Goal: Information Seeking & Learning: Learn about a topic

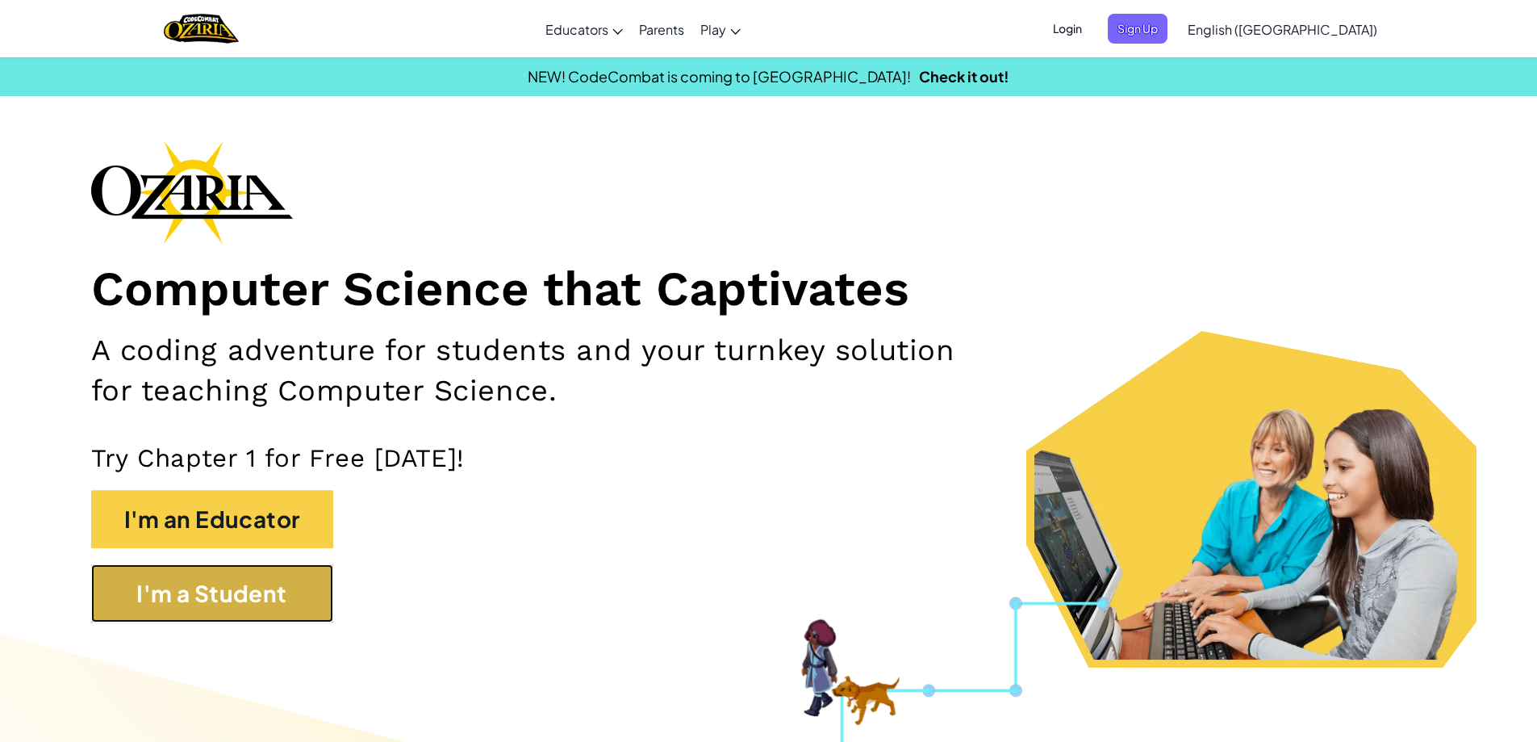
click at [249, 606] on button "I'm a Student" at bounding box center [212, 593] width 242 height 58
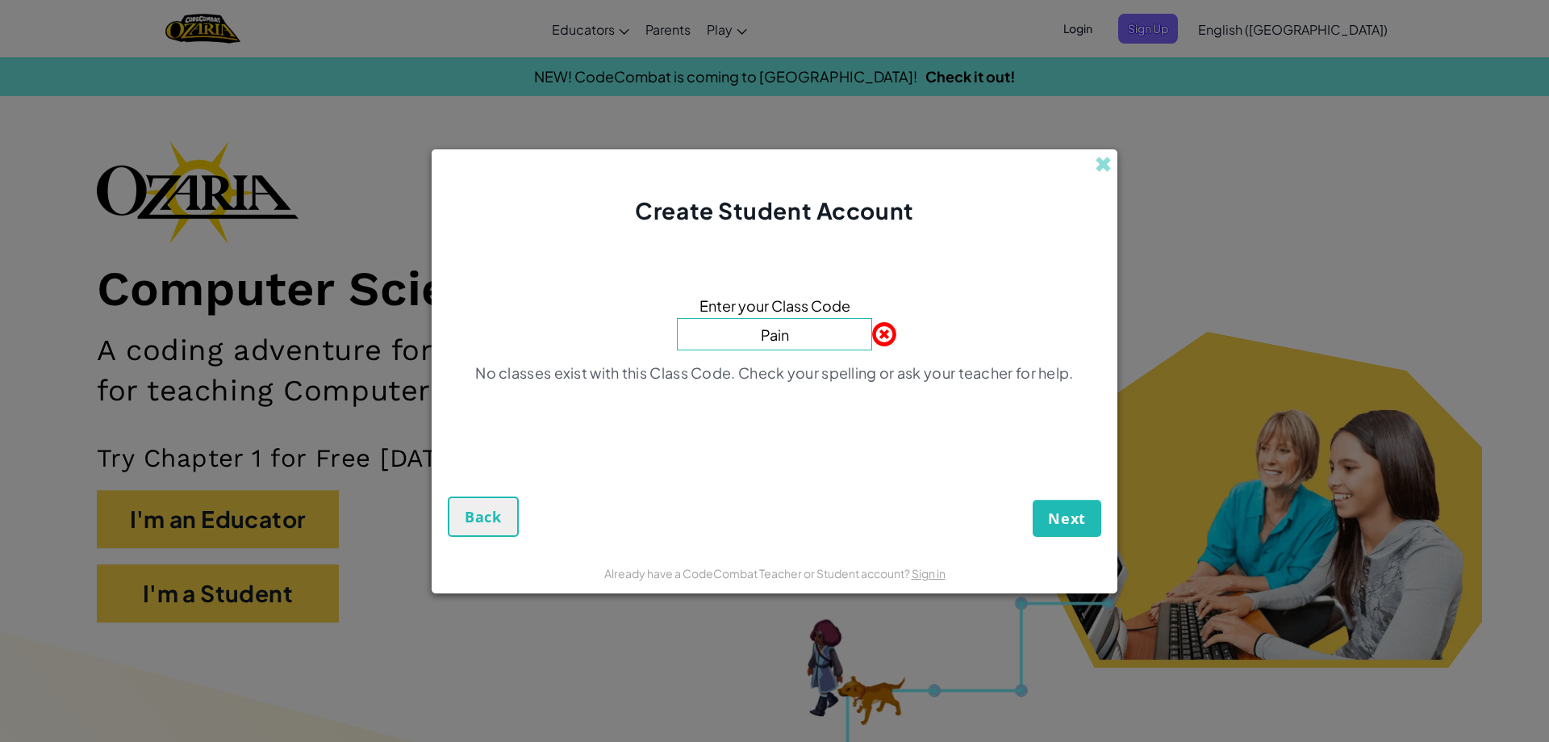
type input "PaintWaterDrink"
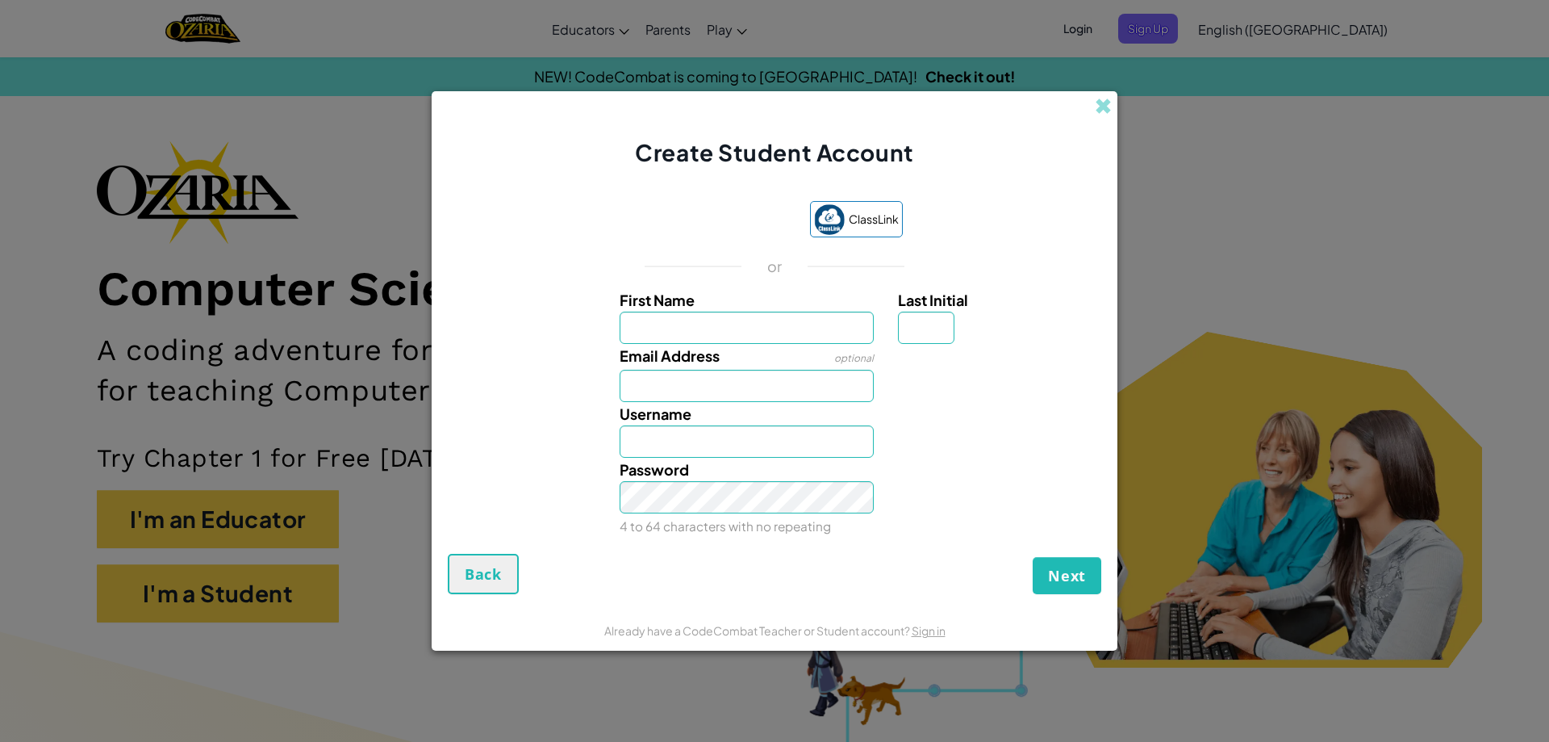
click at [657, 332] on input "First Name" at bounding box center [747, 328] width 255 height 32
type input "muhammad"
type input "Muhammad"
click at [714, 393] on input "Email Address" at bounding box center [747, 386] width 255 height 32
click at [737, 326] on input "muhammad" at bounding box center [747, 328] width 255 height 32
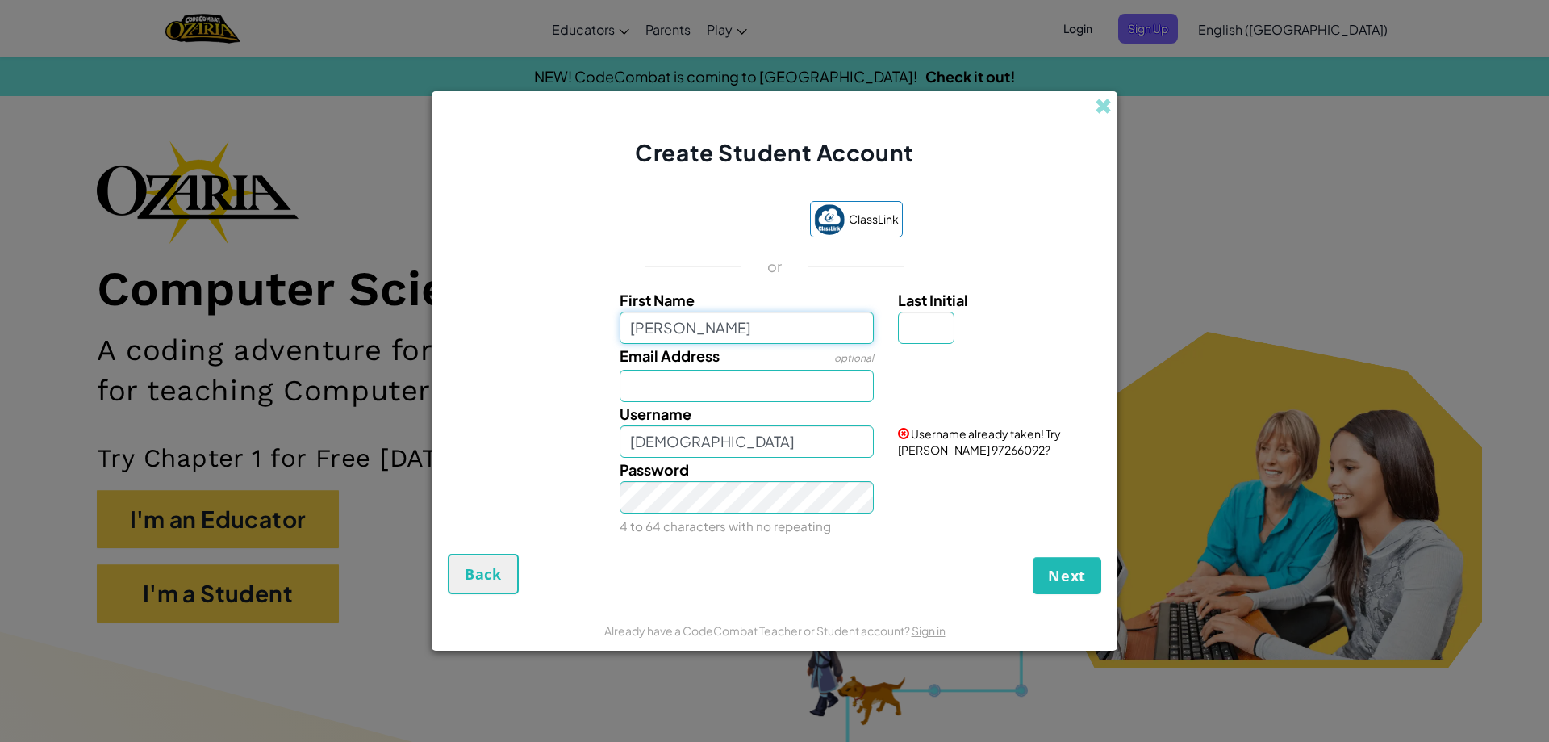
type input "muhammad anas"
type input "Muhammad anas"
click at [943, 337] on input "Last Initial" at bounding box center [926, 328] width 56 height 32
type input "m"
click at [765, 442] on input "Muhammad anasM" at bounding box center [747, 441] width 255 height 32
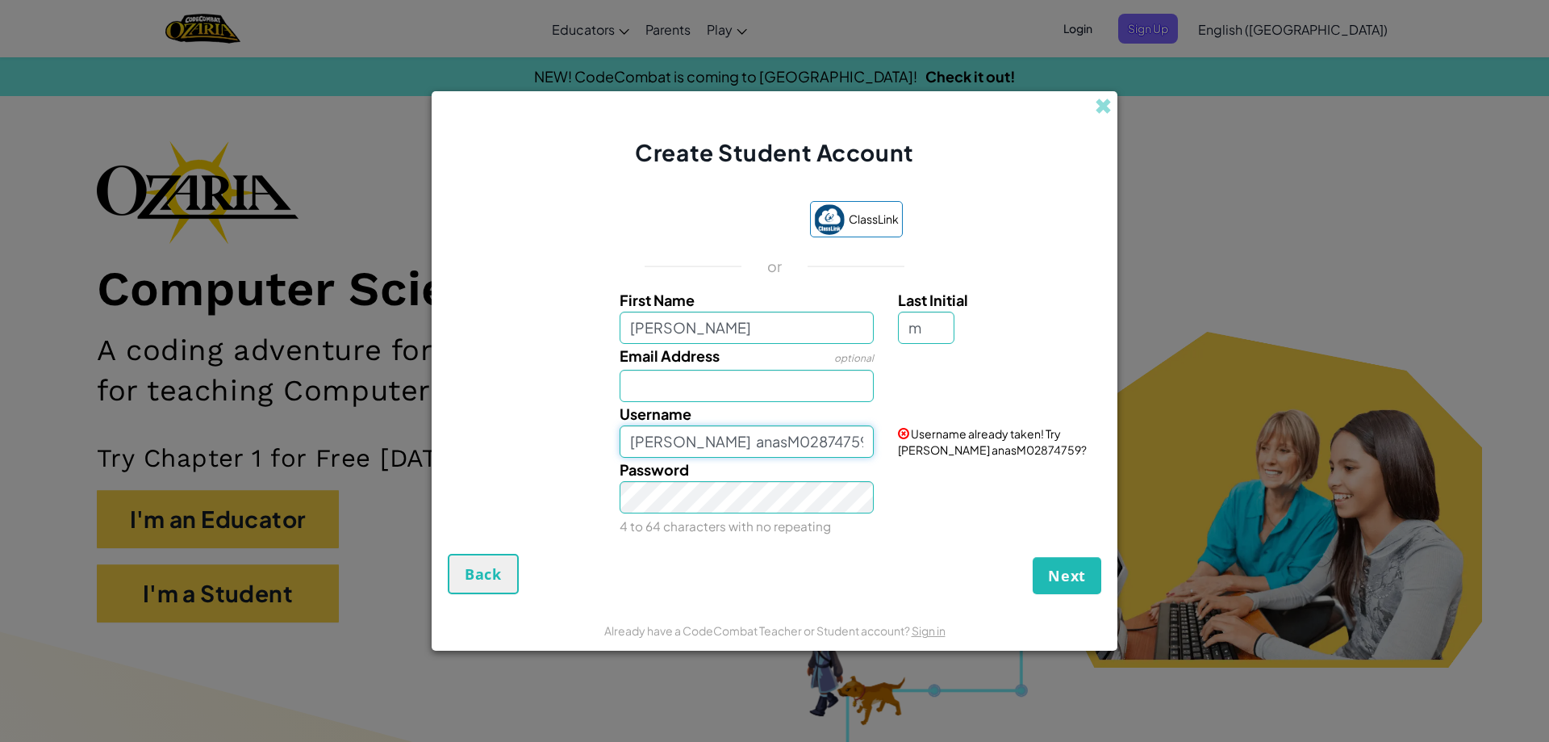
type input "Muhammad anasM02874759"
click at [679, 387] on input "Email Address" at bounding box center [747, 386] width 255 height 32
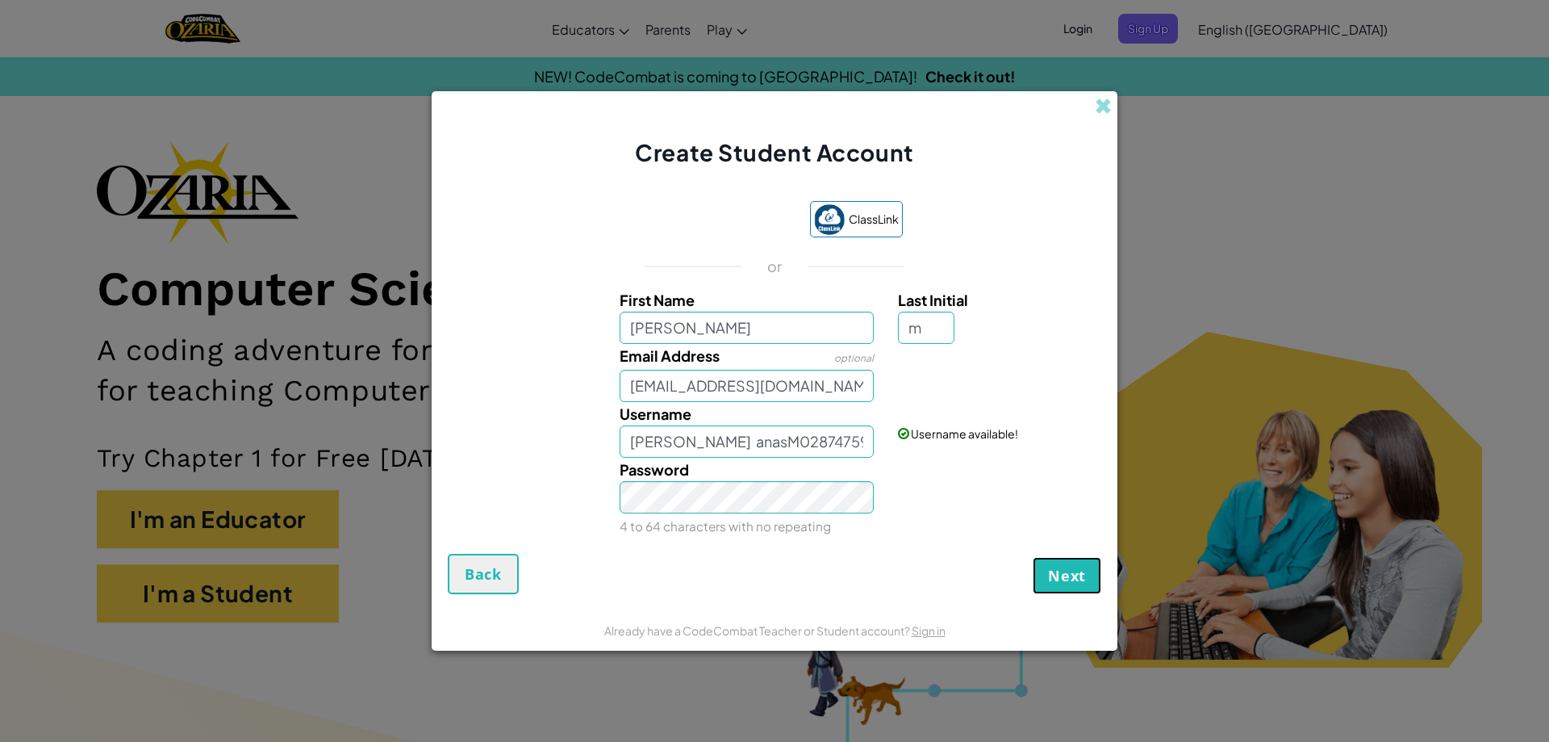
click at [1068, 579] on span "Next" at bounding box center [1067, 575] width 38 height 19
click at [820, 395] on input "muhammad@gmail.com" at bounding box center [747, 386] width 255 height 32
click at [707, 392] on input "muhammad@gmail.com." at bounding box center [747, 386] width 255 height 32
click at [989, 578] on button "Create Account" at bounding box center [1026, 575] width 150 height 37
click at [864, 410] on div "Username Muhammad anasM02874759" at bounding box center [747, 430] width 279 height 56
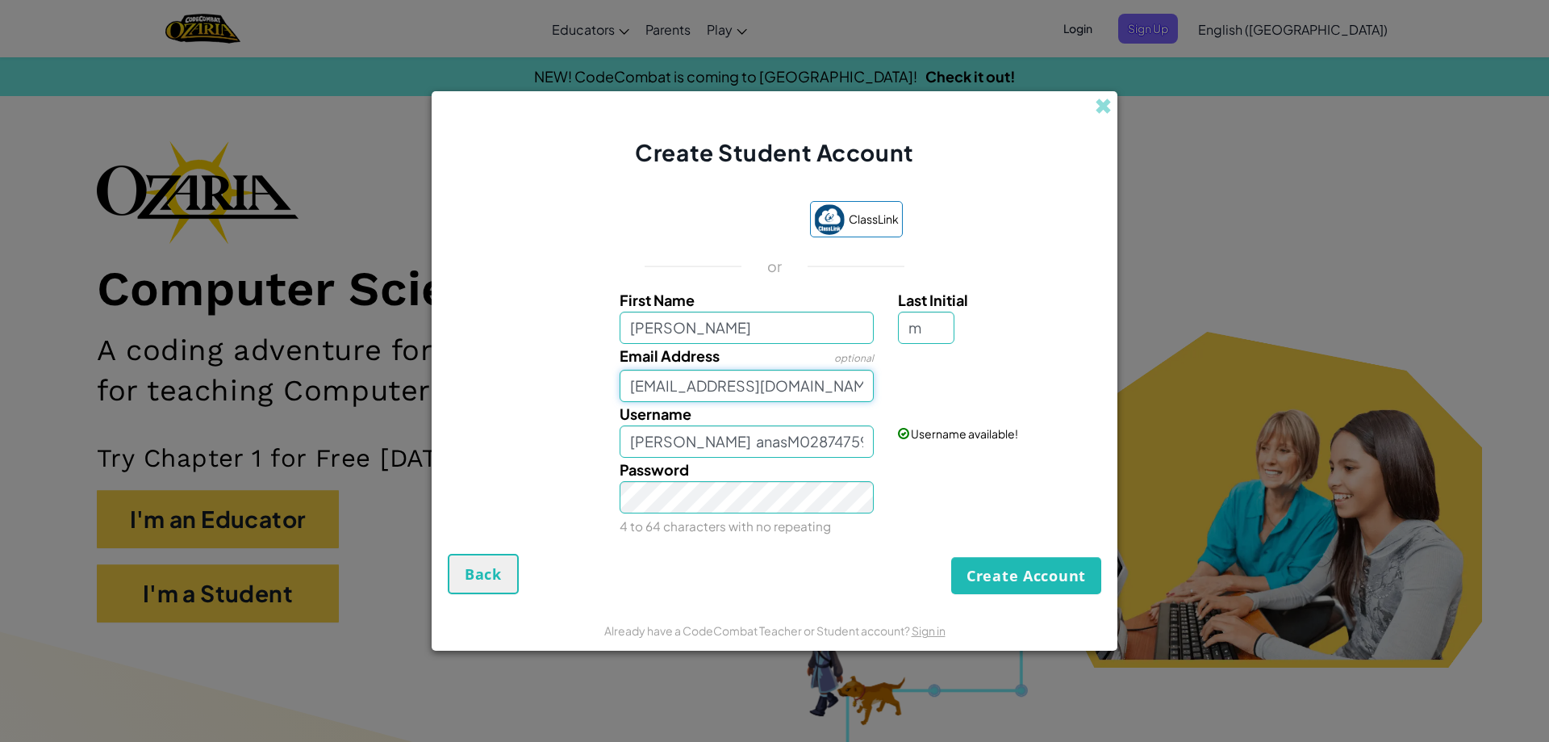
click at [857, 389] on input "muhammadanas@gmail.com." at bounding box center [747, 386] width 255 height 32
type input "muhammadanas@gmail.com"
click at [1005, 575] on button "Create Account" at bounding box center [1026, 575] width 150 height 37
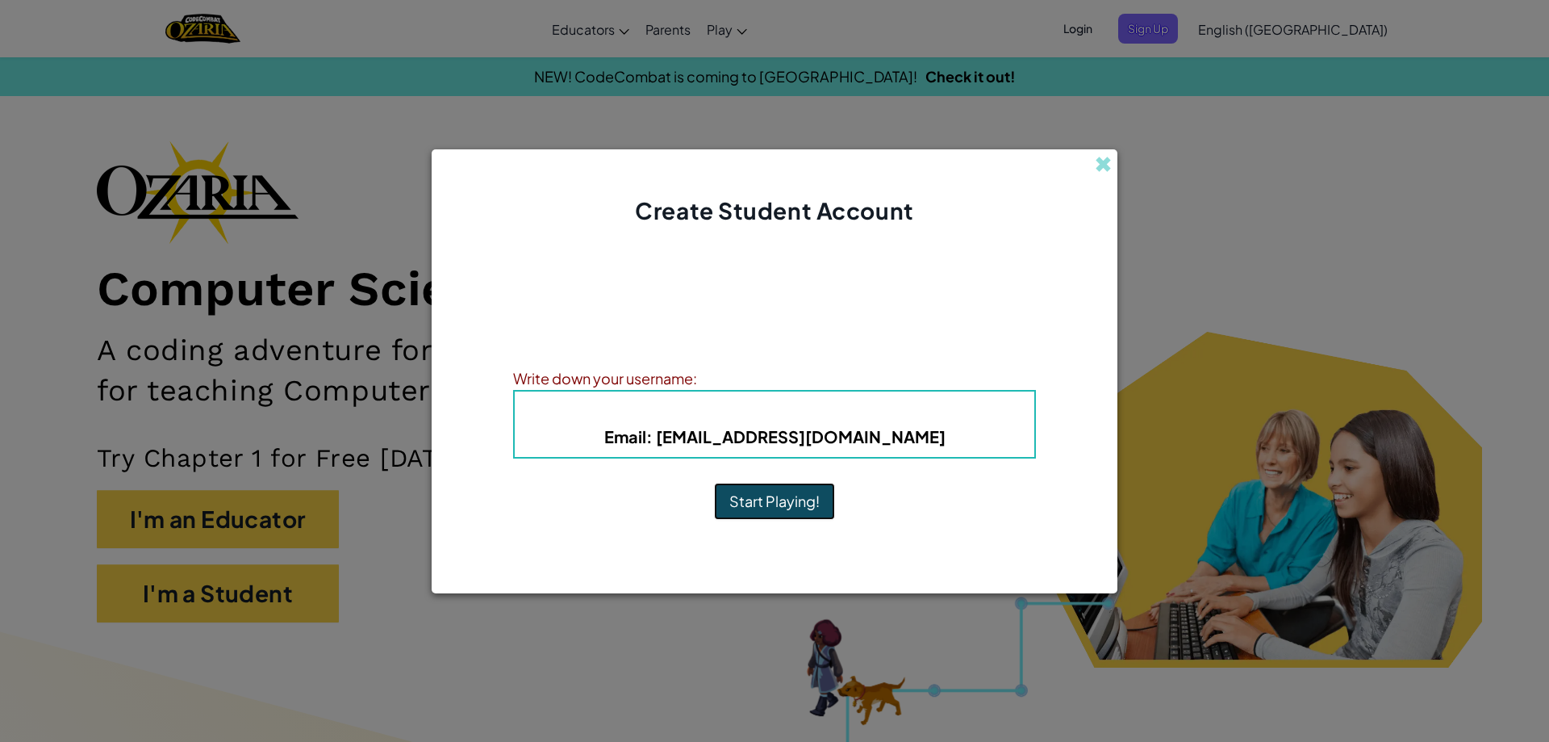
click at [800, 495] on button "Start Playing!" at bounding box center [774, 501] width 121 height 37
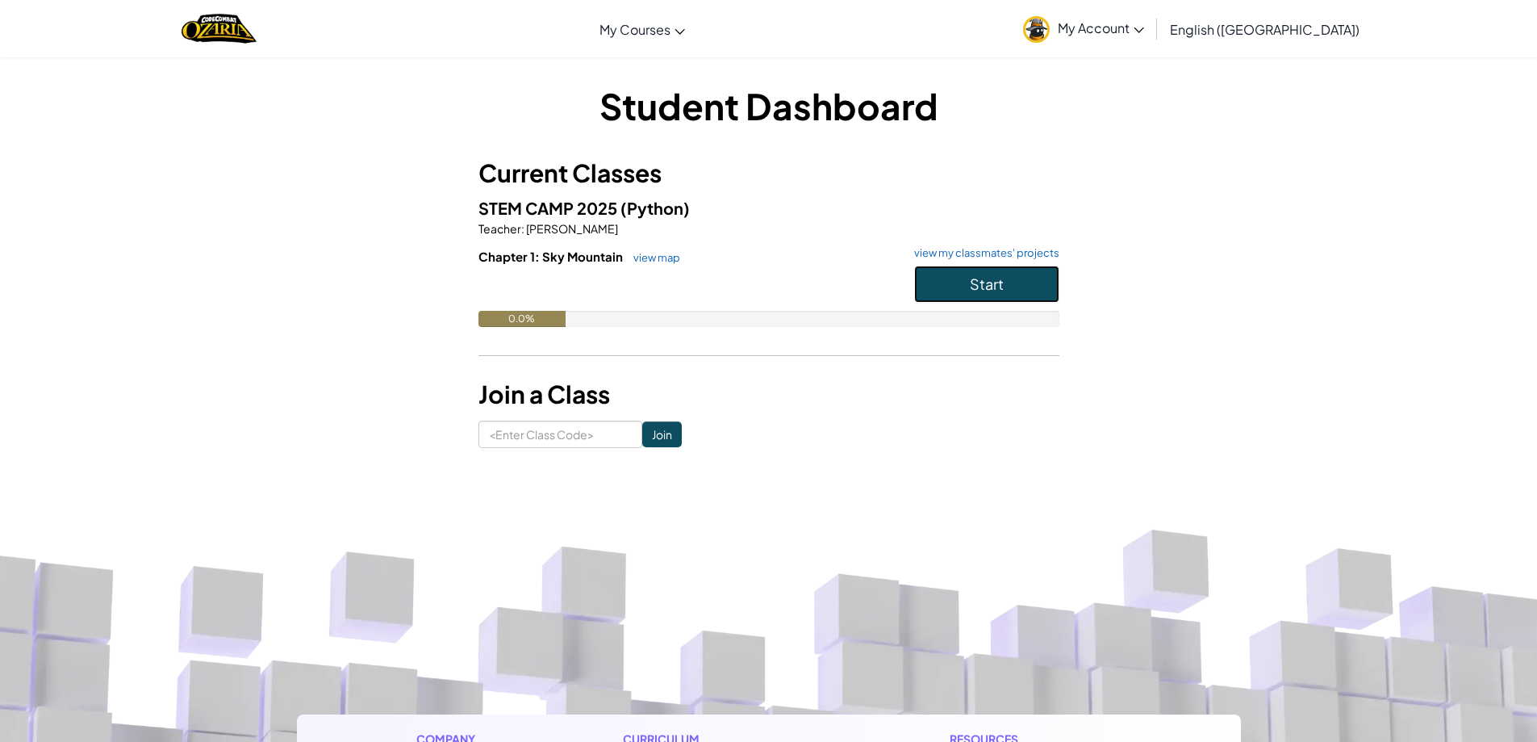
click at [981, 285] on span "Start" at bounding box center [987, 283] width 34 height 19
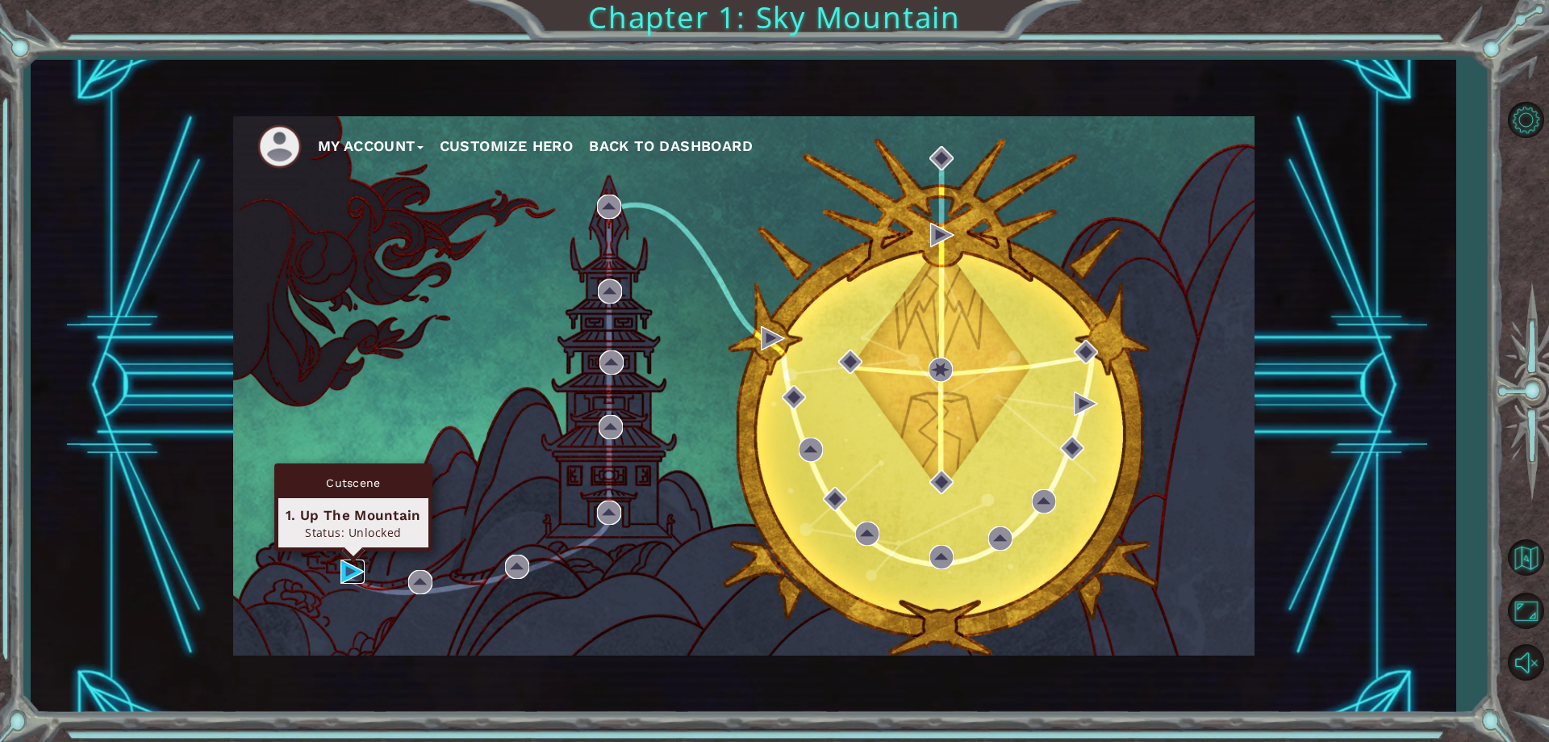
click at [346, 566] on img at bounding box center [353, 571] width 24 height 24
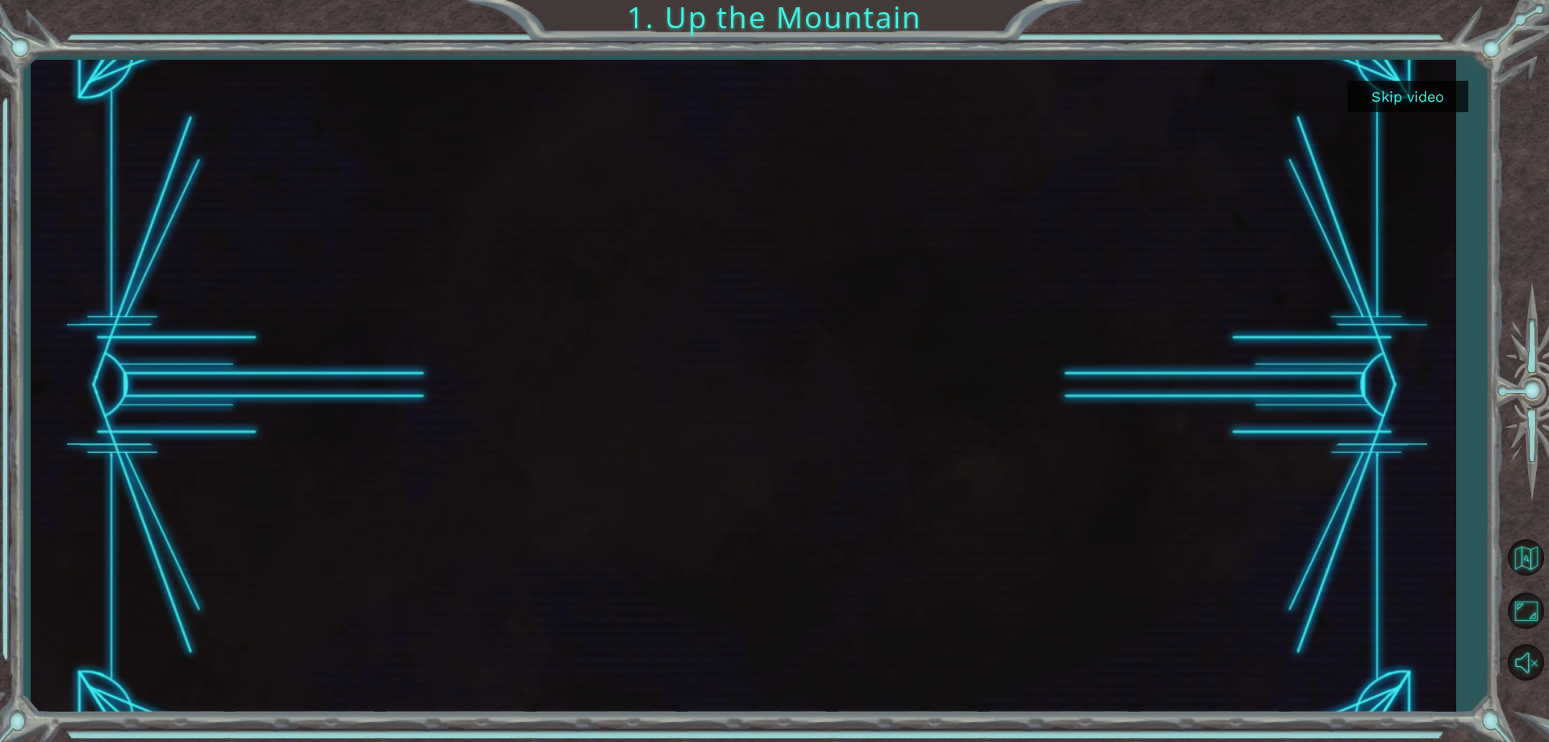
click at [1433, 86] on button "Skip video" at bounding box center [1408, 96] width 121 height 31
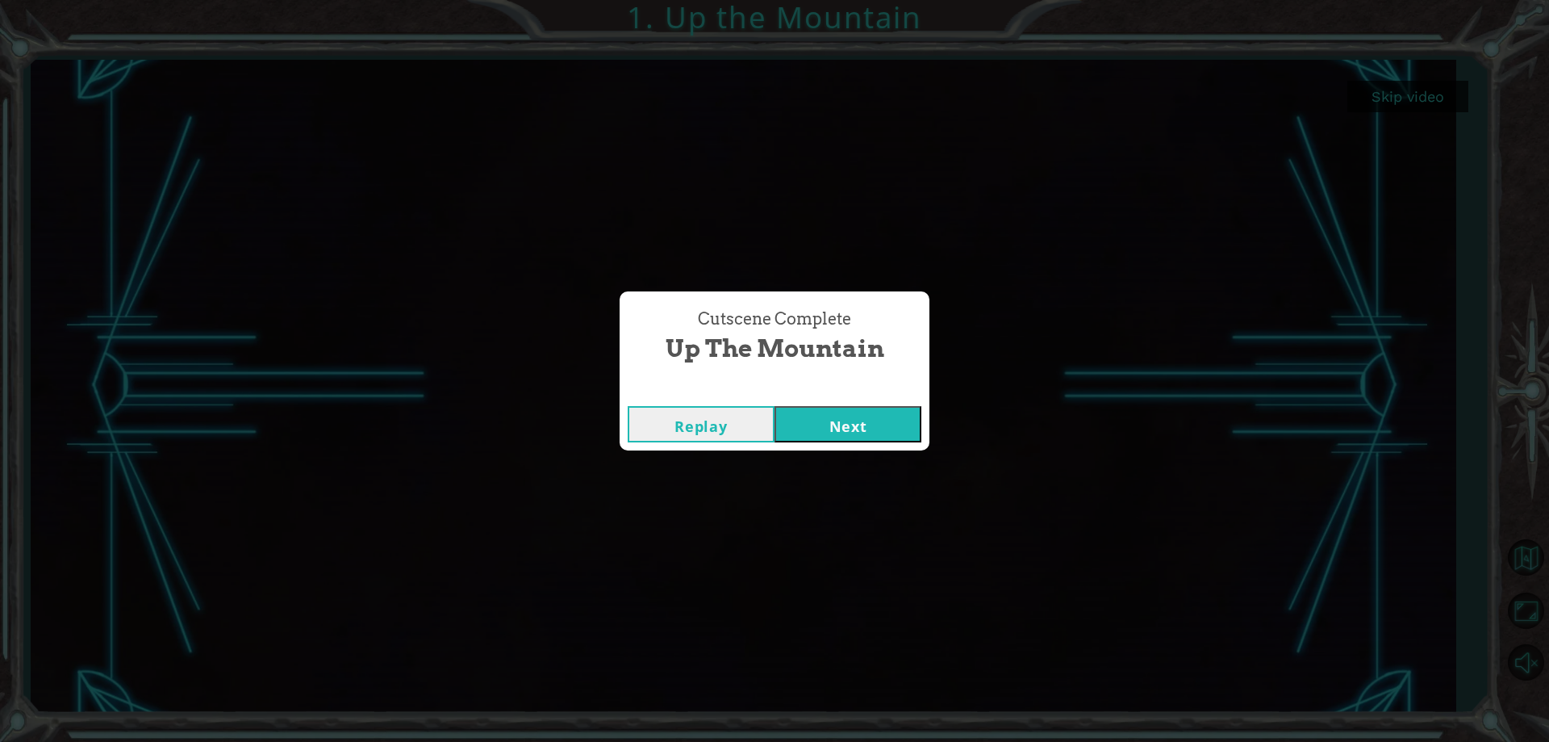
click at [855, 416] on button "Next" at bounding box center [848, 424] width 147 height 36
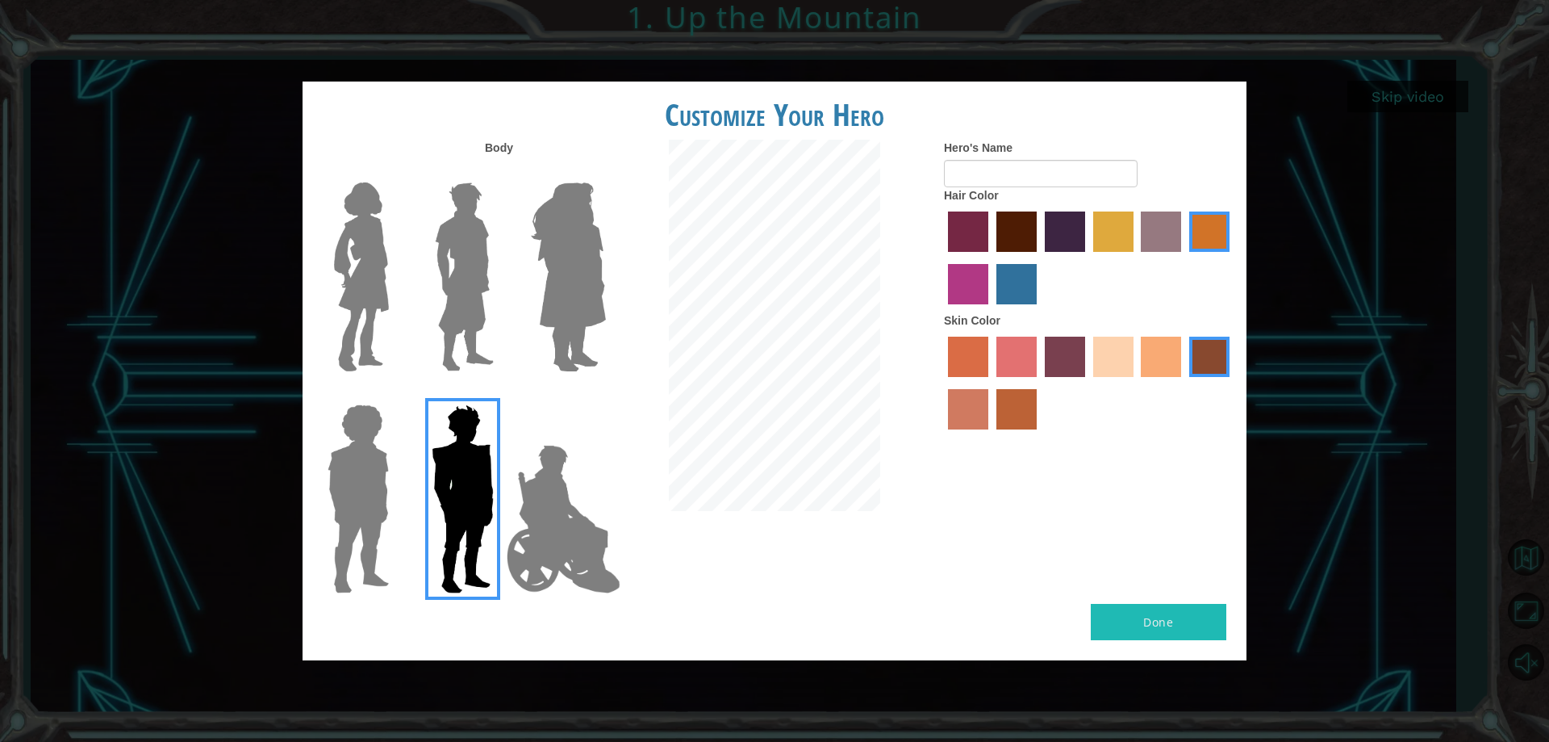
click at [328, 479] on img at bounding box center [358, 499] width 74 height 202
click at [395, 394] on input "Hero Steven" at bounding box center [395, 394] width 0 height 0
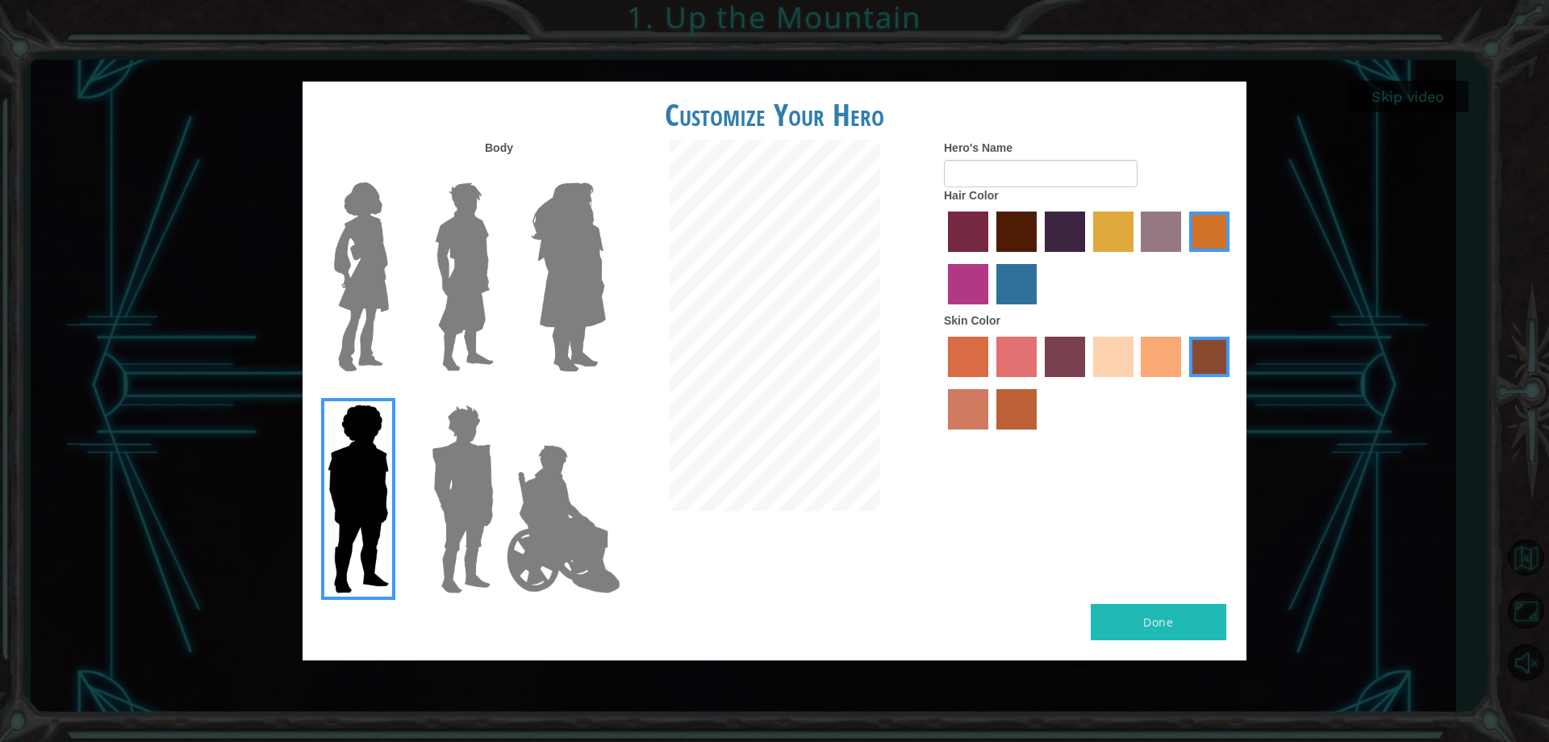
click at [433, 490] on img at bounding box center [462, 499] width 75 height 202
click at [500, 394] on input "Hero Garnet" at bounding box center [500, 394] width 0 height 0
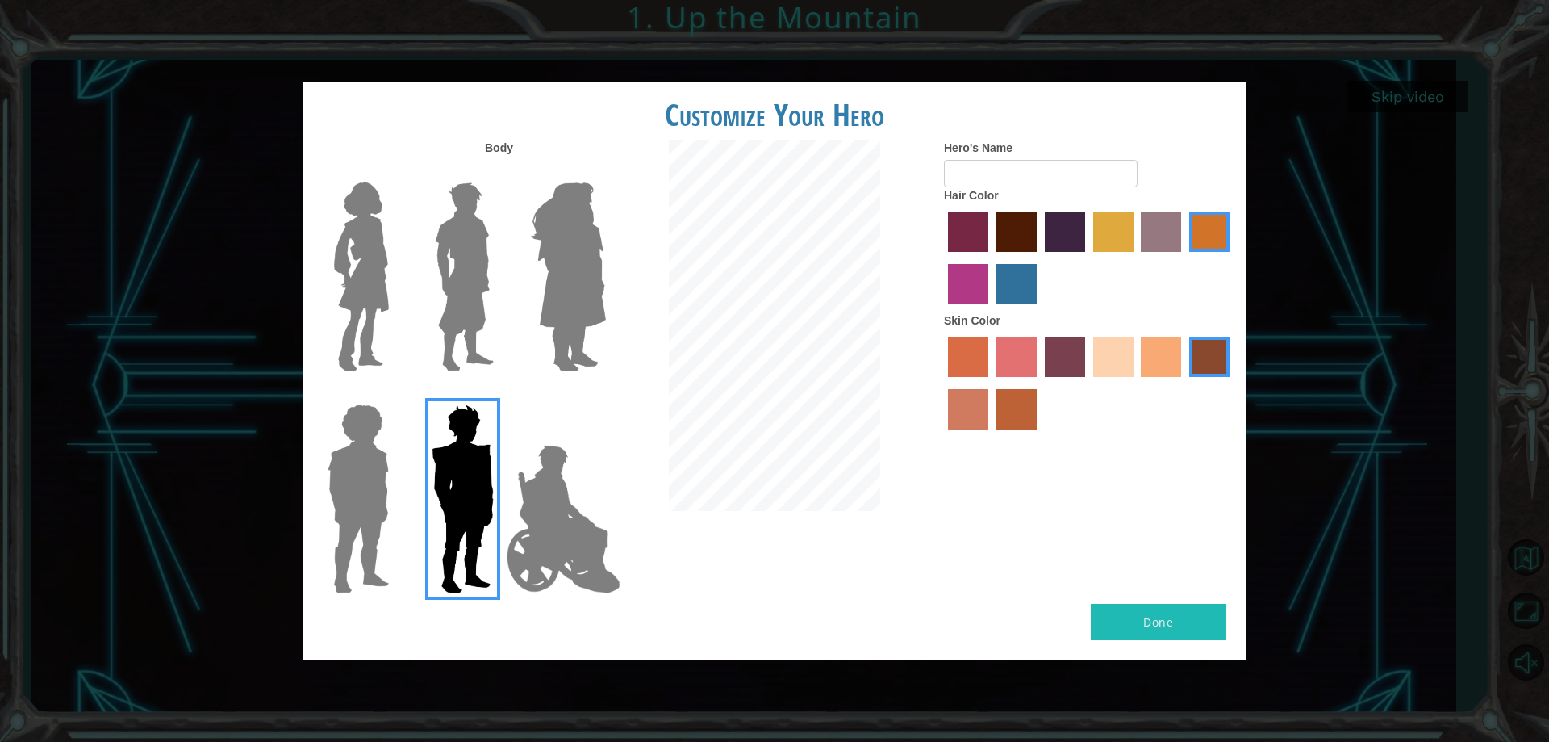
click at [479, 261] on img at bounding box center [465, 277] width 72 height 202
click at [500, 172] on input "Hero Lars" at bounding box center [500, 172] width 0 height 0
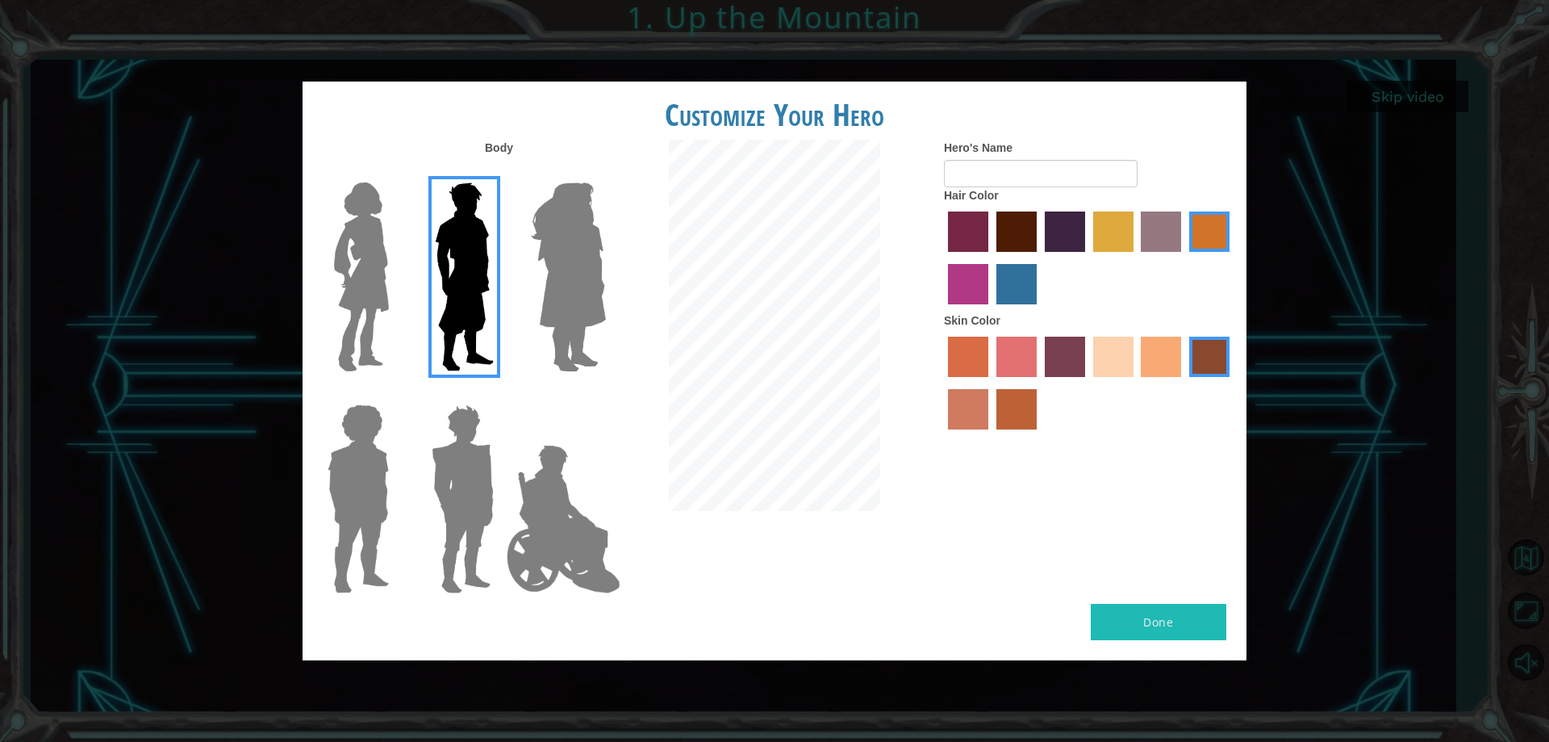
click at [1169, 232] on label "bazaar hair color" at bounding box center [1161, 231] width 40 height 40
click at [1136, 257] on input "bazaar hair color" at bounding box center [1136, 257] width 0 height 0
click at [1119, 356] on label "sandy beach skin color" at bounding box center [1114, 357] width 40 height 40
click at [1088, 383] on input "sandy beach skin color" at bounding box center [1088, 383] width 0 height 0
click at [1018, 278] on label "lachmara hair color" at bounding box center [1017, 284] width 40 height 40
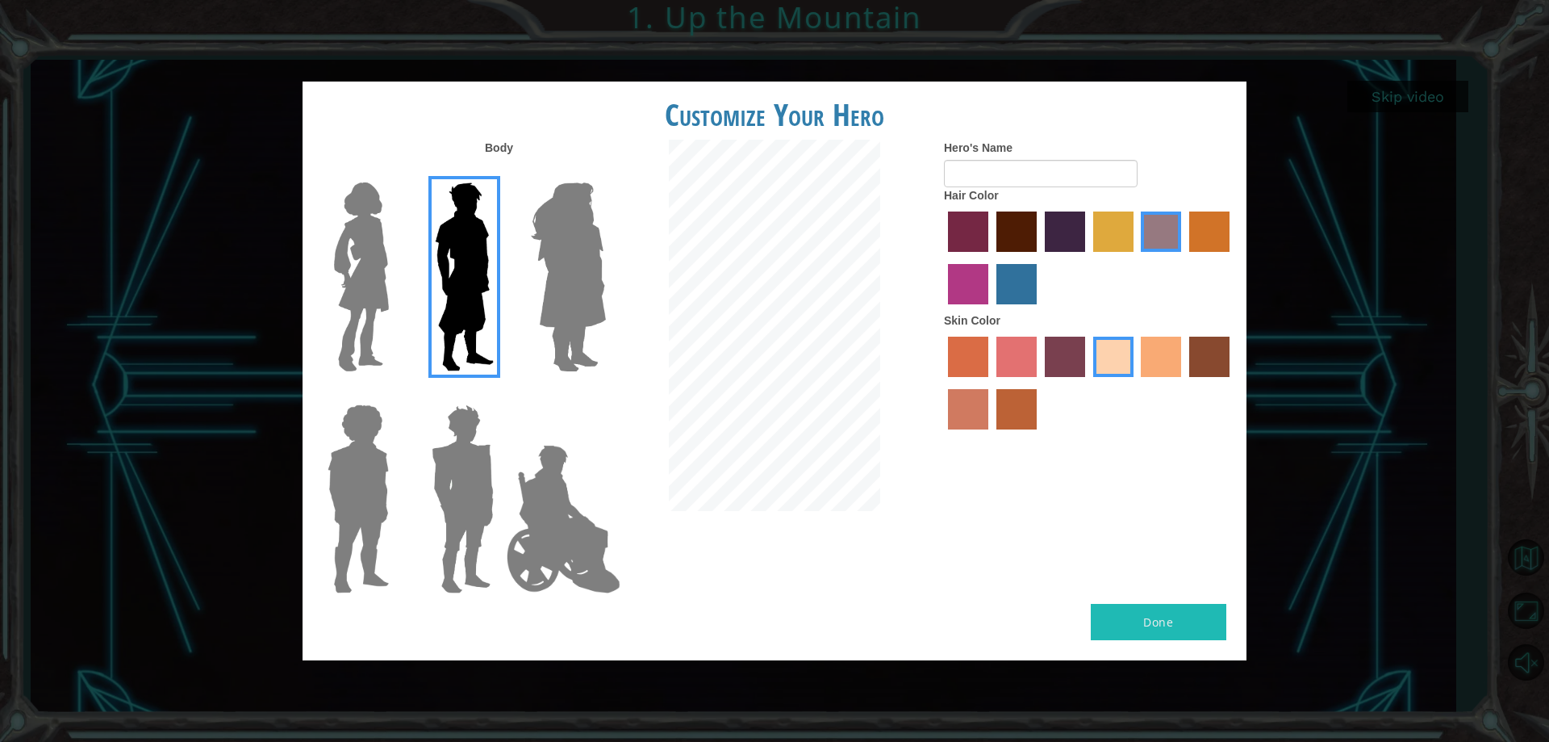
click at [991, 310] on input "lachmara hair color" at bounding box center [991, 310] width 0 height 0
click at [1166, 625] on button "Done" at bounding box center [1159, 622] width 136 height 36
type input "anas"
click at [1152, 624] on button "Done" at bounding box center [1159, 622] width 136 height 36
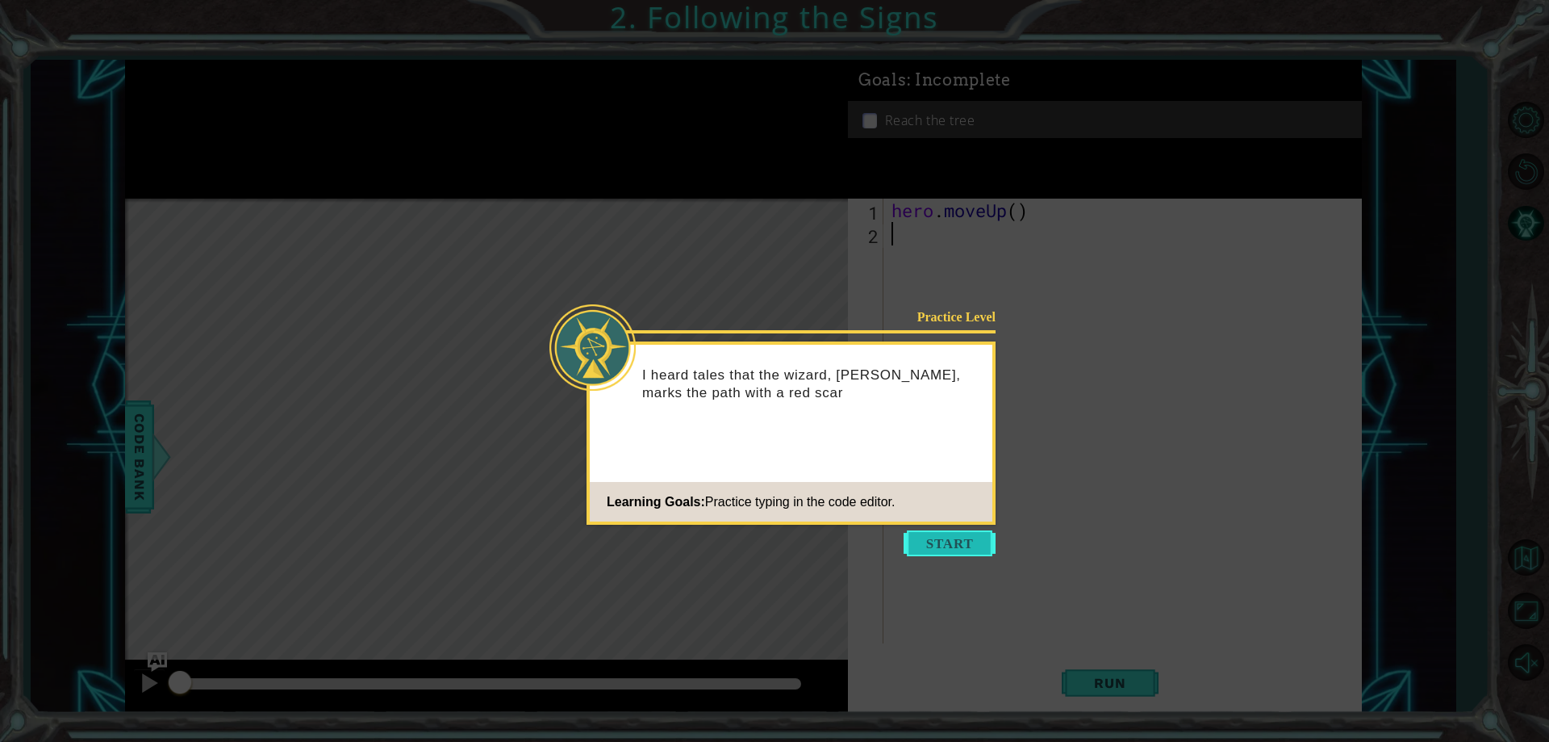
click at [940, 540] on button "Start" at bounding box center [950, 543] width 92 height 26
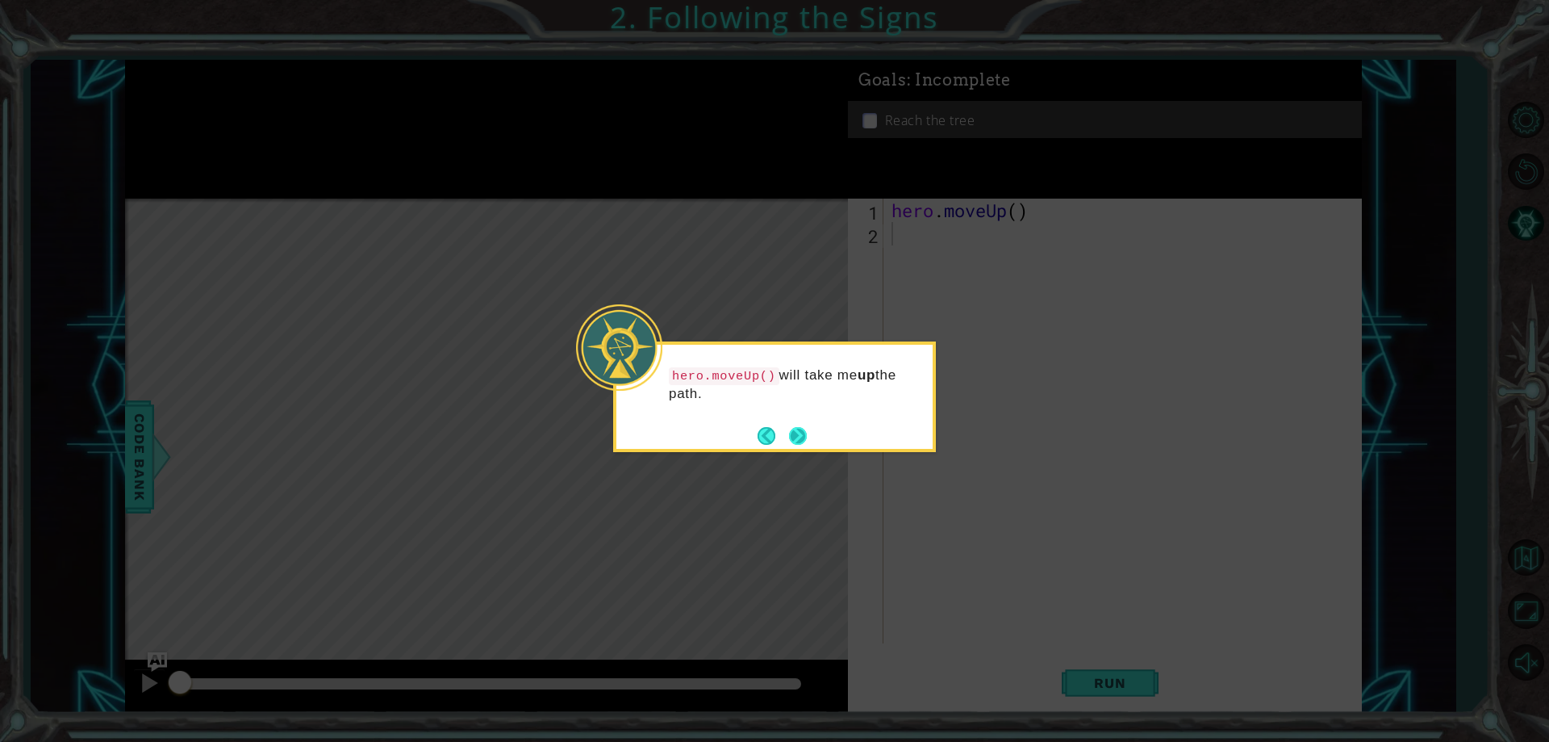
click at [801, 426] on button "Next" at bounding box center [797, 435] width 19 height 19
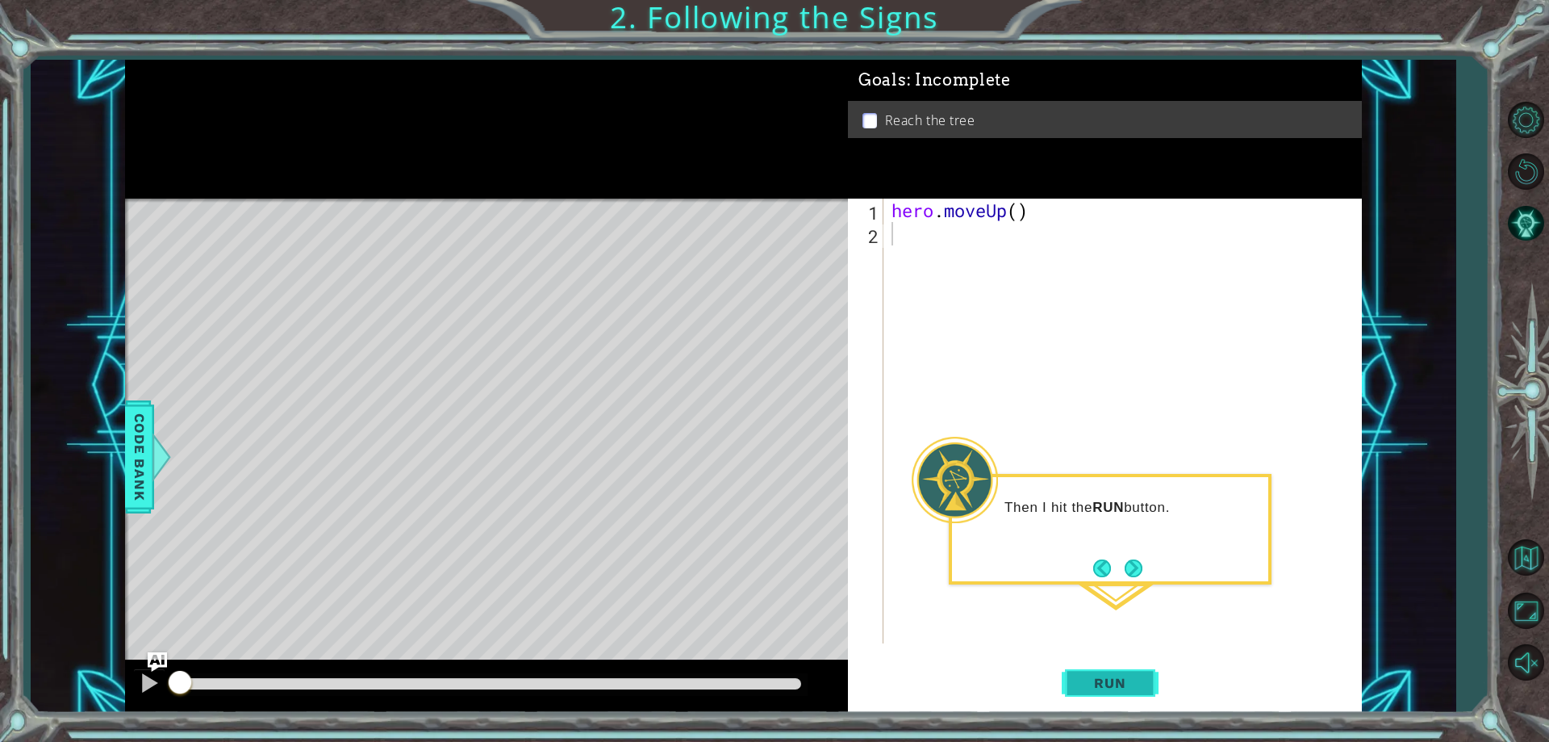
click at [1122, 684] on span "Run" at bounding box center [1110, 683] width 64 height 16
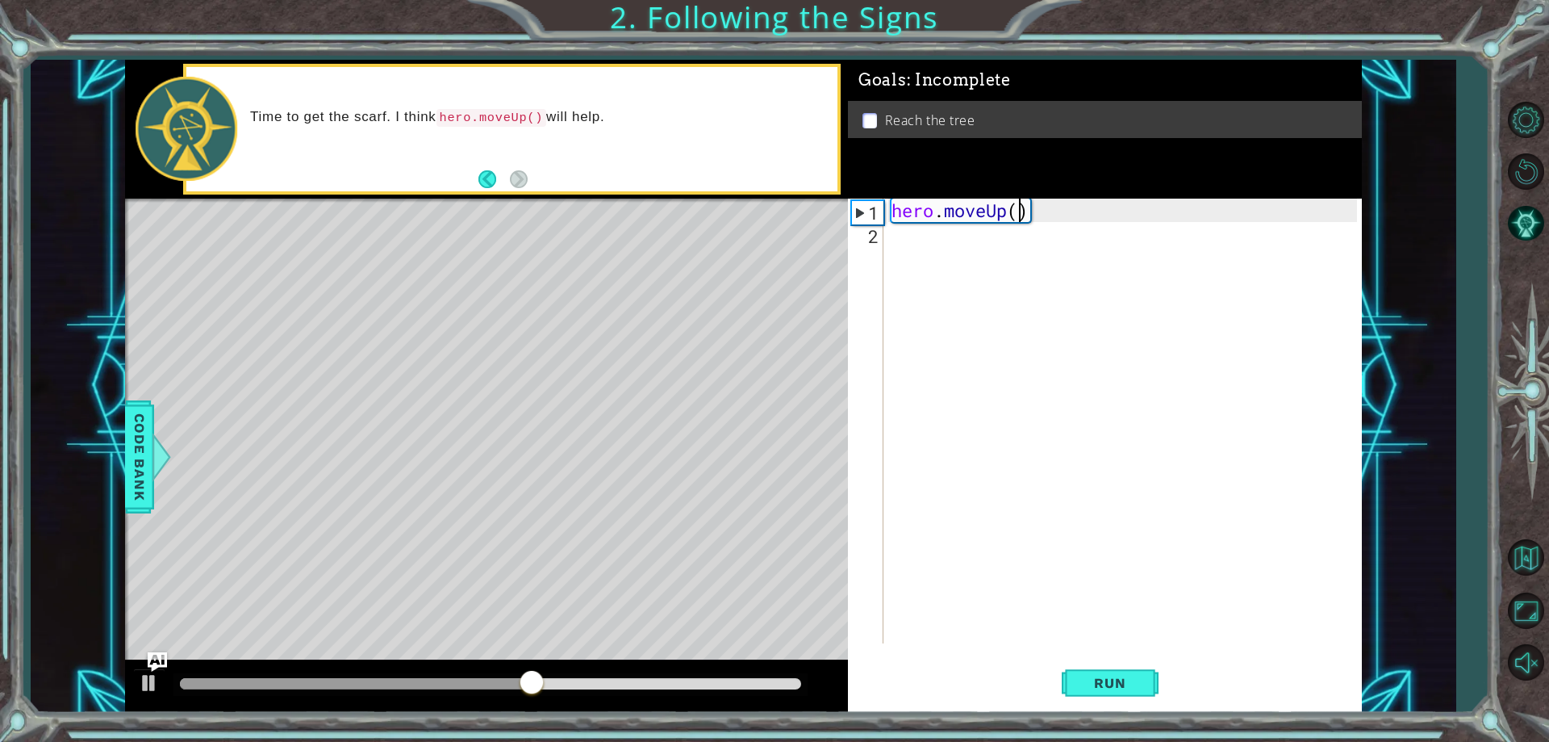
click at [1018, 212] on div "hero . moveUp ( )" at bounding box center [1127, 444] width 476 height 491
type textarea "hero.moveUp(2)"
click at [1102, 678] on span "Run" at bounding box center [1110, 683] width 64 height 16
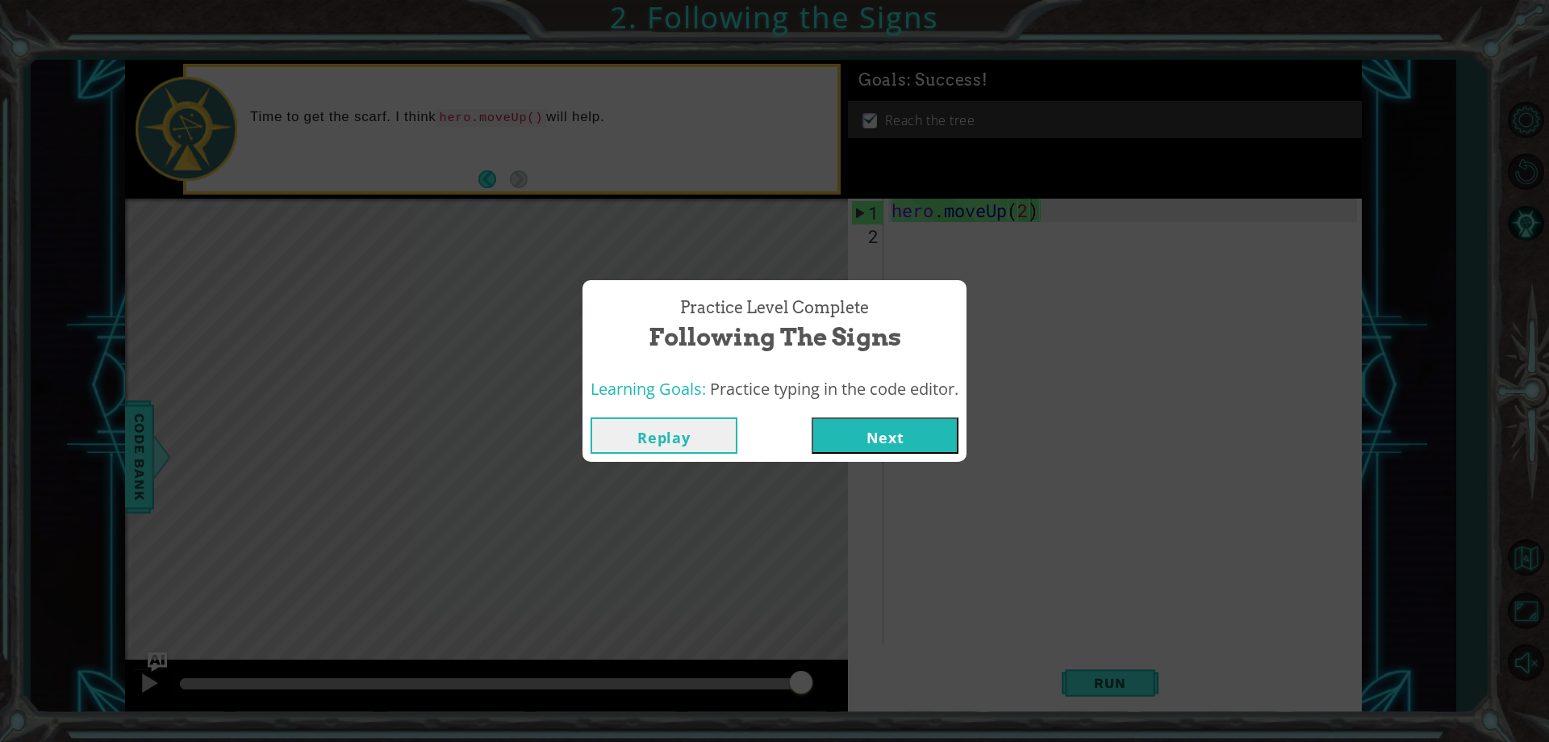
click at [871, 433] on button "Next" at bounding box center [885, 435] width 147 height 36
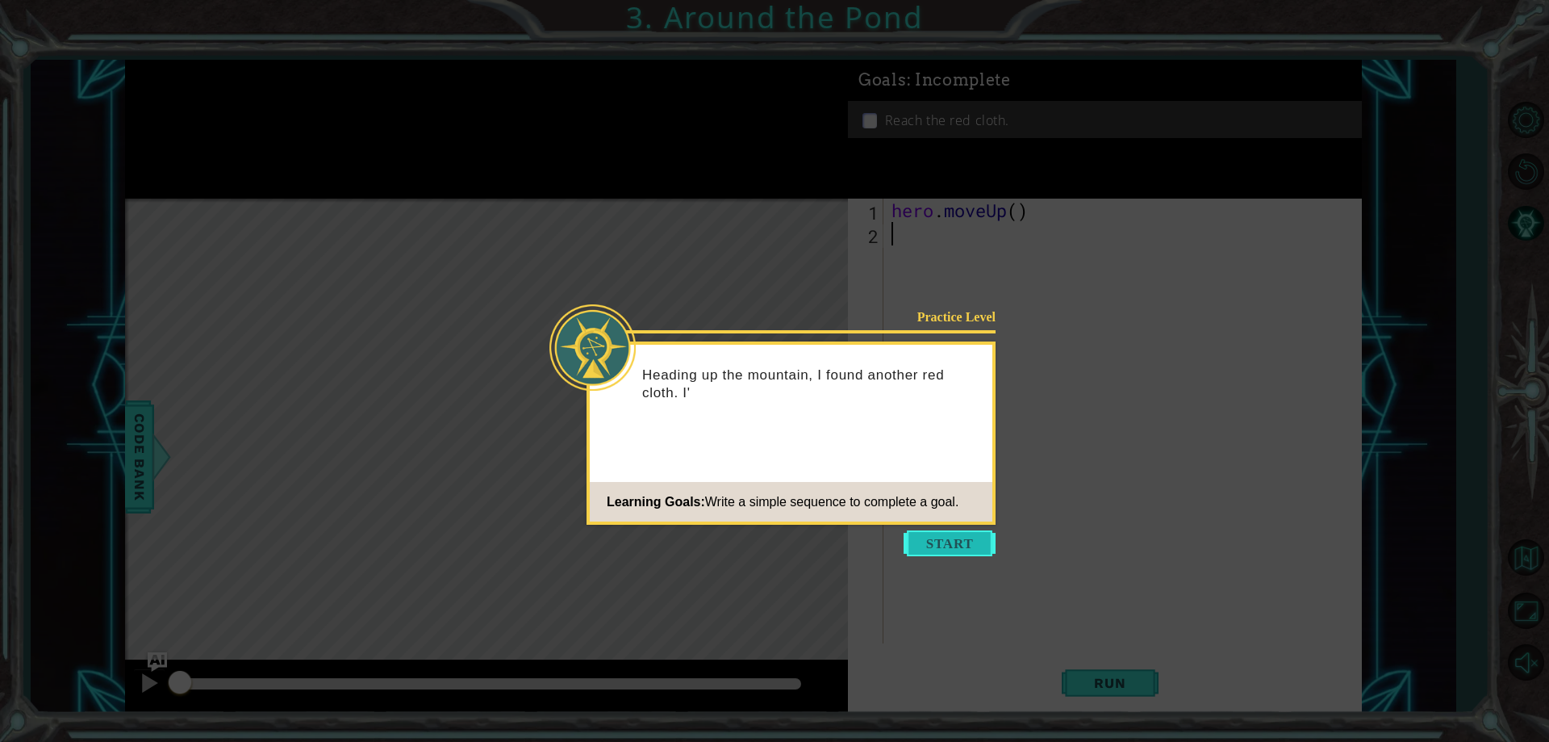
click at [951, 540] on button "Start" at bounding box center [950, 543] width 92 height 26
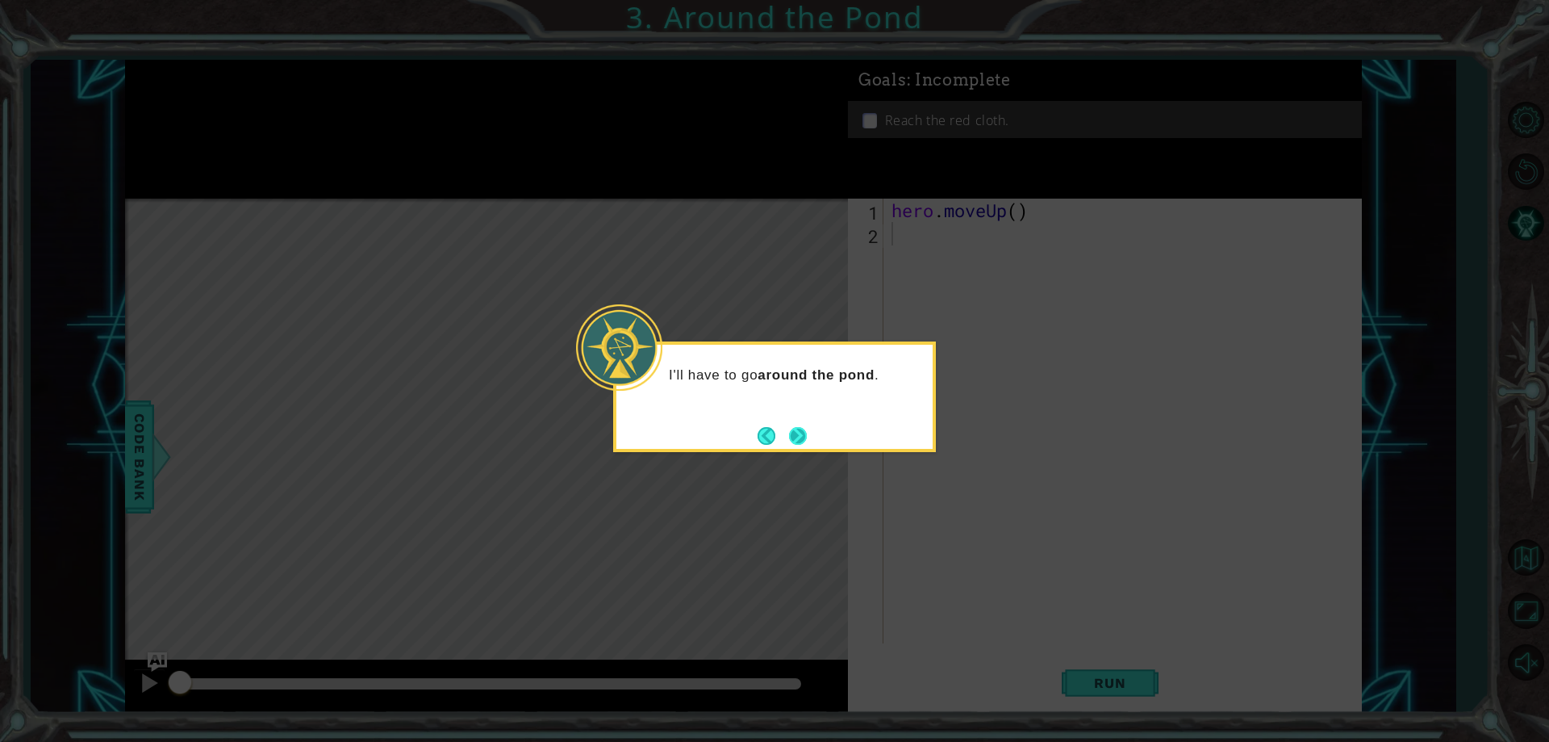
click at [802, 434] on button "Next" at bounding box center [798, 436] width 18 height 18
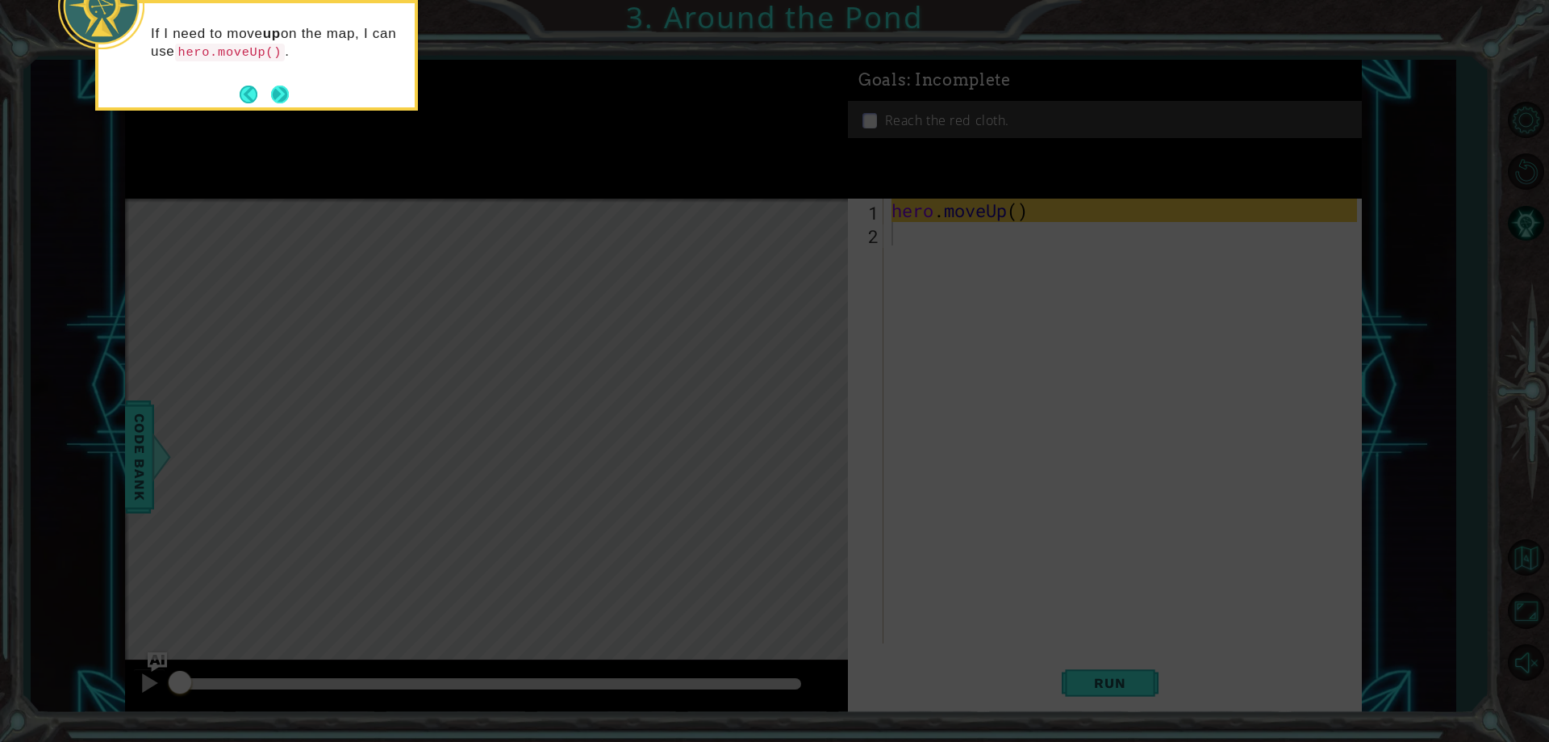
click at [277, 92] on button "Next" at bounding box center [280, 95] width 18 height 18
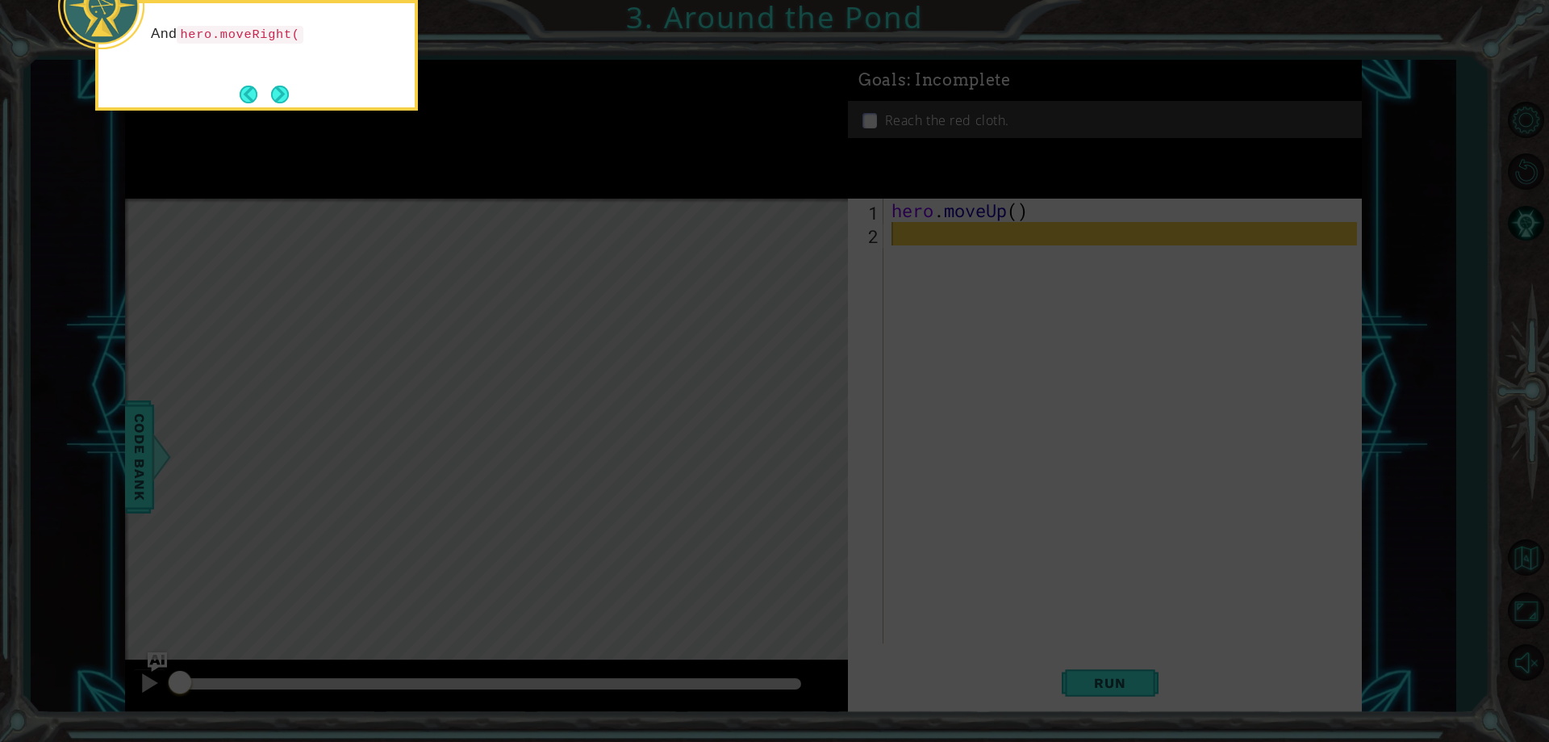
click at [277, 92] on button "Next" at bounding box center [280, 95] width 18 height 18
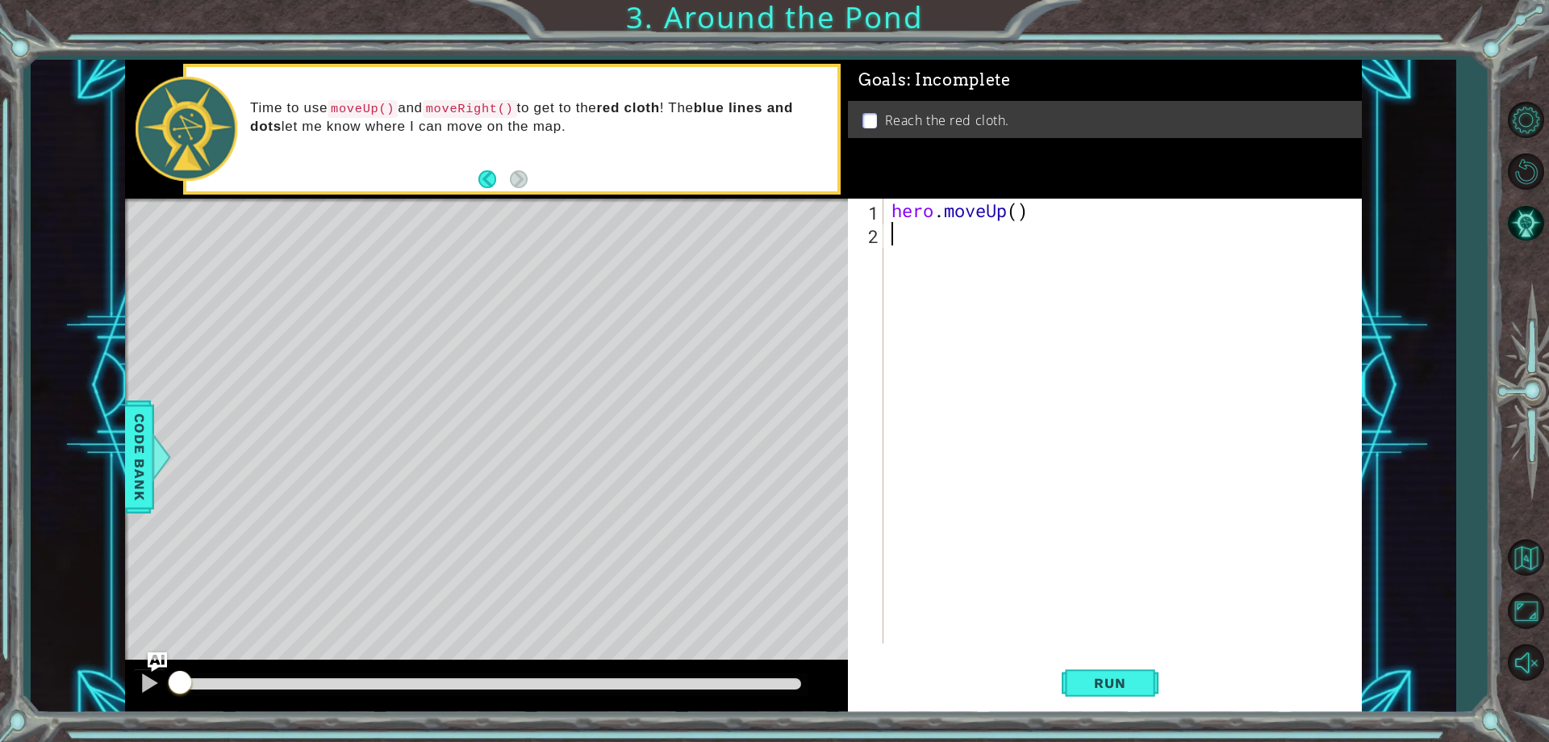
type textarea "he"
click at [924, 269] on div "he ro.moveUp press enter he ro.moveRight press enter he ro.moveDown press enter…" at bounding box center [1032, 305] width 305 height 116
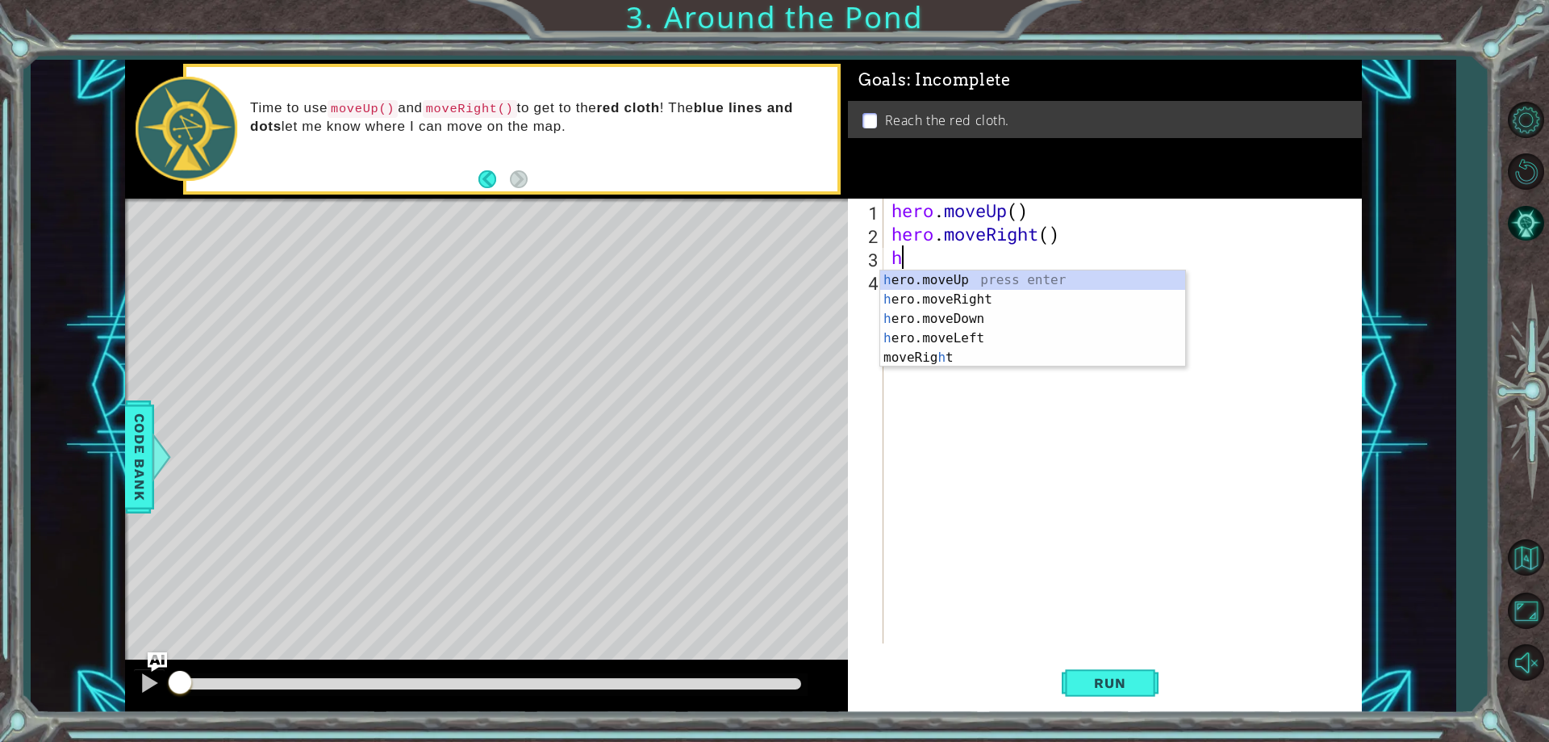
type textarea "he"
click at [964, 272] on div "he ro.moveUp press enter he ro.moveRight press enter he ro.moveDown press enter…" at bounding box center [1032, 328] width 305 height 116
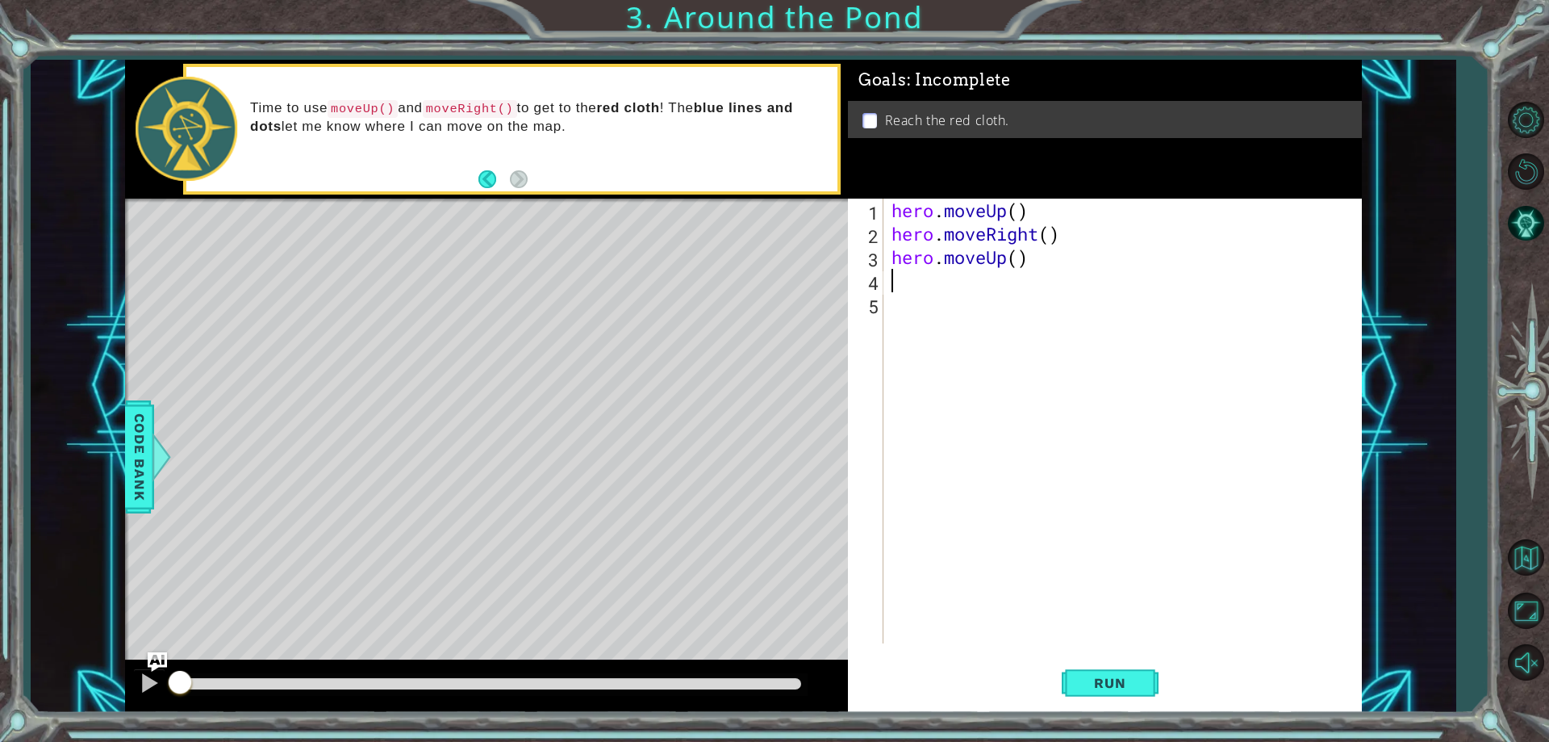
click at [1016, 256] on div "hero . moveUp ( ) hero . moveRight ( ) hero . moveUp ( )" at bounding box center [1127, 444] width 476 height 491
type textarea "hero.moveUp(3)"
click at [1140, 671] on button "Run" at bounding box center [1110, 684] width 97 height 52
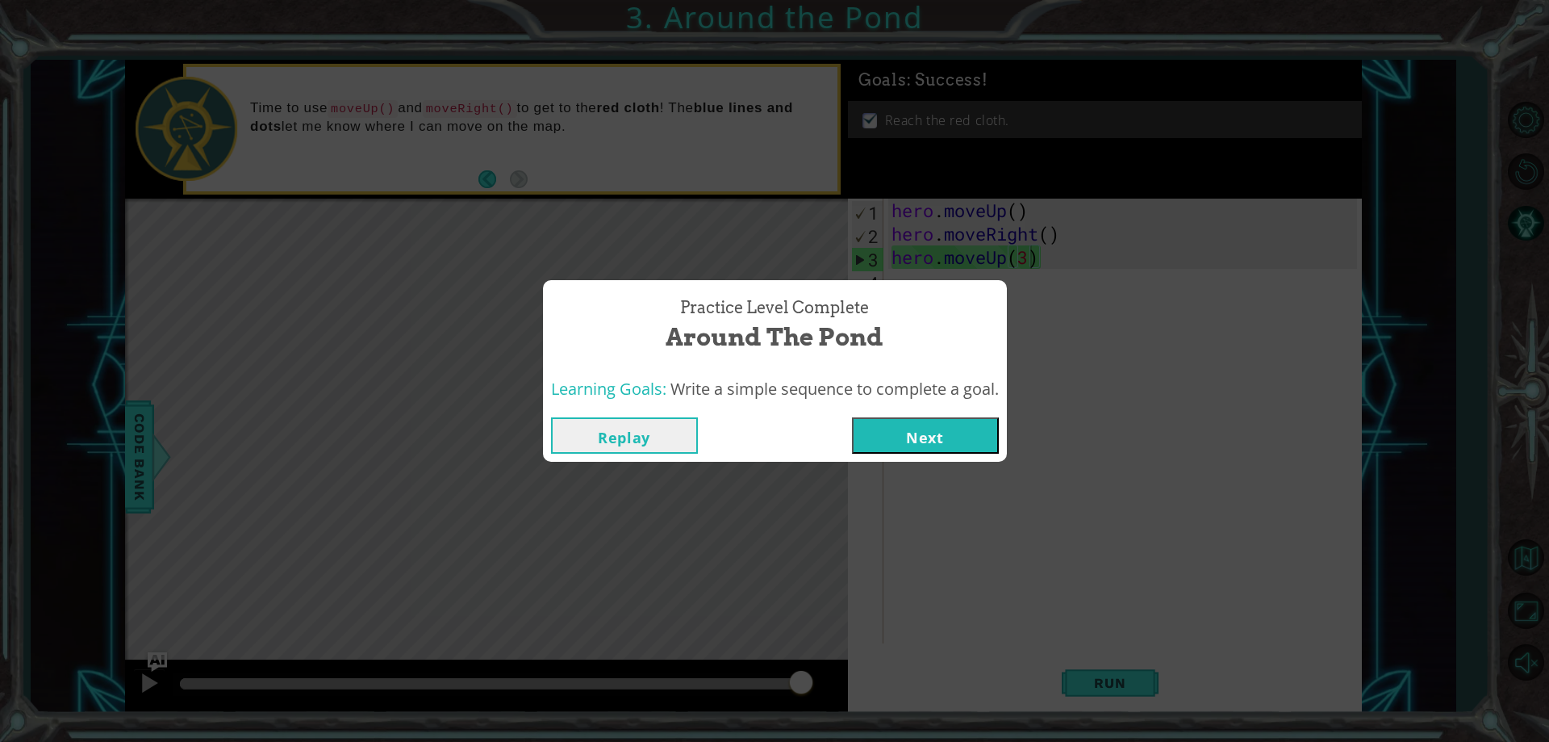
click at [937, 441] on button "Next" at bounding box center [925, 435] width 147 height 36
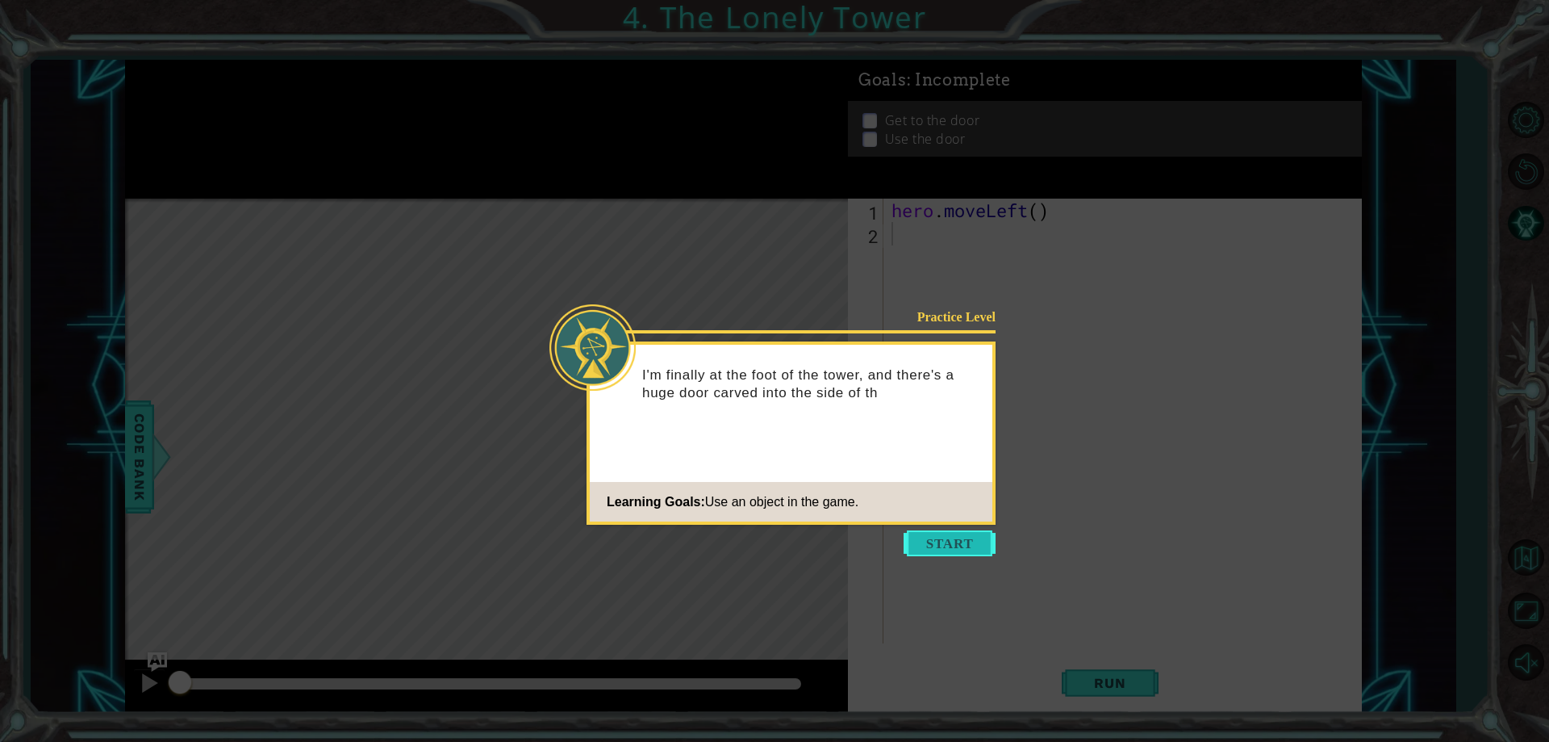
click at [964, 544] on button "Start" at bounding box center [950, 543] width 92 height 26
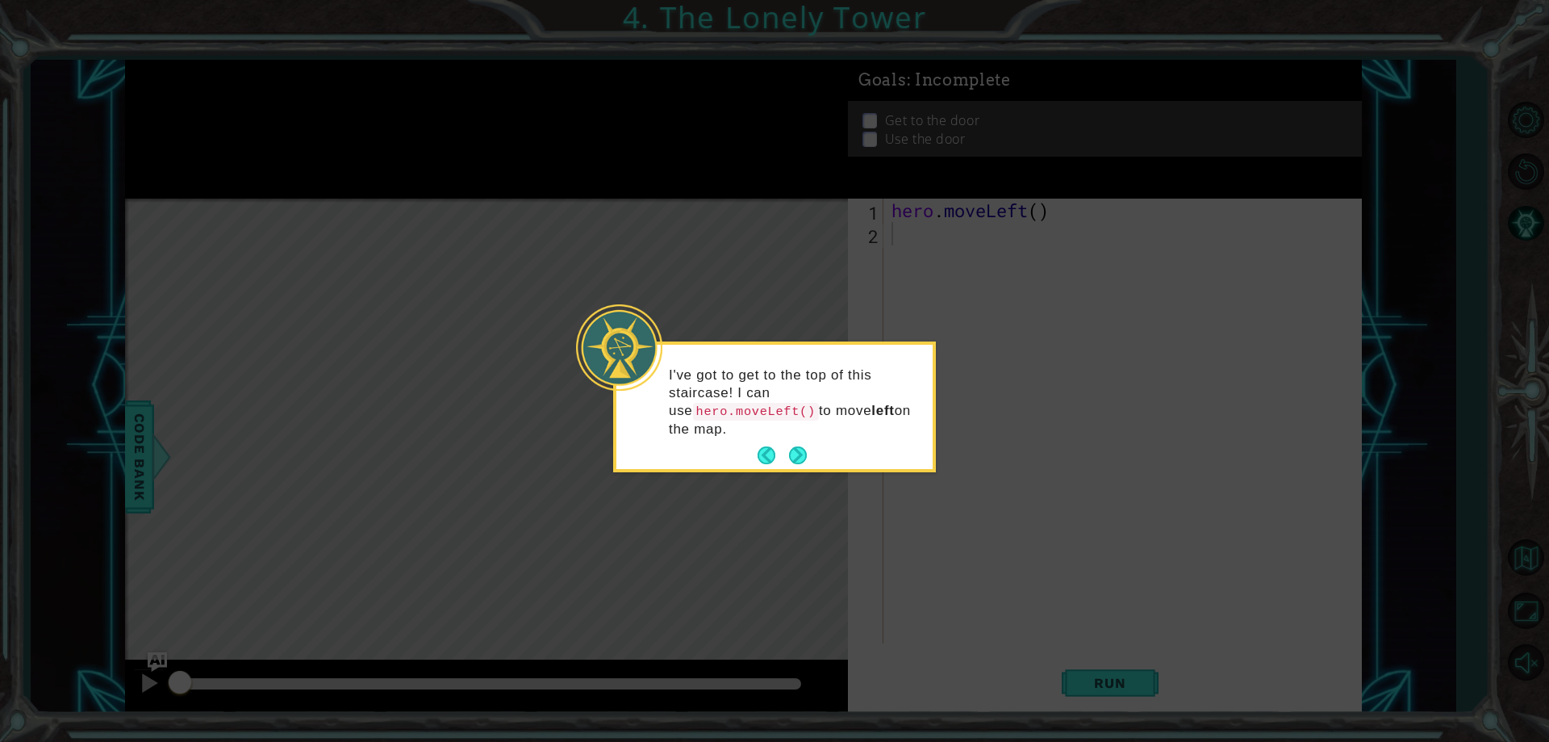
click at [794, 424] on div "I've got to get to the top of this staircase! I can use hero.moveLeft() to move…" at bounding box center [775, 410] width 316 height 118
click at [800, 446] on button "Next" at bounding box center [798, 455] width 18 height 18
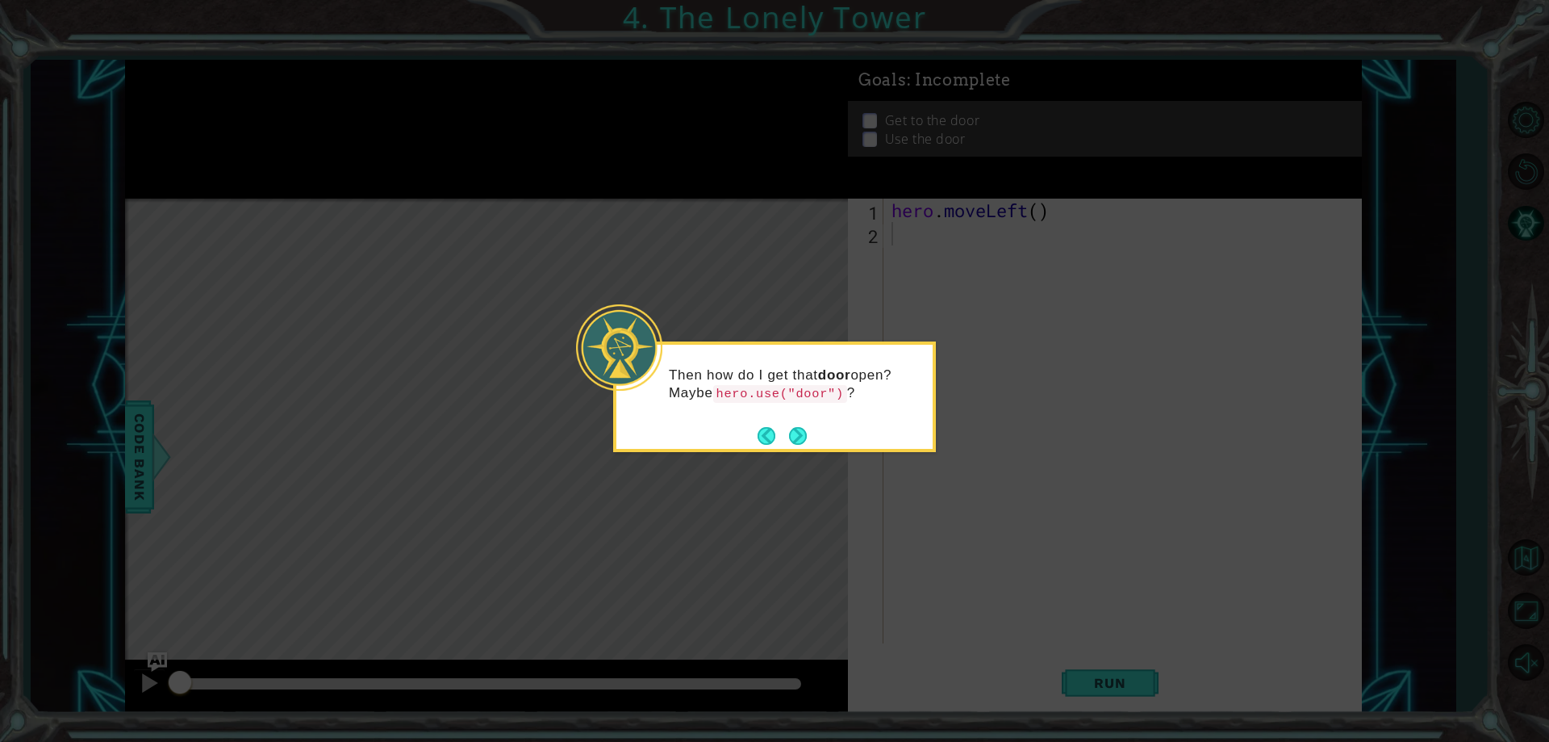
click at [800, 434] on button "Next" at bounding box center [798, 436] width 18 height 18
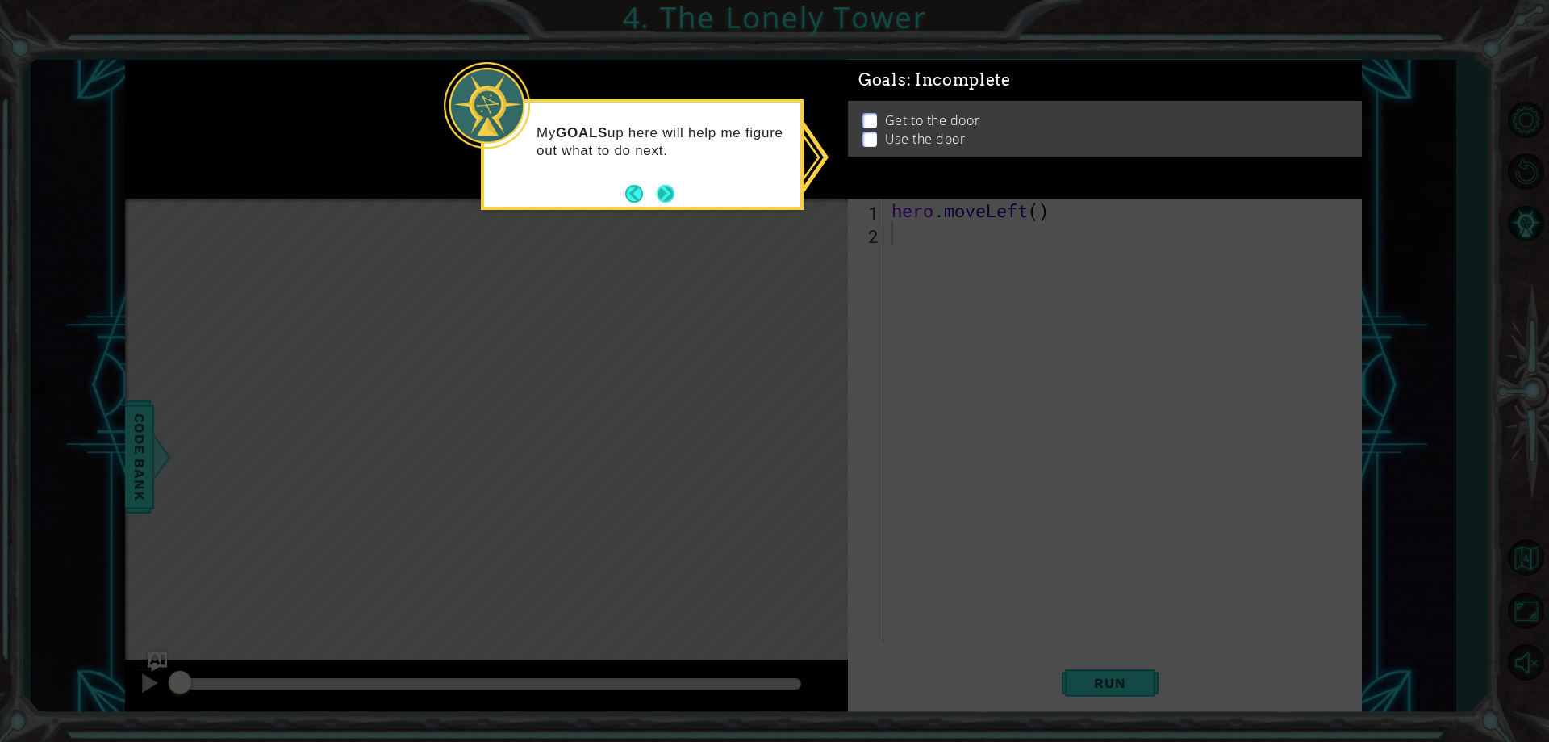
click at [659, 188] on button "Next" at bounding box center [666, 193] width 19 height 19
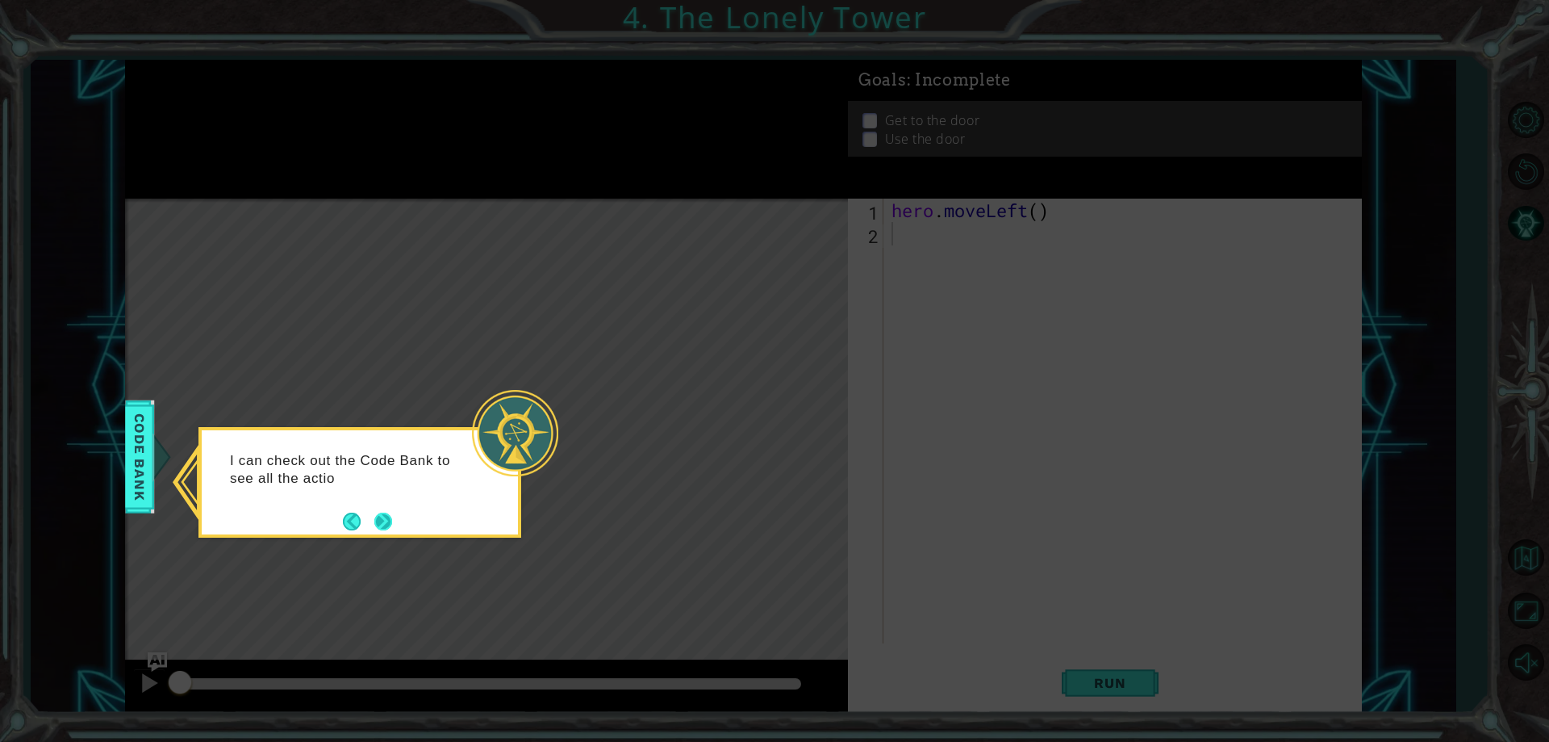
click at [383, 520] on button "Next" at bounding box center [383, 521] width 19 height 19
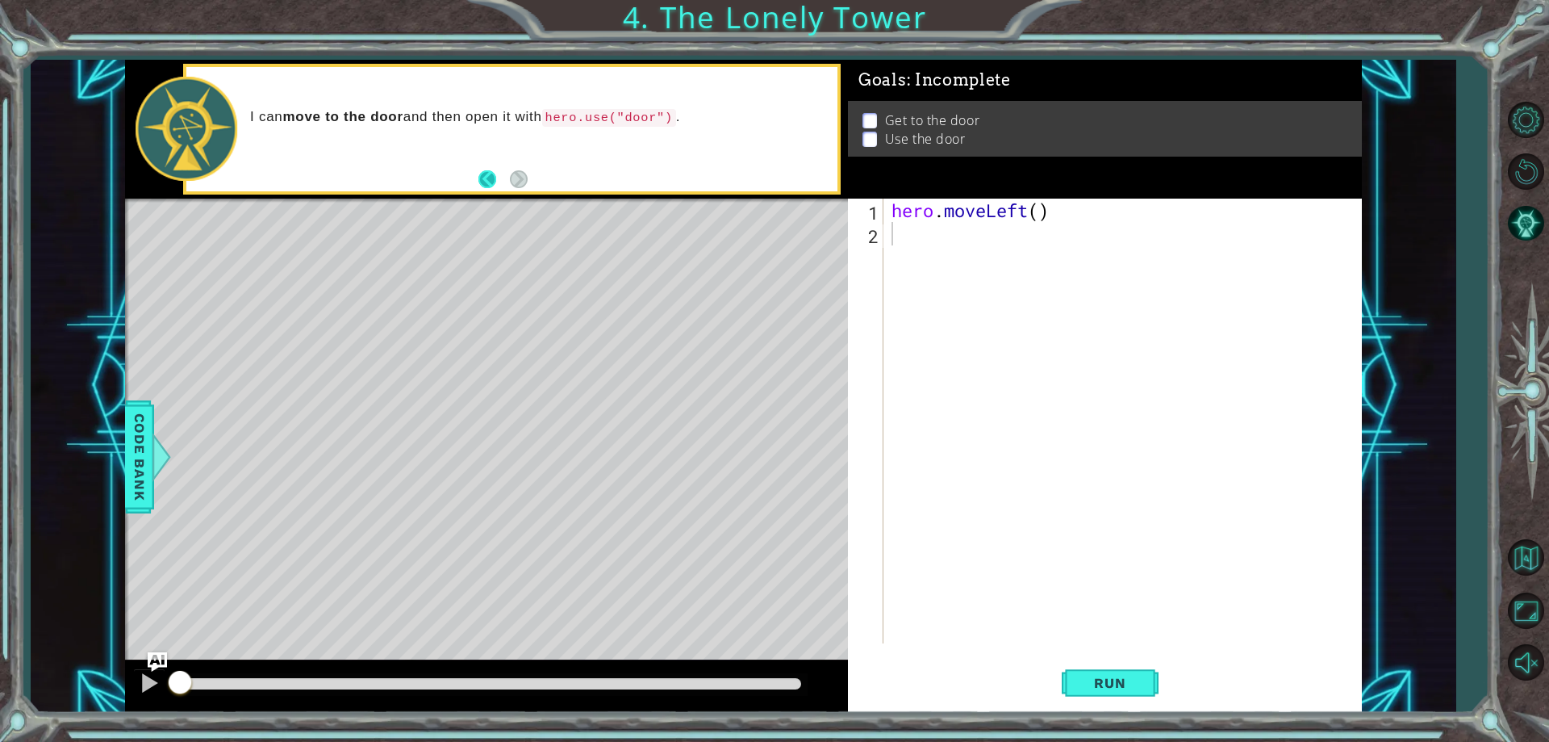
click at [491, 180] on button "Back" at bounding box center [494, 179] width 31 height 18
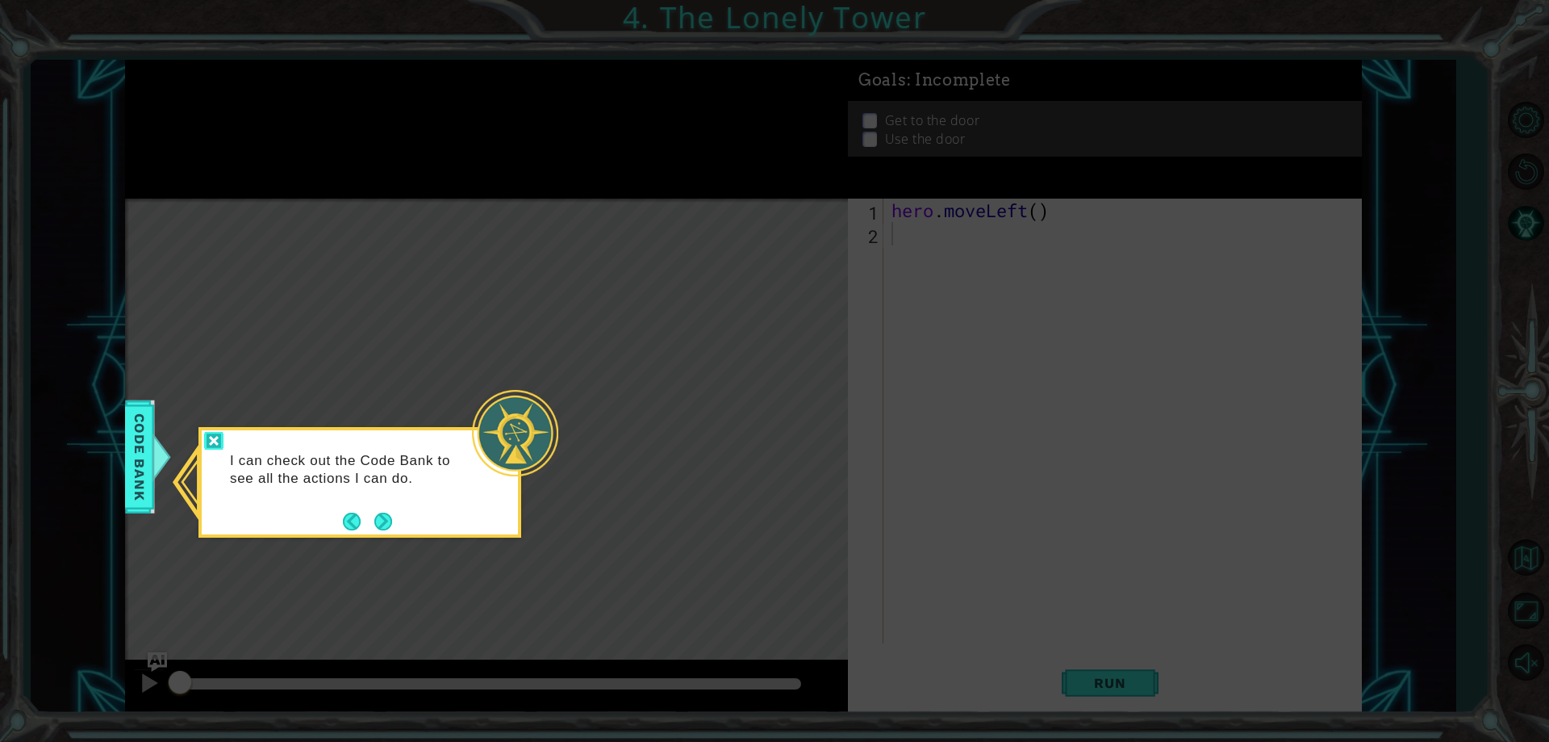
click at [209, 432] on div at bounding box center [213, 441] width 19 height 19
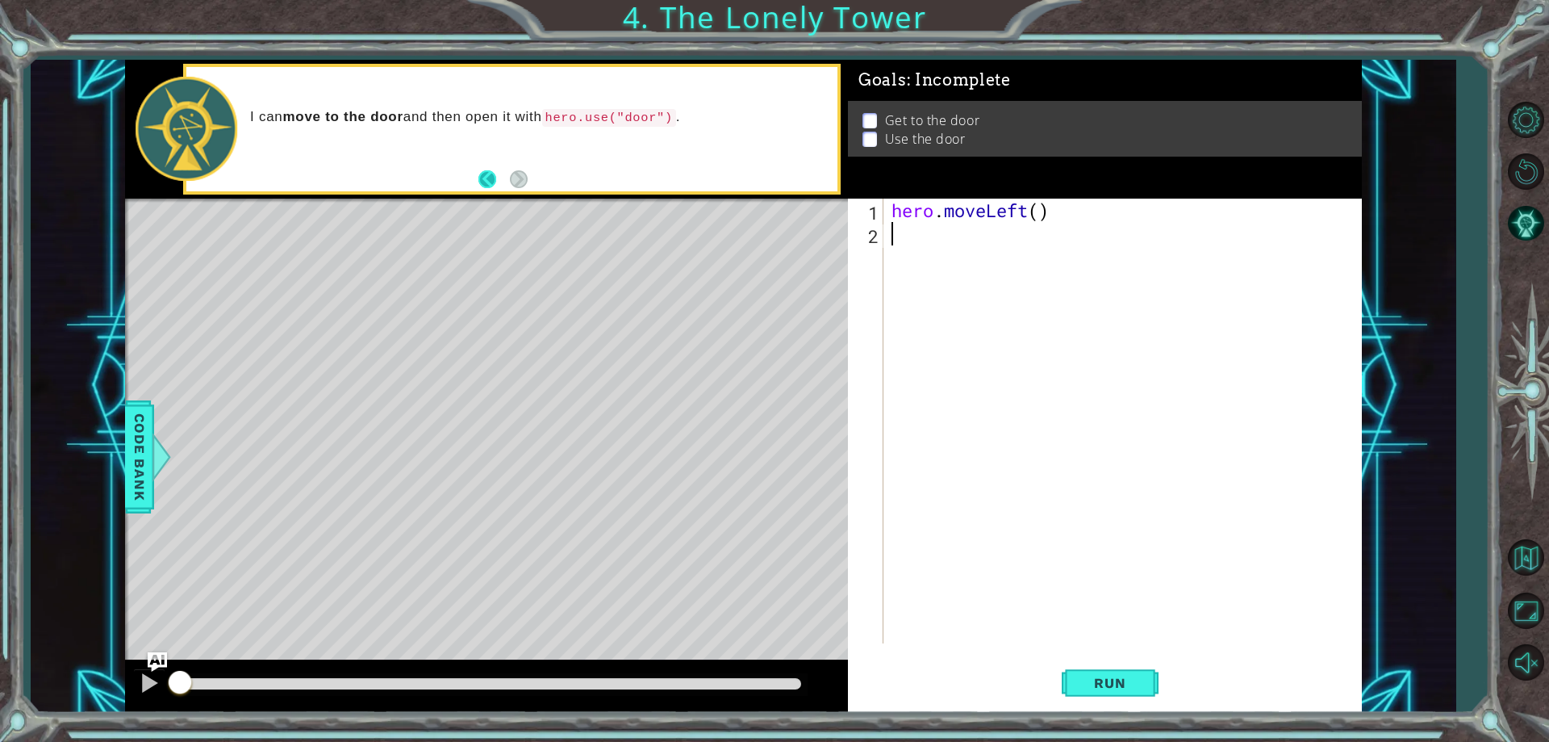
click at [487, 181] on button "Back" at bounding box center [494, 179] width 31 height 18
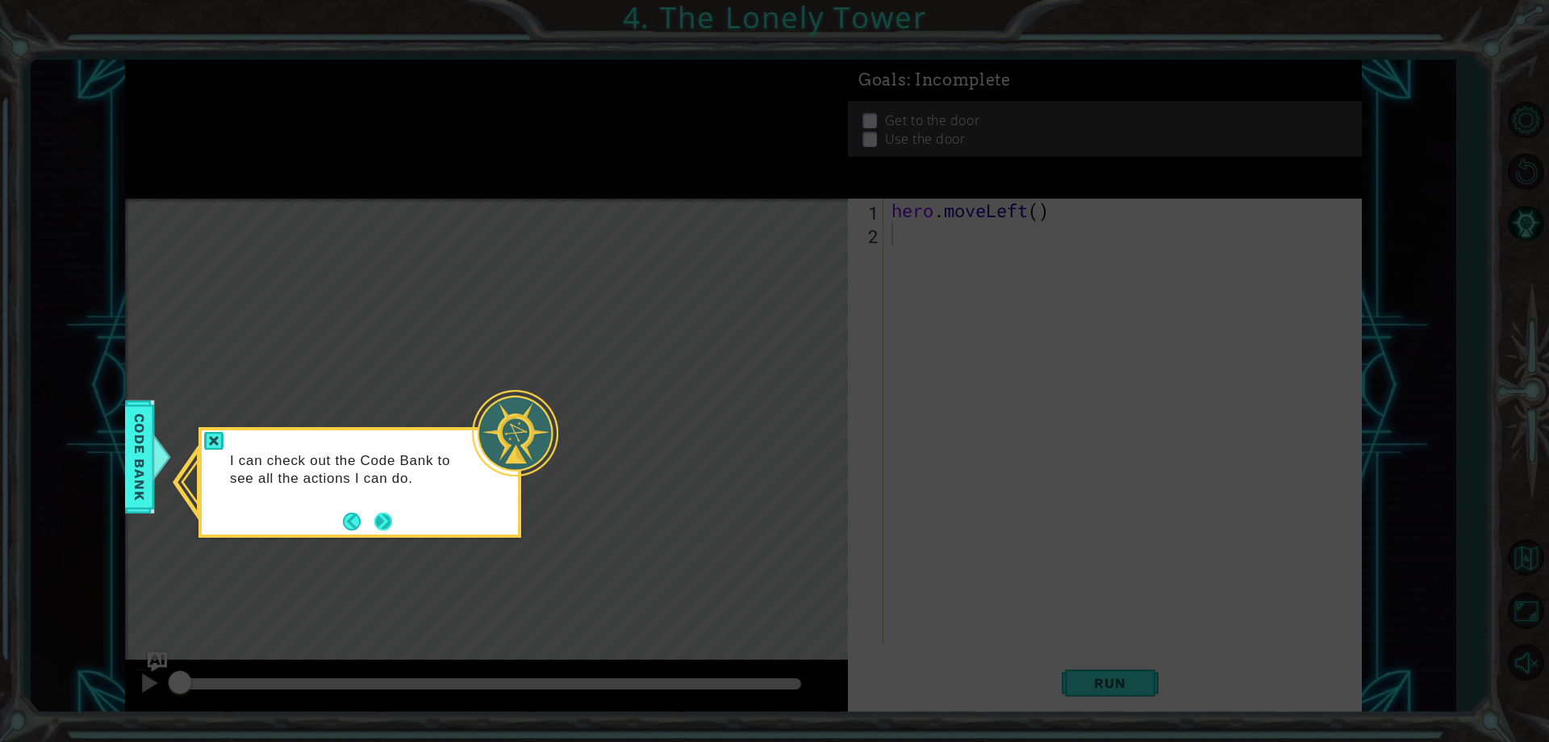
click at [381, 516] on button "Next" at bounding box center [383, 521] width 19 height 19
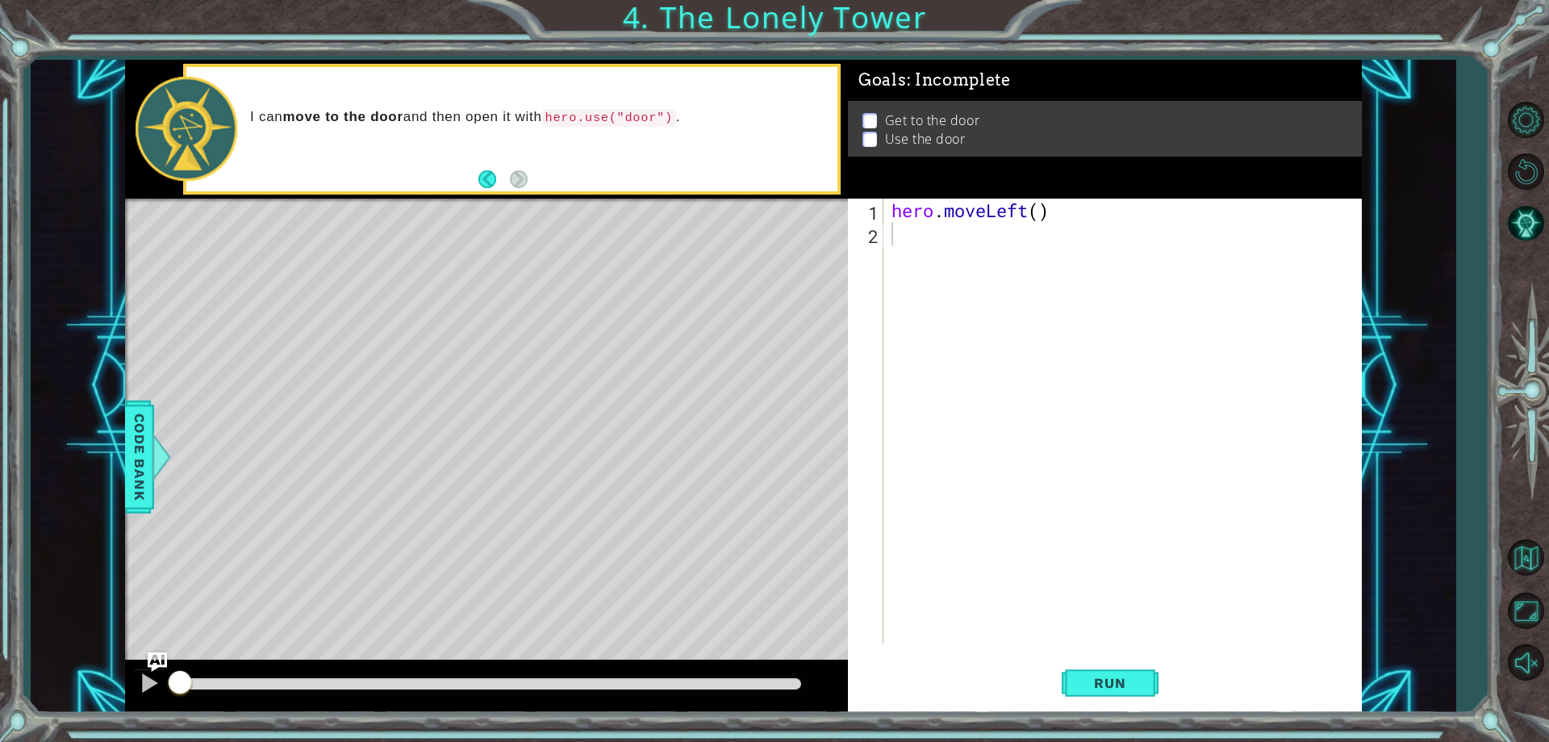
click at [199, 451] on div "Level Map" at bounding box center [498, 436] width 746 height 475
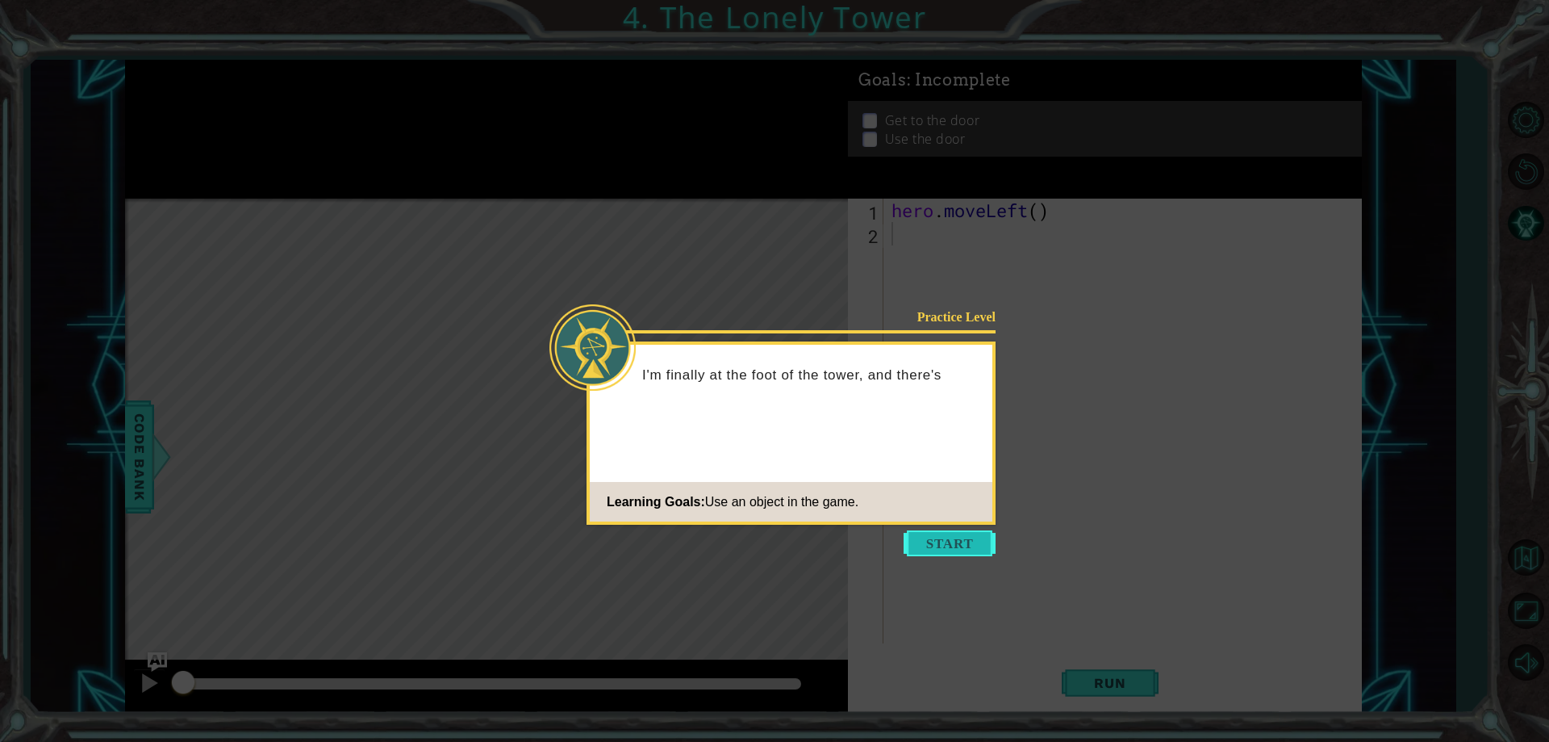
click at [937, 542] on button "Start" at bounding box center [950, 543] width 92 height 26
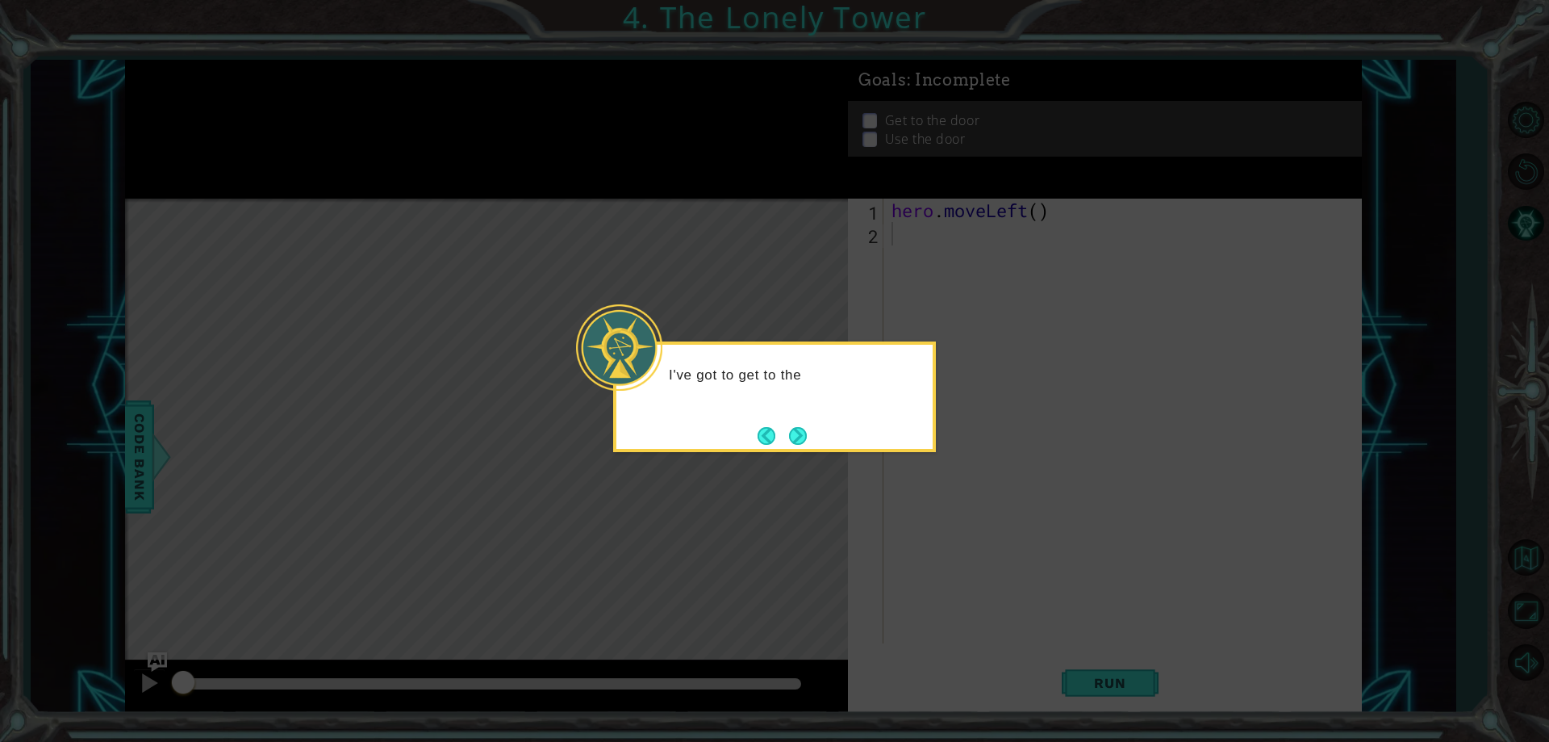
click at [793, 422] on button "Next" at bounding box center [798, 435] width 27 height 27
click at [798, 439] on button "Next" at bounding box center [798, 436] width 26 height 26
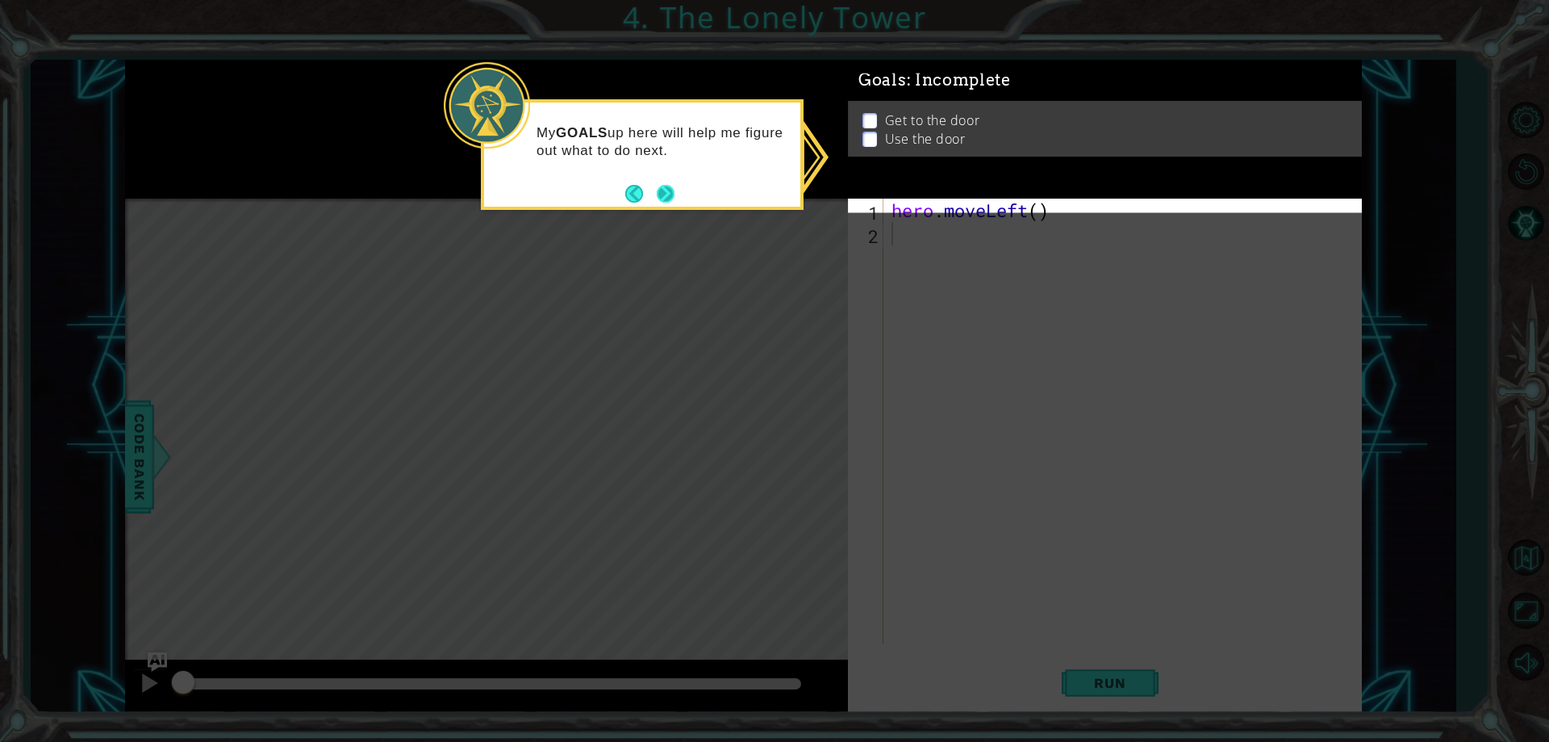
click at [669, 189] on button "Next" at bounding box center [665, 193] width 23 height 23
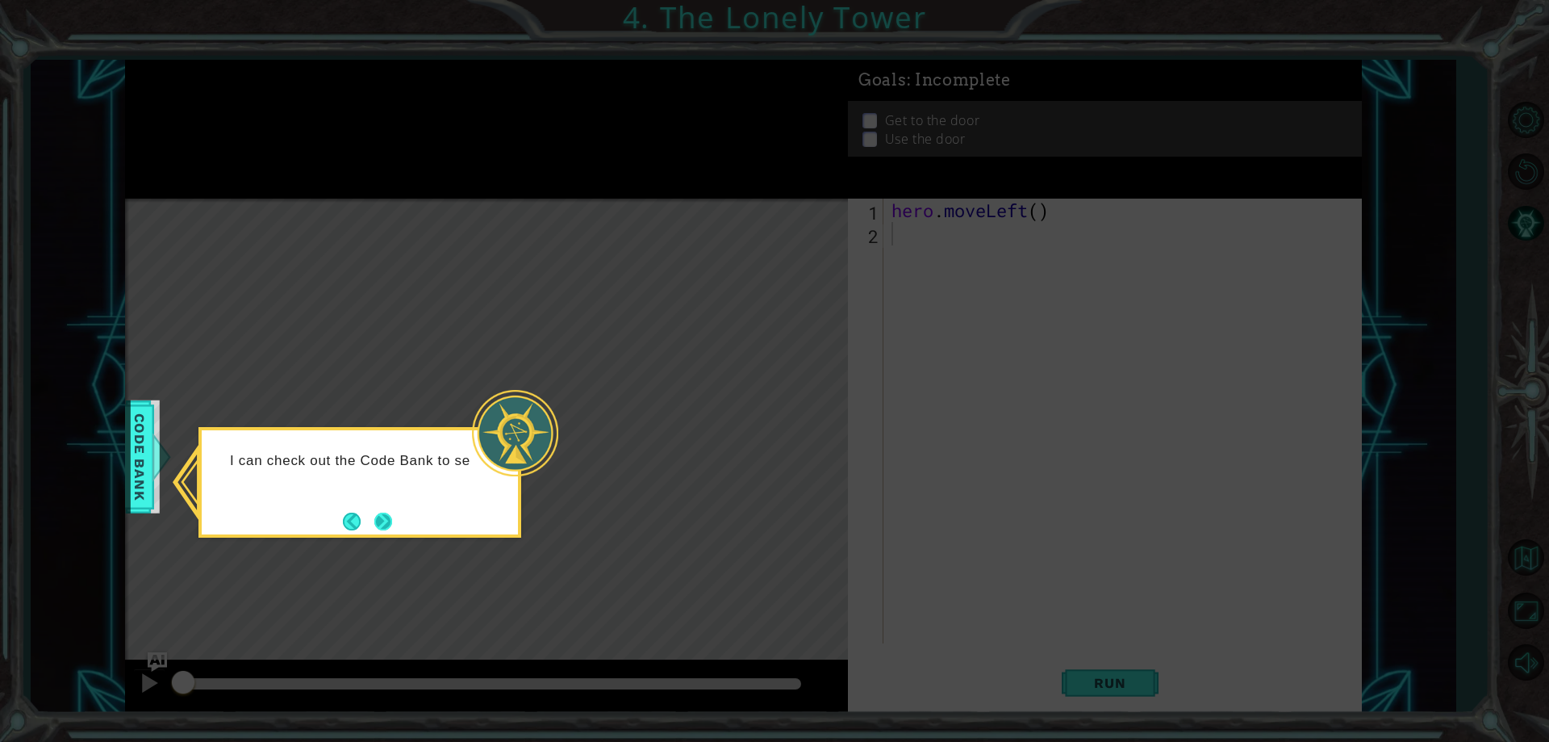
click at [384, 508] on button "Next" at bounding box center [383, 521] width 29 height 29
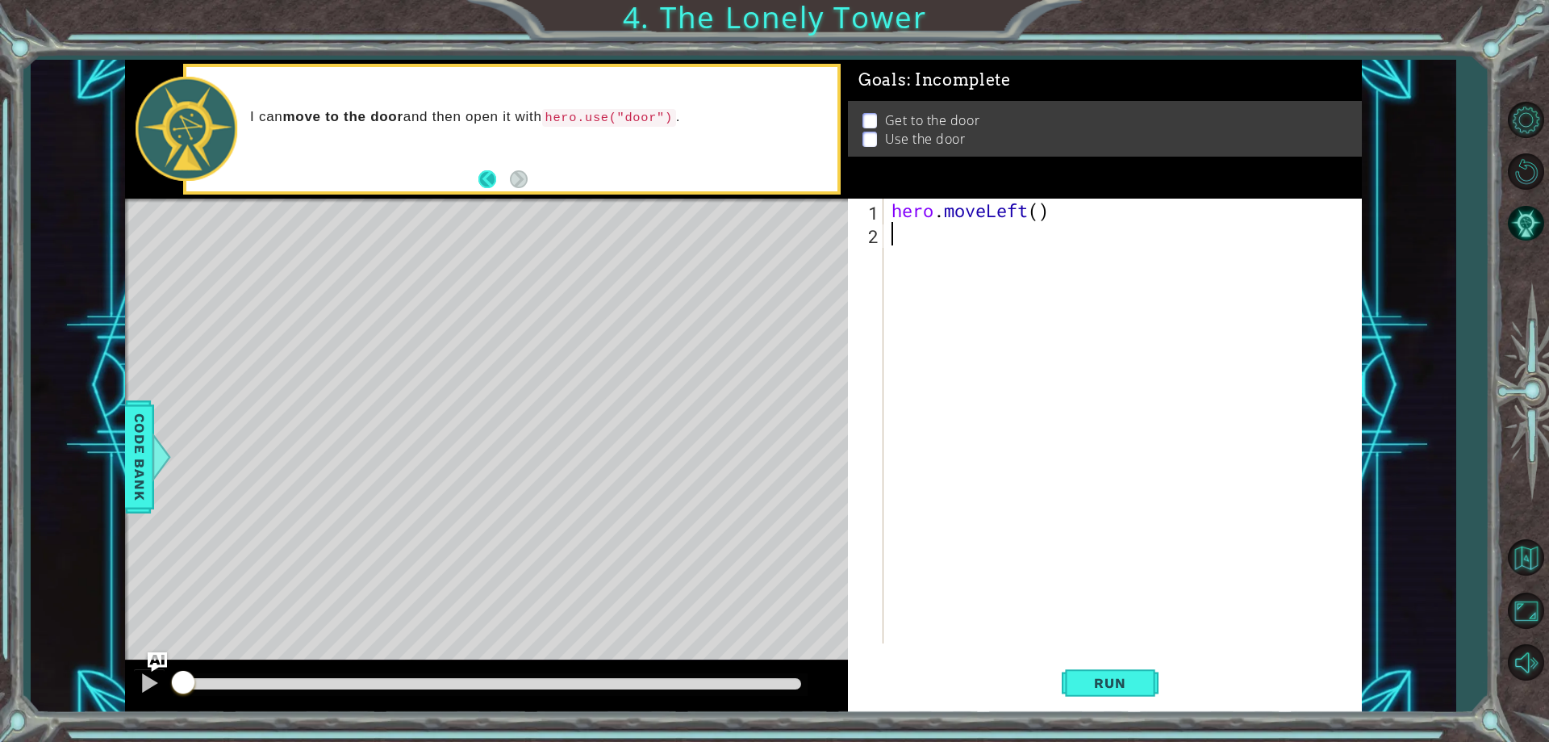
click at [485, 181] on button "Back" at bounding box center [494, 179] width 31 height 18
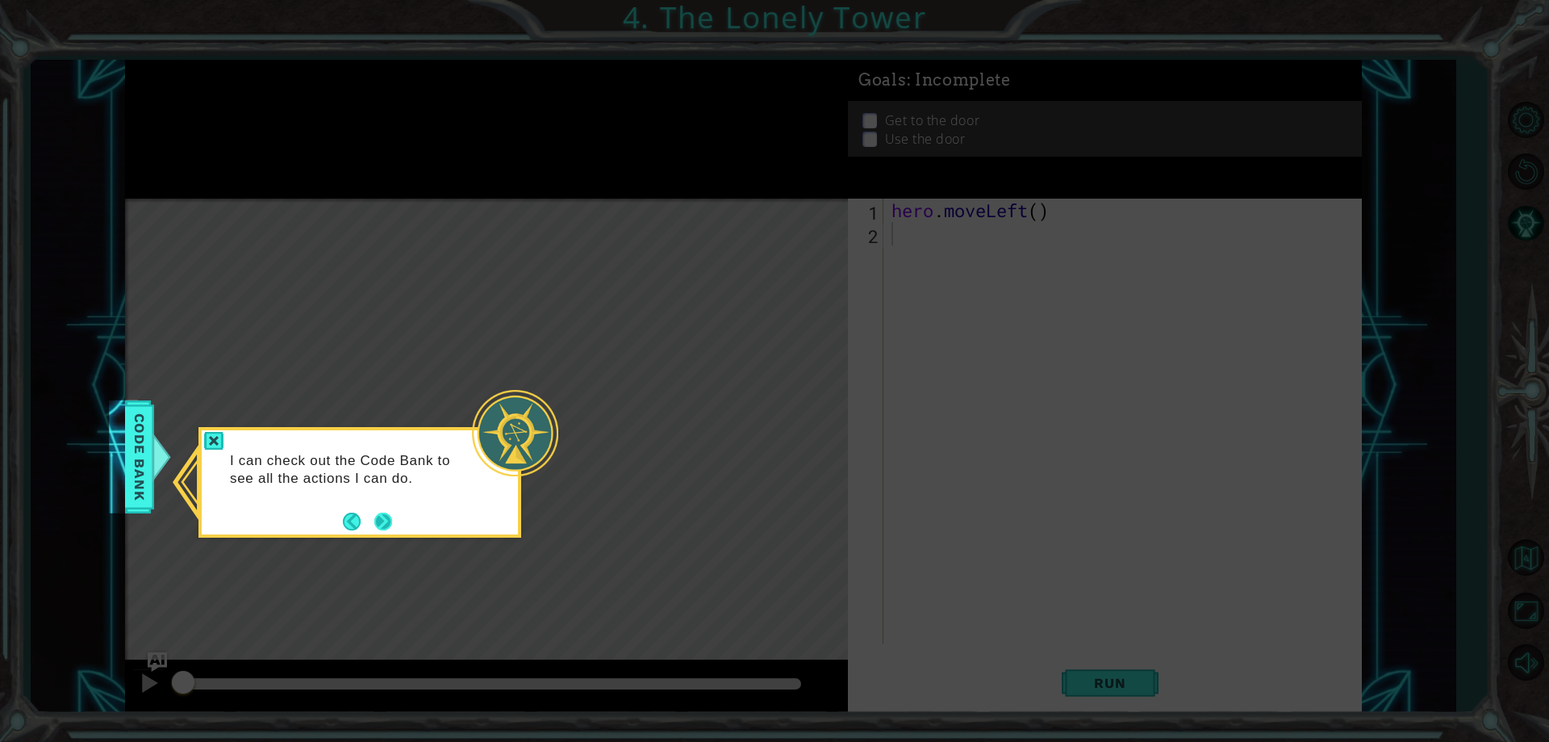
click at [380, 525] on button "Next" at bounding box center [383, 521] width 19 height 19
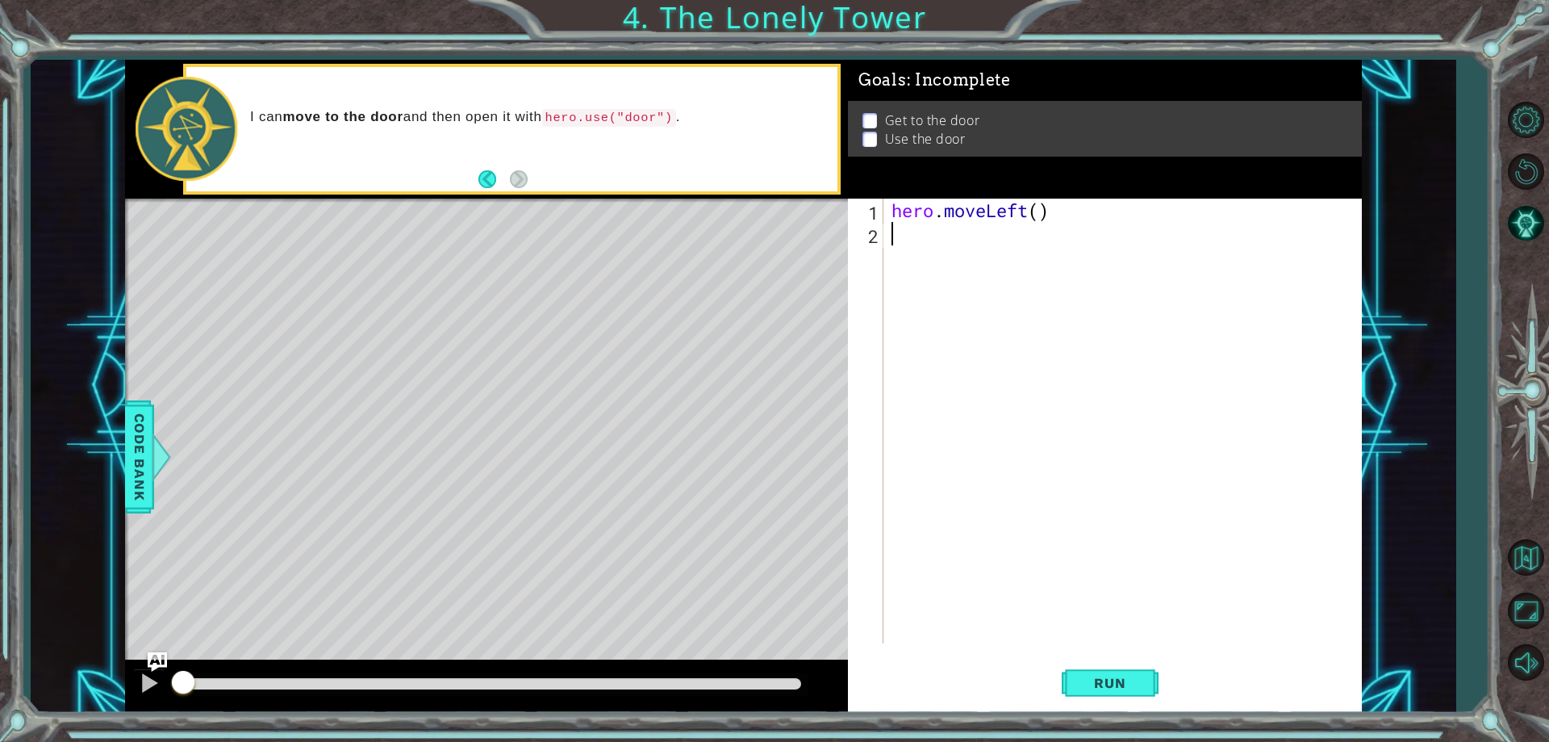
click at [908, 240] on div "hero . moveLeft ( )" at bounding box center [1127, 444] width 476 height 491
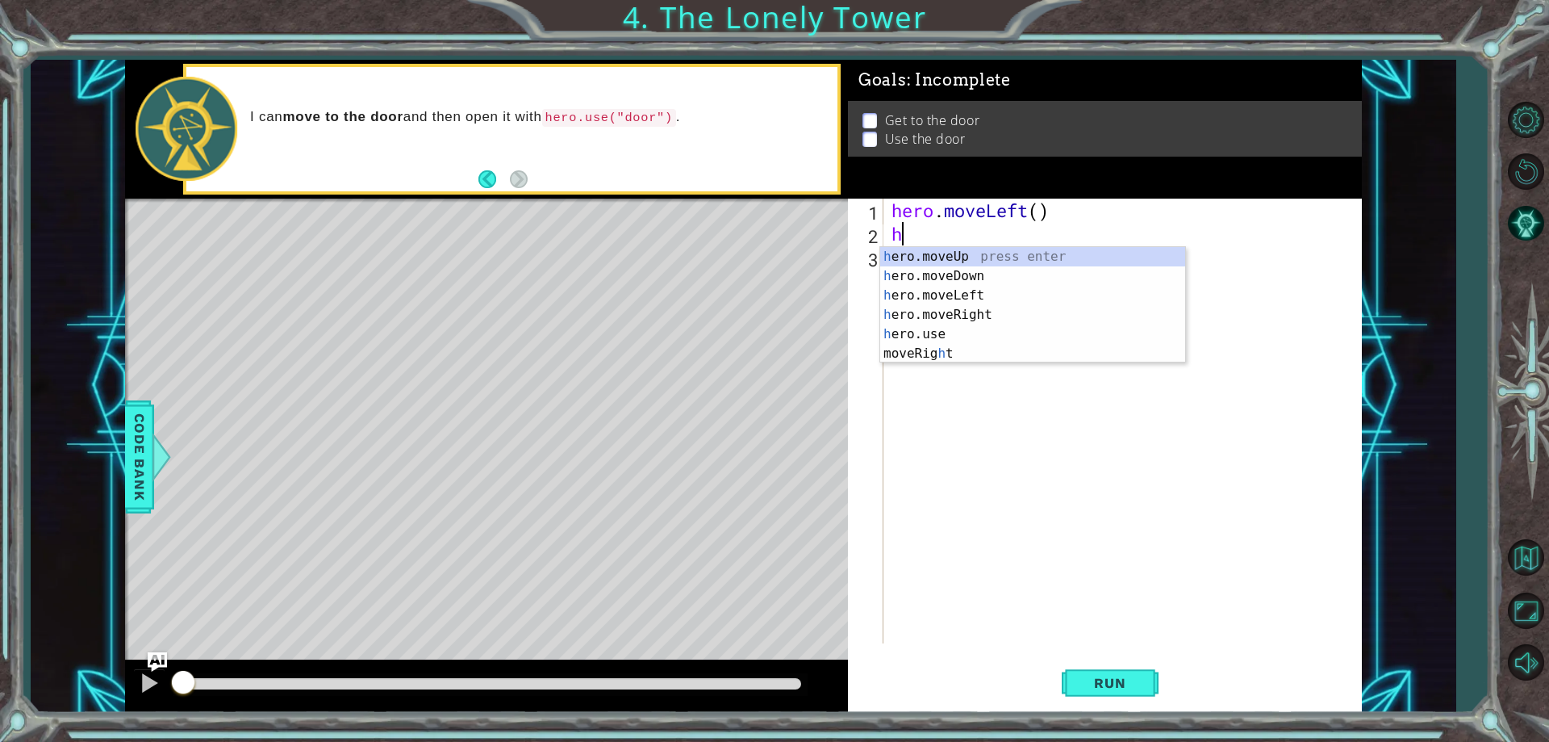
type textarea "he"
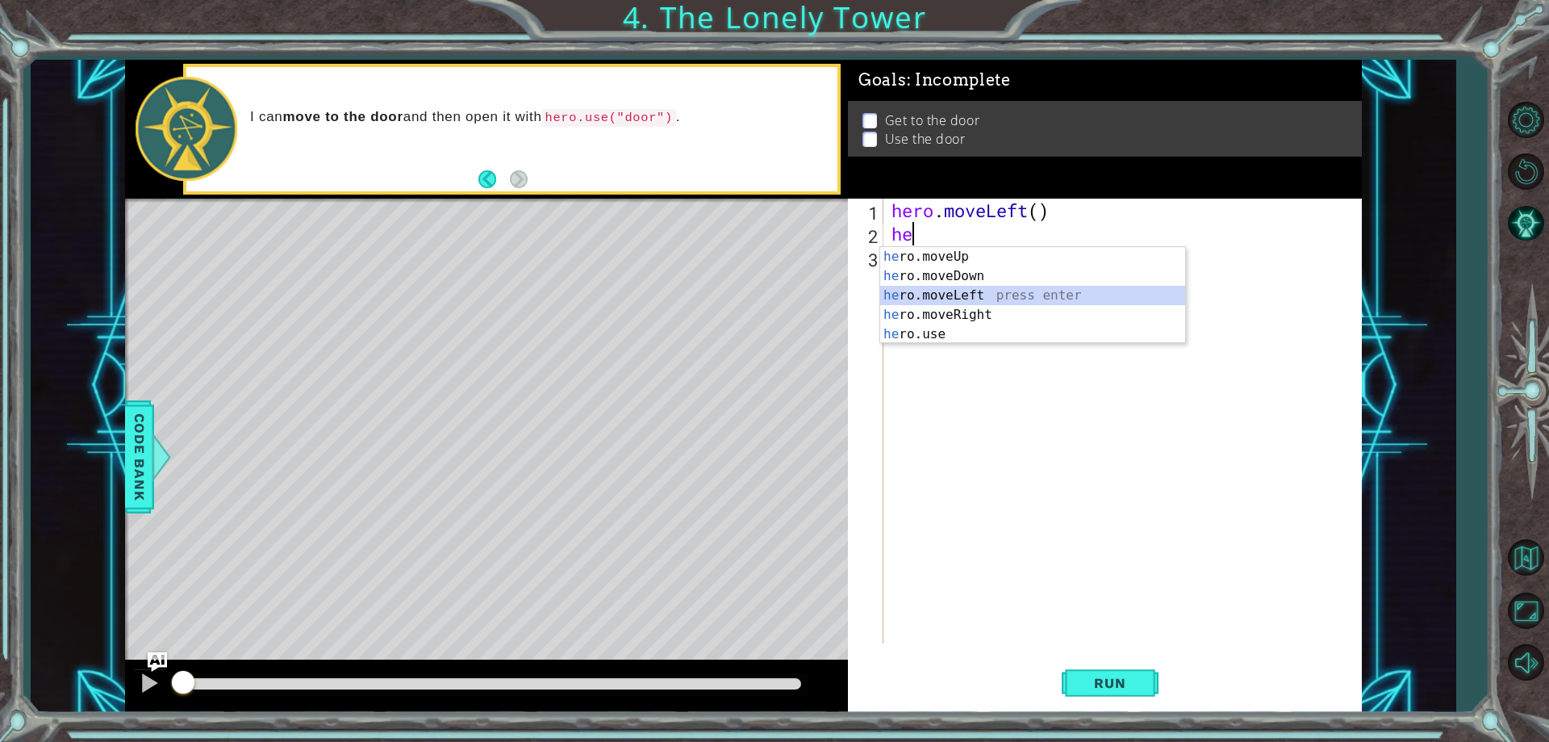
click at [953, 295] on div "he ro.moveUp press enter he ro.moveDown press enter he ro.moveLeft press enter …" at bounding box center [1032, 315] width 305 height 136
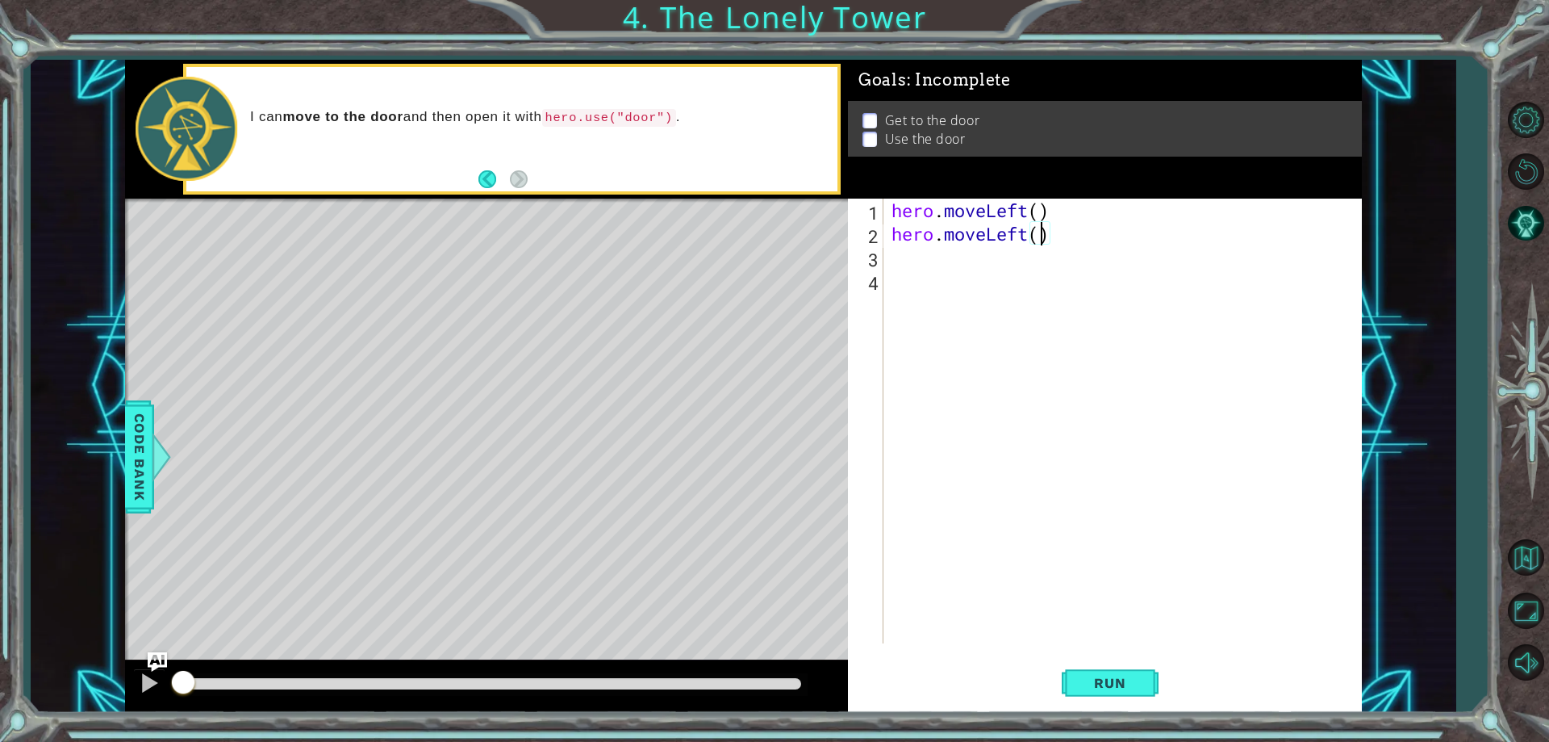
click at [1036, 237] on div "hero . moveLeft ( ) hero . moveLeft ( )" at bounding box center [1127, 444] width 476 height 491
type textarea "hero.moveLeft(3)"
click at [903, 258] on div "hero . moveLeft ( ) hero . moveLeft ( 3 )" at bounding box center [1127, 444] width 476 height 491
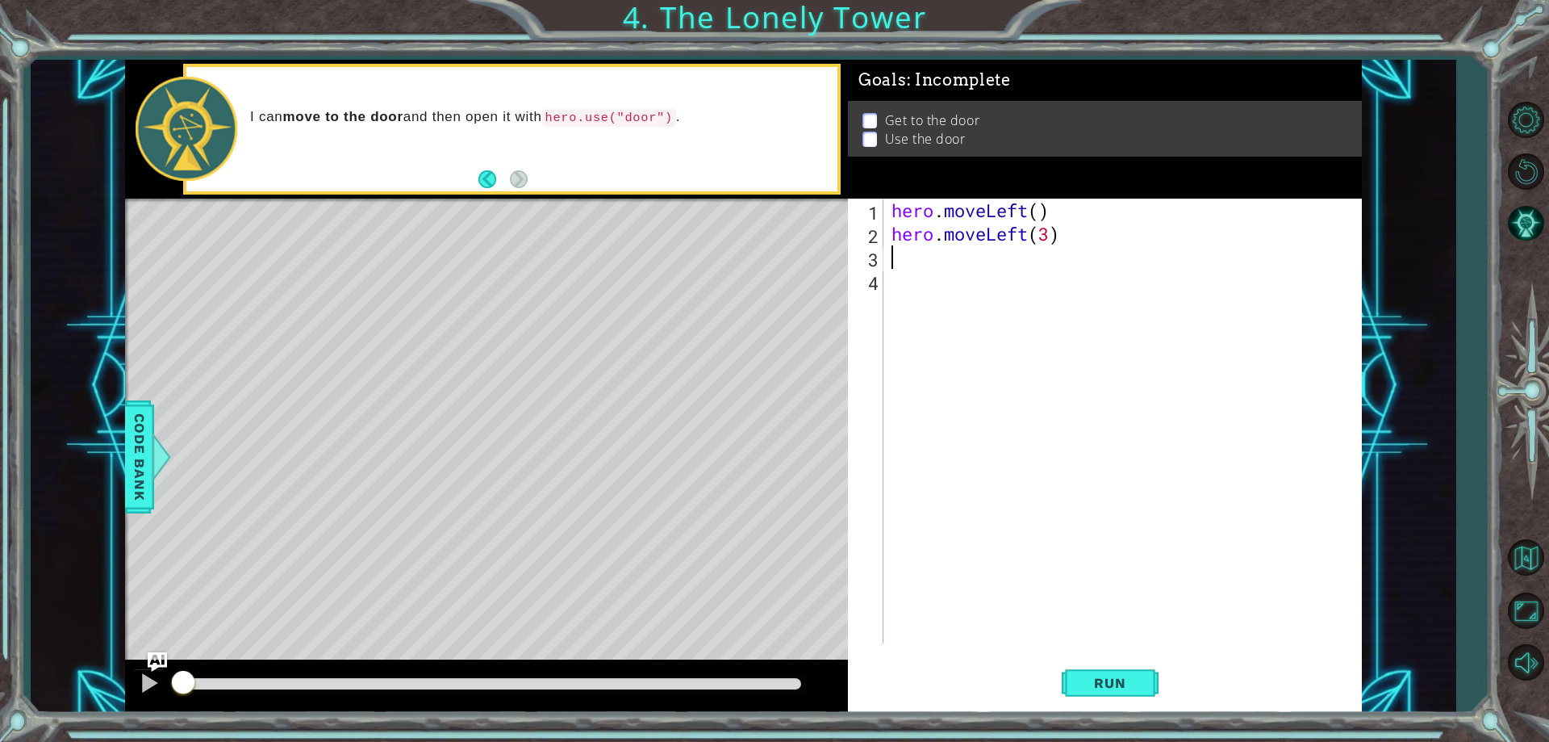
type textarea "h"
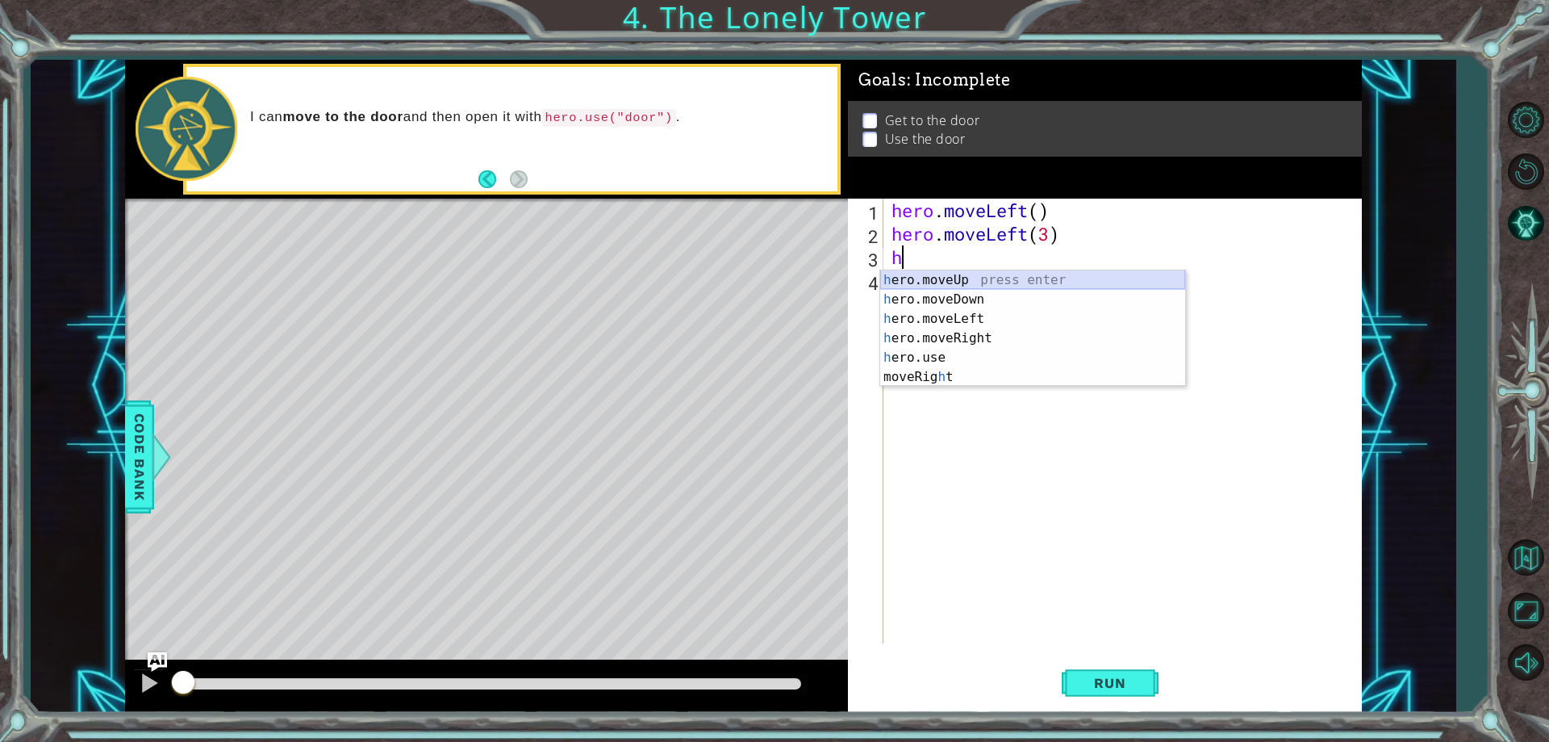
click at [928, 281] on div "h ero.moveUp press enter h ero.moveDown press enter h ero.moveLeft press enter …" at bounding box center [1032, 347] width 305 height 155
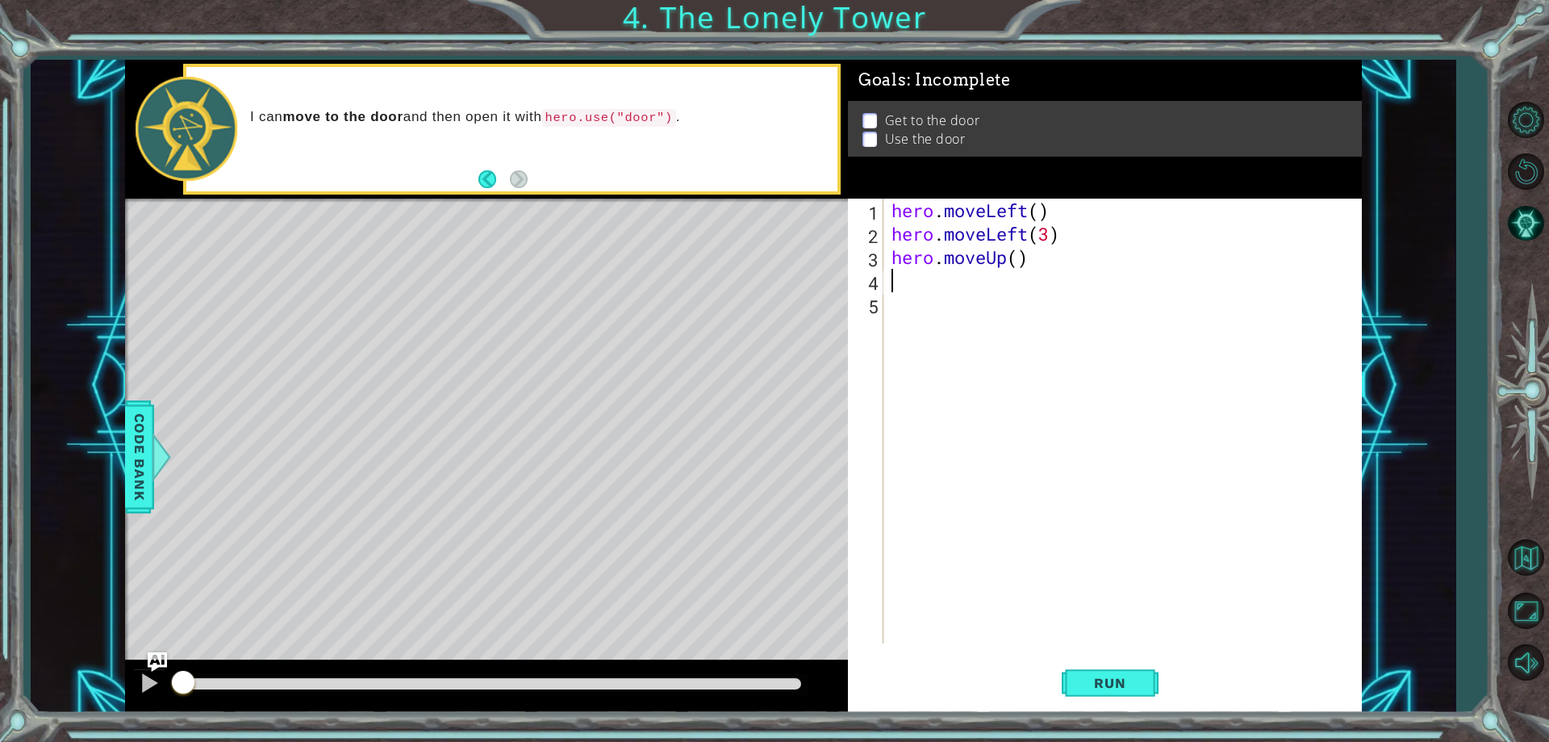
click at [1014, 262] on div "hero . moveLeft ( ) hero . moveLeft ( 3 ) hero . moveUp ( )" at bounding box center [1127, 444] width 476 height 491
type textarea "hero.moveUp(3)"
click at [909, 282] on div "hero . moveLeft ( ) hero . moveLeft ( 3 ) hero . moveUp ( 3 )" at bounding box center [1127, 444] width 476 height 491
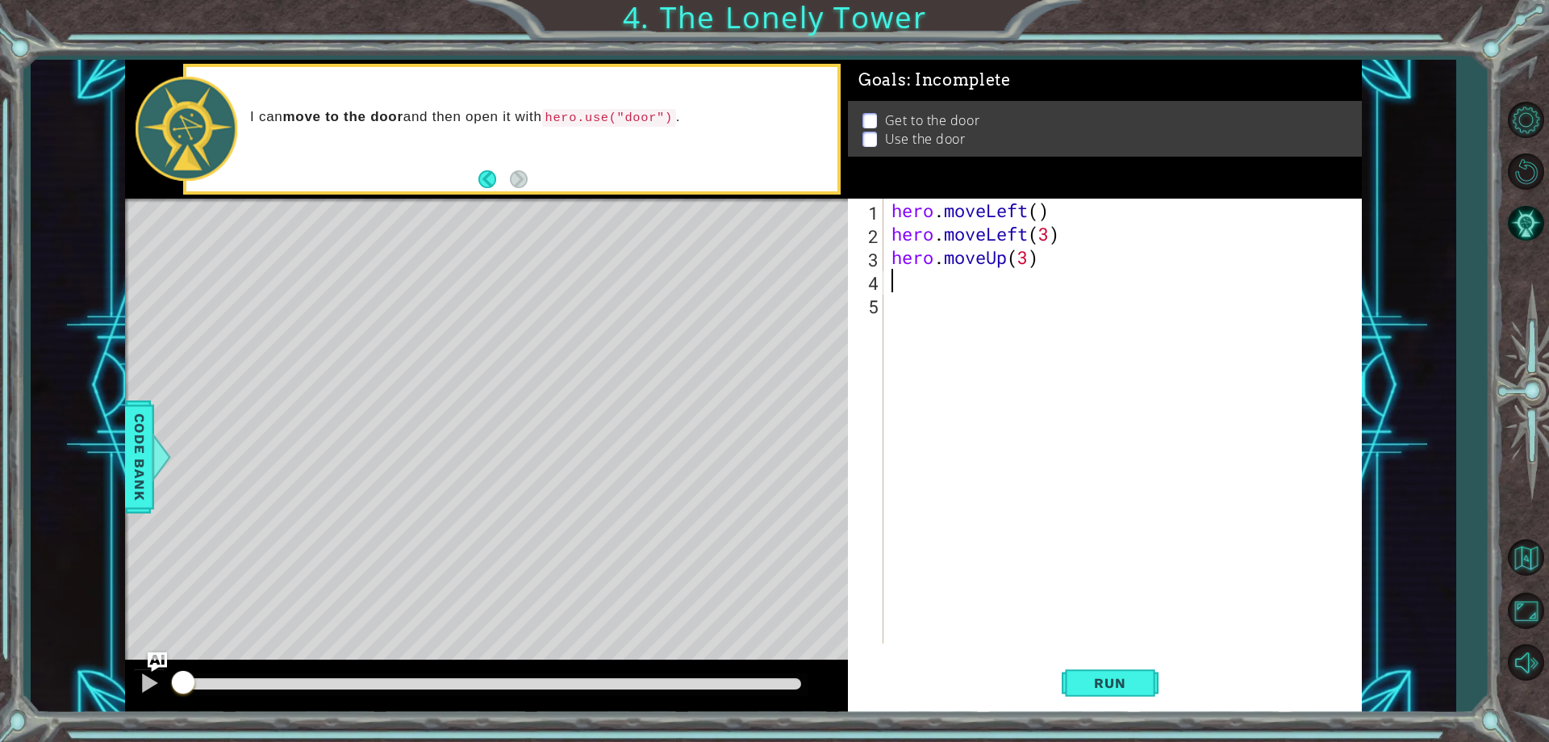
scroll to position [0, 0]
type textarea "h"
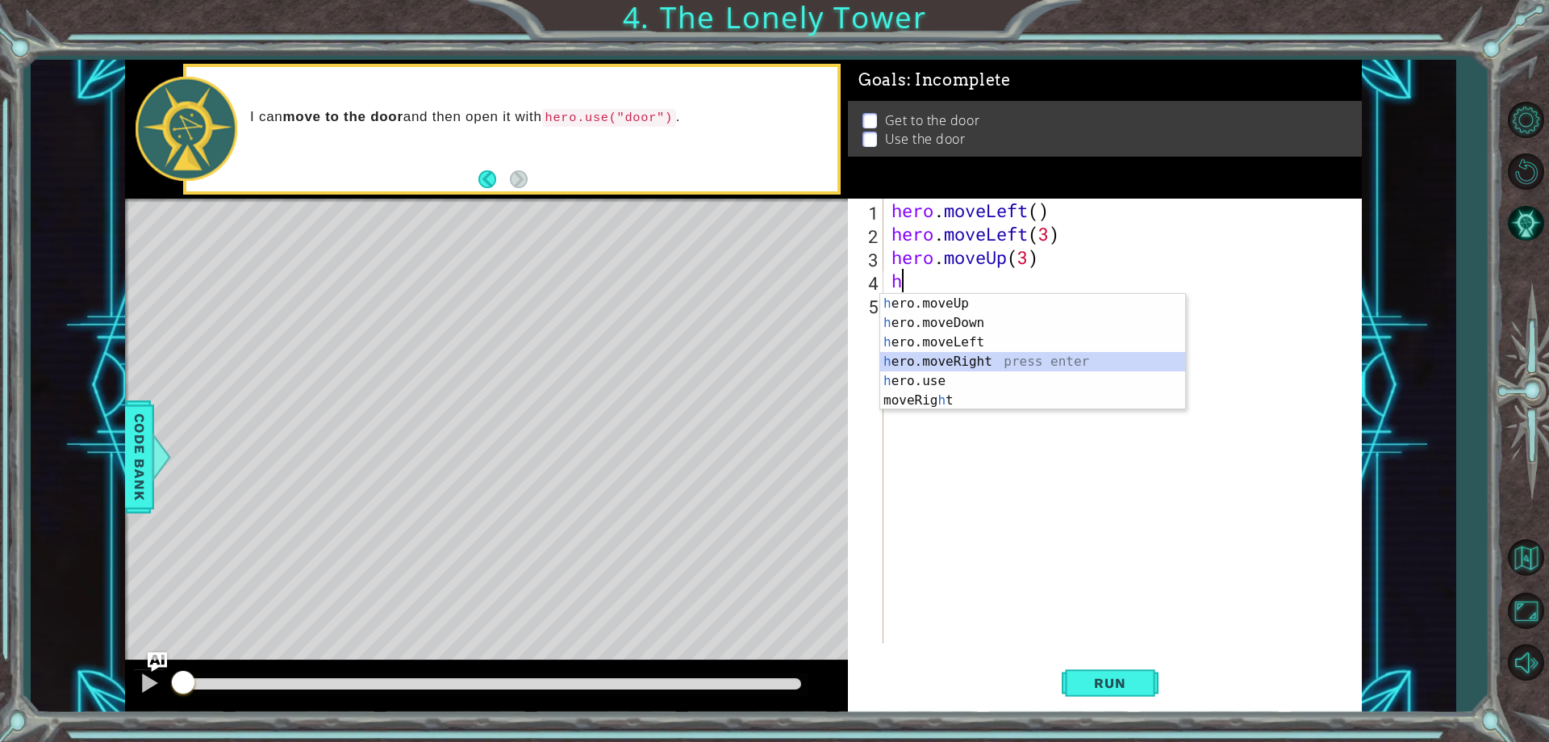
click at [951, 358] on div "h ero.moveUp press enter h ero.moveDown press enter h ero.moveLeft press enter …" at bounding box center [1032, 371] width 305 height 155
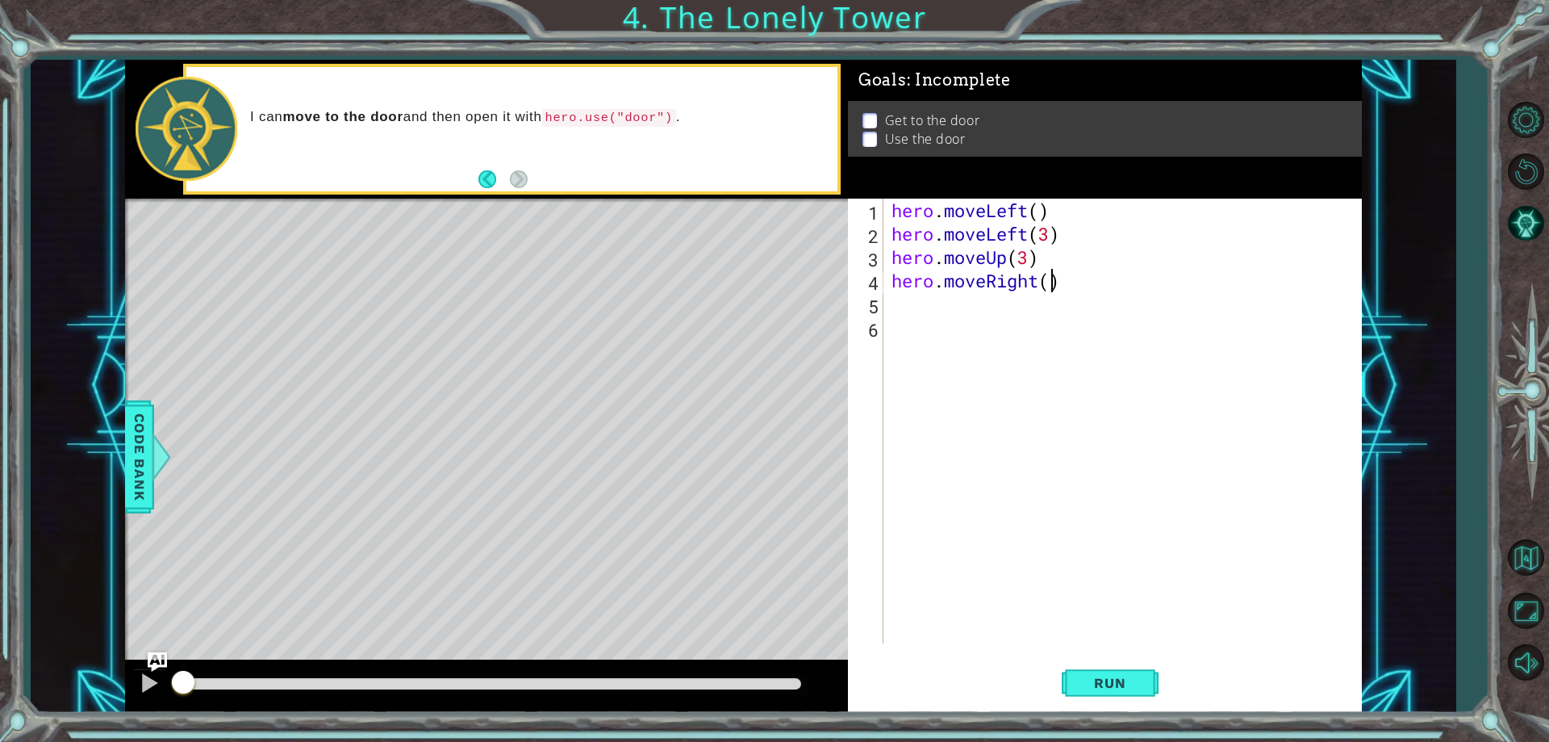
click at [1047, 285] on div "hero . moveLeft ( ) hero . moveLeft ( 3 ) hero . moveUp ( 3 ) hero . moveRight …" at bounding box center [1127, 444] width 476 height 491
type textarea "hero.moveRight(3)"
click at [893, 300] on div "hero . moveLeft ( ) hero . moveLeft ( 3 ) hero . moveUp ( 3 ) hero . moveRight …" at bounding box center [1127, 444] width 476 height 491
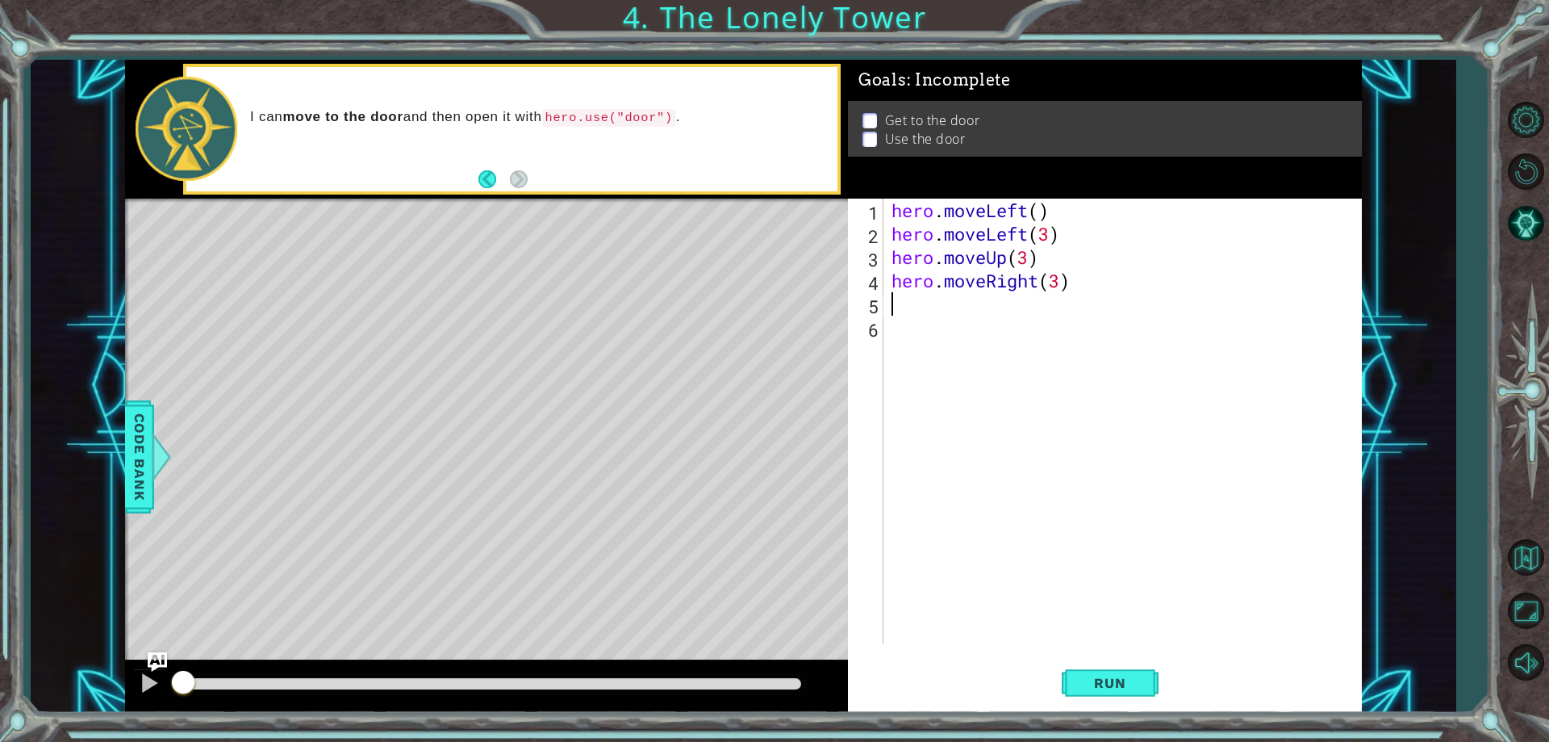
click at [867, 140] on p at bounding box center [870, 147] width 15 height 15
click at [903, 299] on div "hero . moveLeft ( ) hero . moveLeft ( 3 ) hero . moveUp ( 3 ) hero . moveRight …" at bounding box center [1127, 444] width 476 height 491
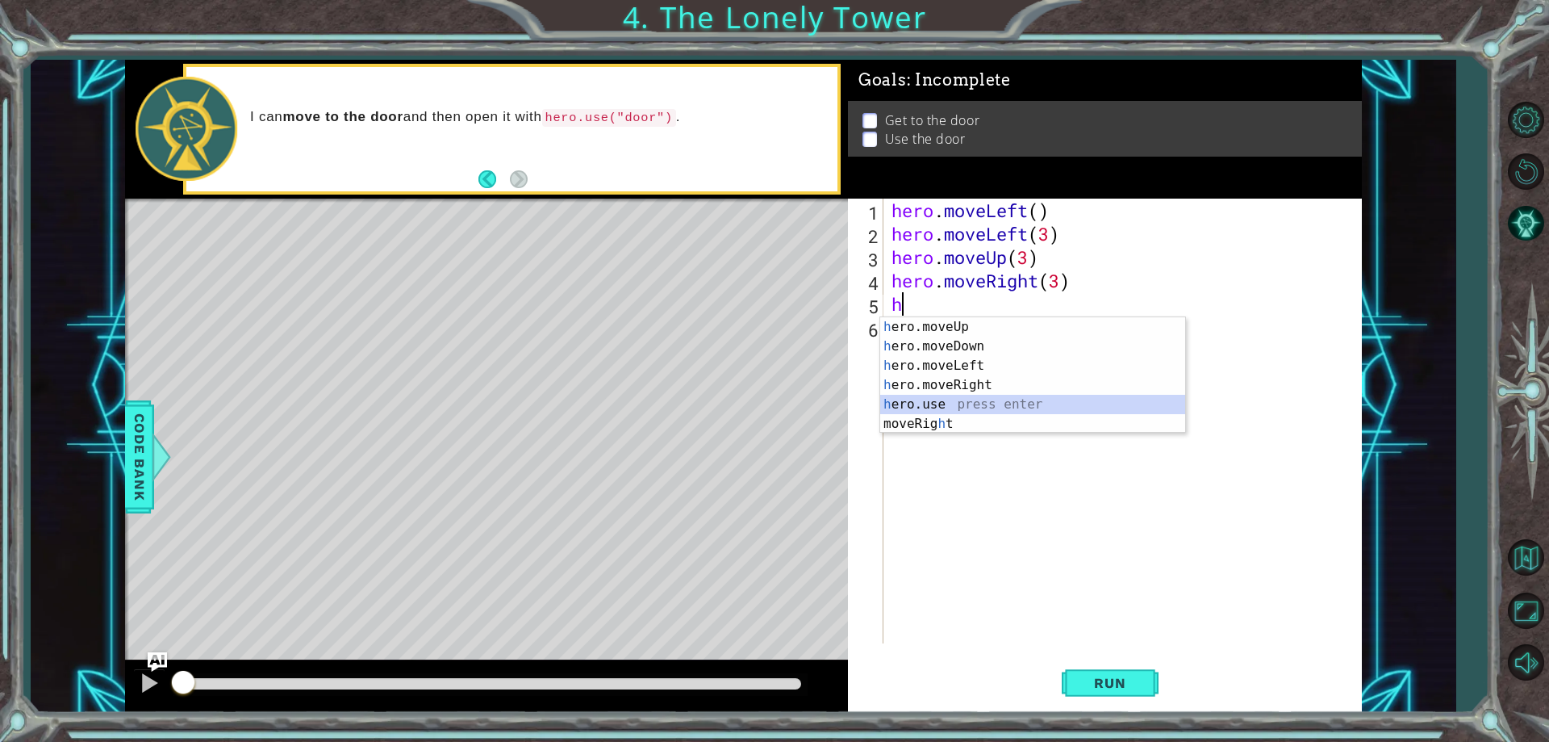
click at [927, 399] on div "h ero.moveUp press enter h ero.moveDown press enter h ero.moveLeft press enter …" at bounding box center [1032, 394] width 305 height 155
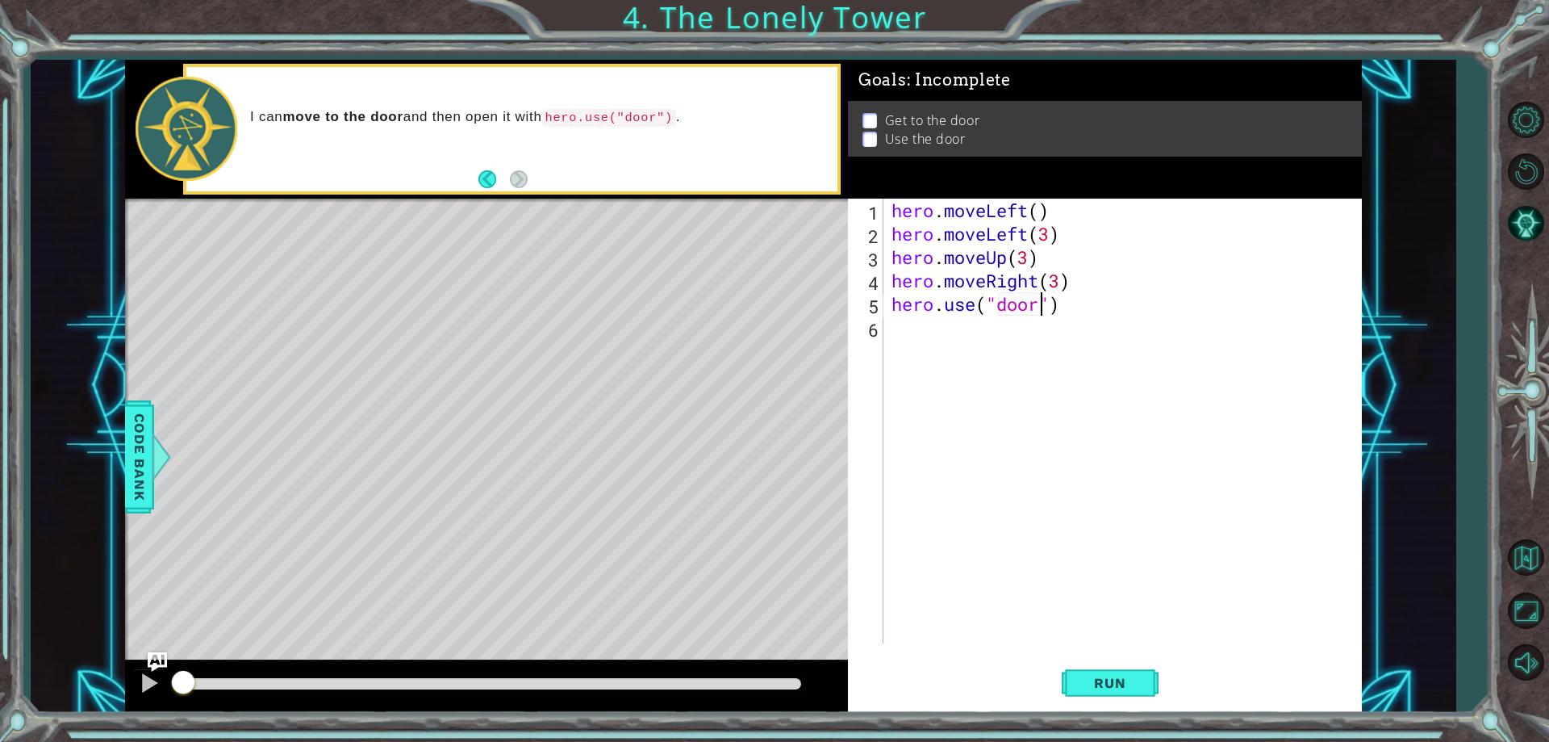
scroll to position [0, 7]
click at [1092, 678] on span "Run" at bounding box center [1110, 683] width 64 height 16
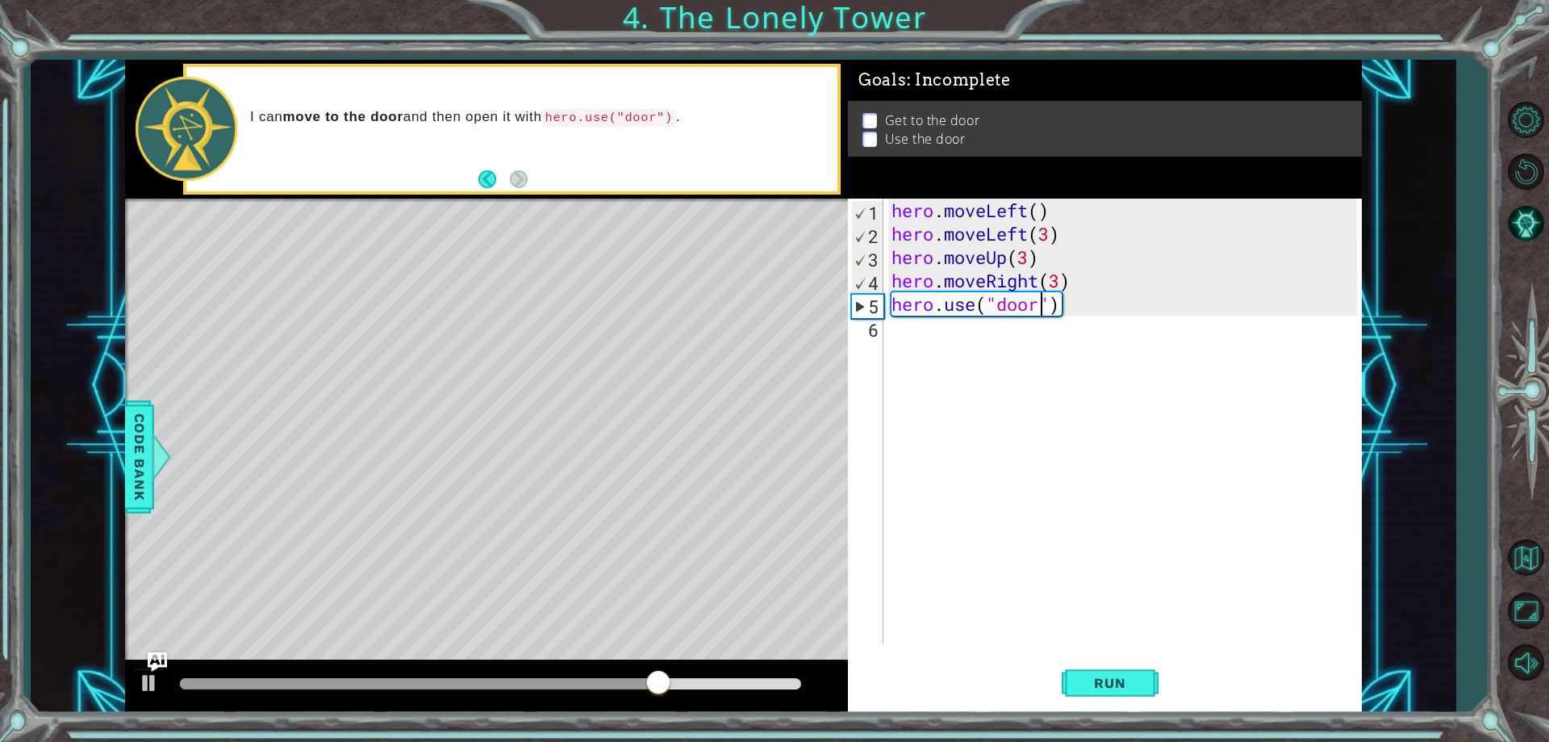
click at [1049, 312] on div "hero . moveLeft ( ) hero . moveLeft ( 3 ) hero . moveUp ( 3 ) hero . moveRight …" at bounding box center [1127, 444] width 476 height 491
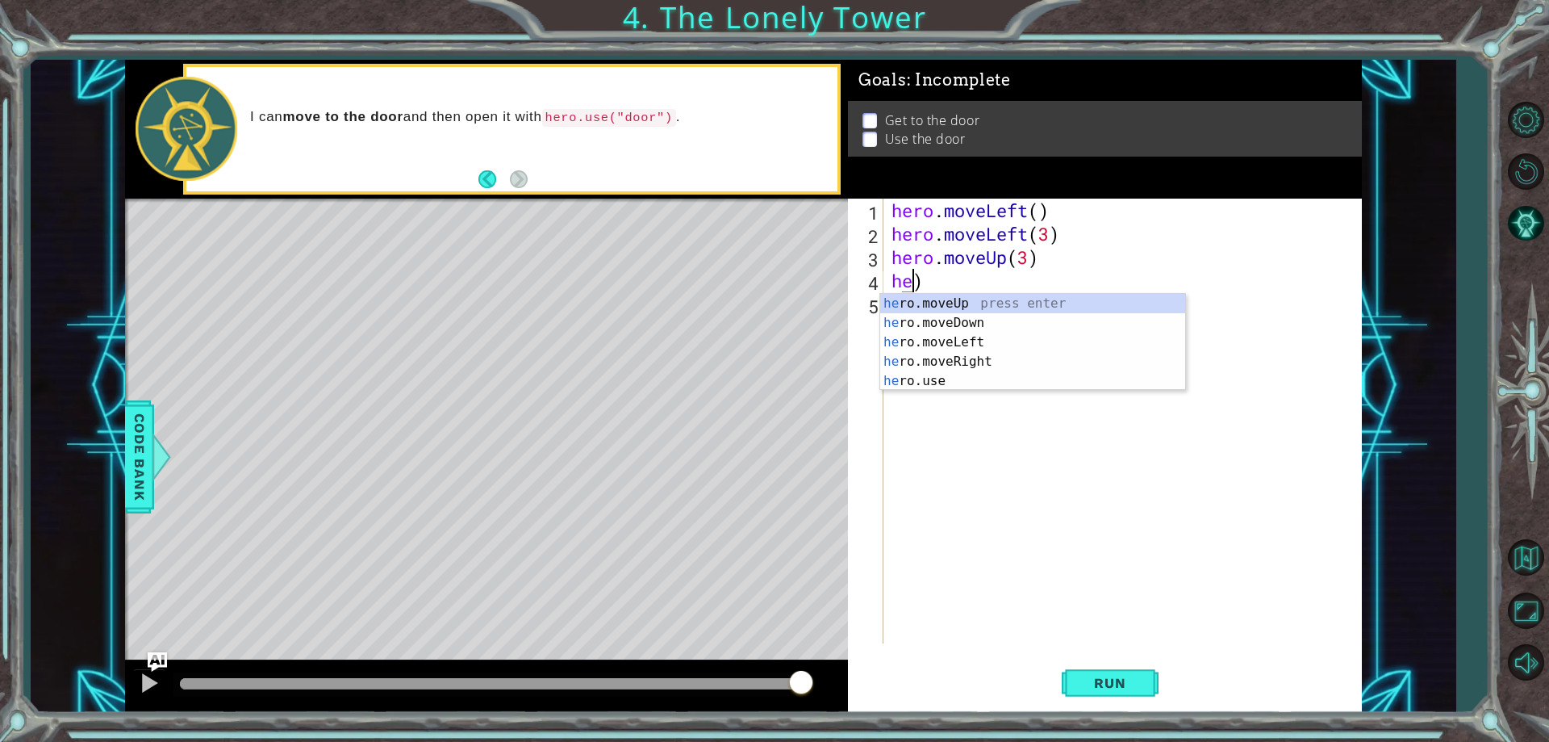
scroll to position [0, 1]
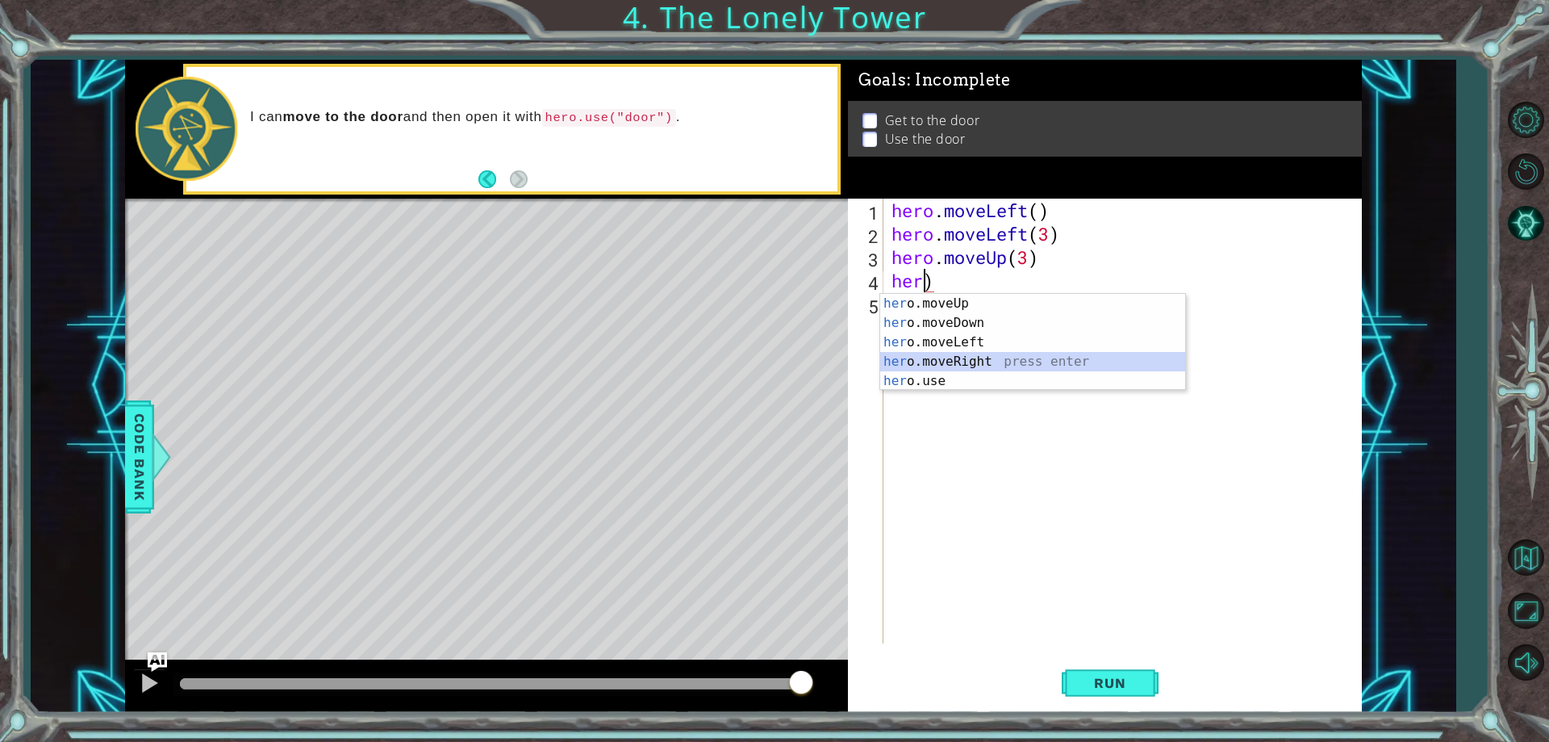
click at [950, 358] on div "her o.moveUp press enter her o.moveDown press enter her o.moveLeft press enter …" at bounding box center [1032, 362] width 305 height 136
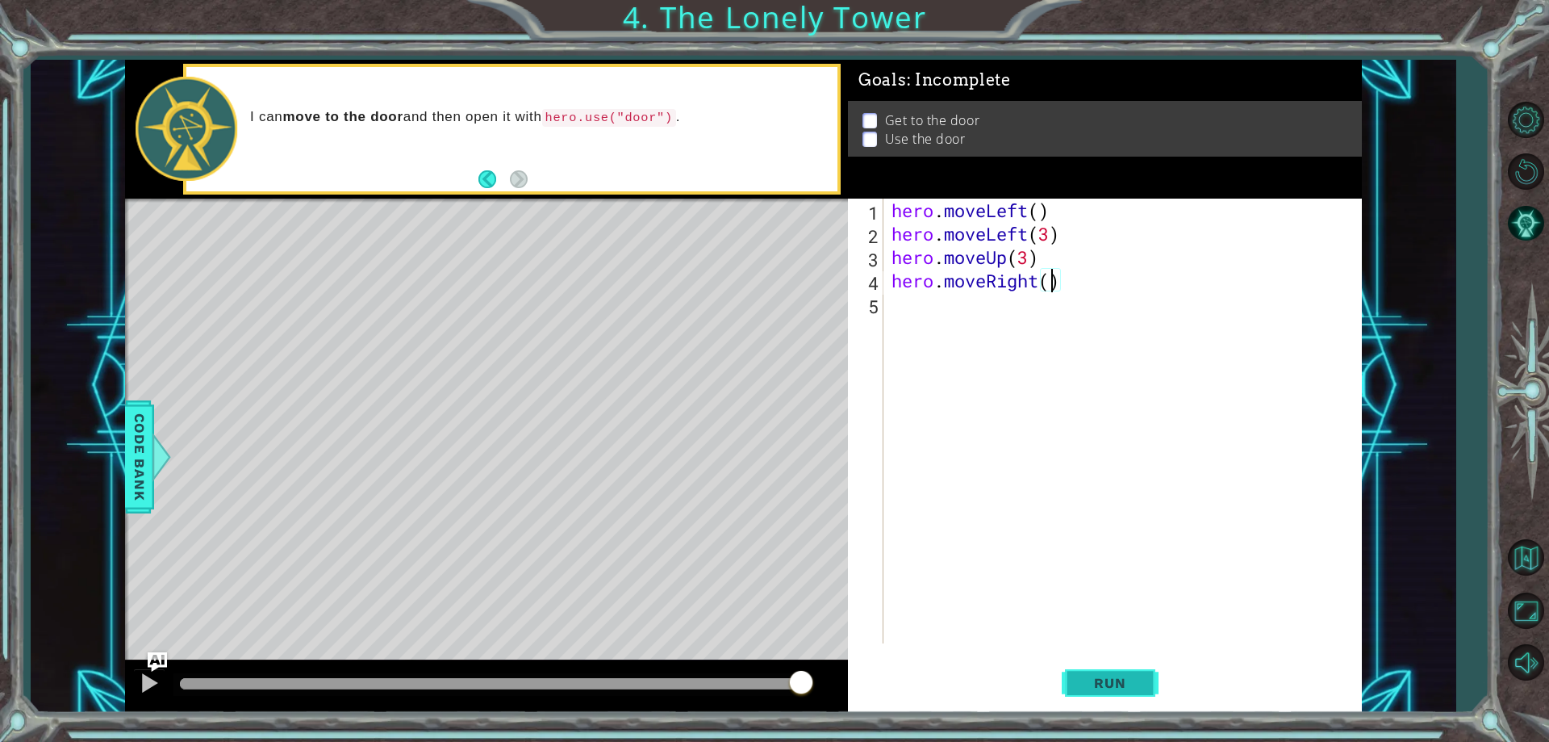
click at [1129, 689] on span "Run" at bounding box center [1110, 683] width 64 height 16
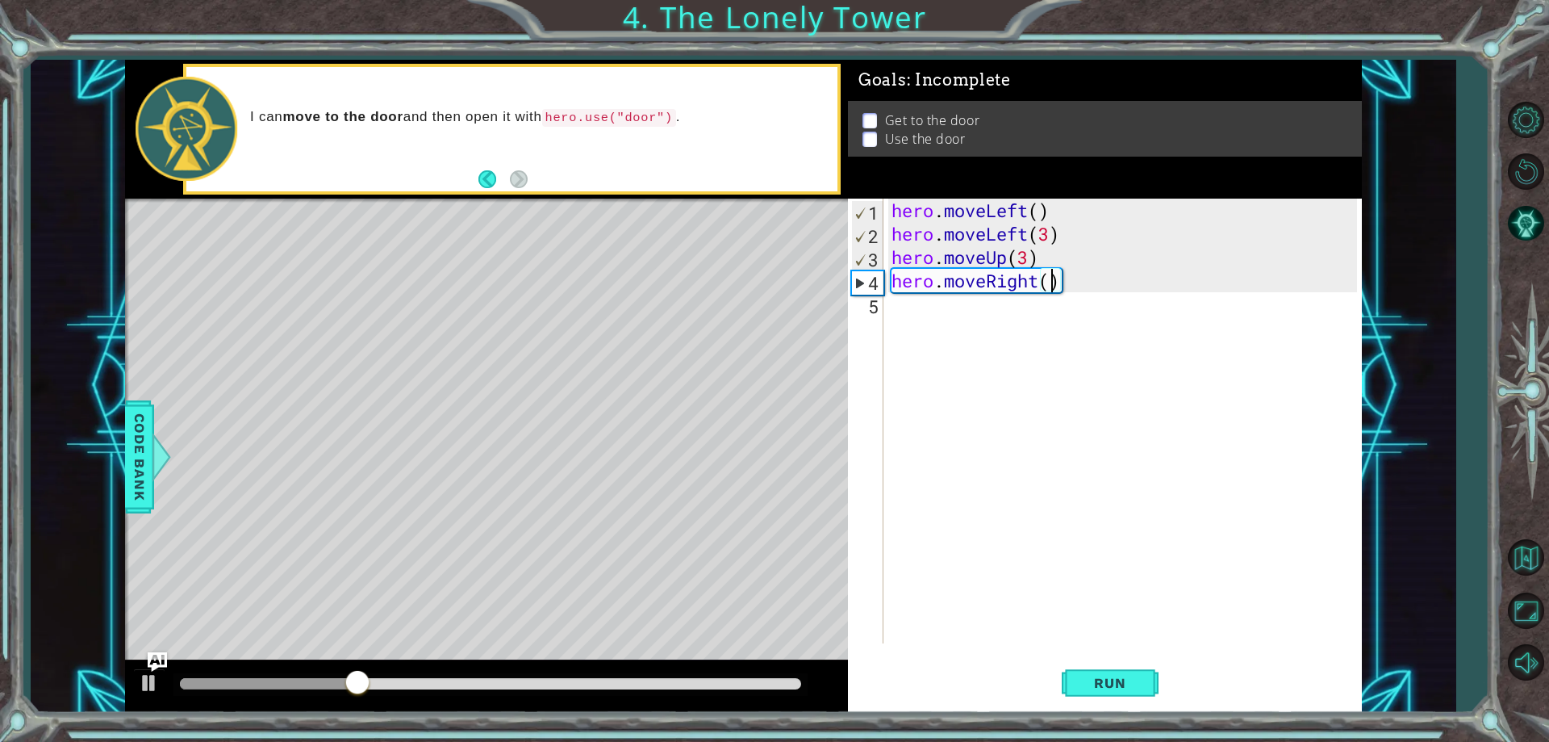
click at [1052, 288] on div "hero . moveLeft ( ) hero . moveLeft ( 3 ) hero . moveUp ( 3 ) hero . moveRight …" at bounding box center [1127, 444] width 476 height 491
type textarea "hero.moveRight(3)"
click at [903, 307] on div "hero . moveLeft ( ) hero . moveLeft ( 3 ) hero . moveUp ( 3 ) hero . moveRight …" at bounding box center [1127, 444] width 476 height 491
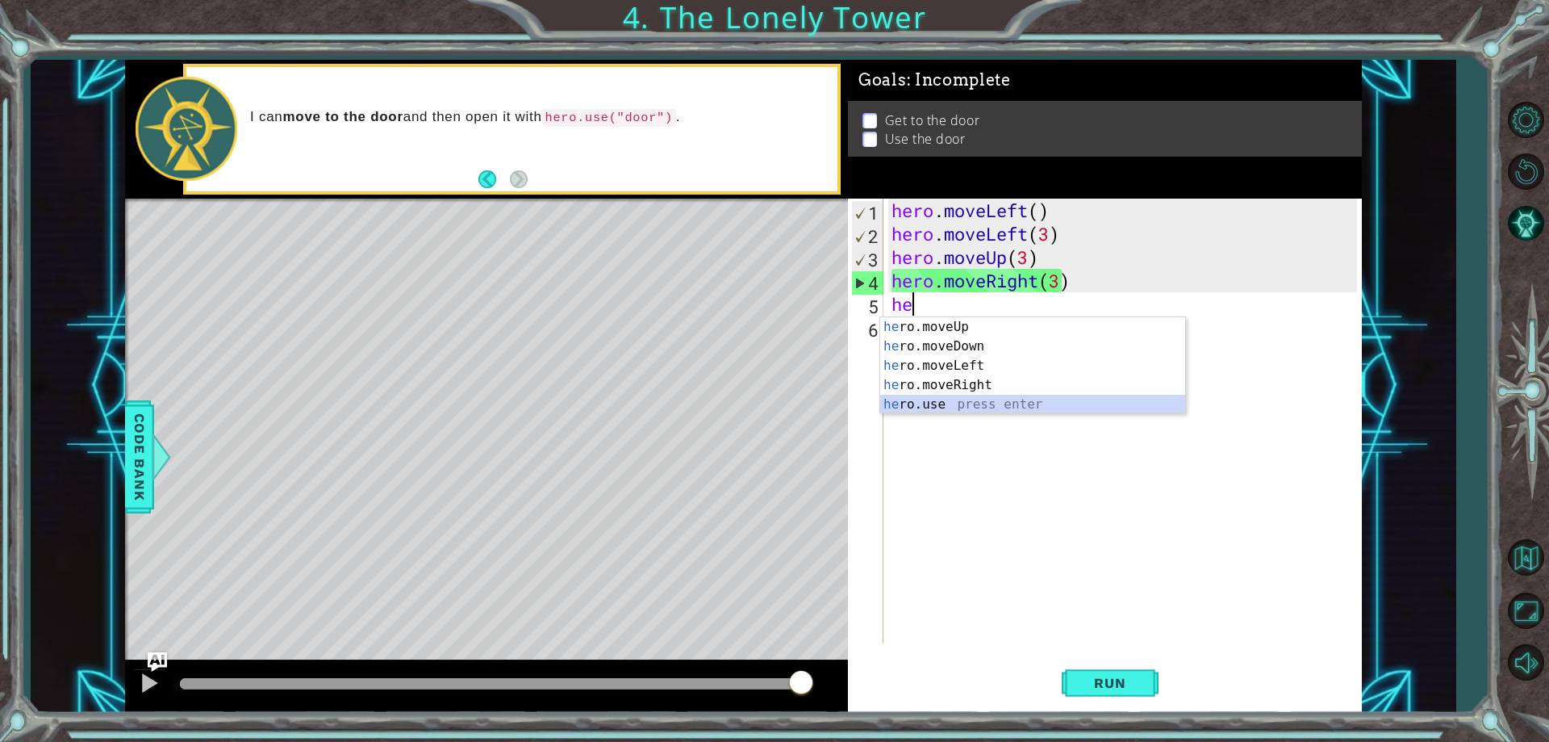
click at [935, 401] on div "he ro.moveUp press enter he ro.moveDown press enter he ro.moveLeft press enter …" at bounding box center [1032, 385] width 305 height 136
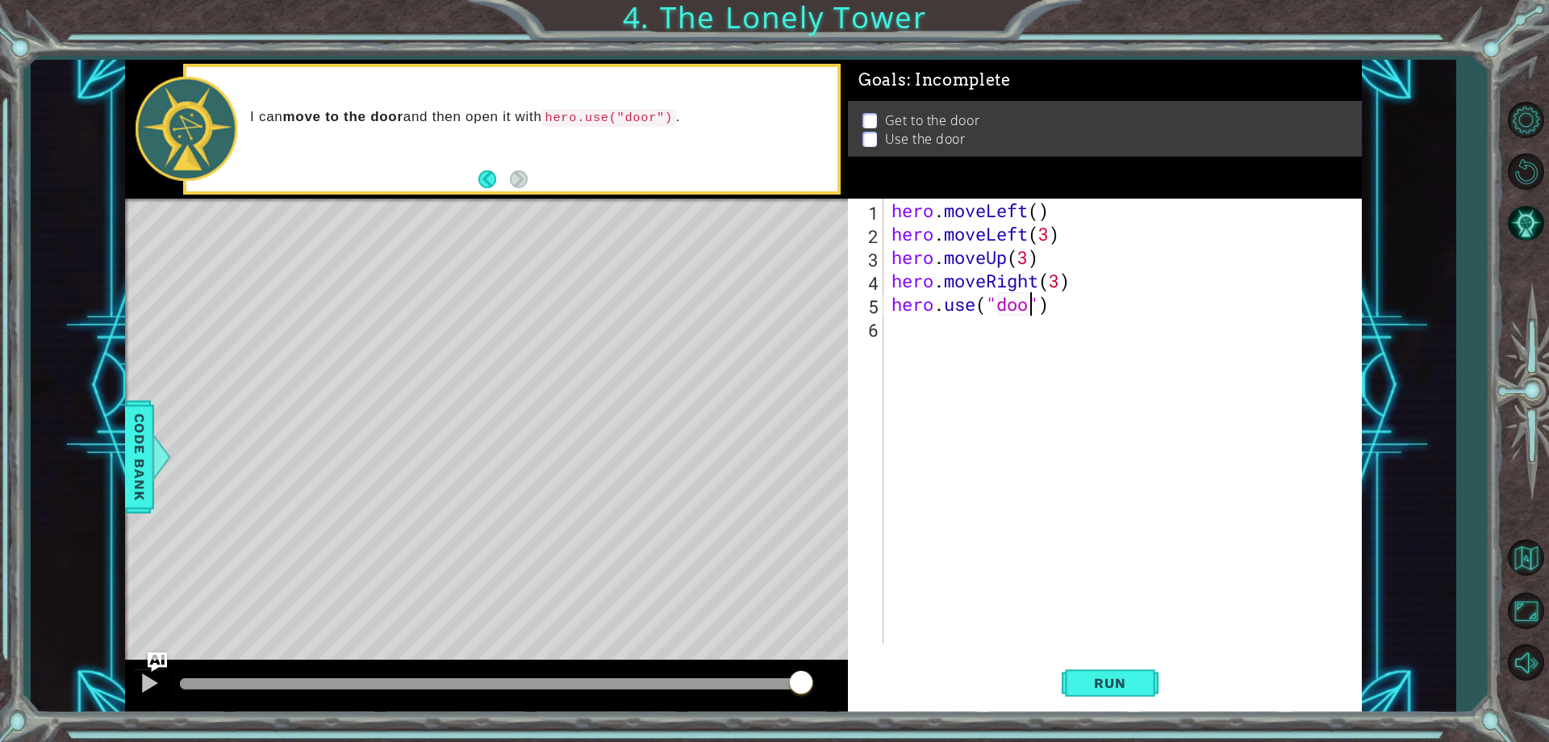
scroll to position [0, 7]
click at [1123, 687] on span "Run" at bounding box center [1110, 683] width 64 height 16
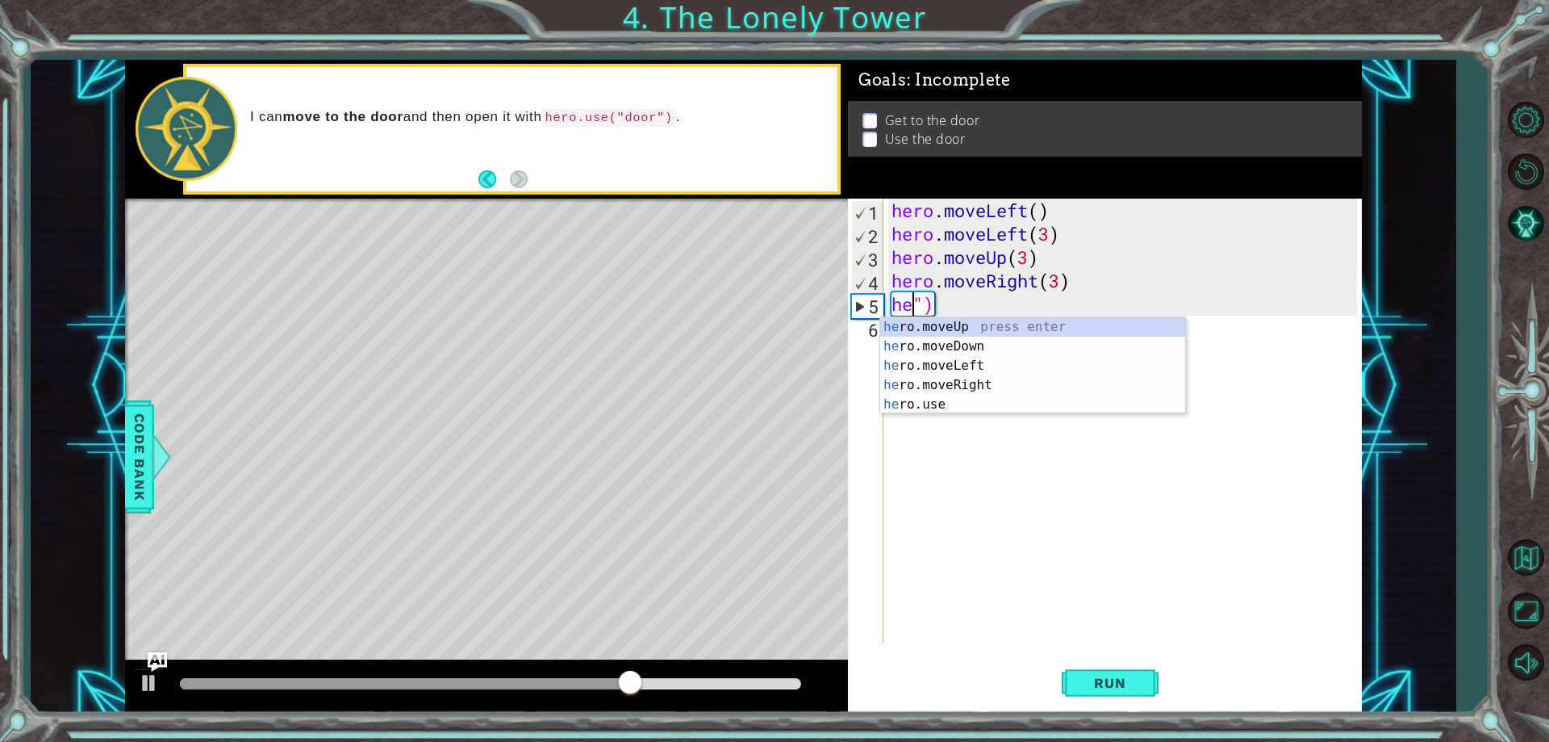
scroll to position [0, 2]
click at [940, 315] on div "hero . moveLeft ( ) hero . moveLeft ( 3 ) hero . moveUp ( 3 ) hero . moveRight …" at bounding box center [1127, 444] width 476 height 491
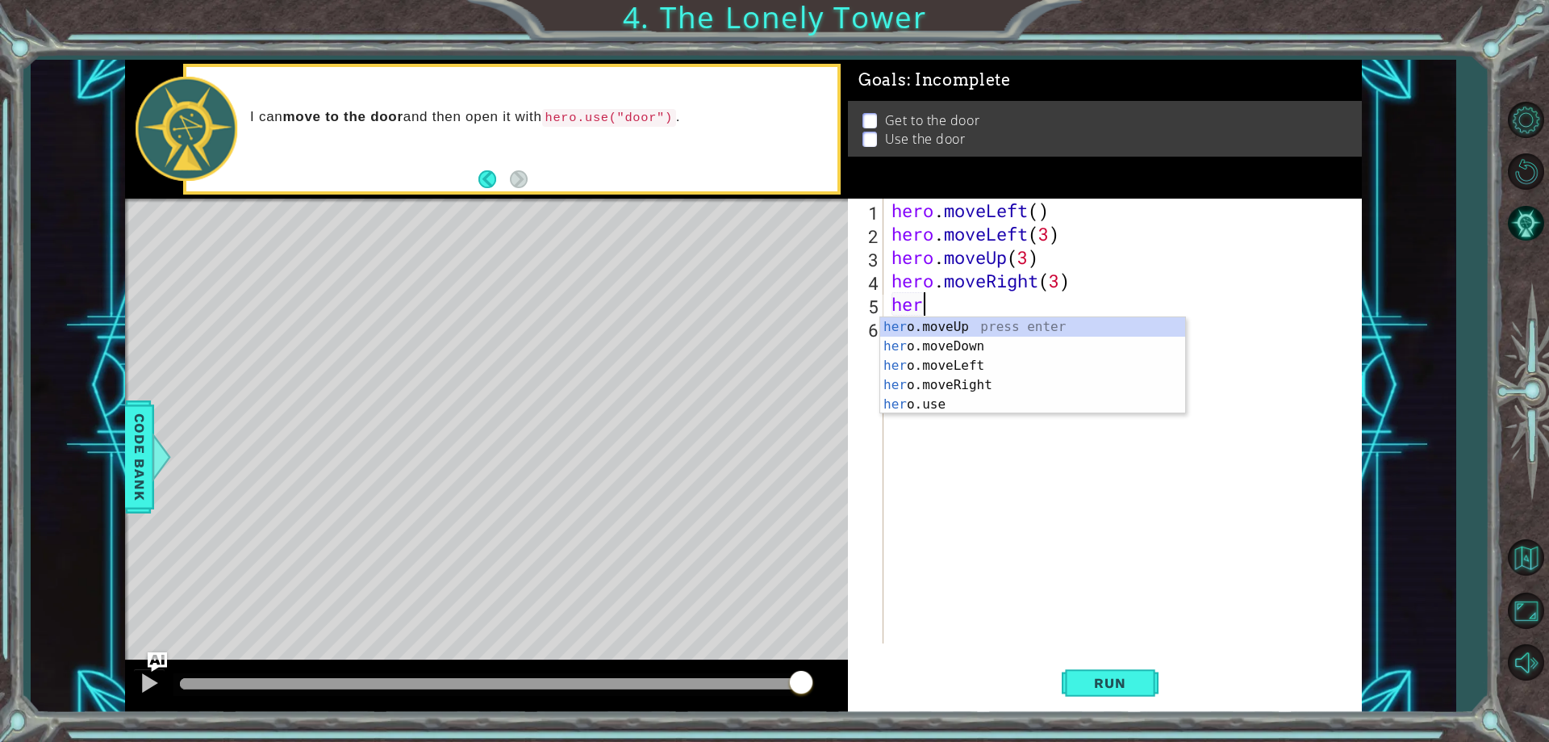
scroll to position [0, 0]
type textarea "h"
click at [925, 321] on div "h ero.moveUp press enter h ero.moveDown press enter h ero.moveLeft press enter …" at bounding box center [1032, 394] width 305 height 155
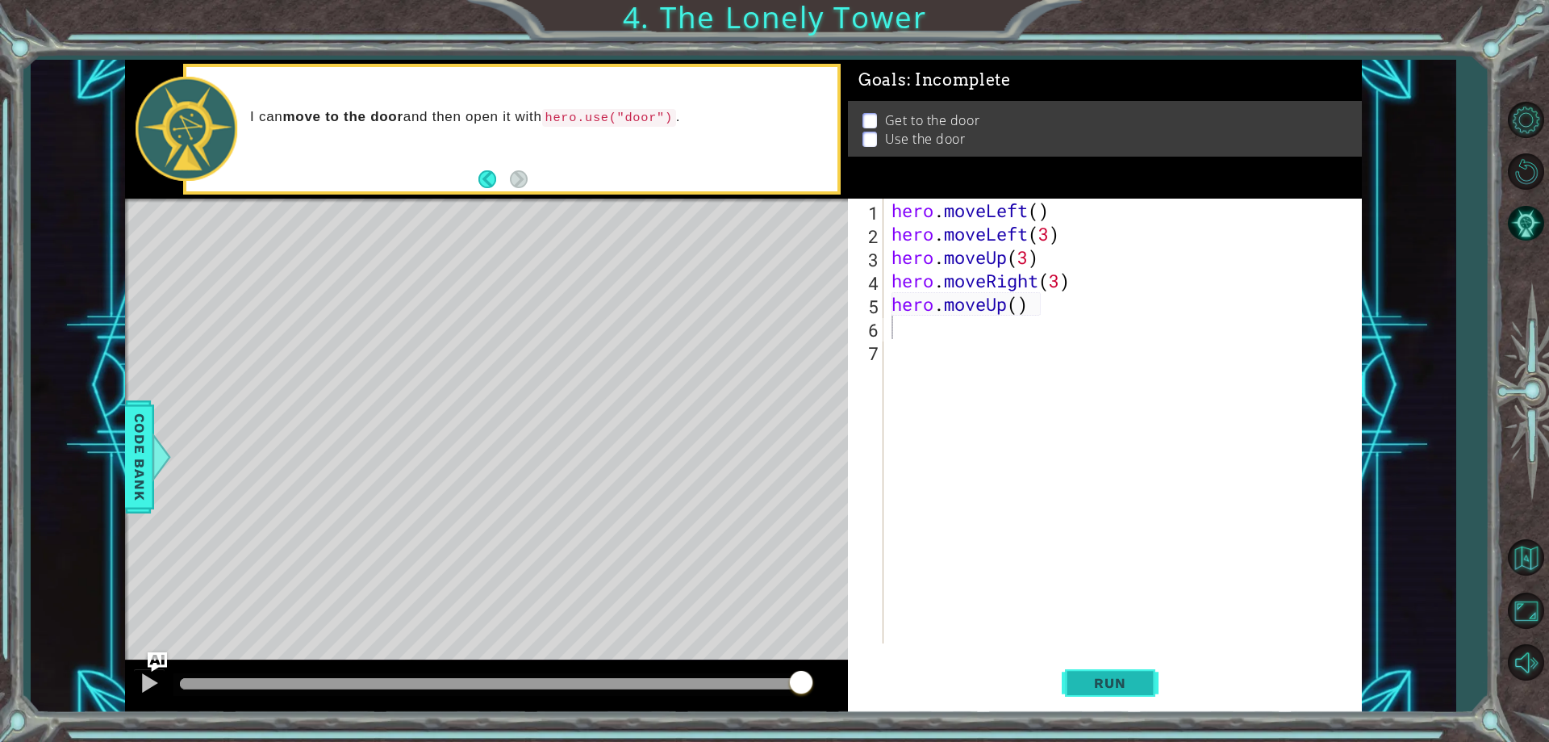
click at [1116, 680] on span "Run" at bounding box center [1110, 683] width 64 height 16
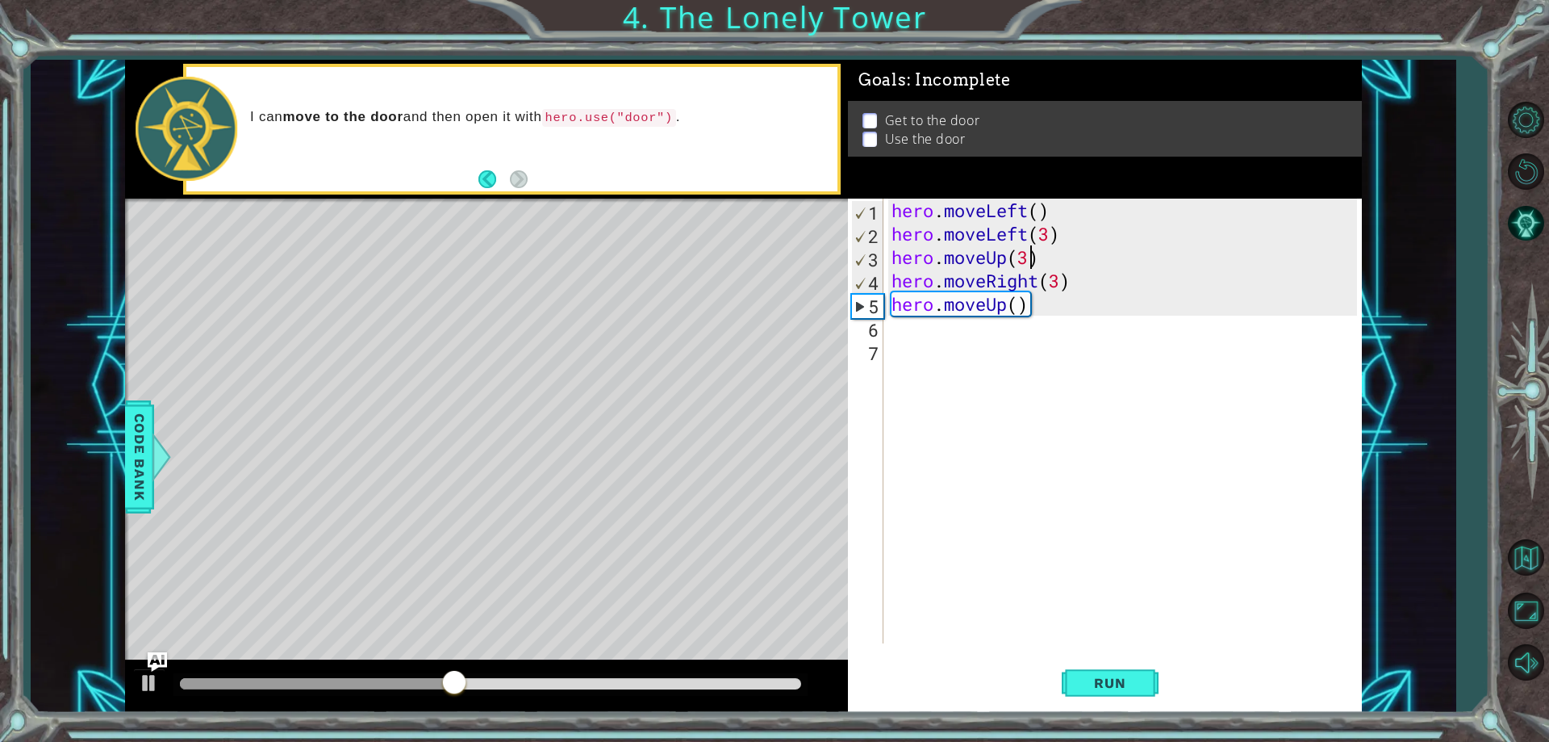
click at [1029, 254] on div "hero . moveLeft ( ) hero . moveLeft ( 3 ) hero . moveUp ( 3 ) hero . moveRight …" at bounding box center [1127, 444] width 476 height 491
type textarea "hero.moveUp(3)"
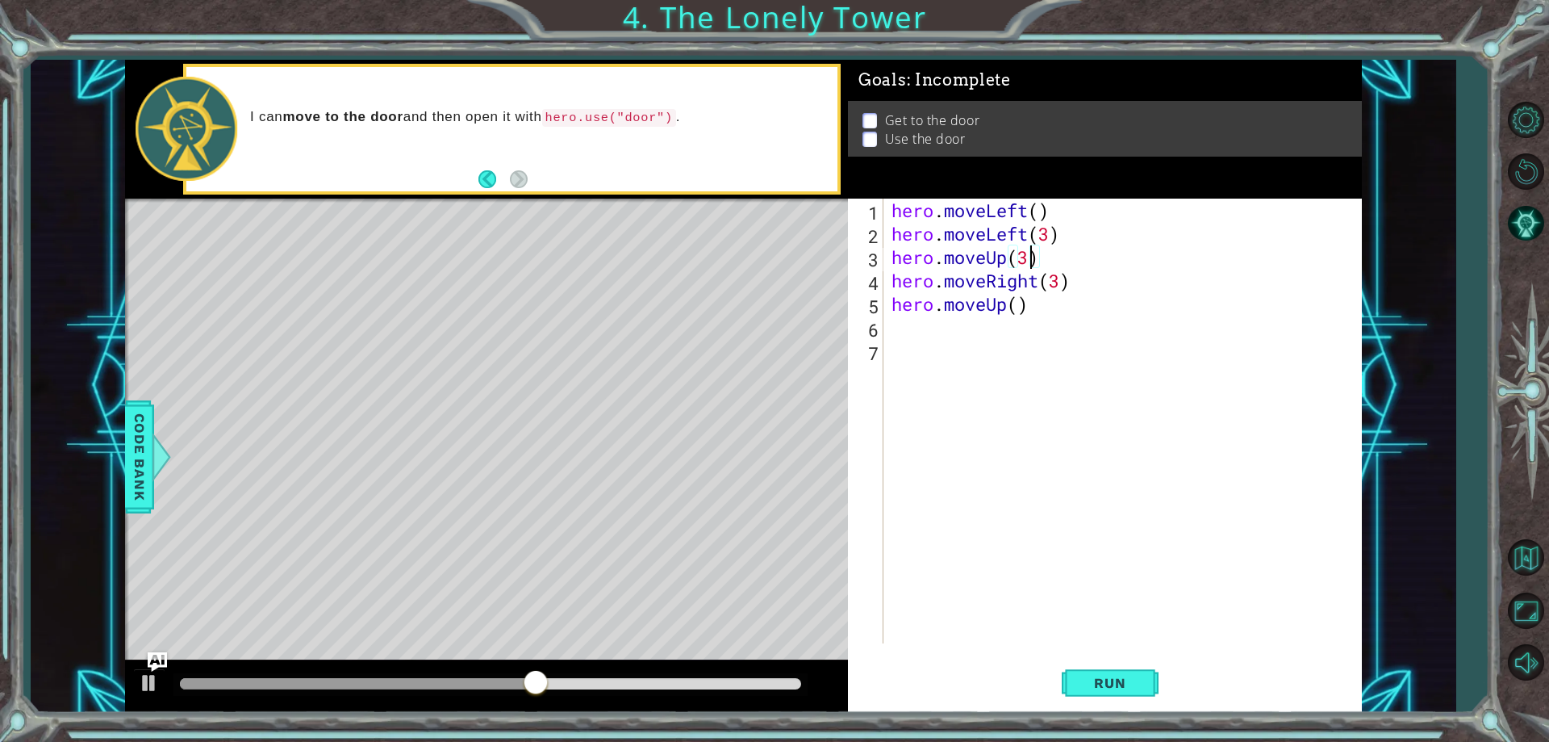
scroll to position [0, 6]
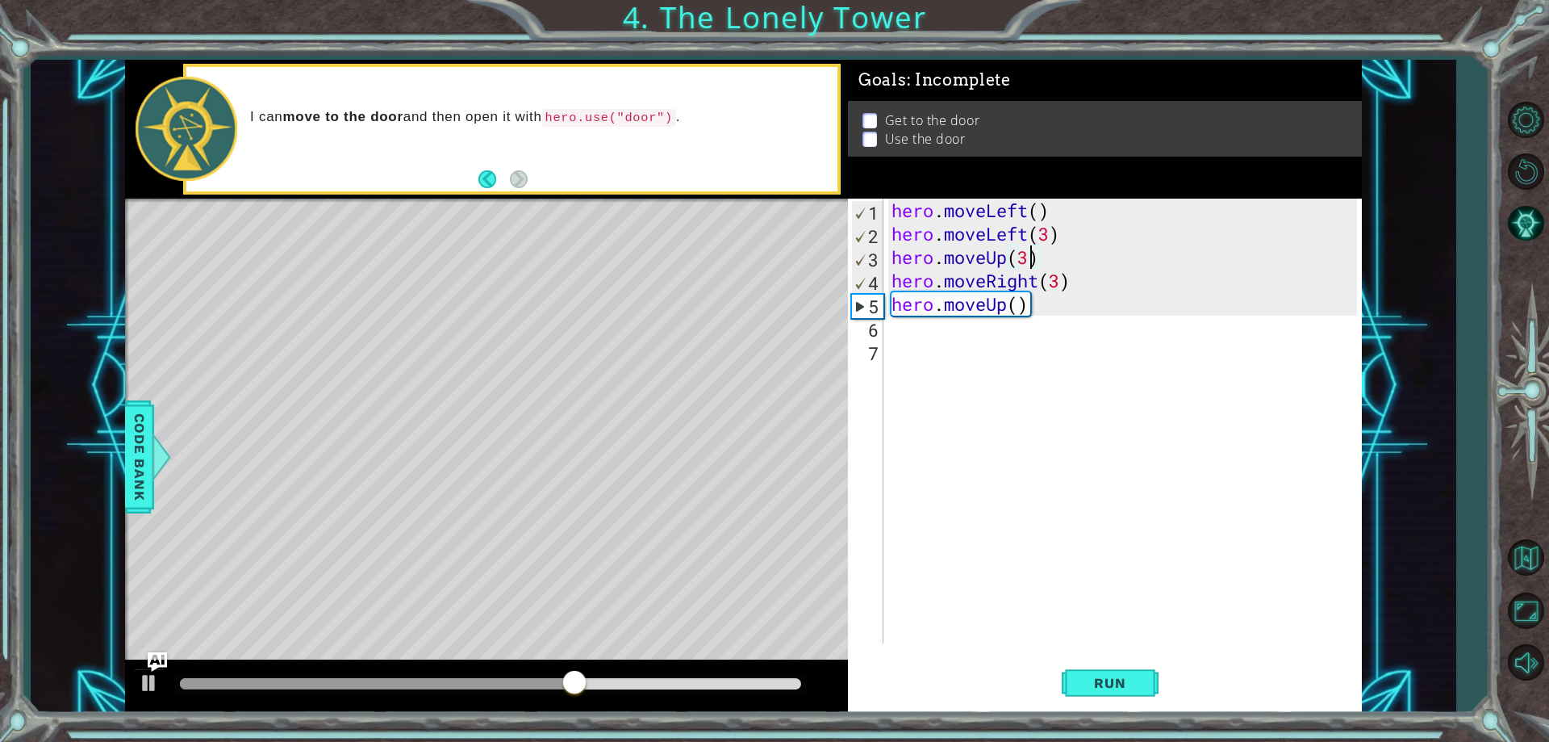
click at [1036, 316] on div "hero . moveLeft ( ) hero . moveLeft ( 3 ) hero . moveUp ( 3 ) hero . moveRight …" at bounding box center [1127, 444] width 476 height 491
click at [1022, 304] on div "hero . moveLeft ( ) hero . moveLeft ( 3 ) hero . moveUp ( 3 ) hero . moveRight …" at bounding box center [1127, 444] width 476 height 491
click at [1030, 304] on div "hero . moveLeft ( ) hero . moveLeft ( 3 ) hero . moveUp ( 3 ) hero . moveRight …" at bounding box center [1127, 444] width 476 height 491
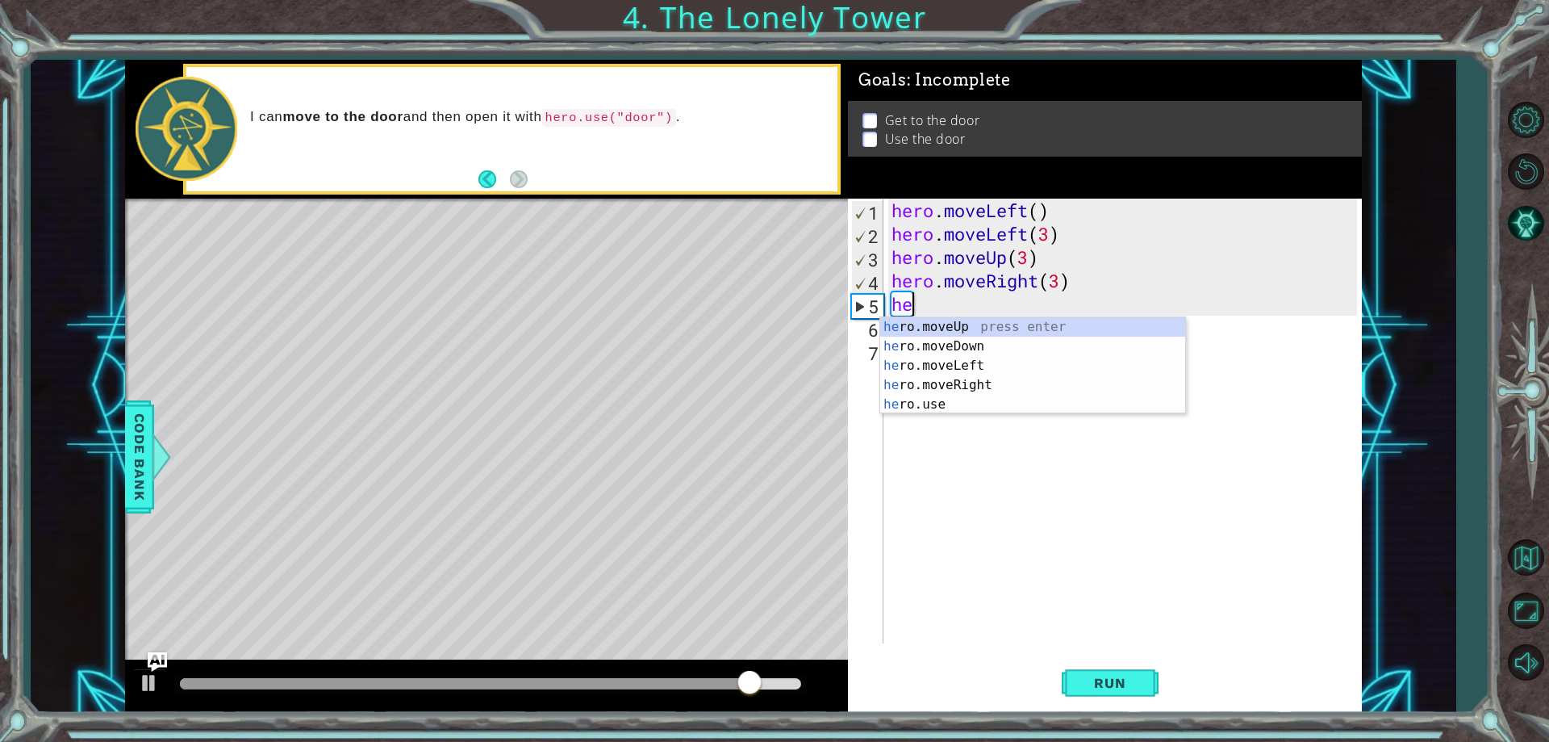
type textarea "h"
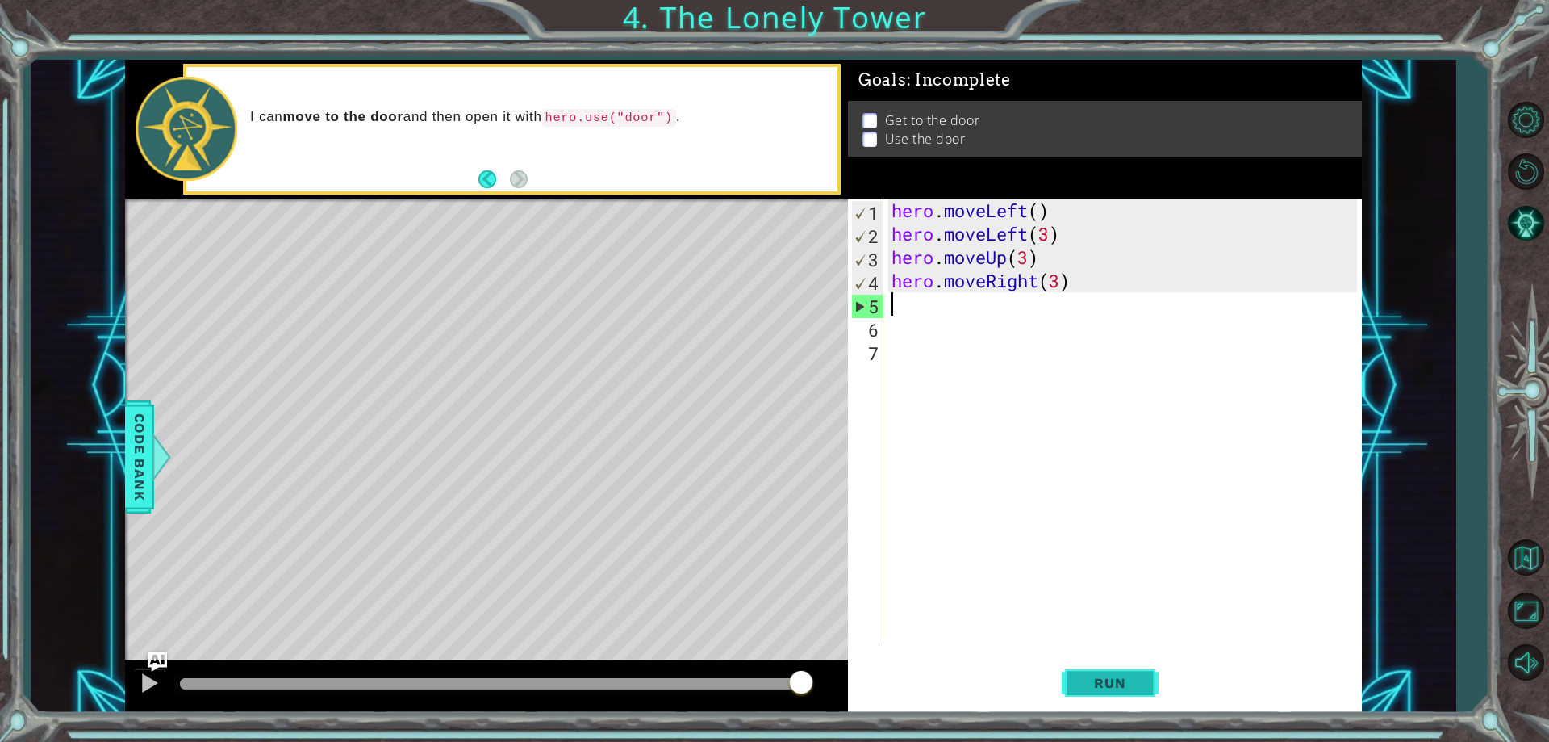
click at [1127, 680] on span "Run" at bounding box center [1110, 683] width 64 height 16
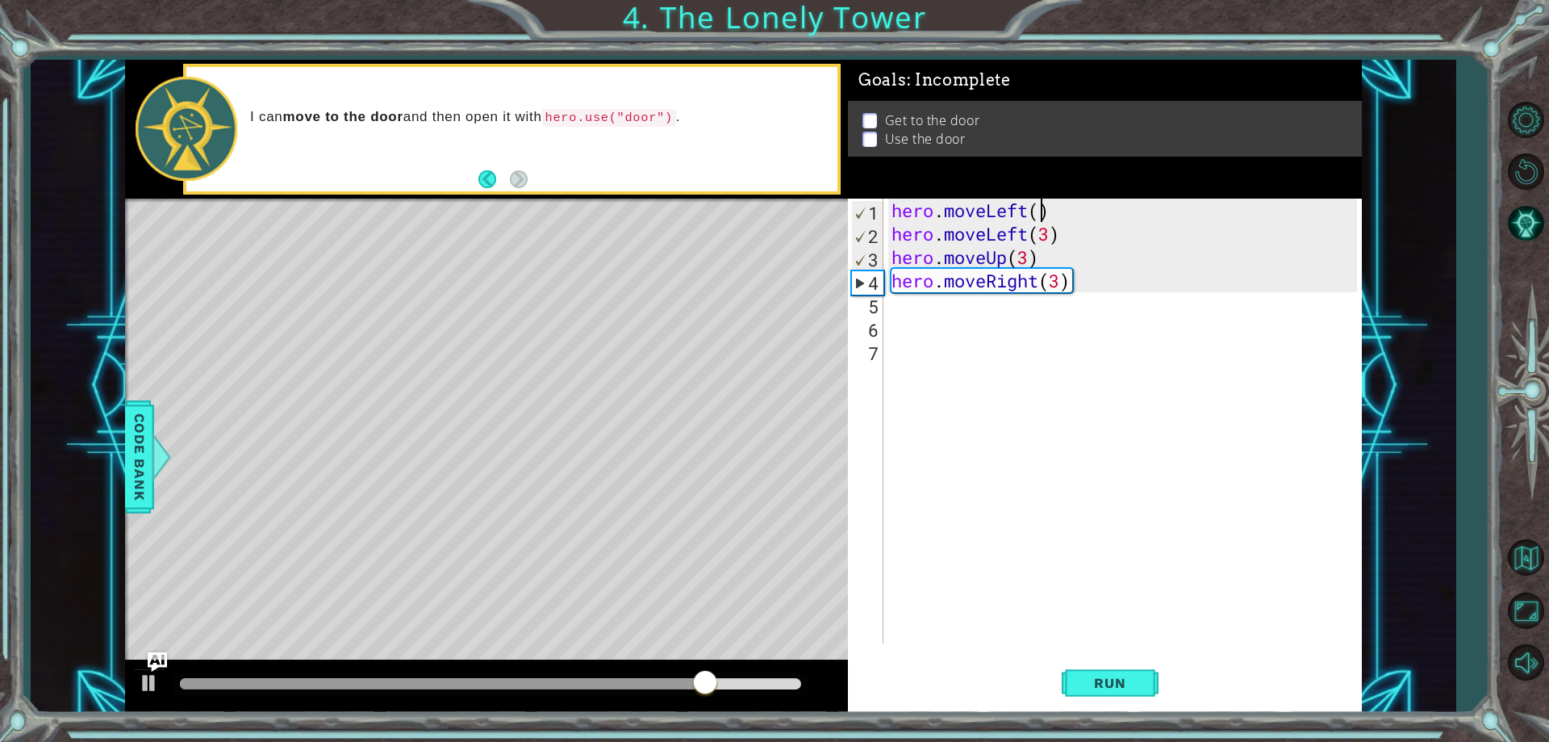
click at [1039, 214] on div "hero . moveLeft ( ) hero . moveLeft ( 3 ) hero . moveUp ( 3 ) hero . moveRight …" at bounding box center [1127, 444] width 476 height 491
click at [1029, 229] on div "hero . moveLeft ( 3 ) hero . moveLeft ( 3 ) hero . moveUp ( 3 ) hero . moveRigh…" at bounding box center [1127, 444] width 476 height 491
click at [1027, 230] on div "hero . moveLeft ( 3 ) hero . moveLeft ( 3 ) hero . moveUp ( 3 ) hero . moveRigh…" at bounding box center [1127, 444] width 476 height 491
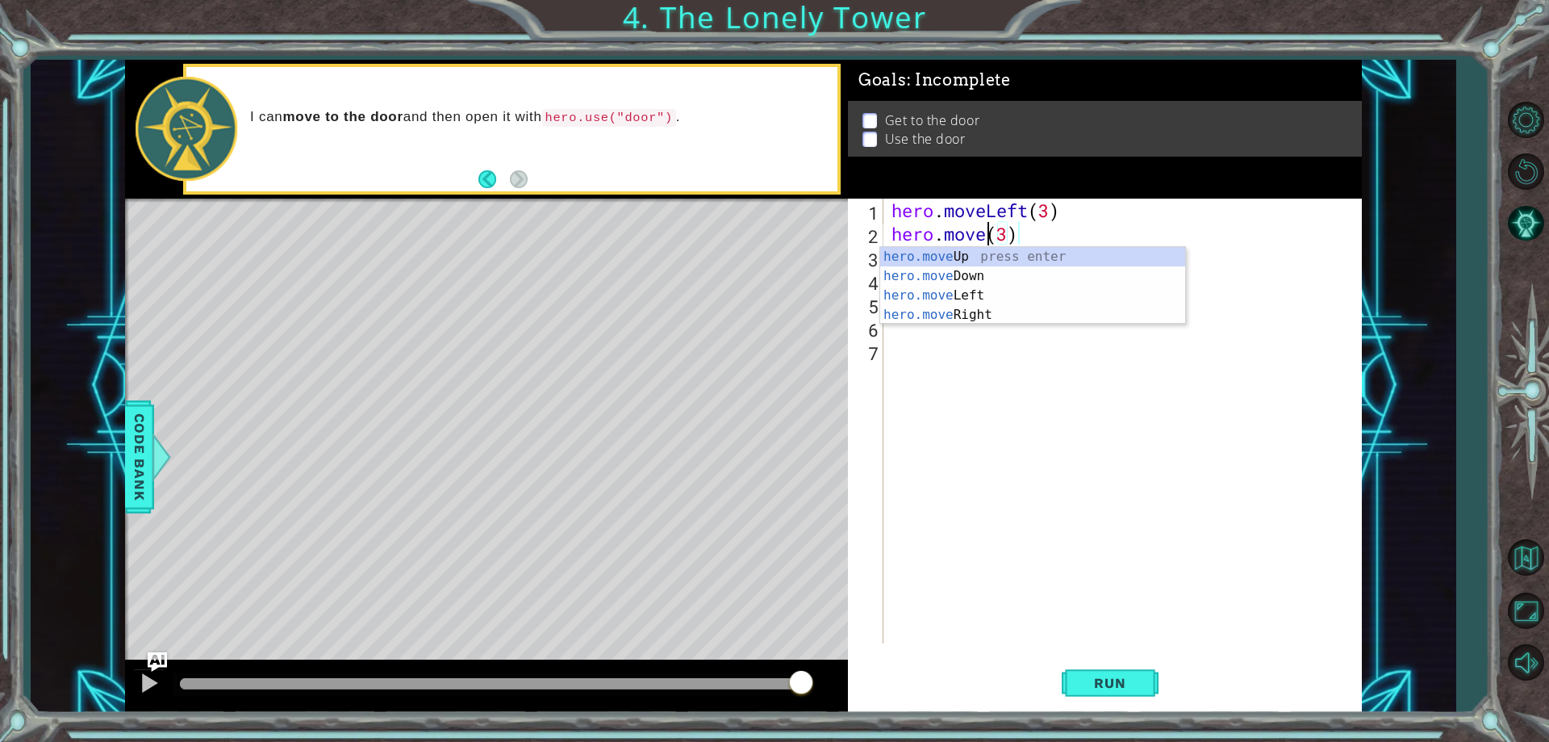
scroll to position [0, 5]
click at [934, 254] on div "hero.mov eUp press enter hero.mov eDown press enter hero.mov eLeft press enter …" at bounding box center [1032, 305] width 305 height 116
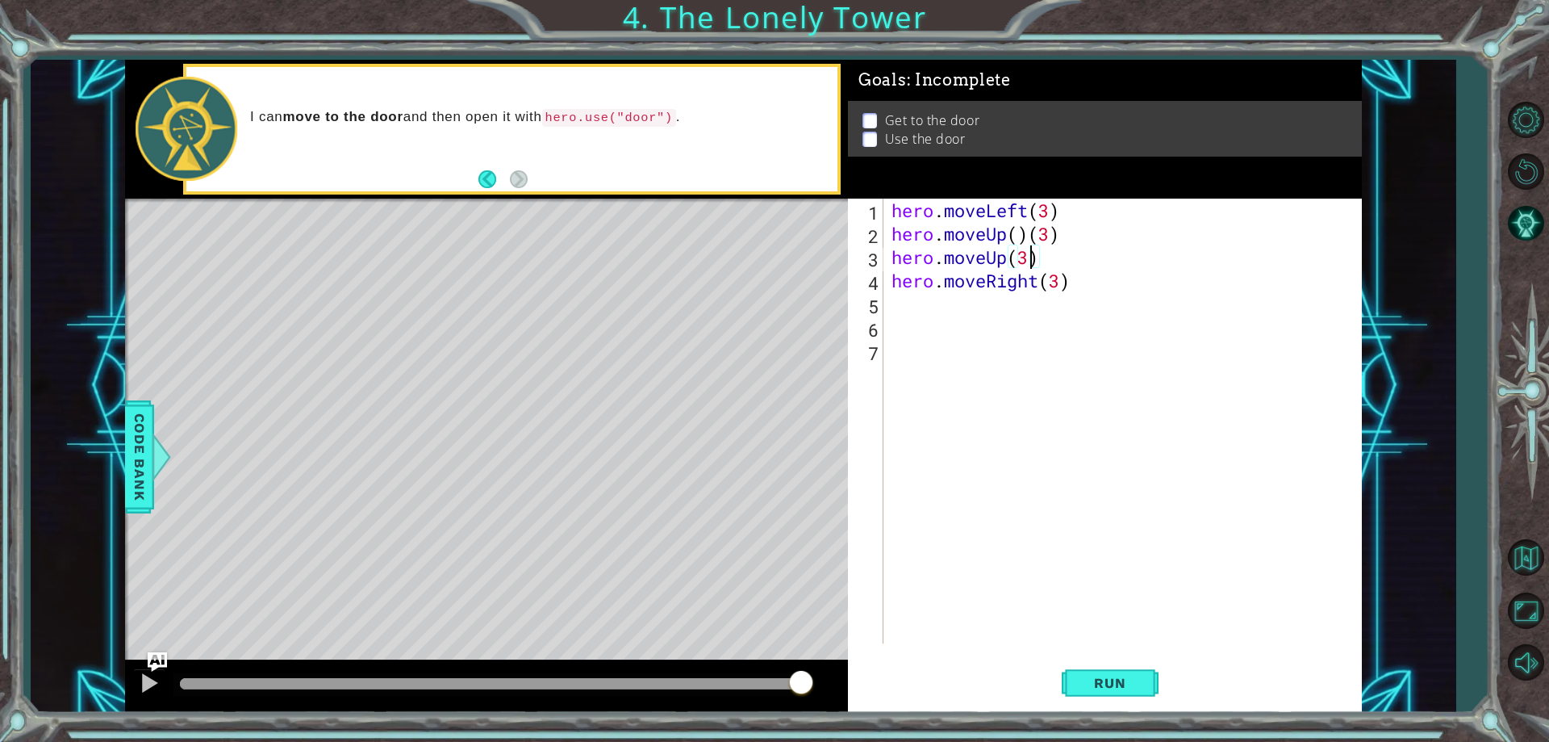
click at [1031, 257] on div "hero . moveLeft ( 3 ) hero . moveUp ( ) ( 3 ) hero . moveUp ( 3 ) hero . moveRi…" at bounding box center [1127, 444] width 476 height 491
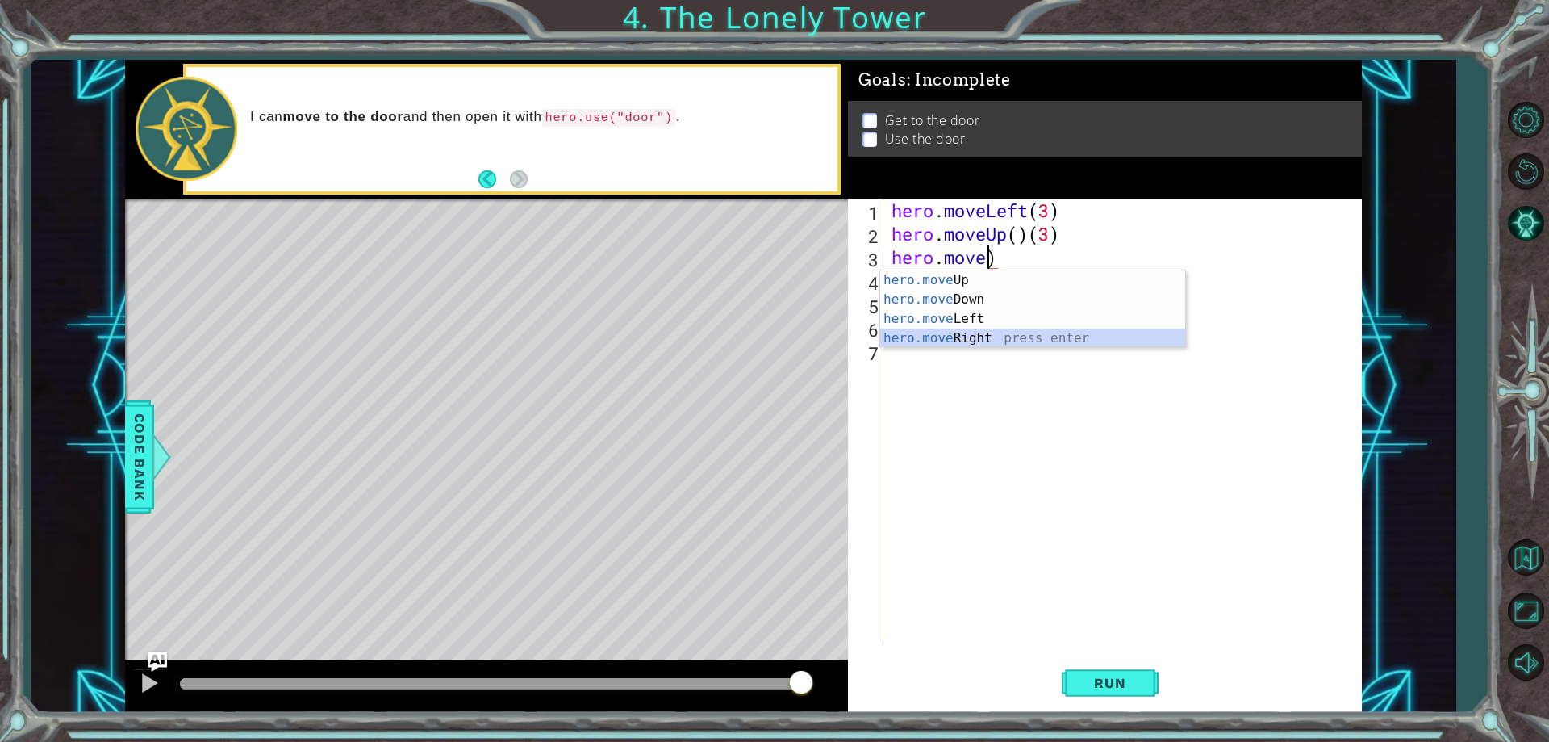
click at [959, 329] on div "hero.move Up press enter hero.move Down press enter hero.move Left press enter …" at bounding box center [1032, 328] width 305 height 116
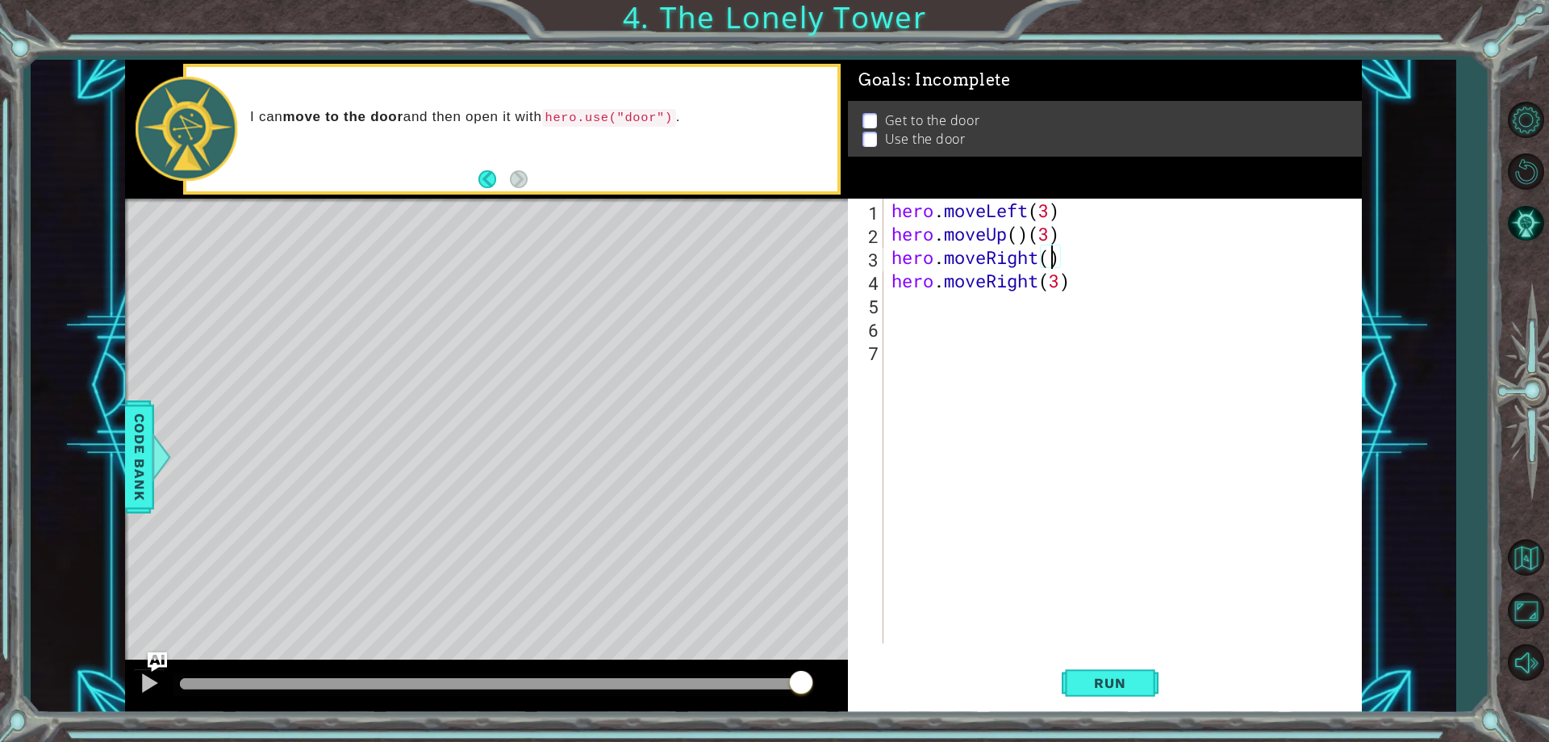
scroll to position [0, 7]
click at [1081, 281] on div "hero . moveLeft ( 3 ) hero . moveUp ( ) ( 3 ) hero . moveRight ( 3 ) hero . mov…" at bounding box center [1127, 444] width 476 height 491
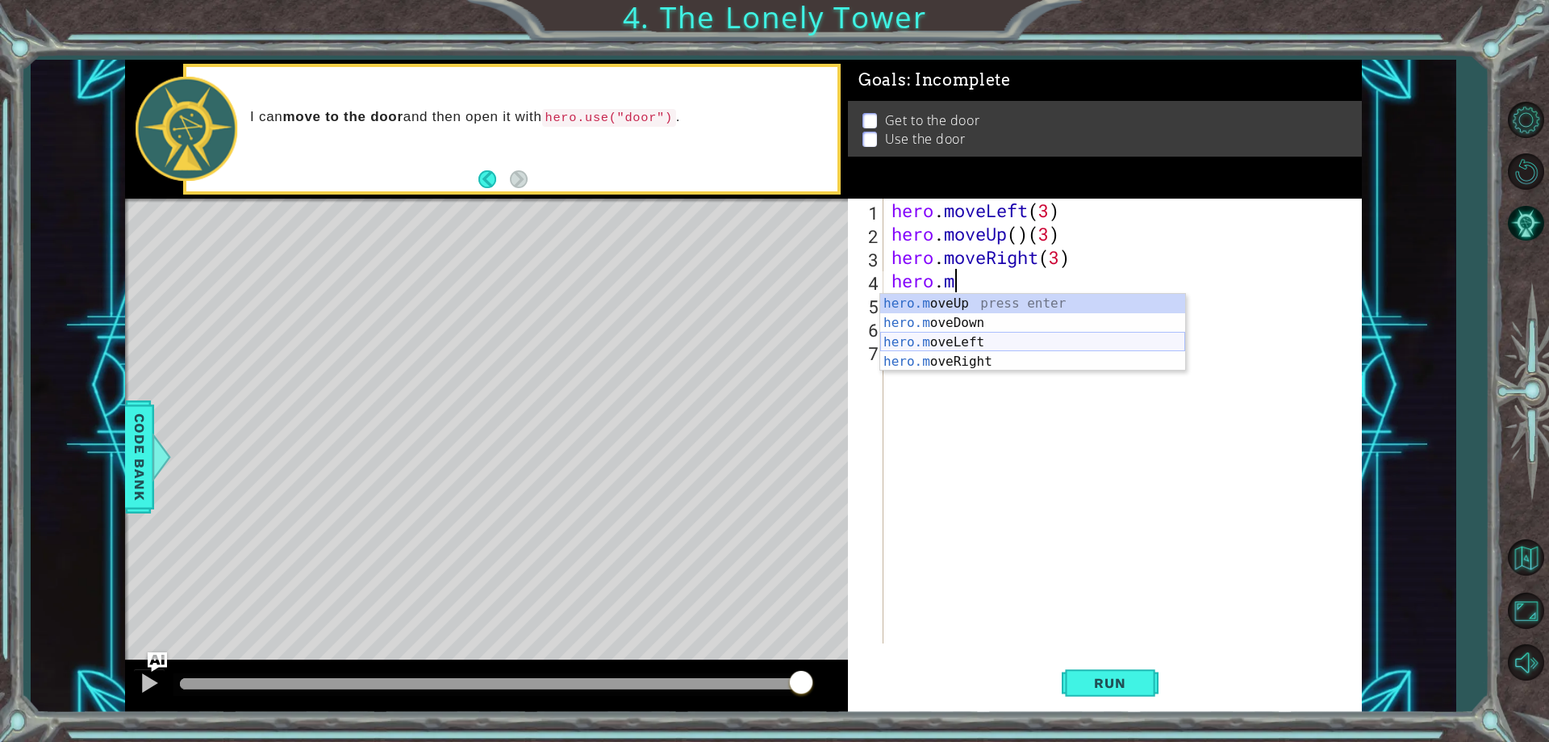
scroll to position [0, 2]
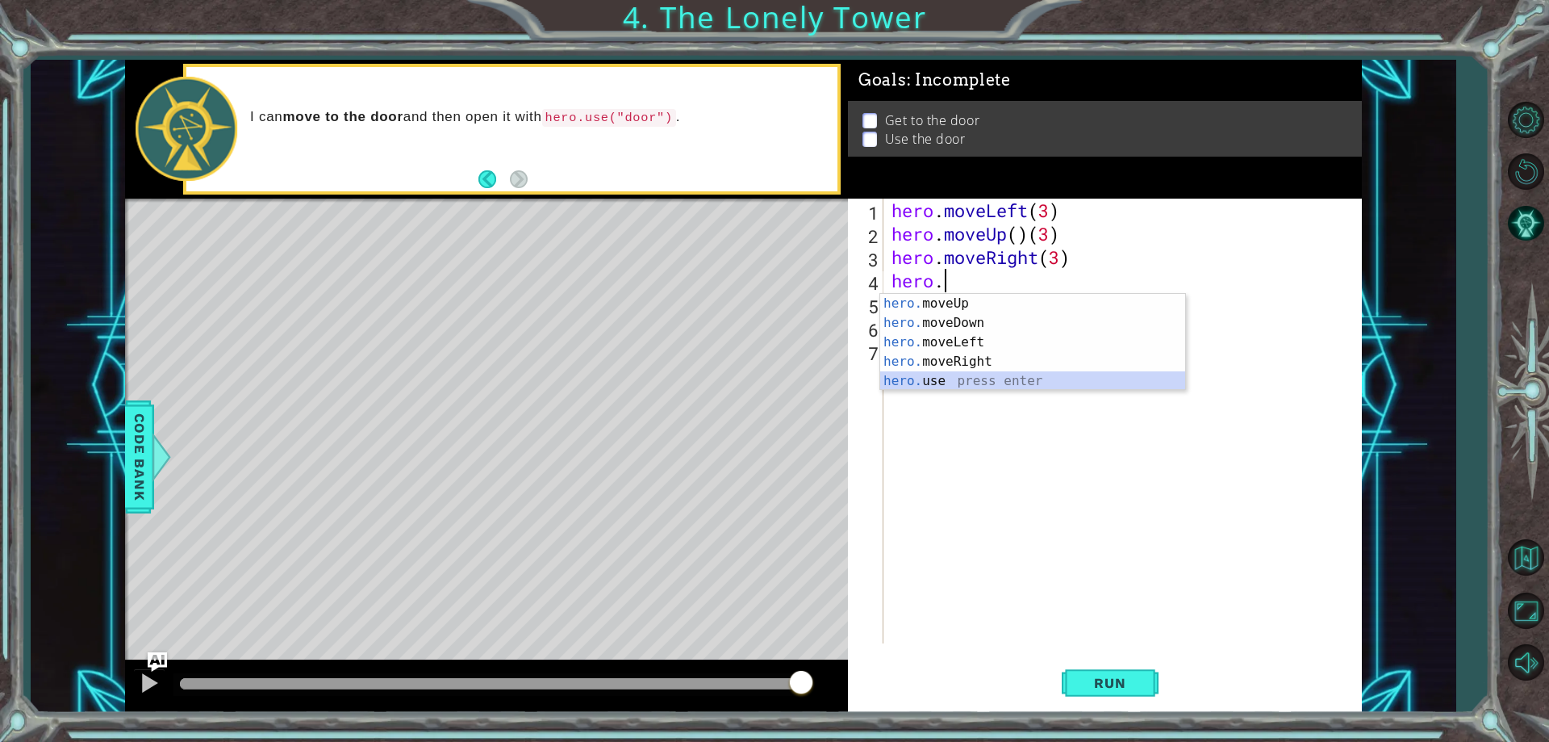
click at [921, 377] on div "hero. moveUp press enter hero. moveDown press enter hero. moveLeft press enter …" at bounding box center [1032, 362] width 305 height 136
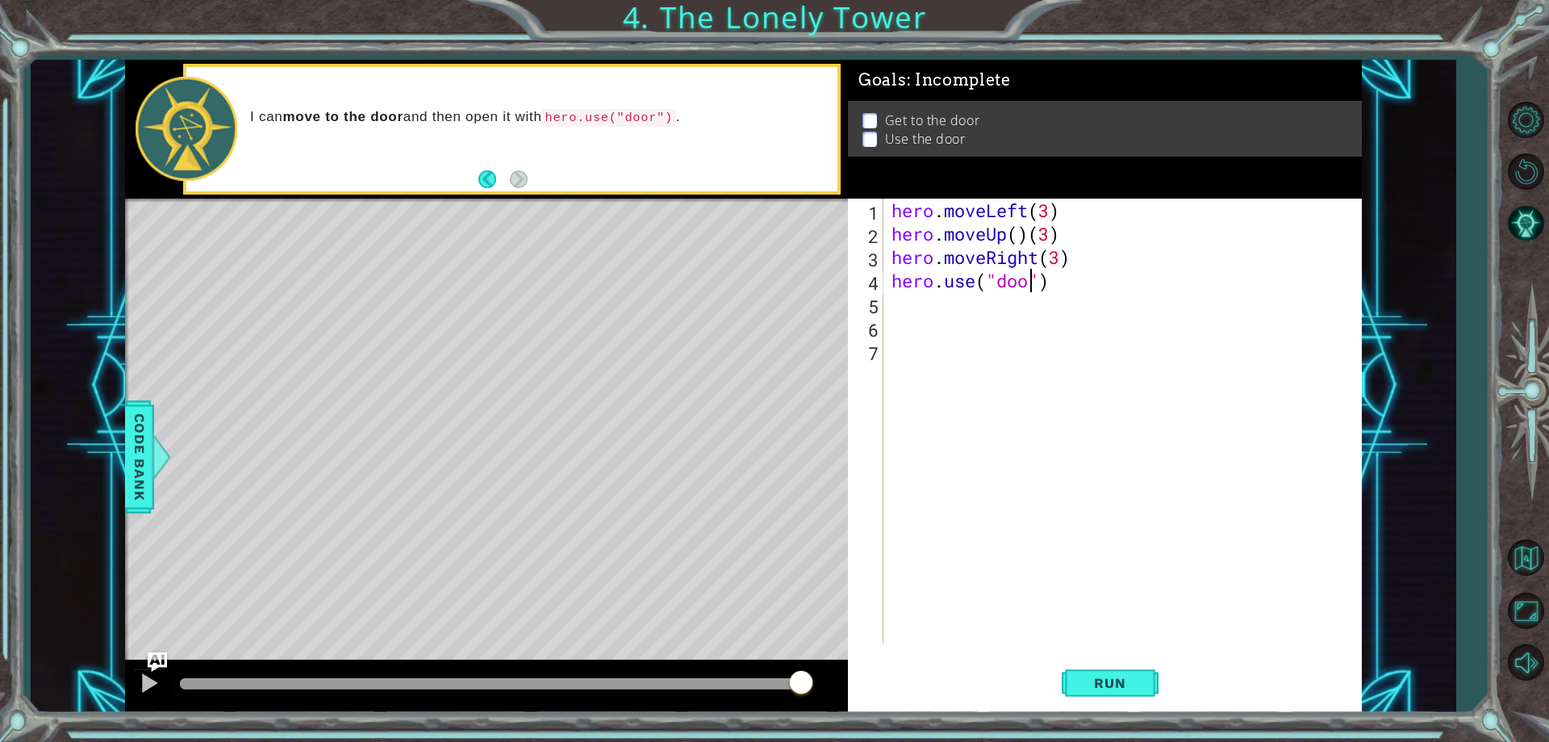
scroll to position [0, 7]
click at [1134, 691] on span "Run" at bounding box center [1110, 683] width 64 height 16
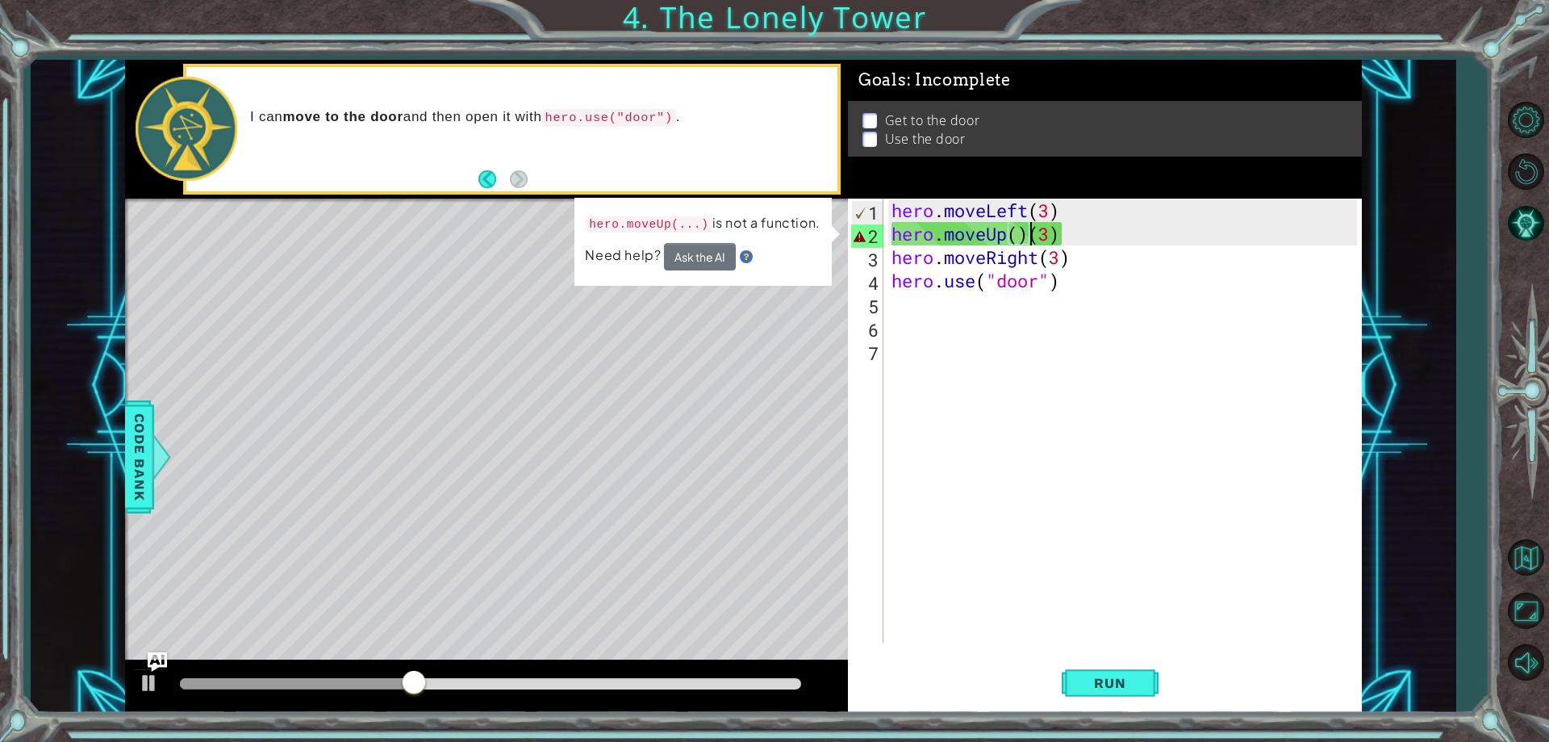
click at [1031, 239] on div "hero . moveLeft ( 3 ) hero . moveUp ( ) ( 3 ) hero . moveRight ( 3 ) hero . use…" at bounding box center [1127, 444] width 476 height 491
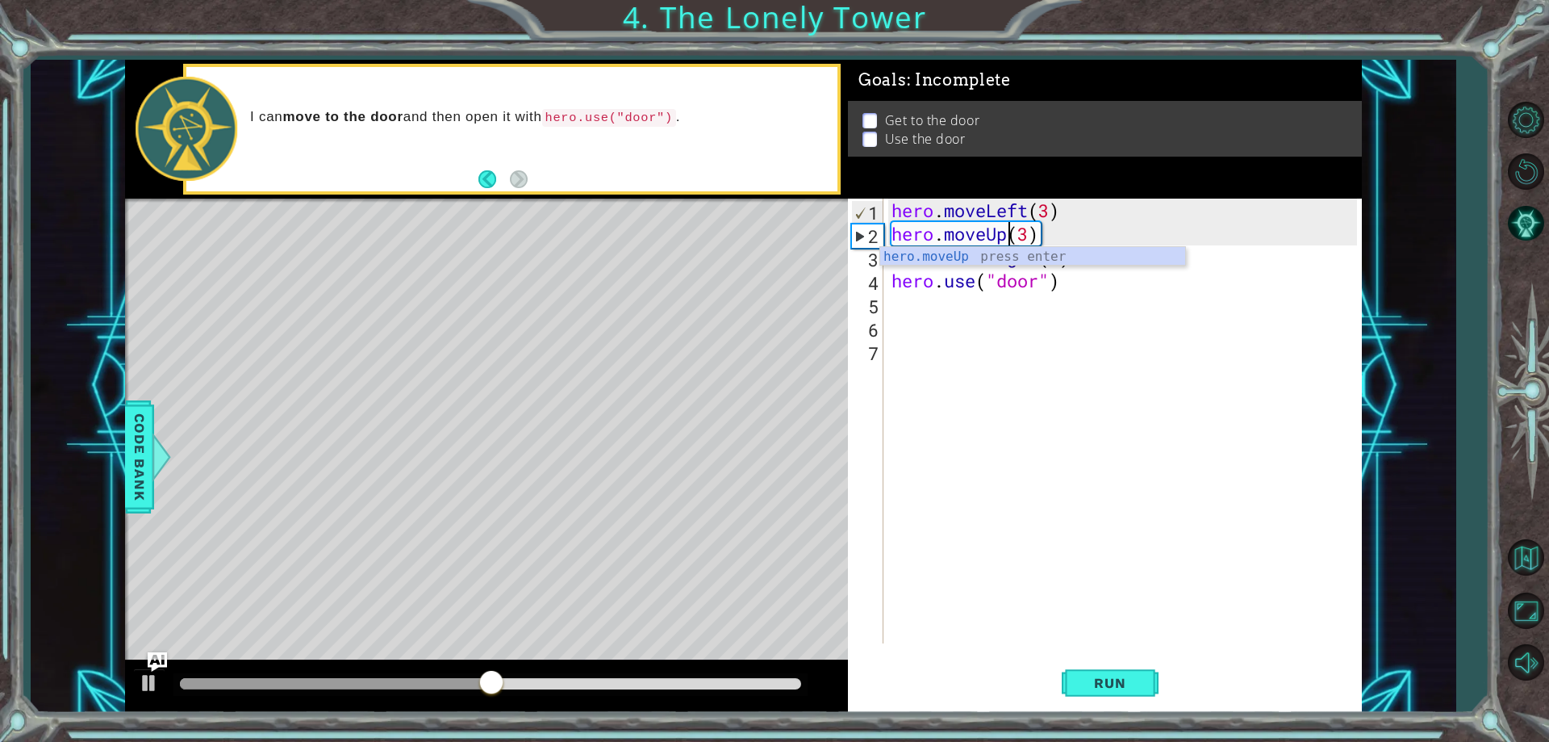
scroll to position [0, 6]
click at [1099, 682] on span "Run" at bounding box center [1110, 683] width 64 height 16
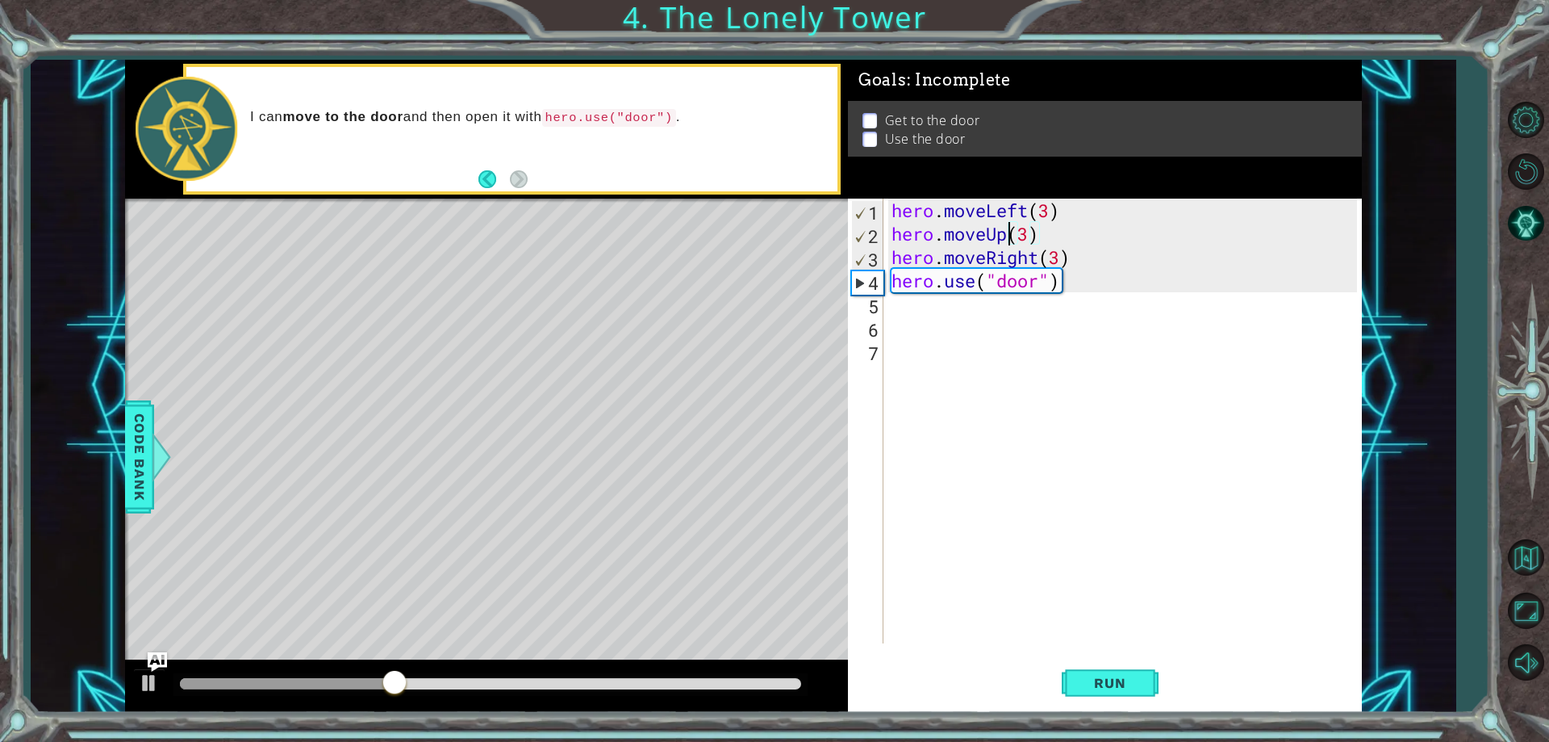
click at [1067, 291] on div "hero . moveLeft ( 3 ) hero . moveUp ( 3 ) hero . moveRight ( 3 ) hero . use ( "…" at bounding box center [1127, 444] width 476 height 491
click at [1064, 278] on div "hero . moveLeft ( 3 ) hero . moveUp ( 3 ) hero . moveRight ( 3 ) hero . use ( "…" at bounding box center [1127, 444] width 476 height 491
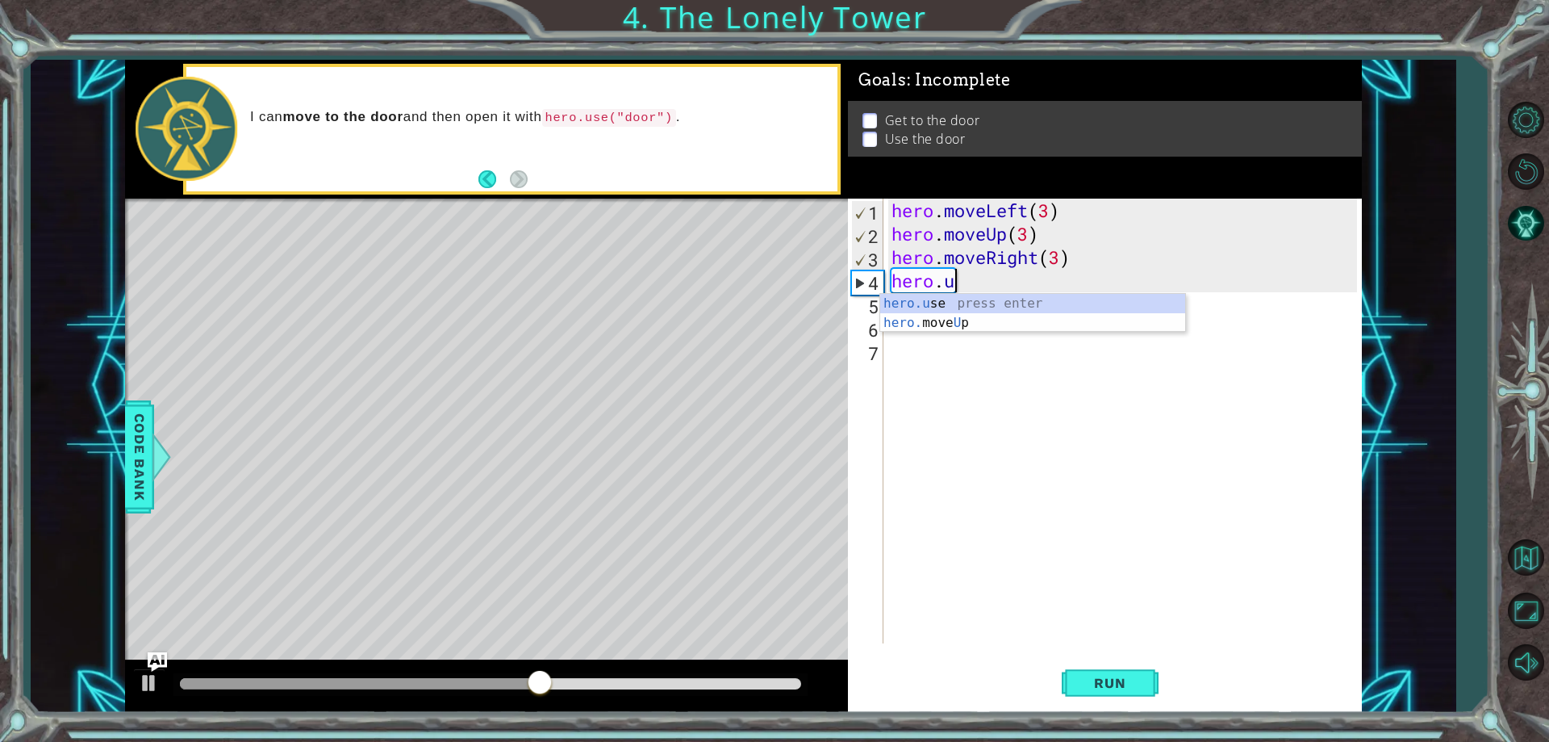
type textarea "hero."
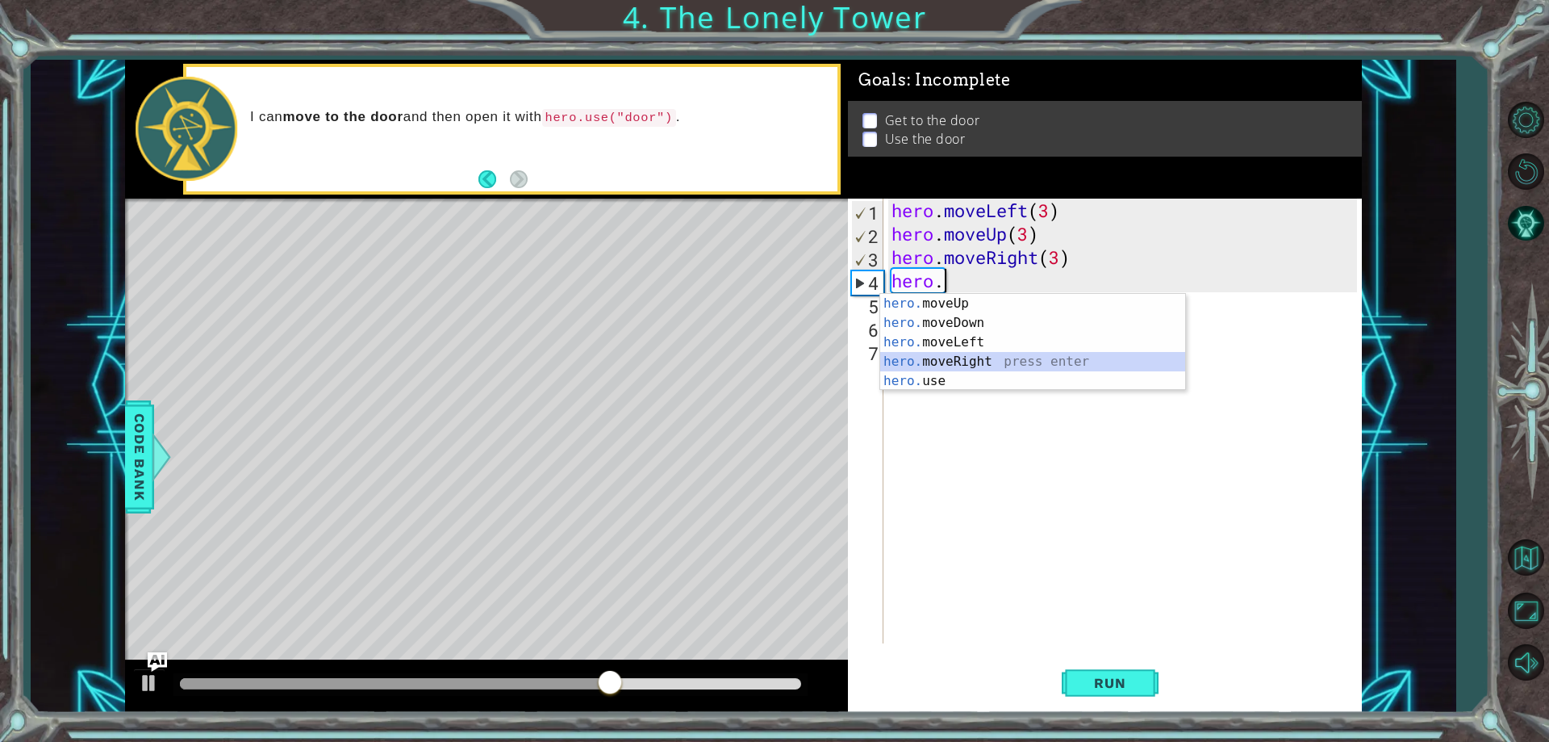
click at [959, 352] on div "hero. moveUp press enter hero. moveDown press enter hero. moveLeft press enter …" at bounding box center [1032, 362] width 305 height 136
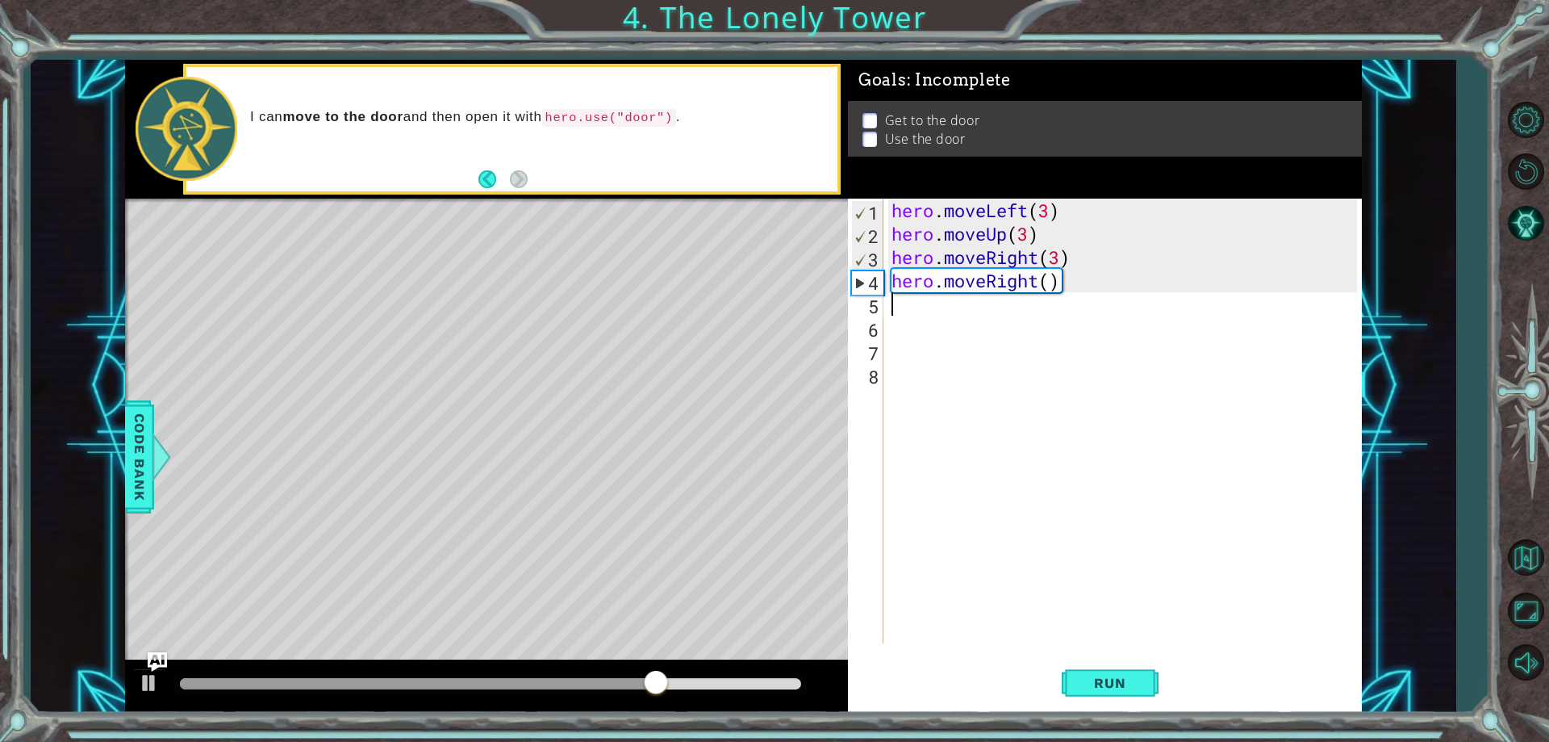
click at [1052, 279] on div "hero . moveLeft ( 3 ) hero . moveUp ( 3 ) hero . moveRight ( 3 ) hero . moveRig…" at bounding box center [1127, 444] width 476 height 491
click at [1126, 681] on span "Run" at bounding box center [1110, 683] width 64 height 16
click at [1063, 262] on div "hero . moveLeft ( 3 ) hero . moveUp ( 3 ) hero . moveRight ( 3 ) hero . moveRig…" at bounding box center [1127, 444] width 476 height 491
type textarea "hero.moveRight(2)"
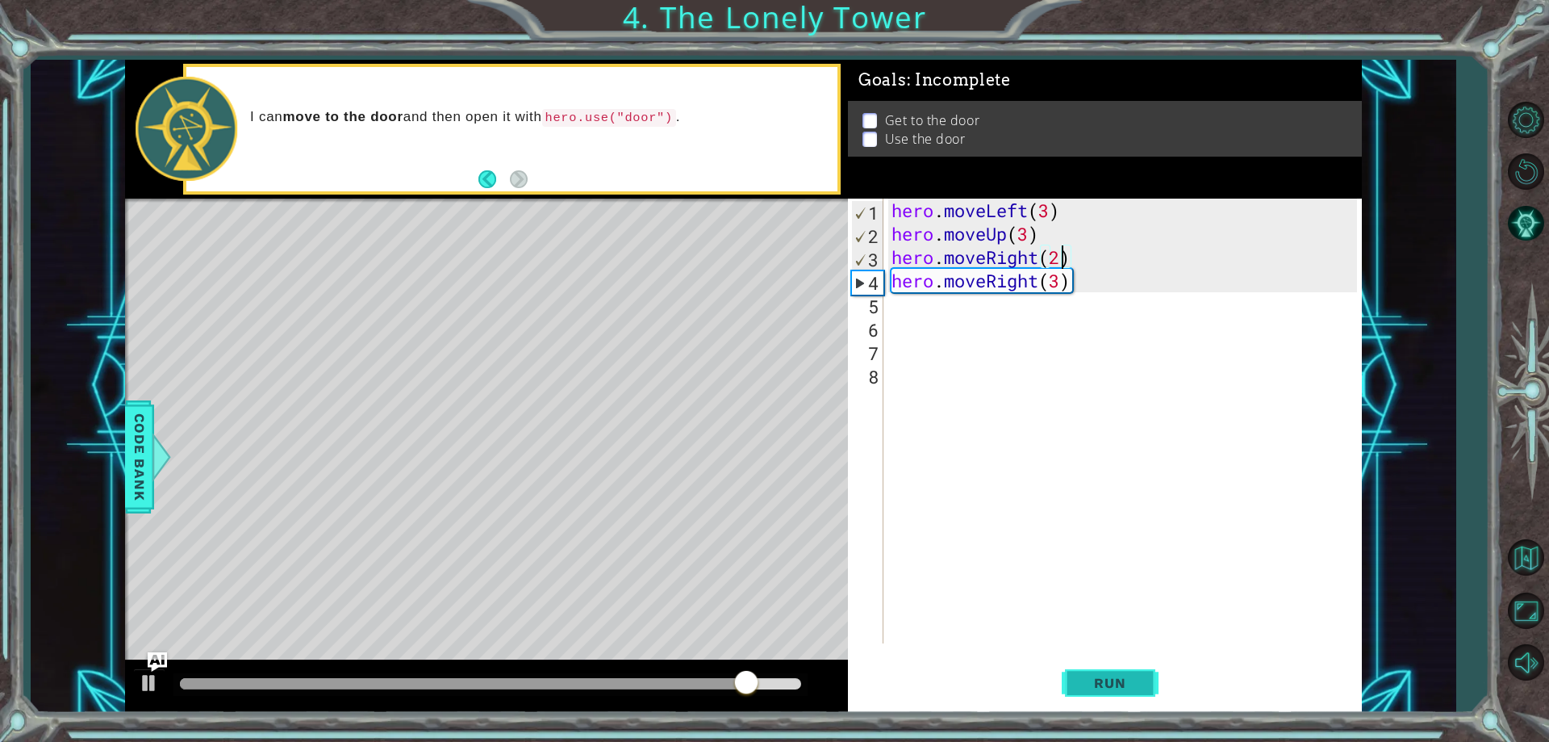
click at [1114, 681] on span "Run" at bounding box center [1110, 683] width 64 height 16
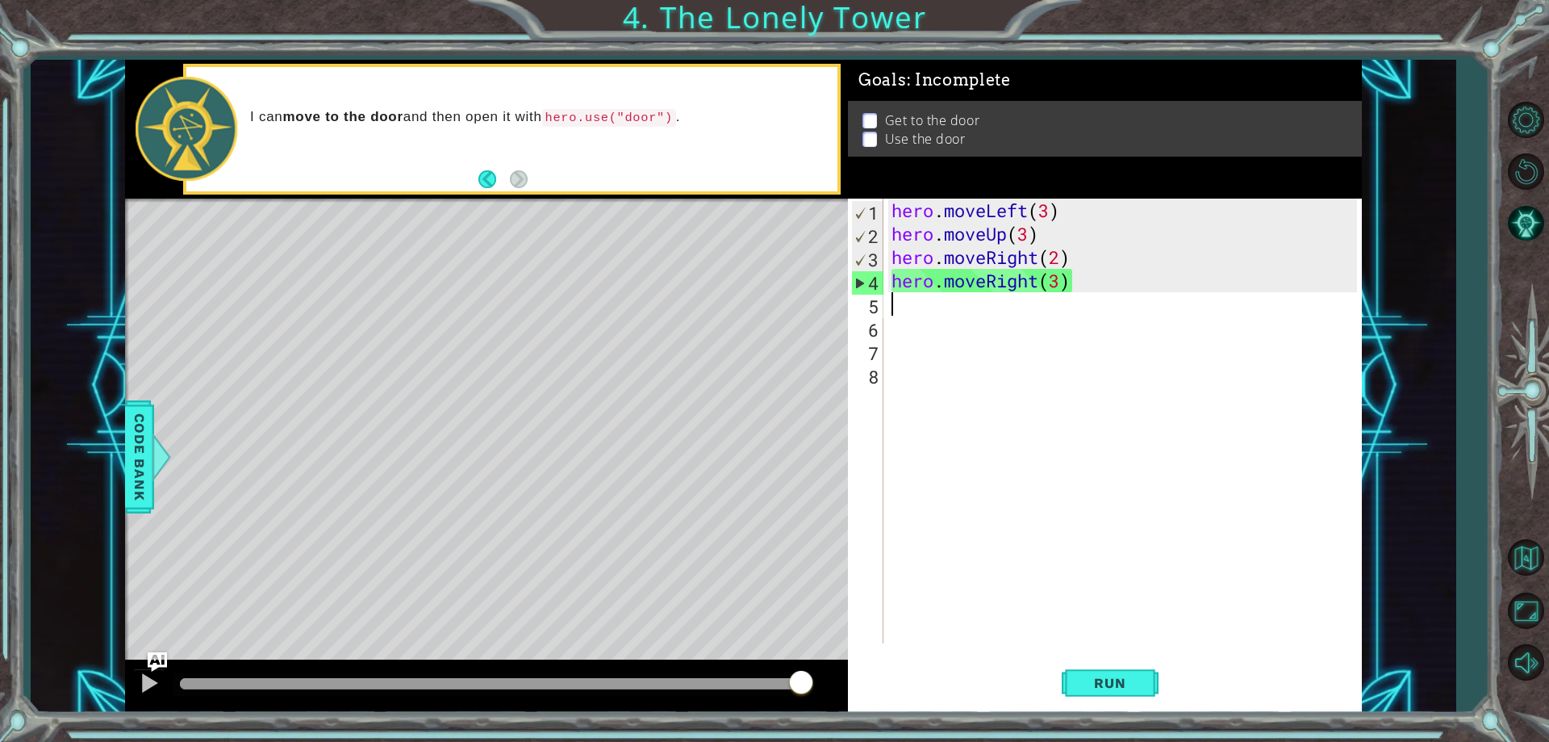
click at [914, 310] on div "hero . moveLeft ( 3 ) hero . moveUp ( 3 ) hero . moveRight ( 2 ) hero . moveRig…" at bounding box center [1127, 444] width 476 height 491
click at [1074, 670] on button "Run" at bounding box center [1110, 684] width 97 height 52
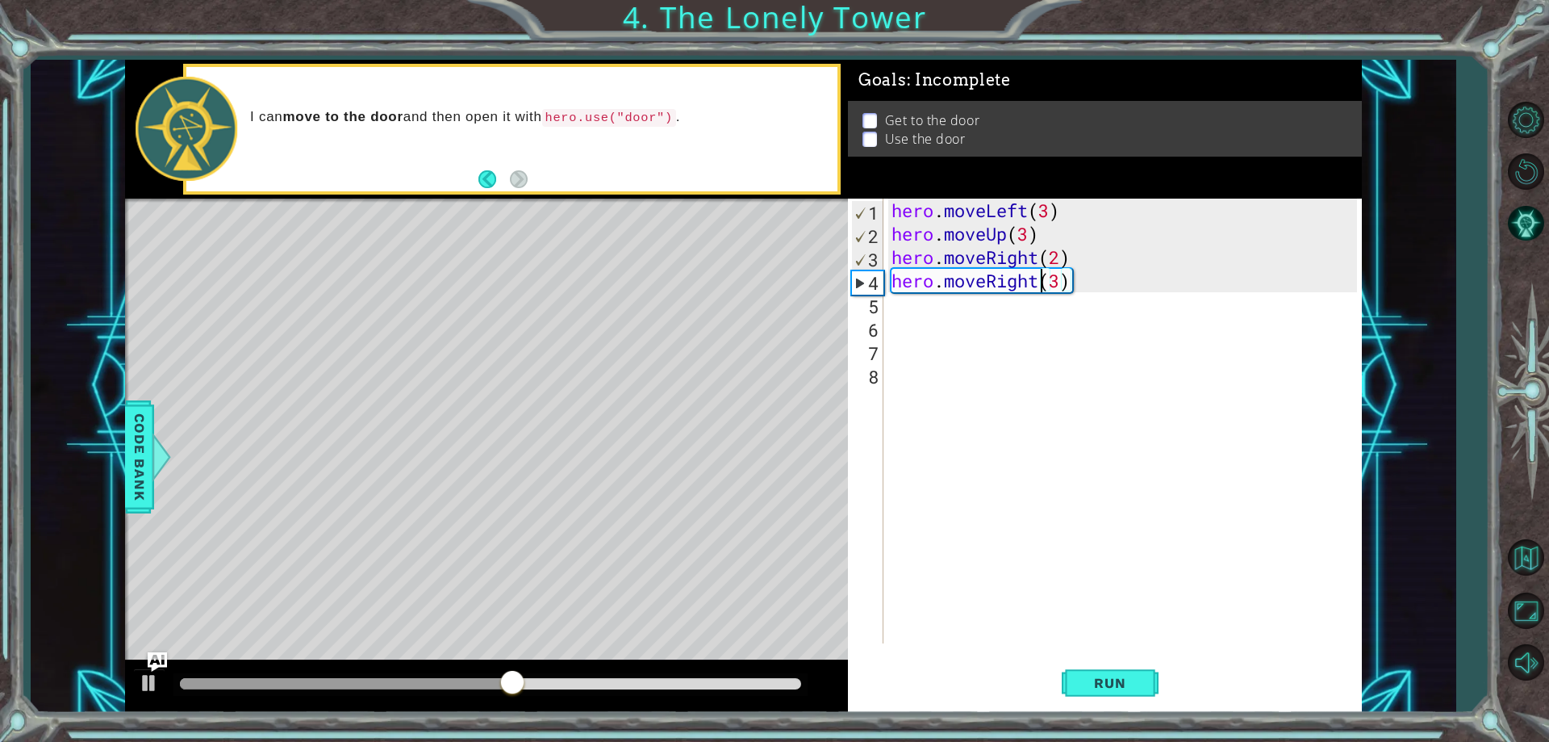
click at [1036, 286] on div "hero . moveLeft ( 3 ) hero . moveUp ( 3 ) hero . moveRight ( 2 ) hero . moveRig…" at bounding box center [1127, 444] width 476 height 491
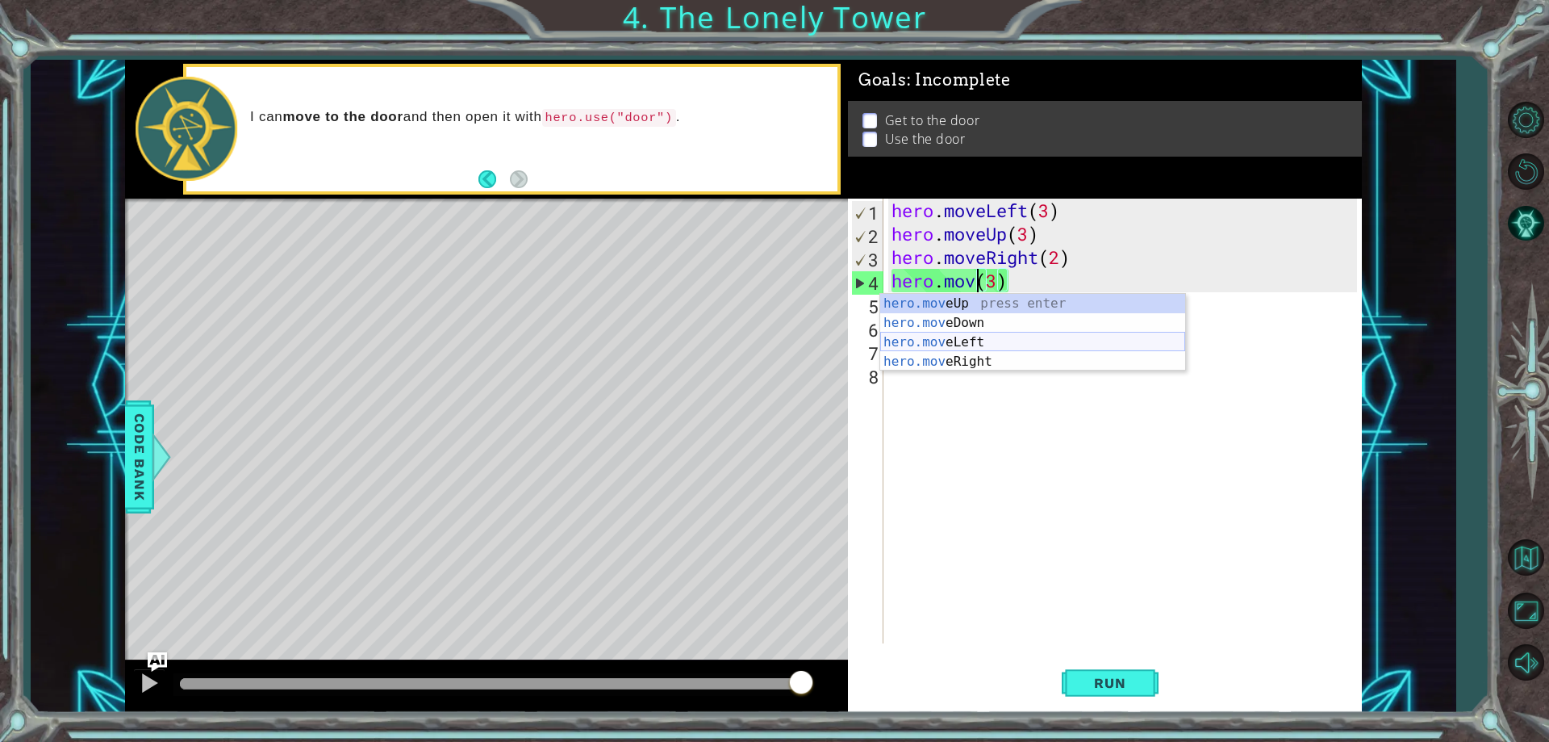
click at [956, 349] on div "hero.mov eUp press enter hero.mov eDown press enter hero.mov eLeft press enter …" at bounding box center [1032, 352] width 305 height 116
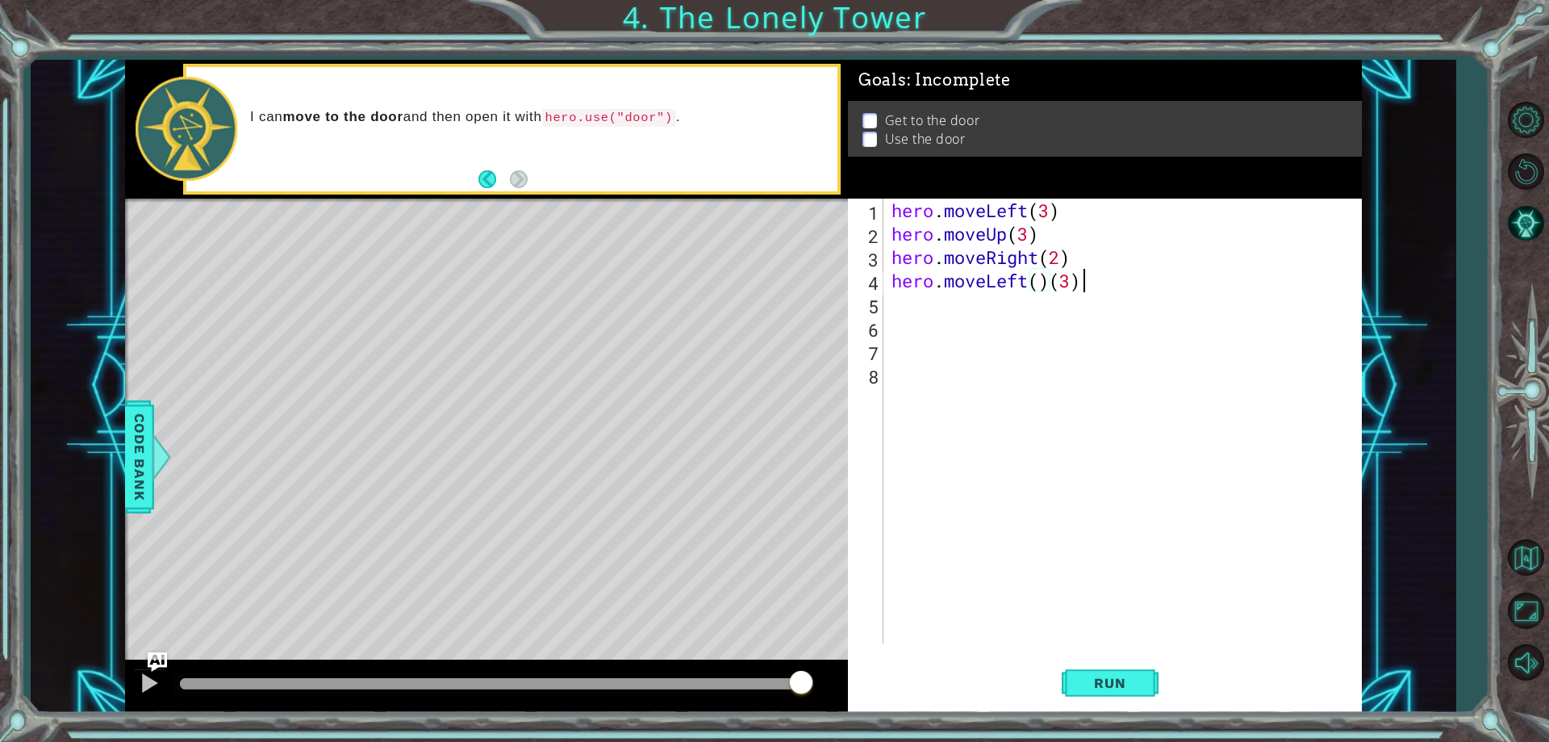
click at [1094, 277] on div "hero . moveLeft ( 3 ) hero . moveUp ( 3 ) hero . moveRight ( 2 ) hero . moveLef…" at bounding box center [1127, 444] width 476 height 491
click at [1123, 694] on button "Run" at bounding box center [1110, 684] width 97 height 52
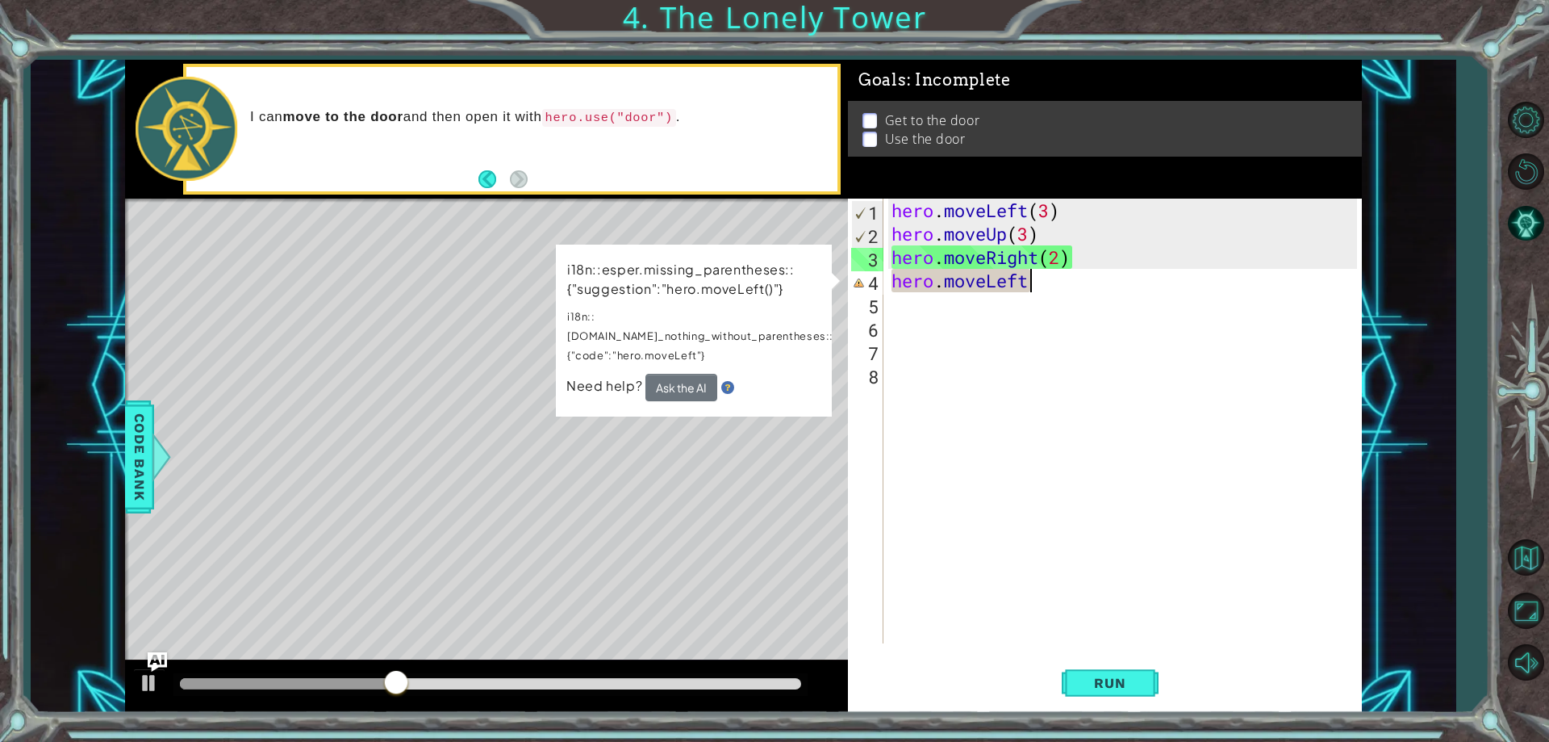
click at [1052, 289] on div "hero . moveLeft ( 3 ) hero . moveUp ( 3 ) hero . moveRight ( 2 ) hero . moveLeft" at bounding box center [1127, 444] width 476 height 491
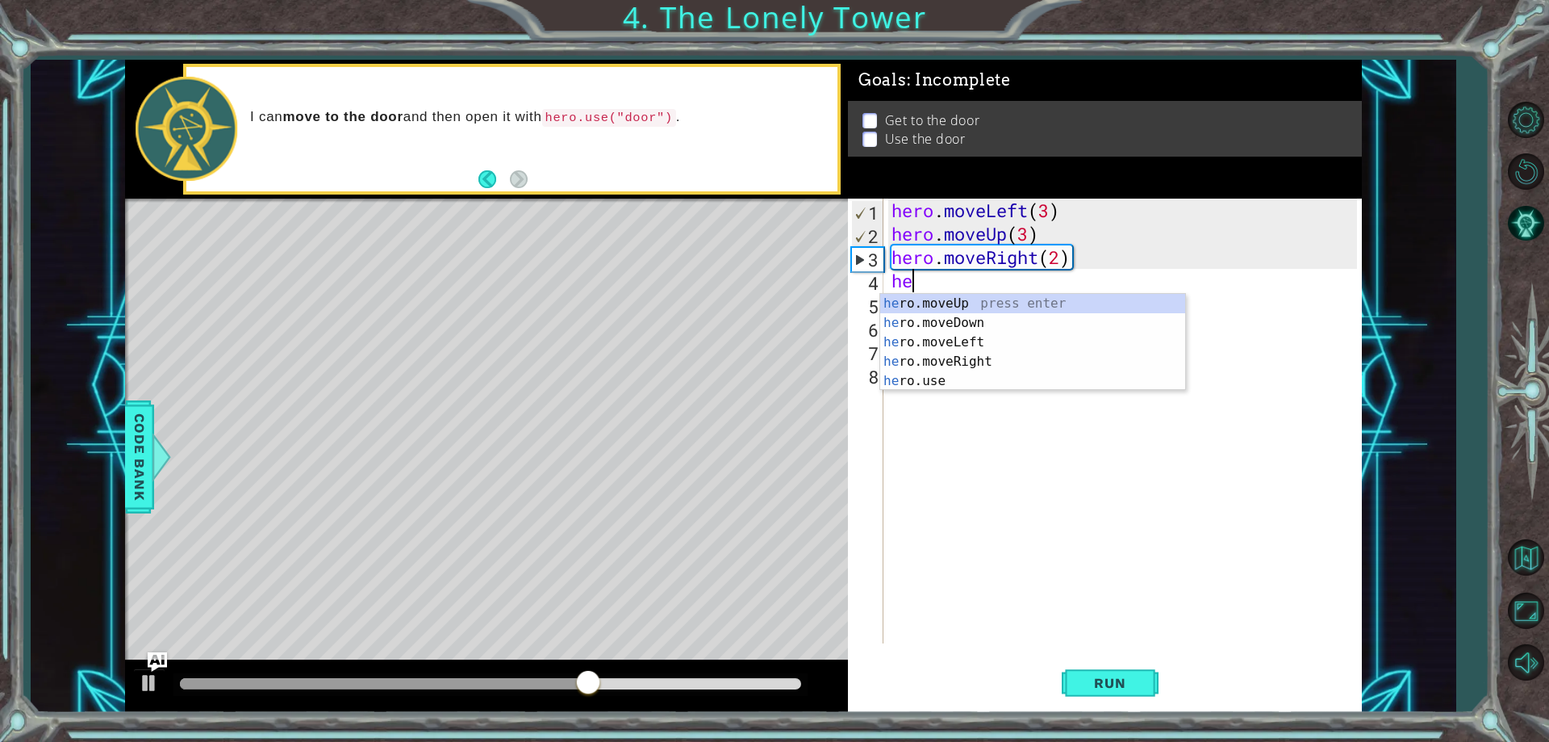
type textarea "h"
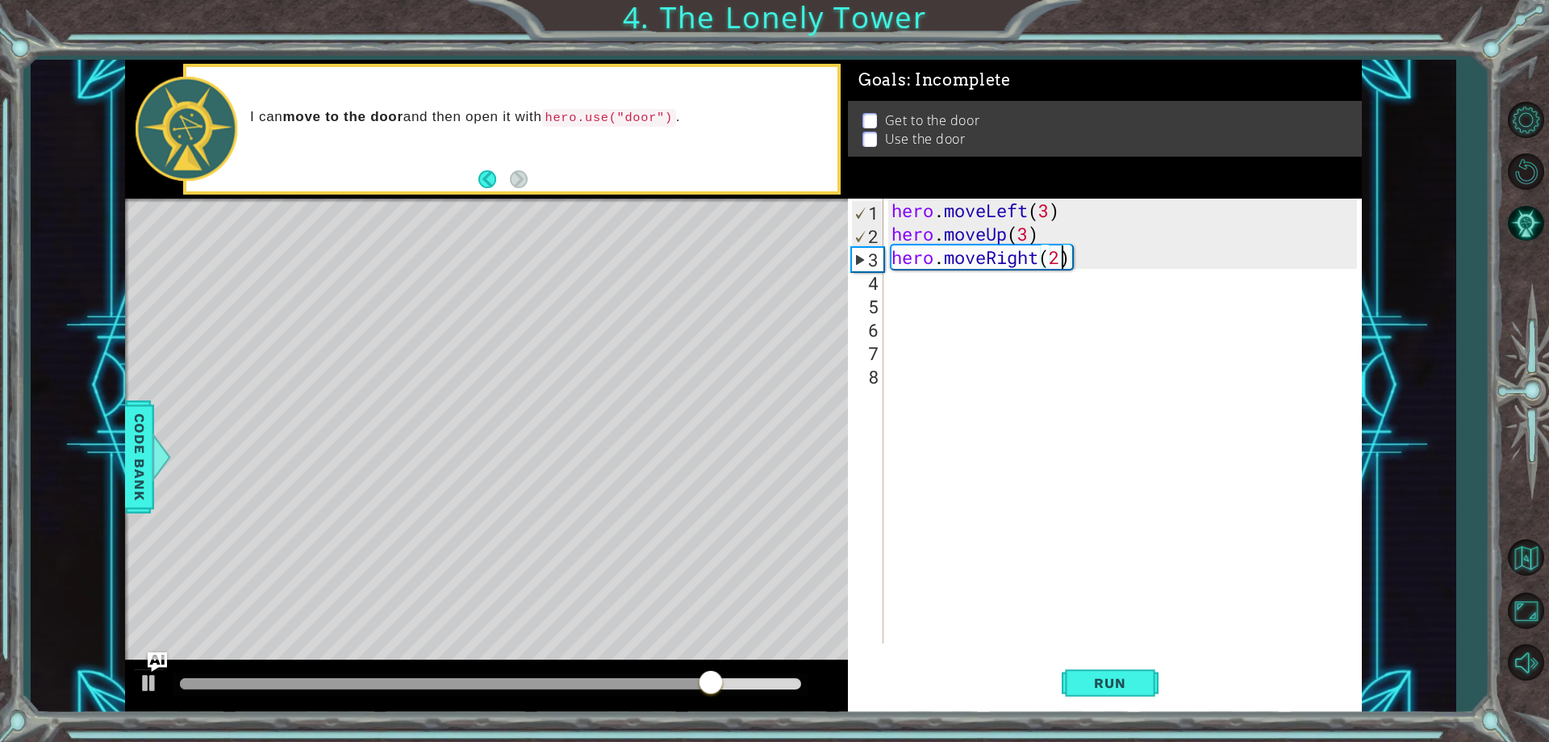
click at [1062, 254] on div "hero . moveLeft ( 3 ) hero . moveUp ( 3 ) hero . moveRight ( 2 )" at bounding box center [1127, 444] width 476 height 491
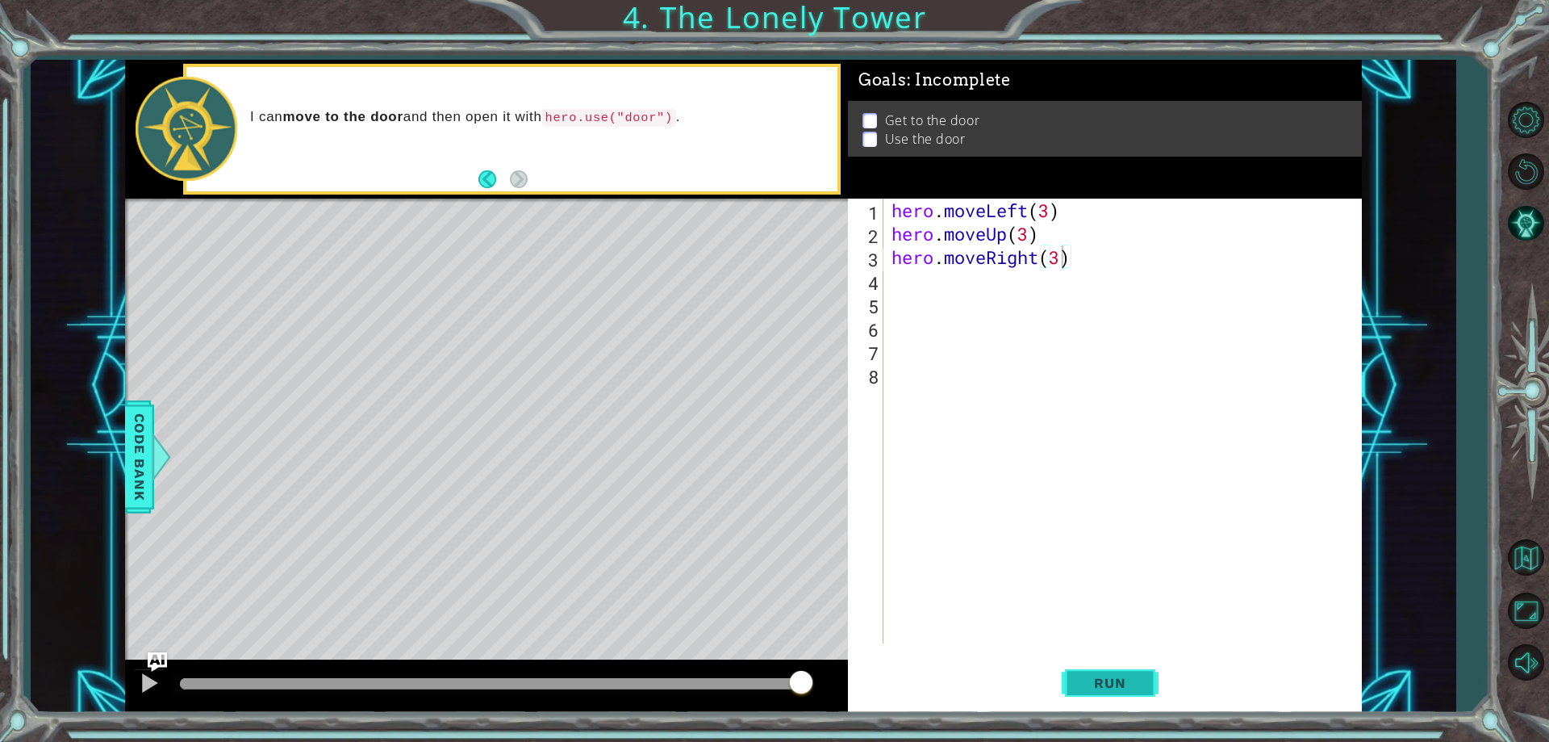
click at [1101, 675] on span "Run" at bounding box center [1110, 683] width 64 height 16
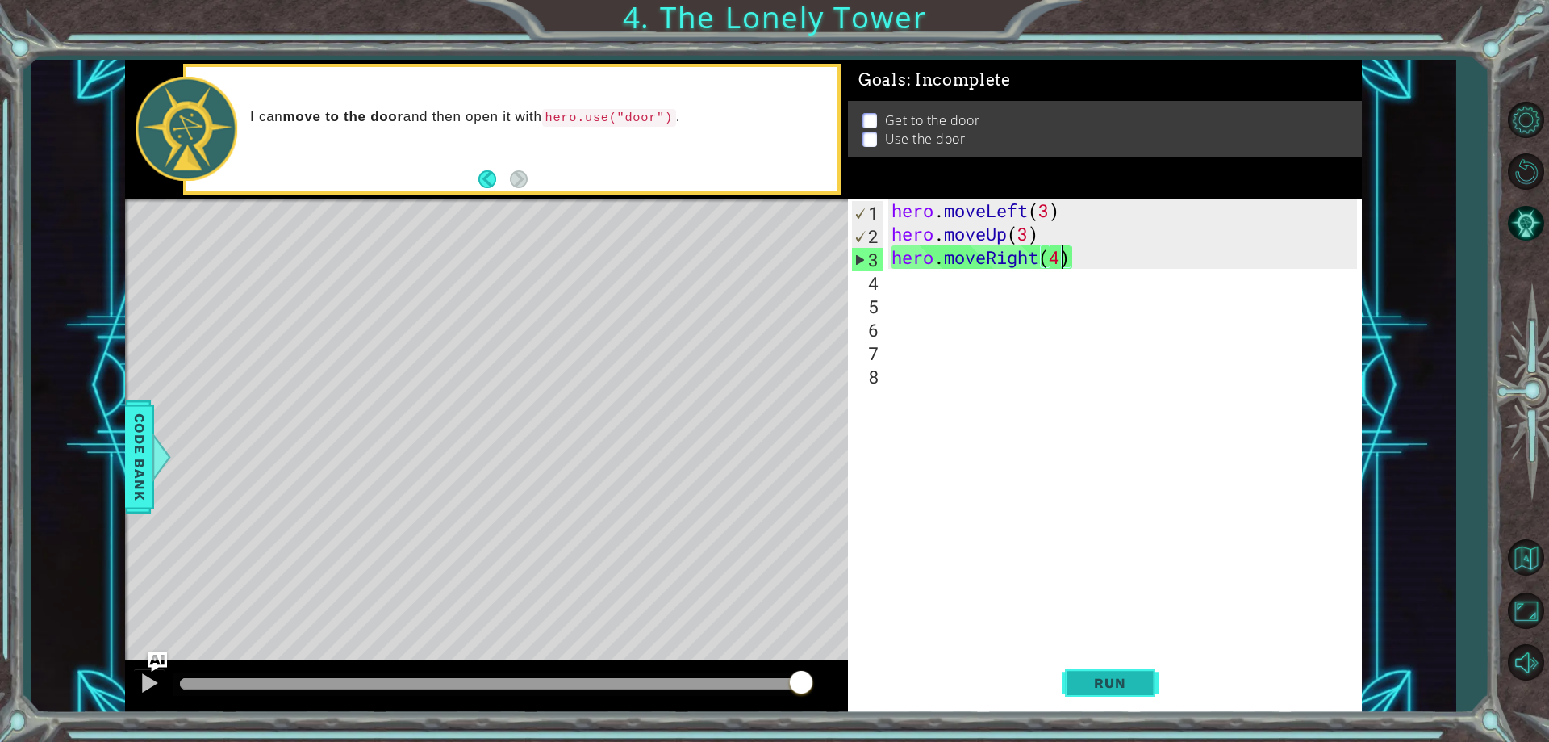
click at [1149, 688] on button "Run" at bounding box center [1110, 684] width 97 height 52
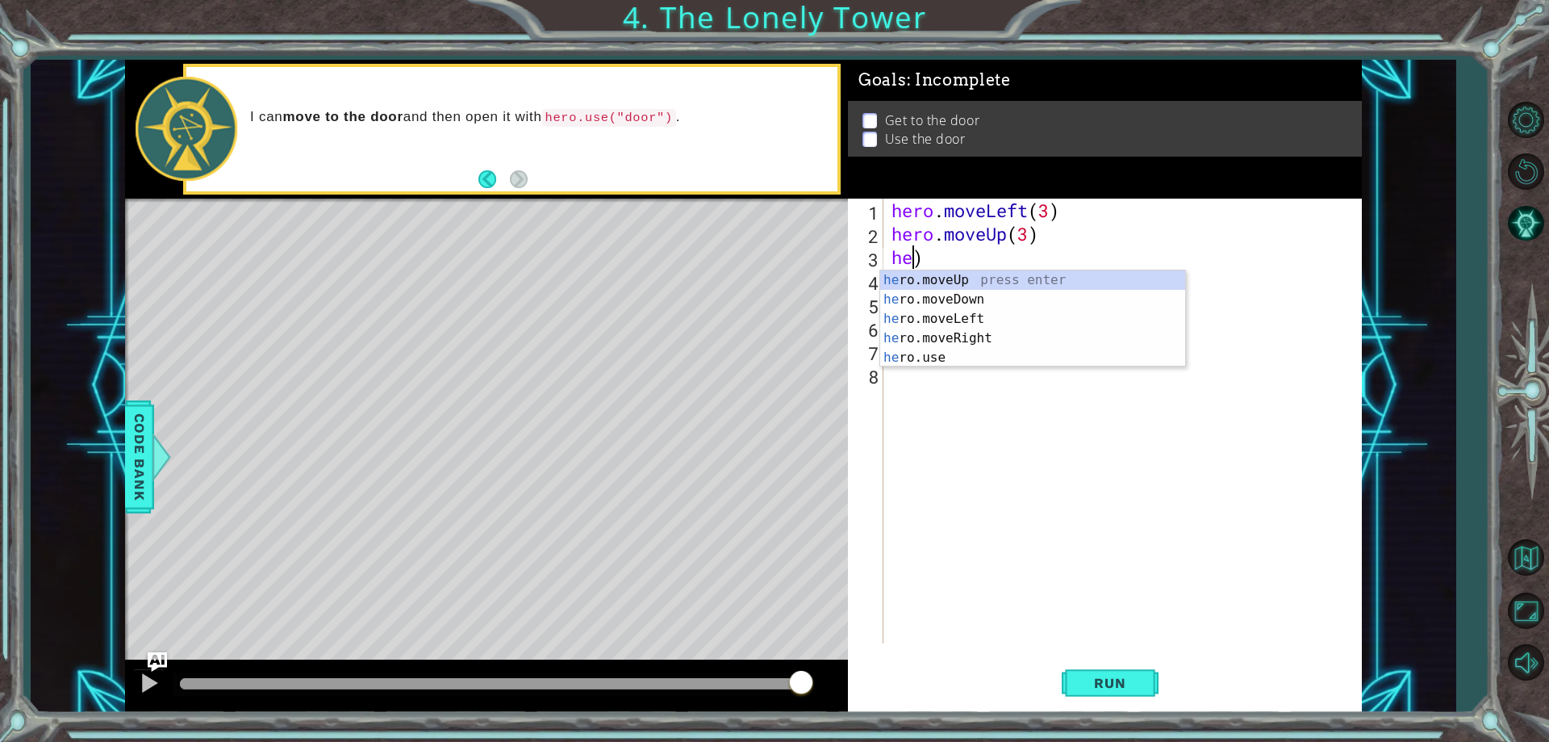
scroll to position [0, 0]
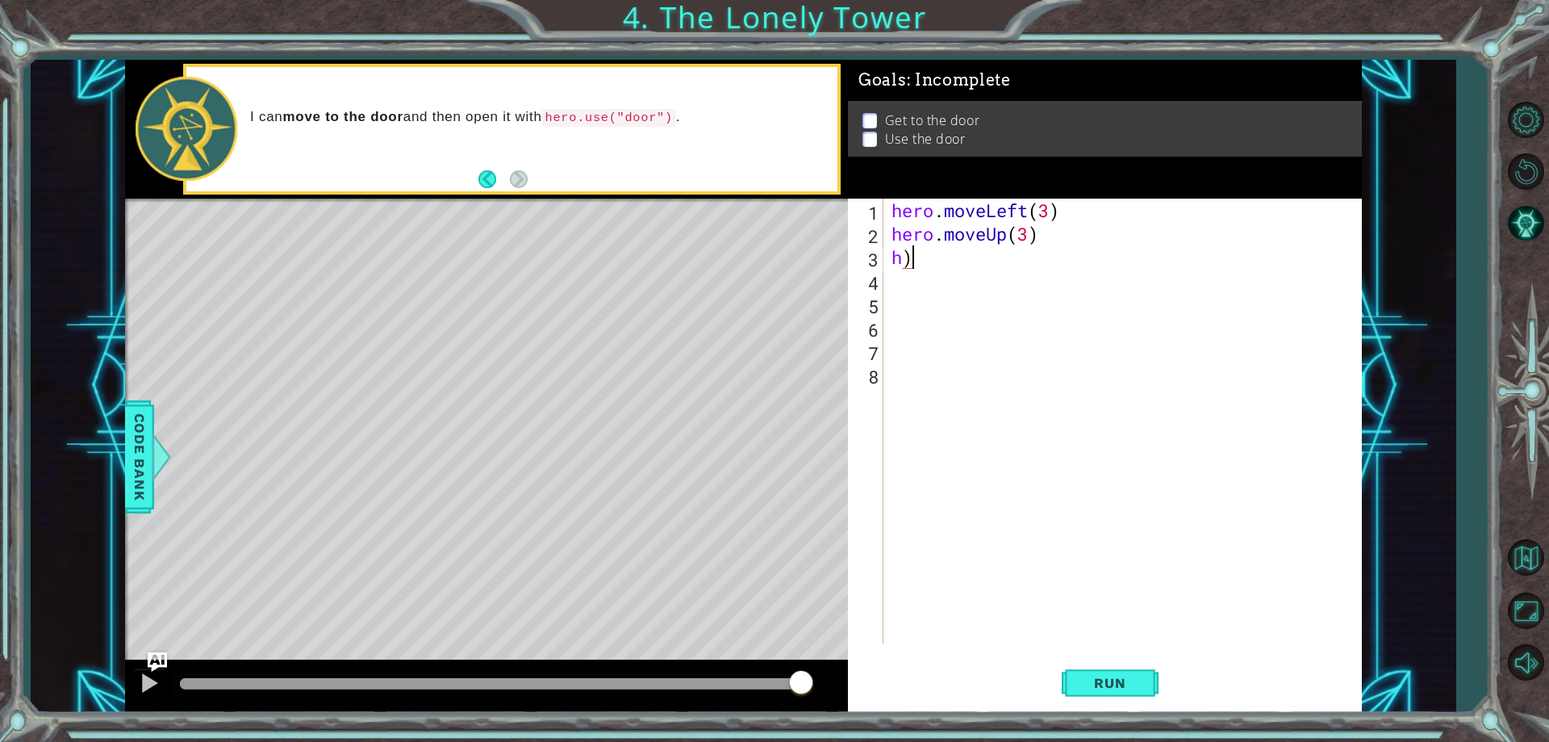
click at [942, 256] on div "hero . moveLeft ( 3 ) hero . moveUp ( 3 ) h )" at bounding box center [1127, 444] width 476 height 491
type textarea "h"
click at [1126, 676] on span "Run" at bounding box center [1110, 683] width 64 height 16
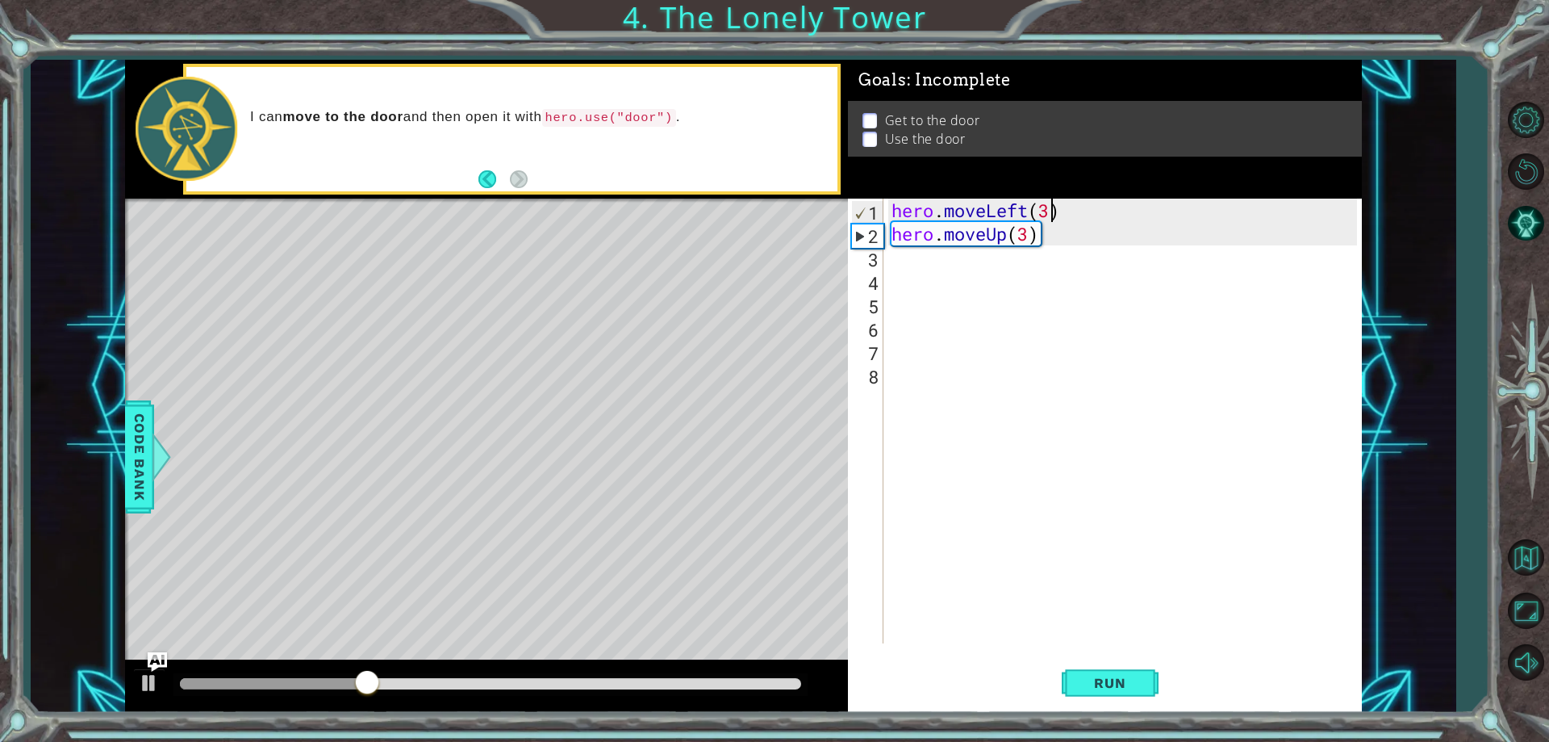
click at [1051, 211] on div "hero . moveLeft ( 3 ) hero . moveUp ( 3 )" at bounding box center [1127, 444] width 476 height 491
type textarea "hero.moveLeft(2)"
click at [1093, 675] on span "Run" at bounding box center [1110, 683] width 64 height 16
click at [897, 269] on div "hero . moveLeft ( 2 ) hero . moveUp ( 3 )" at bounding box center [1127, 444] width 476 height 491
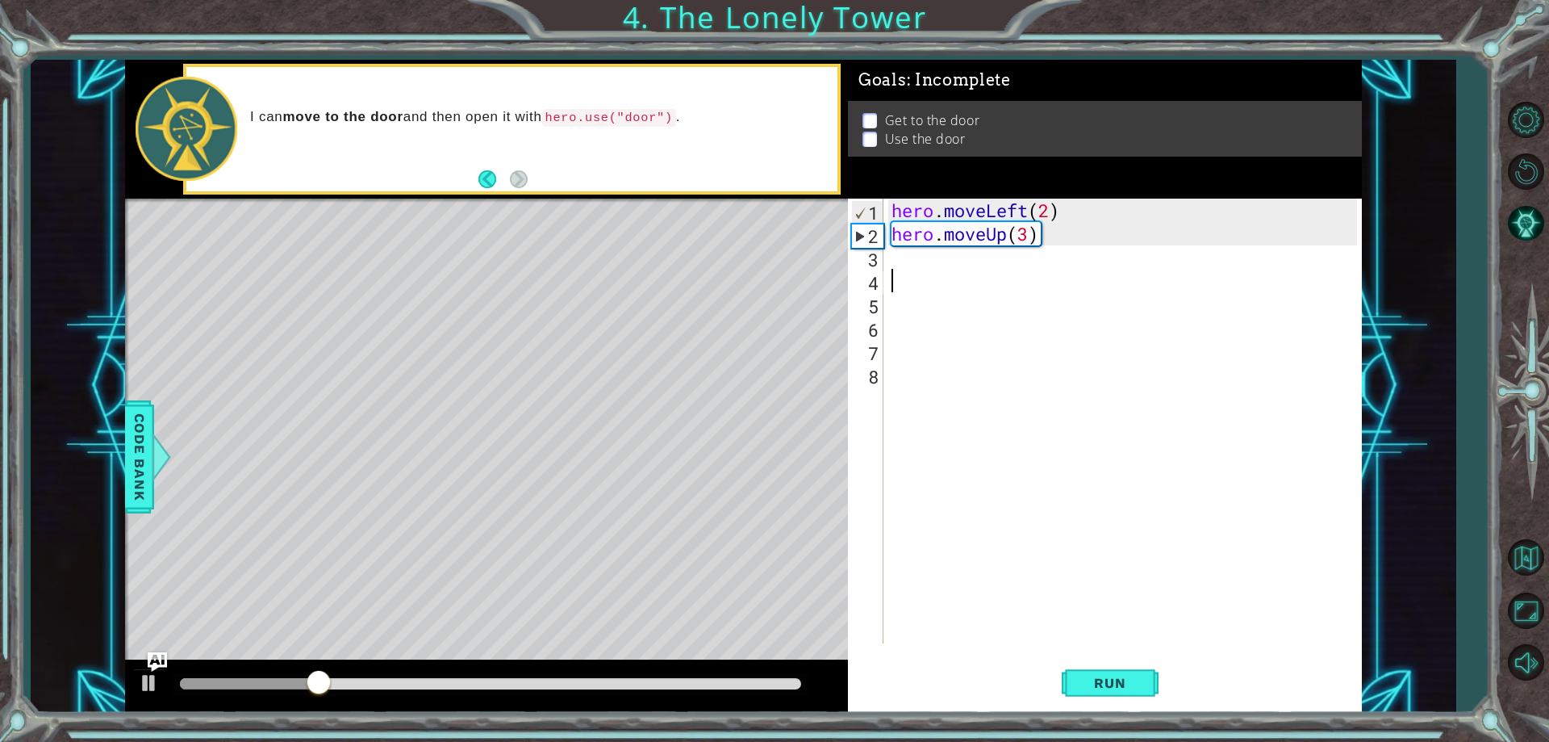
scroll to position [0, 0]
click at [909, 254] on div "hero . moveLeft ( 2 ) hero . moveUp ( 3 )" at bounding box center [1127, 444] width 476 height 491
type textarea "h"
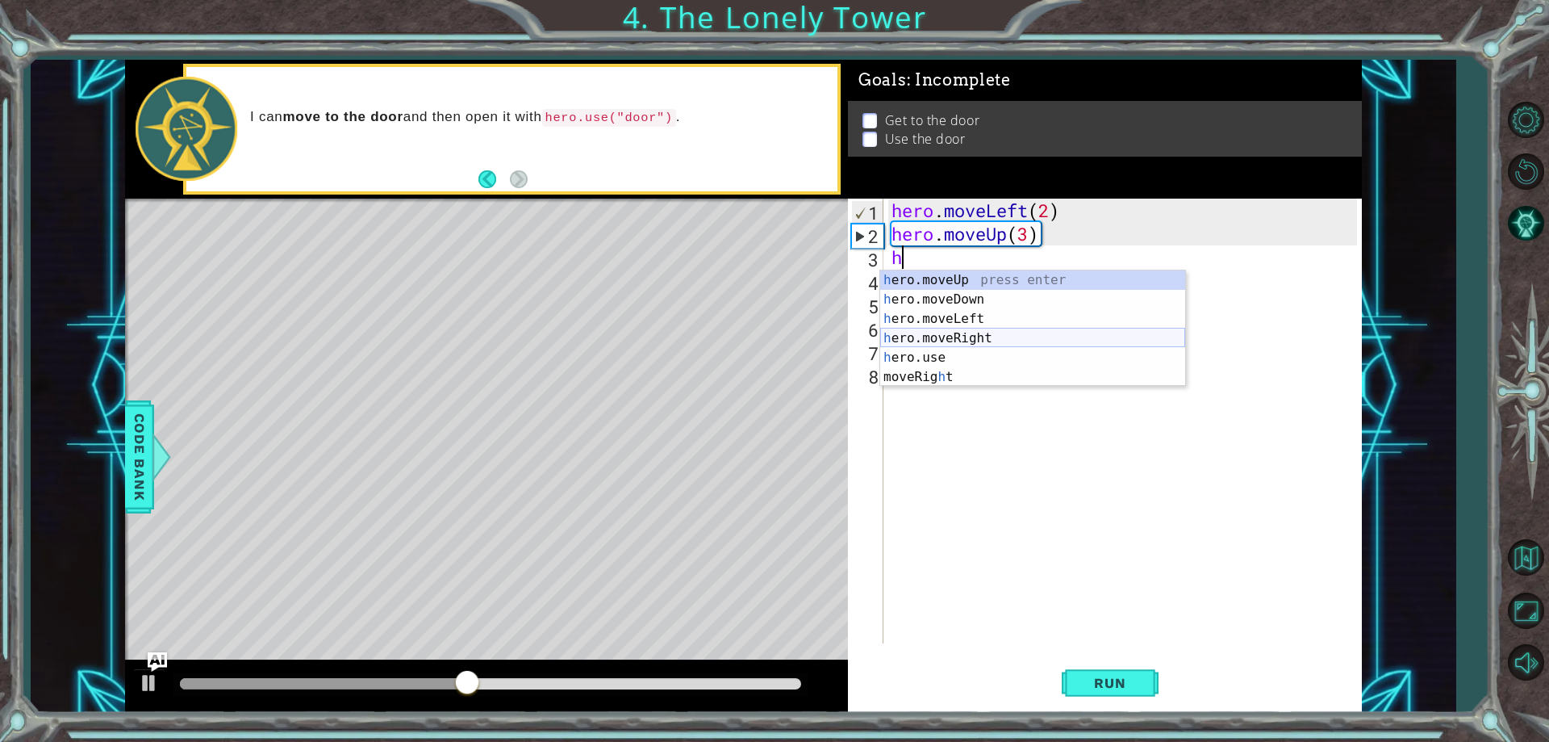
click at [939, 335] on div "h ero.moveUp press enter h ero.moveDown press enter h ero.moveLeft press enter …" at bounding box center [1032, 347] width 305 height 155
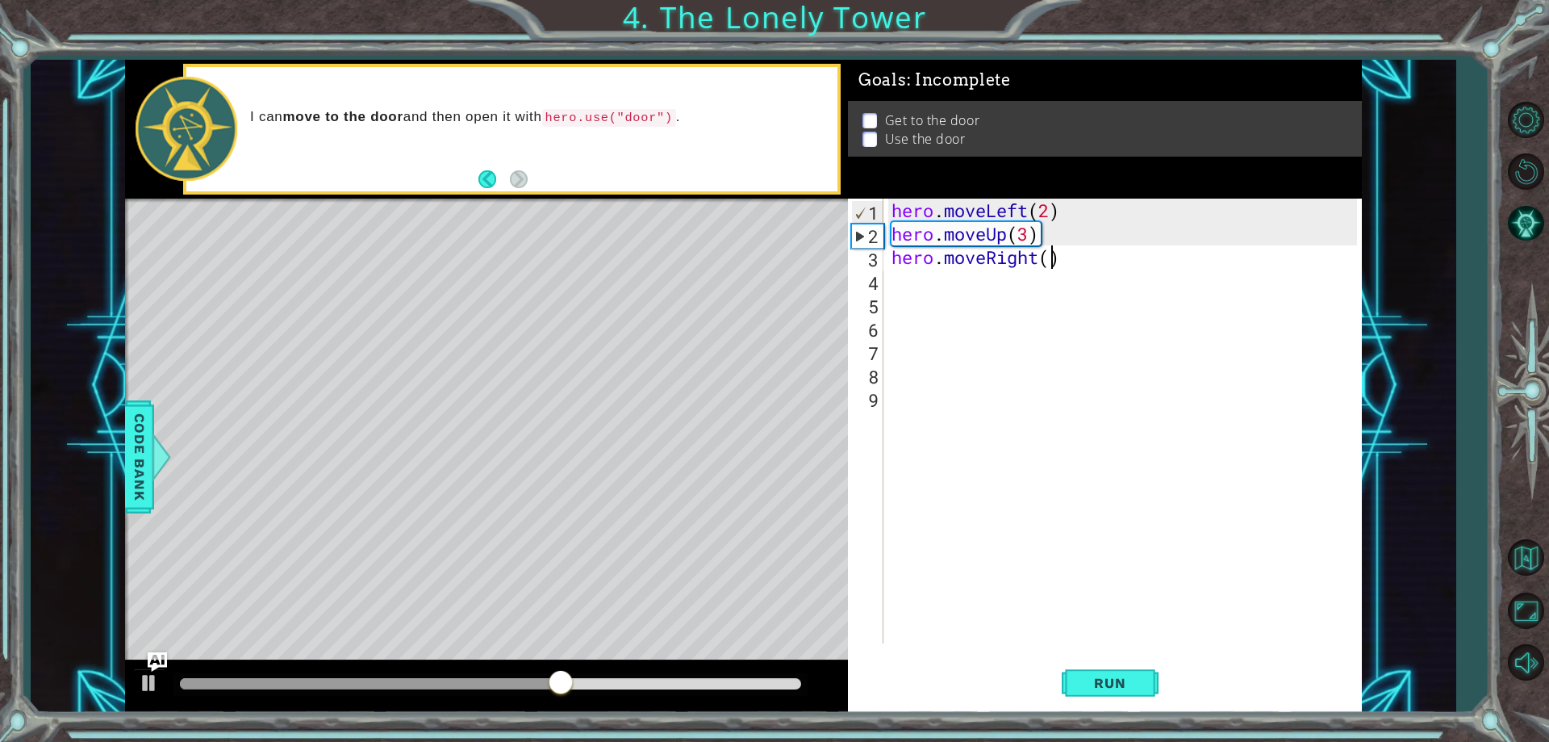
click at [1053, 259] on div "hero . moveLeft ( 2 ) hero . moveUp ( 3 ) hero . moveRight ( )" at bounding box center [1127, 444] width 476 height 491
click at [1093, 679] on span "Run" at bounding box center [1110, 683] width 64 height 16
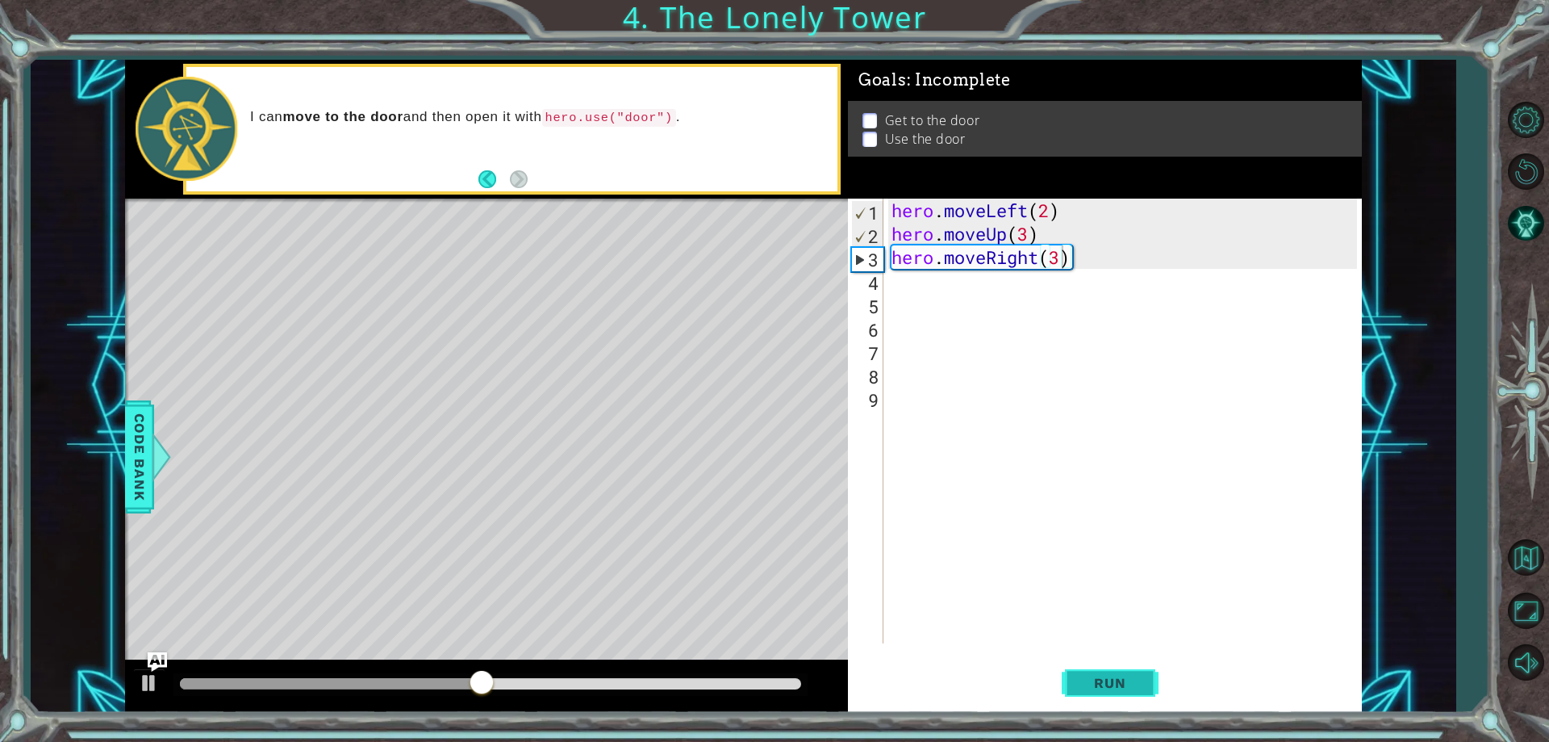
click at [1110, 681] on span "Run" at bounding box center [1110, 683] width 64 height 16
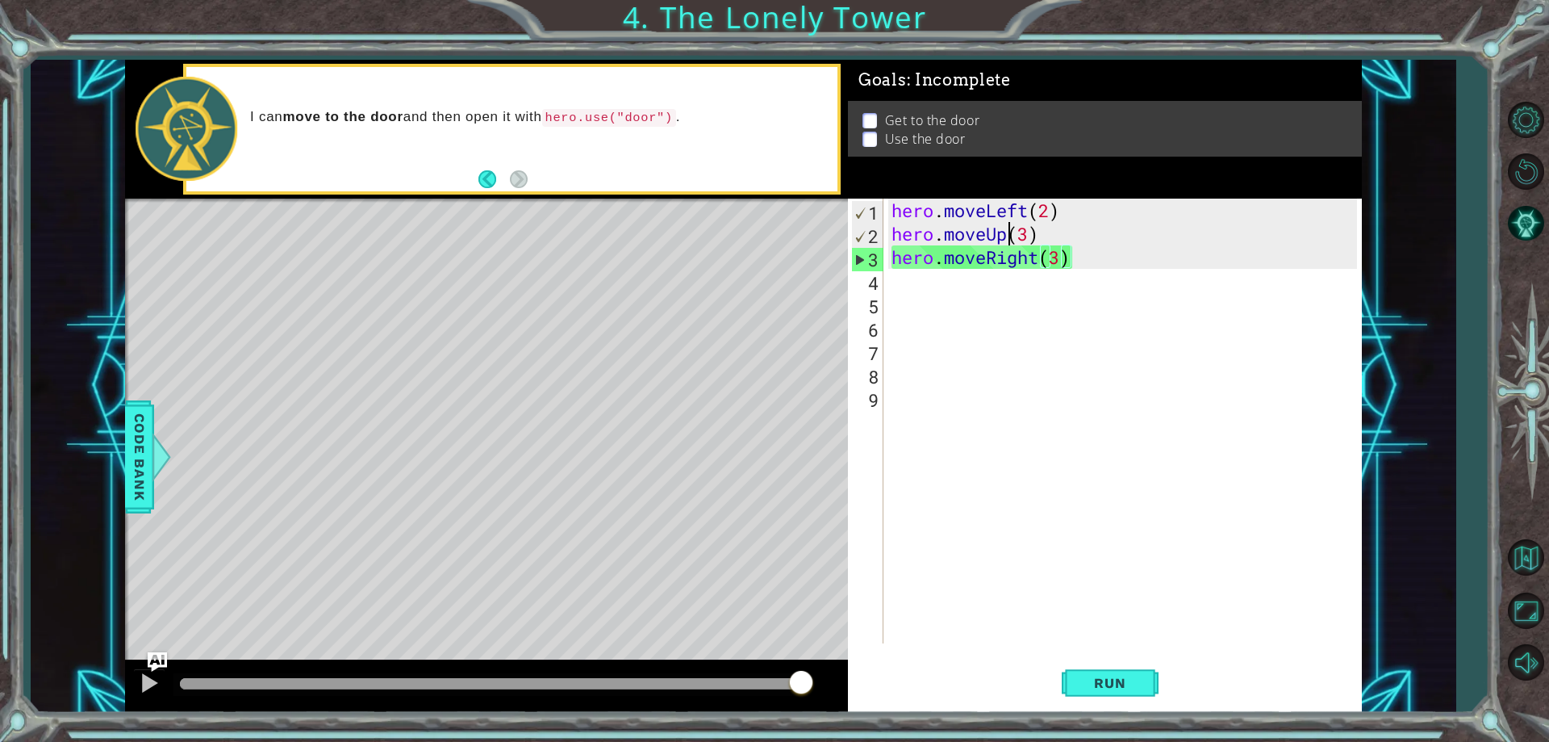
click at [1007, 237] on div "hero . moveLeft ( 2 ) hero . moveUp ( 3 ) hero . moveRight ( 3 )" at bounding box center [1127, 444] width 476 height 491
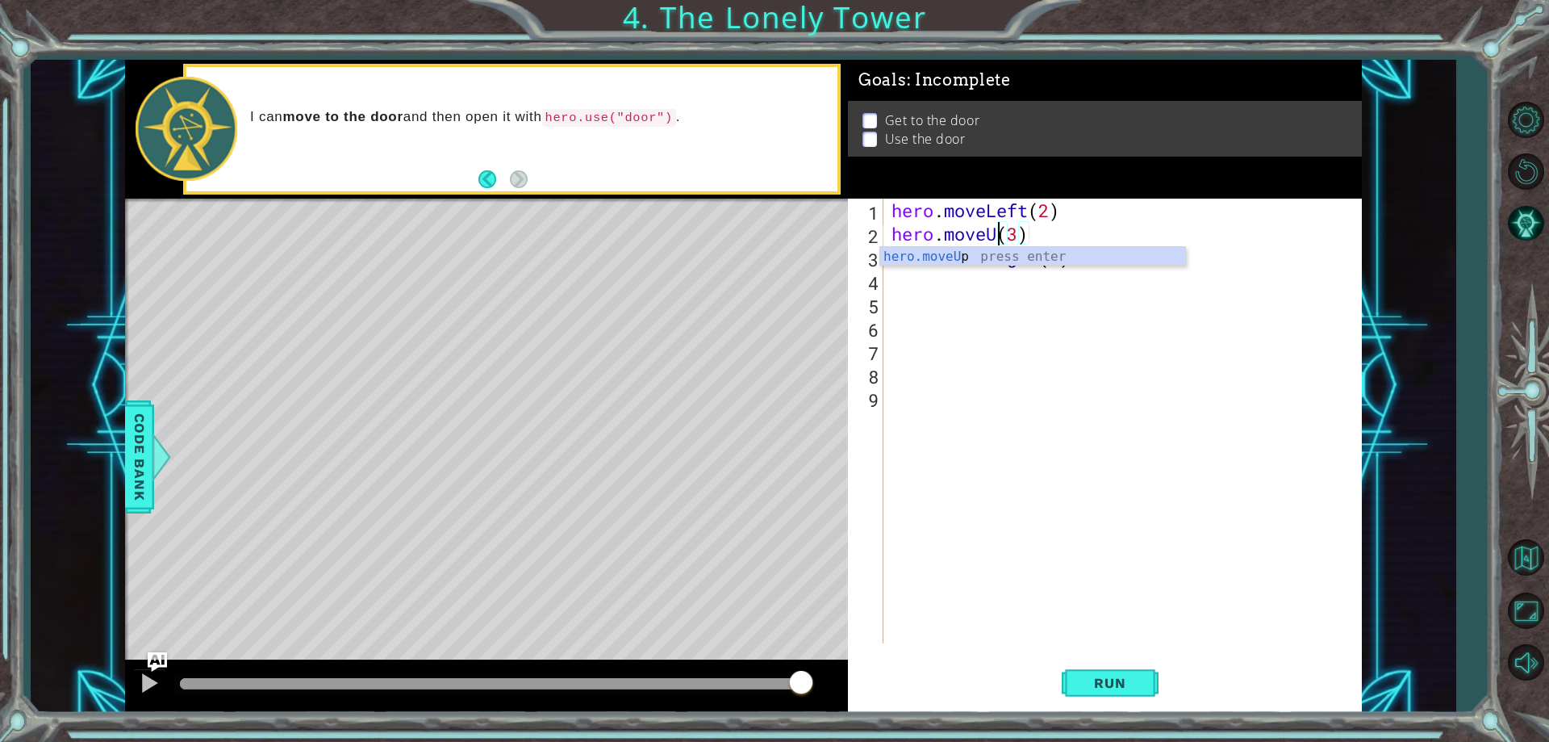
scroll to position [0, 5]
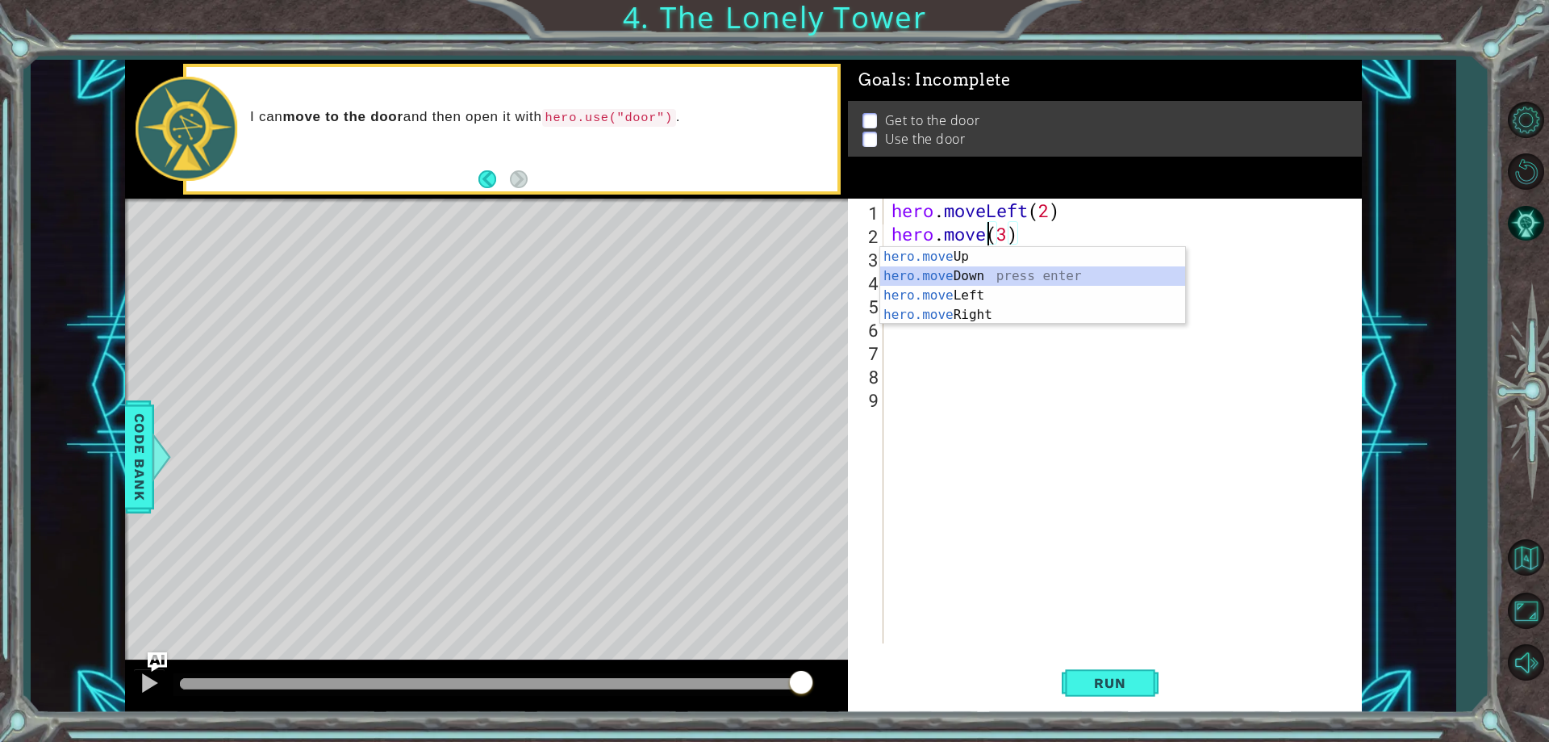
click at [973, 272] on div "hero.move Up press enter hero.move Down press enter hero.move Left press enter …" at bounding box center [1032, 305] width 305 height 116
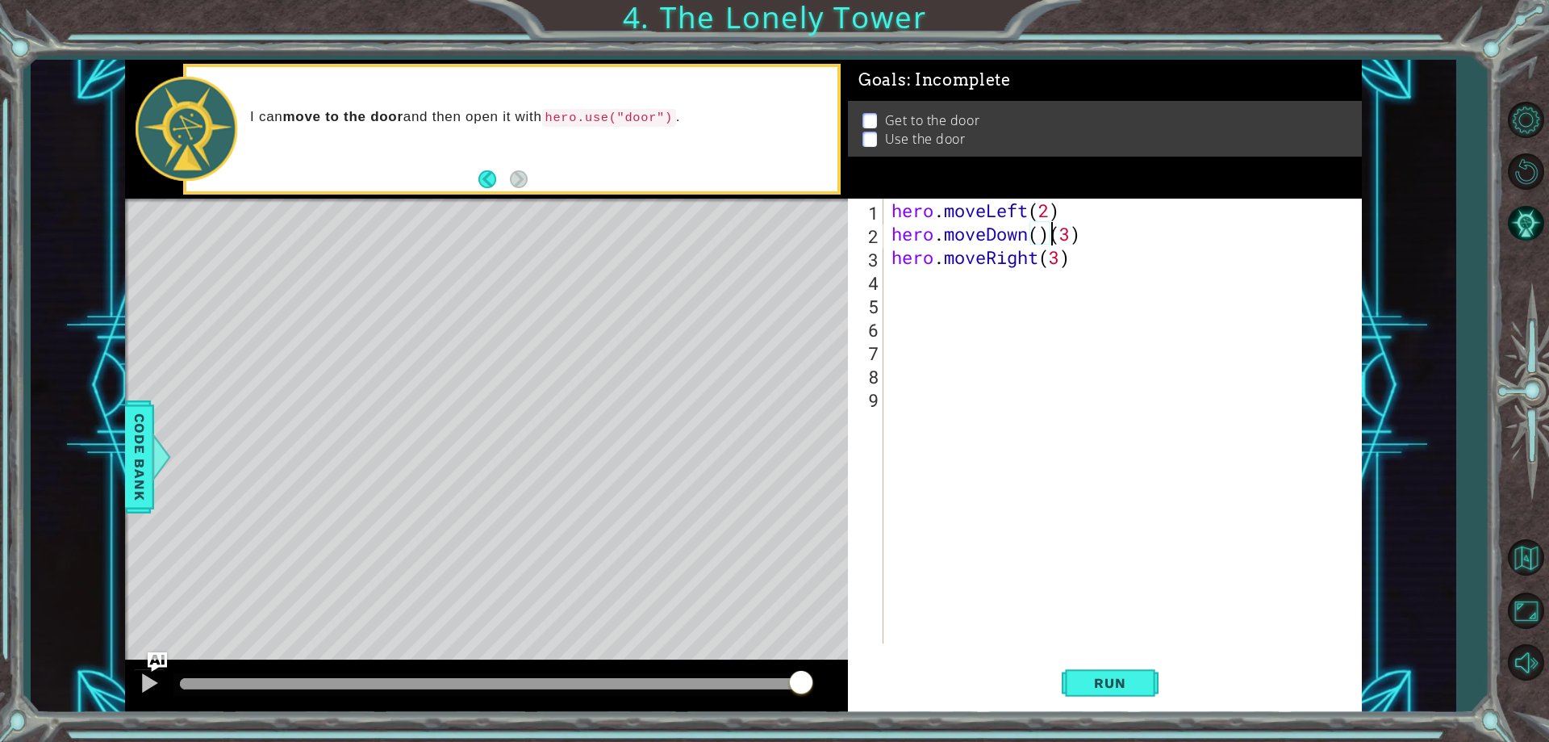
click at [1085, 237] on div "hero . moveLeft ( 2 ) hero . moveDown ( ) ( 3 ) hero . moveRight ( 3 )" at bounding box center [1127, 444] width 476 height 491
type textarea "hero.moveDow"
click at [965, 260] on div "hero.moveDow n press enter" at bounding box center [1032, 276] width 305 height 58
click at [1052, 237] on div "hero . moveLeft ( 2 ) hero . moveDown ( ) hero . moveRight ( 3 )" at bounding box center [1132, 444] width 466 height 491
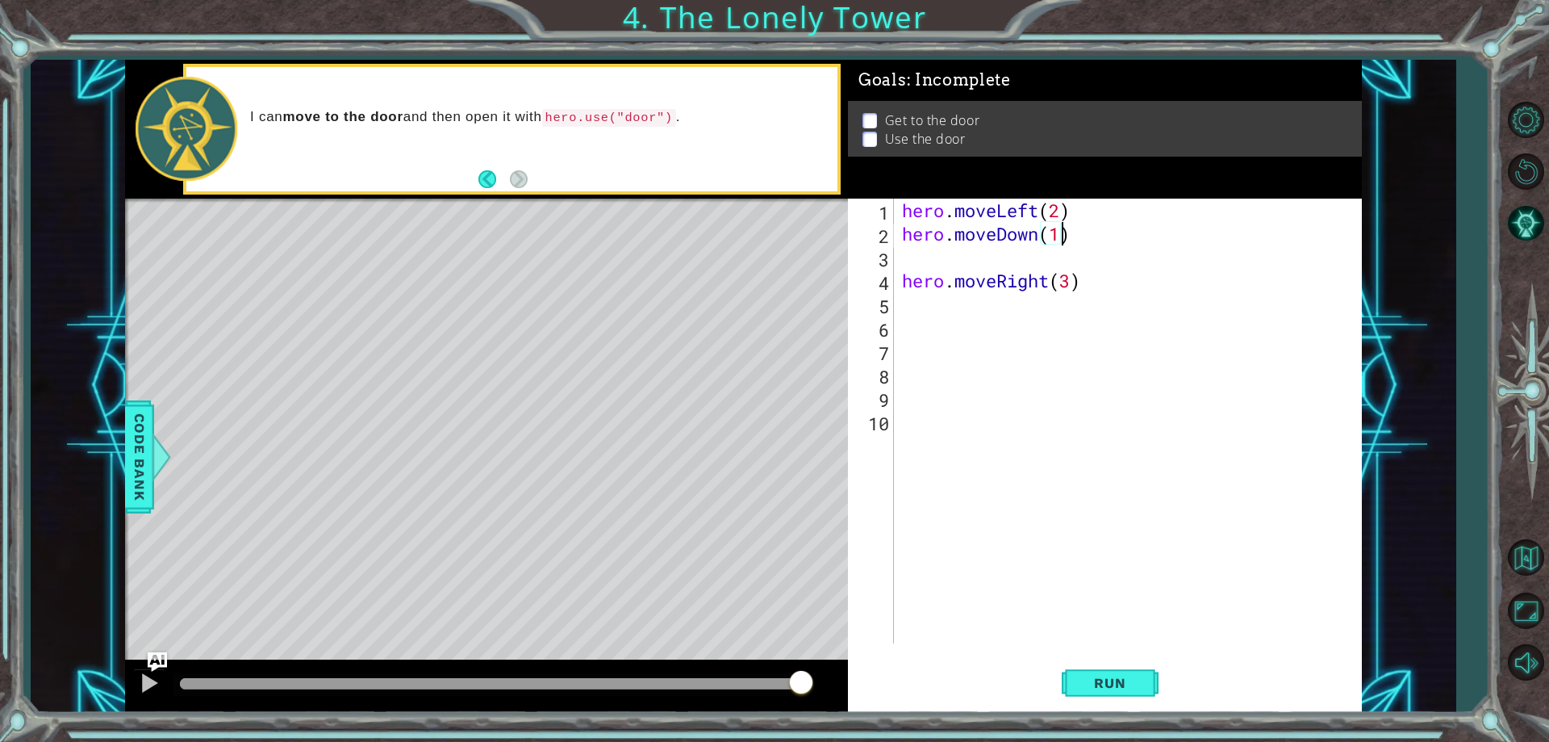
scroll to position [0, 7]
click at [1097, 282] on div "hero . moveLeft ( 2 ) hero . moveDown ( 1 ) hero . moveRight ( 3 )" at bounding box center [1132, 444] width 466 height 491
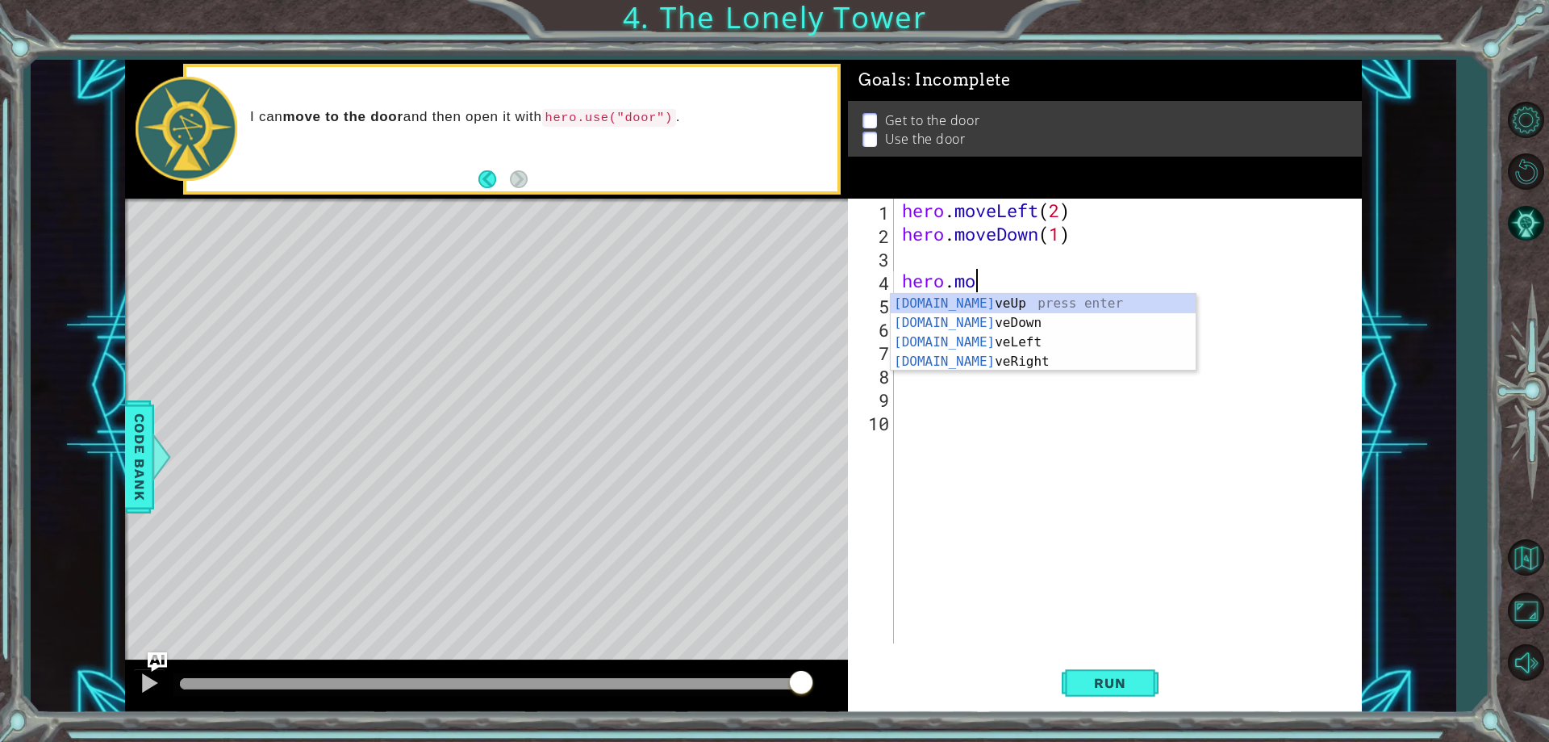
type textarea "h"
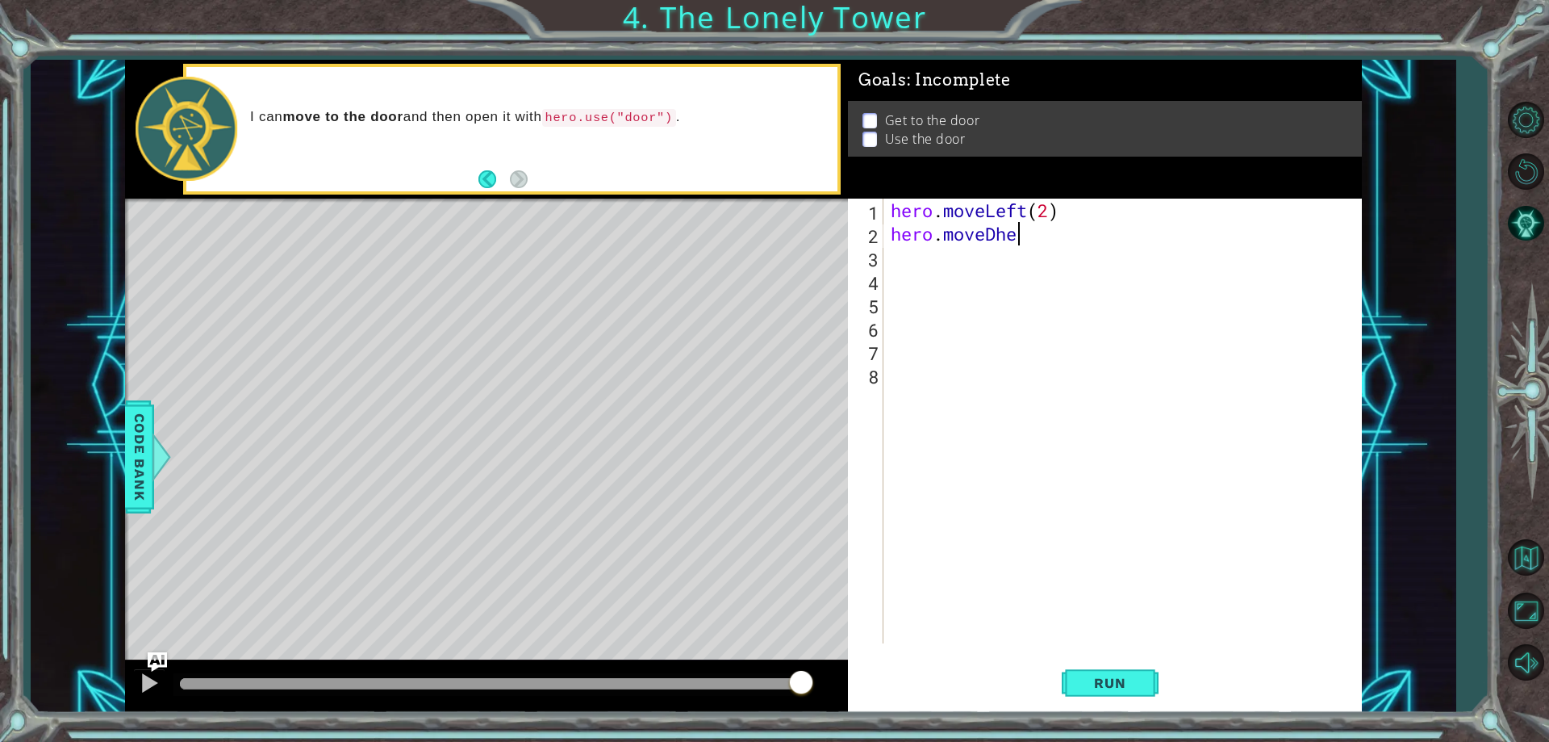
scroll to position [0, 6]
type textarea "hero.move"
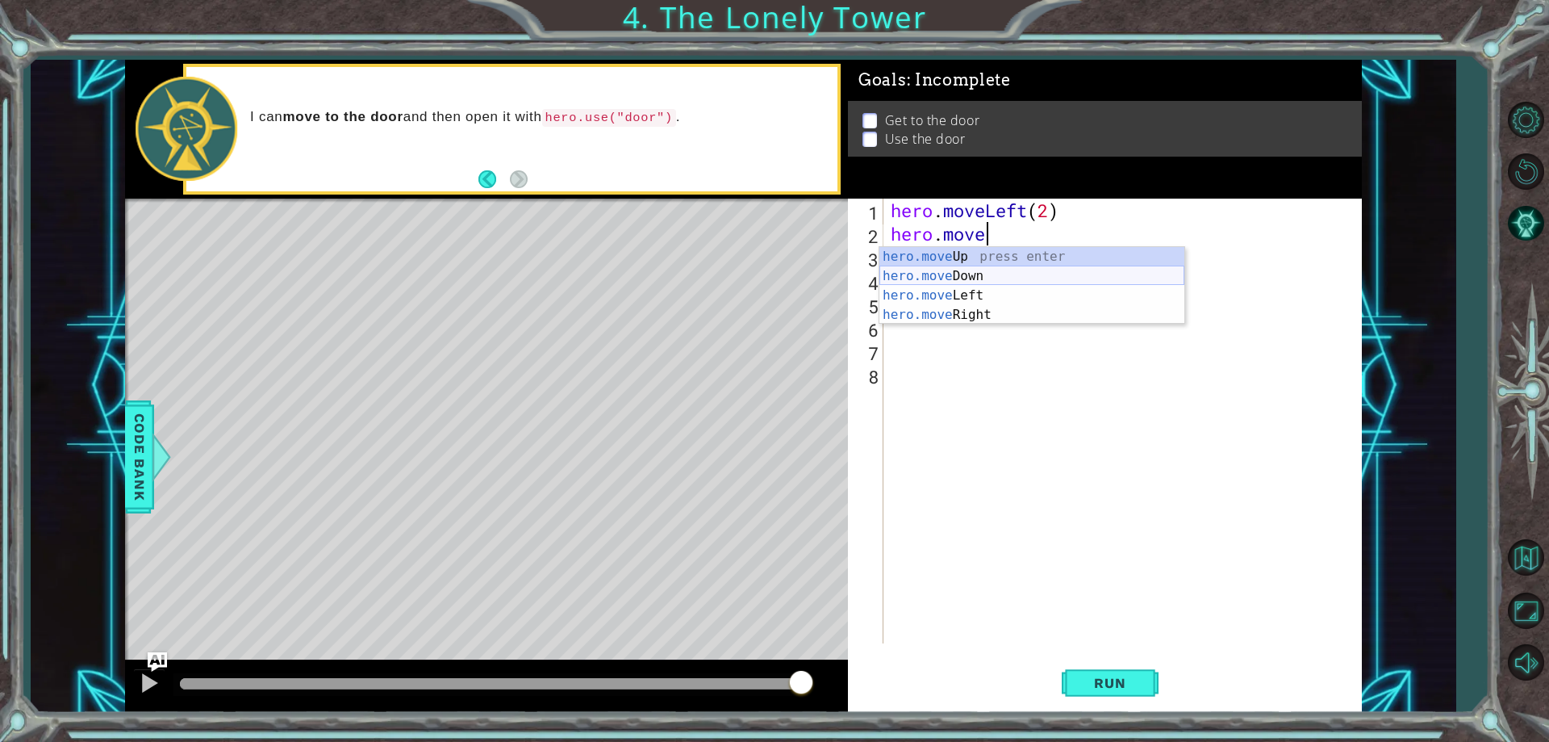
click at [964, 274] on div "hero.move Up press enter hero.move Down press enter hero.move Left press enter …" at bounding box center [1032, 305] width 305 height 116
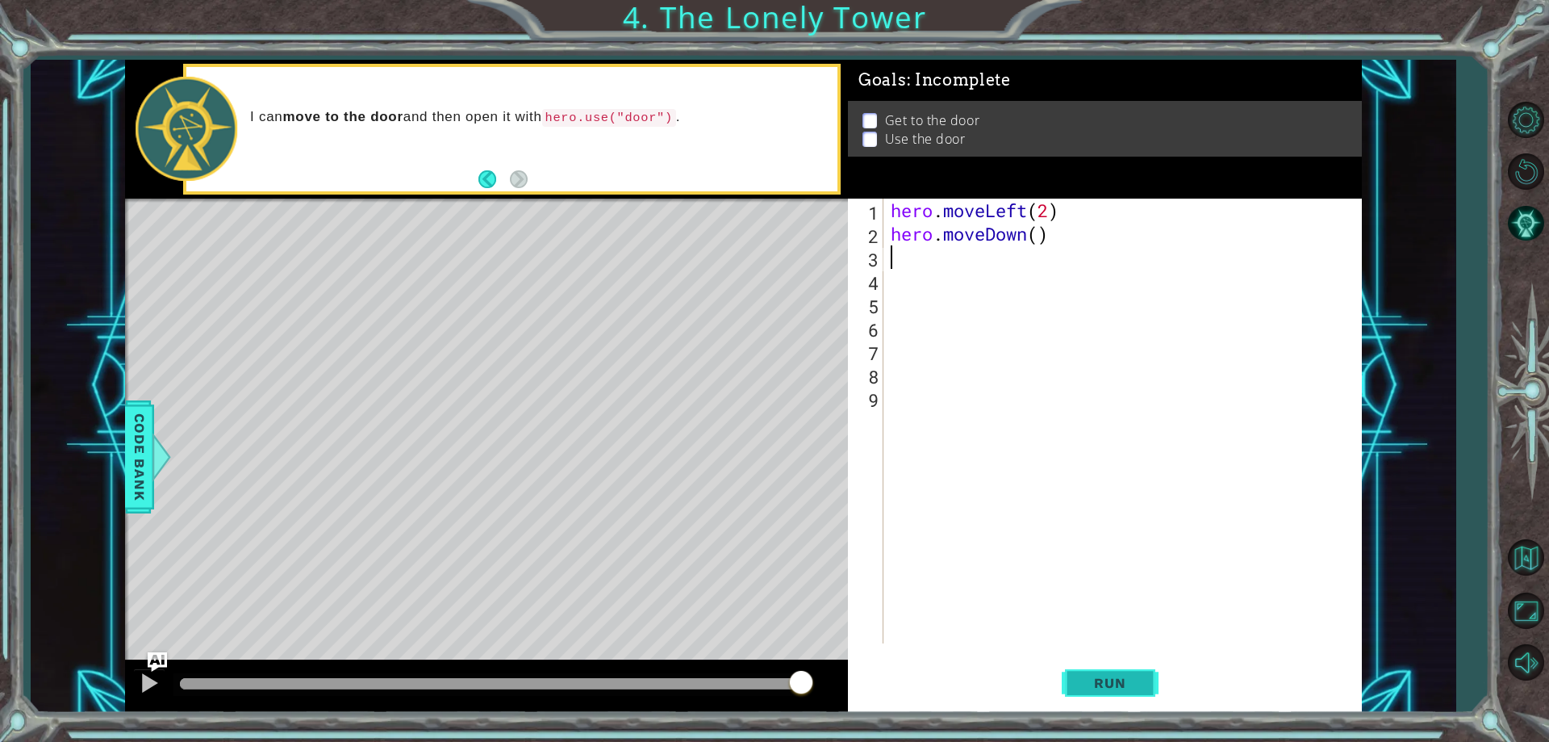
click at [1083, 671] on button "Run" at bounding box center [1110, 684] width 97 height 52
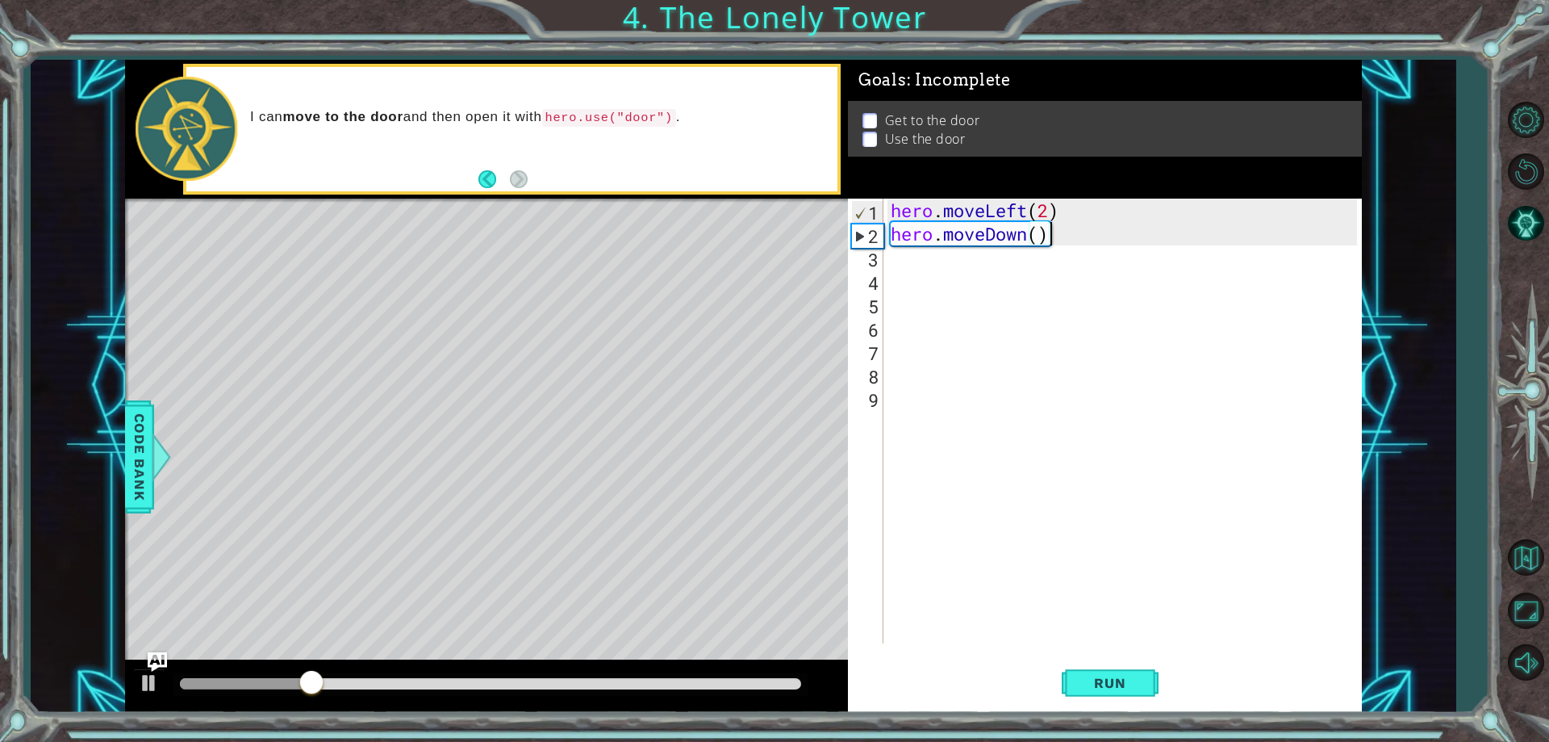
click at [1061, 229] on div "hero . moveLeft ( 2 ) hero . moveDown ( )" at bounding box center [1126, 444] width 477 height 491
click at [1061, 226] on div "hero . moveLeft ( 2 ) hero . moveDown ( )" at bounding box center [1126, 444] width 477 height 491
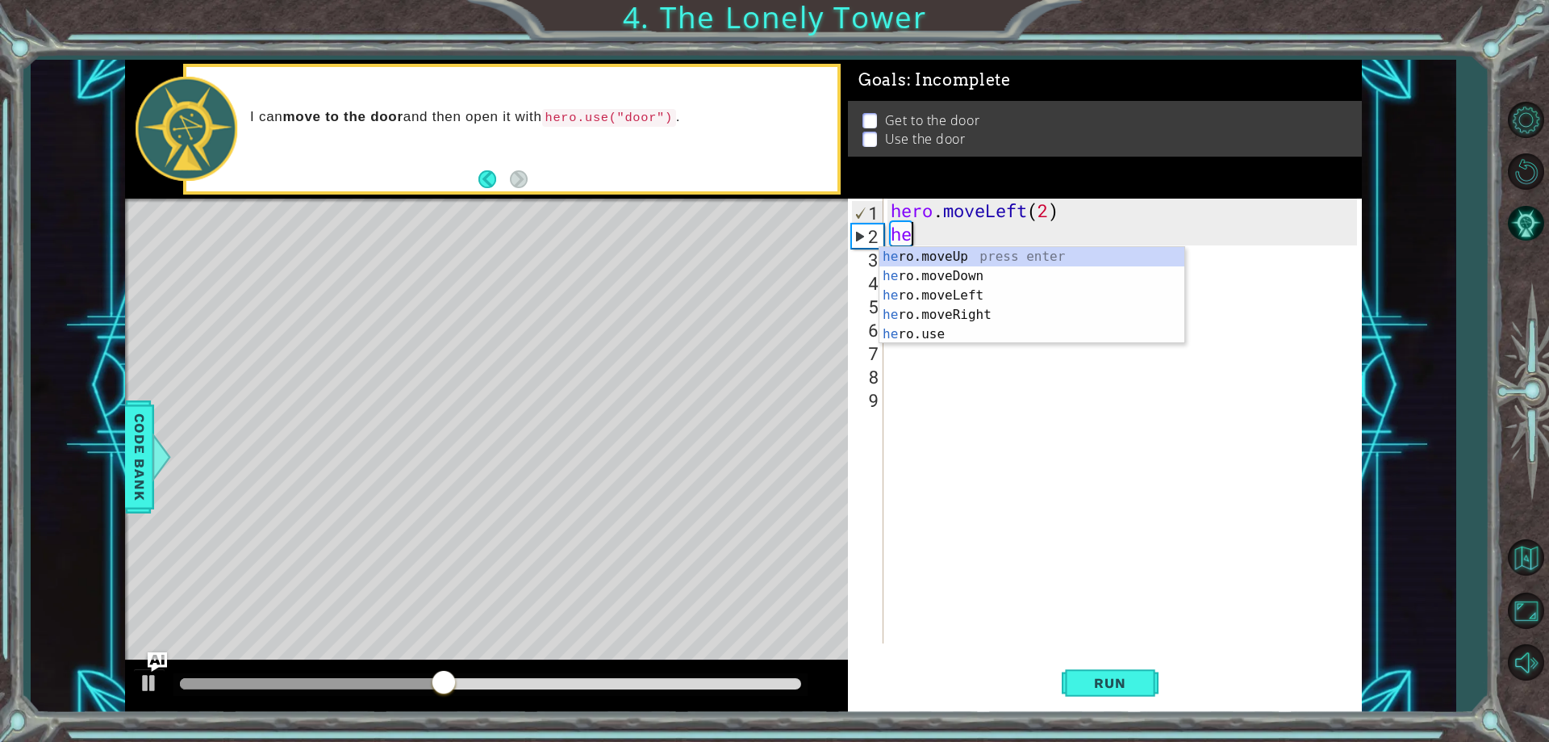
type textarea "h"
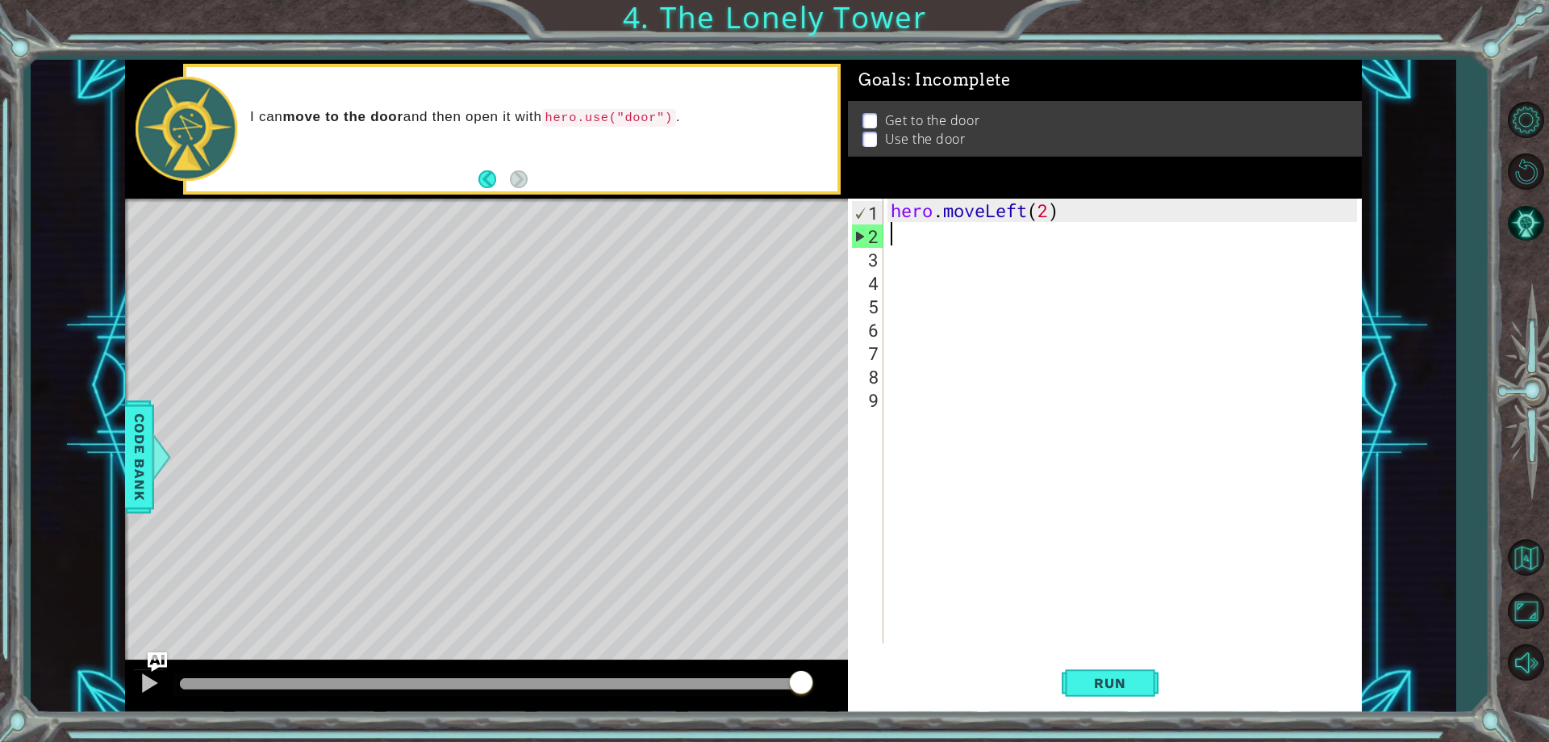
type textarea "h"
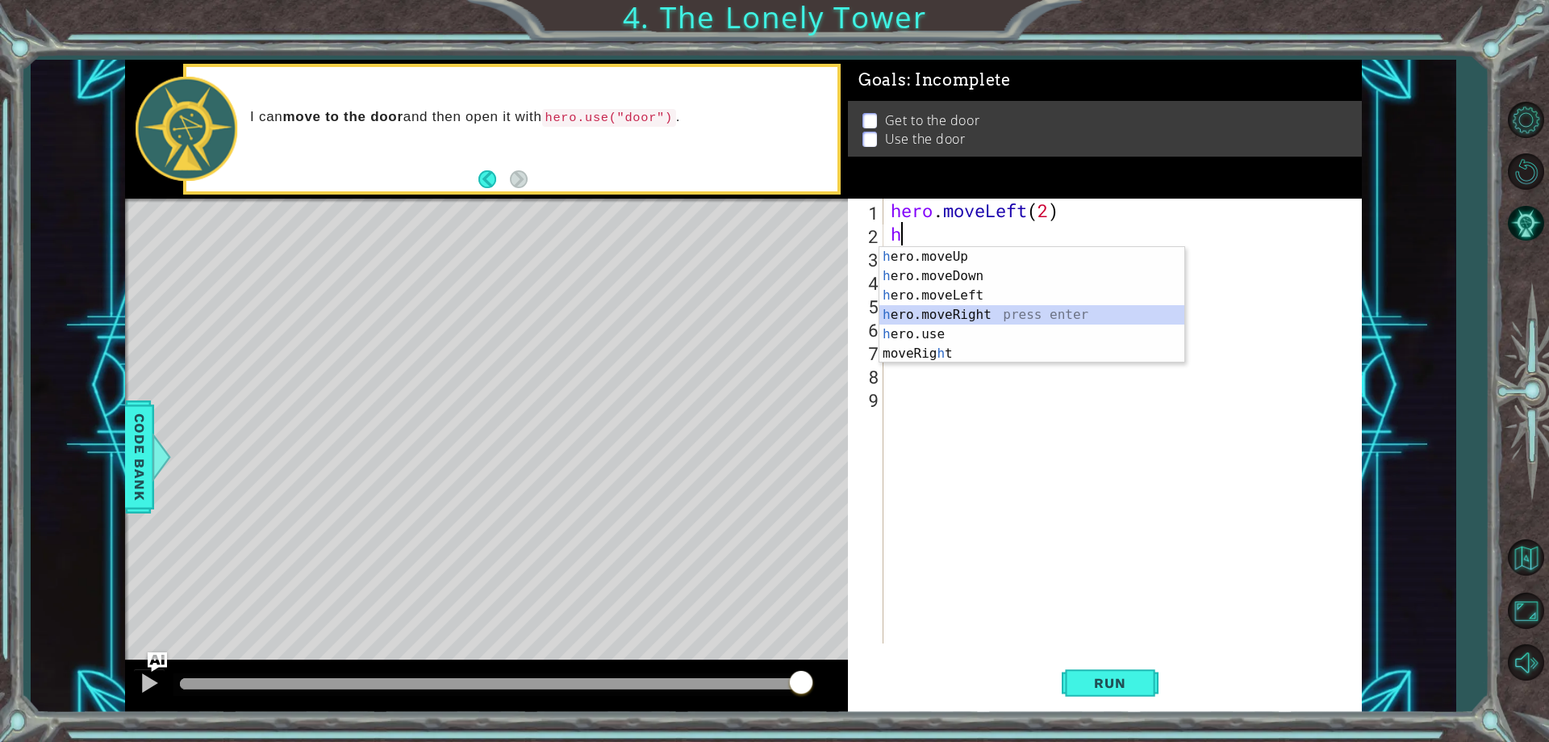
click at [956, 318] on div "h ero.moveUp press enter h ero.moveDown press enter h ero.moveLeft press enter …" at bounding box center [1032, 324] width 305 height 155
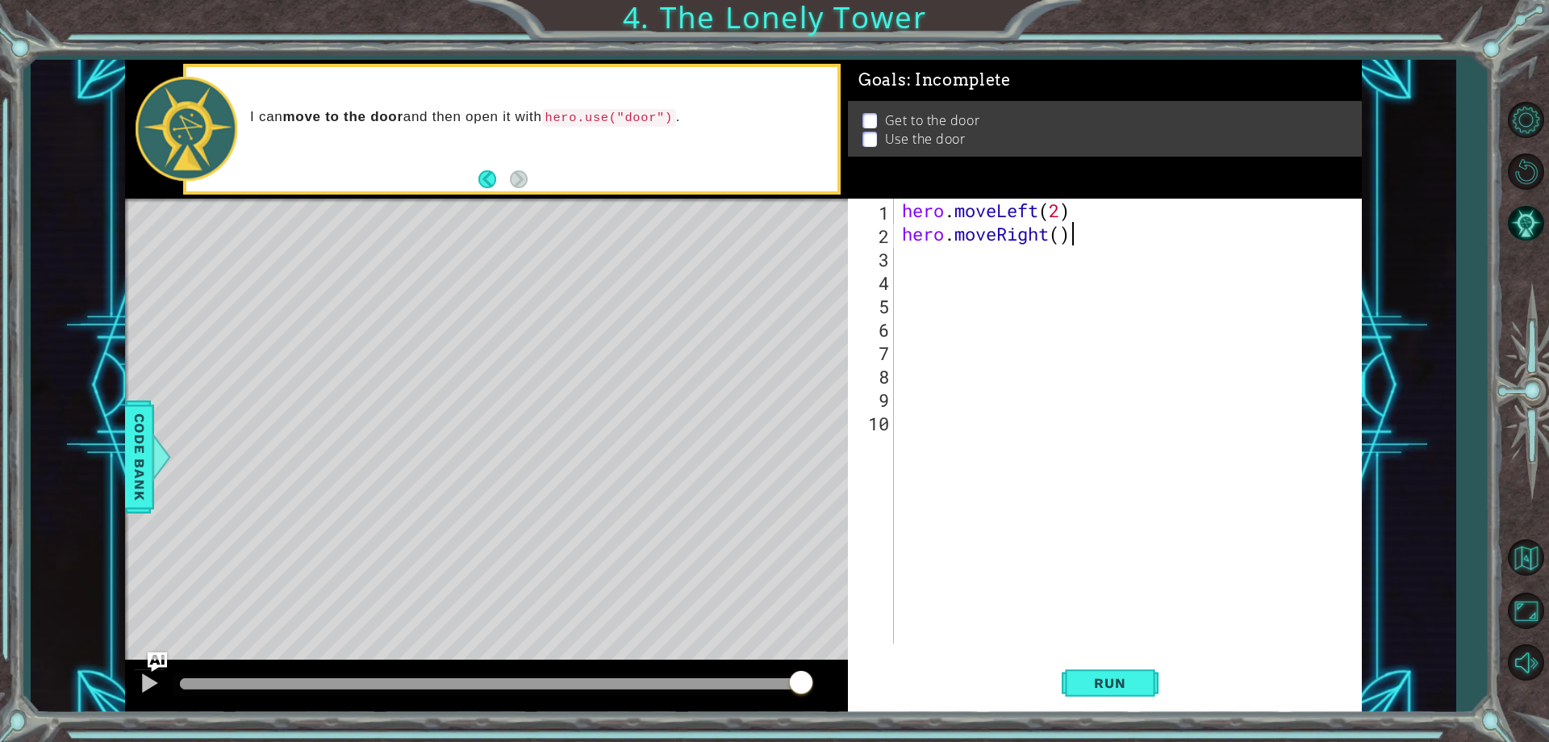
click at [1086, 236] on div "hero . moveLeft ( 2 ) hero . moveRight ( )" at bounding box center [1132, 444] width 466 height 491
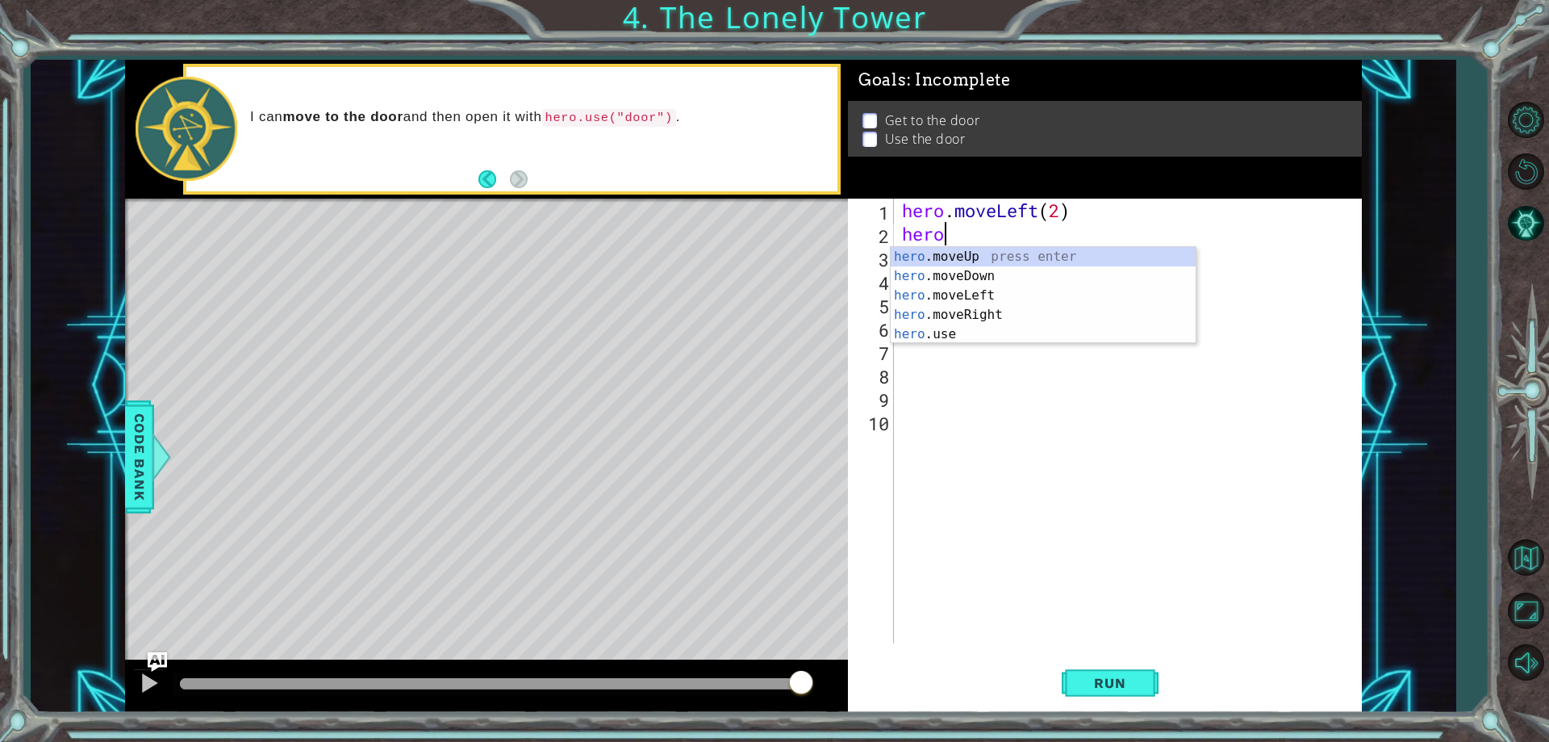
type textarea "her"
click at [951, 257] on div "her o.moveUp press enter her o.moveDown press enter her o.moveLeft press enter …" at bounding box center [1043, 315] width 305 height 136
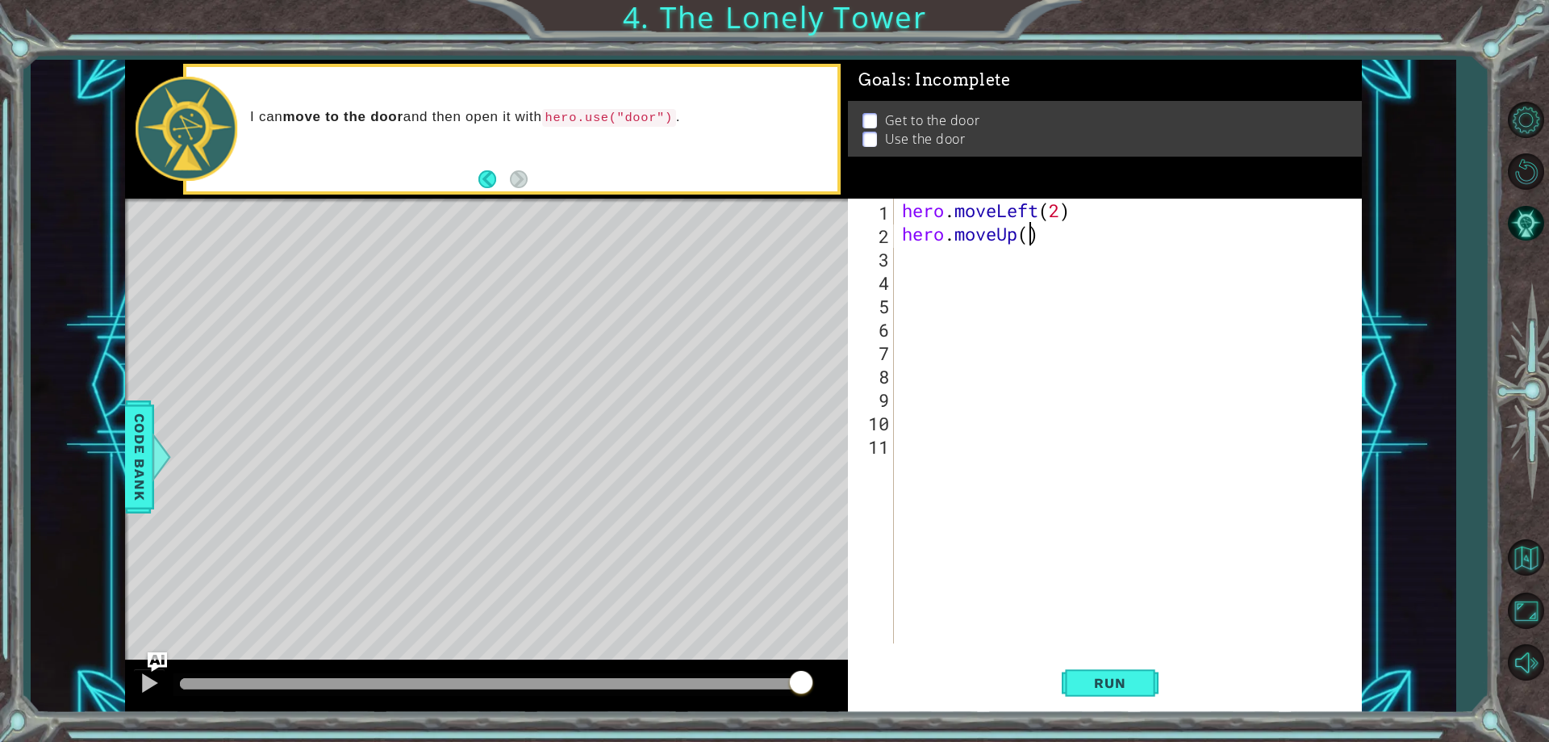
click at [1030, 230] on div "hero . moveLeft ( 2 ) hero . moveUp ( )" at bounding box center [1132, 444] width 466 height 491
type textarea "hero.moveUp(2)"
click at [1115, 670] on button "Run" at bounding box center [1110, 684] width 97 height 52
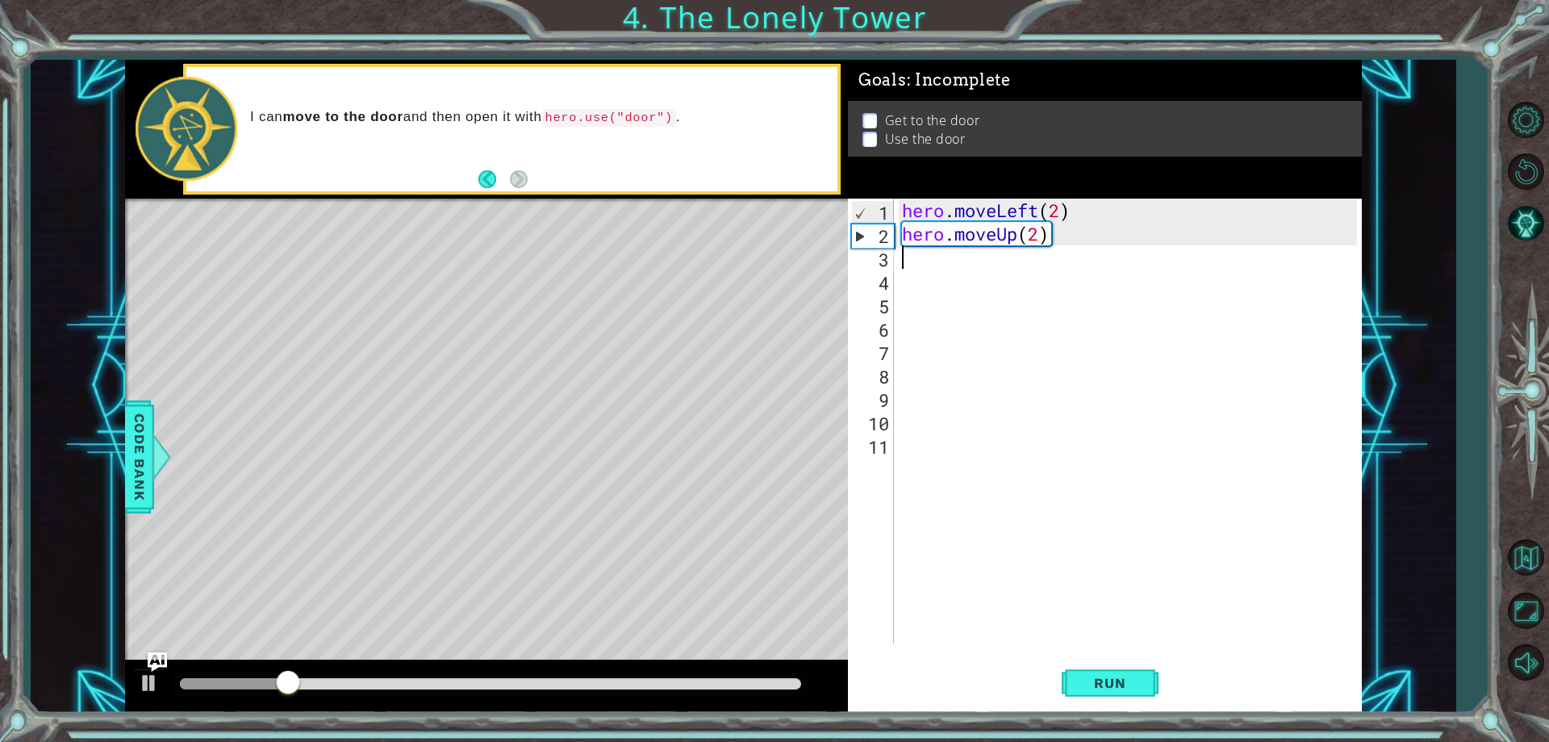
click at [910, 261] on div "hero . moveLeft ( 2 ) hero . moveUp ( 2 )" at bounding box center [1132, 444] width 466 height 491
type textarea "h"
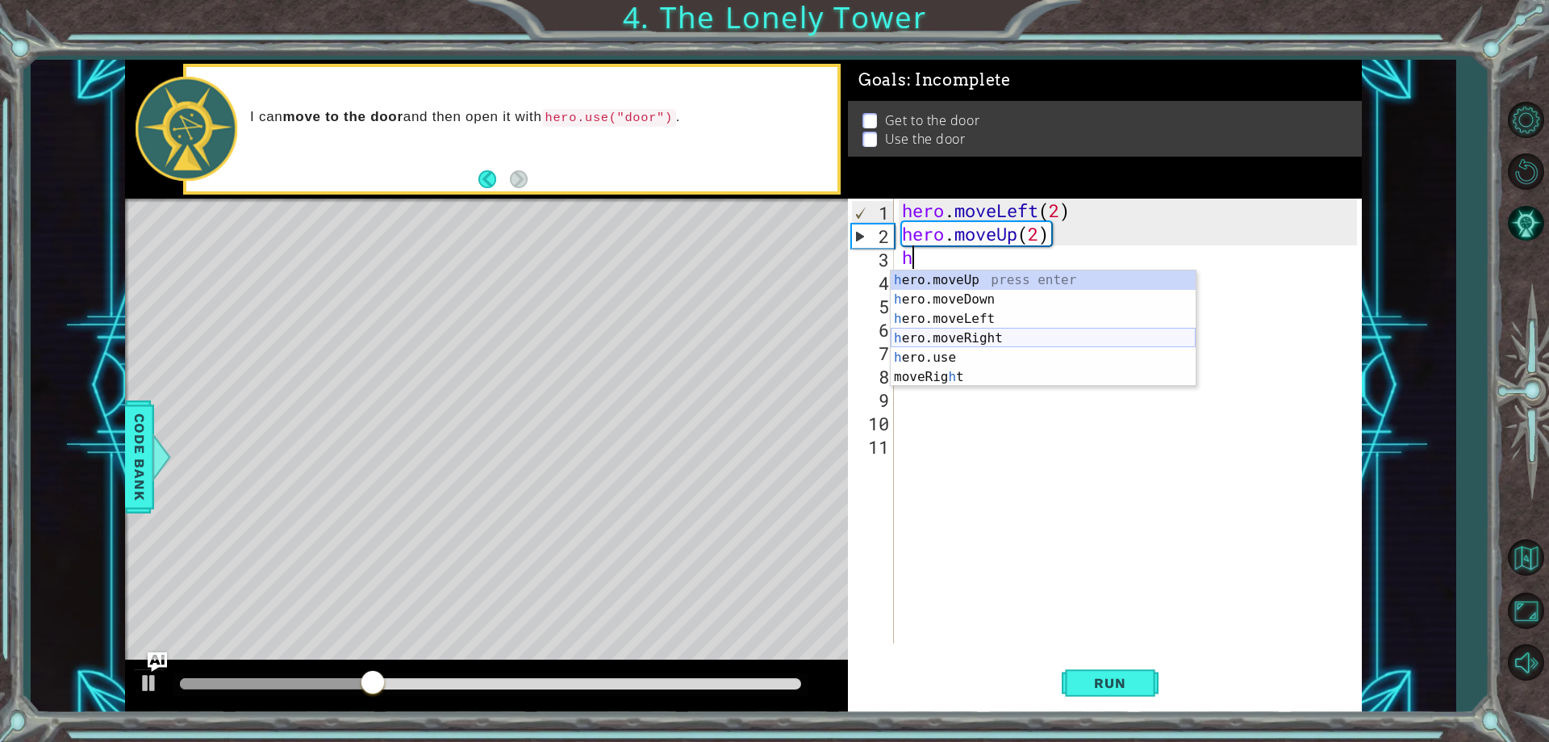
click at [970, 330] on div "h ero.moveUp press enter h ero.moveDown press enter h ero.moveLeft press enter …" at bounding box center [1043, 347] width 305 height 155
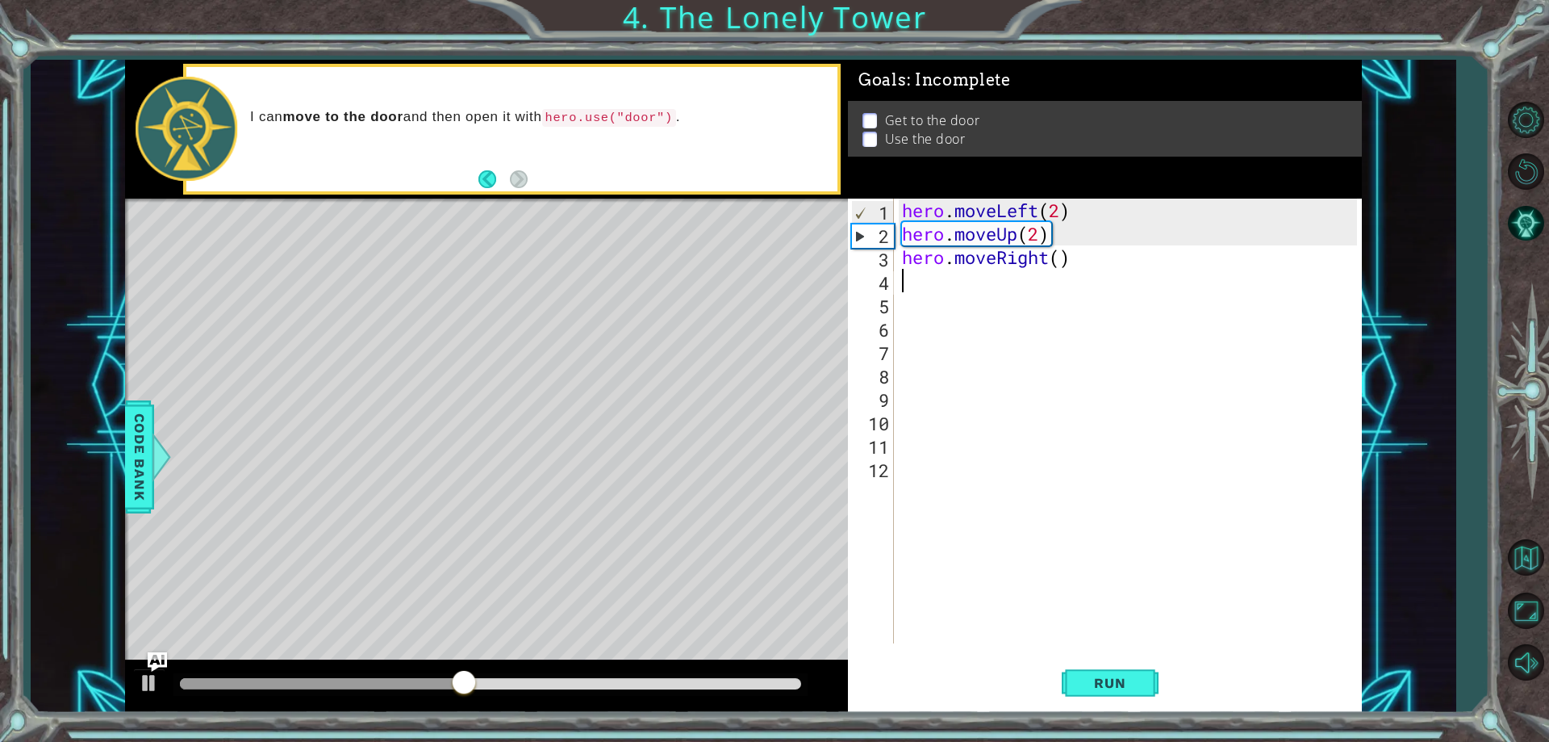
click at [1062, 257] on div "hero . moveLeft ( 2 ) hero . moveUp ( 2 ) hero . moveRight ( )" at bounding box center [1132, 444] width 466 height 491
type textarea "hero.moveRight(2)"
click at [1108, 685] on span "Run" at bounding box center [1110, 683] width 64 height 16
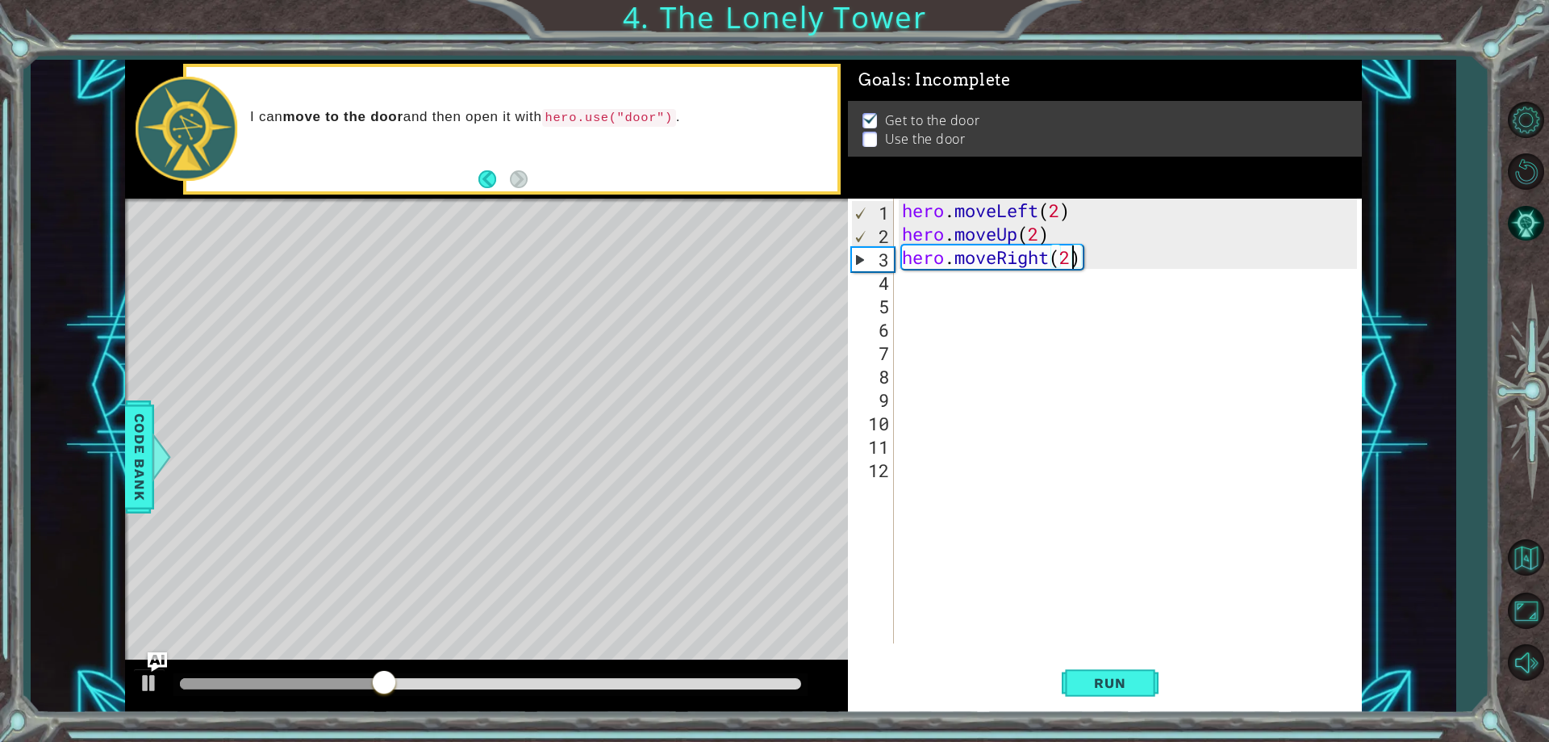
click at [912, 277] on div "hero . moveLeft ( 2 ) hero . moveUp ( 2 ) hero . moveRight ( 2 )" at bounding box center [1132, 444] width 466 height 491
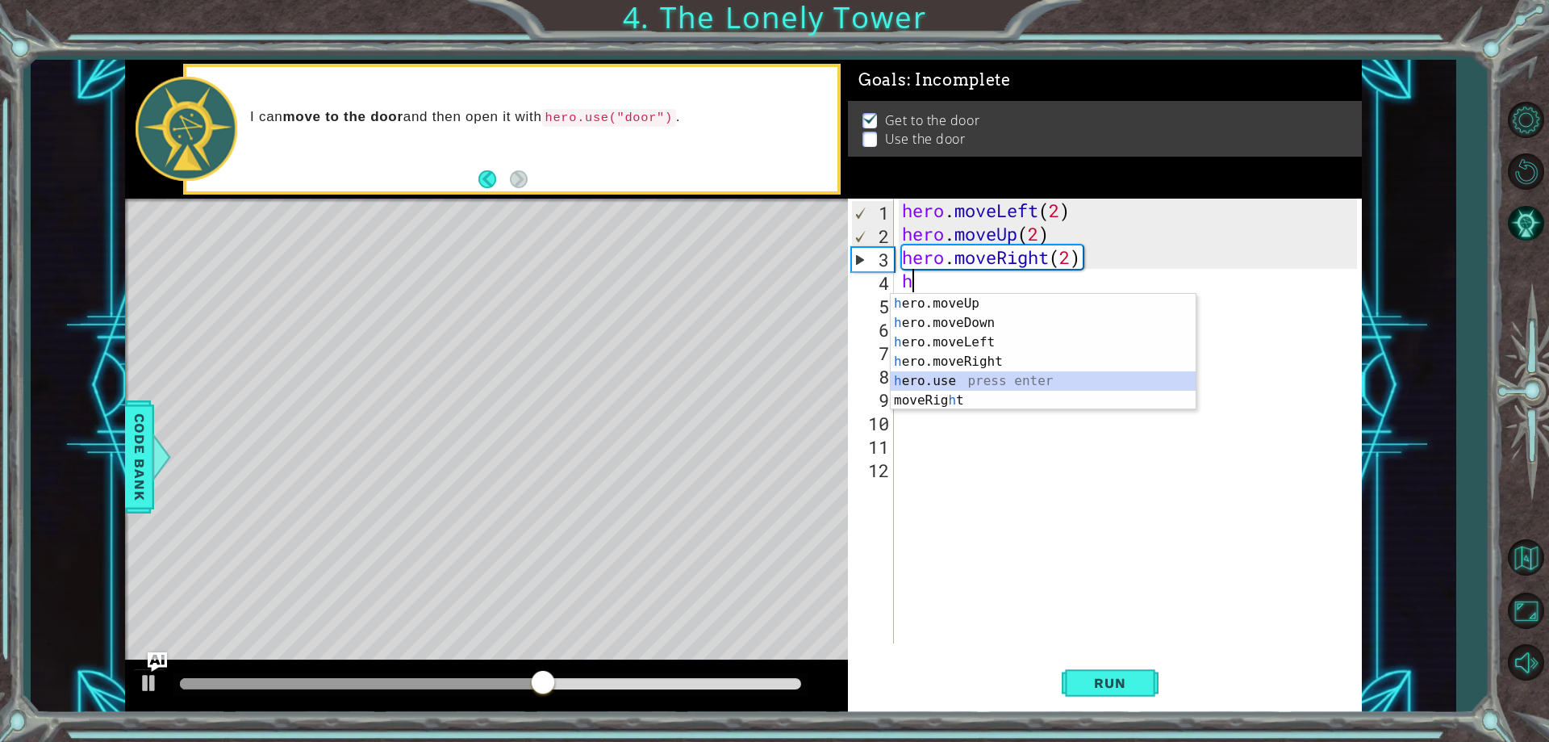
click at [951, 382] on div "h ero.moveUp press enter h ero.moveDown press enter h ero.moveLeft press enter …" at bounding box center [1043, 371] width 305 height 155
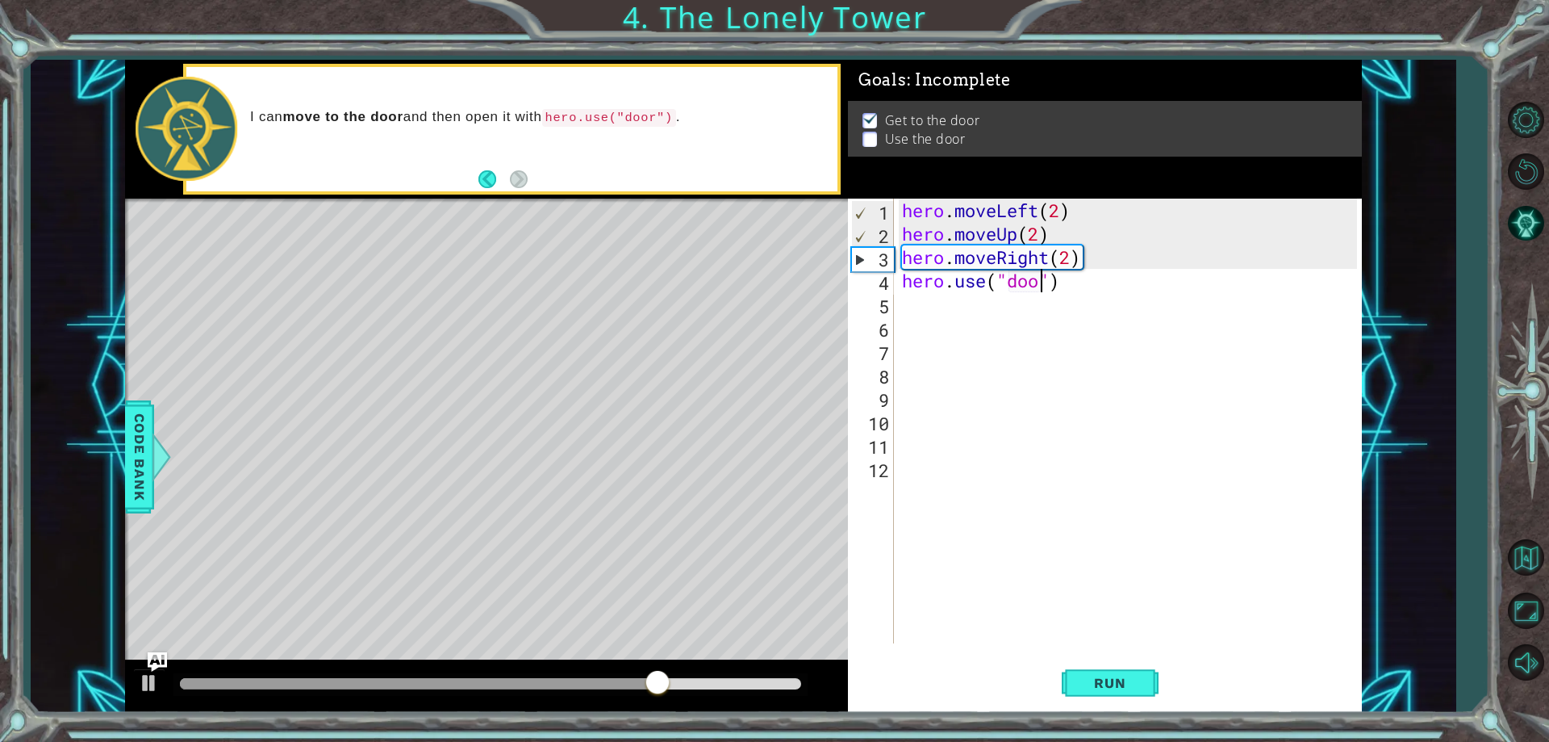
scroll to position [0, 7]
type textarea "hero.use("door")"
click at [1094, 681] on span "Run" at bounding box center [1110, 683] width 64 height 16
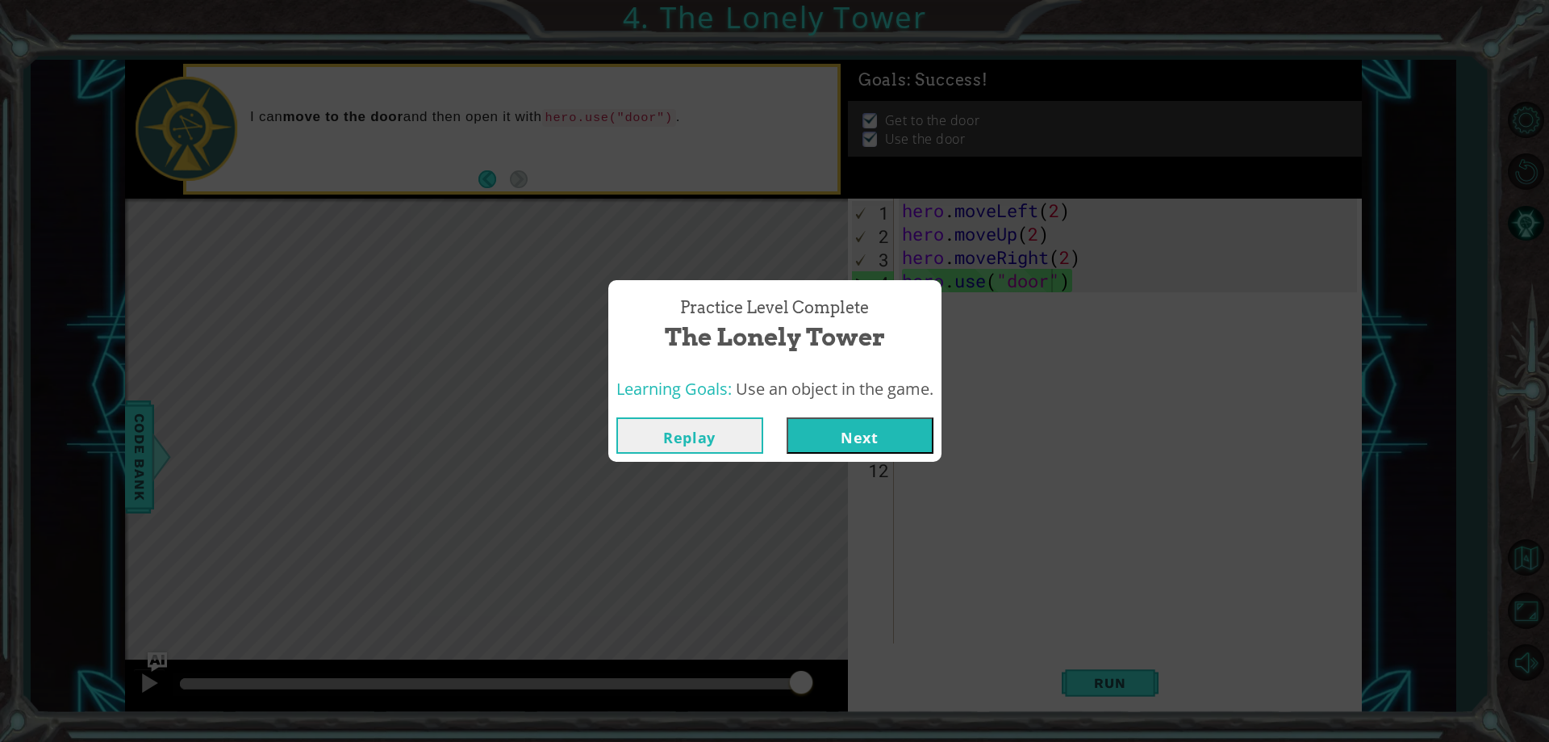
click at [855, 444] on button "Next" at bounding box center [860, 435] width 147 height 36
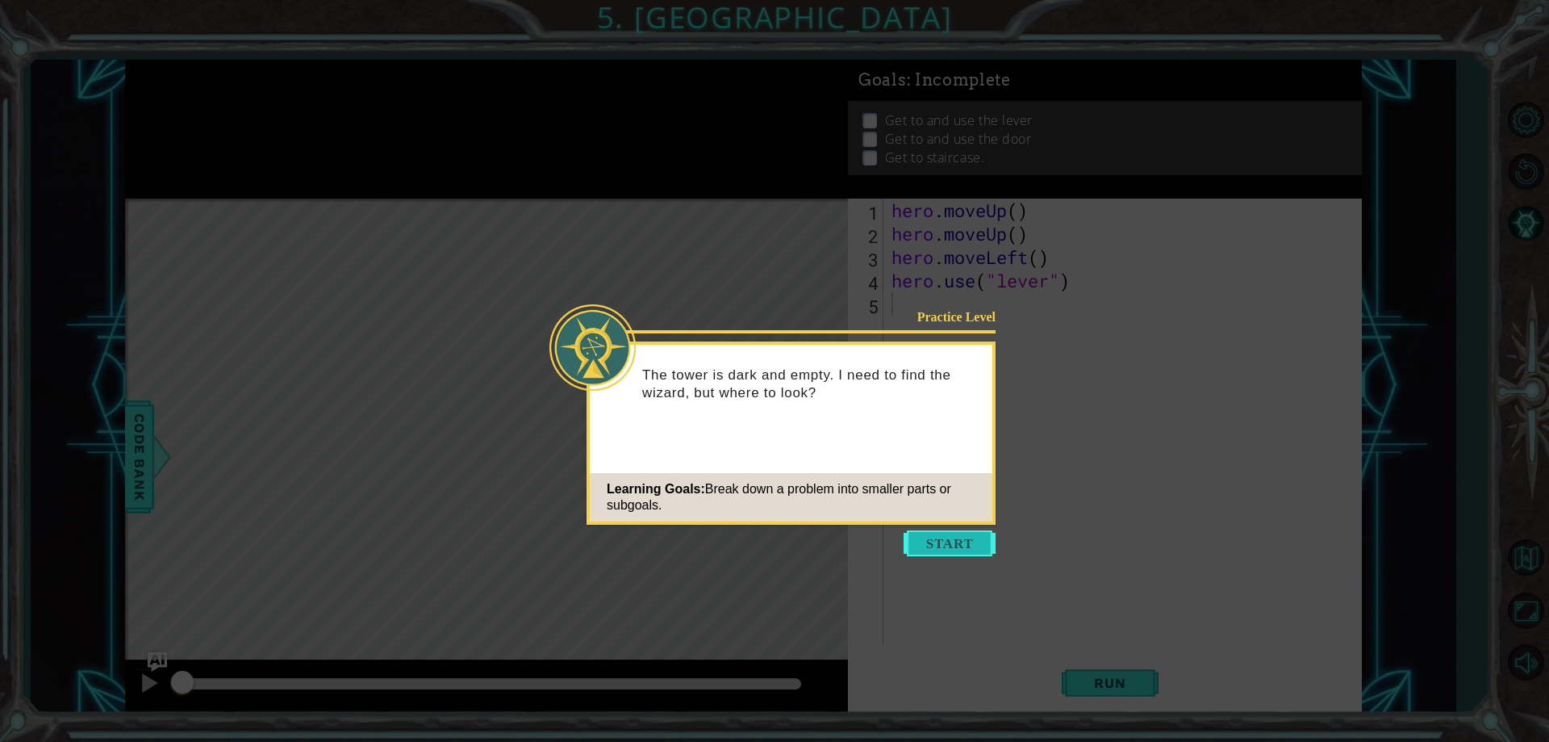
click at [951, 542] on button "Start" at bounding box center [950, 543] width 92 height 26
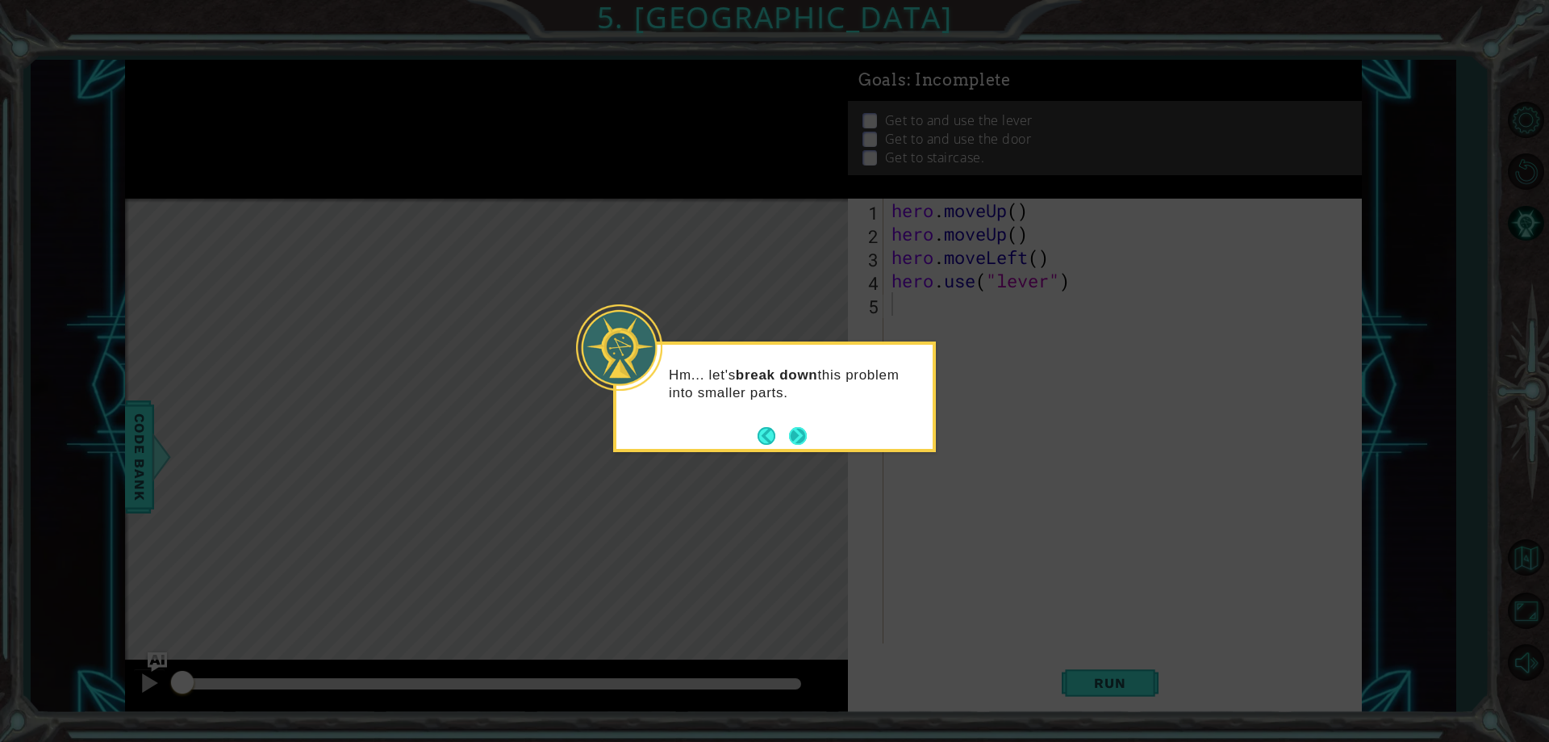
click at [801, 429] on button "Next" at bounding box center [798, 436] width 24 height 24
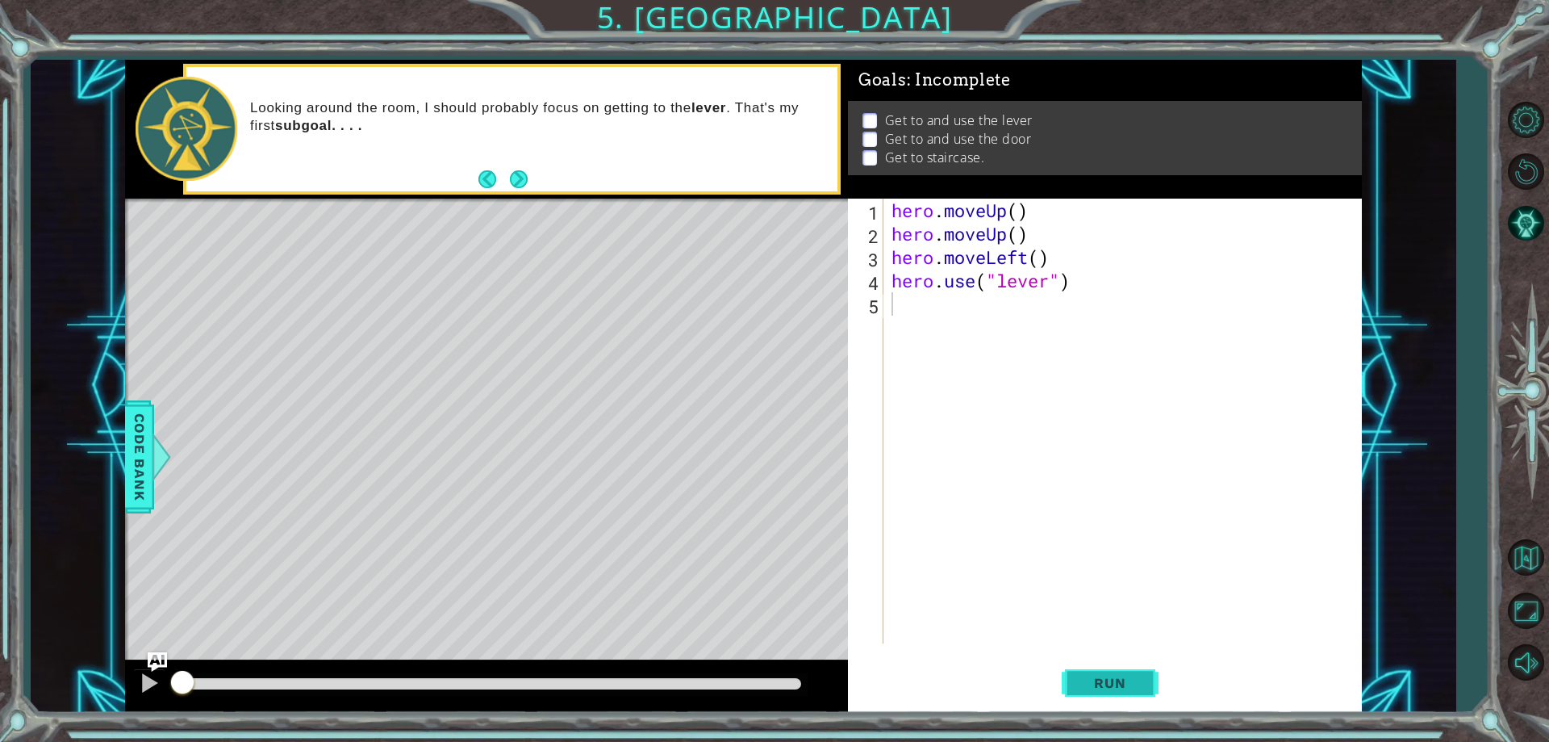
click at [1107, 691] on span "Run" at bounding box center [1110, 683] width 64 height 16
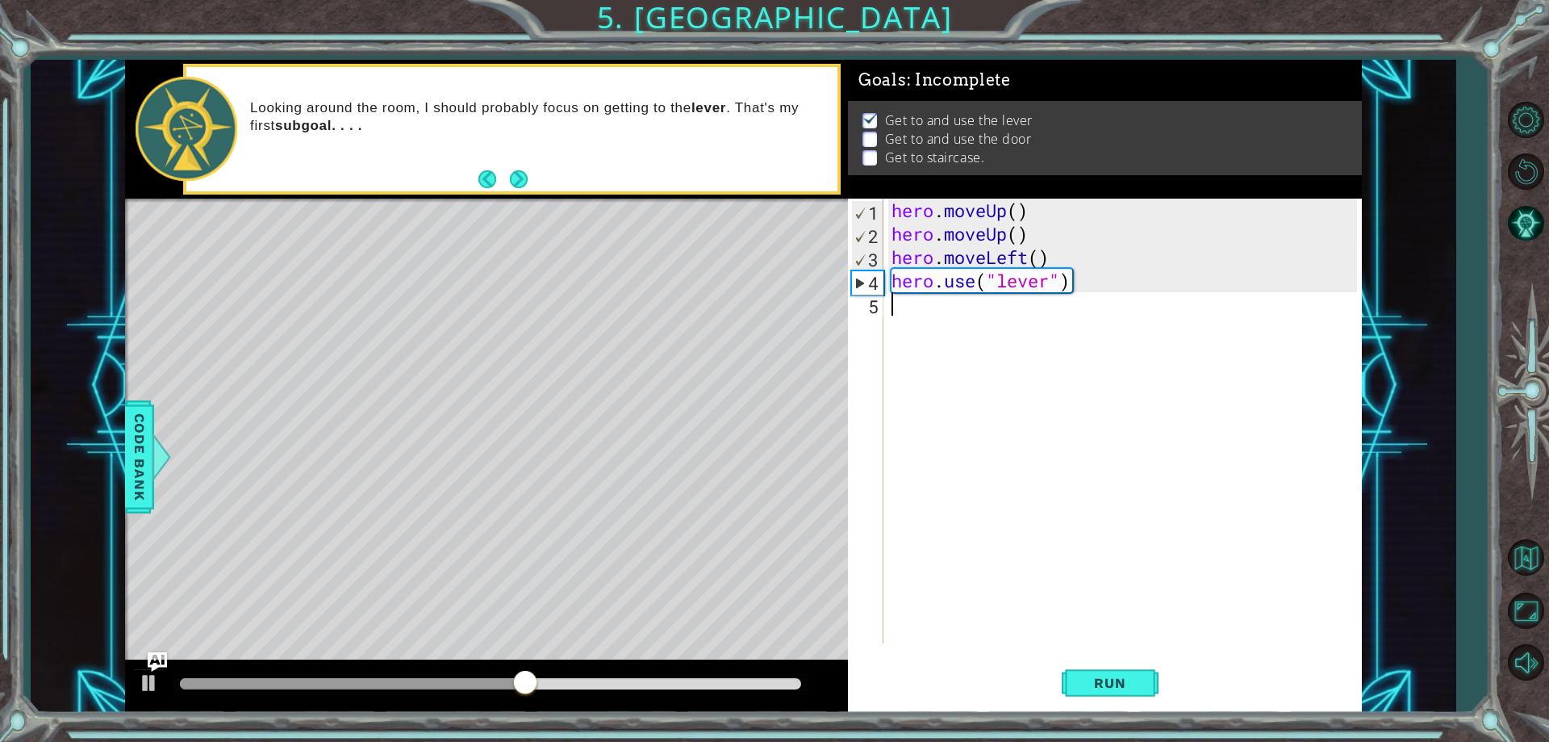
type textarea "h"
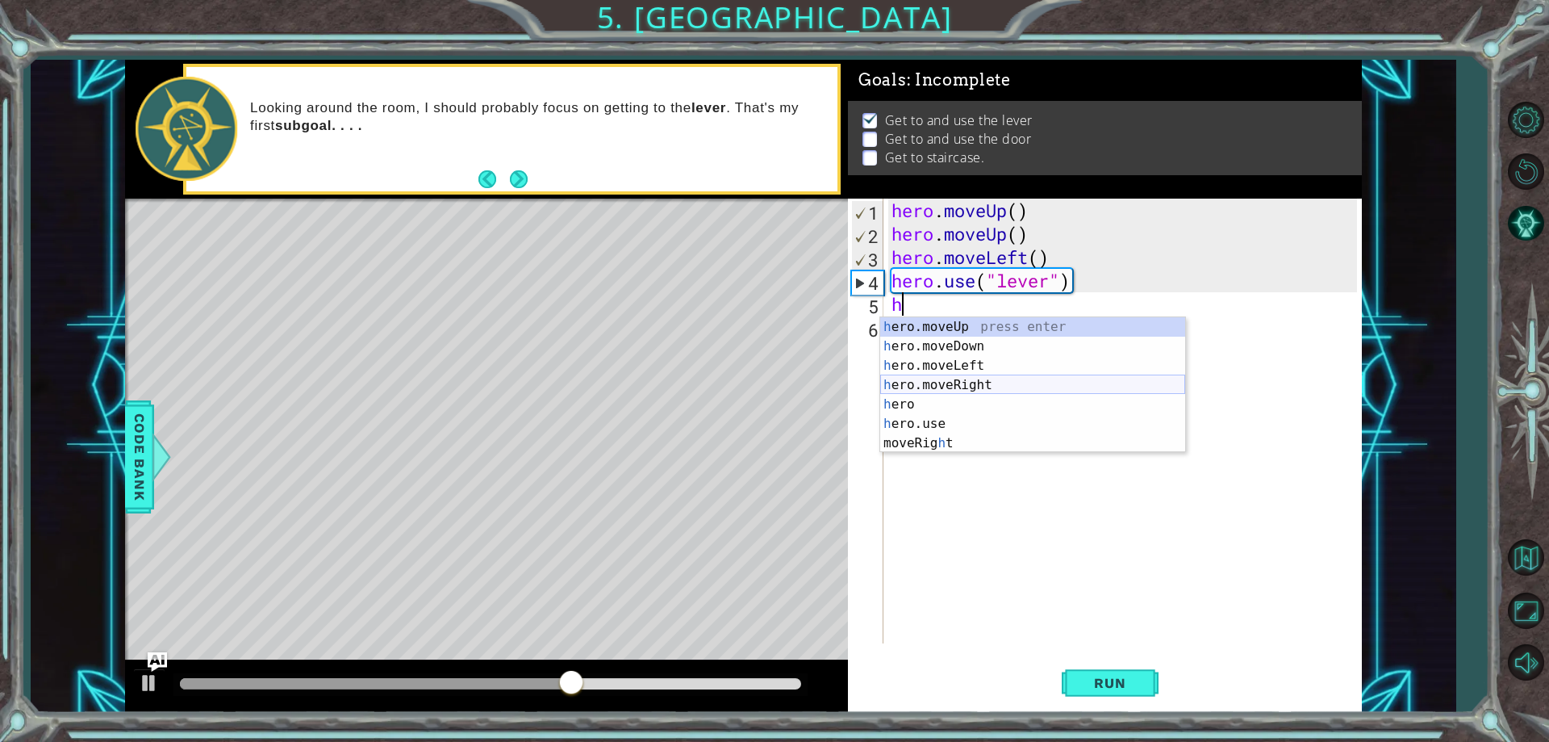
click at [962, 383] on div "h ero.moveUp press enter h ero.moveDown press enter h ero.moveLeft press enter …" at bounding box center [1032, 404] width 305 height 174
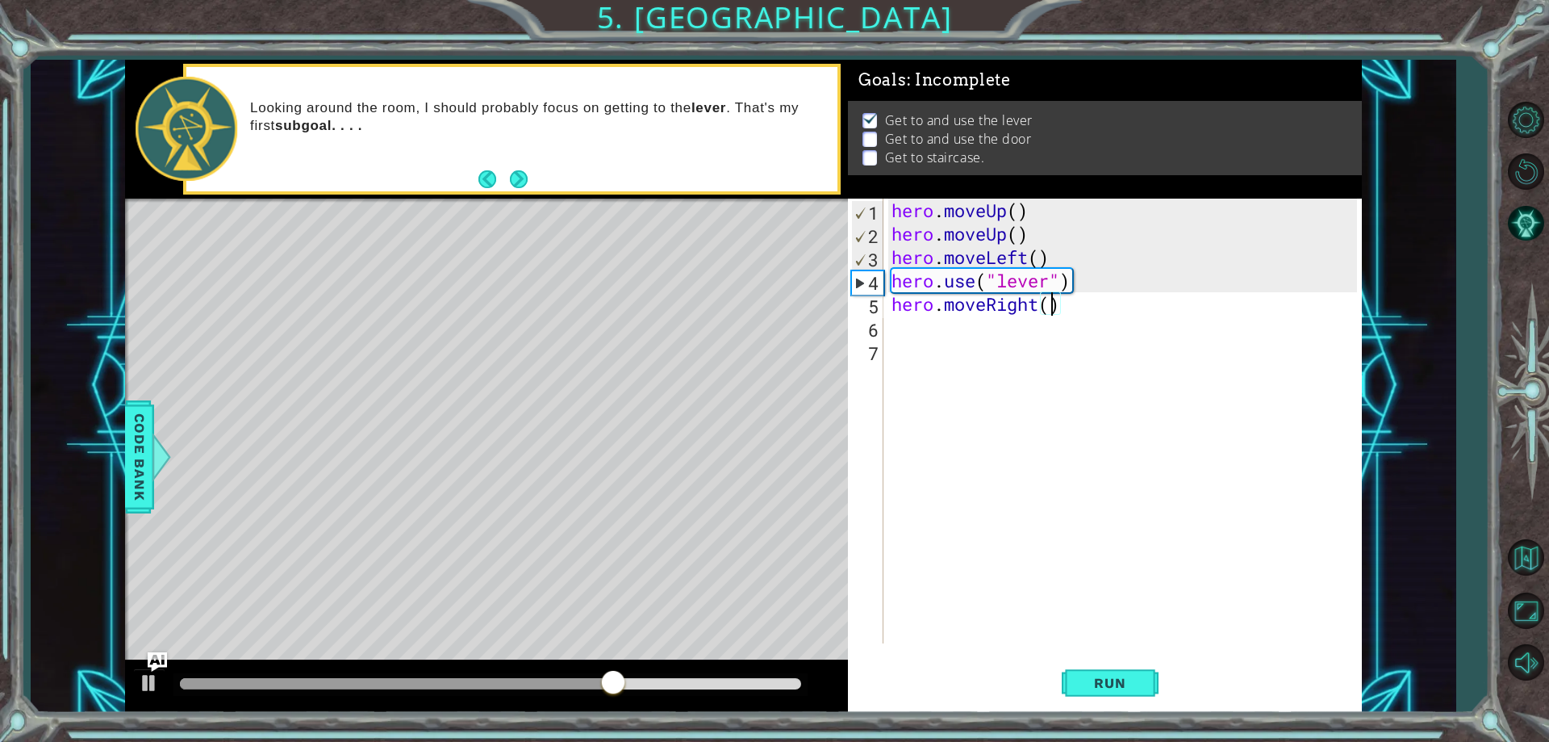
click at [1050, 305] on div "hero . moveUp ( ) hero . moveUp ( ) hero . moveLeft ( ) hero . use ( "lever" ) …" at bounding box center [1127, 444] width 476 height 491
type textarea "hero.moveRight(3)"
click at [1114, 680] on span "Run" at bounding box center [1110, 683] width 64 height 16
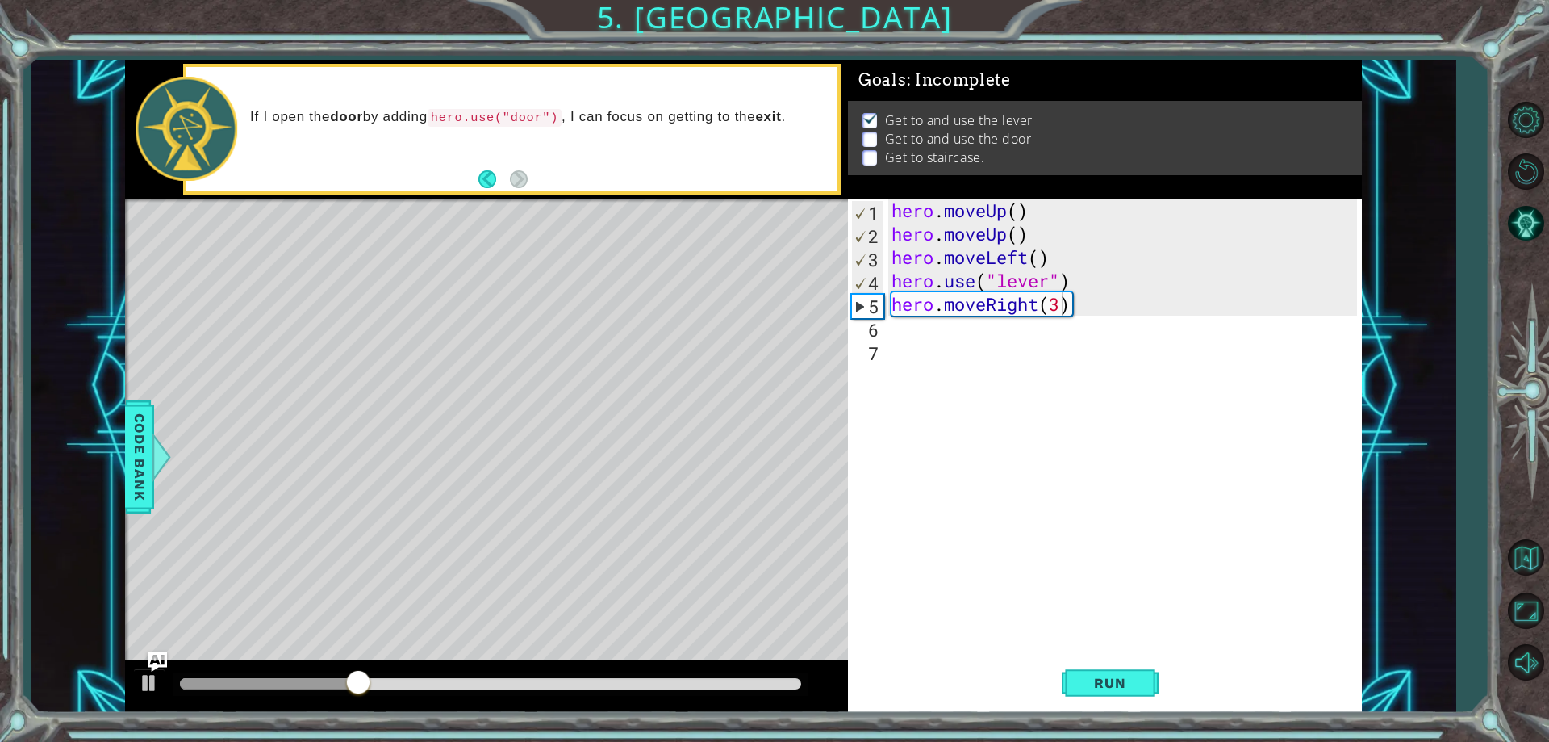
drag, startPoint x: 885, startPoint y: 332, endPoint x: 879, endPoint y: 241, distance: 91.4
click at [879, 241] on div "hero.moveRight(3) 1 2 3 4 5 6 7 hero . moveUp ( ) hero . moveUp ( ) hero . move…" at bounding box center [1102, 421] width 508 height 445
click at [893, 333] on div "hero . moveUp ( ) hero . moveUp ( ) hero . moveLeft ( ) hero . use ( "lever" ) …" at bounding box center [1127, 444] width 476 height 491
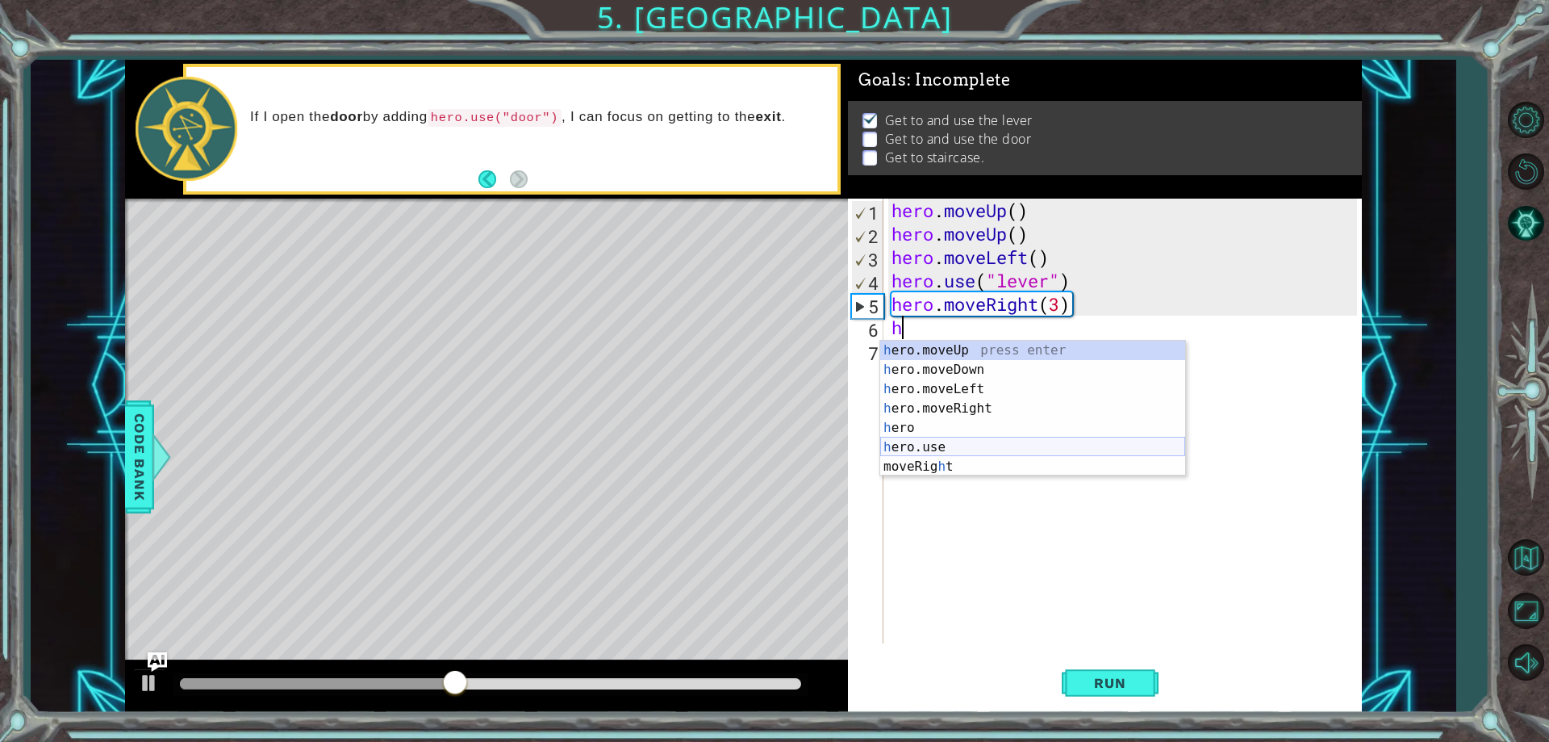
click at [932, 450] on div "h ero.moveUp press enter h ero.moveDown press enter h ero.moveLeft press enter …" at bounding box center [1032, 428] width 305 height 174
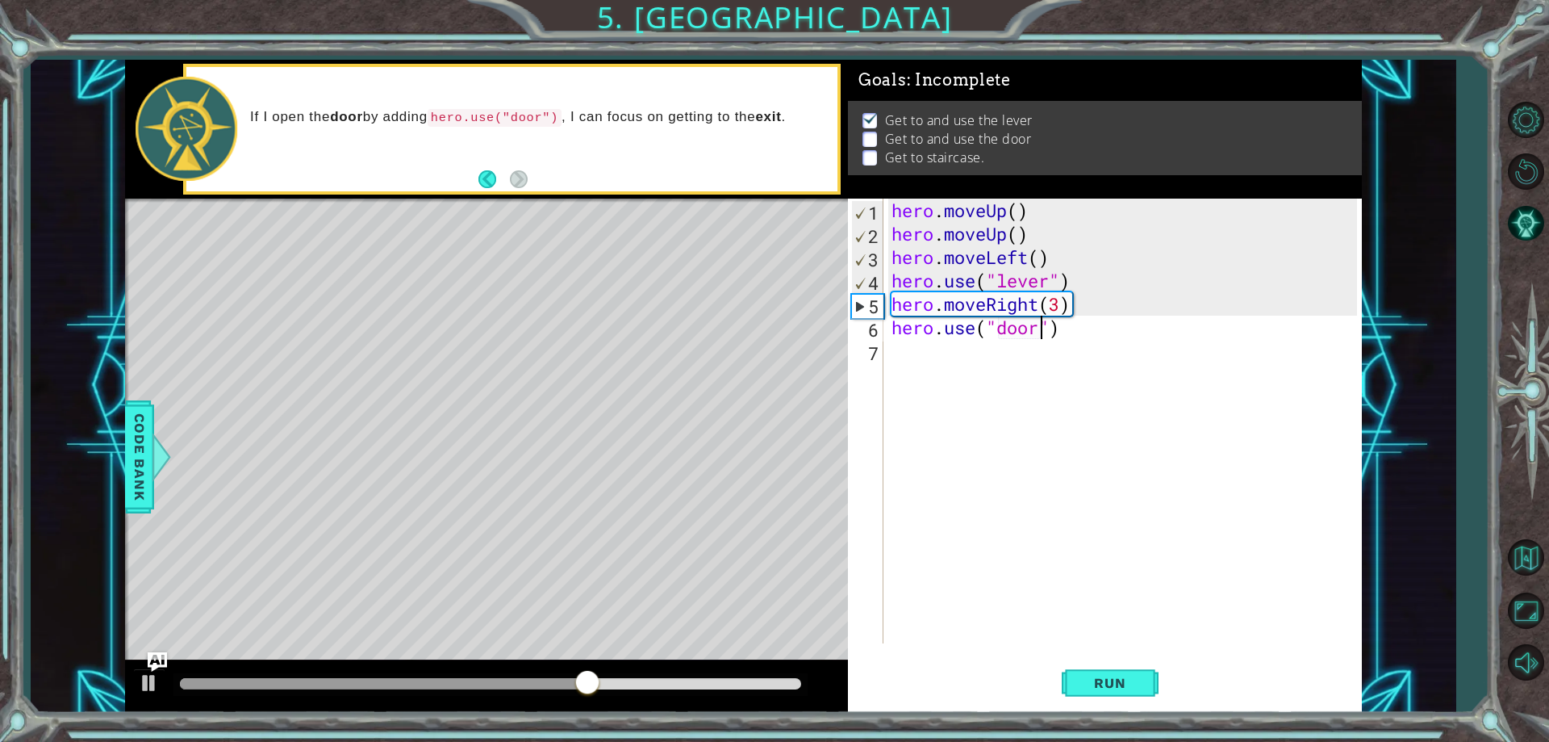
scroll to position [0, 7]
type textarea "hero.use("door")"
click at [1101, 681] on span "Run" at bounding box center [1110, 683] width 64 height 16
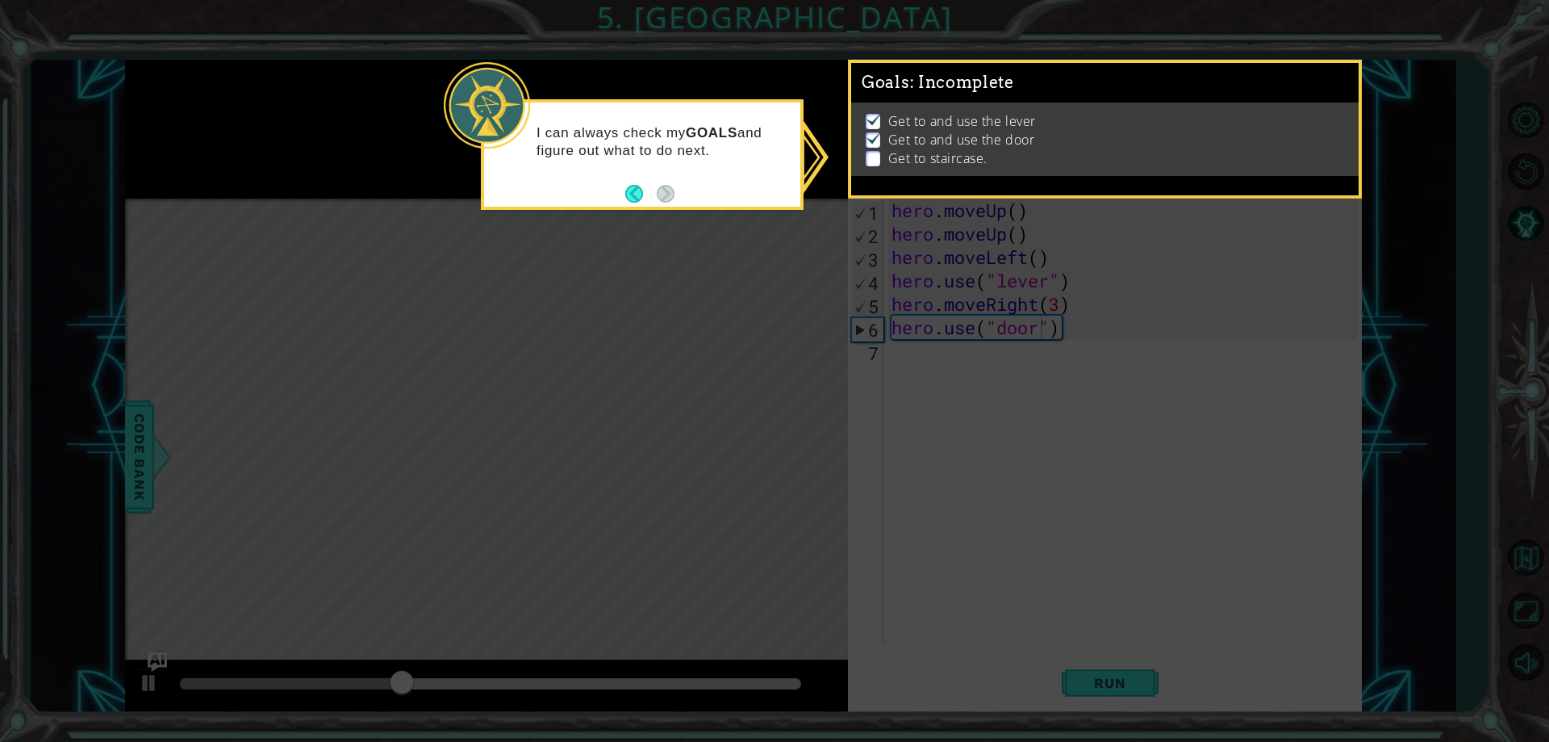
click at [708, 257] on icon at bounding box center [774, 371] width 1549 height 742
click at [634, 194] on button "Back" at bounding box center [640, 194] width 31 height 18
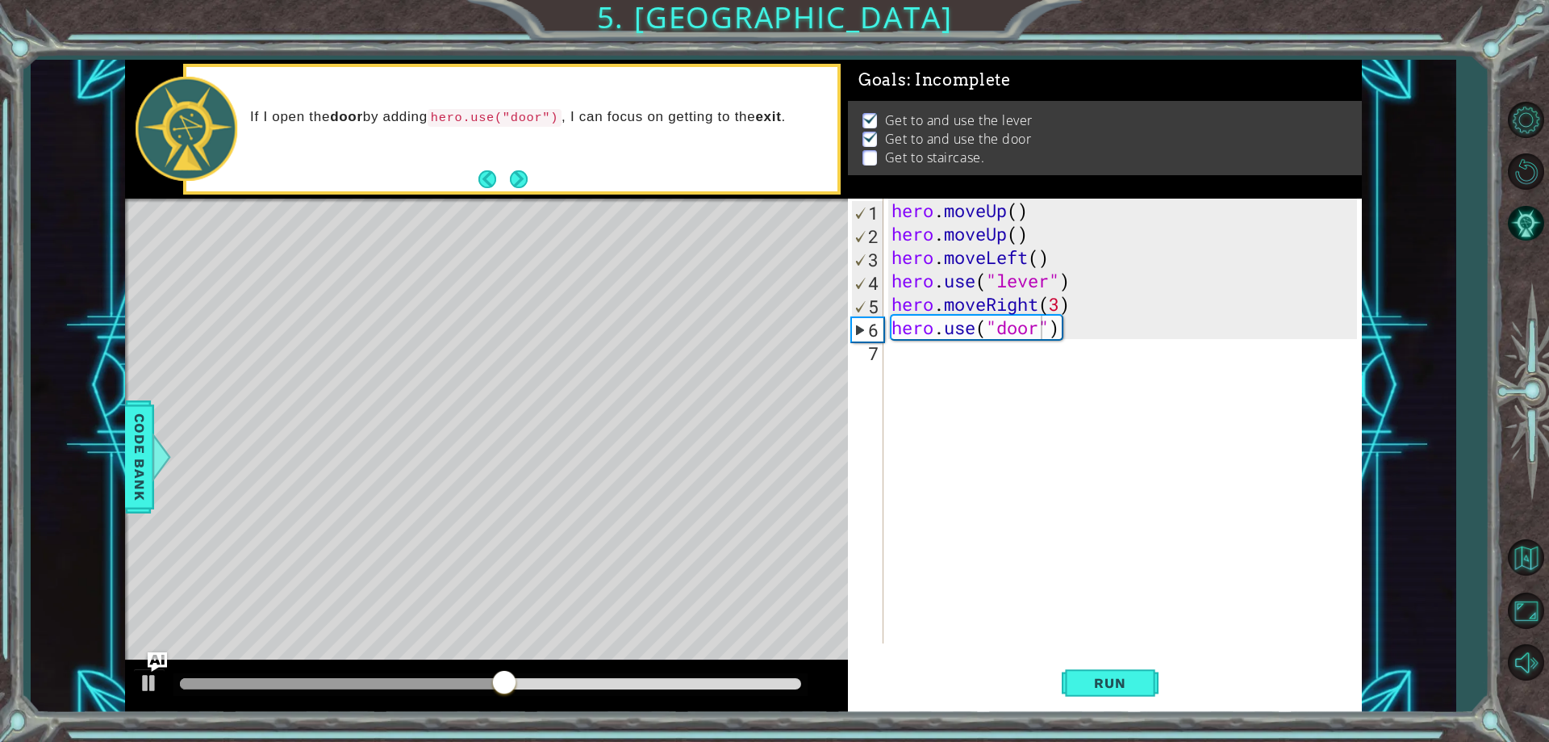
click at [888, 353] on div "hero.use("door") 1 2 3 4 5 6 7 hero . moveUp ( ) hero . moveUp ( ) hero . moveL…" at bounding box center [1102, 421] width 508 height 445
click at [894, 354] on div "hero . moveUp ( ) hero . moveUp ( ) hero . moveLeft ( ) hero . use ( "lever" ) …" at bounding box center [1127, 444] width 476 height 491
type textarea "h"
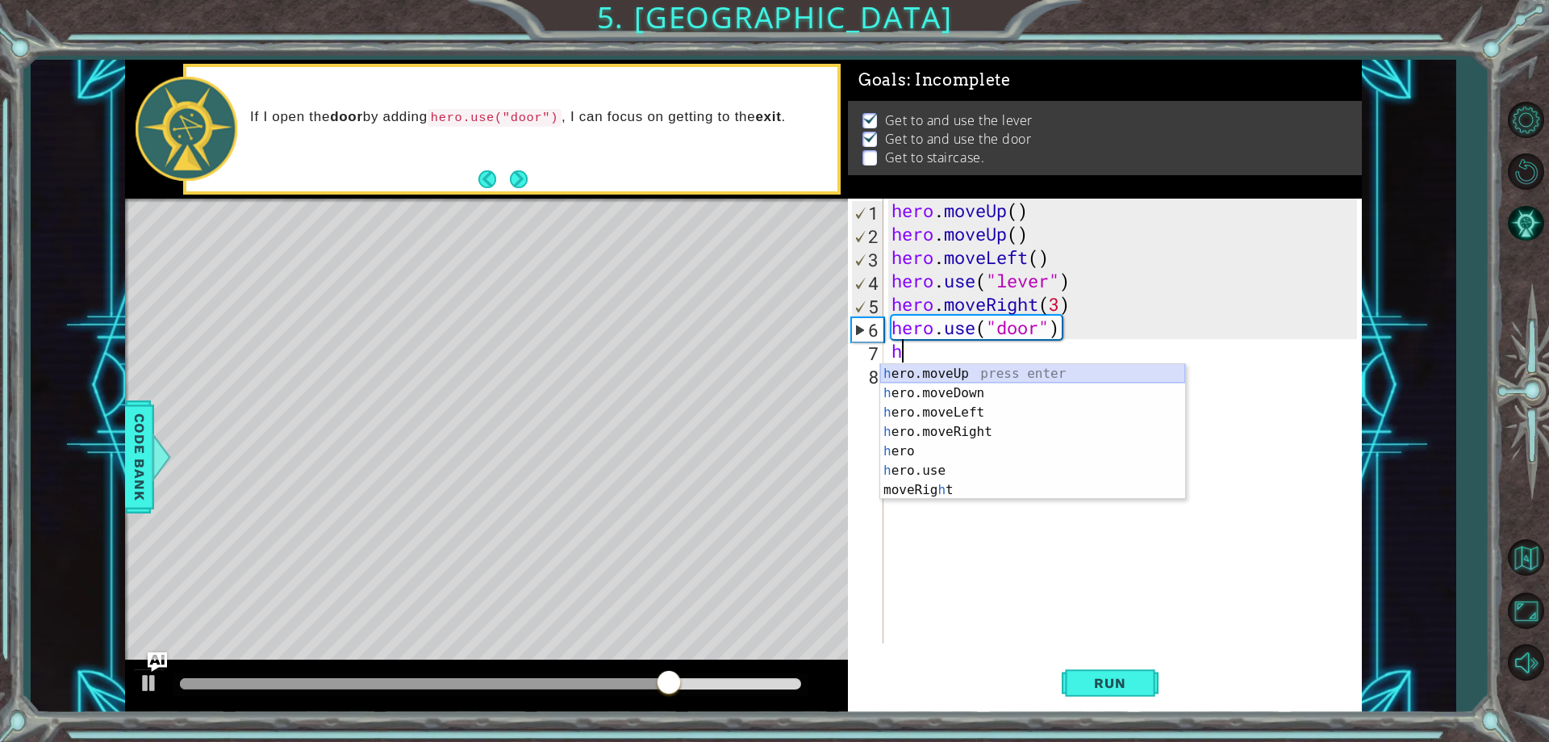
click at [938, 370] on div "h ero.moveUp press enter h ero.moveDown press enter h ero.moveLeft press enter …" at bounding box center [1032, 451] width 305 height 174
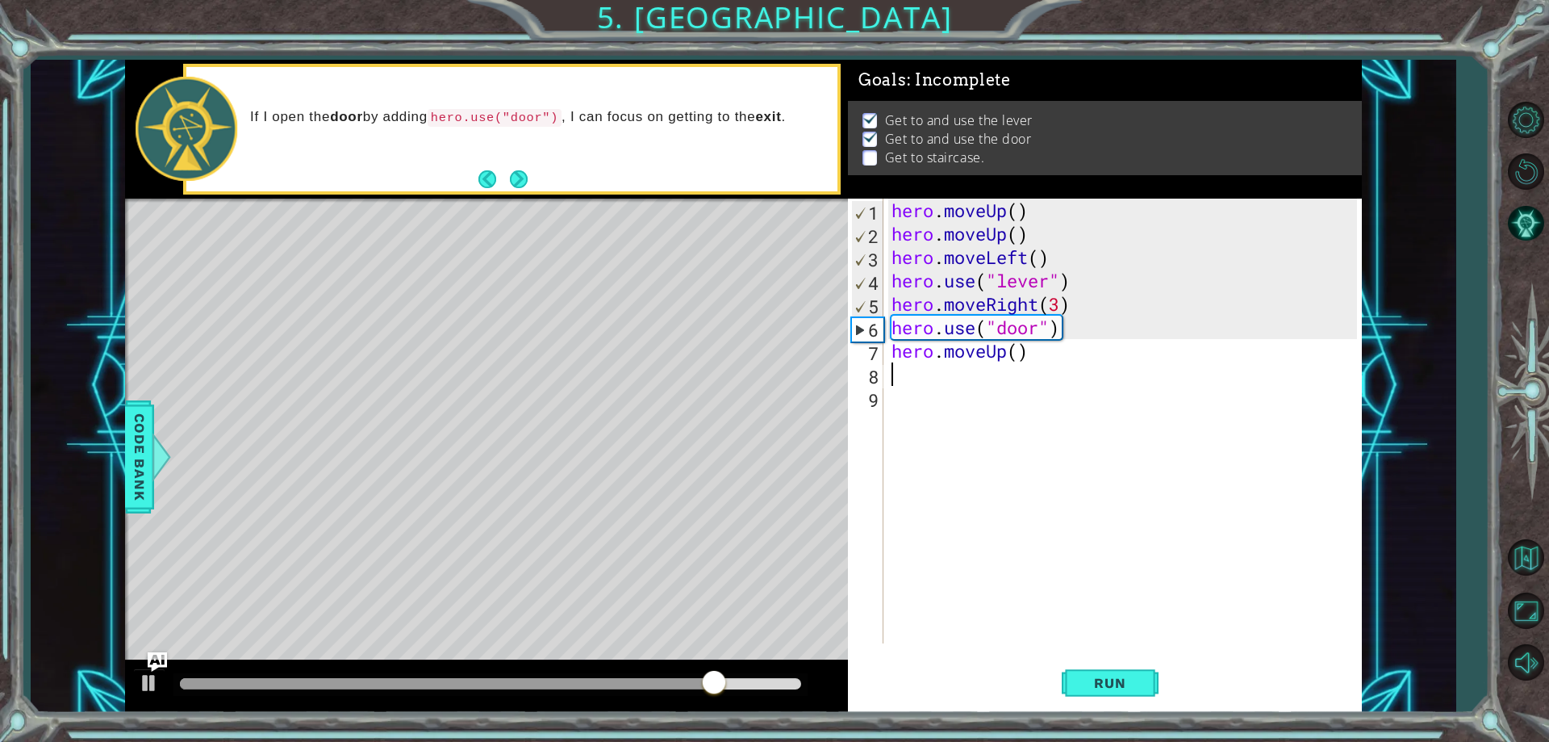
click at [1022, 353] on div "hero . moveUp ( ) hero . moveUp ( ) hero . moveLeft ( ) hero . use ( "lever" ) …" at bounding box center [1127, 444] width 476 height 491
type textarea "hero.moveUp(2)"
click at [893, 375] on div "hero . moveUp ( ) hero . moveUp ( ) hero . moveLeft ( ) hero . use ( "lever" ) …" at bounding box center [1127, 444] width 476 height 491
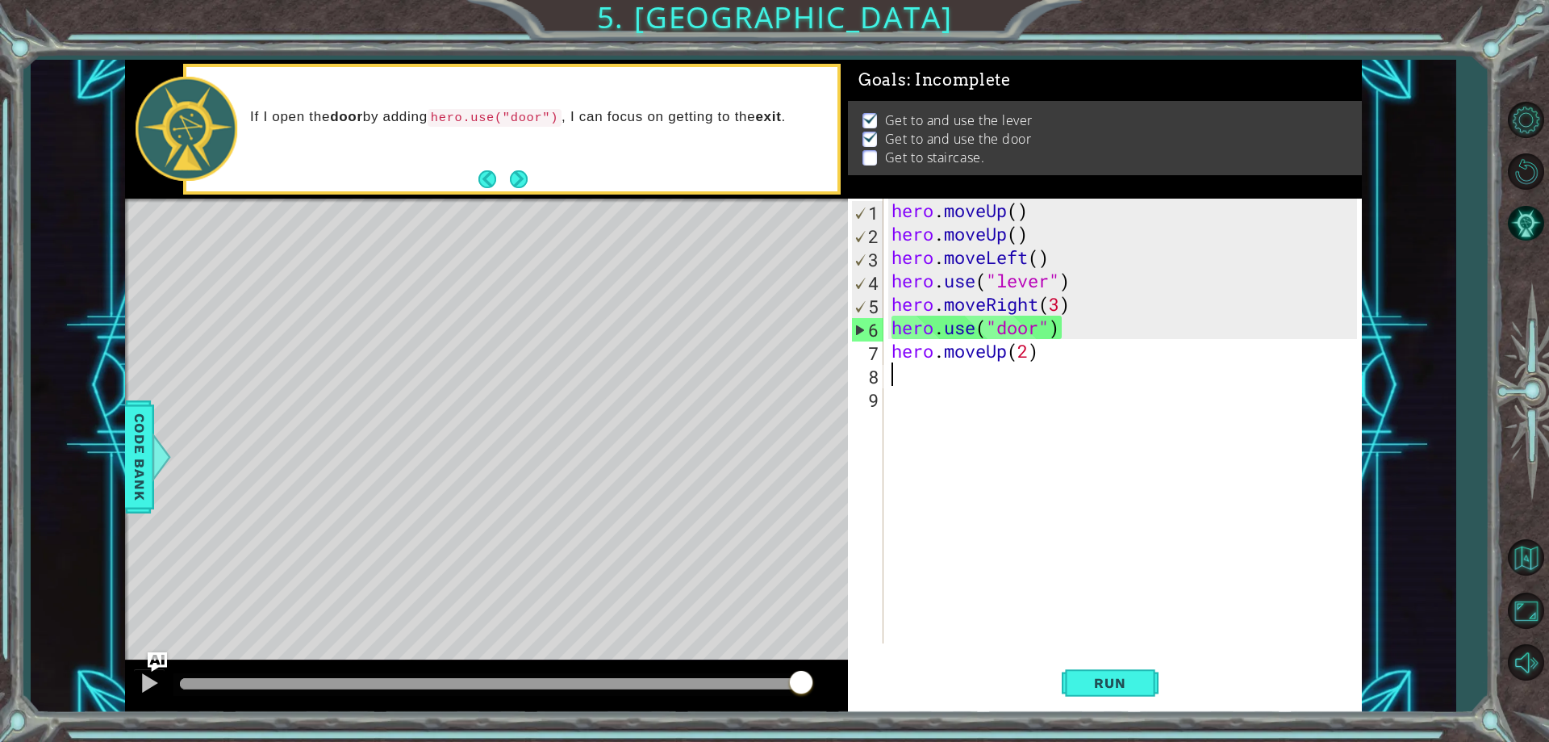
type textarea "h"
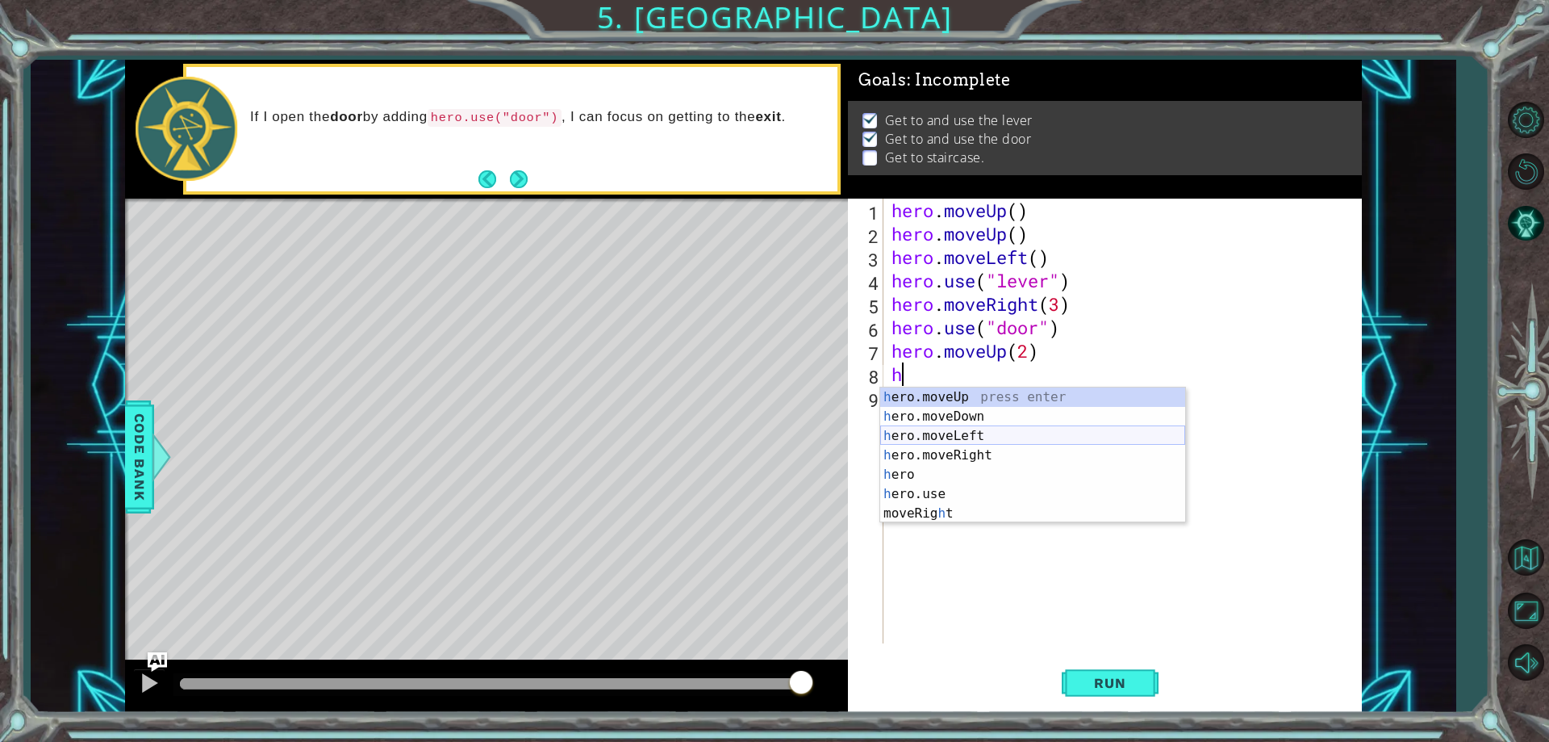
click at [942, 430] on div "h ero.moveUp press enter h ero.moveDown press enter h ero.moveLeft press enter …" at bounding box center [1032, 474] width 305 height 174
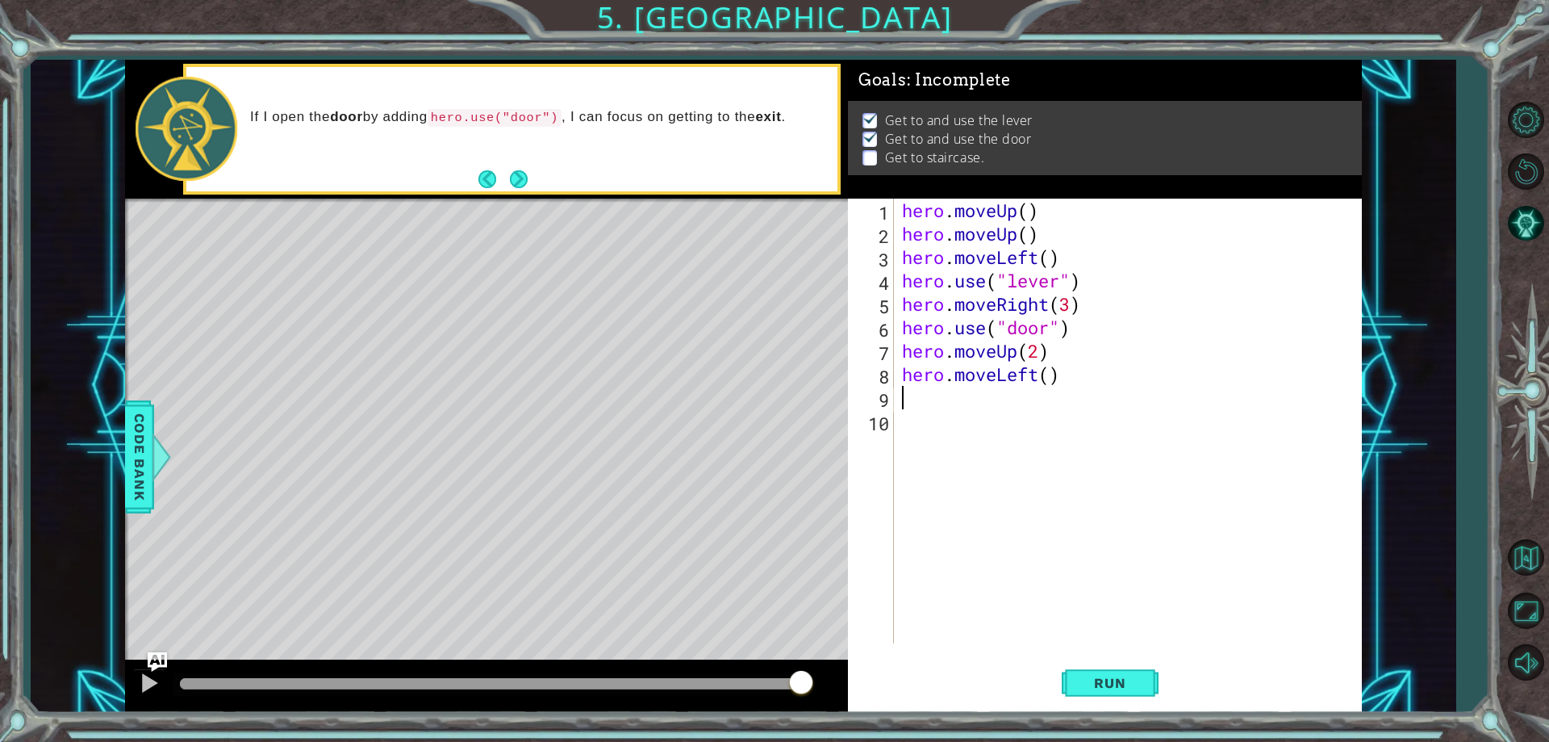
click at [1048, 379] on div "hero . moveUp ( ) hero . moveUp ( ) hero . moveLeft ( ) hero . use ( "lever" ) …" at bounding box center [1132, 444] width 466 height 491
type textarea "hero.moveLeft(3)"
click at [894, 397] on div "hero.moveLeft(3) 1 2 3 4 5 6 7 8 9 10 hero . moveUp ( ) hero . moveUp ( ) hero …" at bounding box center [1102, 421] width 508 height 445
click at [899, 395] on div "hero . moveUp ( ) hero . moveUp ( ) hero . moveLeft ( ) hero . use ( "lever" ) …" at bounding box center [1132, 444] width 466 height 491
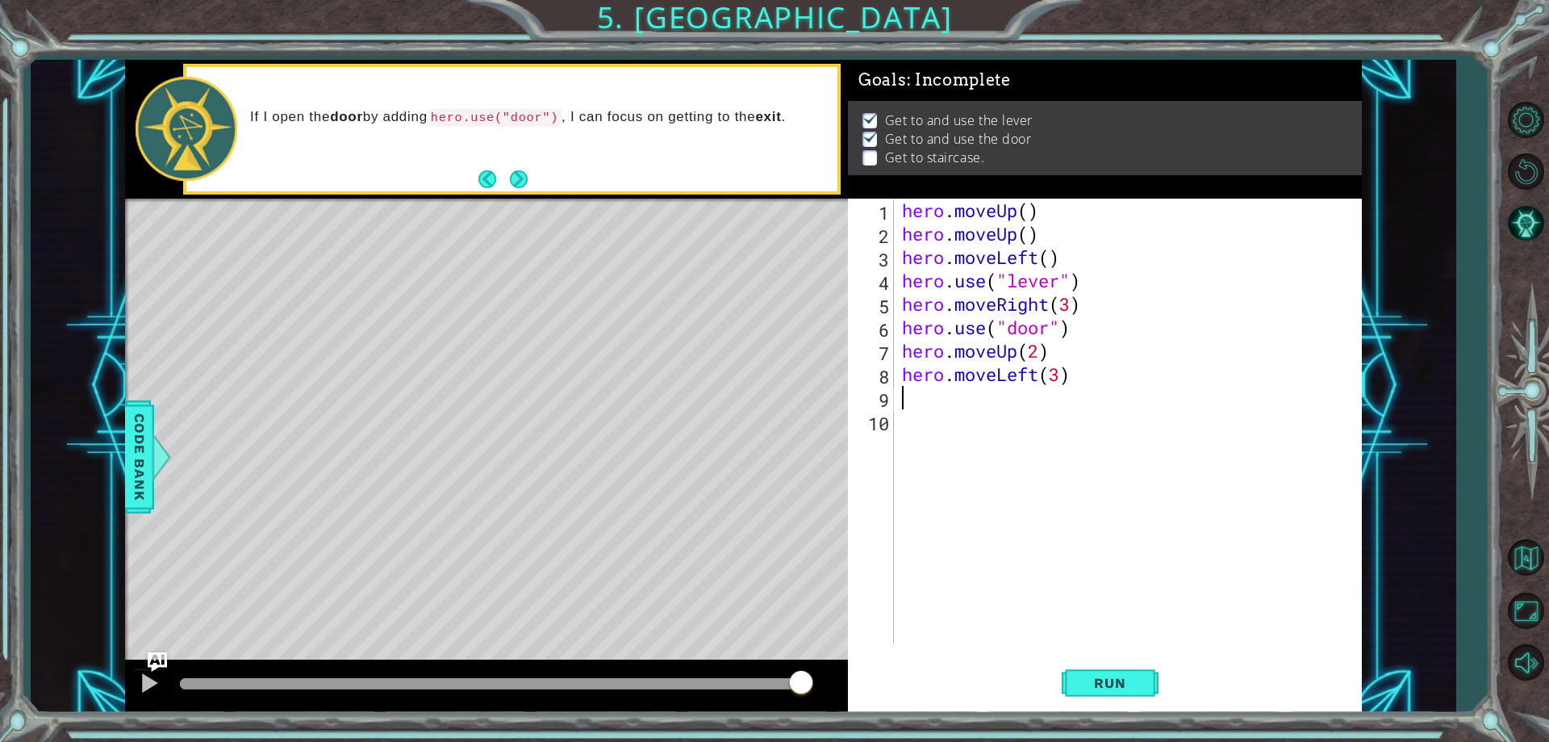
scroll to position [0, 0]
type textarea "h"
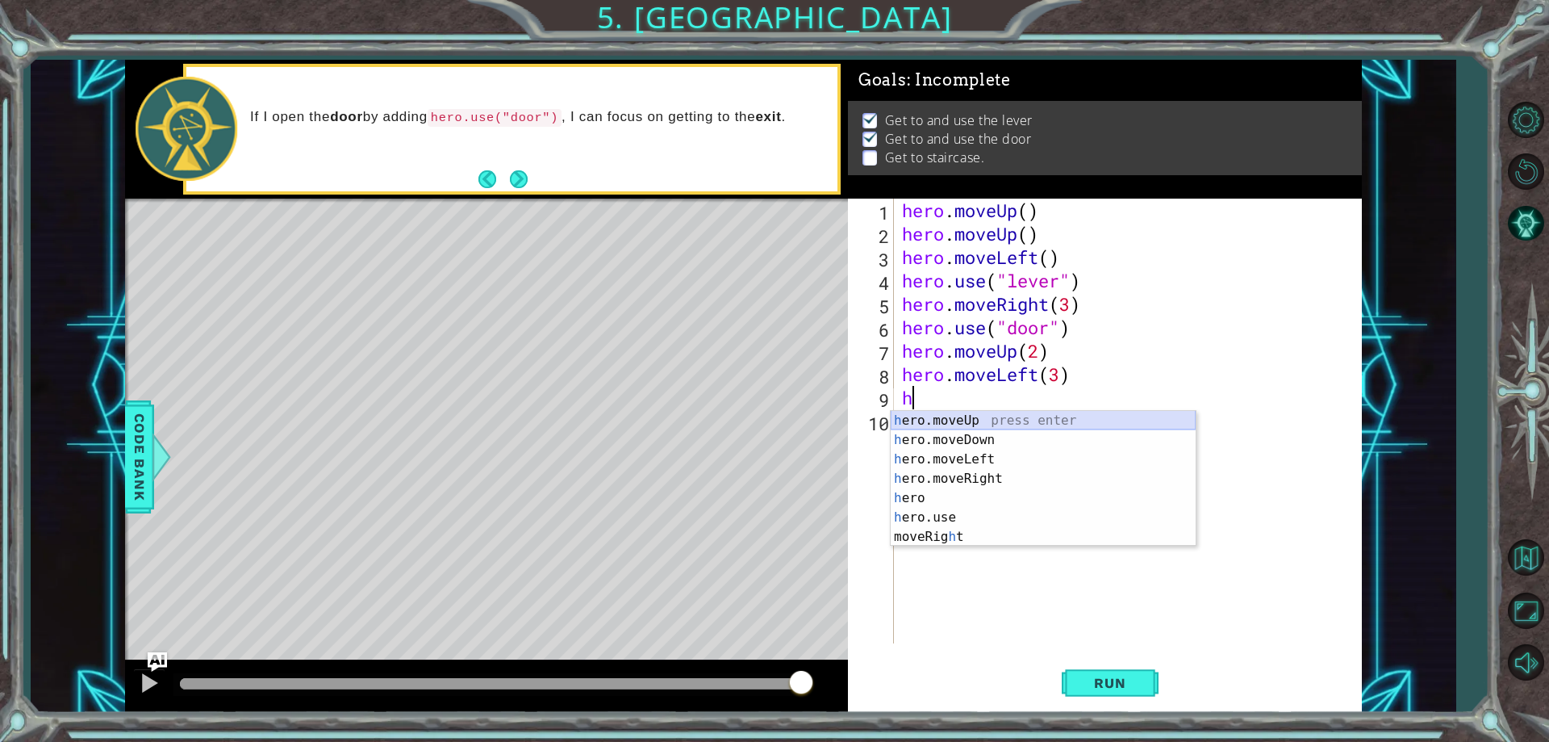
click at [948, 418] on div "h ero.moveUp press enter h ero.moveDown press enter h ero.moveLeft press enter …" at bounding box center [1043, 498] width 305 height 174
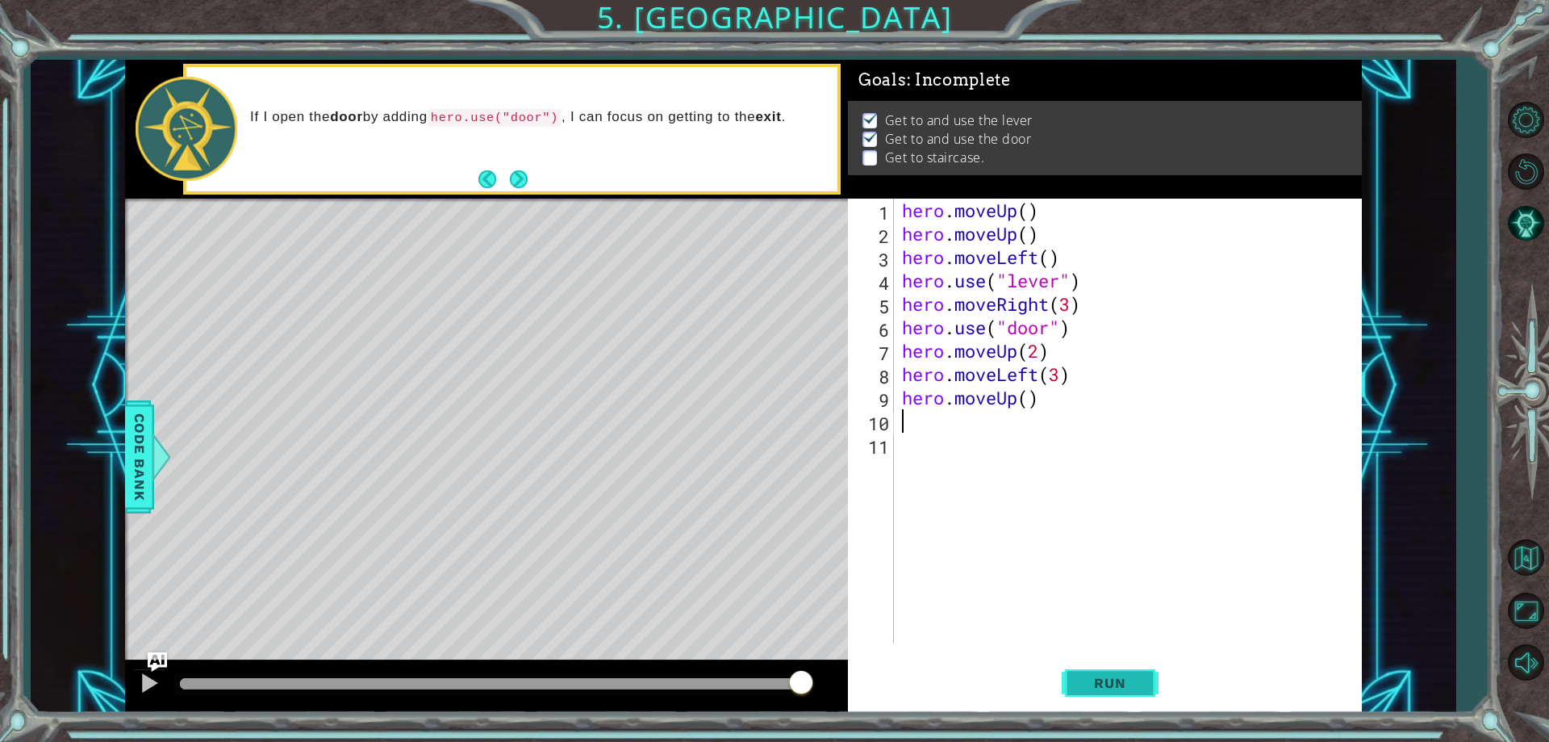
click at [1099, 680] on span "Run" at bounding box center [1110, 683] width 64 height 16
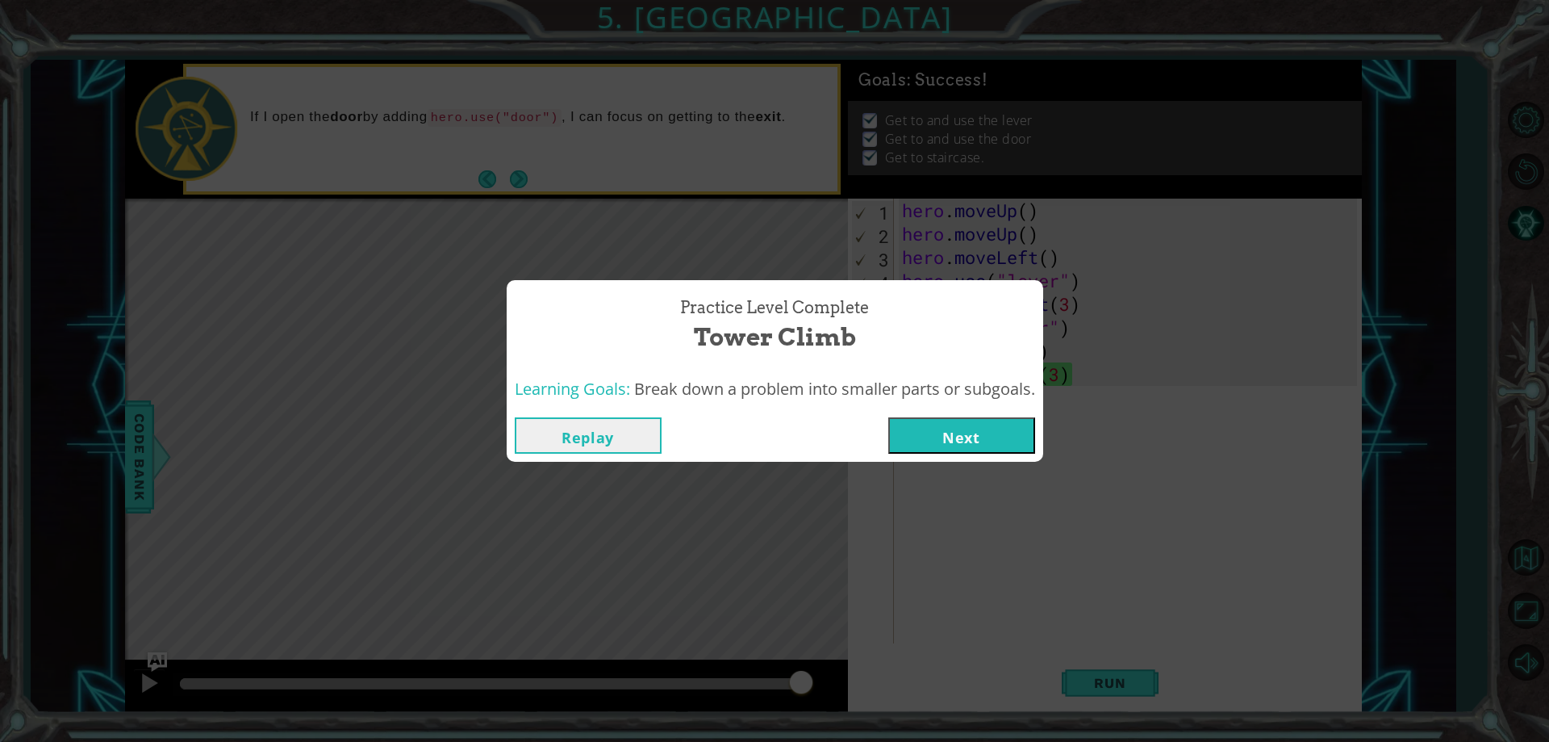
click at [970, 436] on button "Next" at bounding box center [962, 435] width 147 height 36
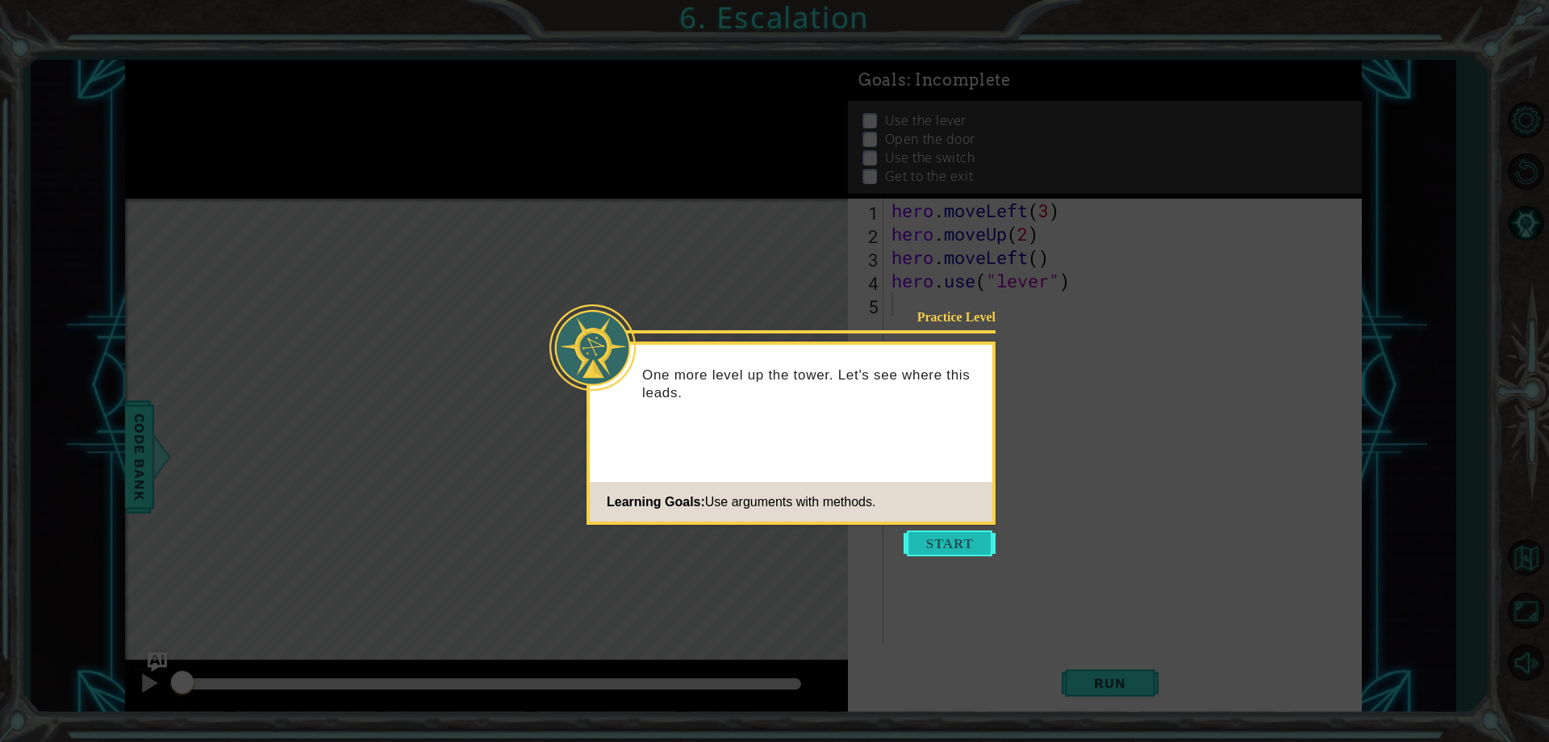
click at [943, 537] on button "Start" at bounding box center [950, 543] width 92 height 26
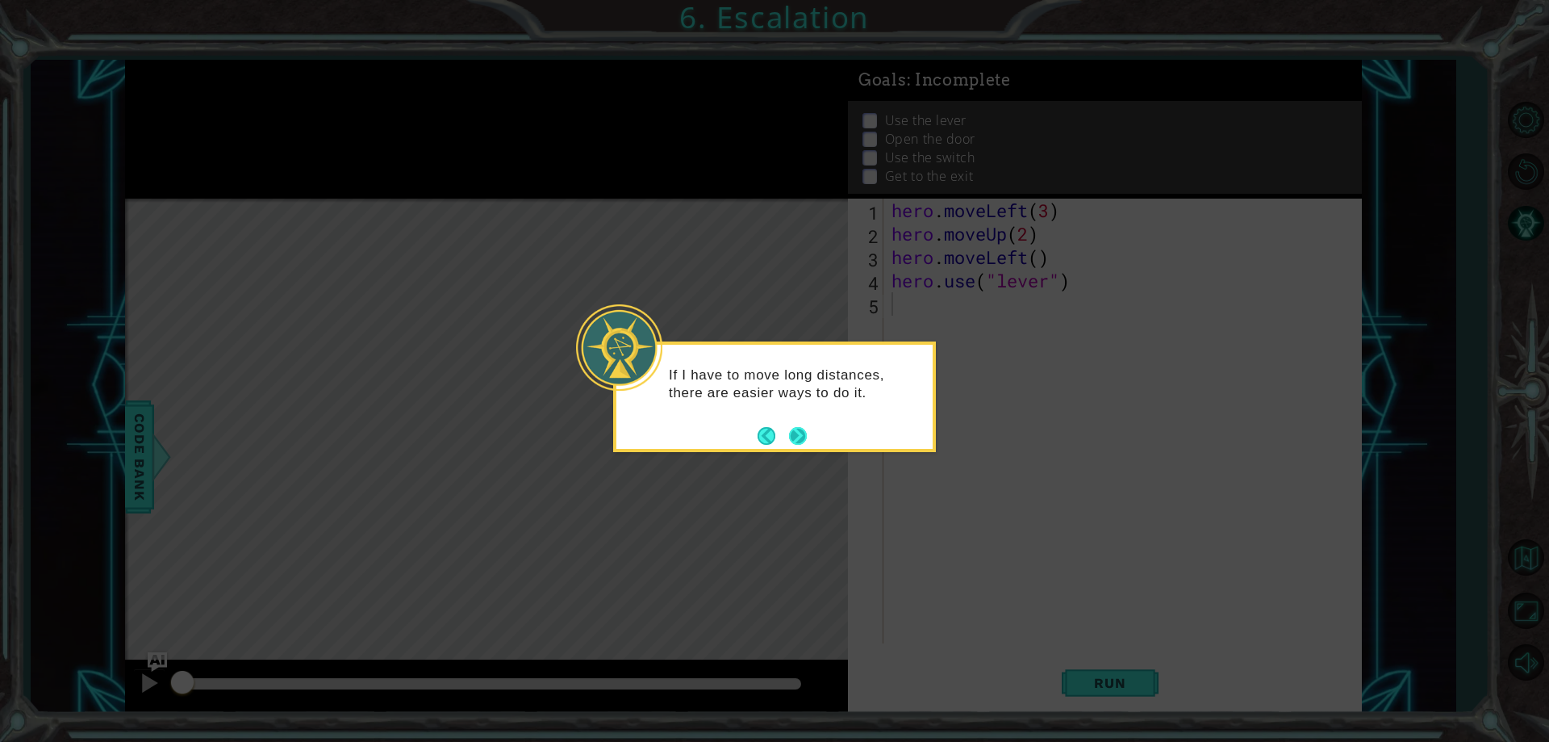
click at [801, 429] on button "Next" at bounding box center [798, 435] width 29 height 29
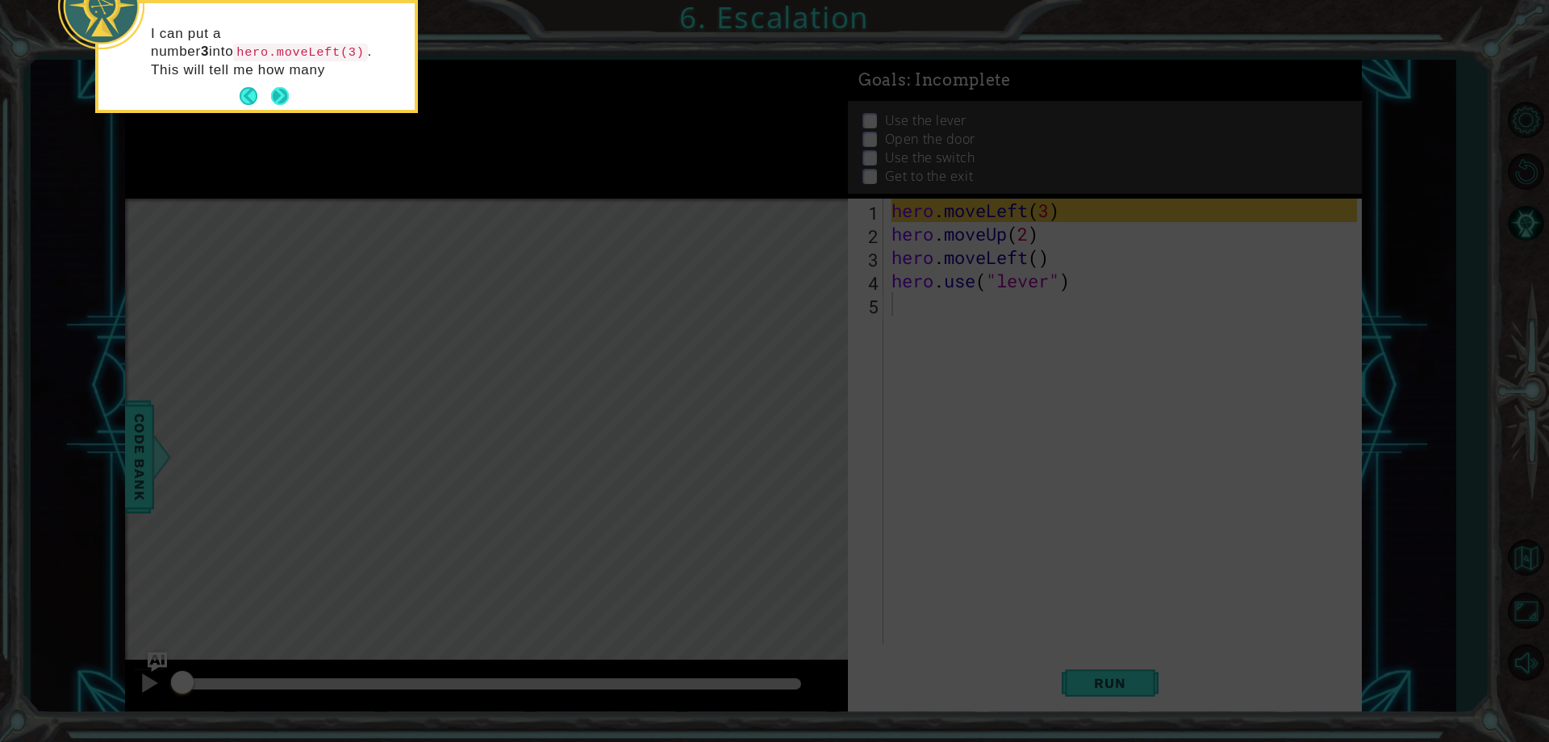
click at [278, 86] on button "Next" at bounding box center [279, 95] width 19 height 19
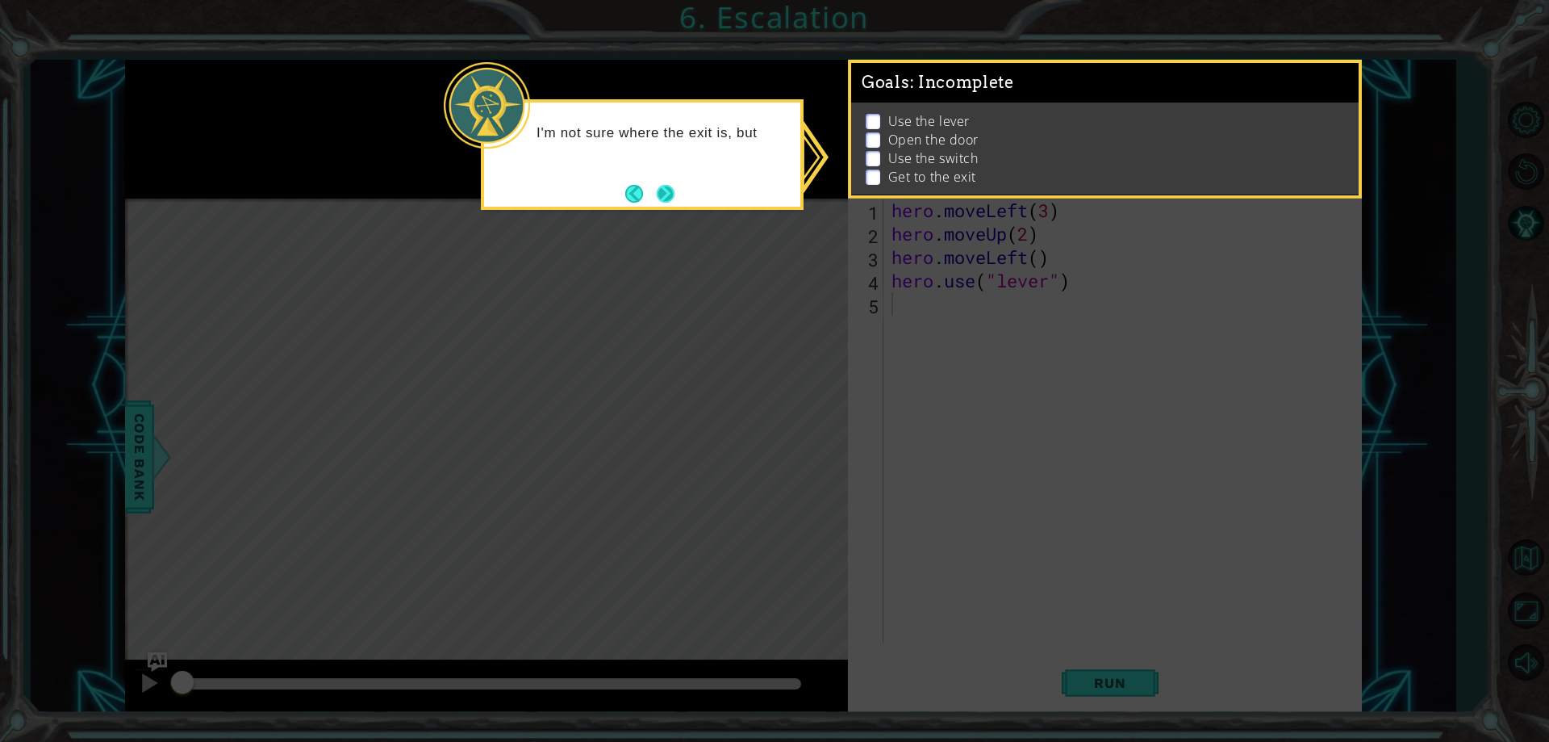
click at [661, 190] on button "Next" at bounding box center [666, 193] width 19 height 19
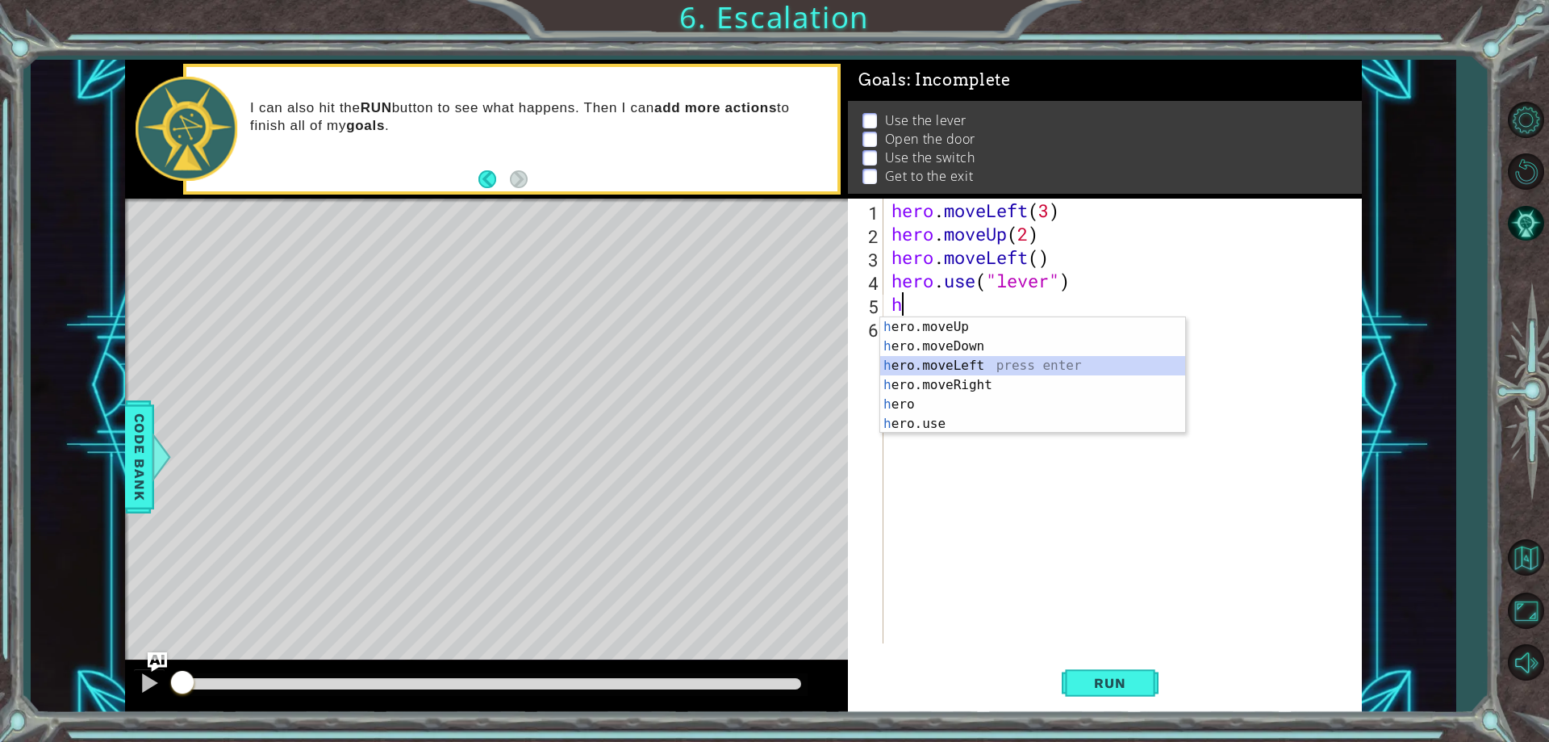
click at [944, 362] on div "h ero.moveUp press enter h ero.moveDown press enter h ero.moveLeft press enter …" at bounding box center [1032, 394] width 305 height 155
type textarea "hero.moveLeft(1)"
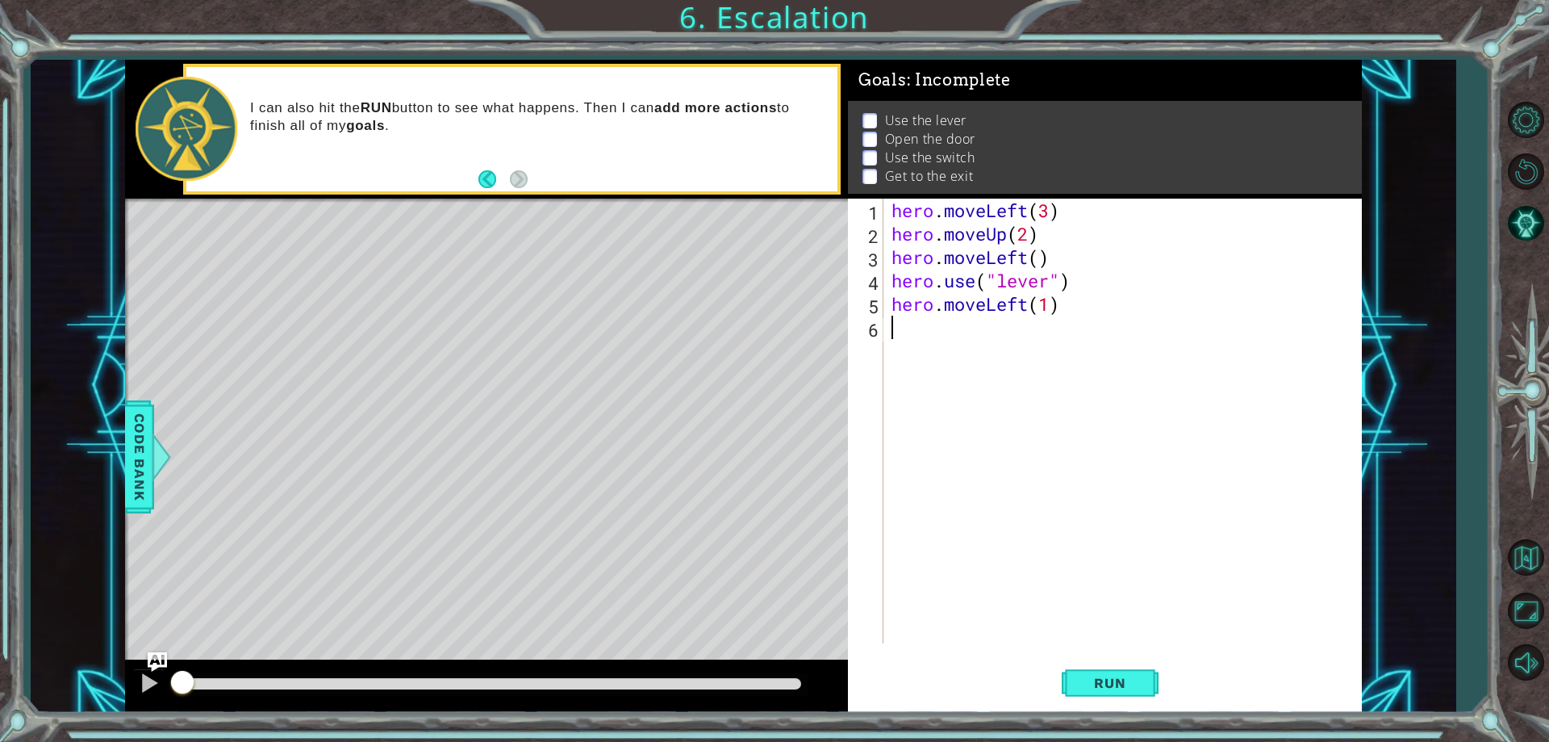
click at [891, 333] on div "hero . moveLeft ( 3 ) hero . moveUp ( 2 ) hero . moveLeft ( ) hero . use ( "lev…" at bounding box center [1127, 444] width 476 height 491
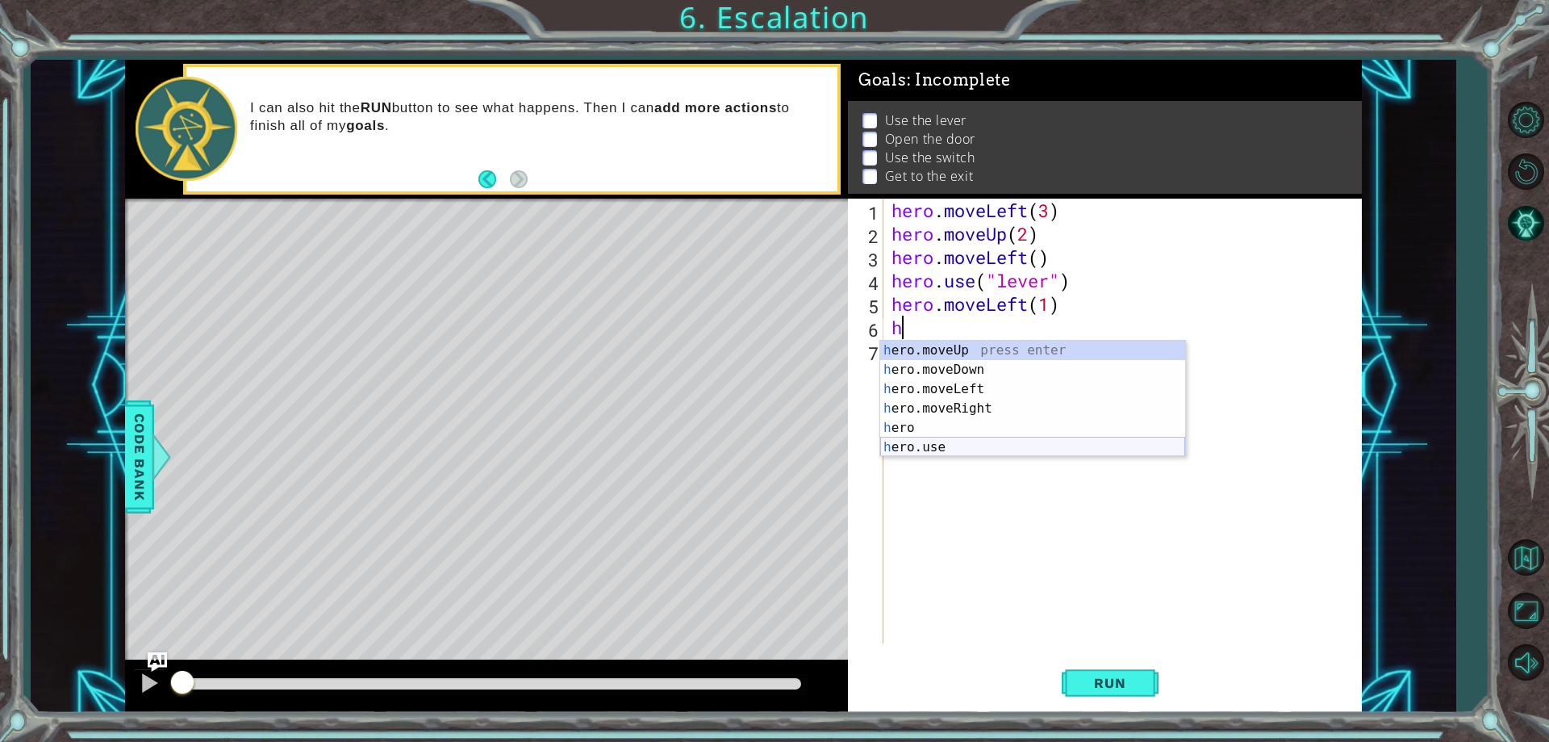
click at [906, 449] on div "h ero.moveUp press enter h ero.moveDown press enter h ero.moveLeft press enter …" at bounding box center [1032, 418] width 305 height 155
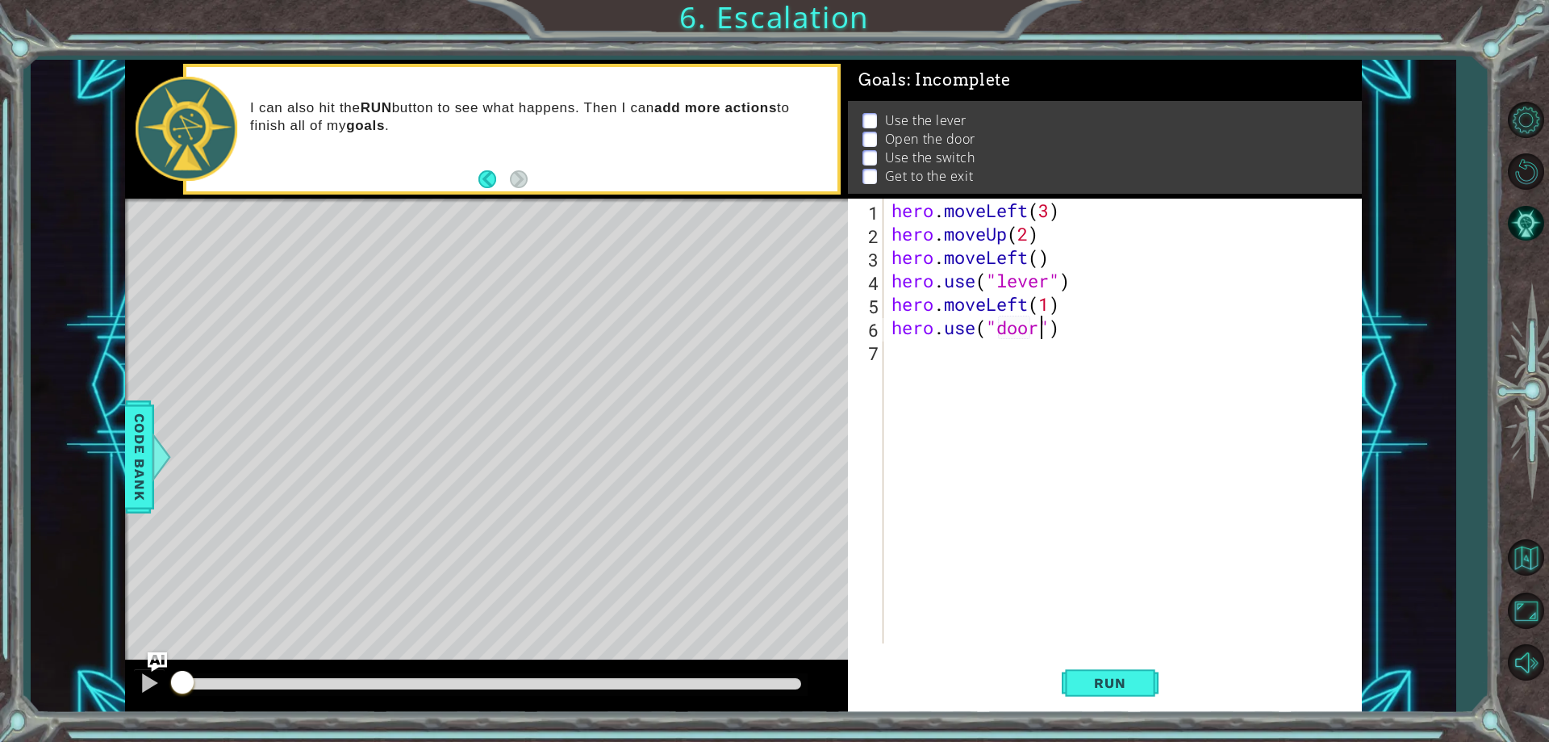
scroll to position [0, 7]
type textarea "hero.use("door")"
click at [1114, 680] on span "Run" at bounding box center [1110, 683] width 64 height 16
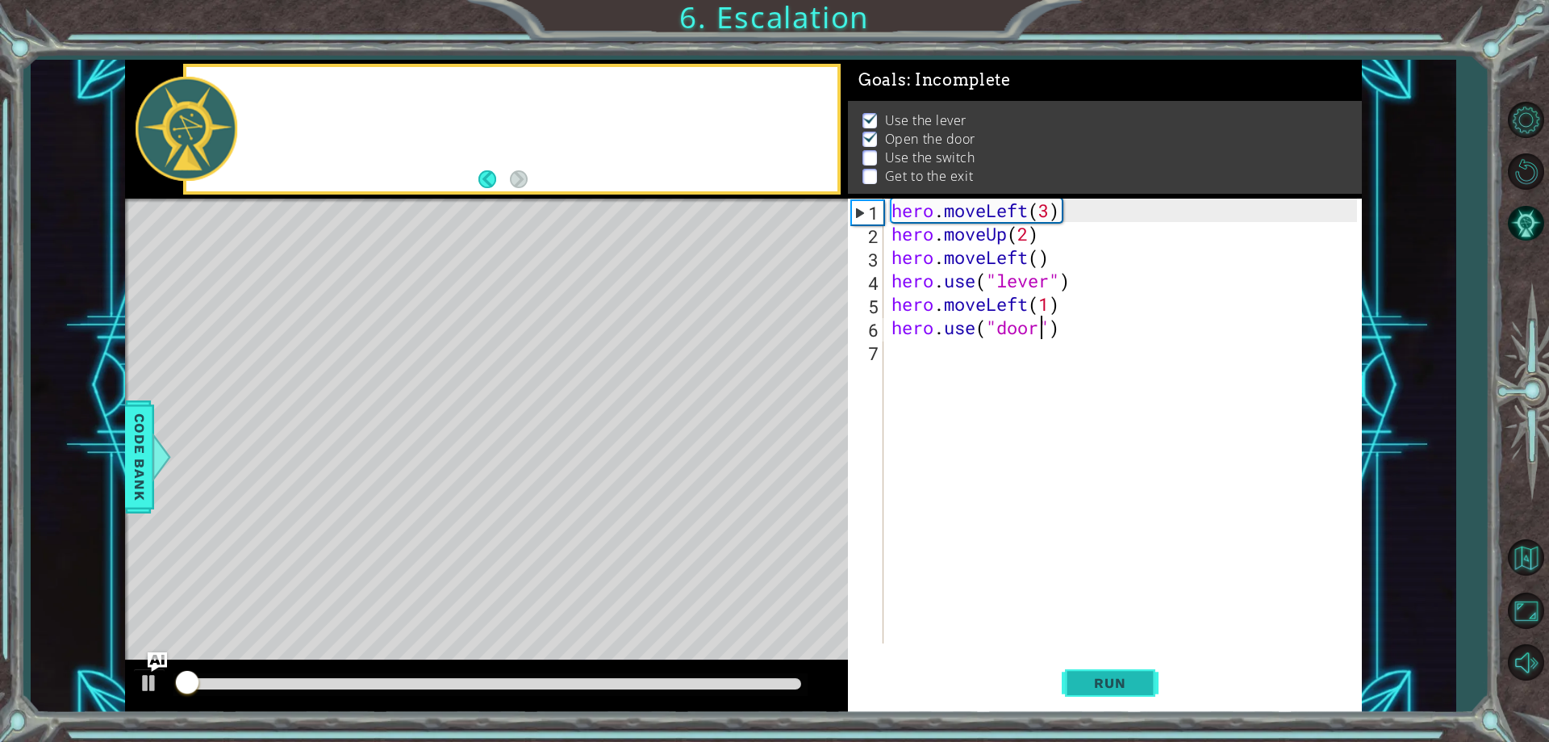
scroll to position [8, 0]
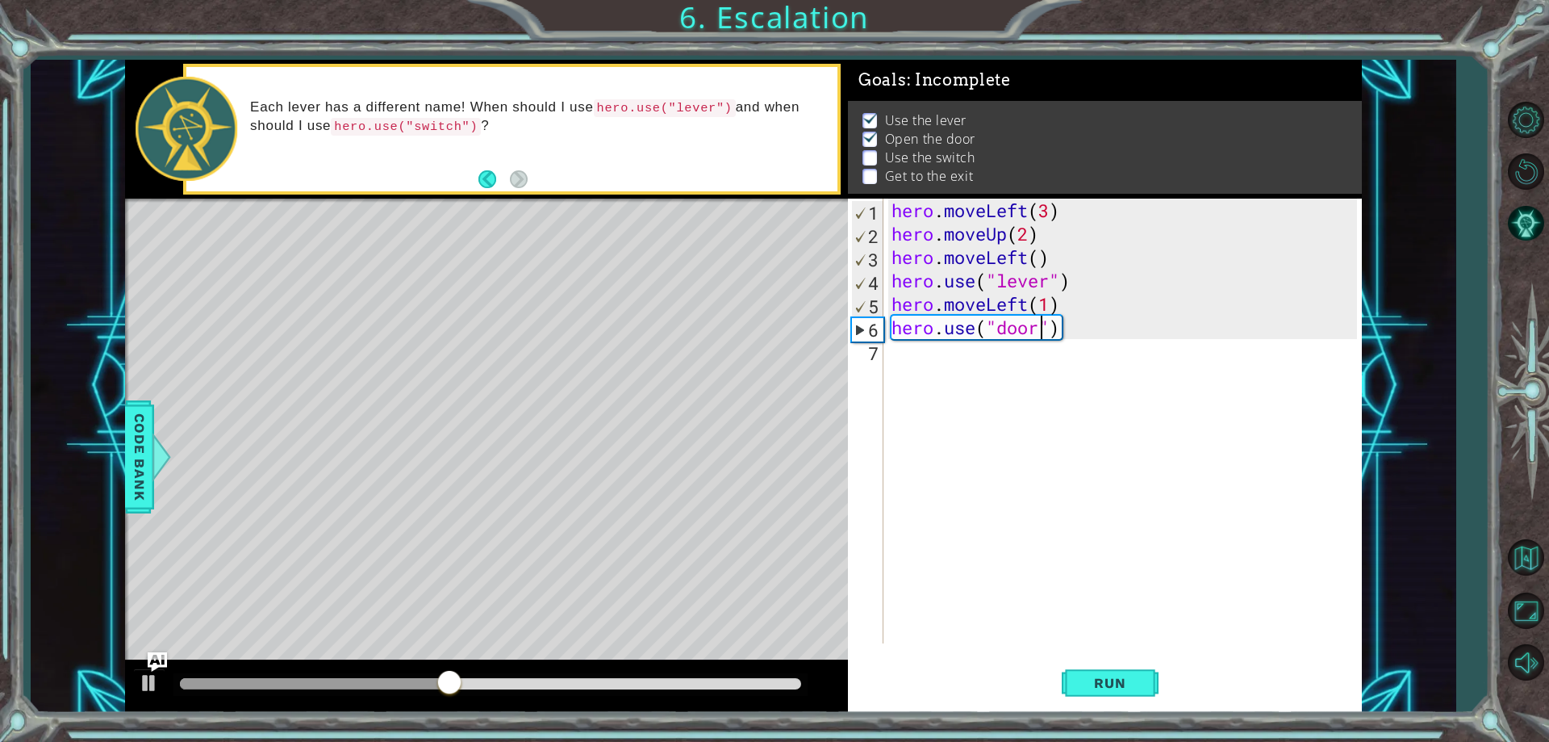
click at [893, 359] on div "hero . moveLeft ( 3 ) hero . moveUp ( 2 ) hero . moveLeft ( ) hero . use ( "lev…" at bounding box center [1127, 444] width 476 height 491
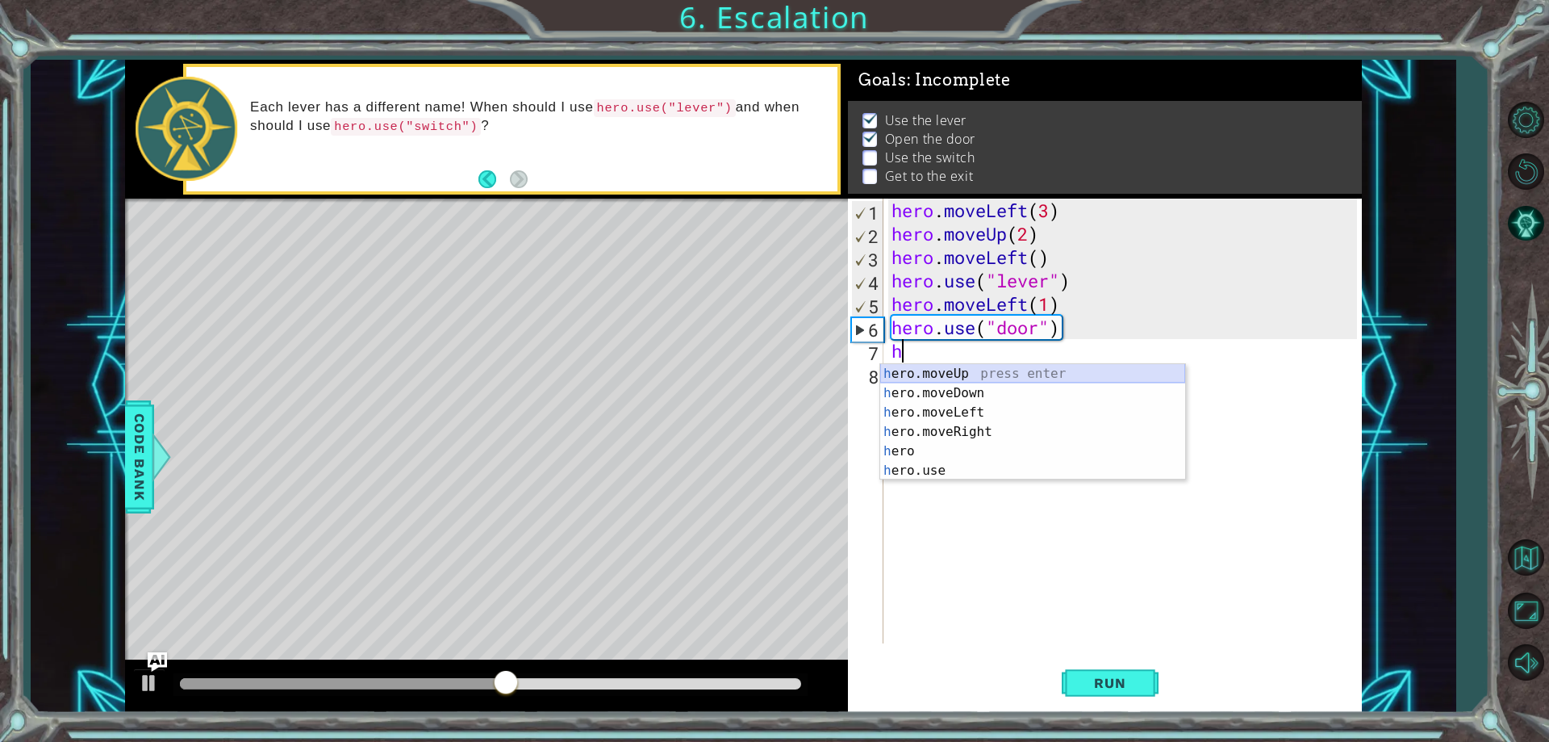
click at [946, 371] on div "h ero.moveUp press enter h ero.moveDown press enter h ero.moveLeft press enter …" at bounding box center [1032, 441] width 305 height 155
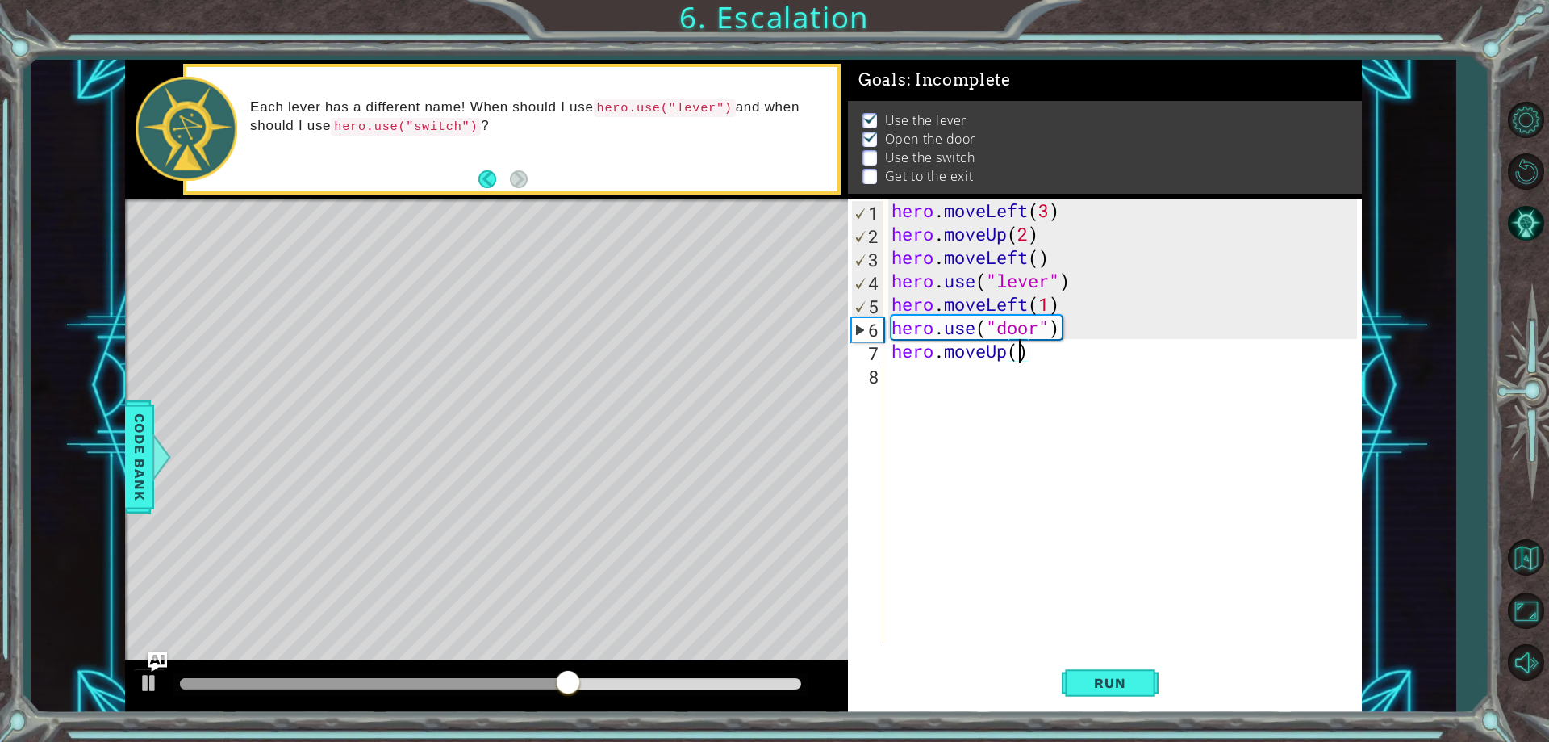
scroll to position [0, 6]
type textarea "hero.moveUp(2)"
click at [886, 376] on div "hero.moveUp(2) 1 2 3 4 5 6 7 8 hero . moveLeft ( 3 ) hero . moveUp ( 2 ) hero .…" at bounding box center [1102, 421] width 508 height 445
click at [884, 370] on div "hero.moveUp(2) 1 2 3 4 5 6 7 8 hero . moveLeft ( 3 ) hero . moveUp ( 2 ) hero .…" at bounding box center [1102, 421] width 508 height 445
click at [898, 367] on div "hero . moveLeft ( 3 ) hero . moveUp ( 2 ) hero . moveLeft ( ) hero . use ( "lev…" at bounding box center [1127, 444] width 476 height 491
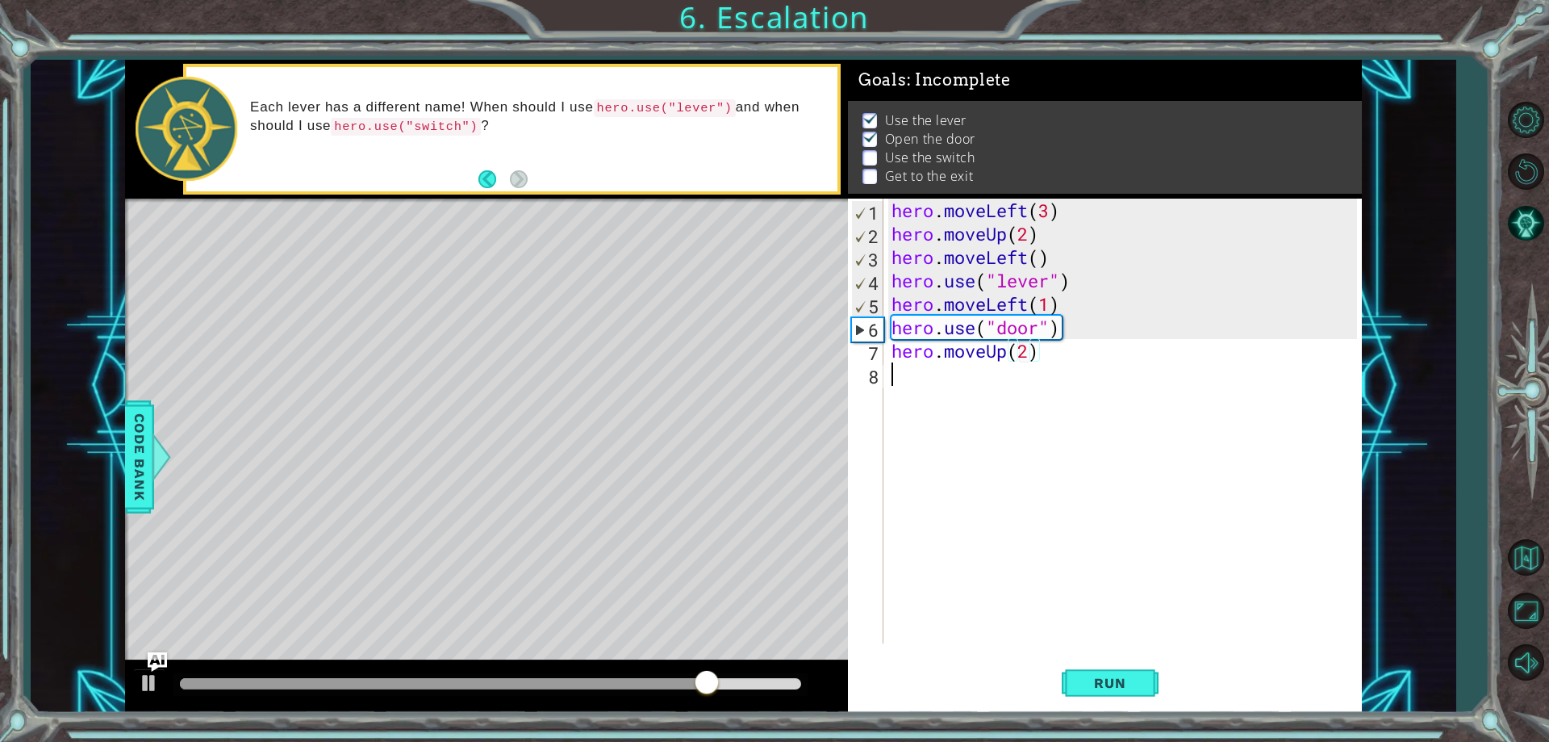
scroll to position [0, 0]
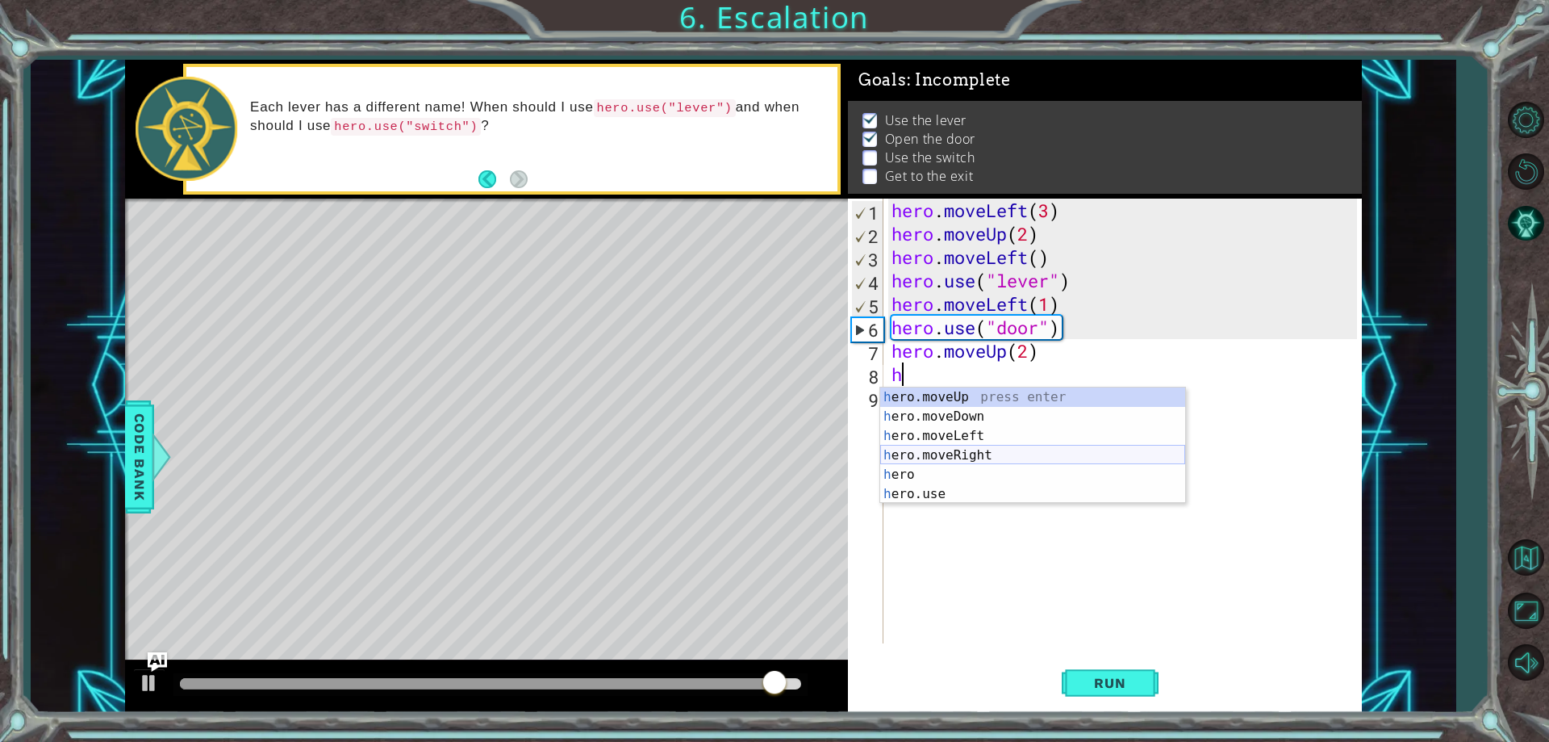
click at [951, 452] on div "h ero.moveUp press enter h ero.moveDown press enter h ero.moveLeft press enter …" at bounding box center [1032, 464] width 305 height 155
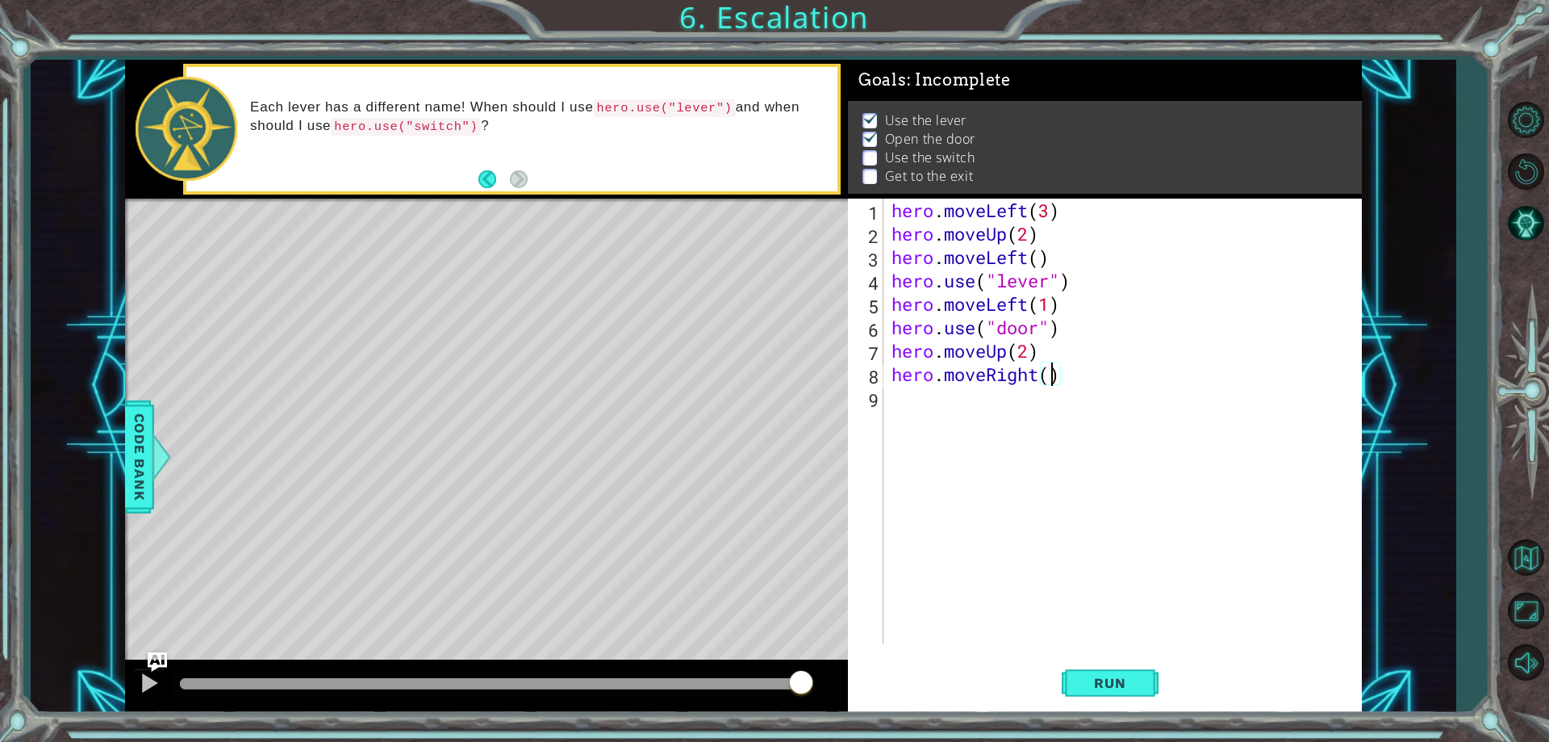
type textarea "hero.moveRight(2)"
click at [901, 397] on div "hero . moveLeft ( 3 ) hero . moveUp ( 2 ) hero . moveLeft ( ) hero . use ( "lev…" at bounding box center [1127, 444] width 476 height 491
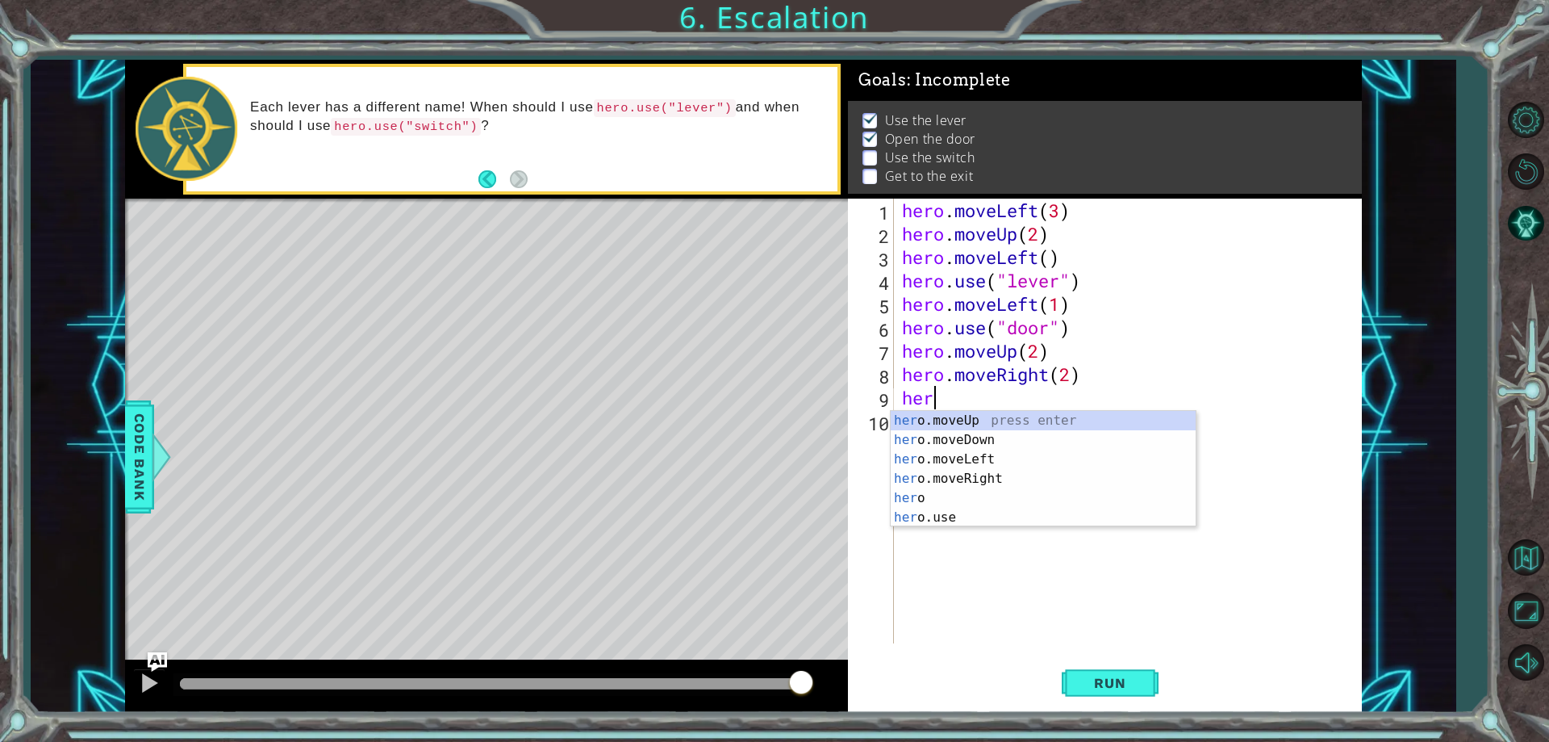
scroll to position [0, 1]
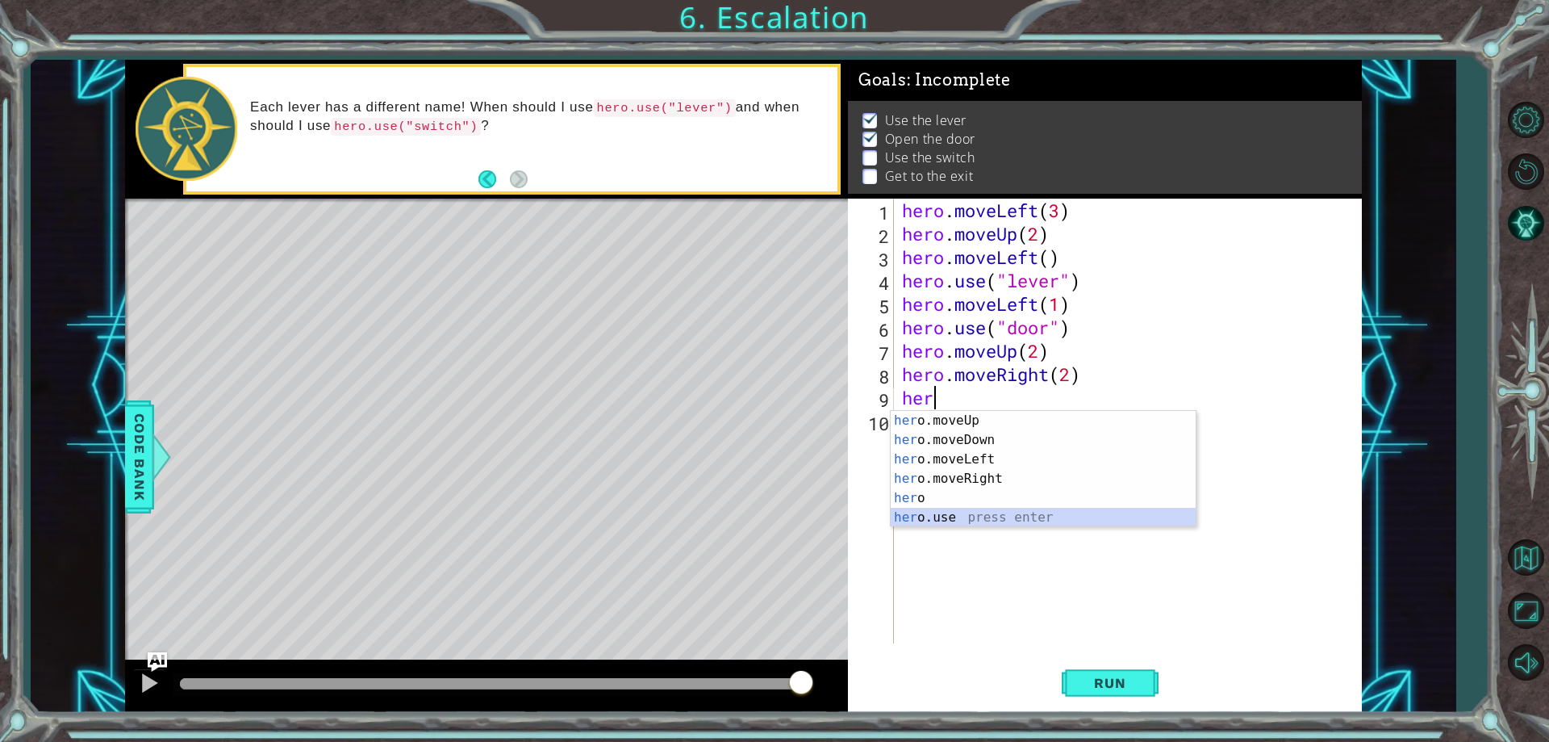
click at [934, 516] on div "her o.moveUp press enter her o.moveDown press enter her o.moveLeft press enter …" at bounding box center [1043, 488] width 305 height 155
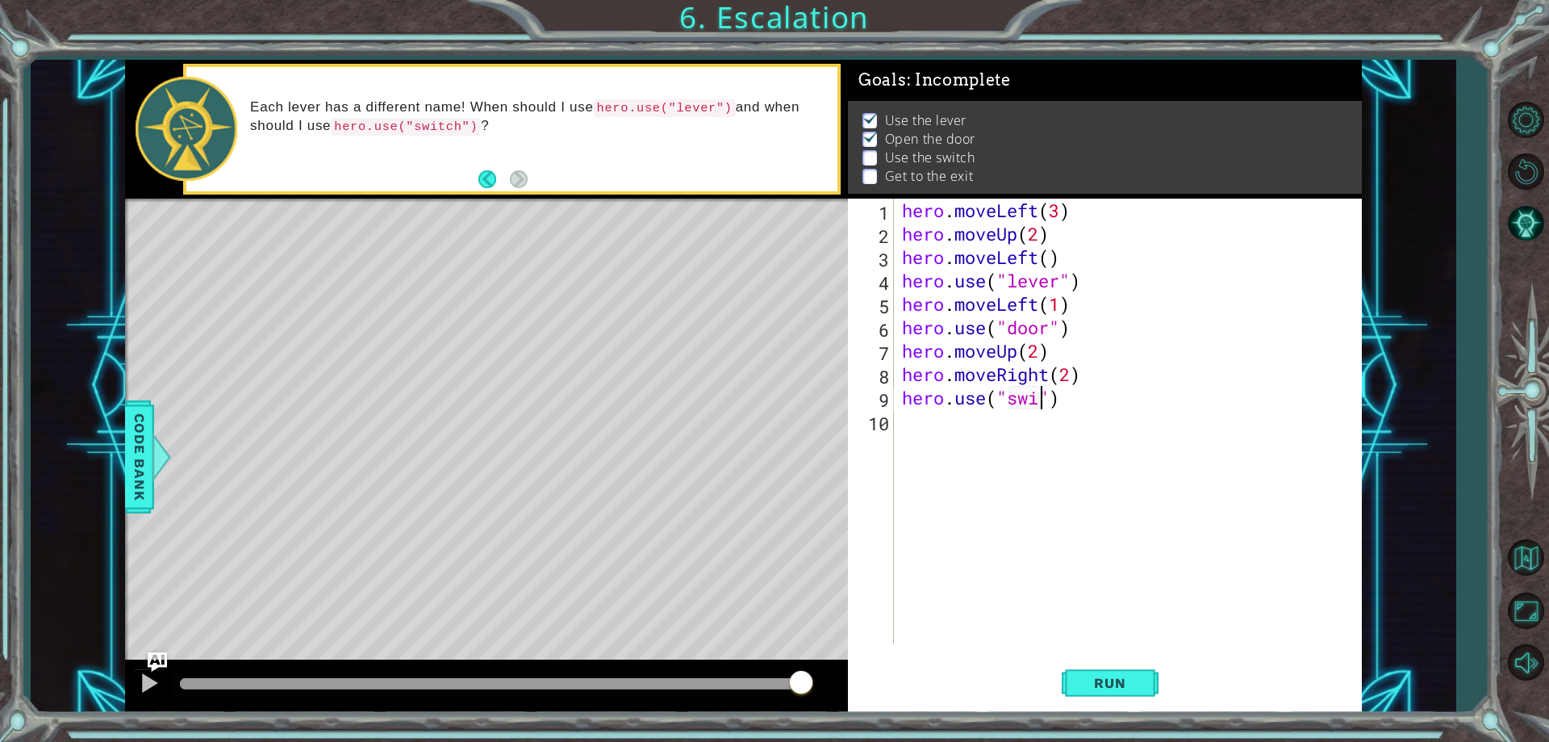
scroll to position [0, 7]
type textarea "hero.use("switch")"
click at [906, 424] on div "hero . moveLeft ( 3 ) hero . moveUp ( 2 ) hero . moveLeft ( ) hero . use ( "lev…" at bounding box center [1132, 444] width 466 height 491
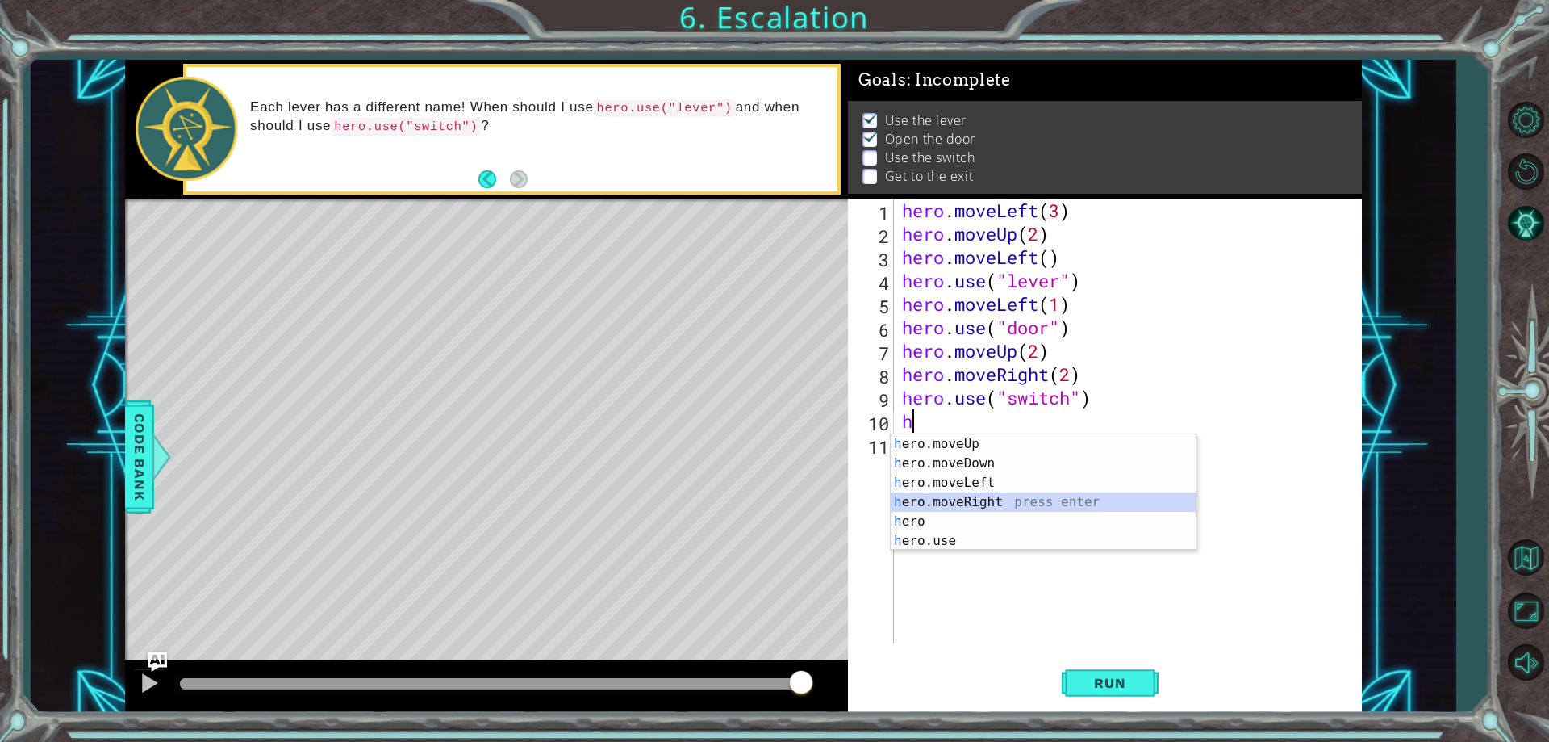
click at [963, 497] on div "h ero.moveUp press enter h ero.moveDown press enter h ero.moveLeft press enter …" at bounding box center [1043, 511] width 305 height 155
type textarea "hero.moveRight(1)"
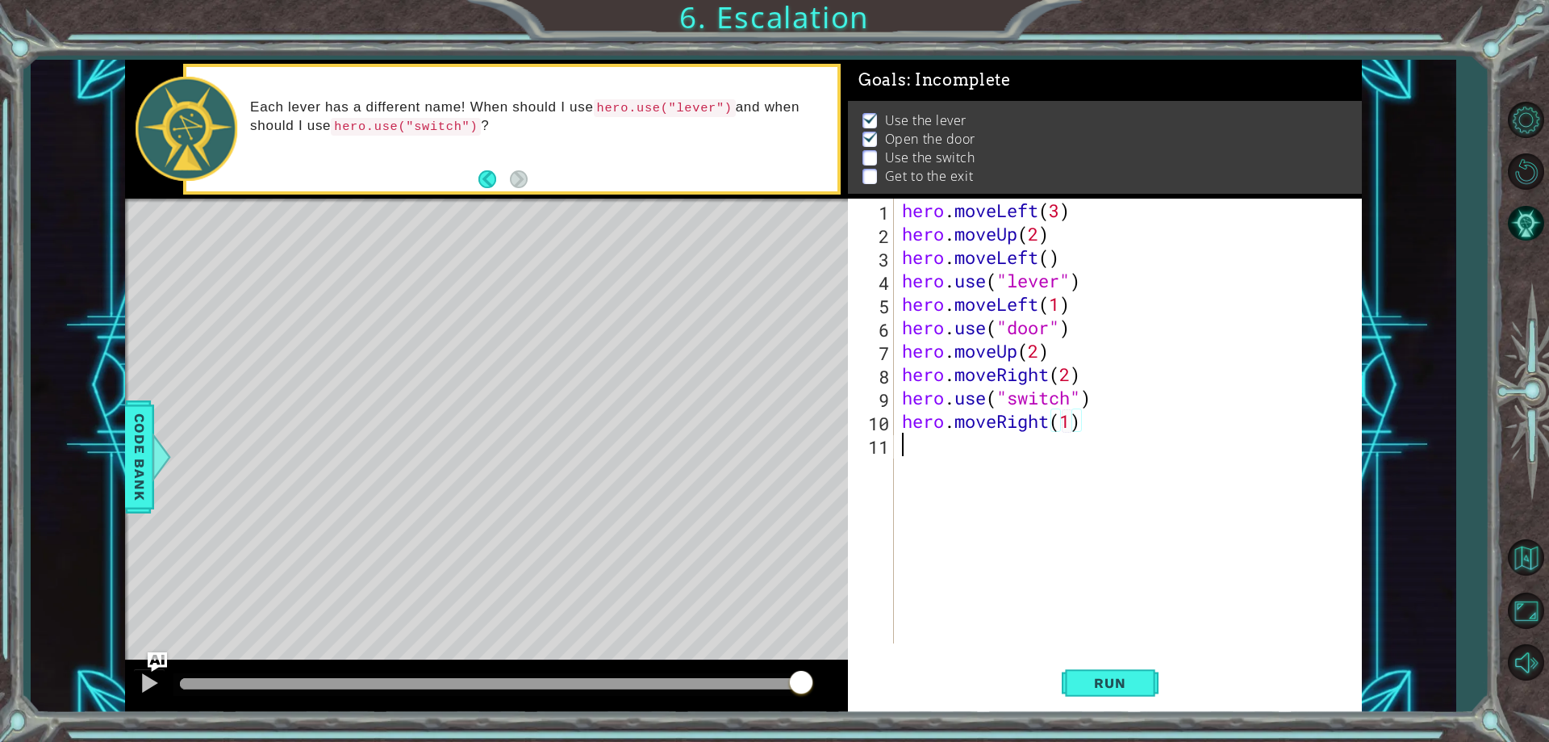
click at [899, 446] on div "hero . moveLeft ( 3 ) hero . moveUp ( 2 ) hero . moveLeft ( ) hero . use ( "lev…" at bounding box center [1132, 444] width 466 height 491
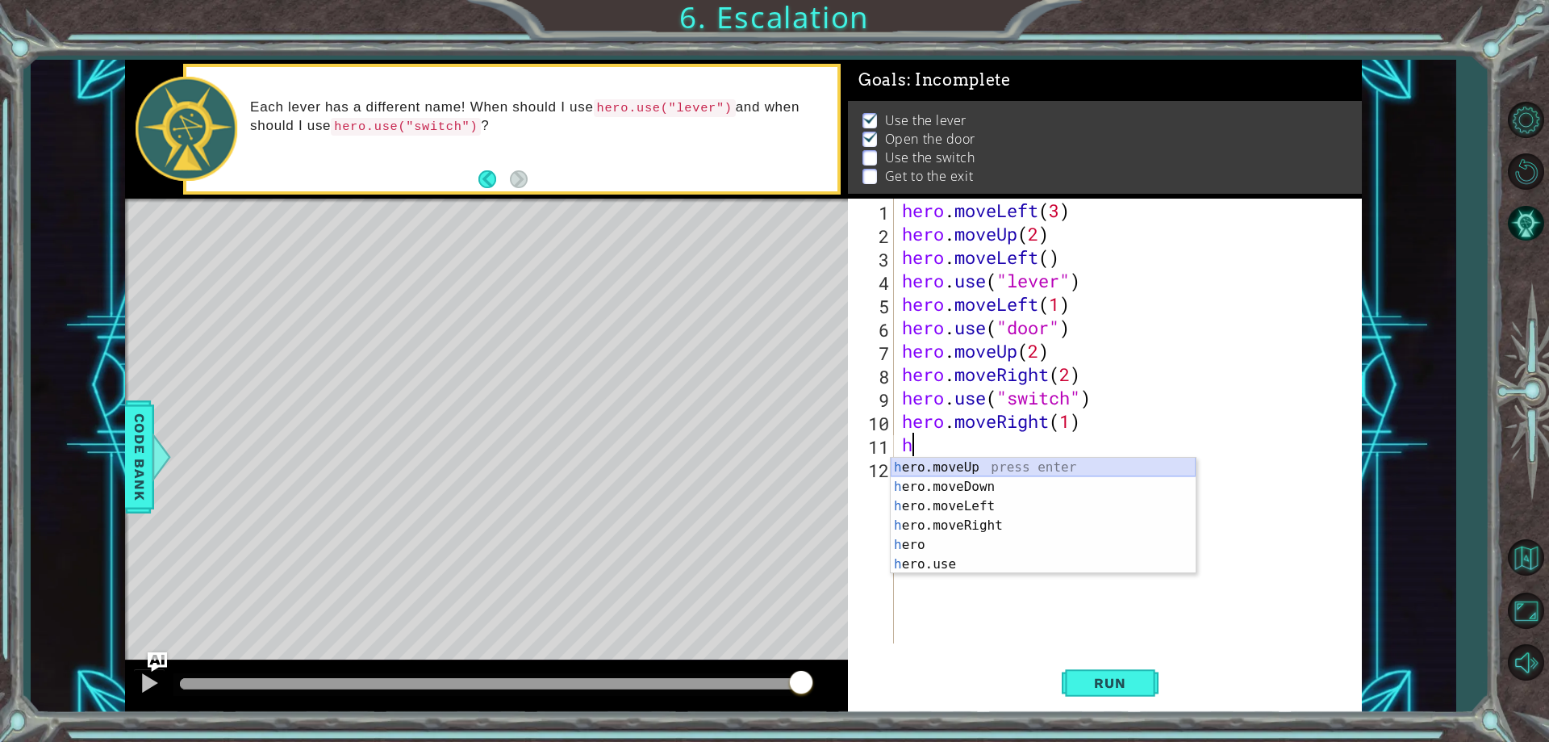
click at [969, 467] on div "h ero.moveUp press enter h ero.moveDown press enter h ero.moveLeft press enter …" at bounding box center [1043, 535] width 305 height 155
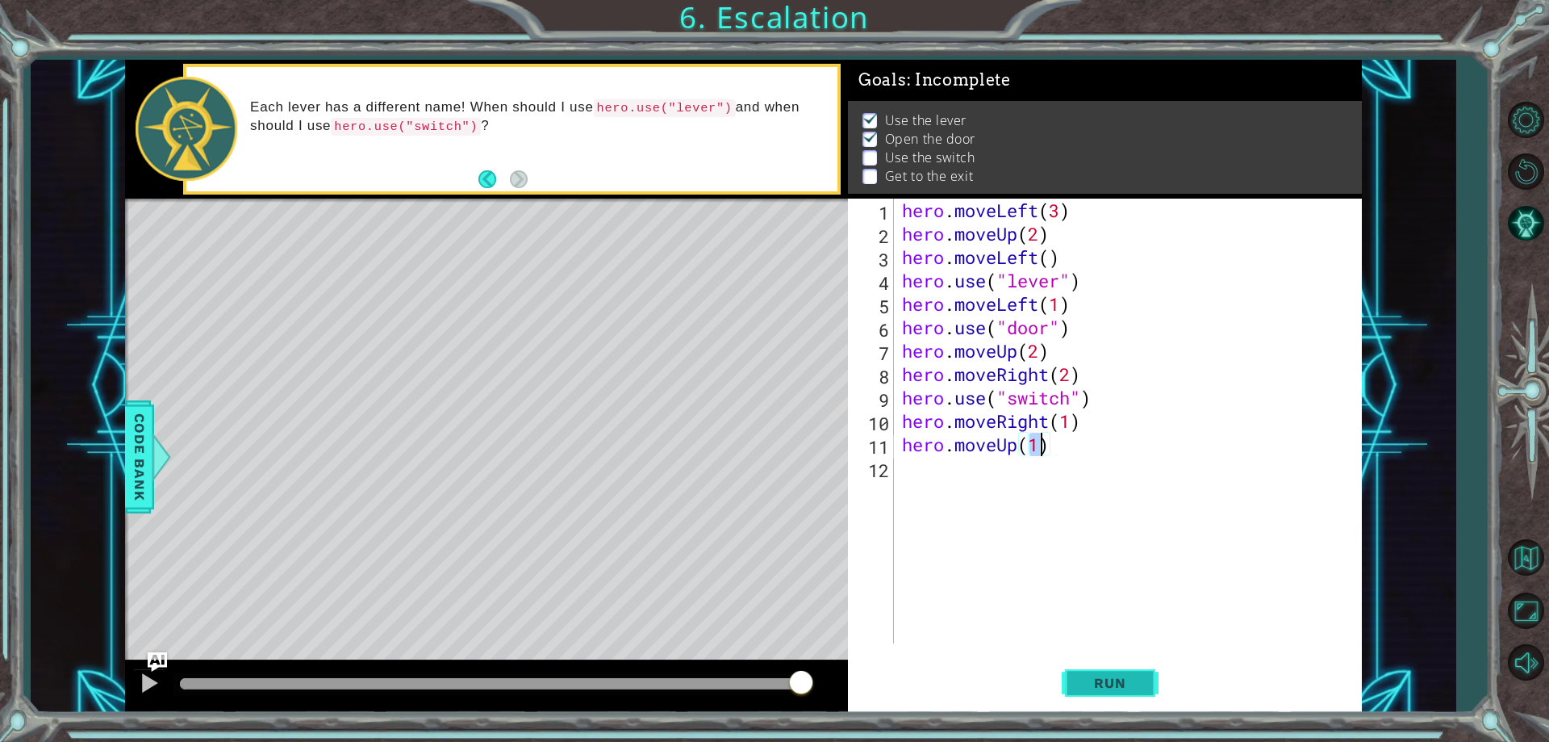
type textarea "hero.moveUp(1)"
click at [1110, 676] on span "Run" at bounding box center [1110, 683] width 64 height 16
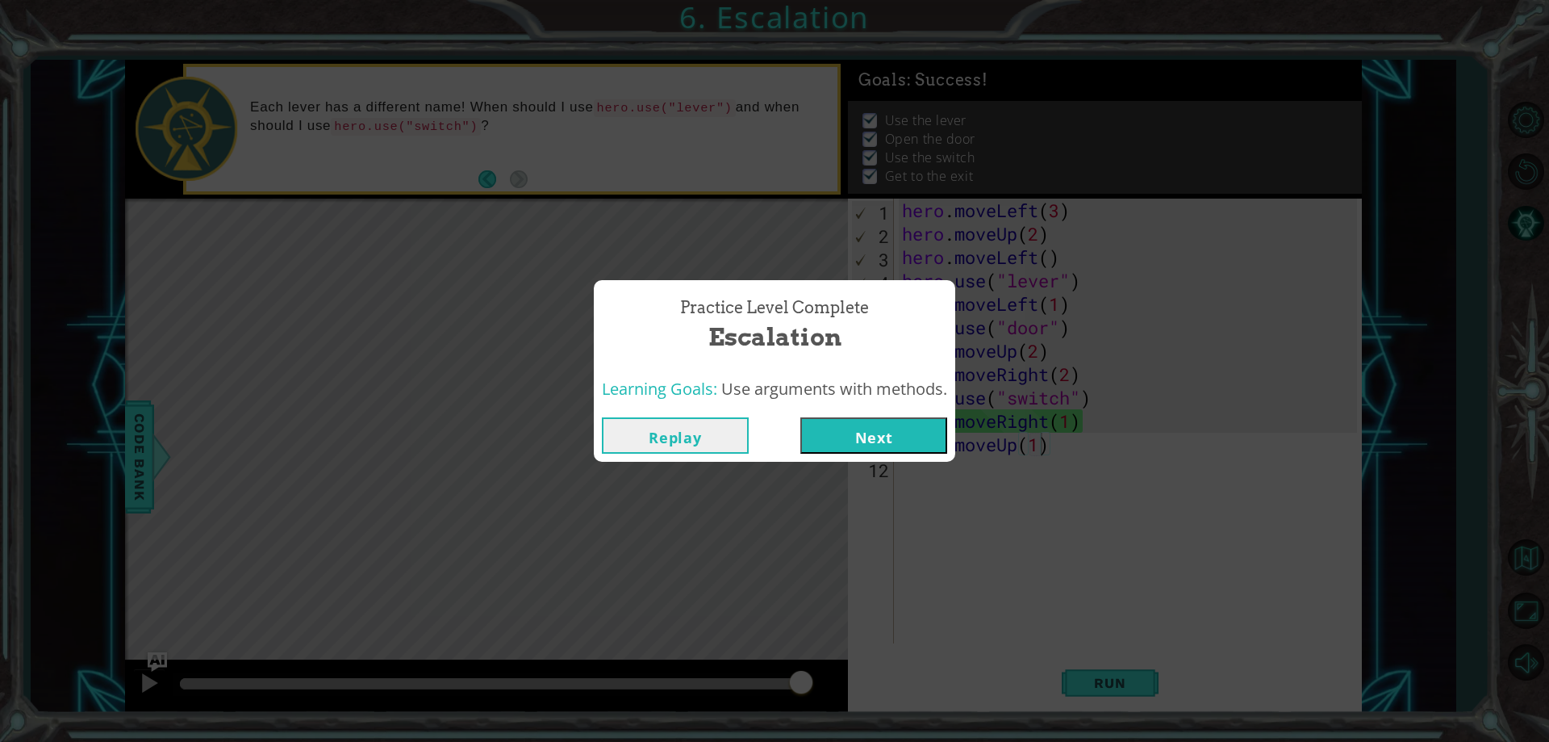
click at [893, 429] on button "Next" at bounding box center [874, 435] width 147 height 36
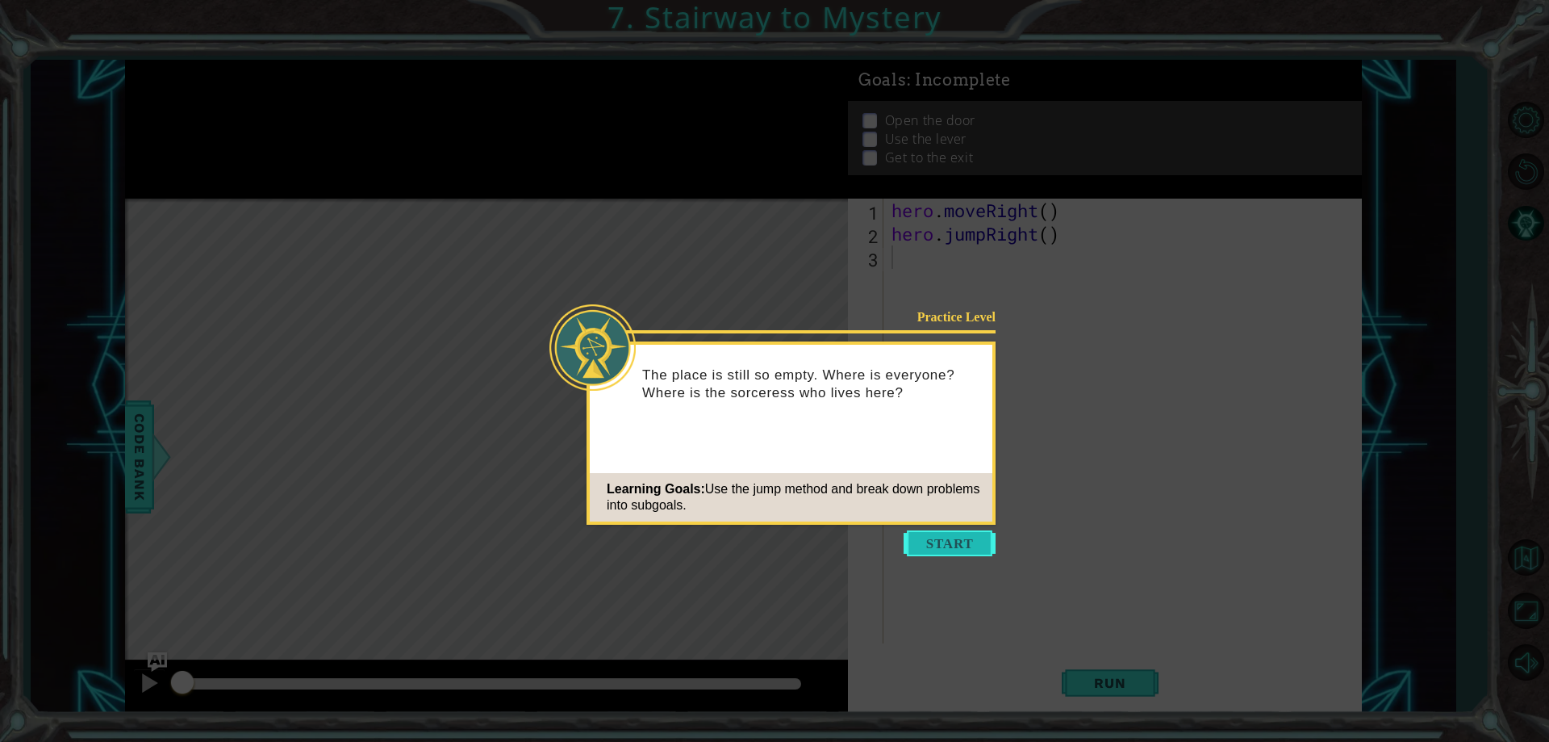
click at [956, 533] on button "Start" at bounding box center [950, 543] width 92 height 26
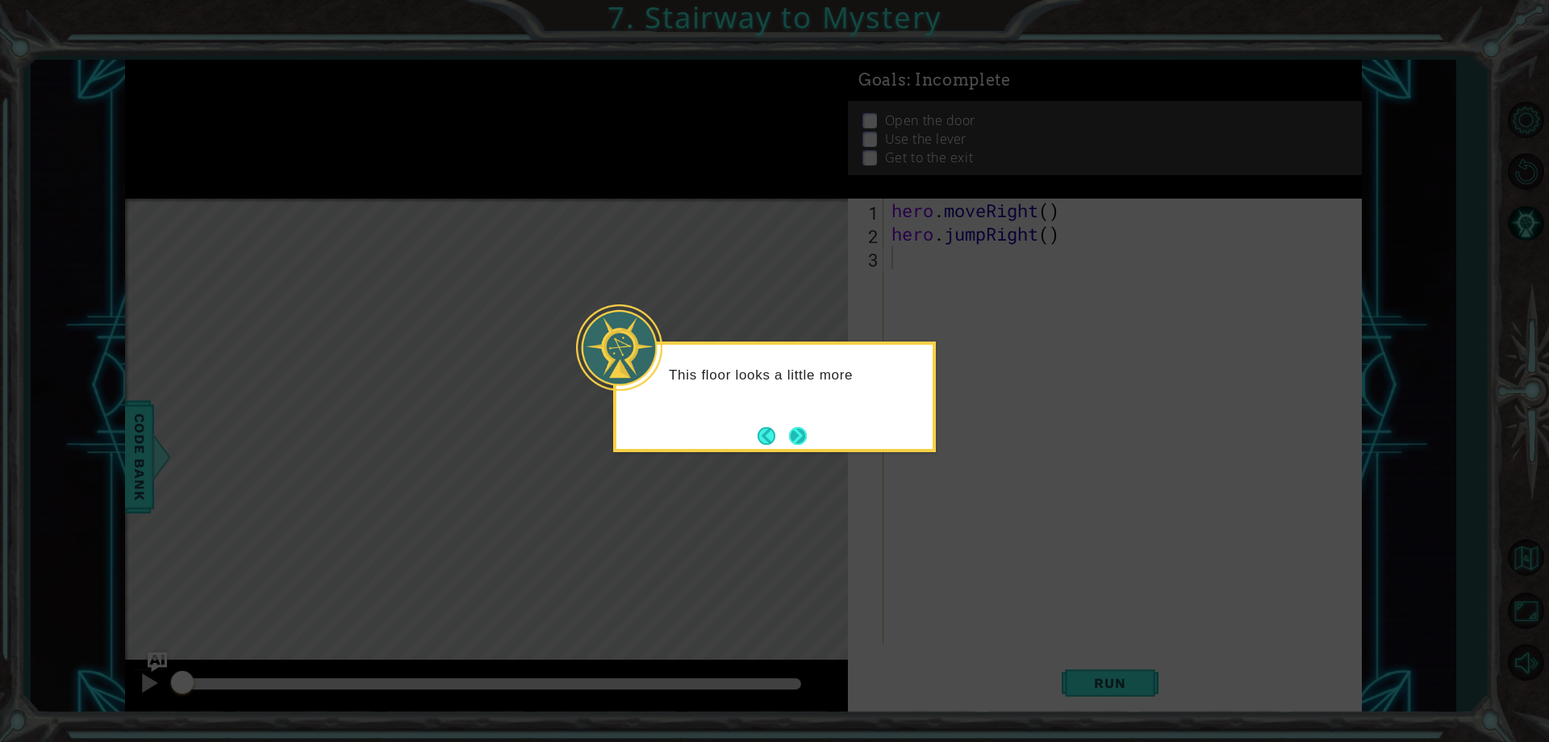
click at [791, 429] on button "Next" at bounding box center [797, 435] width 19 height 19
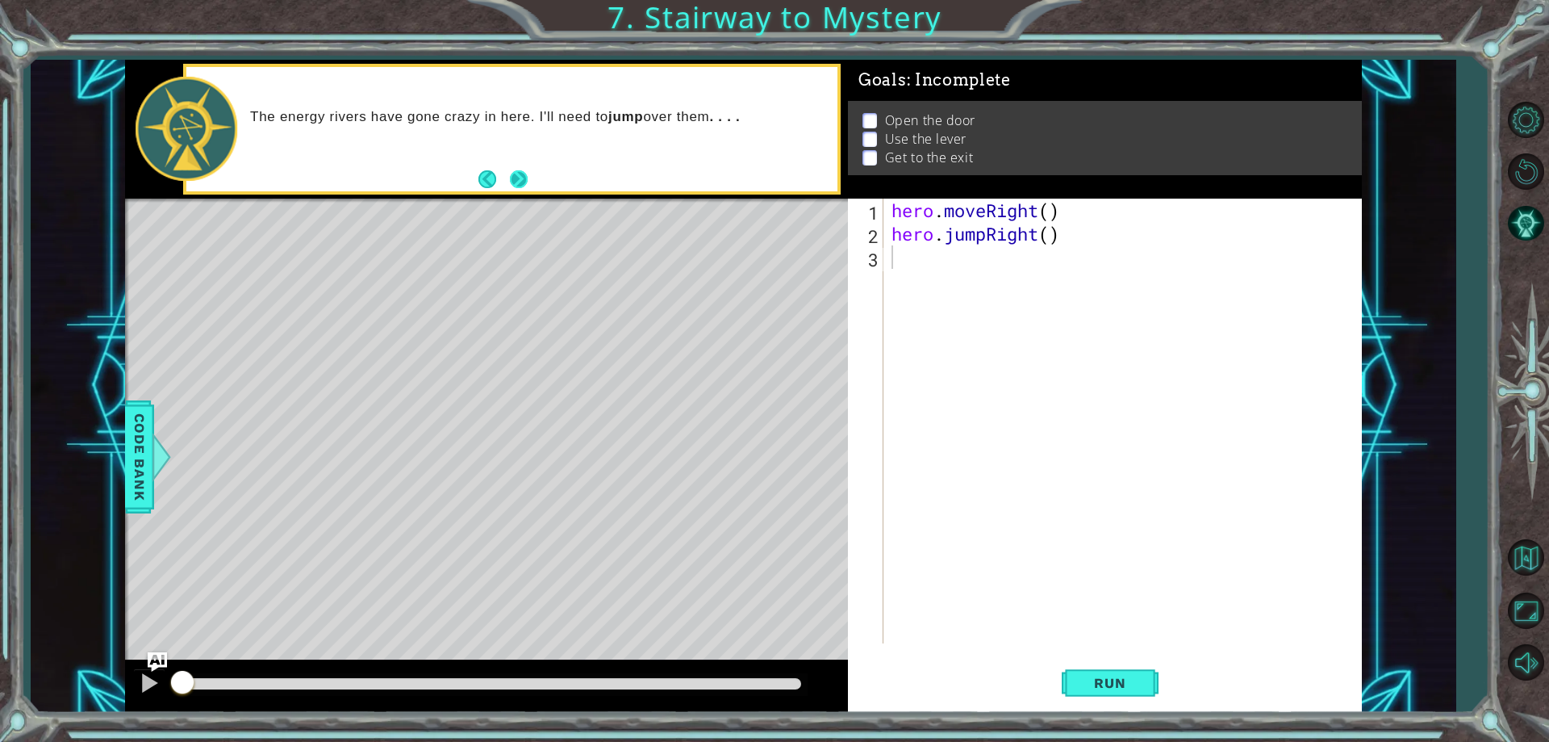
click at [516, 182] on button "Next" at bounding box center [519, 179] width 19 height 19
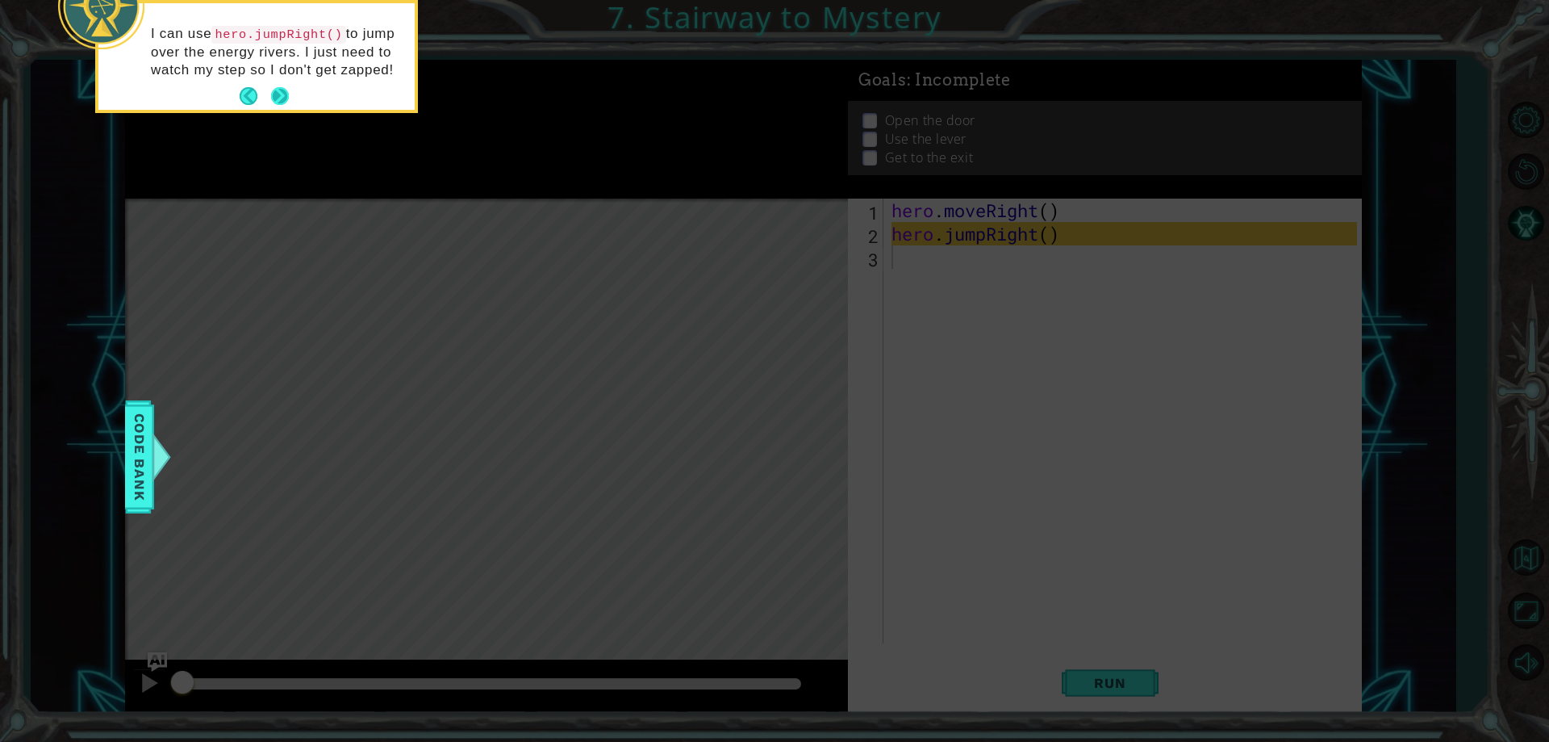
click at [274, 95] on button "Next" at bounding box center [279, 95] width 19 height 19
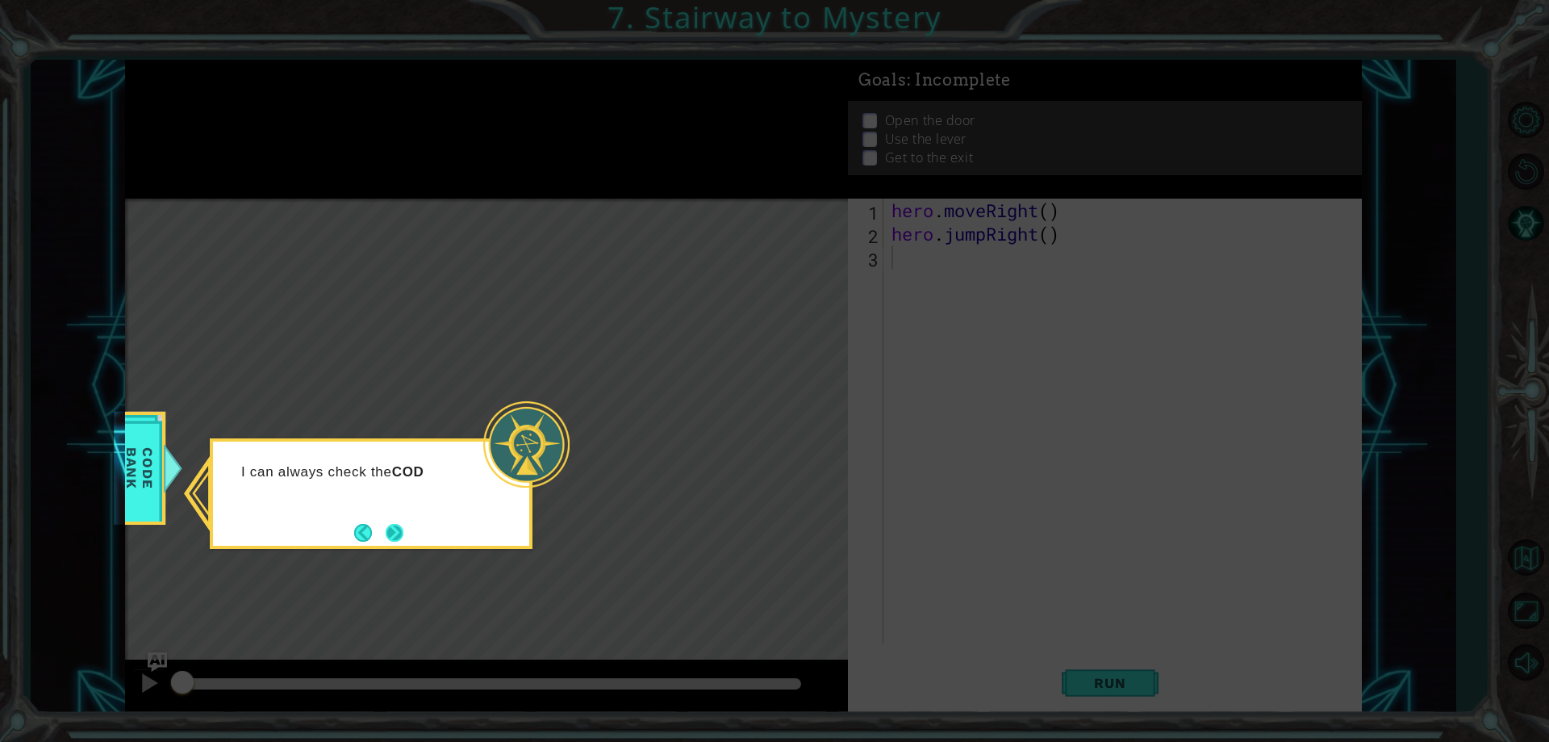
click at [390, 529] on button "Next" at bounding box center [394, 532] width 19 height 19
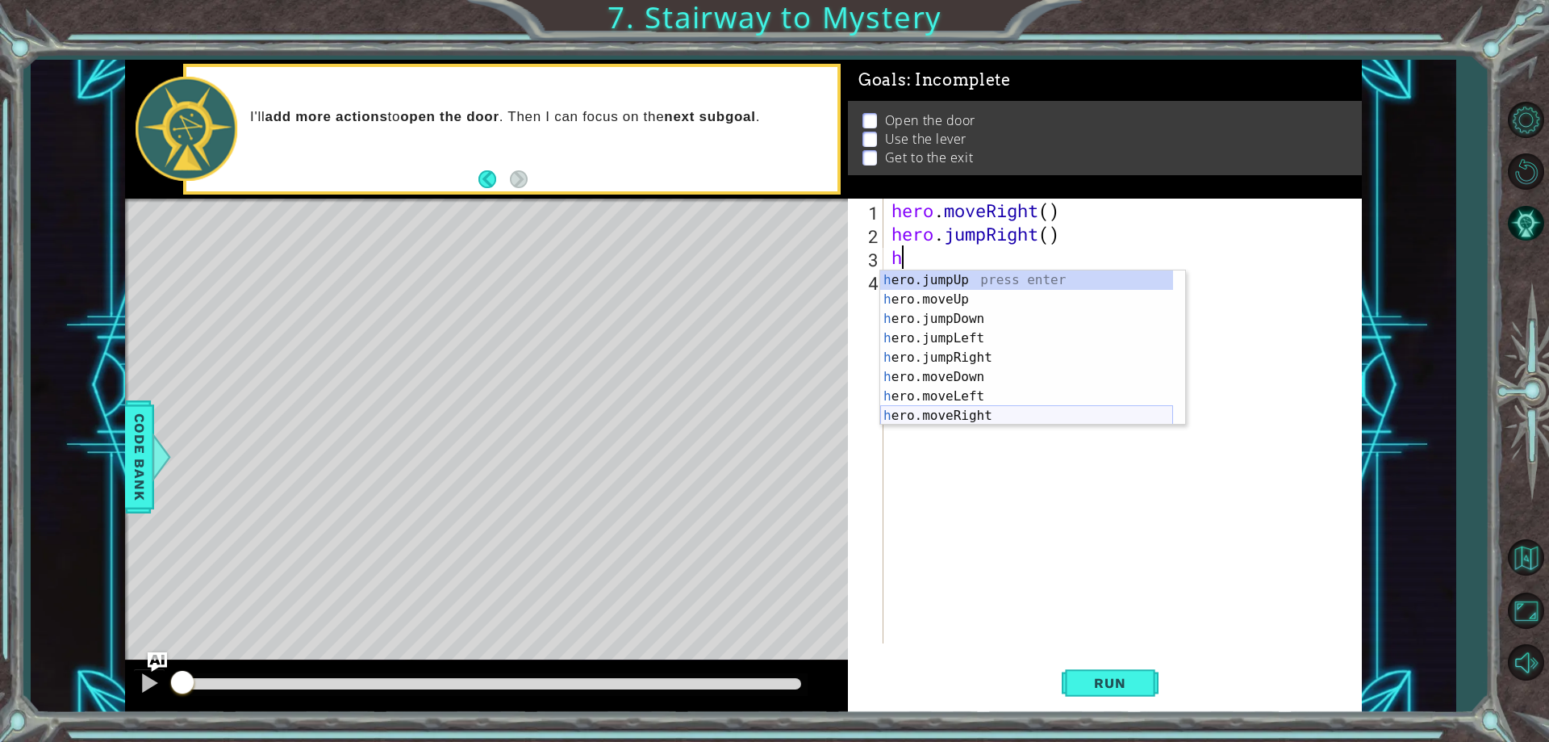
click at [932, 409] on div "h ero.jumpUp press enter h ero.moveUp press enter h ero.jumpDown press enter h …" at bounding box center [1026, 367] width 293 height 194
type textarea "hero.moveRight(1)"
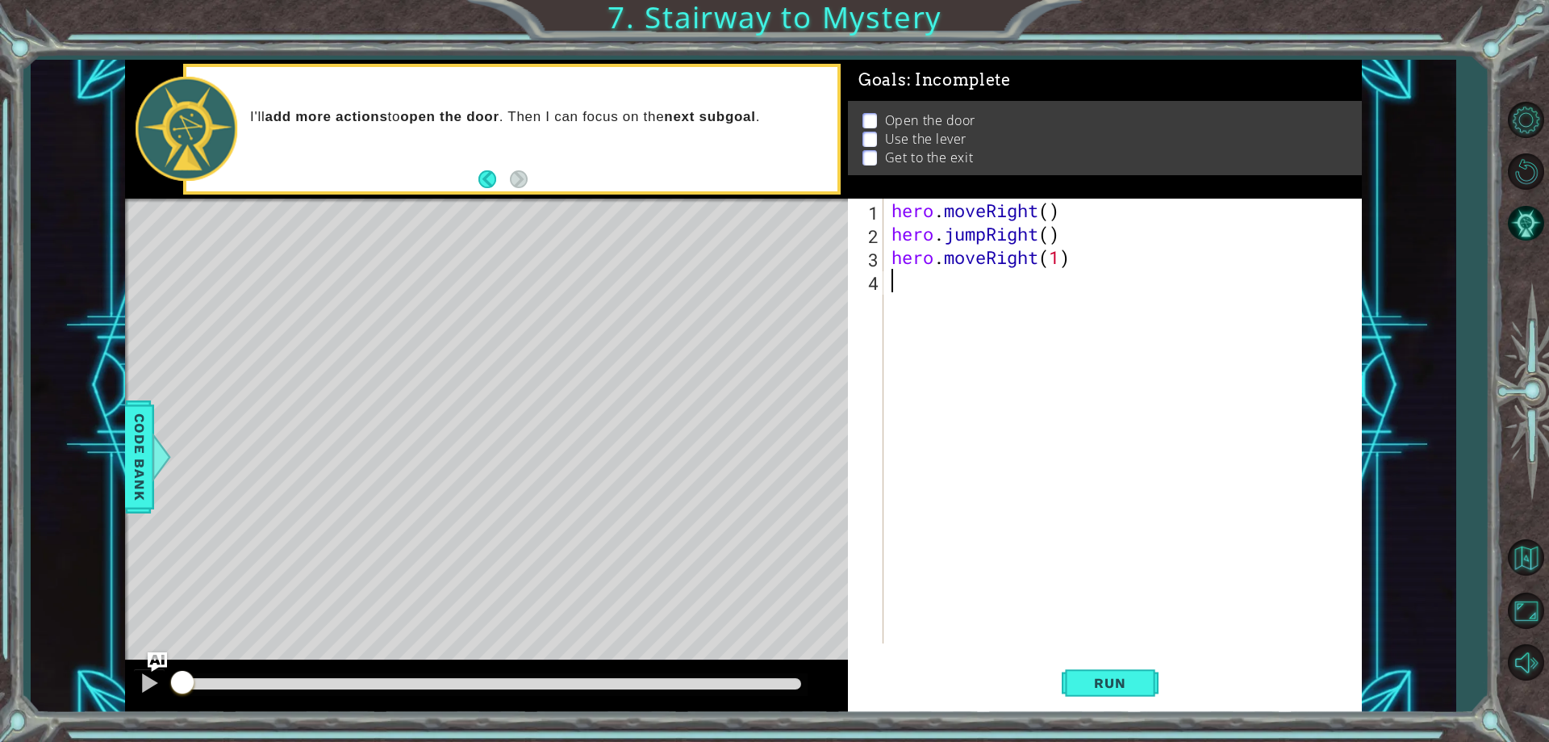
click at [906, 278] on div "hero . moveRight ( ) hero . jumpRight ( ) hero . moveRight ( 1 )" at bounding box center [1127, 444] width 476 height 491
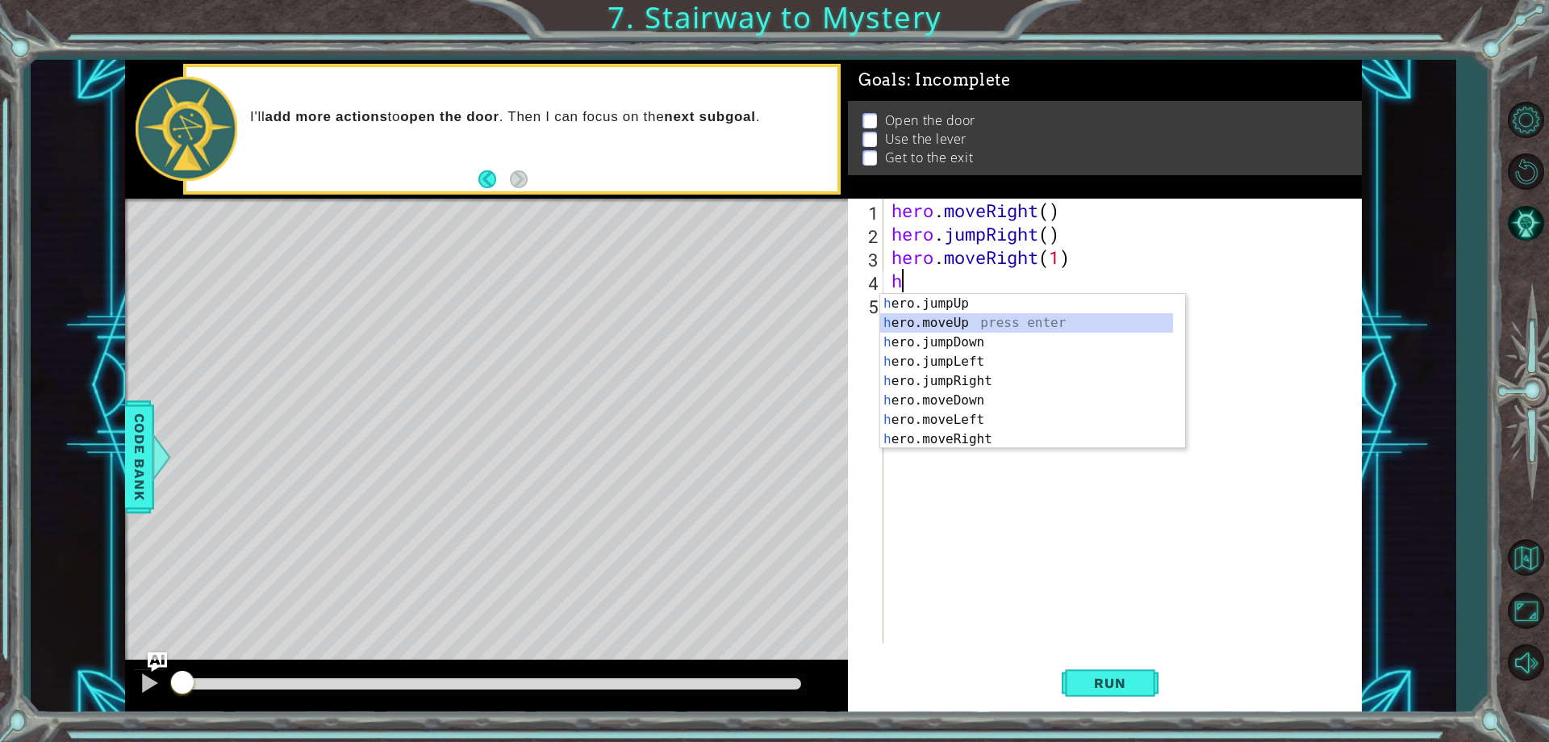
click at [935, 324] on div "h ero.jumpUp press enter h ero.moveUp press enter h ero.jumpDown press enter h …" at bounding box center [1026, 391] width 293 height 194
type textarea "hero.moveUp(1)"
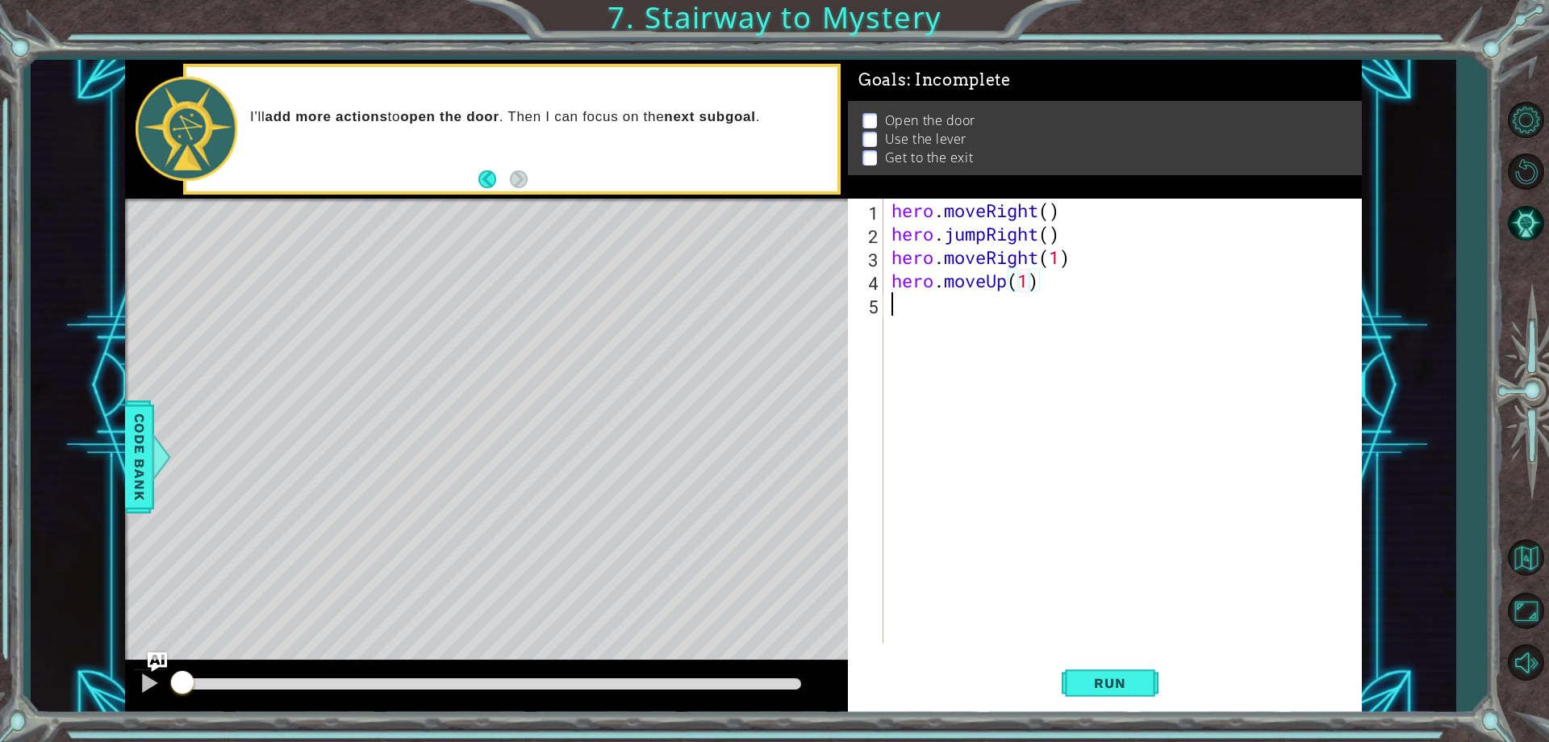
click at [902, 307] on div "hero . moveRight ( ) hero . jumpRight ( ) hero . moveRight ( 1 ) hero . moveUp …" at bounding box center [1127, 444] width 476 height 491
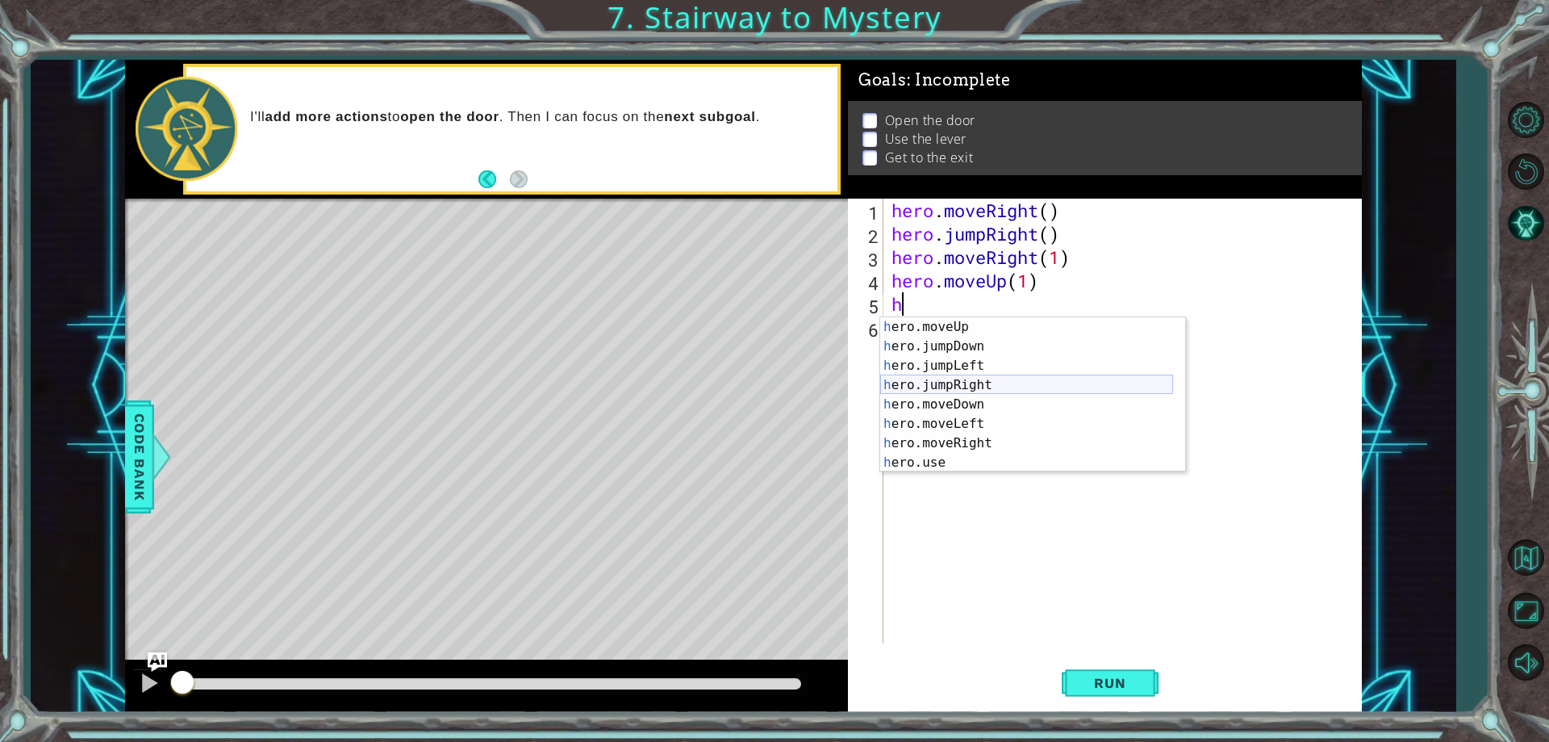
scroll to position [19, 0]
click at [920, 461] on div "h ero.moveUp press enter h ero.jumpDown press enter h ero.jumpLeft press enter …" at bounding box center [1026, 414] width 293 height 194
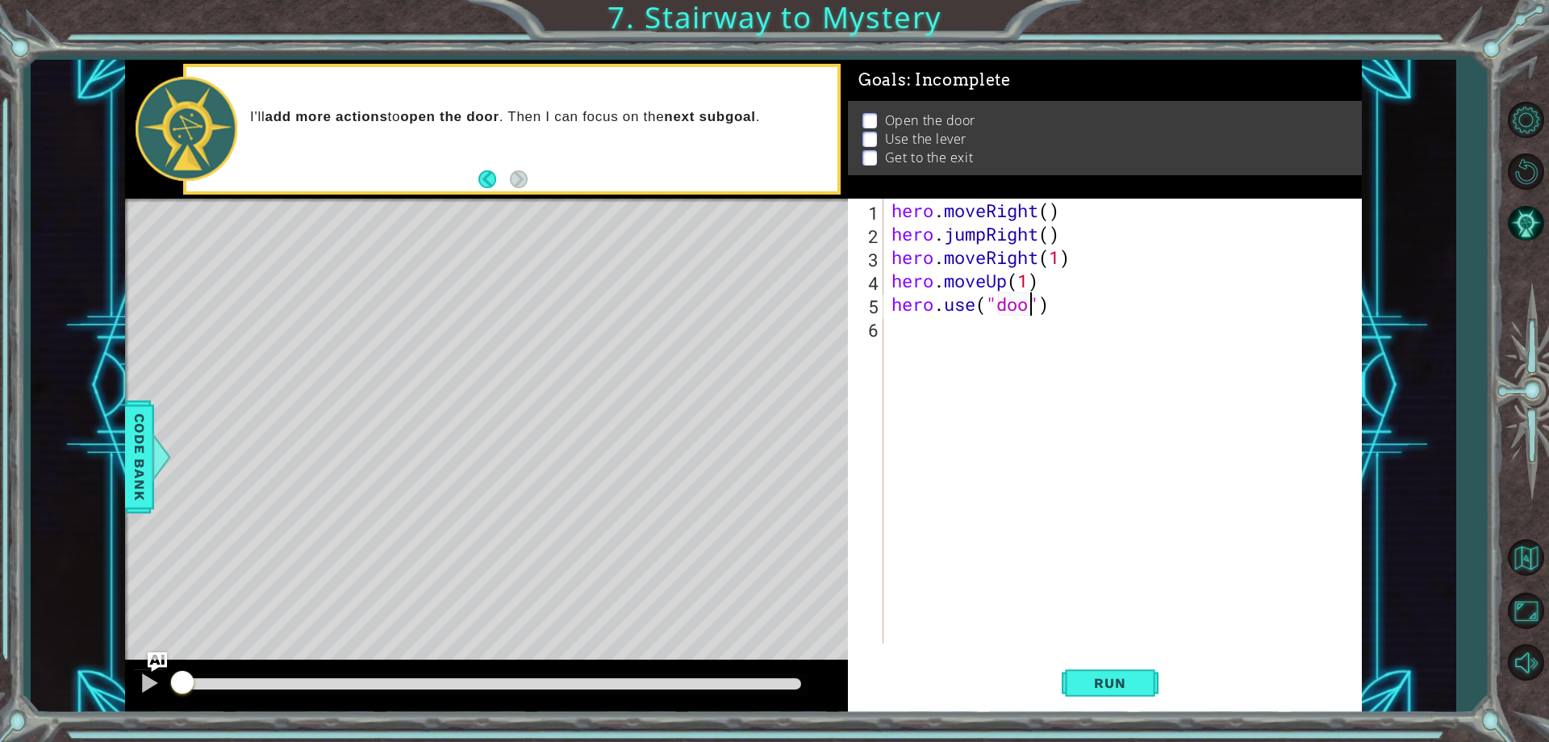
scroll to position [0, 7]
type textarea "hero.use("door")"
click at [1119, 675] on span "Run" at bounding box center [1110, 683] width 64 height 16
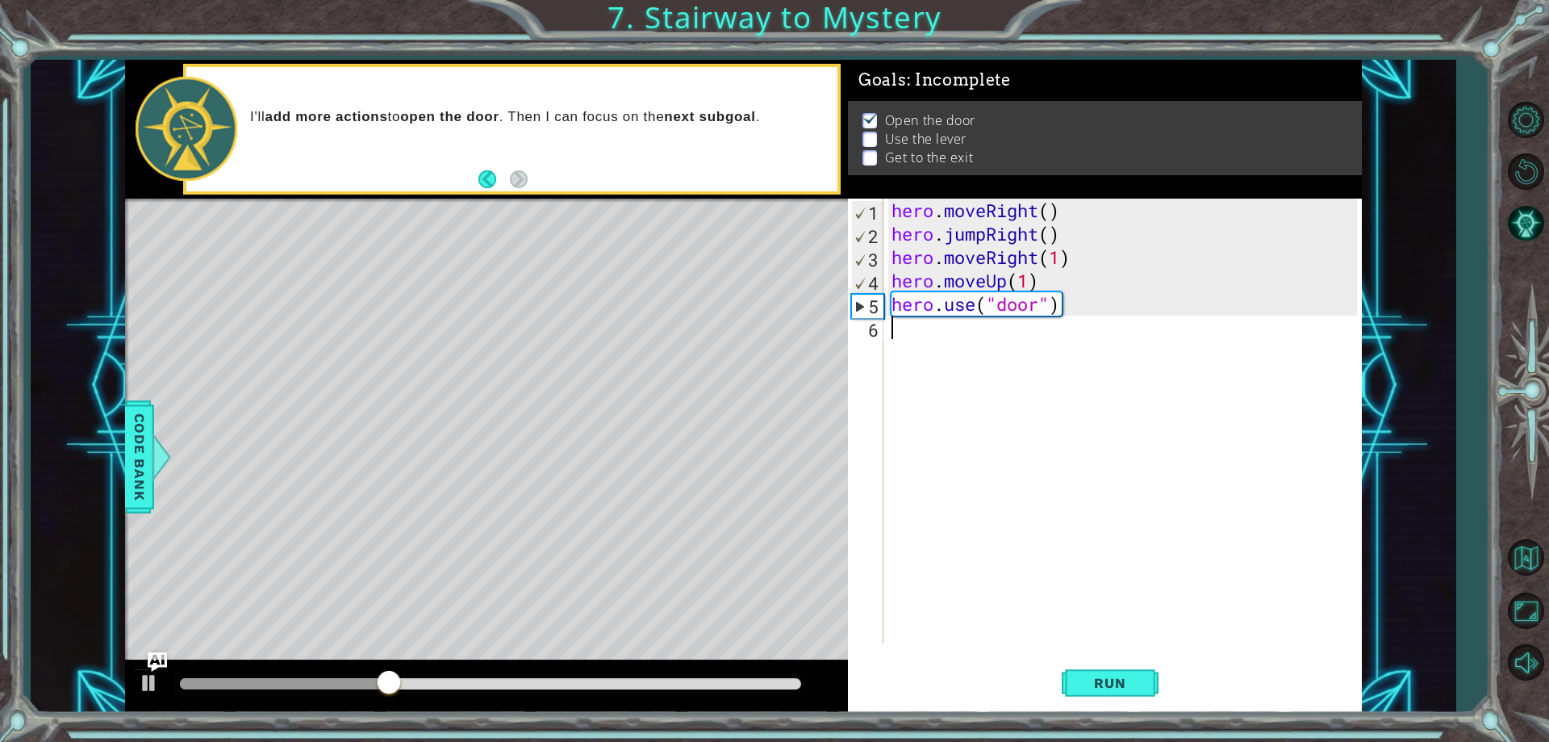
click at [889, 334] on div "hero . moveRight ( ) hero . jumpRight ( ) hero . moveRight ( 1 ) hero . moveUp …" at bounding box center [1127, 444] width 476 height 491
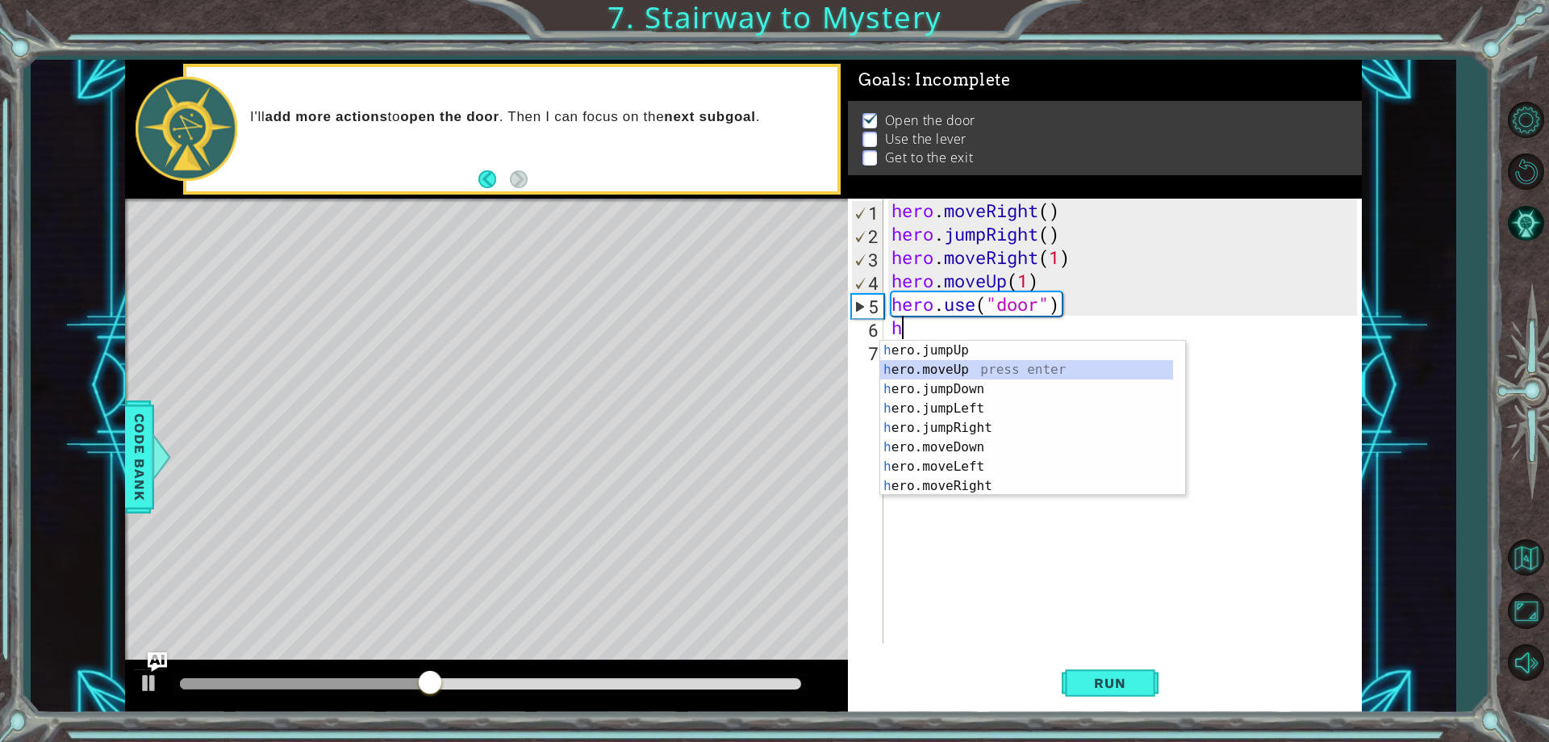
click at [927, 371] on div "h ero.jumpUp press enter h ero.moveUp press enter h ero.jumpDown press enter h …" at bounding box center [1026, 438] width 293 height 194
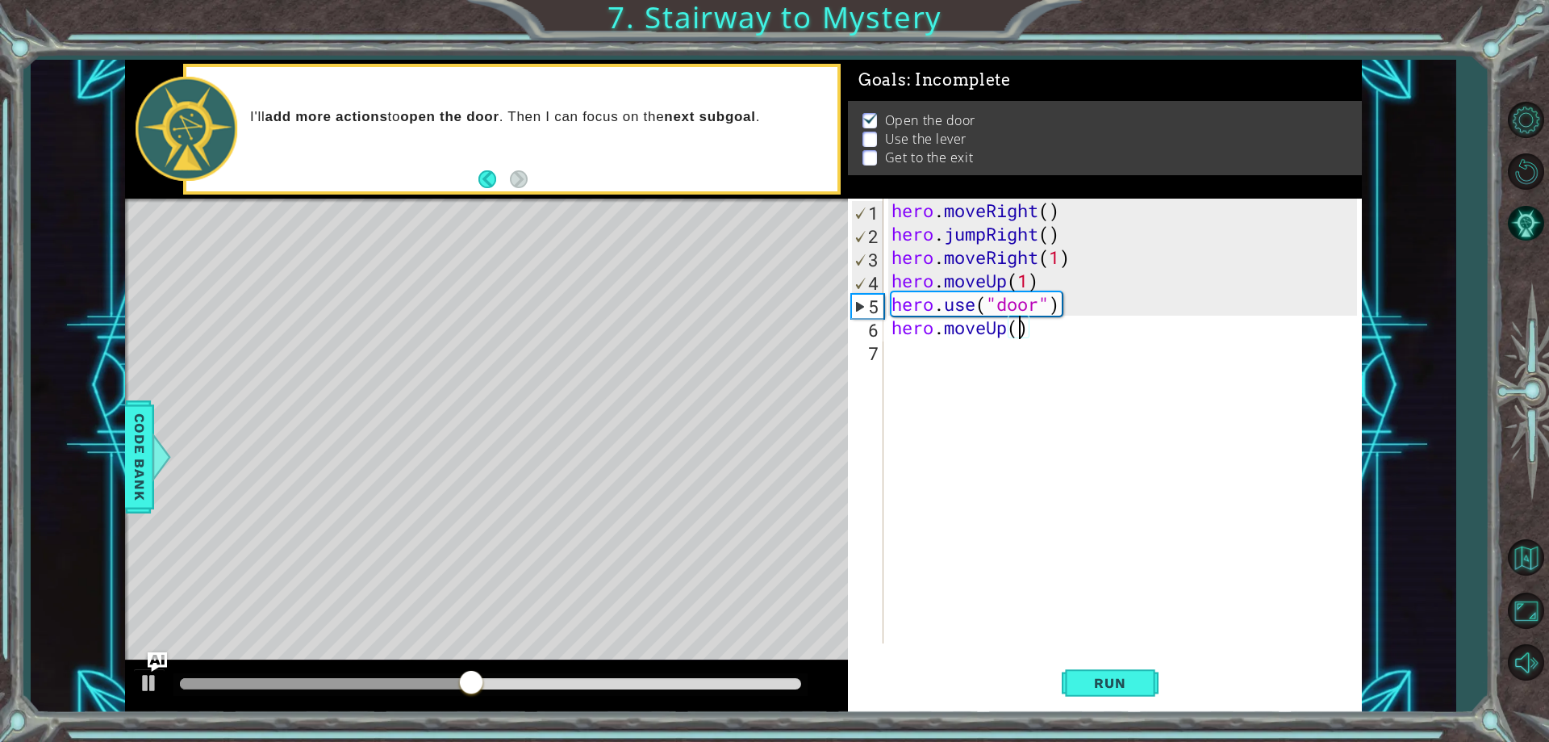
scroll to position [0, 6]
type textarea "hero.moveUp(2)"
click at [892, 350] on div "hero . moveRight ( ) hero . jumpRight ( ) hero . moveRight ( 1 ) hero . moveUp …" at bounding box center [1127, 444] width 476 height 491
type textarea "h"
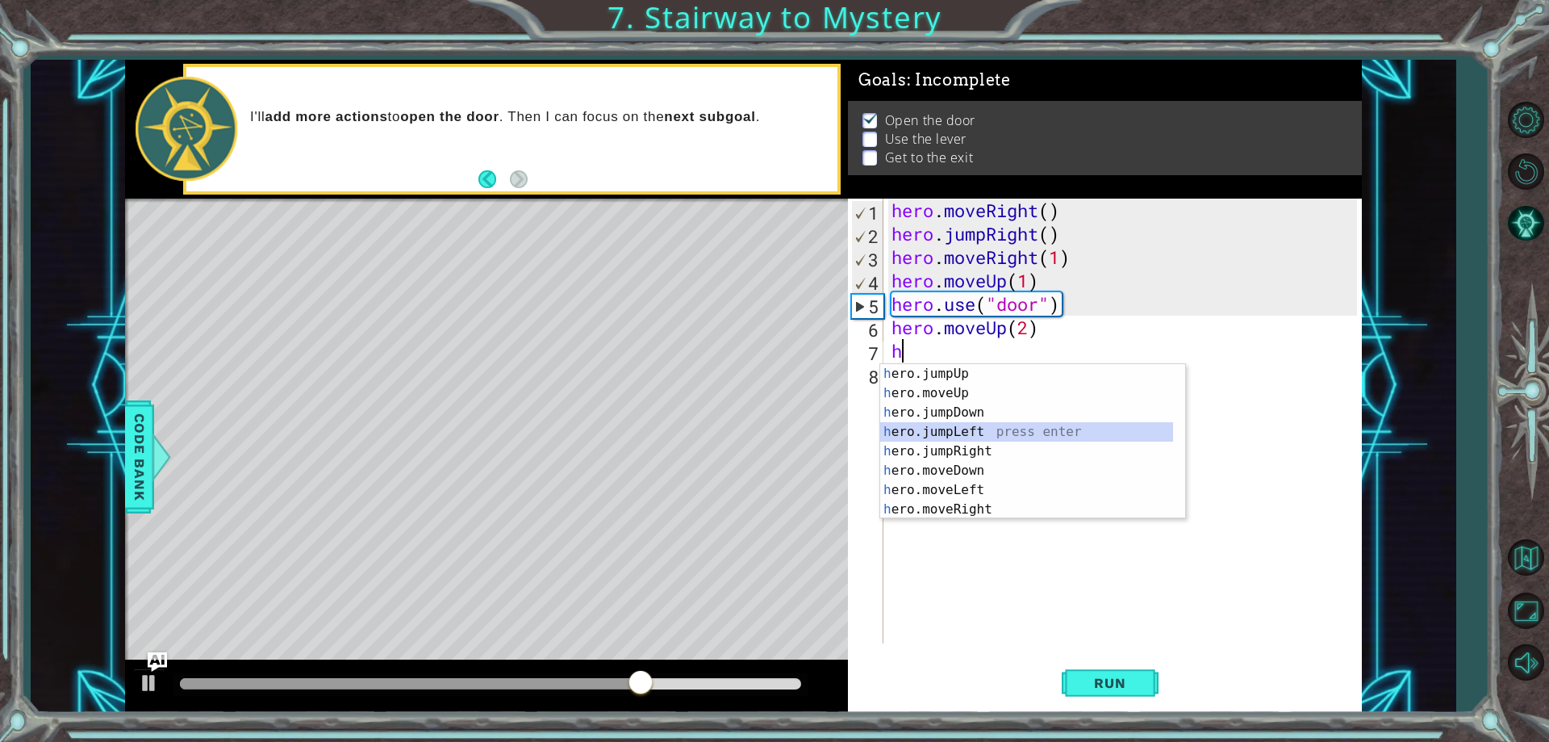
click at [946, 437] on div "h ero.jumpUp press enter h ero.moveUp press enter h ero.jumpDown press enter h …" at bounding box center [1026, 461] width 293 height 194
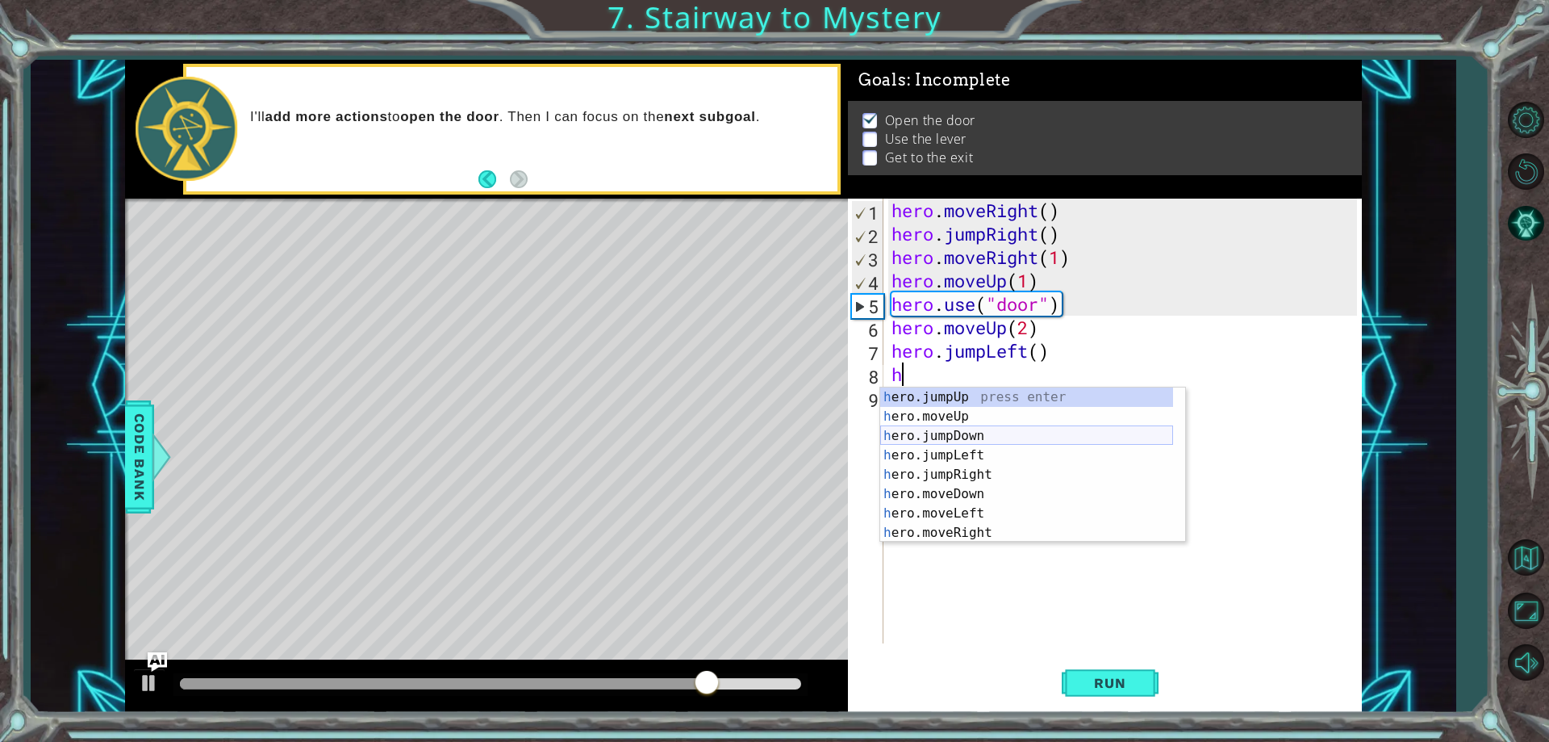
scroll to position [19, 0]
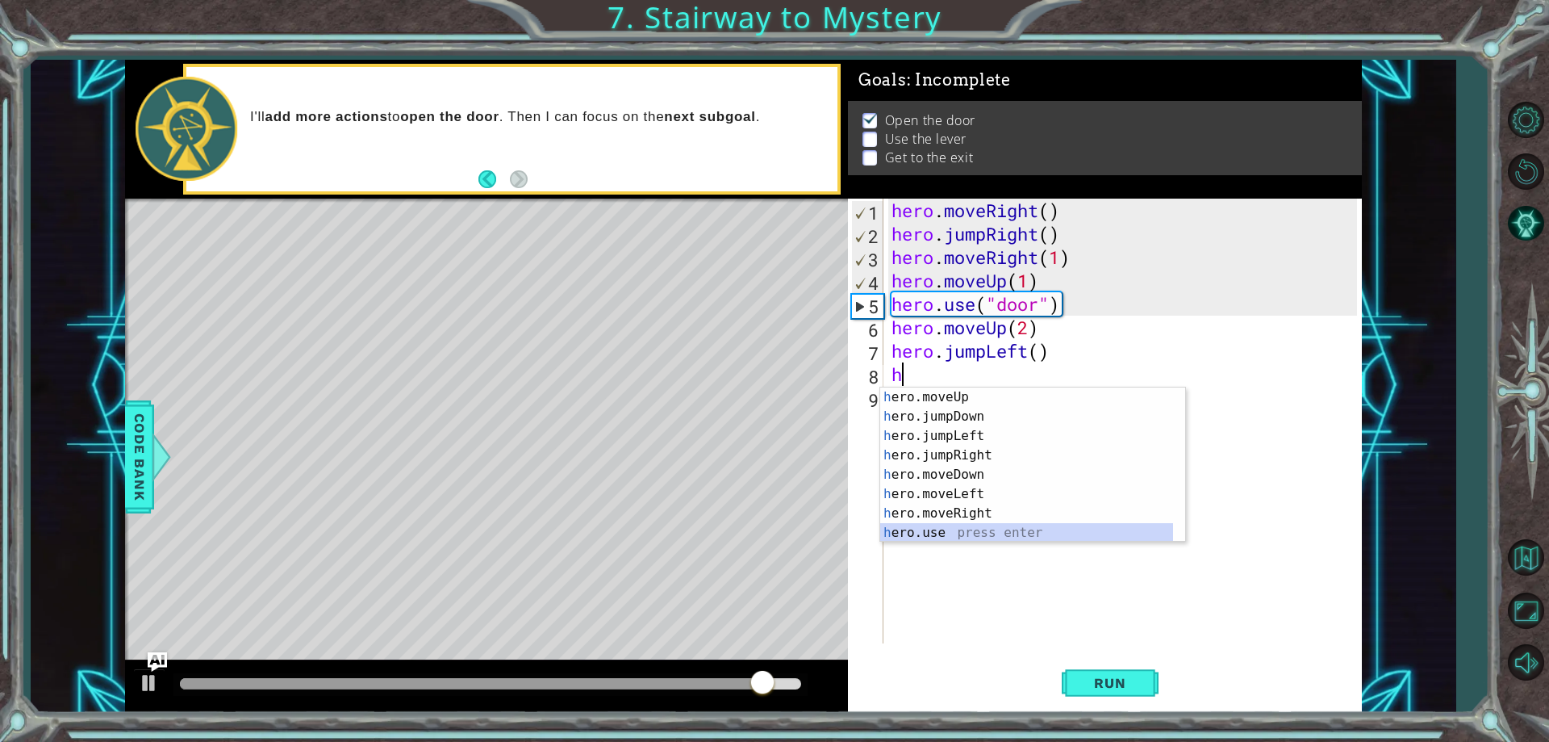
click at [933, 532] on div "h ero.moveUp press enter h ero.jumpDown press enter h ero.jumpLeft press enter …" at bounding box center [1026, 484] width 293 height 194
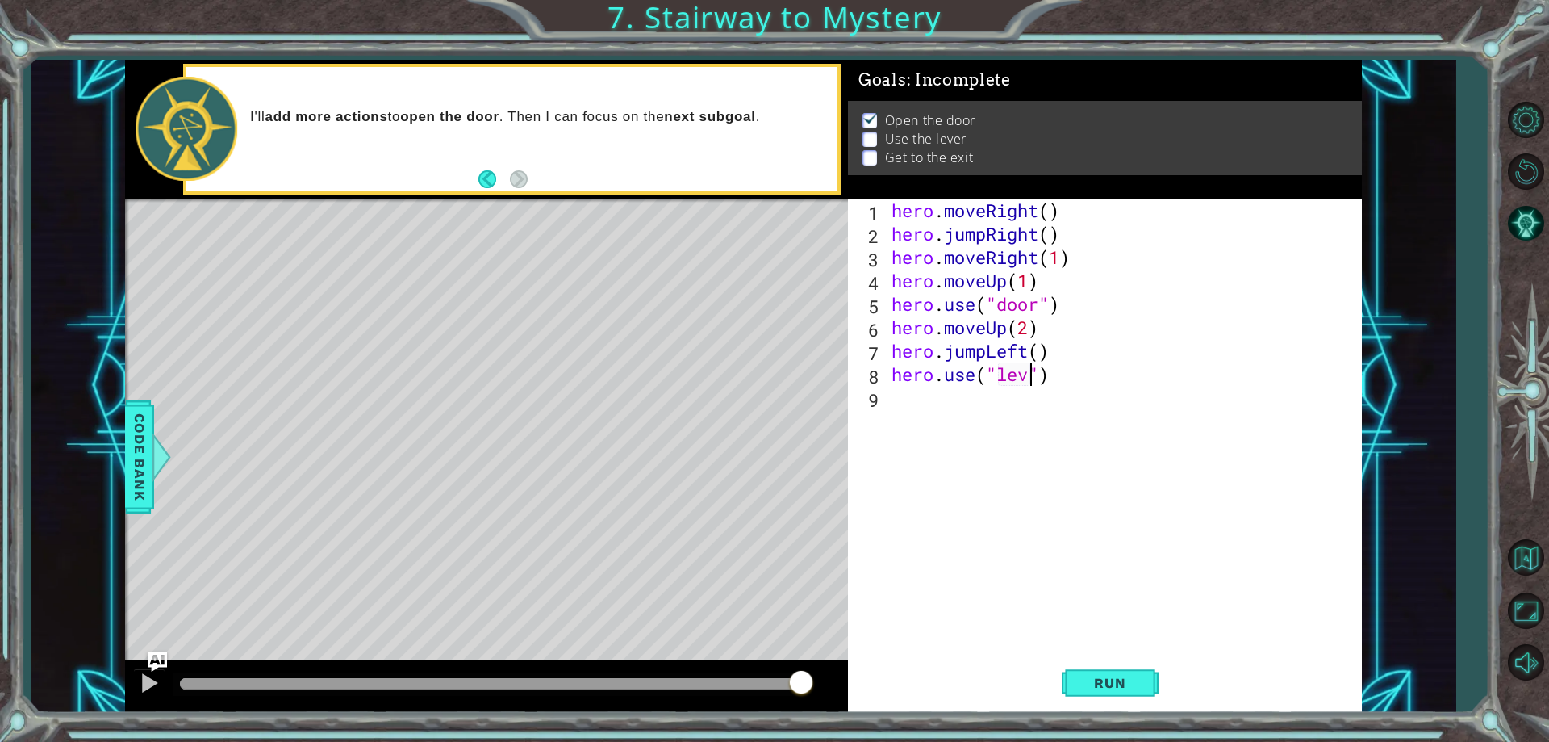
scroll to position [0, 7]
click at [1086, 681] on span "Run" at bounding box center [1110, 683] width 64 height 16
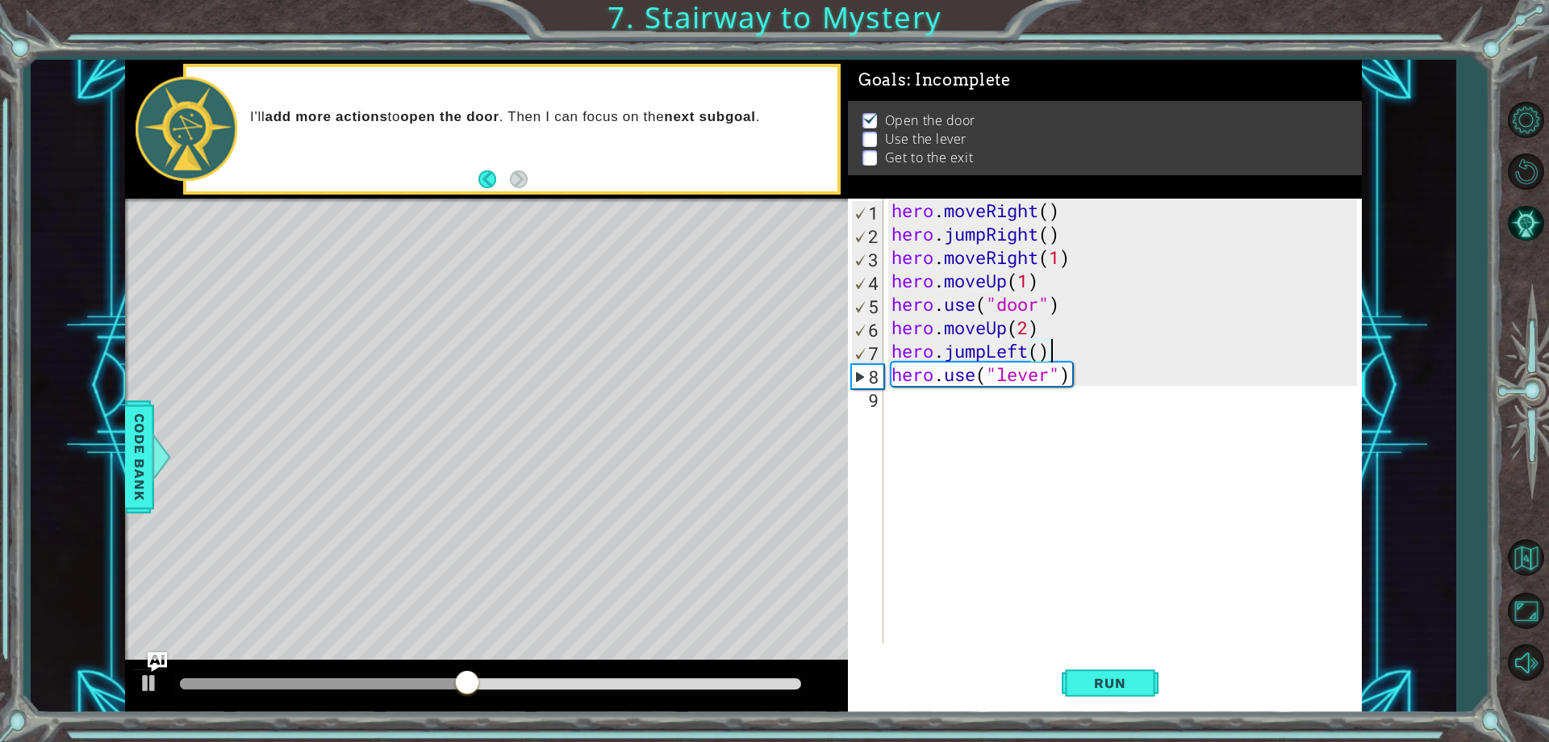
click at [1056, 351] on div "hero . moveRight ( ) hero . jumpRight ( ) hero . moveRight ( 1 ) hero . moveUp …" at bounding box center [1127, 444] width 476 height 491
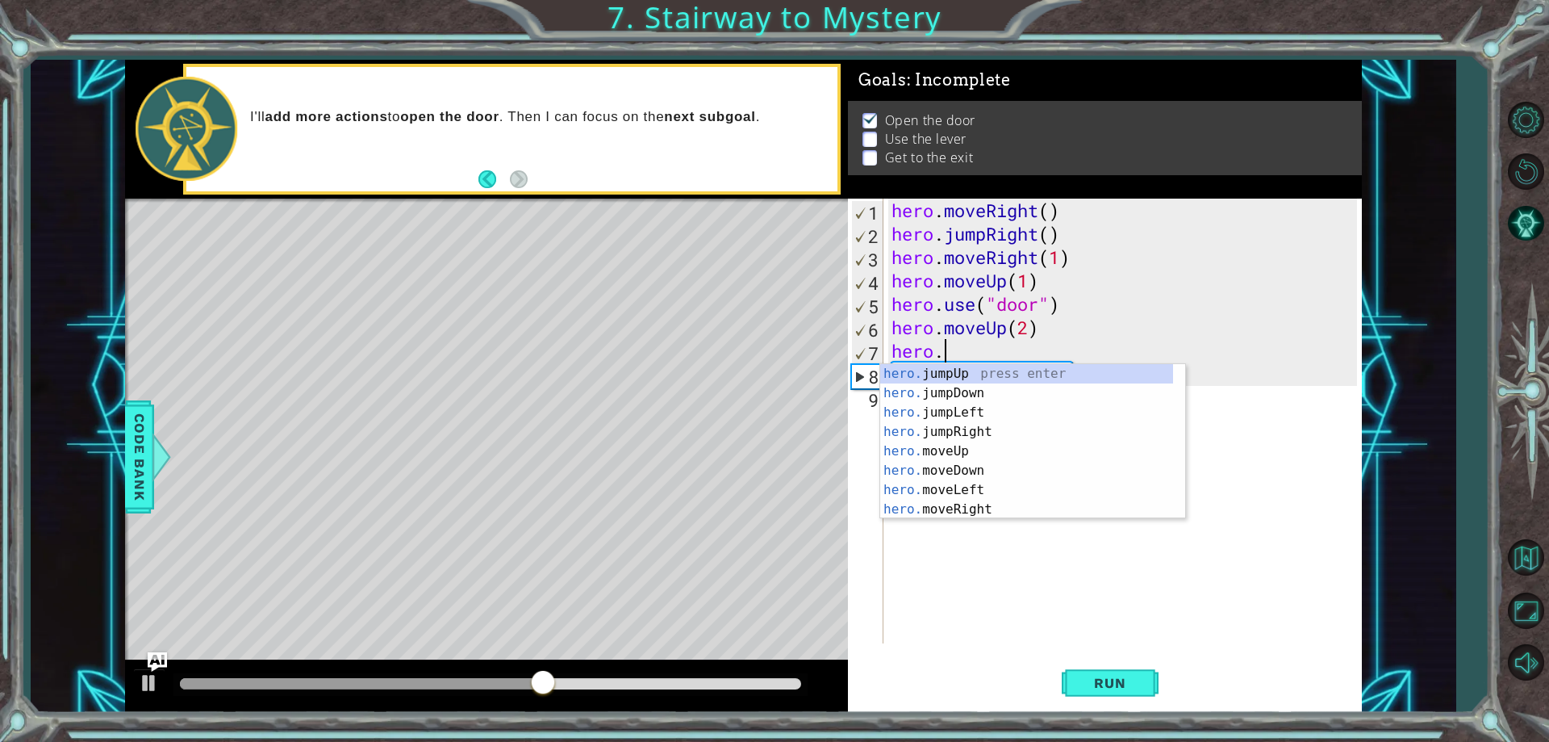
scroll to position [0, 0]
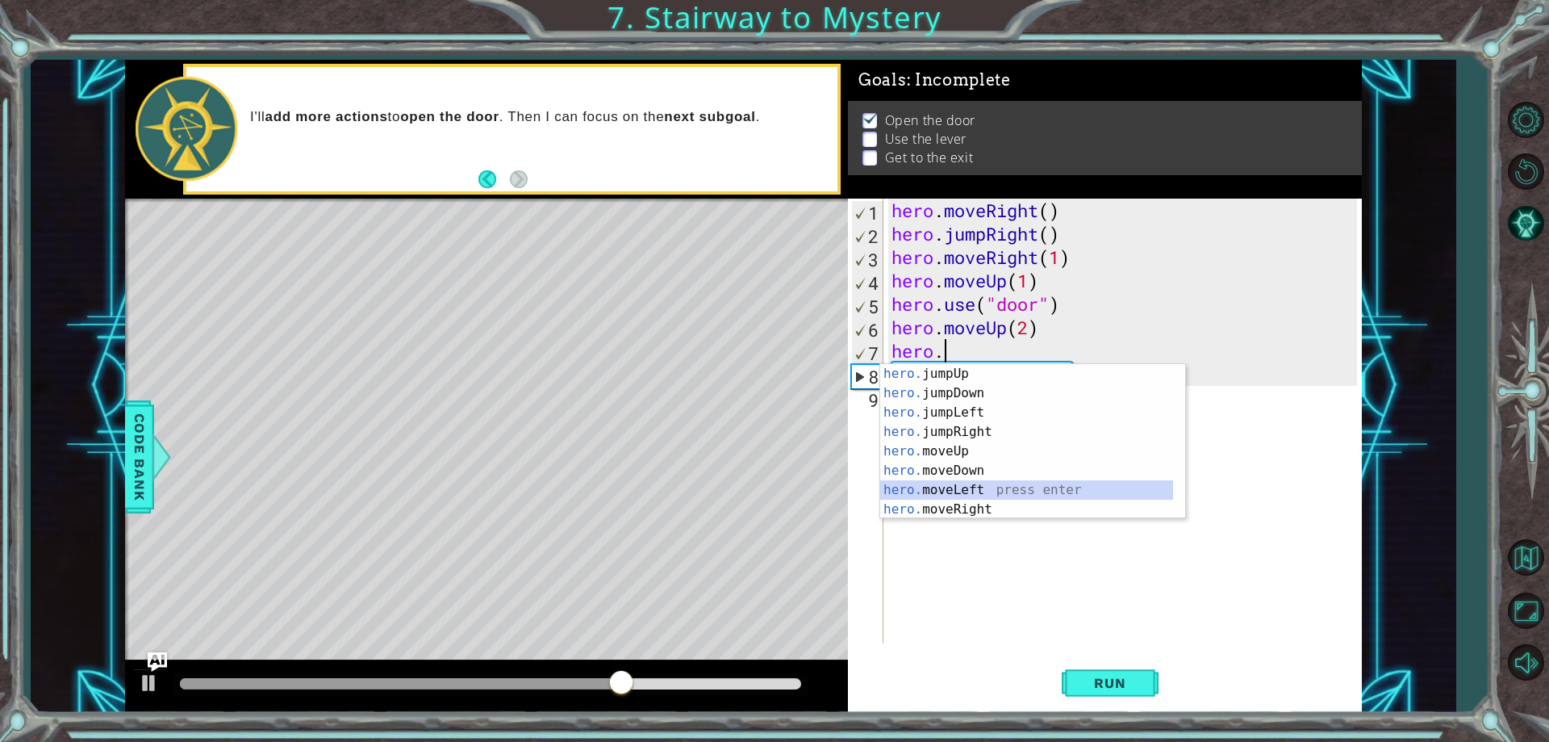
click at [950, 482] on div "hero. jumpUp press enter hero. jumpDown press enter hero. jumpLeft press enter …" at bounding box center [1026, 461] width 293 height 194
type textarea "hero.moveLeft(1)"
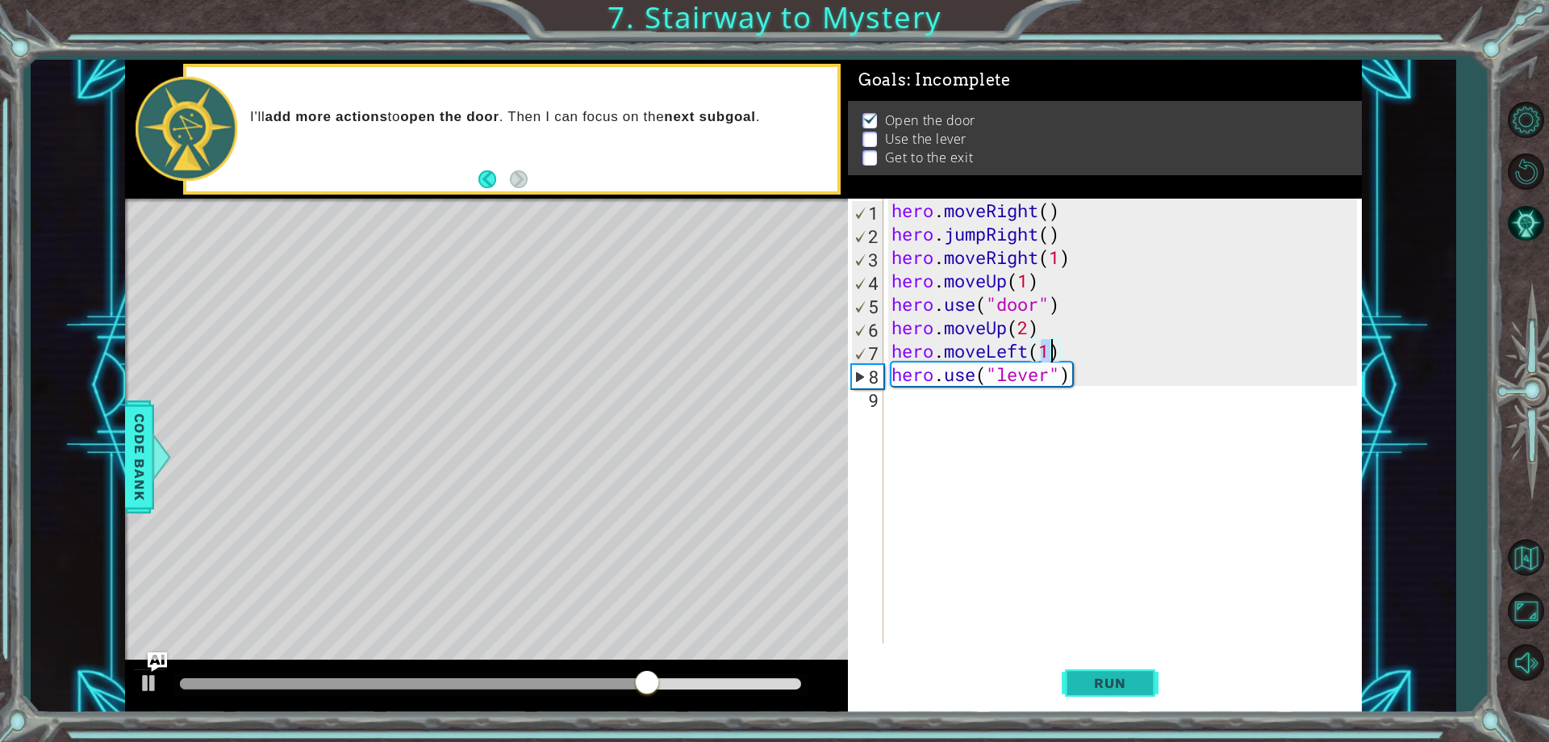
click at [1079, 681] on span "Run" at bounding box center [1110, 683] width 64 height 16
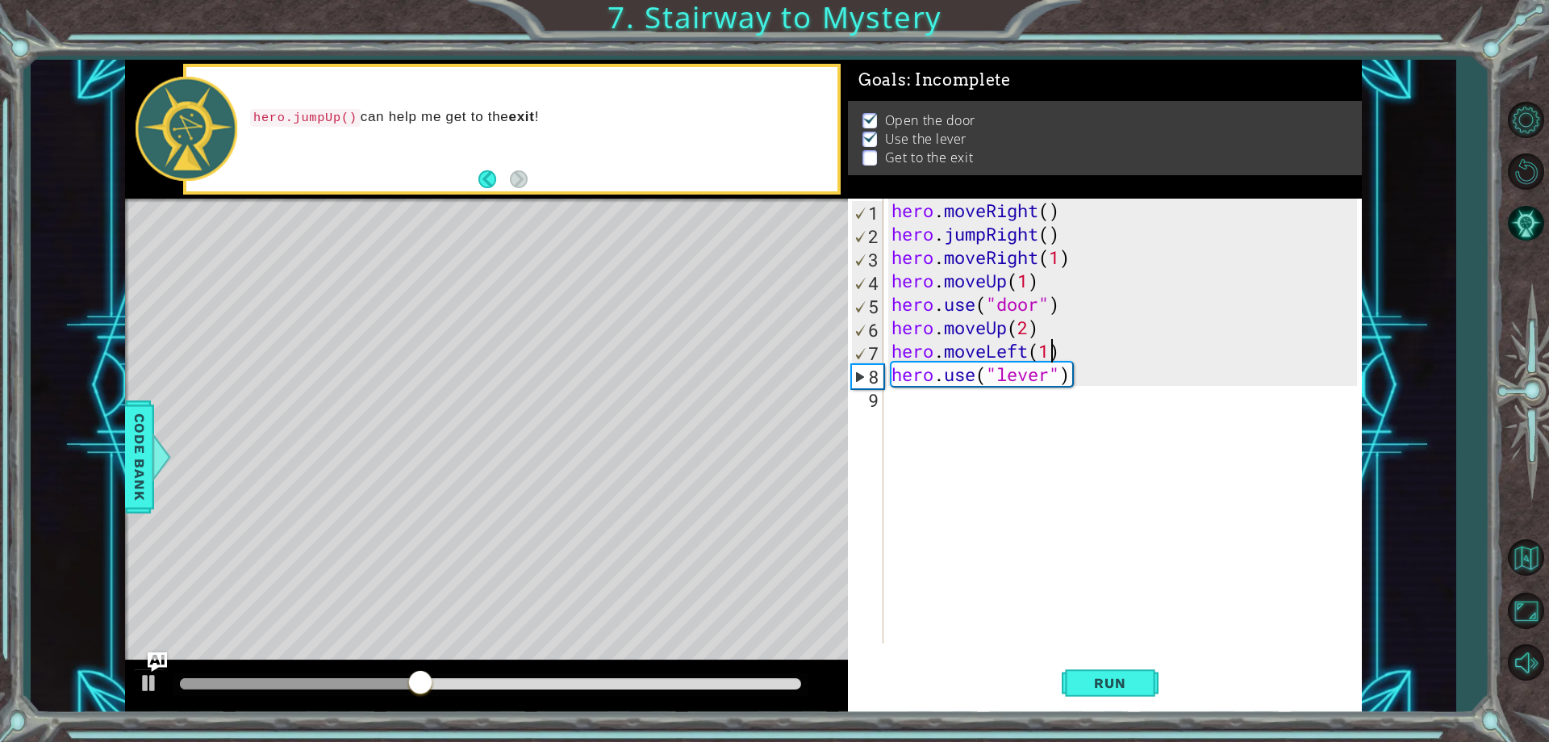
click at [889, 395] on div "hero . moveRight ( ) hero . jumpRight ( ) hero . moveRight ( 1 ) hero . moveUp …" at bounding box center [1127, 444] width 476 height 491
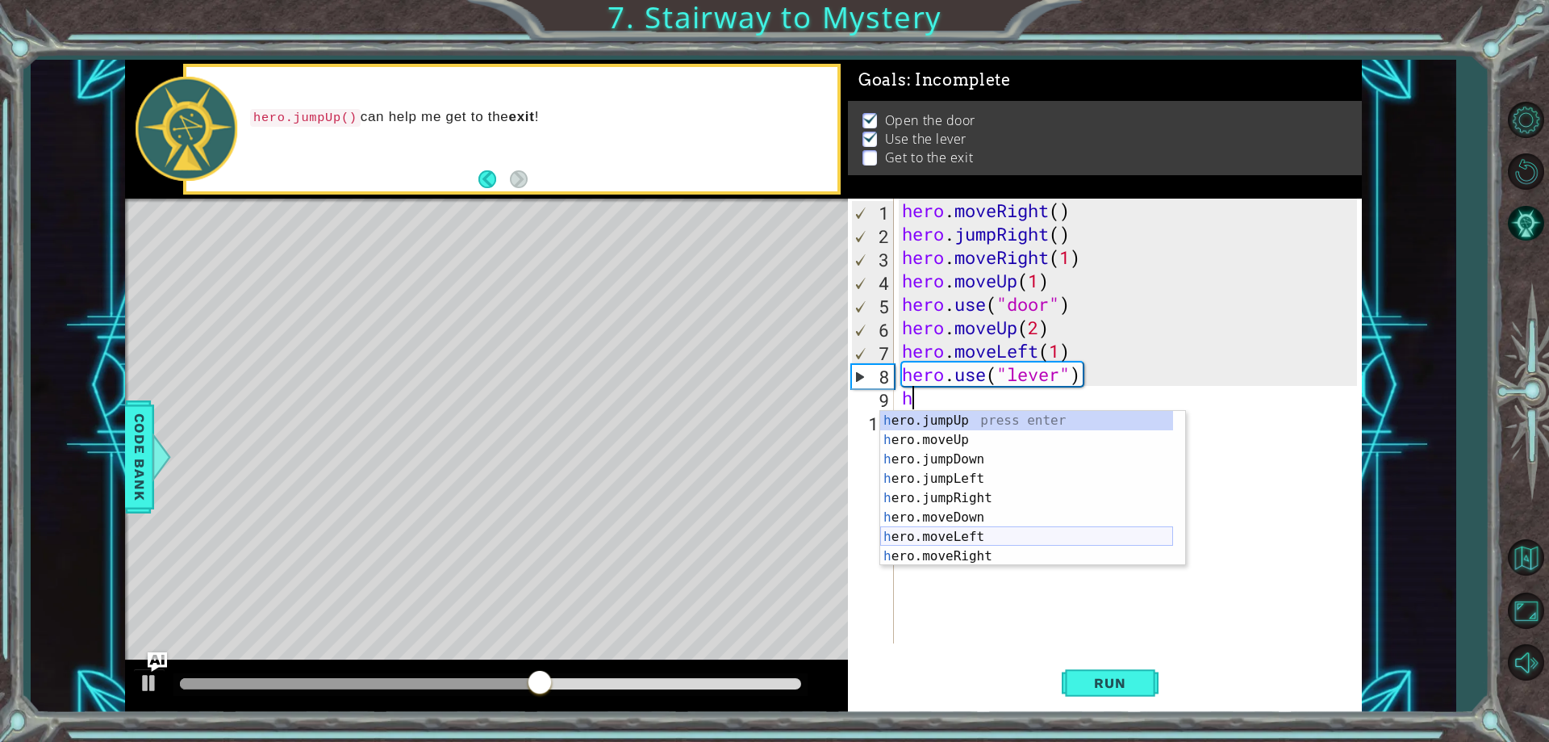
click at [947, 533] on div "h ero.jumpUp press enter h ero.moveUp press enter h ero.jumpDown press enter h …" at bounding box center [1026, 508] width 293 height 194
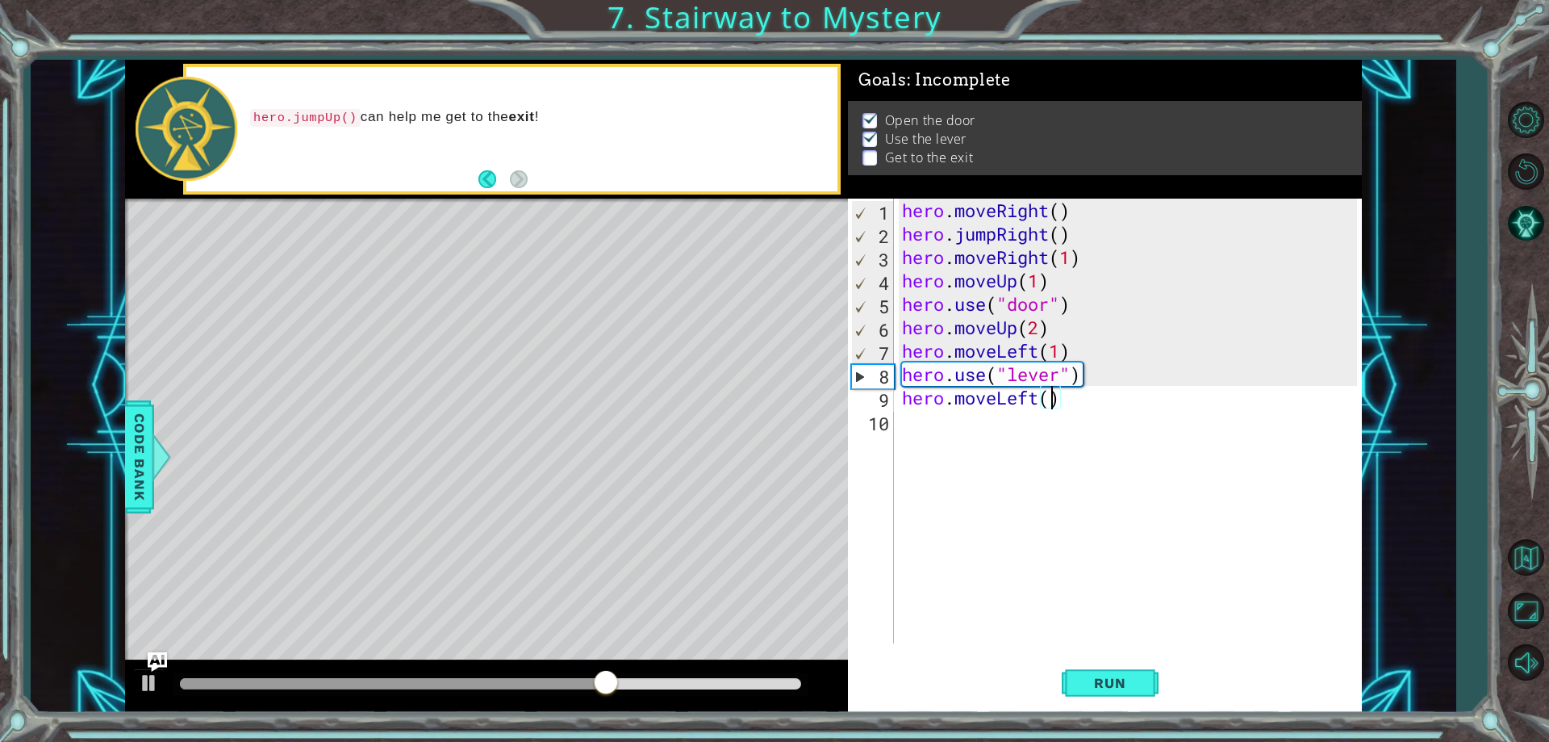
type textarea "hero.moveLeft(2)"
click at [902, 424] on div "hero . moveRight ( ) hero . jumpRight ( ) hero . moveRight ( 1 ) hero . moveUp …" at bounding box center [1132, 444] width 466 height 491
type textarea "h"
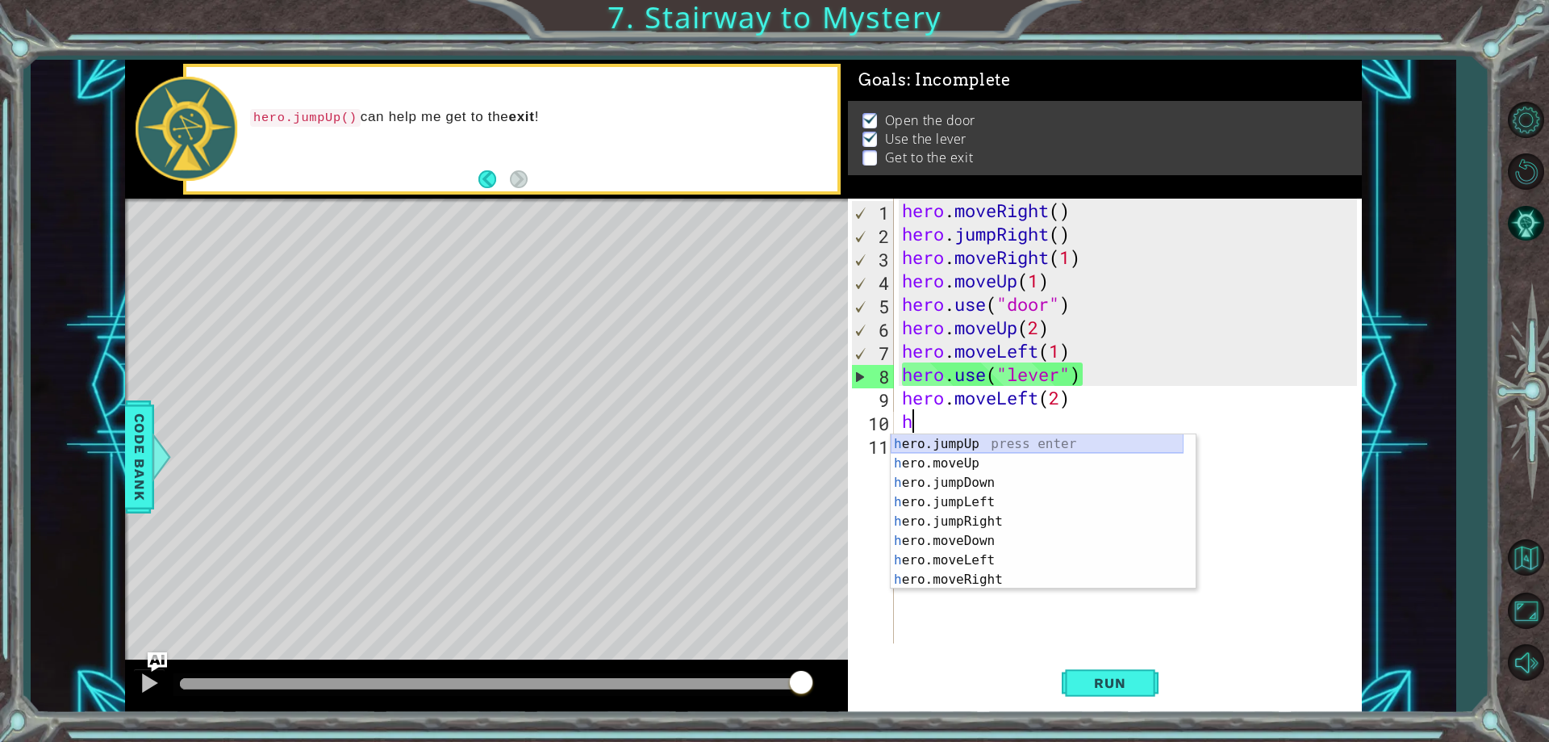
click at [965, 439] on div "h ero.jumpUp press enter h ero.moveUp press enter h ero.jumpDown press enter h …" at bounding box center [1037, 531] width 293 height 194
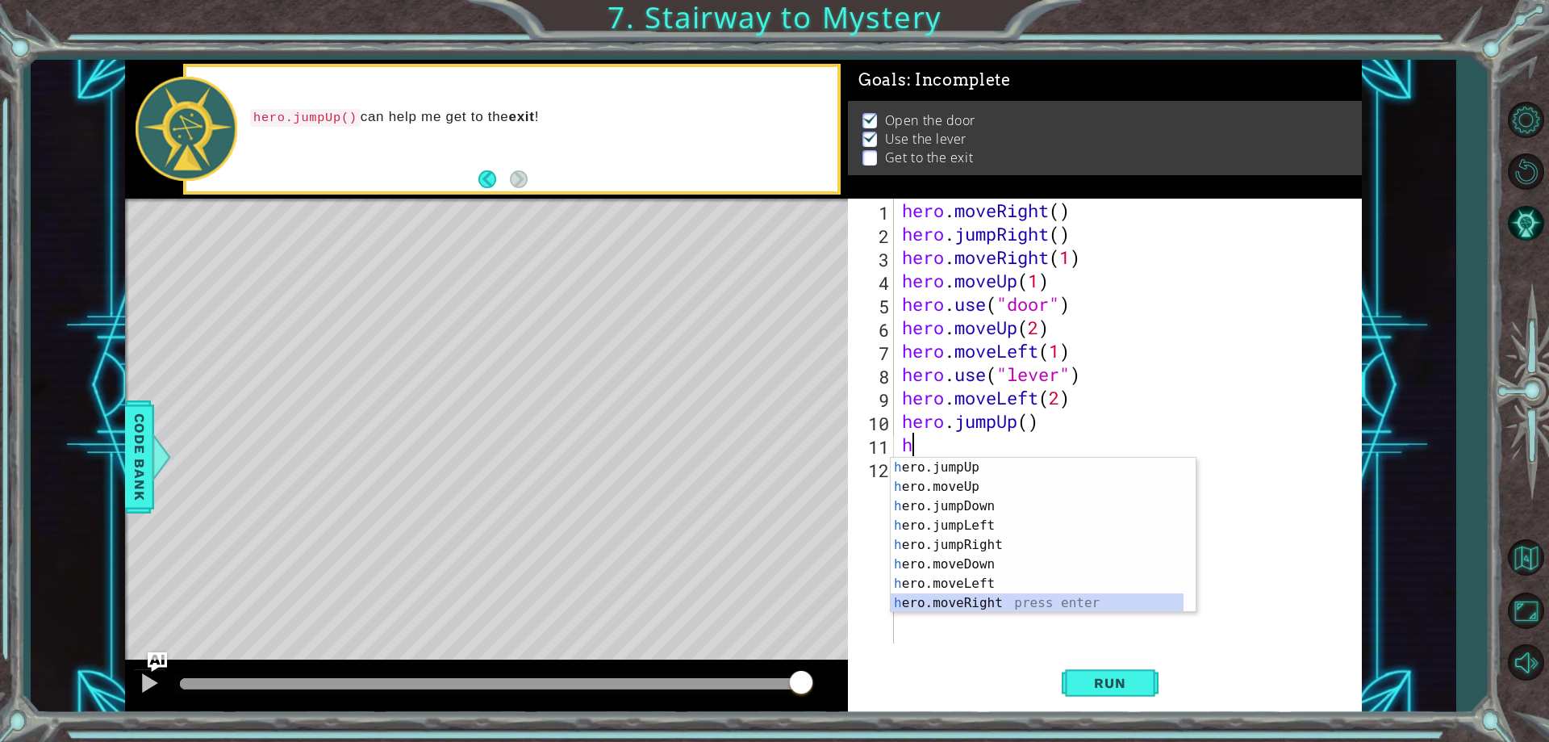
click at [949, 593] on div "h ero.jumpUp press enter h ero.moveUp press enter h ero.jumpDown press enter h …" at bounding box center [1037, 555] width 293 height 194
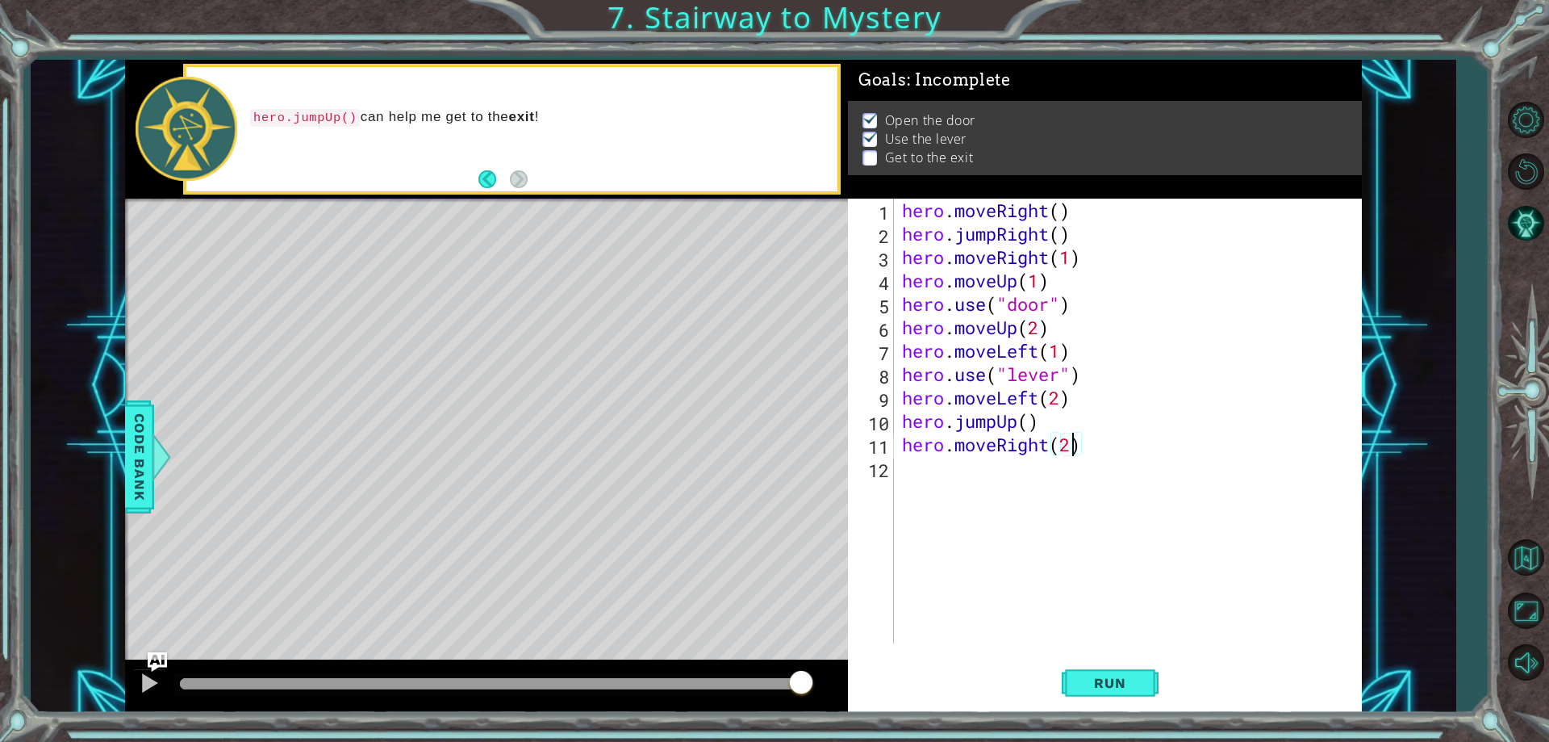
scroll to position [0, 7]
type textarea "hero.moveRight(2)"
click at [1127, 684] on span "Run" at bounding box center [1110, 683] width 64 height 16
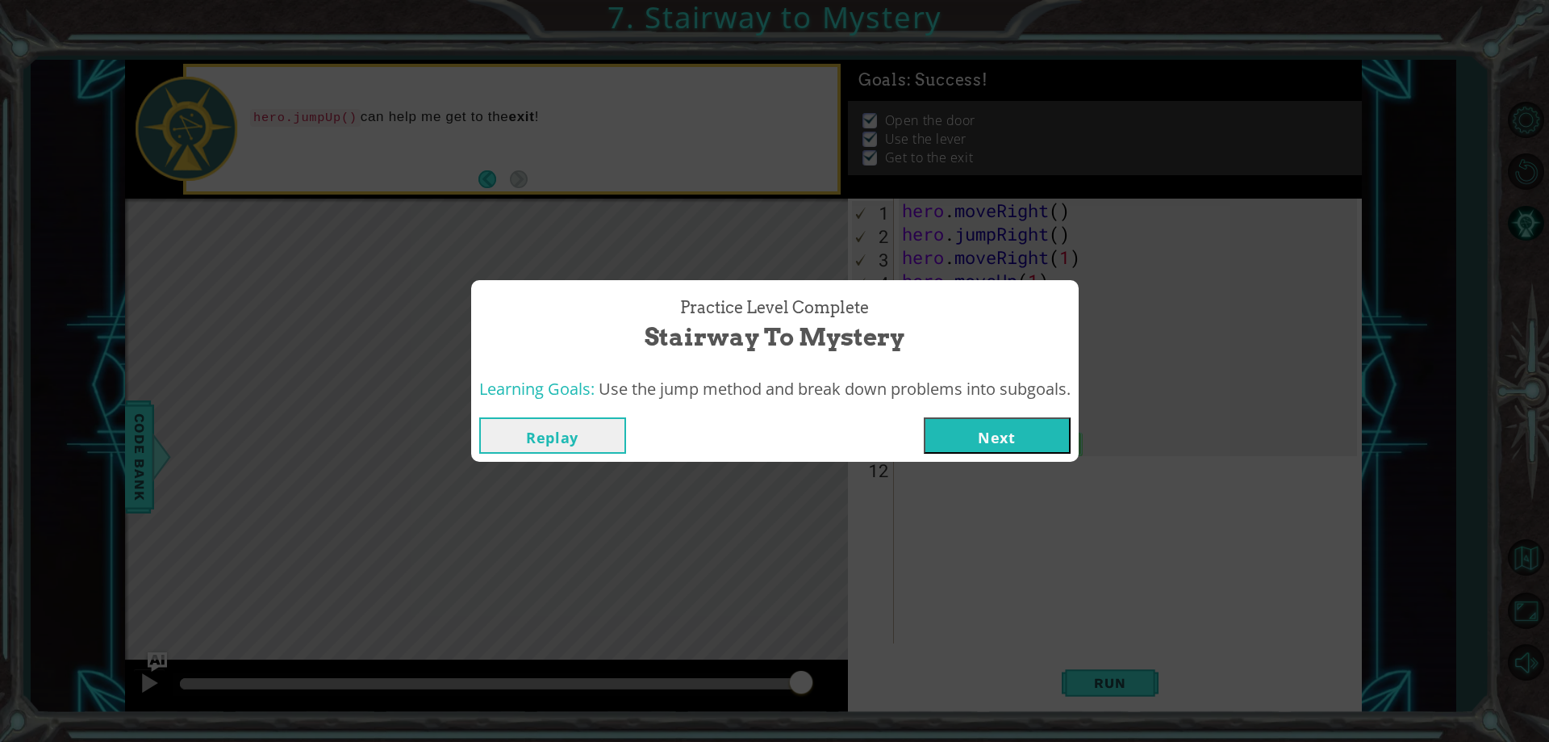
click at [996, 429] on button "Next" at bounding box center [997, 435] width 147 height 36
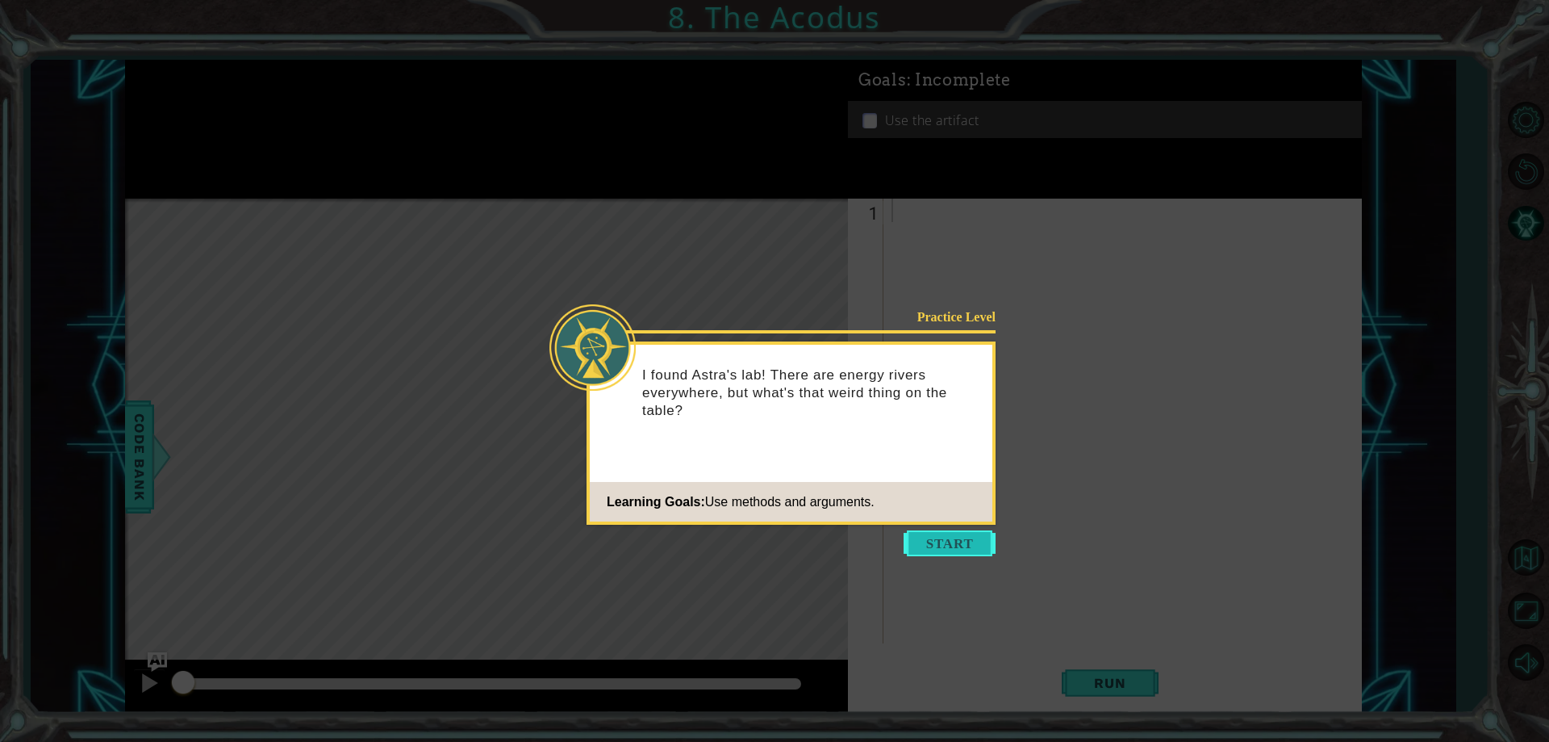
click at [957, 532] on button "Start" at bounding box center [950, 543] width 92 height 26
click at [930, 537] on button "Start" at bounding box center [950, 543] width 92 height 26
click at [965, 530] on button "Start" at bounding box center [950, 543] width 92 height 26
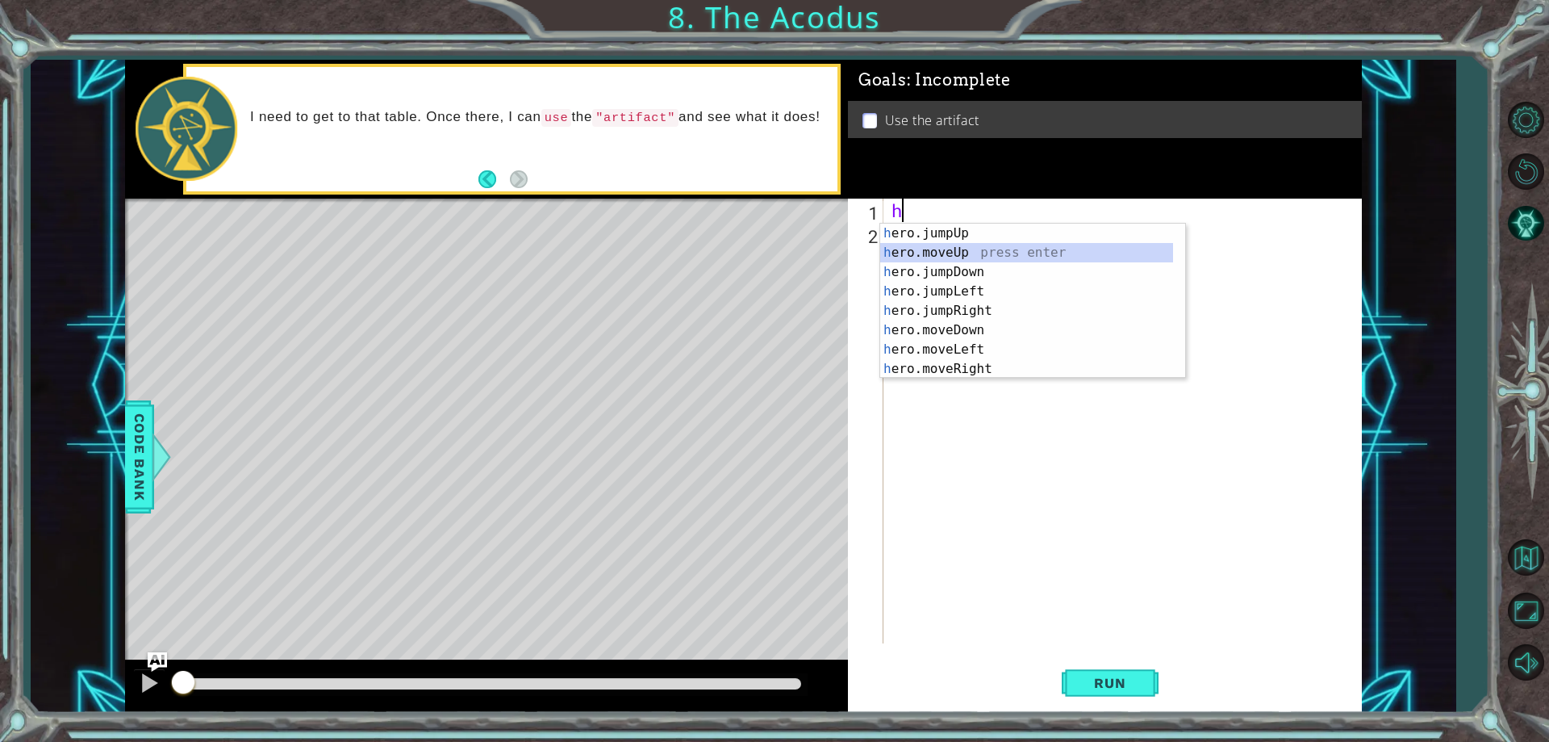
click at [947, 253] on div "h ero.jumpUp press enter h ero.moveUp press enter h ero.jumpDown press enter h …" at bounding box center [1026, 321] width 293 height 194
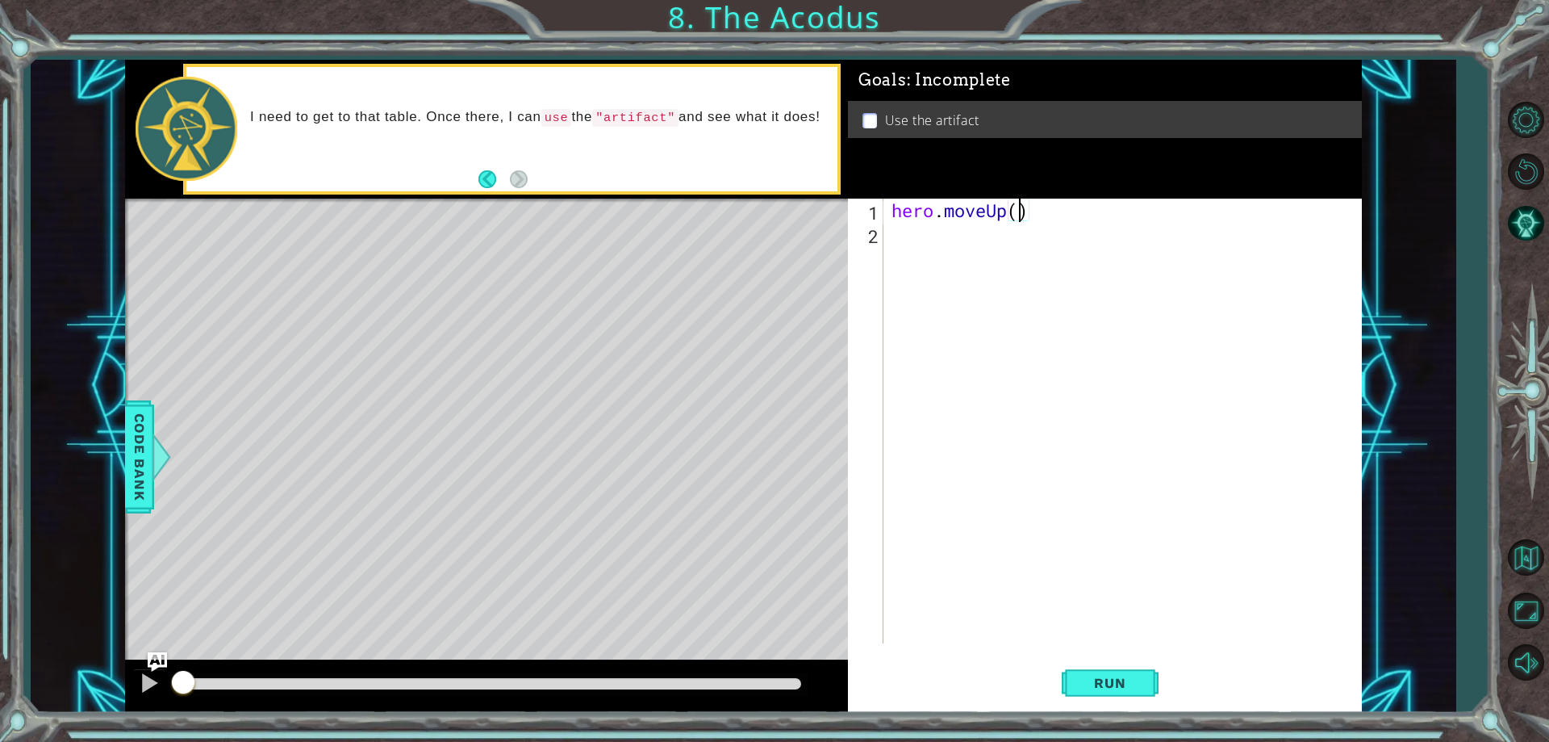
type textarea "hero.moveUp(2)"
click at [896, 231] on div "hero . moveUp ( 2 )" at bounding box center [1127, 444] width 476 height 491
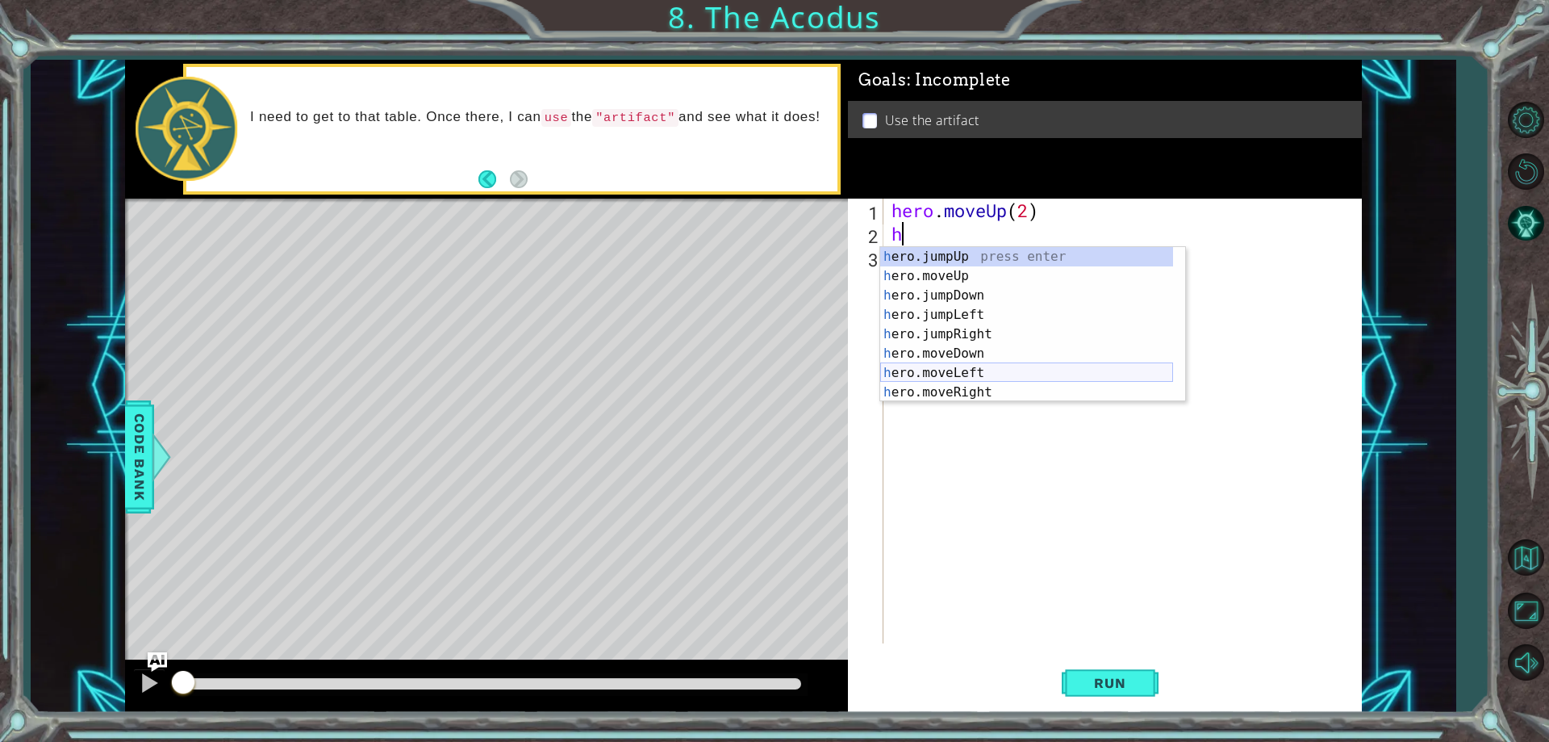
click at [924, 375] on div "h ero.jumpUp press enter h ero.moveUp press enter h ero.jumpDown press enter h …" at bounding box center [1026, 344] width 293 height 194
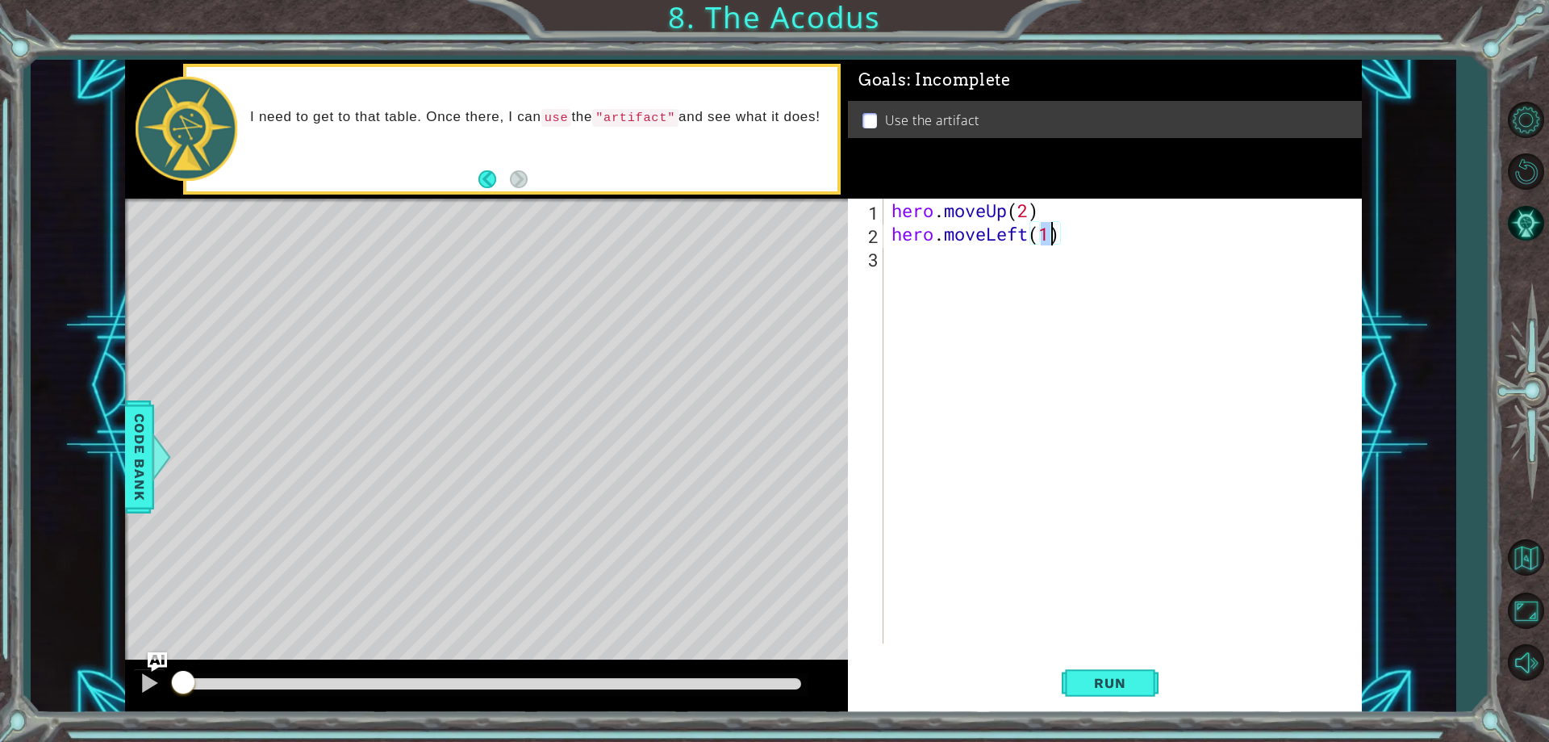
type textarea "hero.moveLeft(h)"
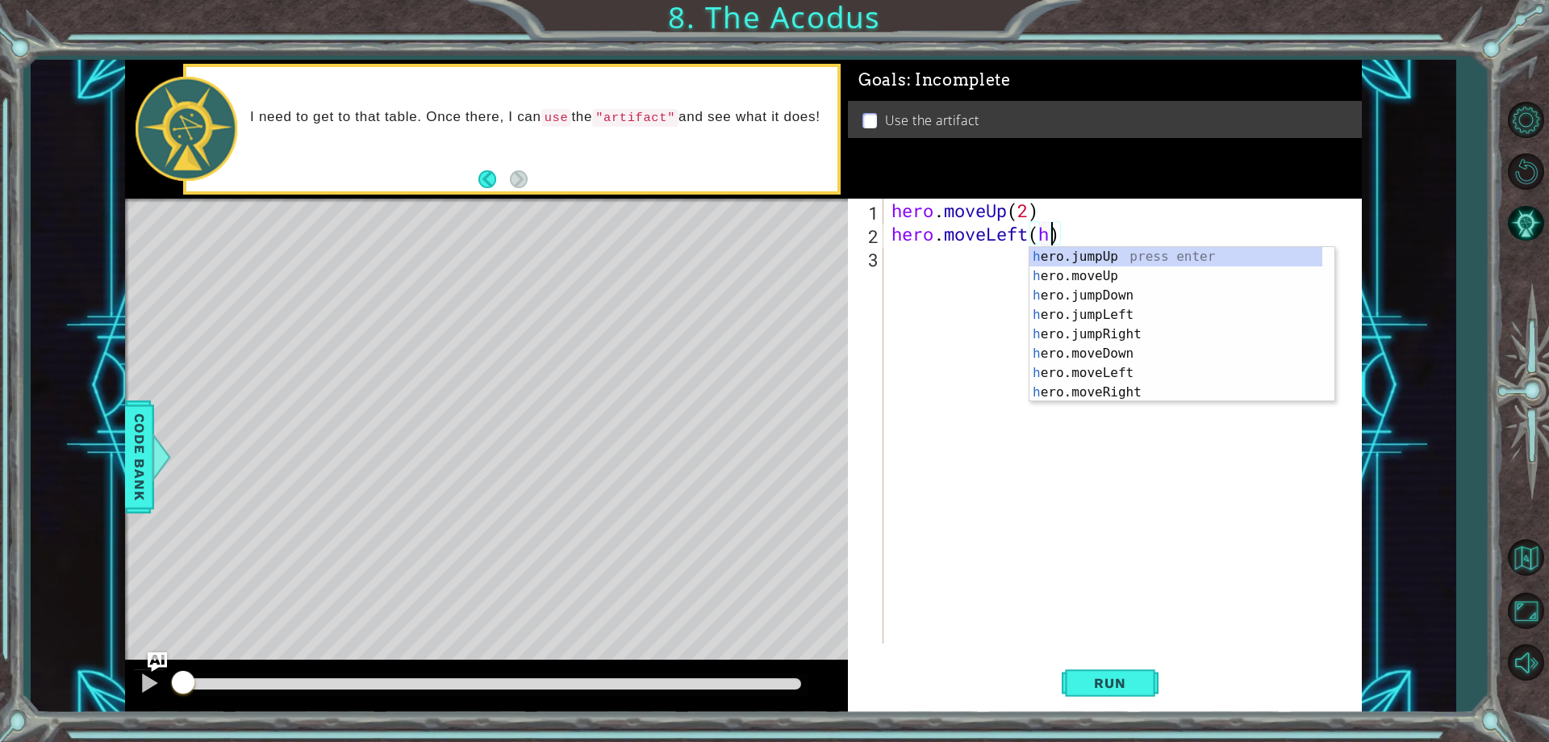
scroll to position [0, 7]
click at [897, 264] on div "hero . moveUp ( 2 ) hero . moveLeft ( h )" at bounding box center [1127, 444] width 476 height 491
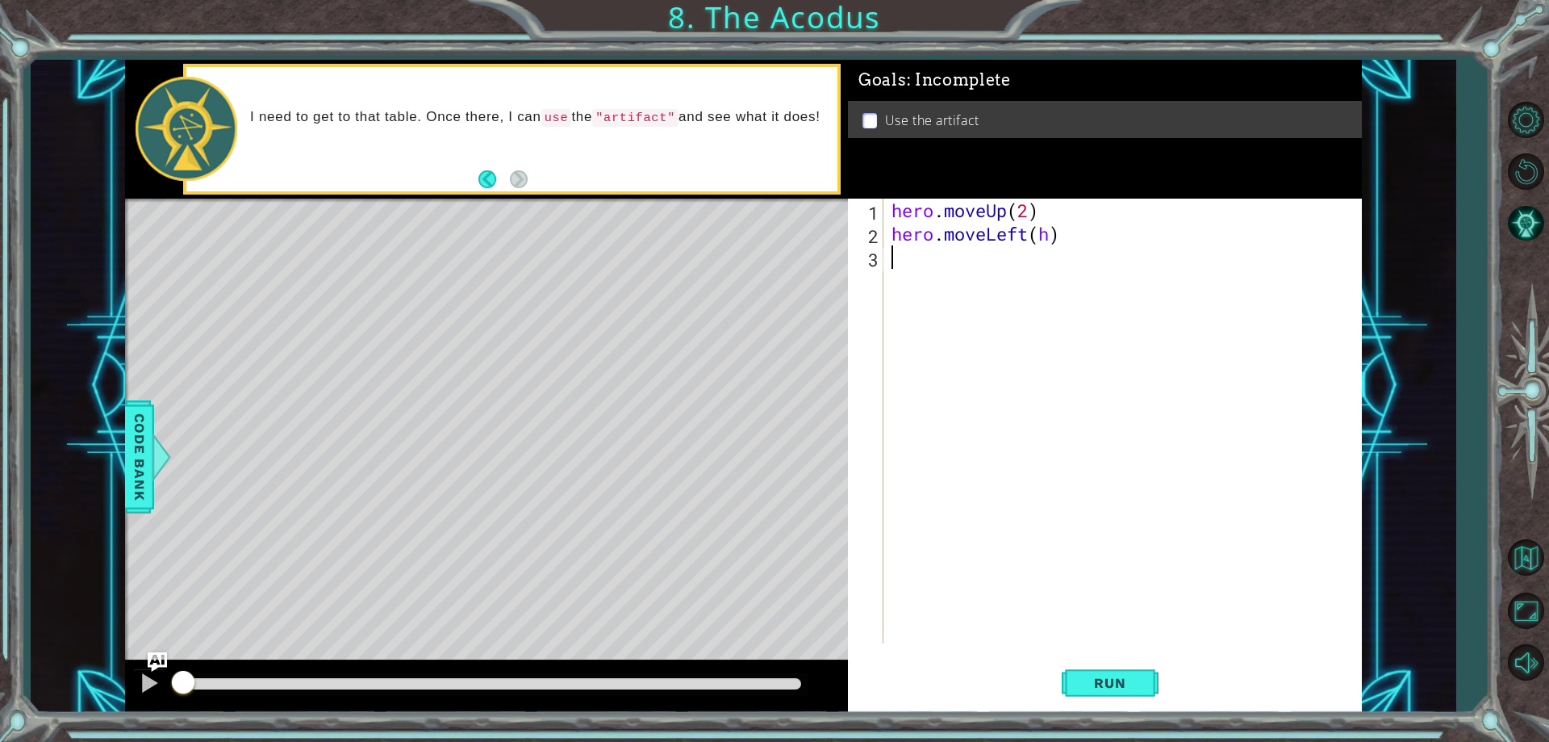
scroll to position [0, 0]
click at [1050, 231] on div "hero . moveUp ( 2 ) hero . moveLeft ( h ) h" at bounding box center [1127, 444] width 476 height 491
click at [910, 264] on div "hero . moveUp ( 2 ) hero . moveLeft ( 1 ) h" at bounding box center [1127, 444] width 476 height 491
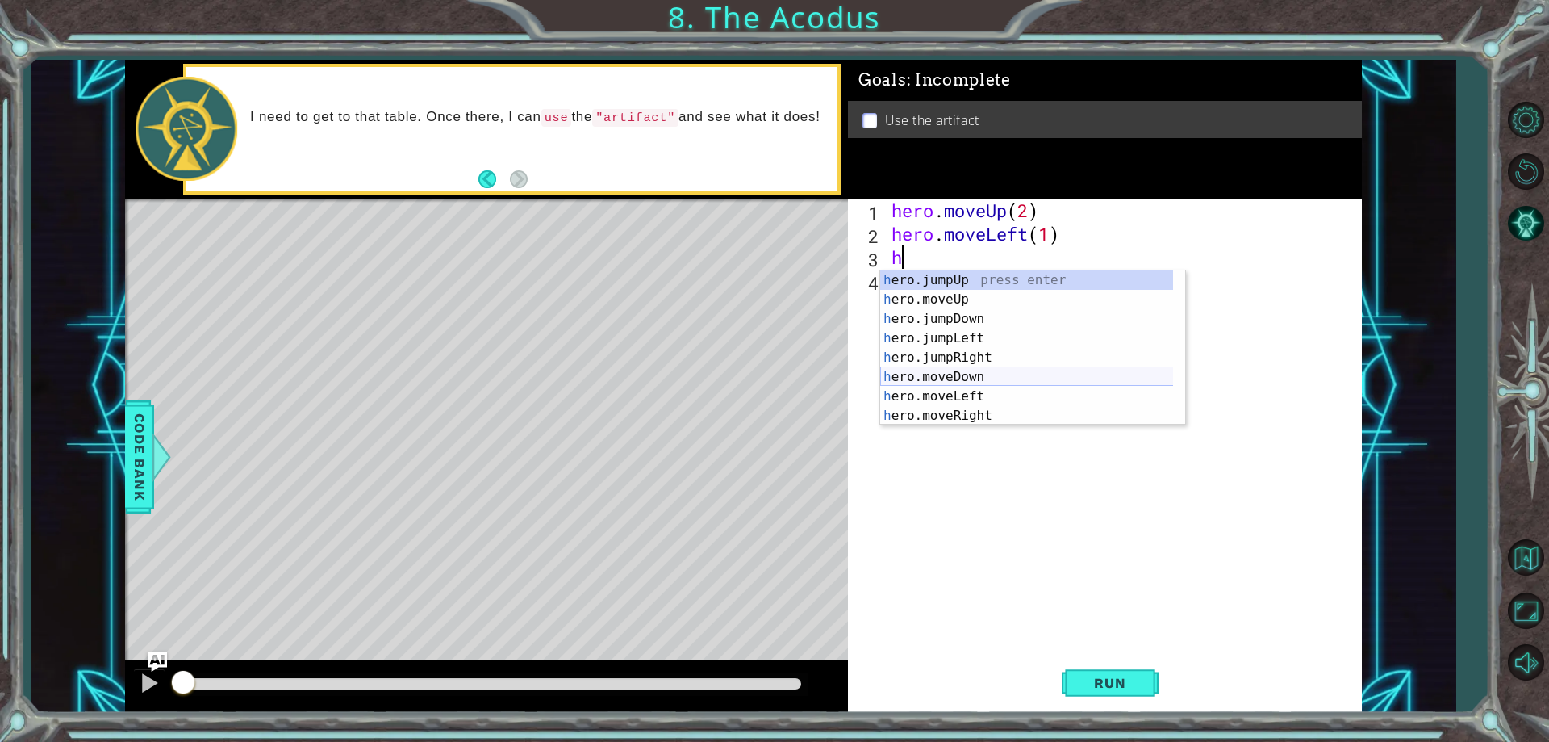
click at [943, 376] on div "h ero.jumpUp press enter h ero.moveUp press enter h ero.jumpDown press enter h …" at bounding box center [1032, 367] width 305 height 194
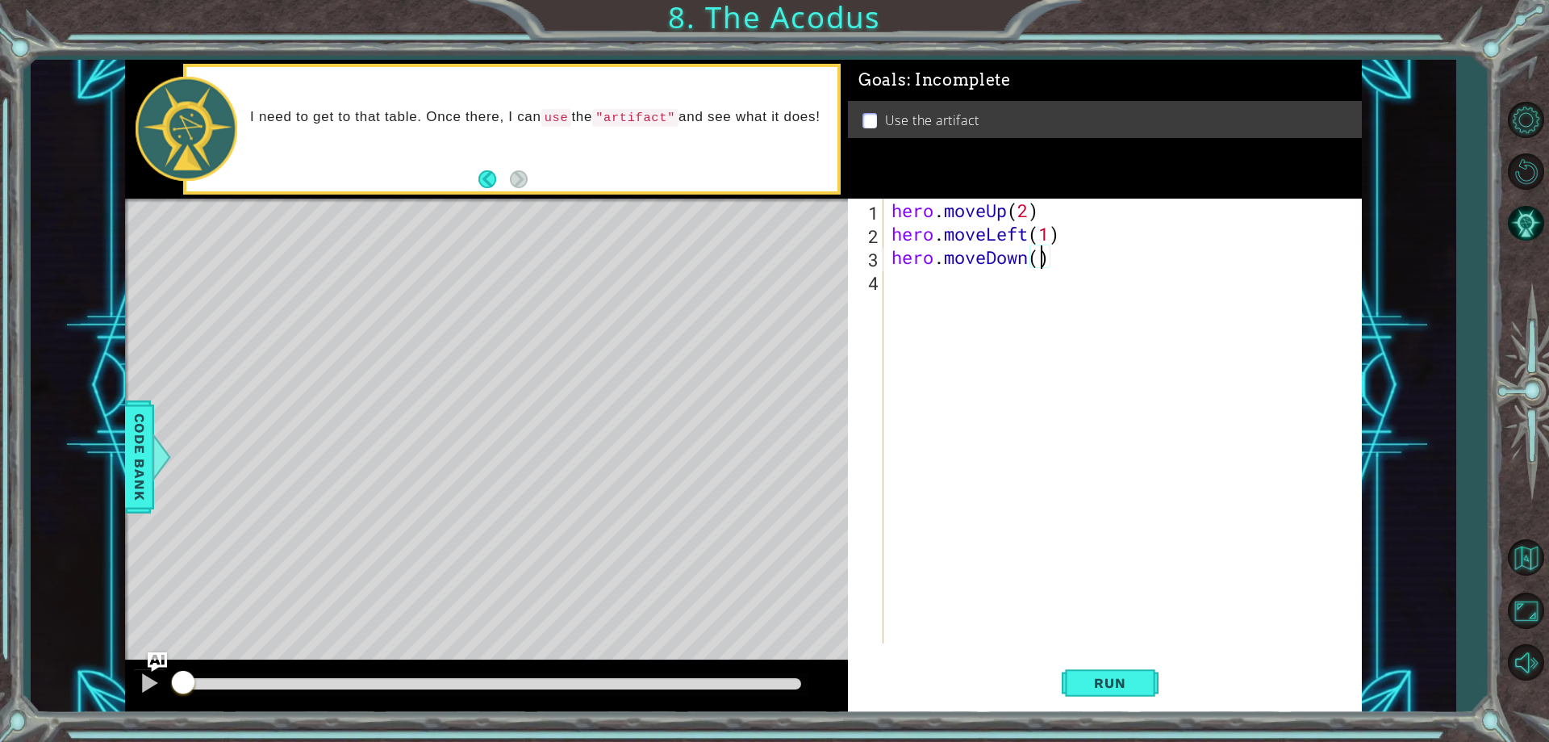
type textarea "hero.moveDown(2)"
click at [896, 286] on div "hero . moveUp ( 2 ) hero . moveLeft ( 1 ) hero . moveDown ( 2 )" at bounding box center [1127, 444] width 476 height 491
type textarea "h"
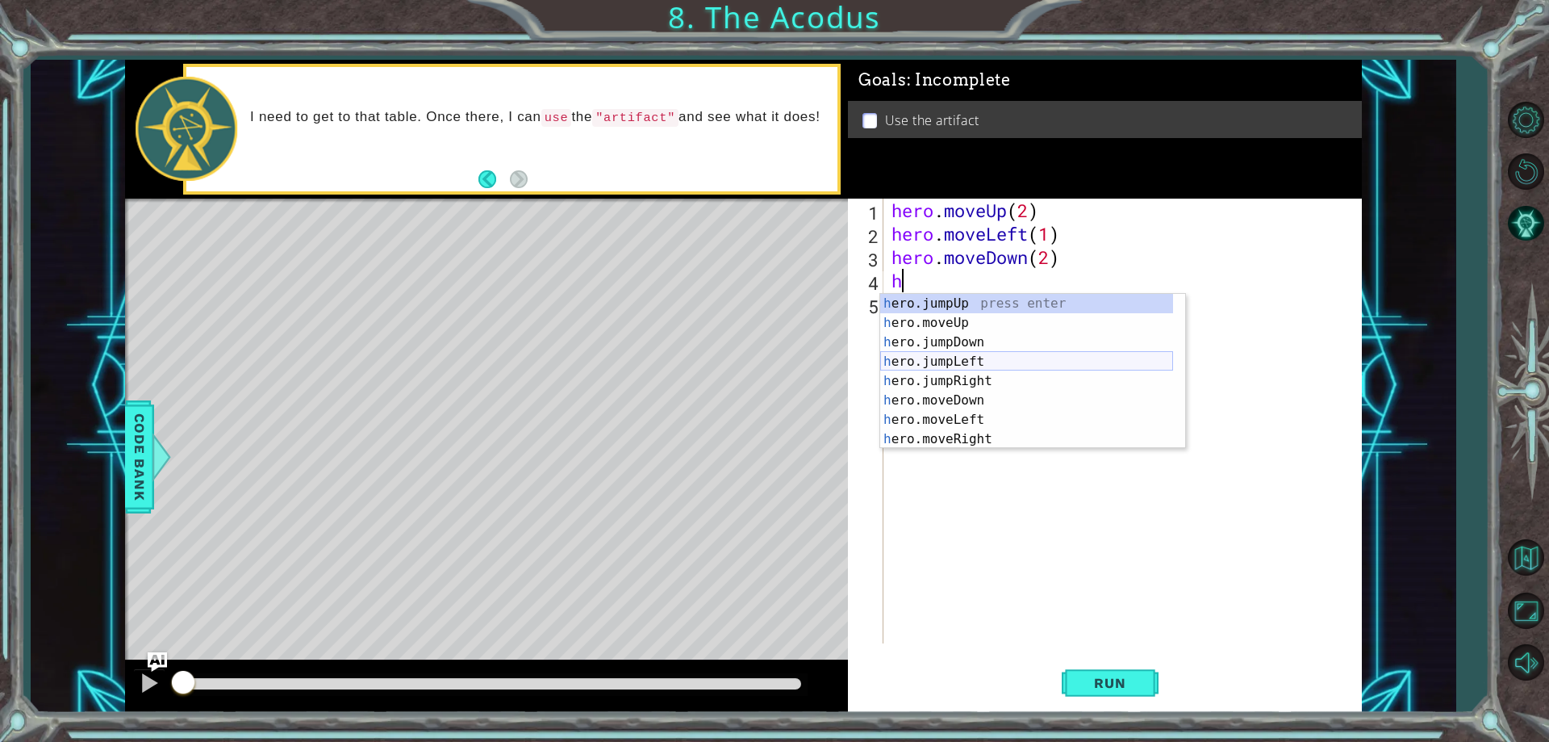
click at [951, 359] on div "h ero.jumpUp press enter h ero.moveUp press enter h ero.jumpDown press enter h …" at bounding box center [1026, 391] width 293 height 194
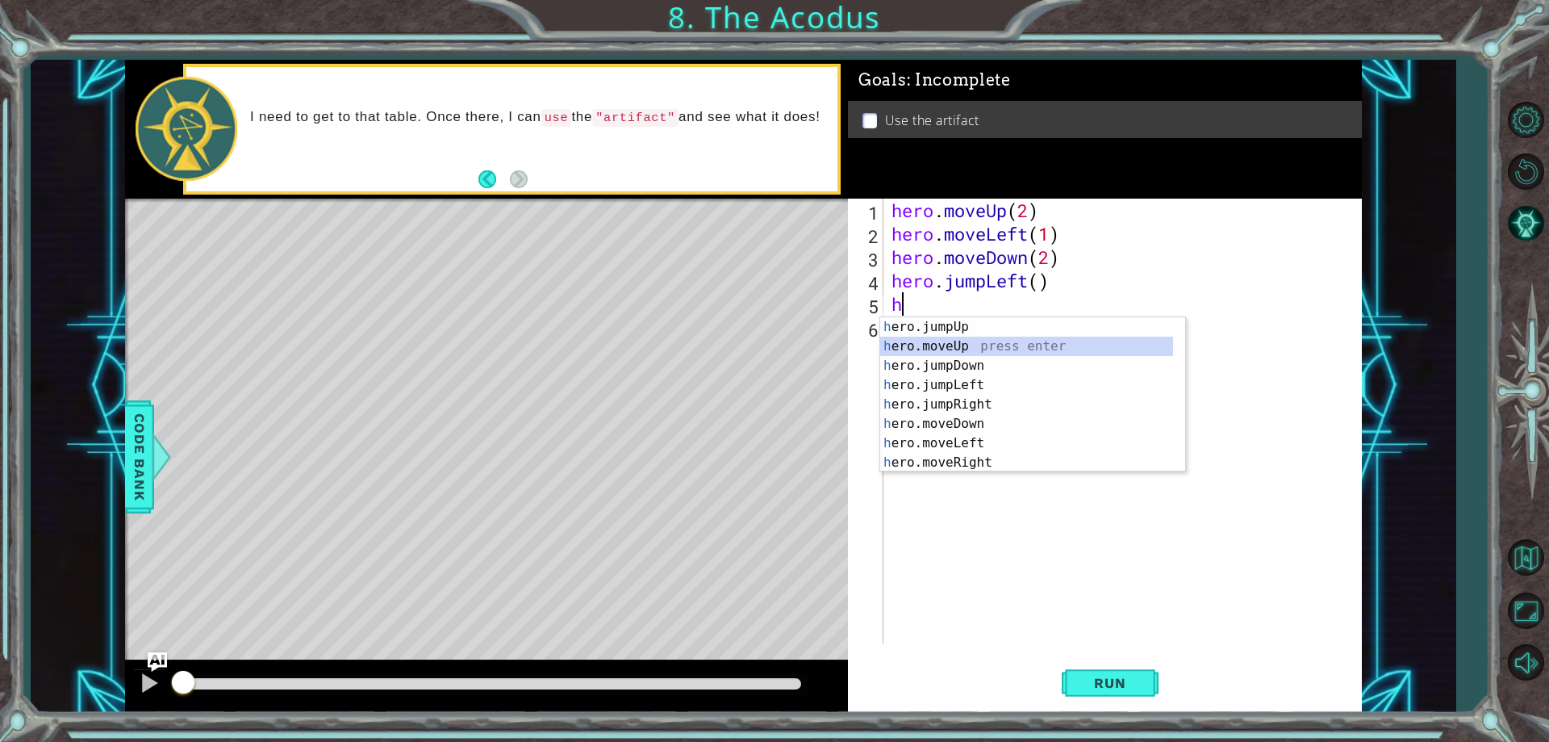
click at [942, 337] on div "h ero.jumpUp press enter h ero.moveUp press enter h ero.jumpDown press enter h …" at bounding box center [1026, 414] width 293 height 194
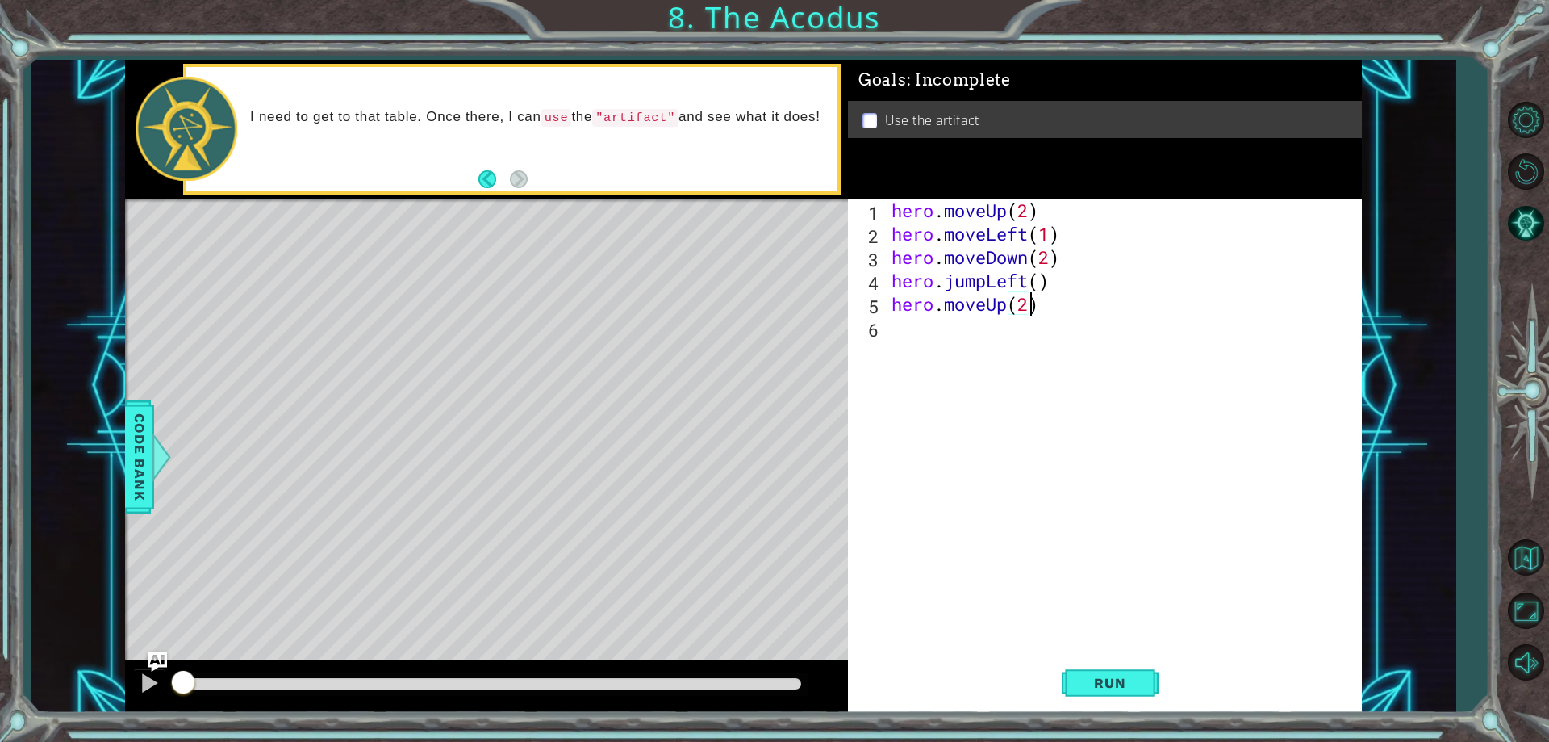
scroll to position [0, 6]
click at [886, 318] on div "hero.moveUp(2) 1 2 3 4 5 6 hero . moveUp ( 2 ) hero . moveLeft ( 1 ) hero . mov…" at bounding box center [1102, 421] width 508 height 445
type textarea "hero.moveUp(2)"
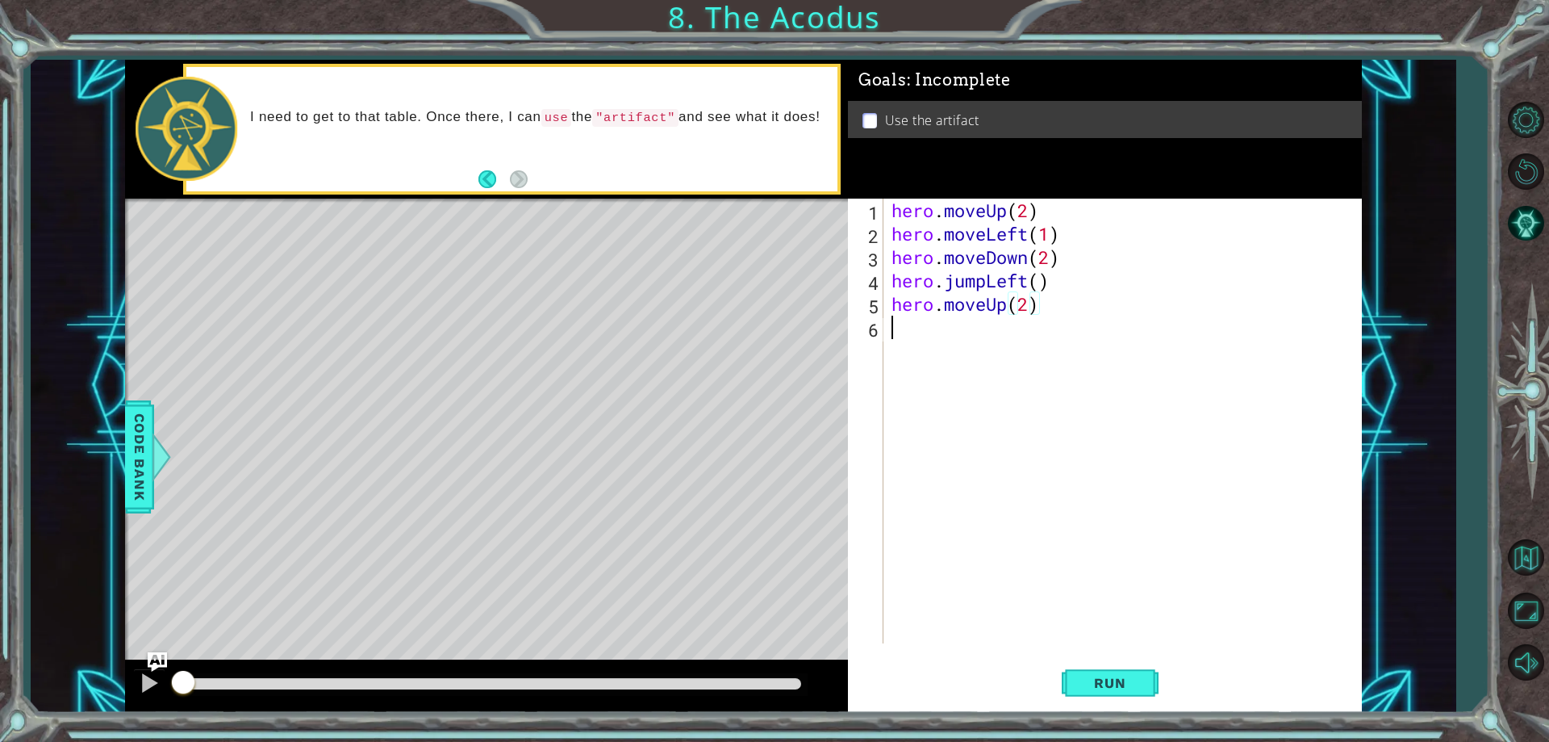
click at [897, 324] on div "hero . moveUp ( 2 ) hero . moveLeft ( 1 ) hero . moveDown ( 2 ) hero . jumpLeft…" at bounding box center [1127, 444] width 476 height 491
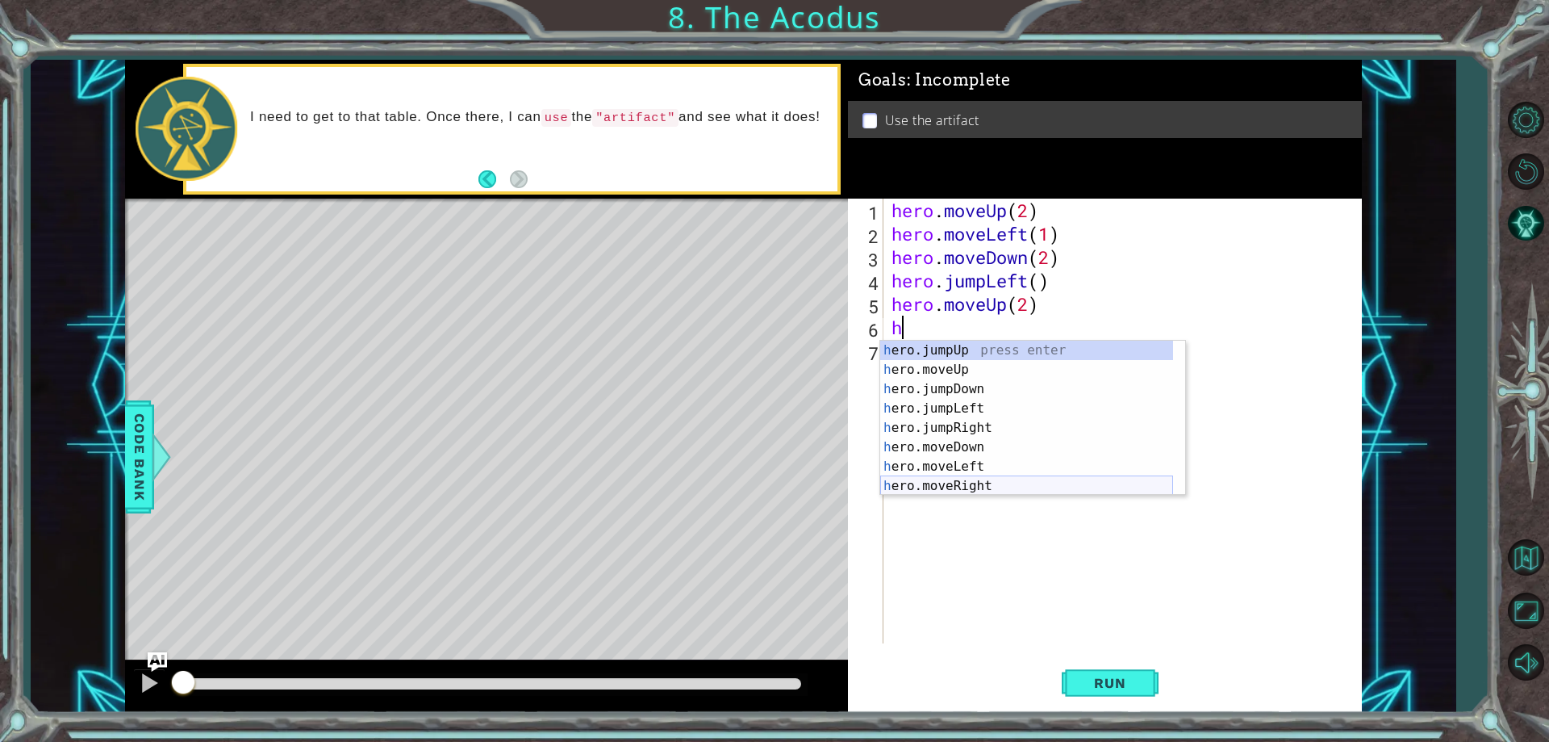
click at [956, 480] on div "h ero.jumpUp press enter h ero.moveUp press enter h ero.jumpDown press enter h …" at bounding box center [1026, 438] width 293 height 194
type textarea "hero.moveRight(1)"
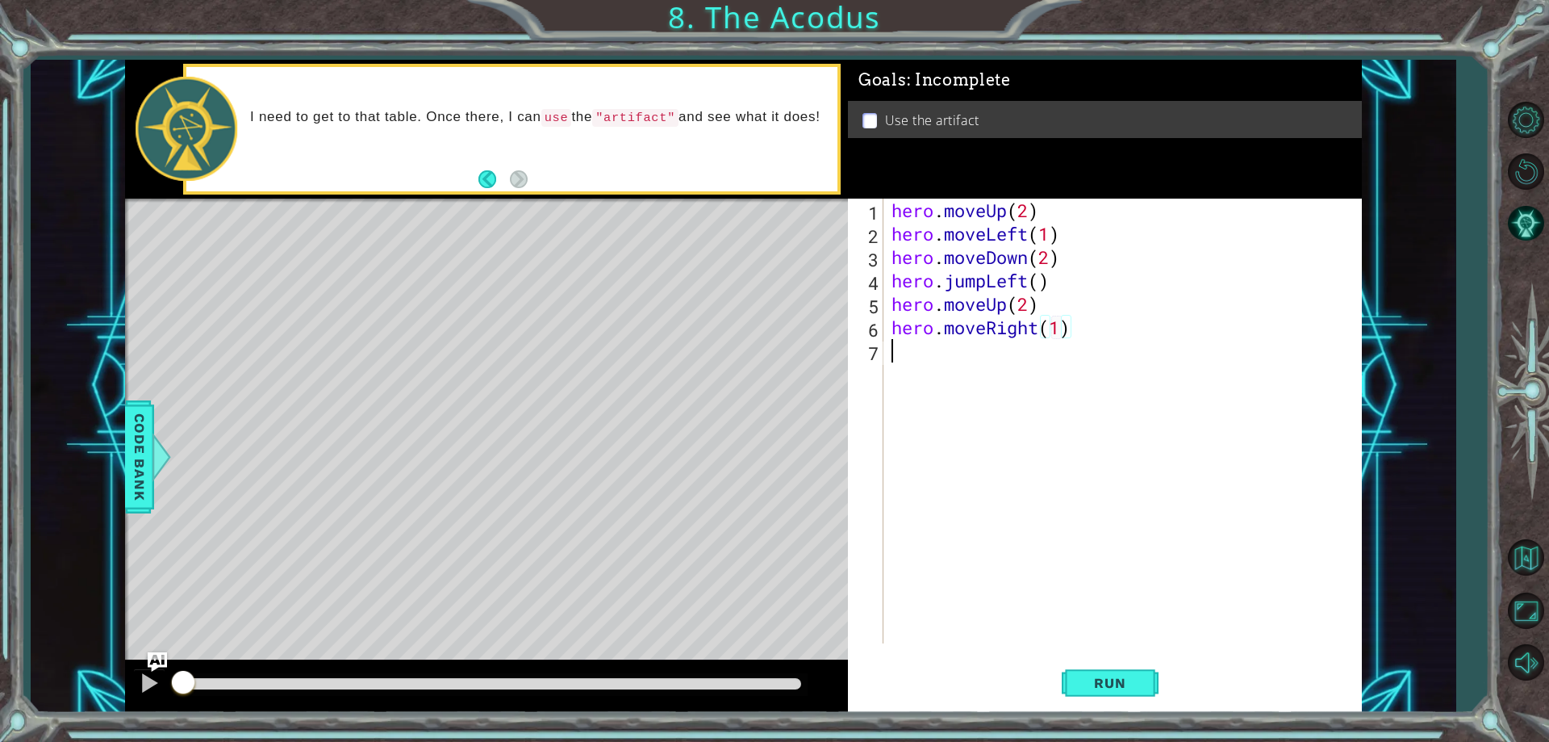
click at [895, 345] on div "hero . moveUp ( 2 ) hero . moveLeft ( 1 ) hero . moveDown ( 2 ) hero . jumpLeft…" at bounding box center [1127, 444] width 476 height 491
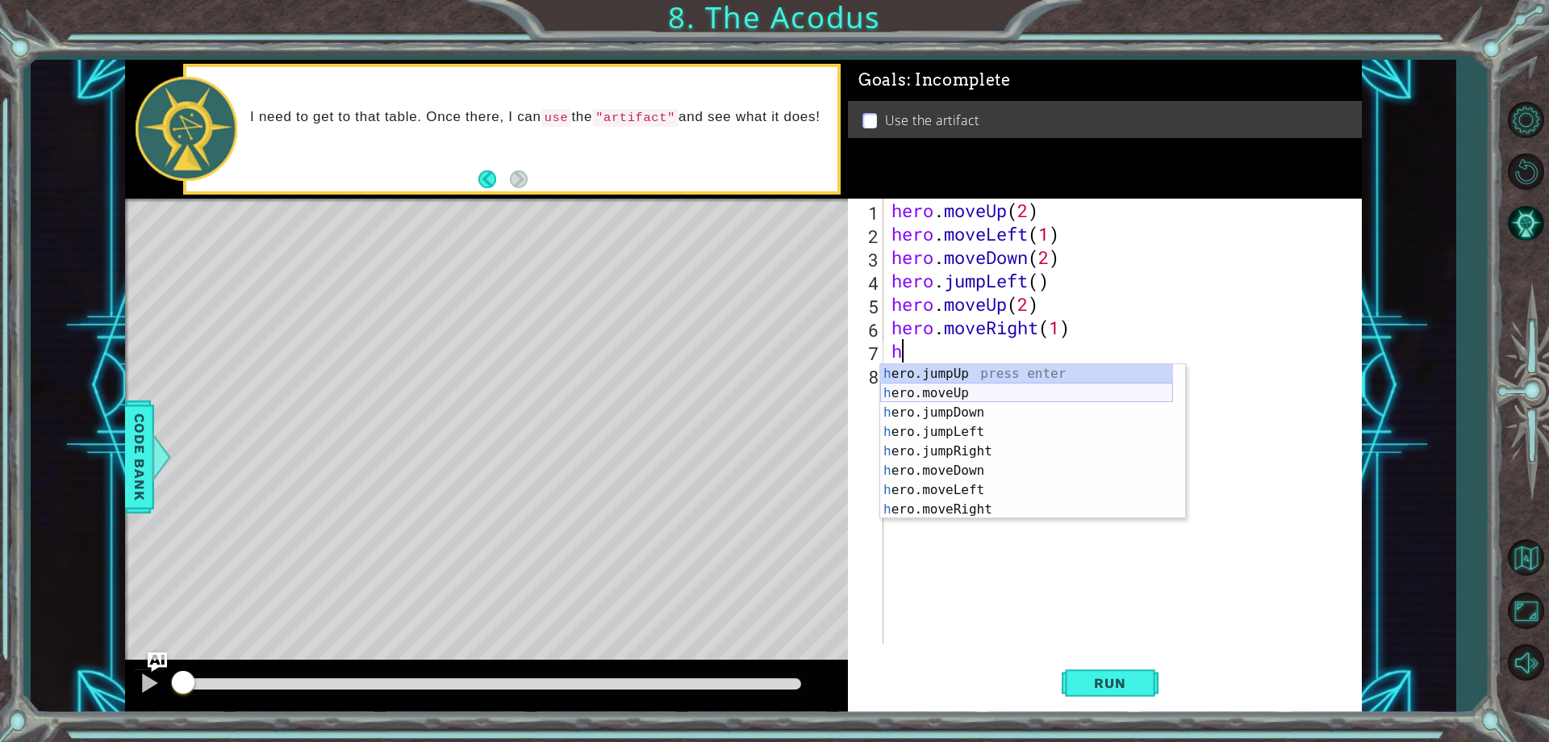
scroll to position [19, 0]
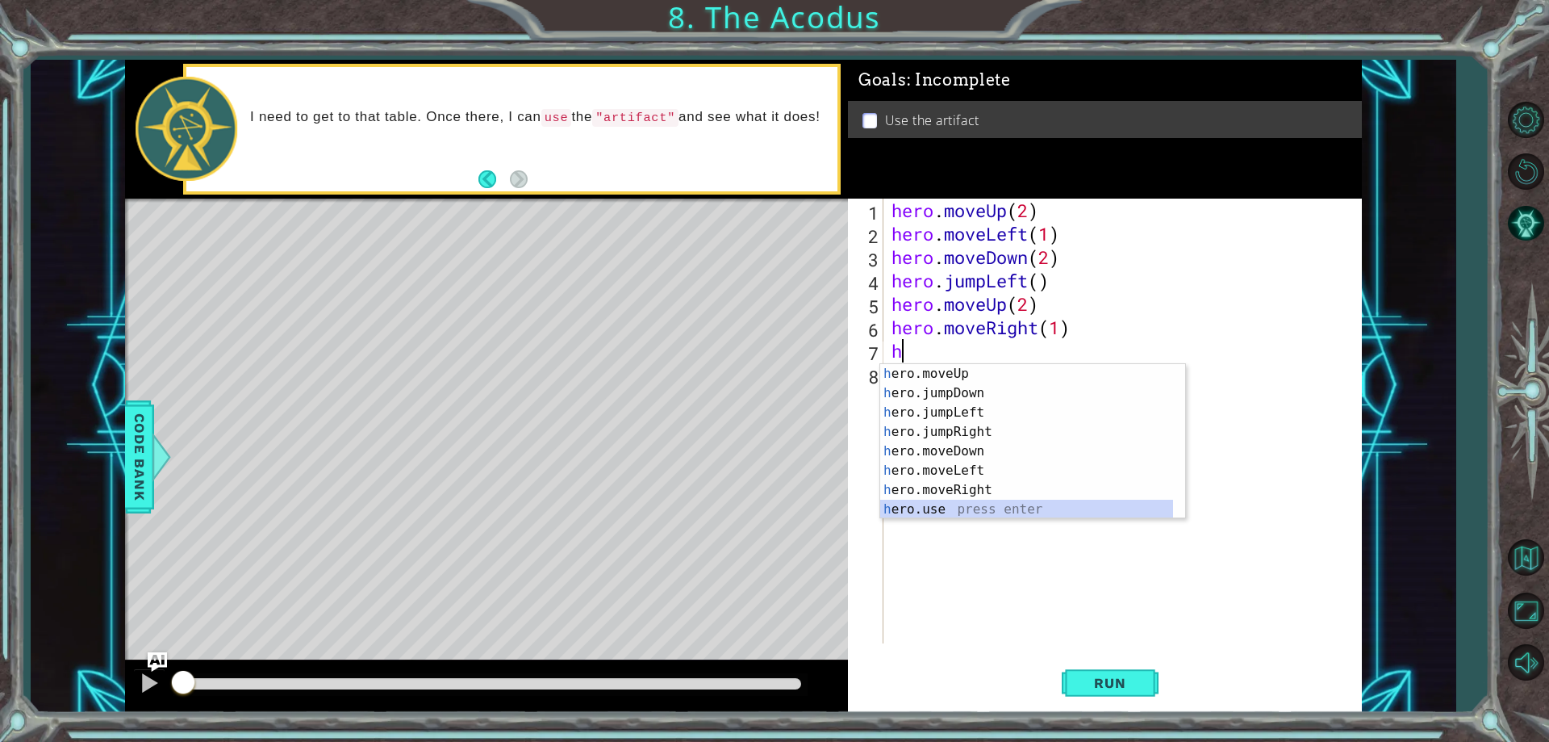
click at [928, 512] on div "h ero.moveUp press enter h ero.jumpDown press enter h ero.jumpLeft press enter …" at bounding box center [1026, 461] width 293 height 194
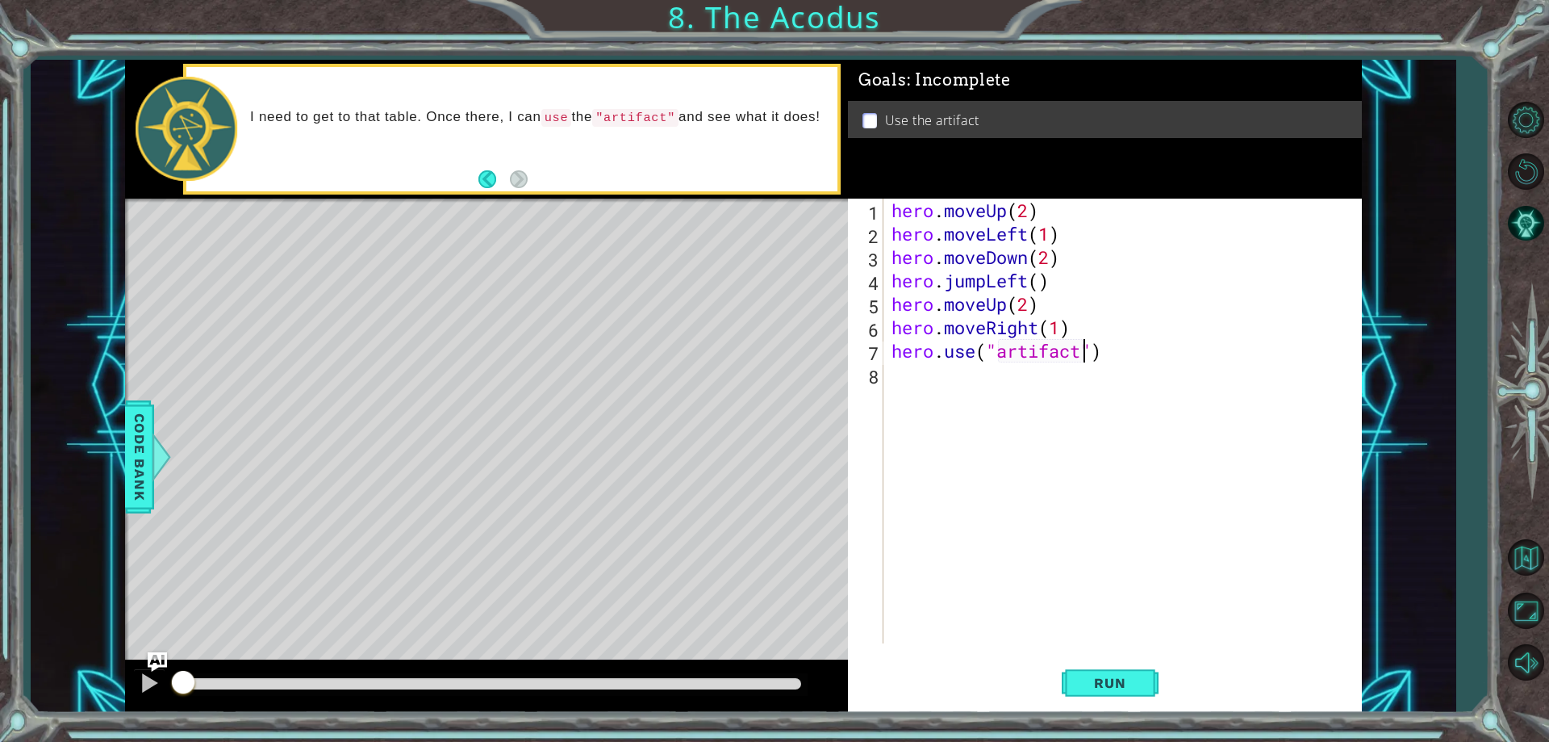
scroll to position [0, 9]
type textarea "hero.use("artifact")"
click at [1119, 684] on span "Run" at bounding box center [1110, 683] width 64 height 16
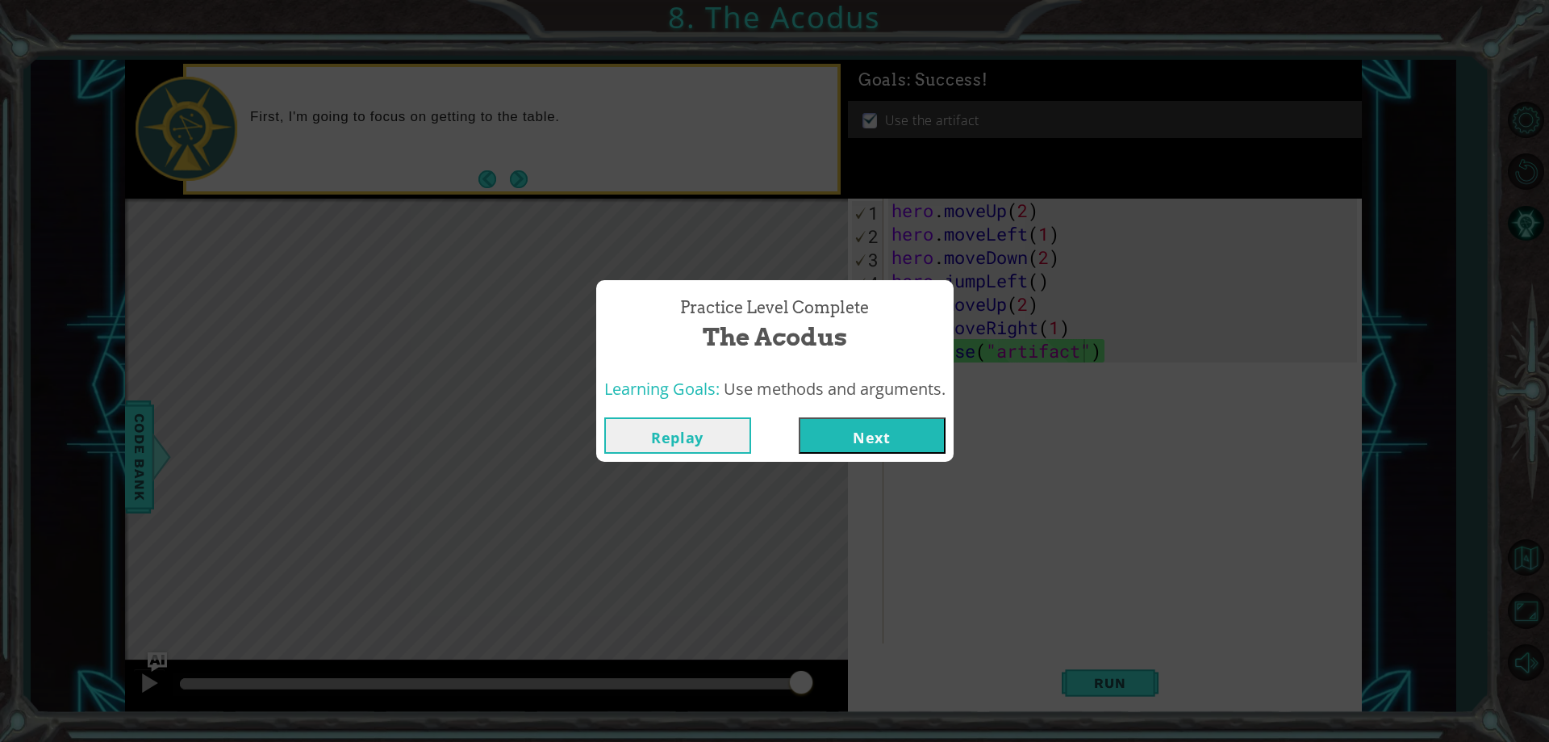
click at [829, 425] on button "Next" at bounding box center [872, 435] width 147 height 36
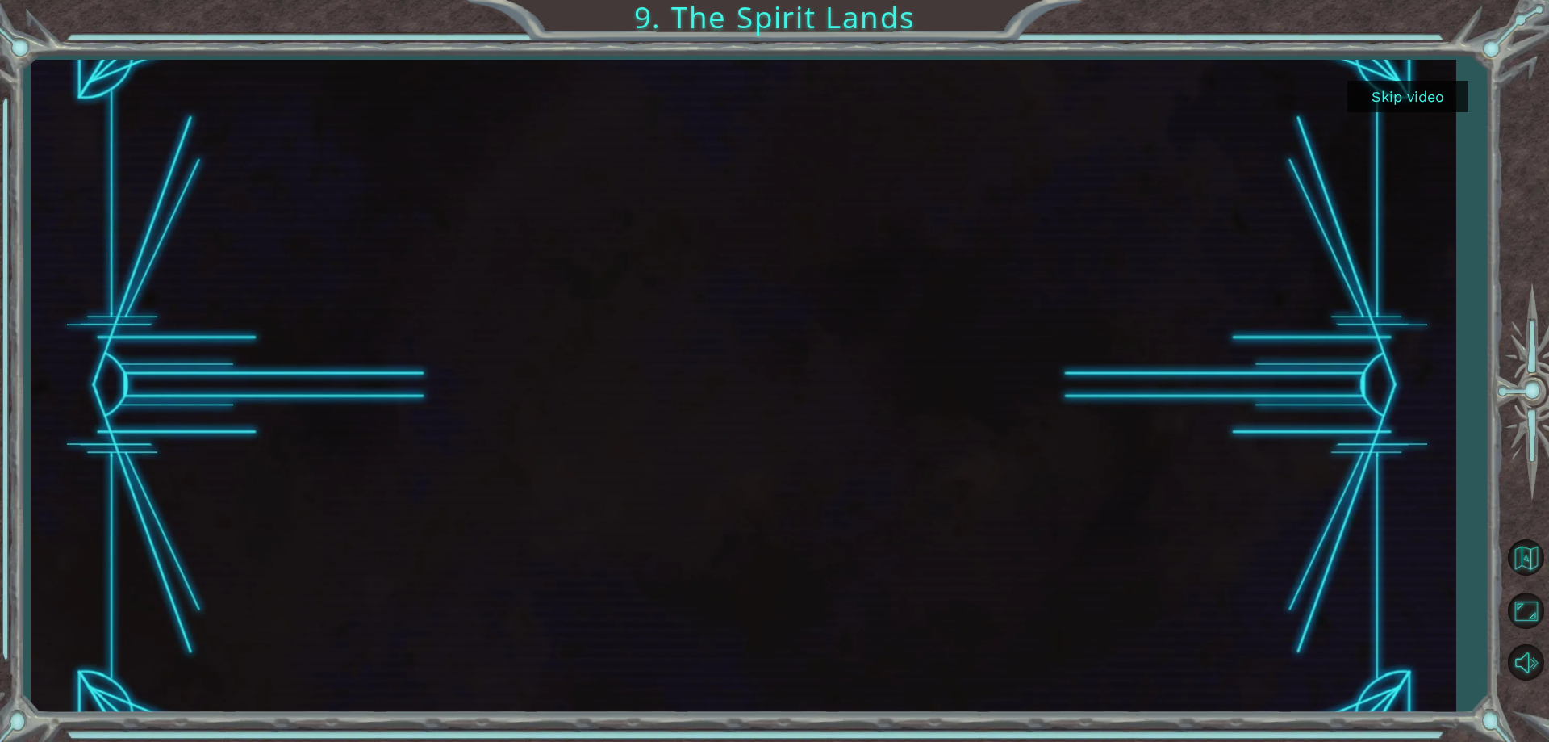
click at [1396, 96] on button "Skip video" at bounding box center [1408, 96] width 121 height 31
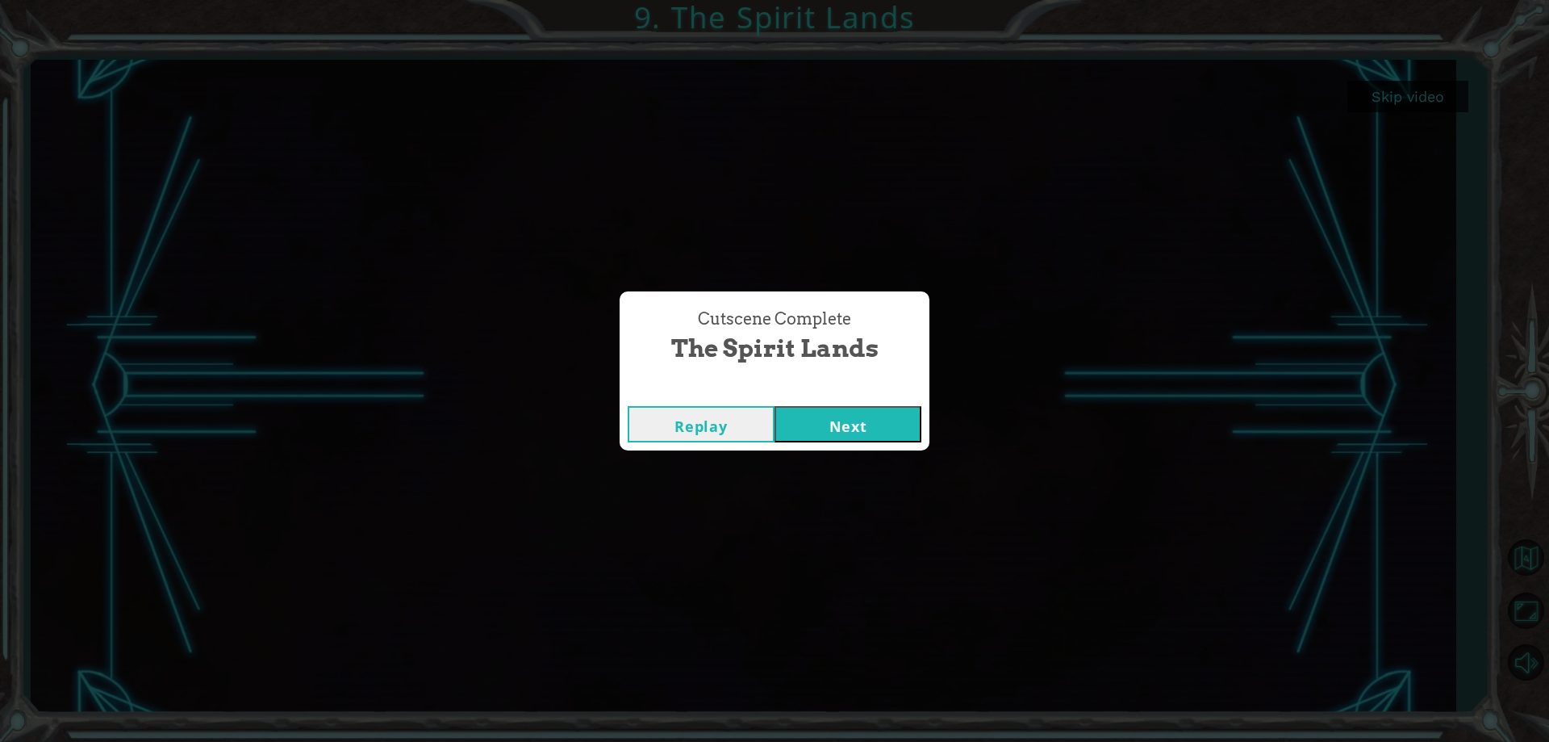
click at [884, 424] on button "Next" at bounding box center [848, 424] width 147 height 36
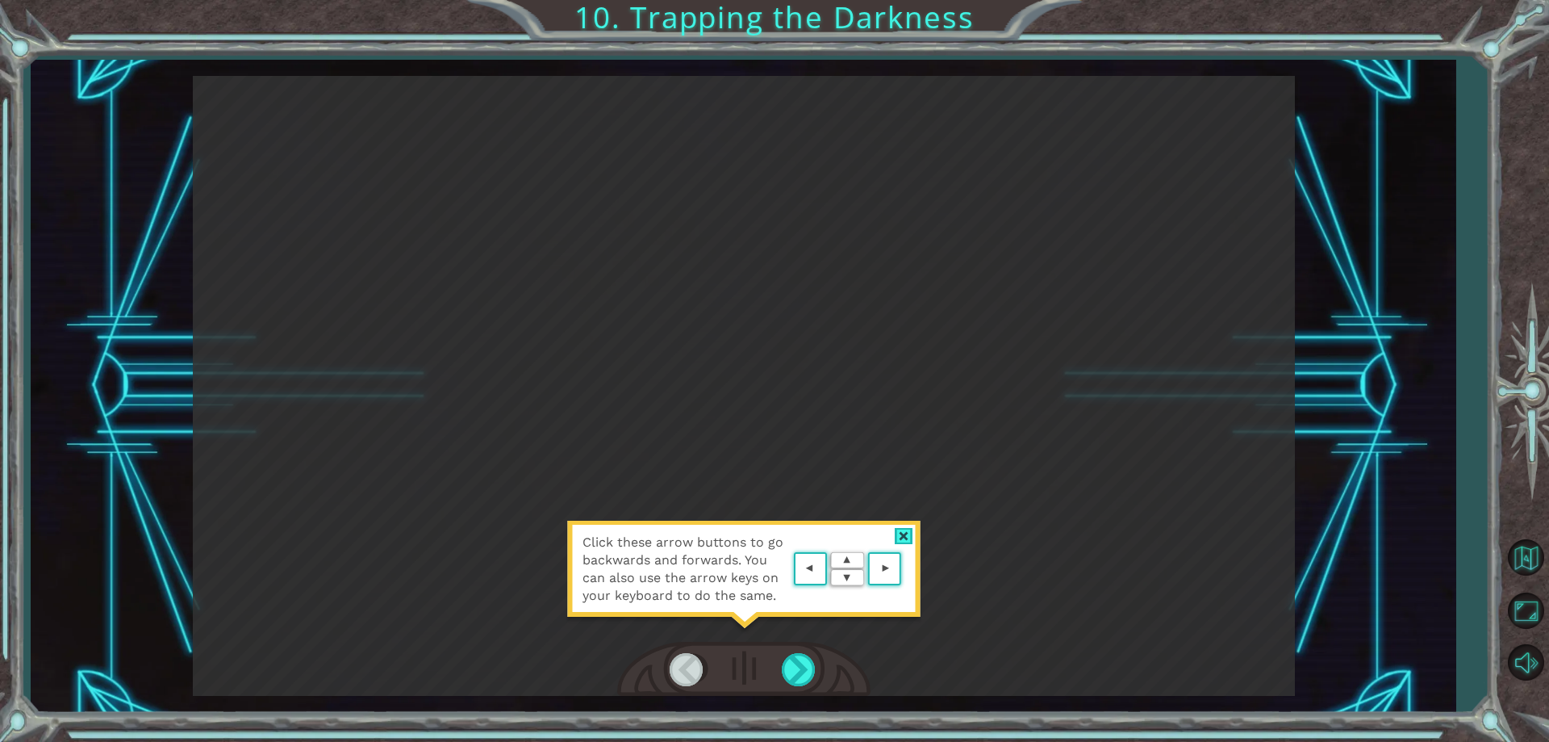
click at [904, 532] on div at bounding box center [904, 536] width 19 height 17
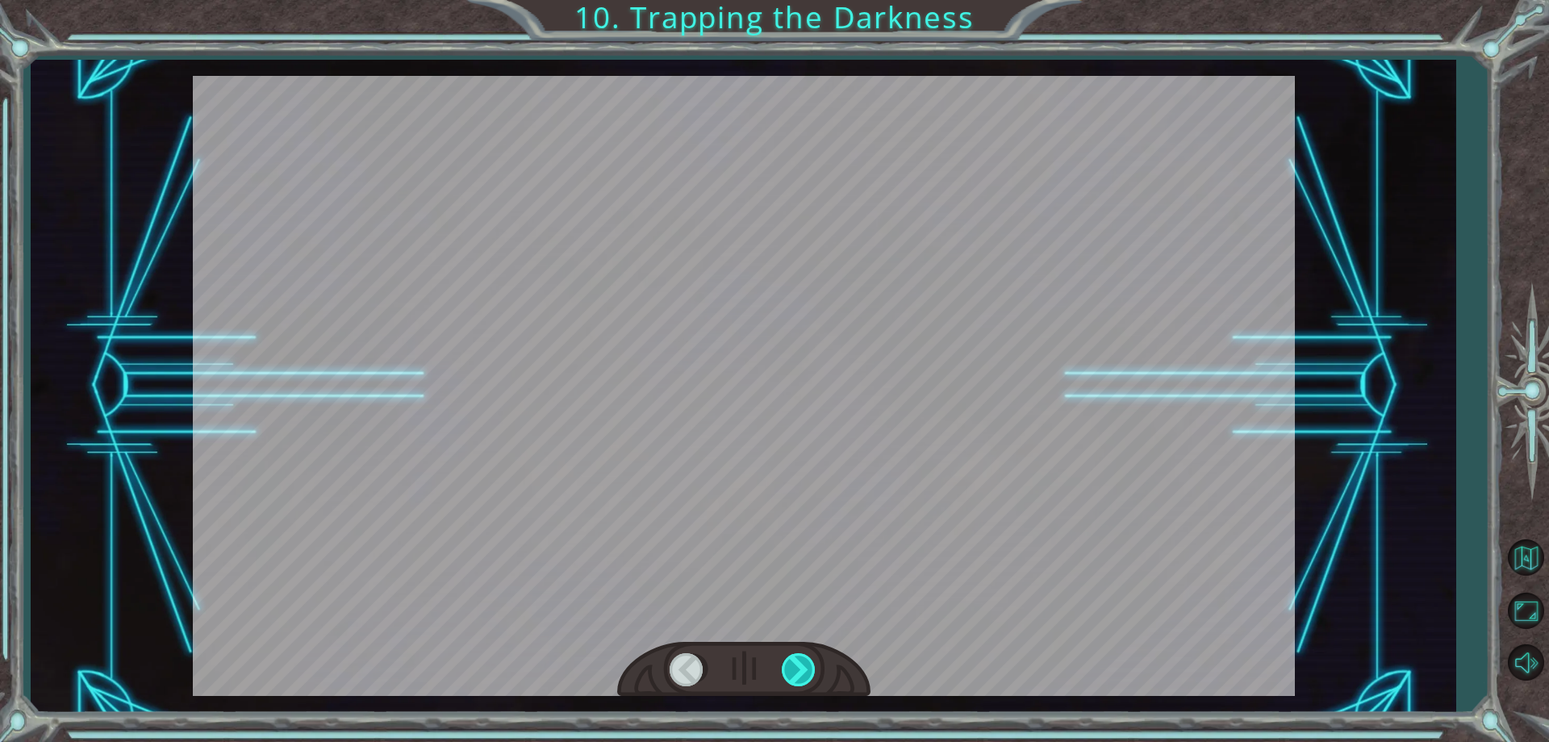
click at [795, 672] on div at bounding box center [800, 669] width 36 height 33
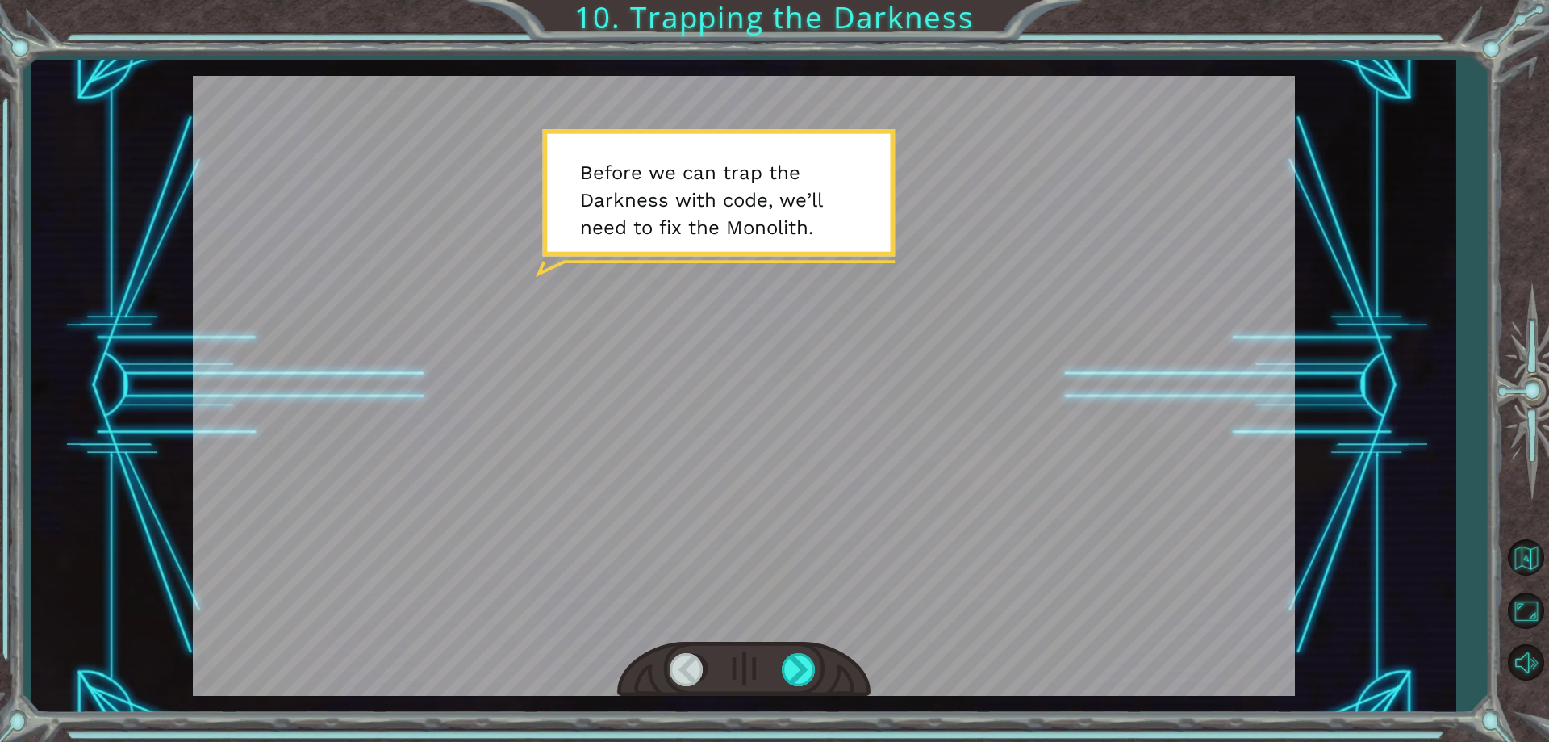
click at [845, 519] on div at bounding box center [744, 386] width 1102 height 620
click at [801, 657] on div at bounding box center [800, 669] width 36 height 33
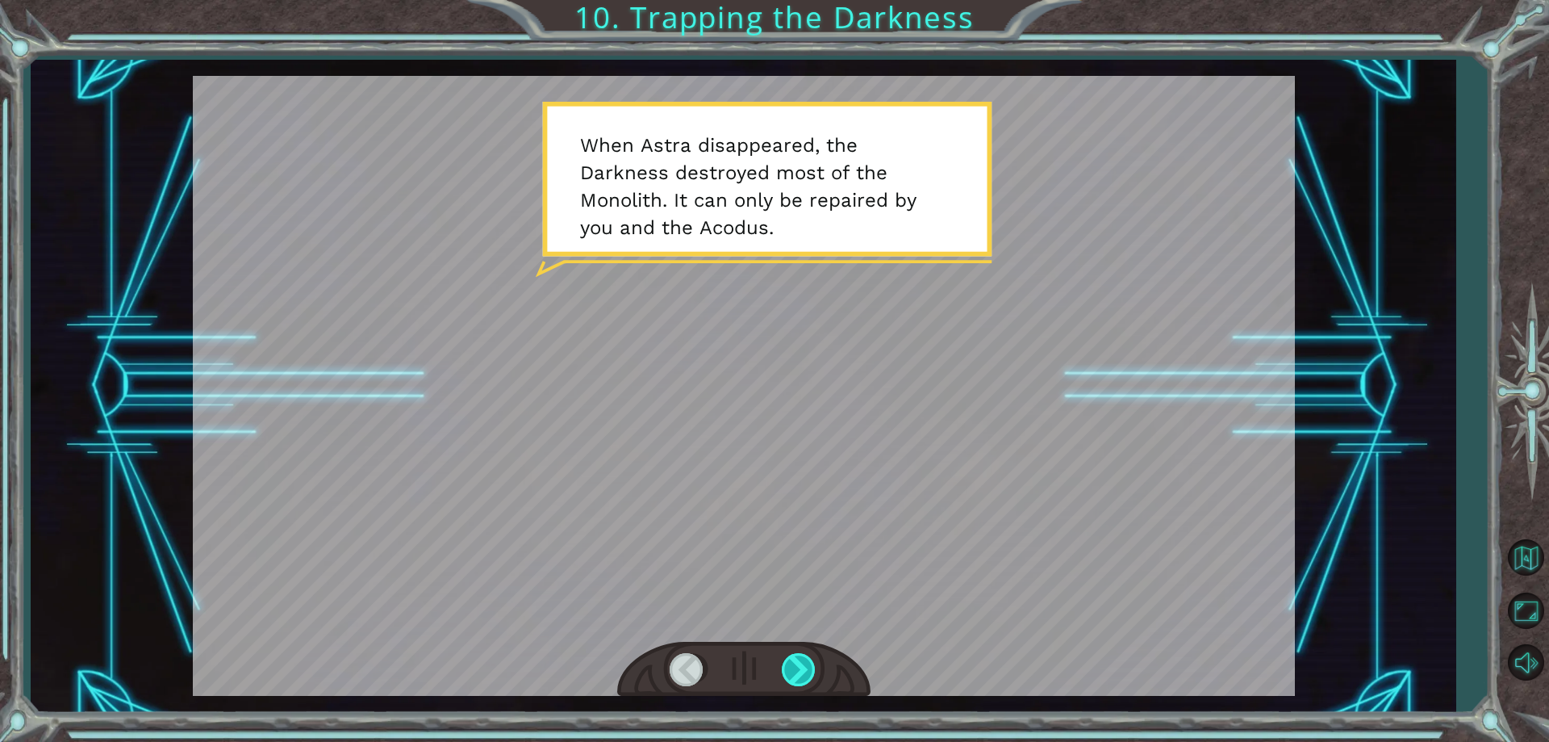
click at [801, 657] on div at bounding box center [800, 669] width 36 height 33
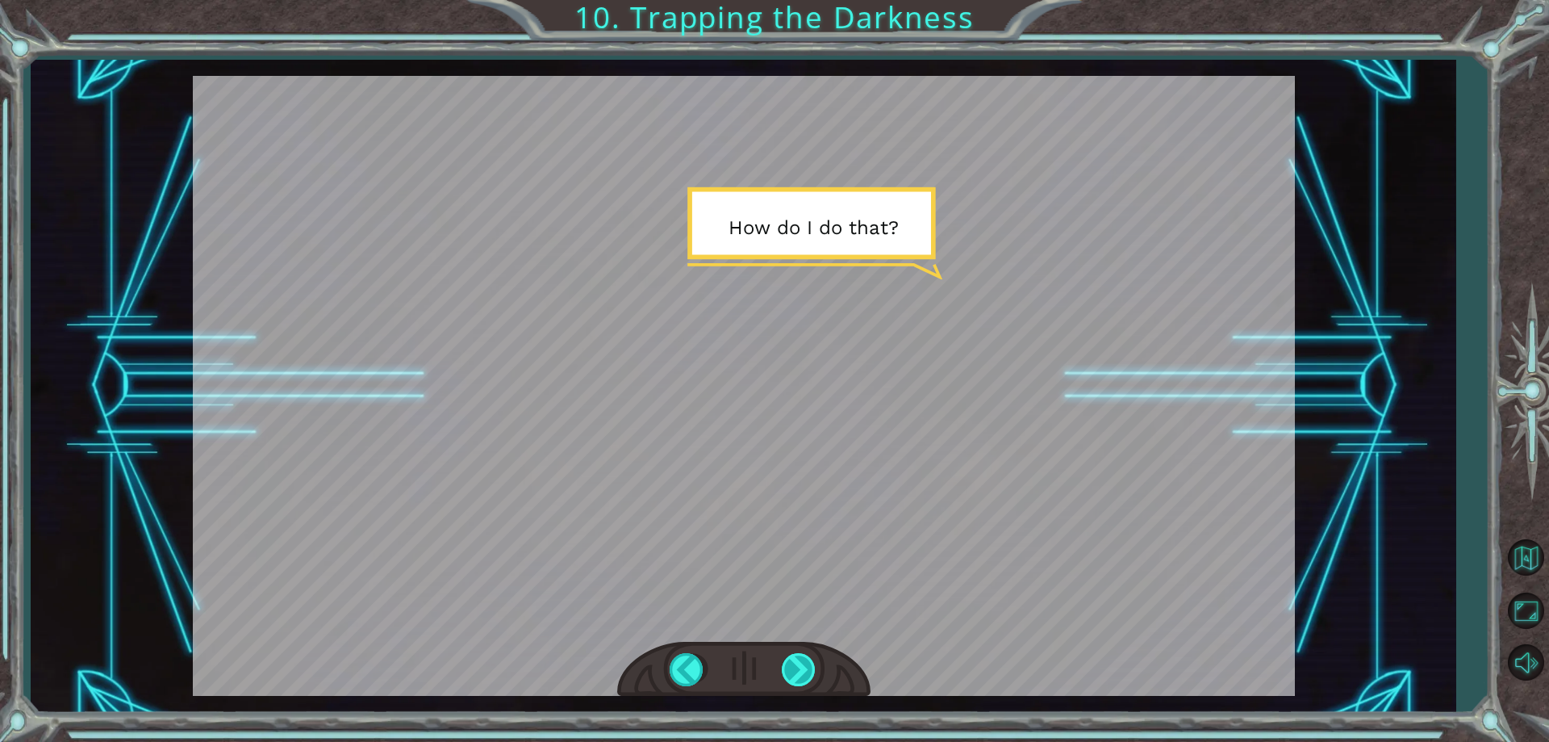
click at [801, 657] on div at bounding box center [800, 669] width 36 height 33
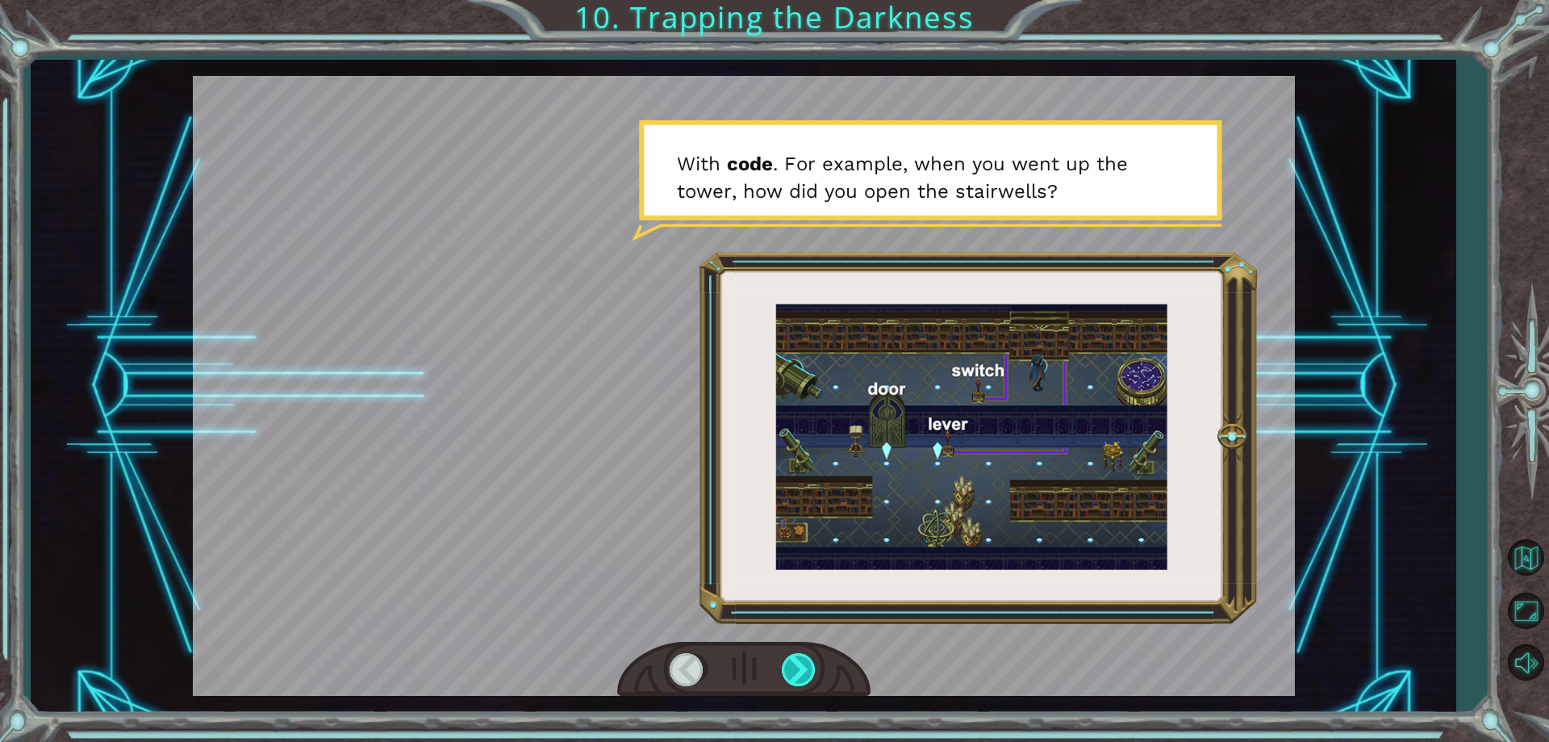
click at [801, 657] on div at bounding box center [800, 669] width 36 height 33
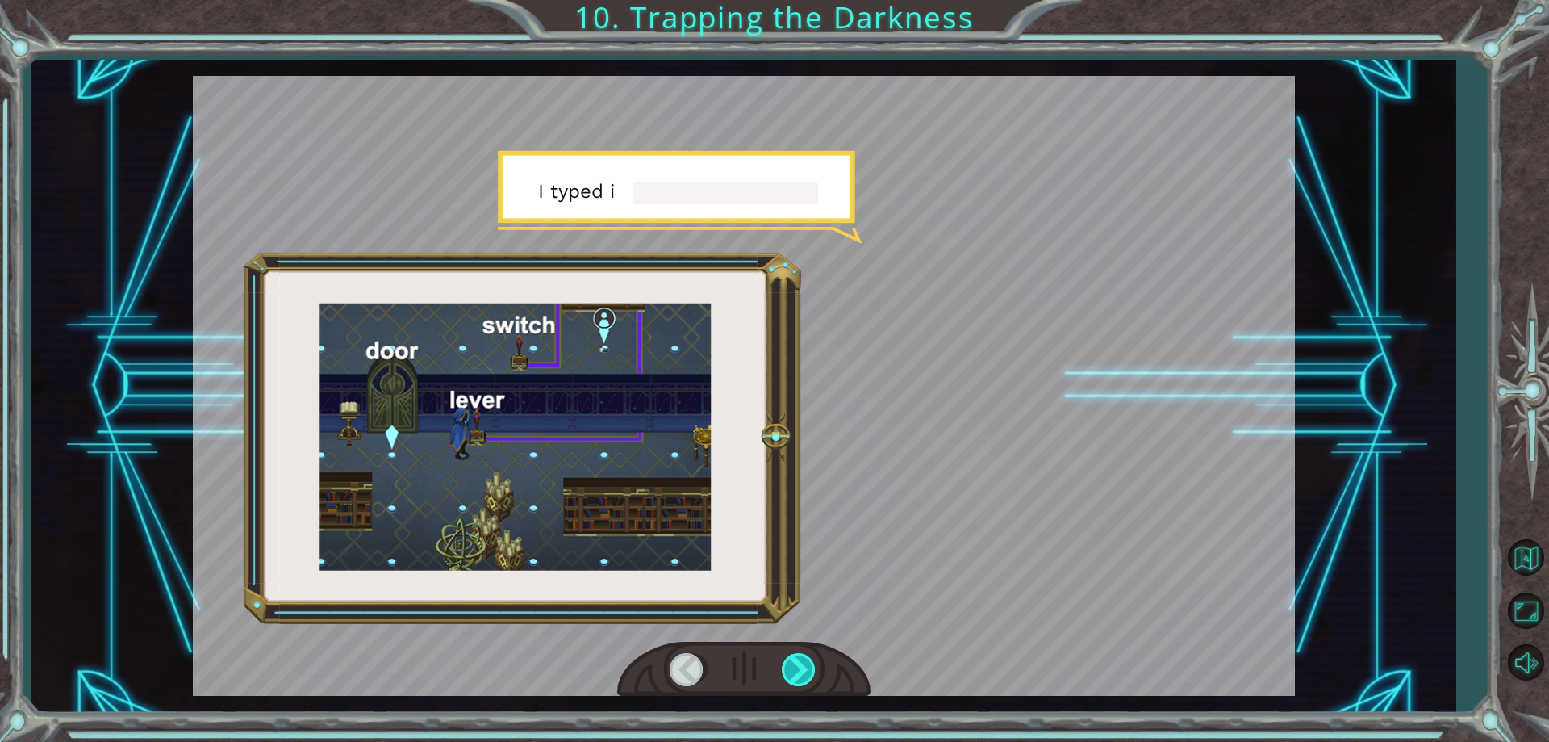
click at [801, 657] on div at bounding box center [800, 669] width 36 height 33
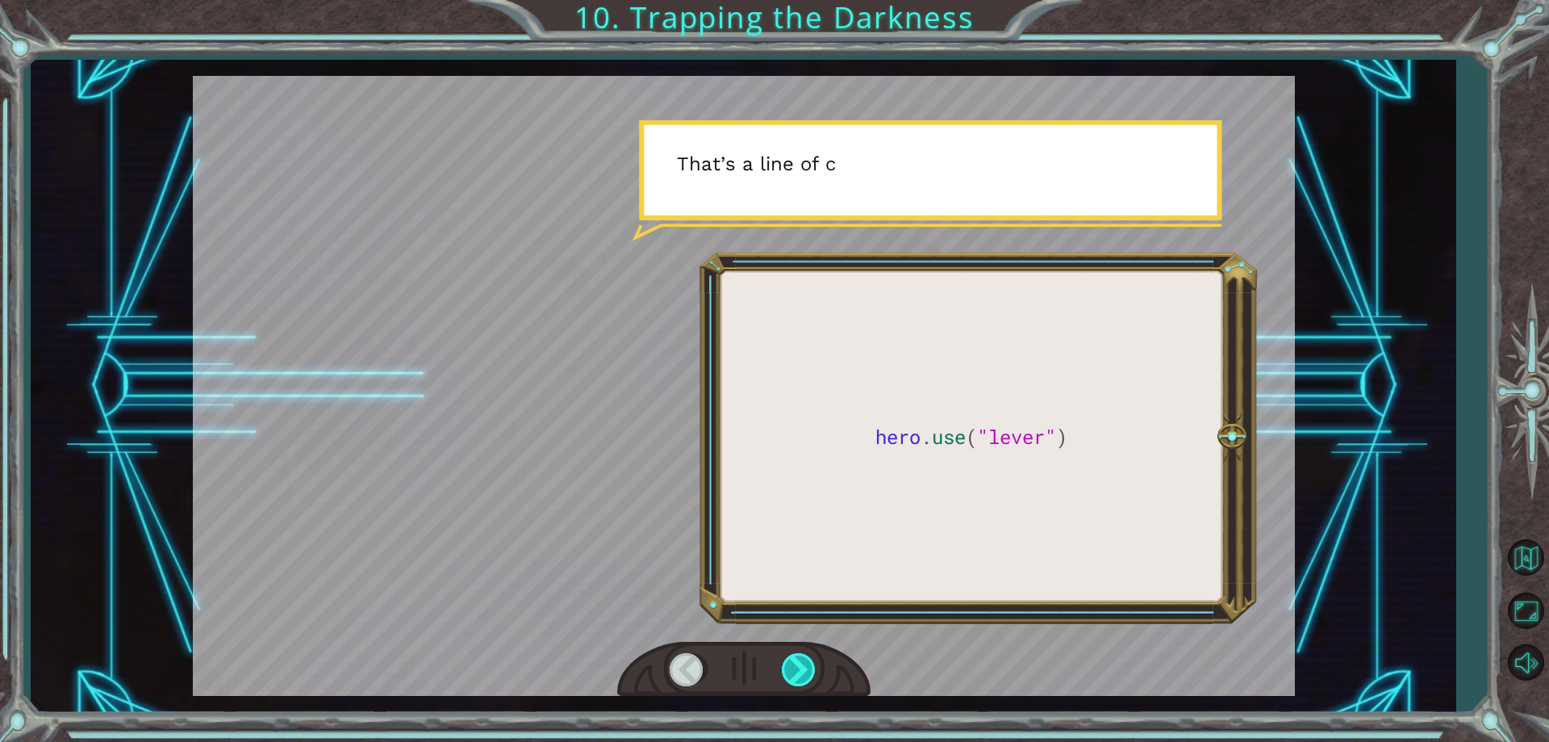
click at [801, 657] on div at bounding box center [800, 669] width 36 height 33
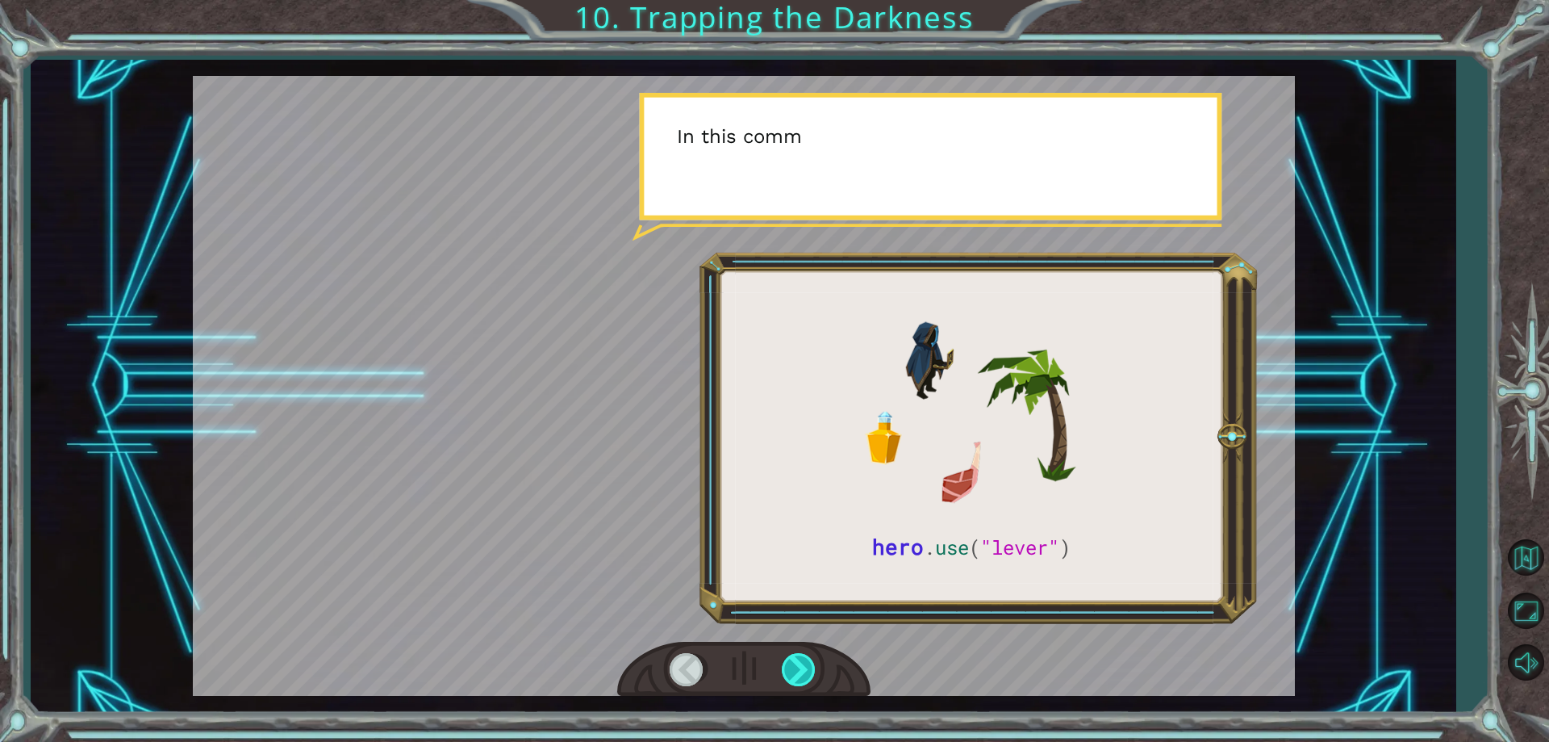
click at [801, 657] on div at bounding box center [800, 669] width 36 height 33
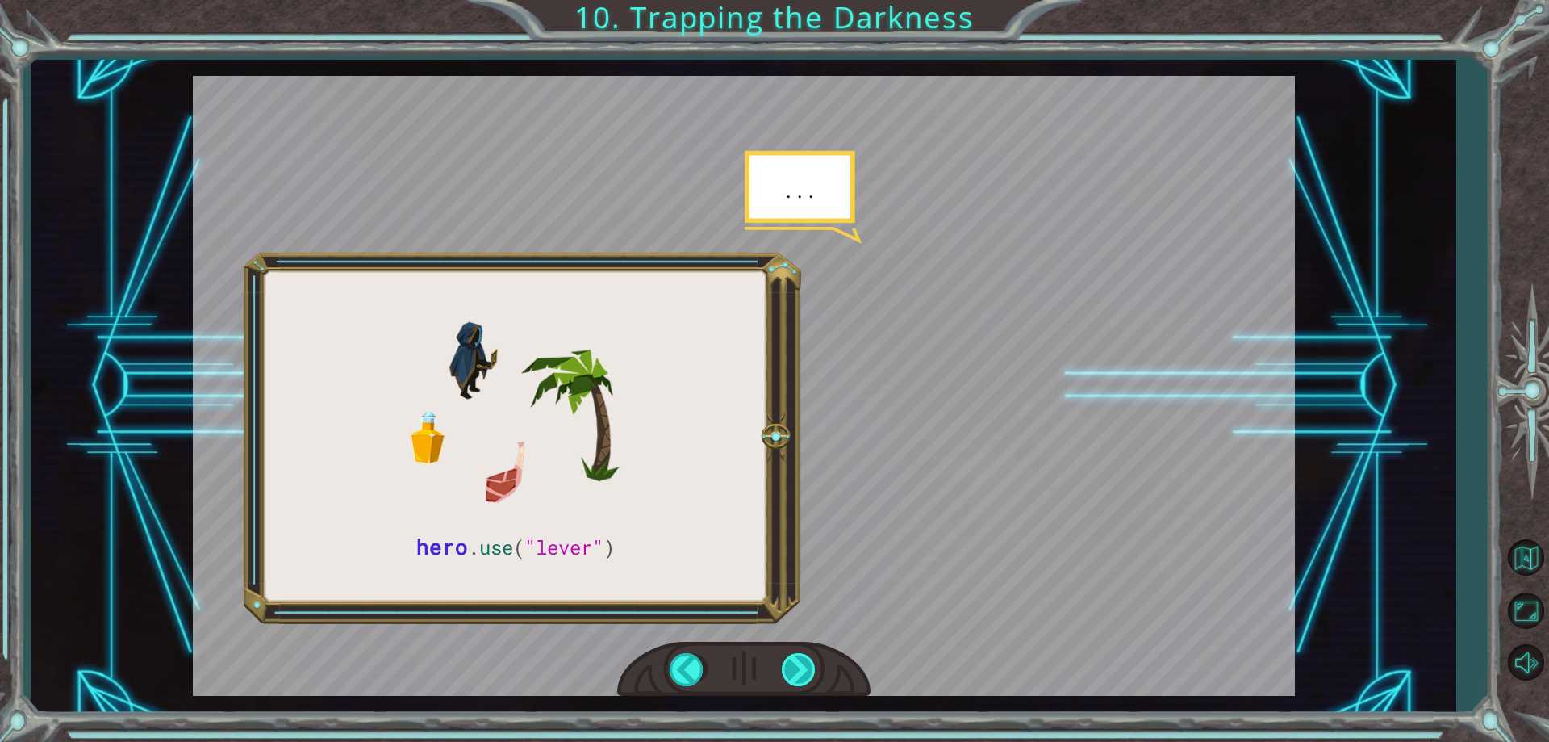
click at [801, 657] on div at bounding box center [800, 669] width 36 height 33
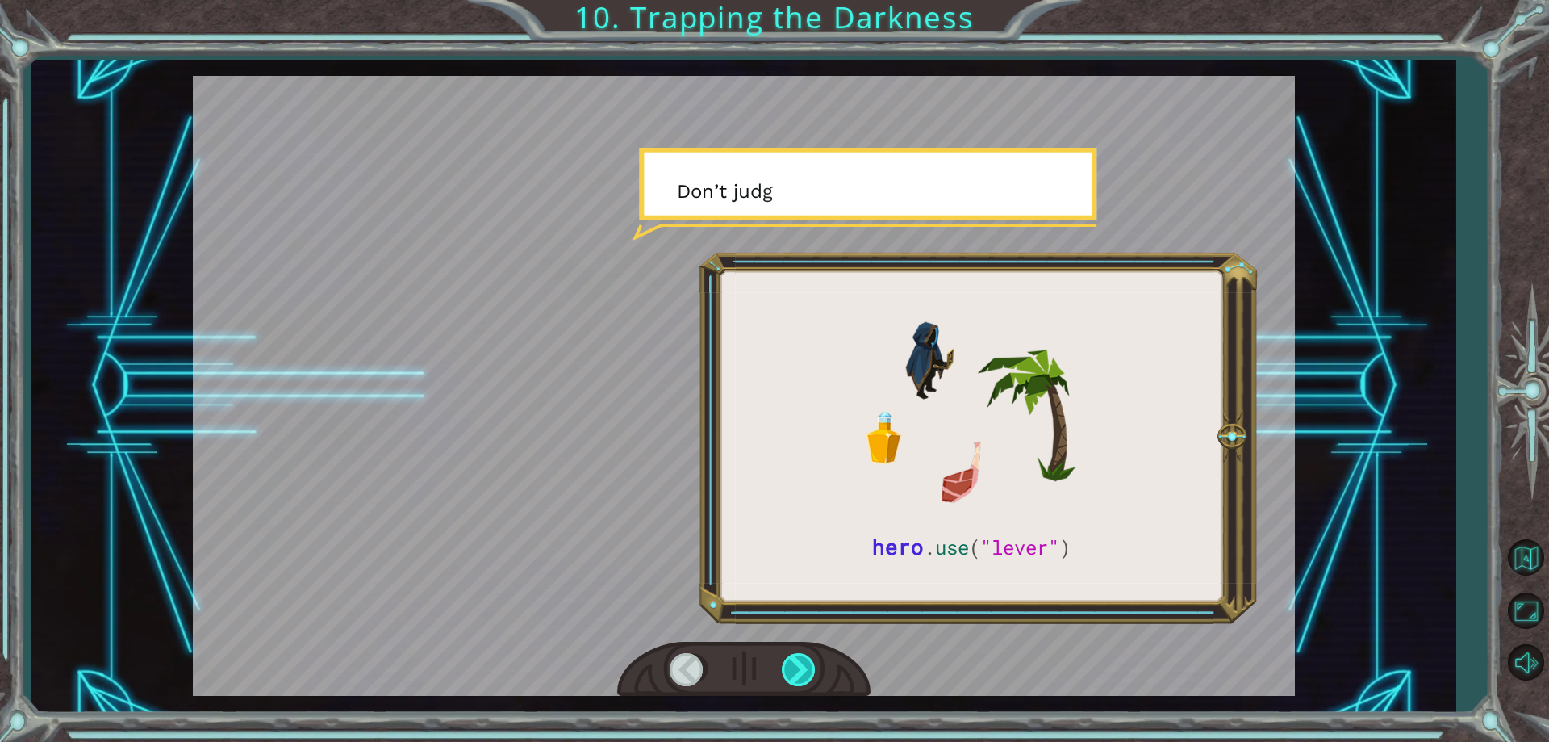
click at [801, 657] on div at bounding box center [800, 669] width 36 height 33
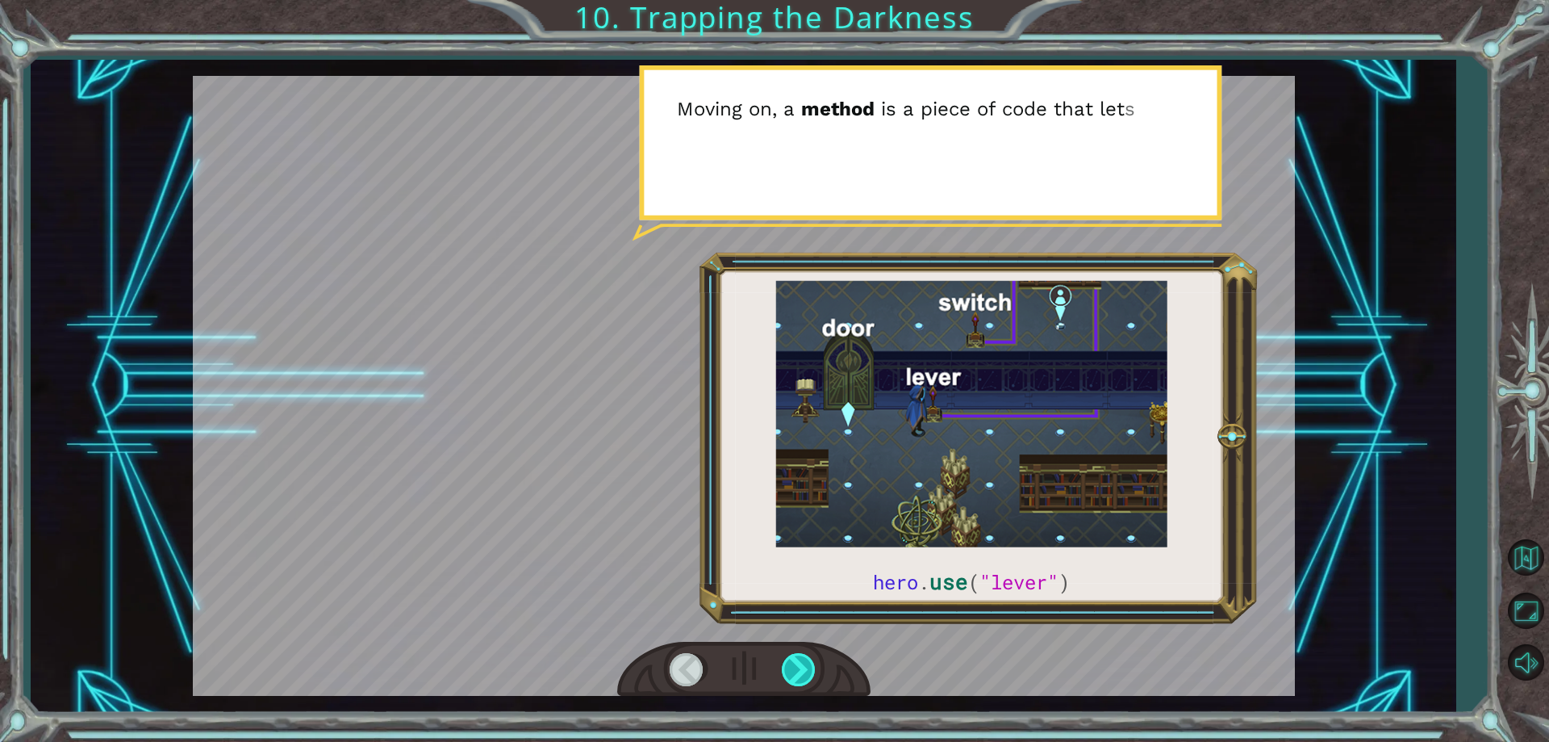
click at [801, 657] on div at bounding box center [800, 669] width 36 height 33
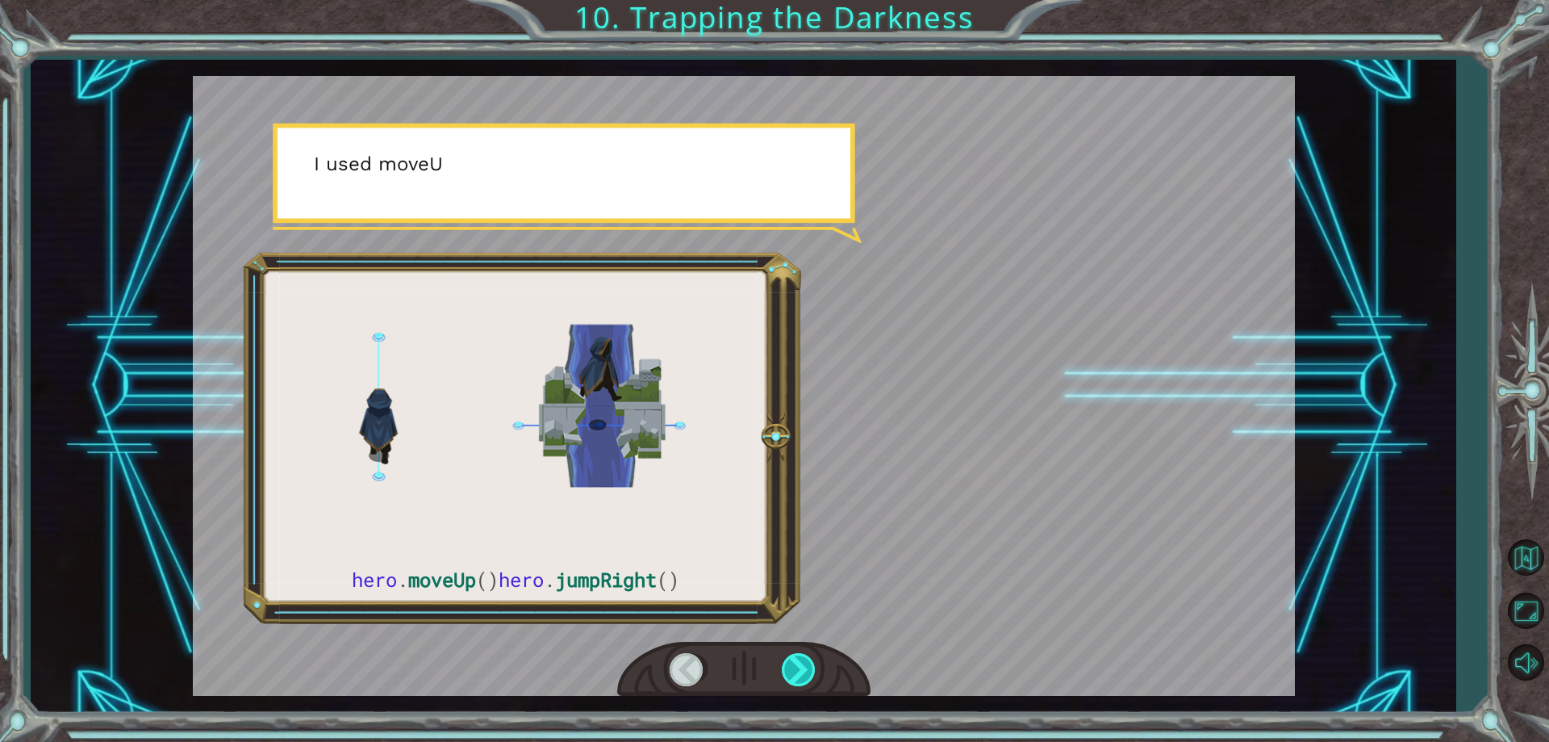
click at [801, 657] on div at bounding box center [800, 669] width 36 height 33
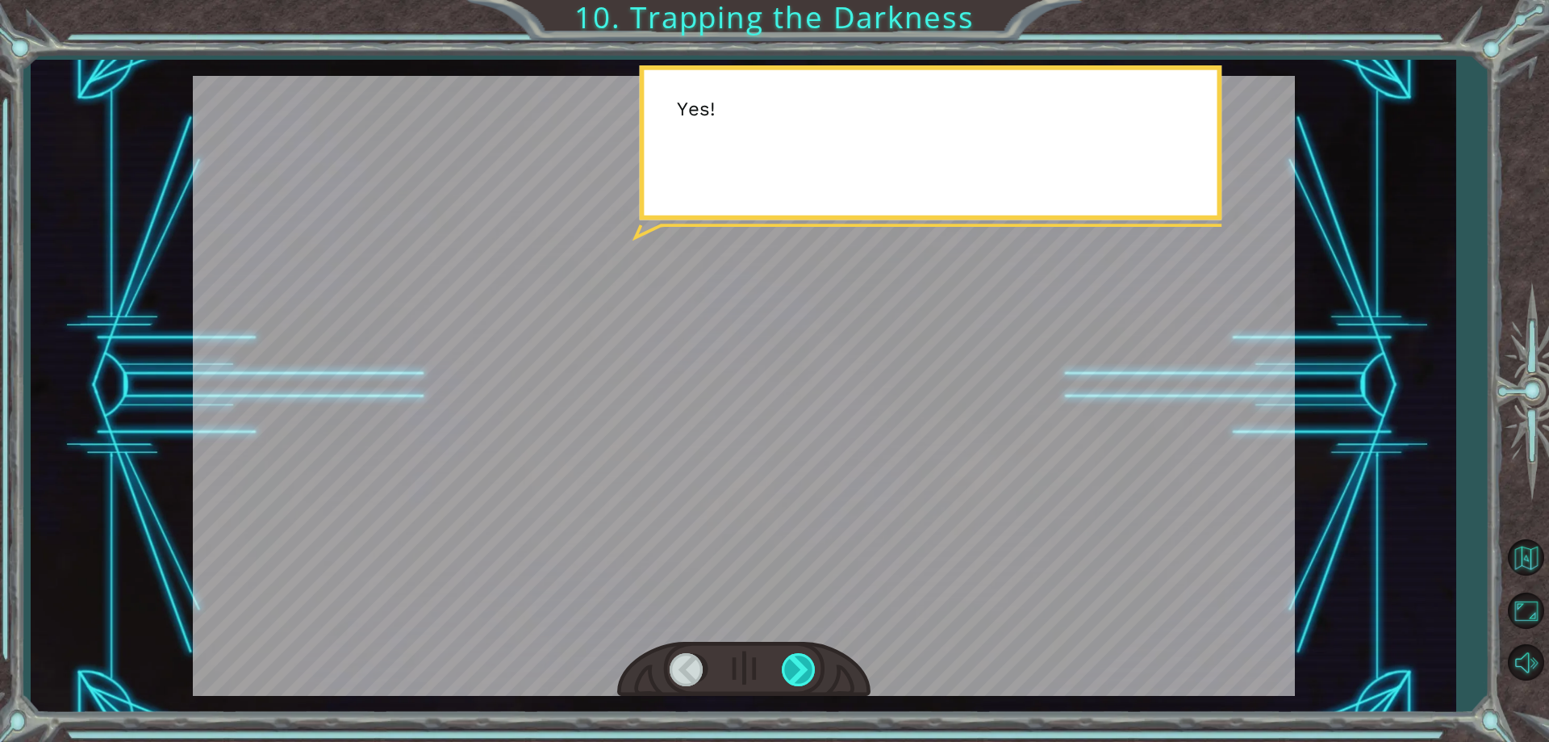
click at [801, 657] on div at bounding box center [800, 669] width 36 height 33
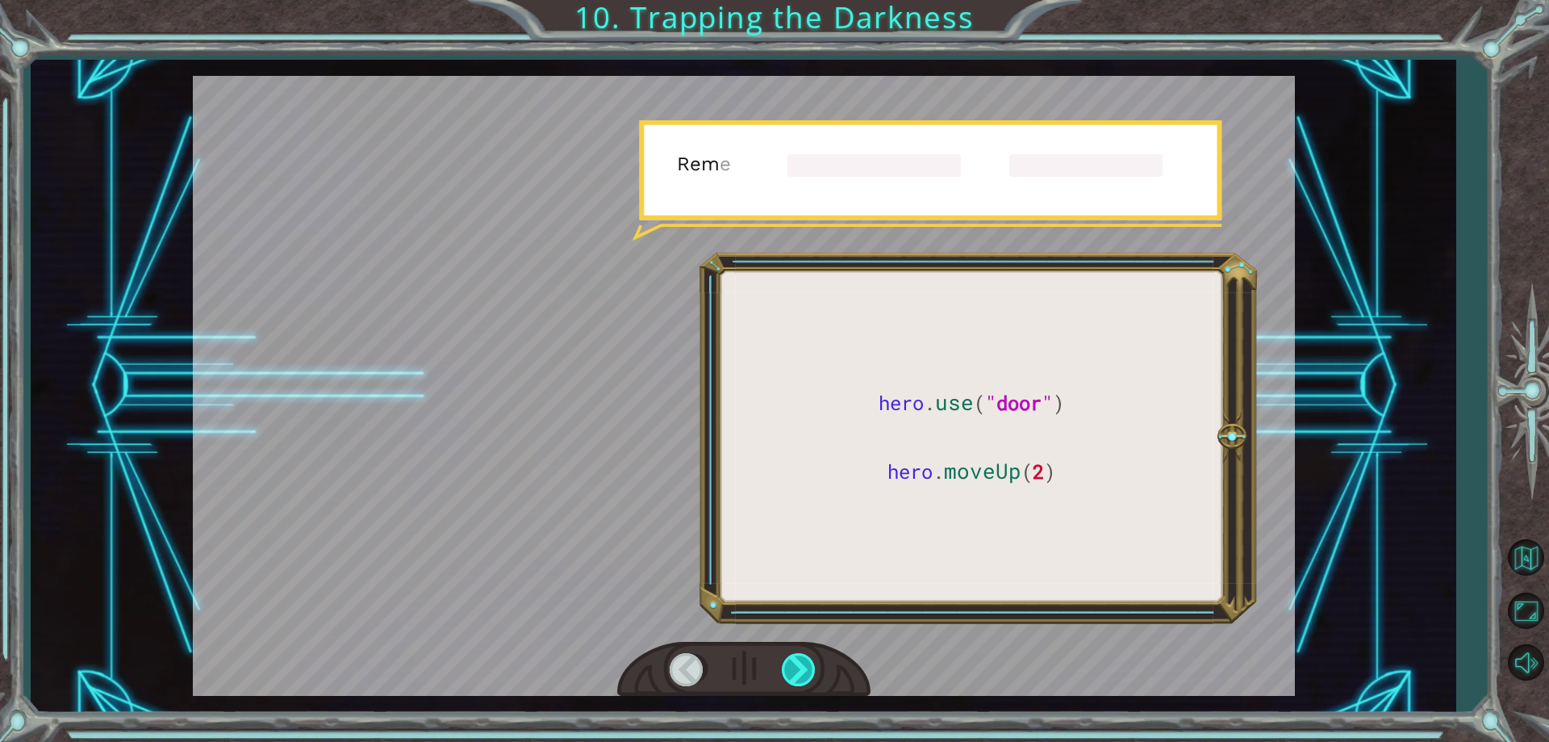
click at [801, 657] on div at bounding box center [800, 669] width 36 height 33
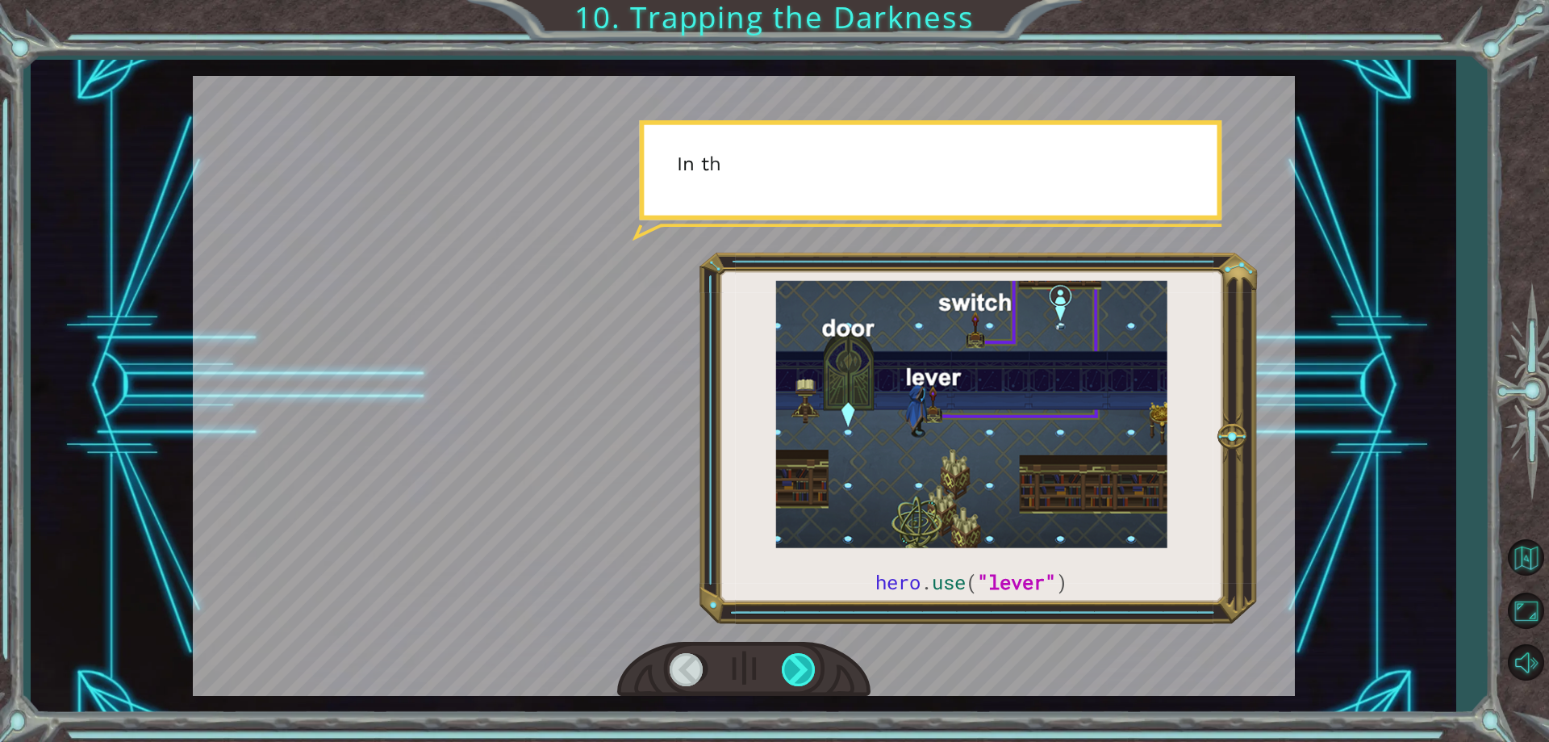
click at [801, 657] on div at bounding box center [800, 669] width 36 height 33
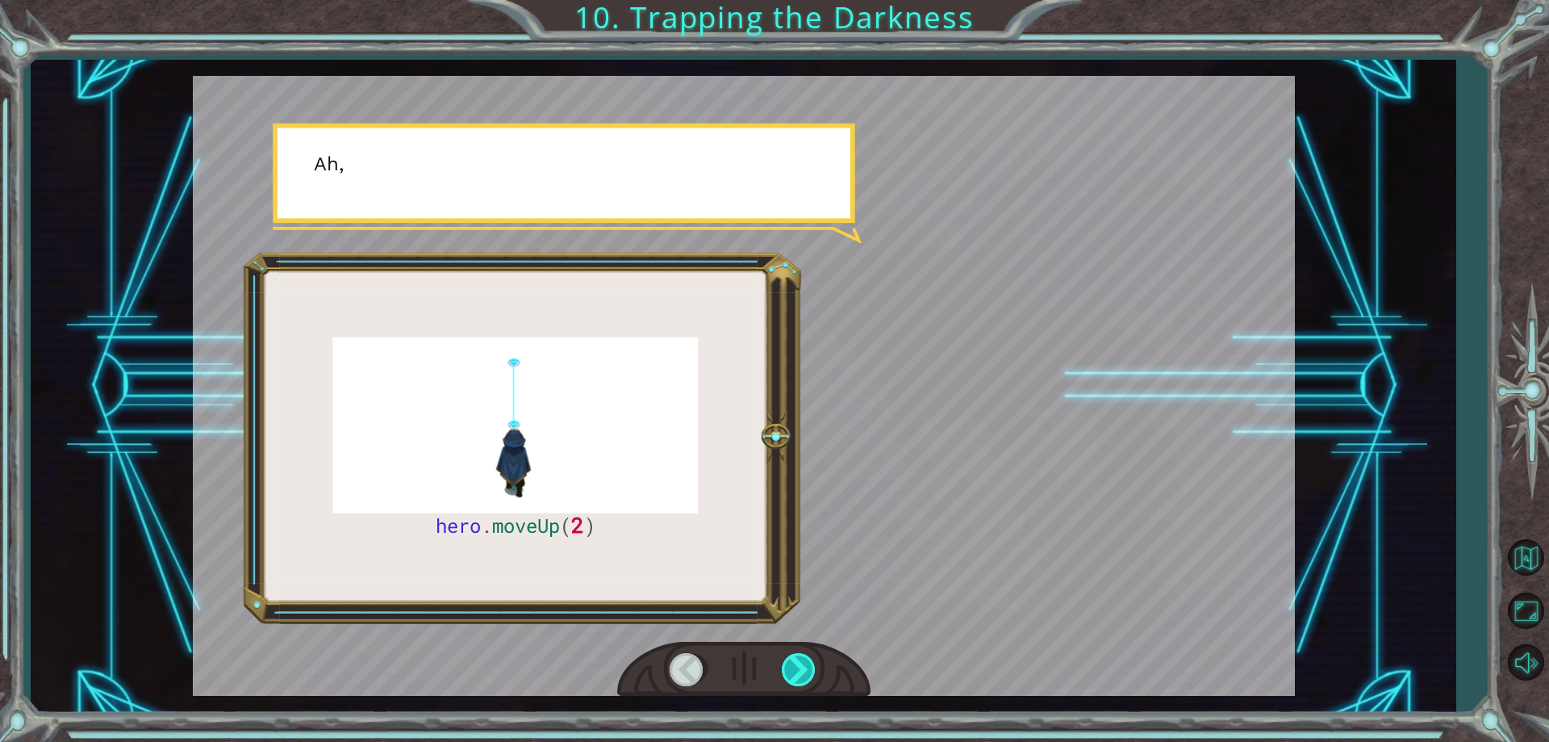
click at [801, 657] on div at bounding box center [800, 669] width 36 height 33
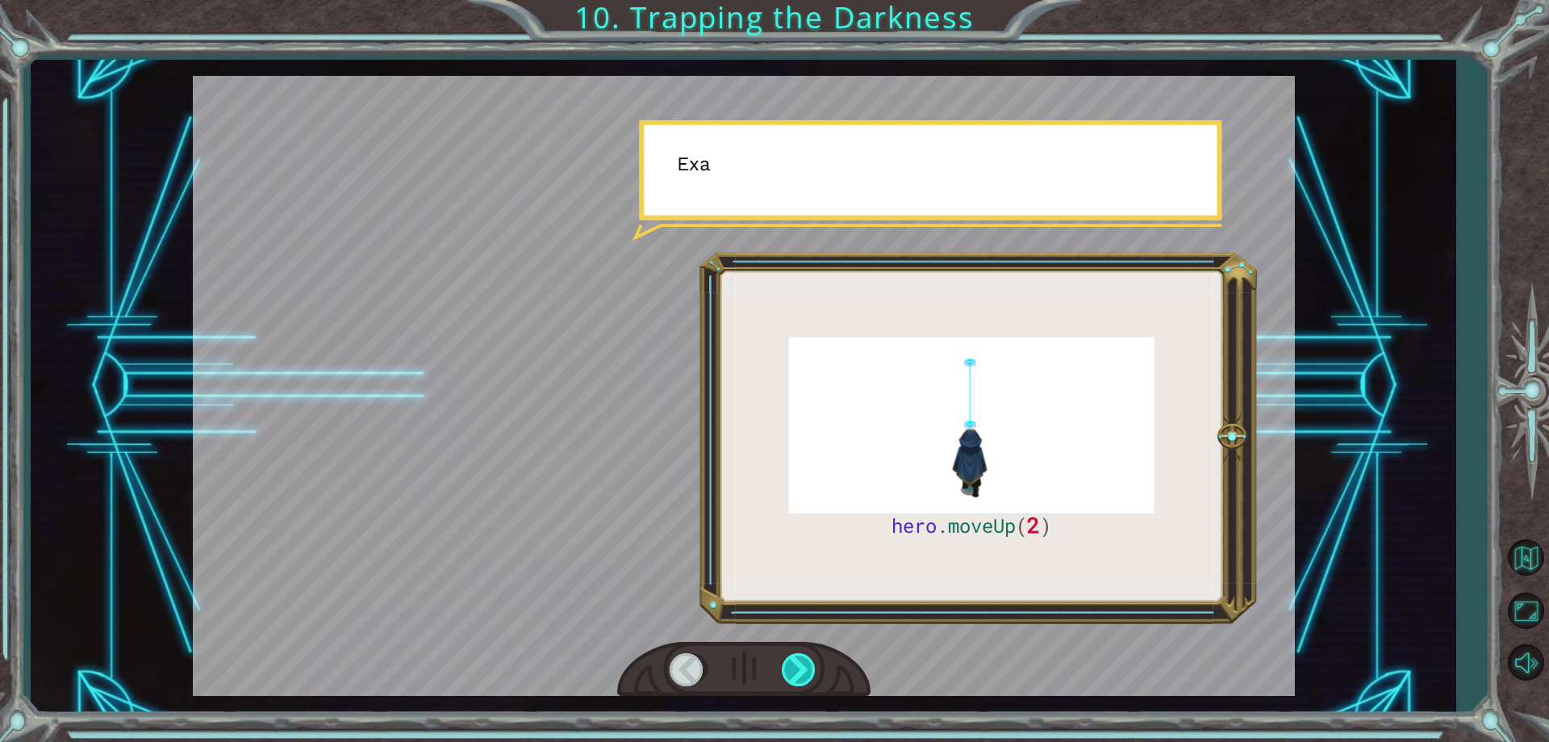
click at [801, 657] on div at bounding box center [800, 669] width 36 height 33
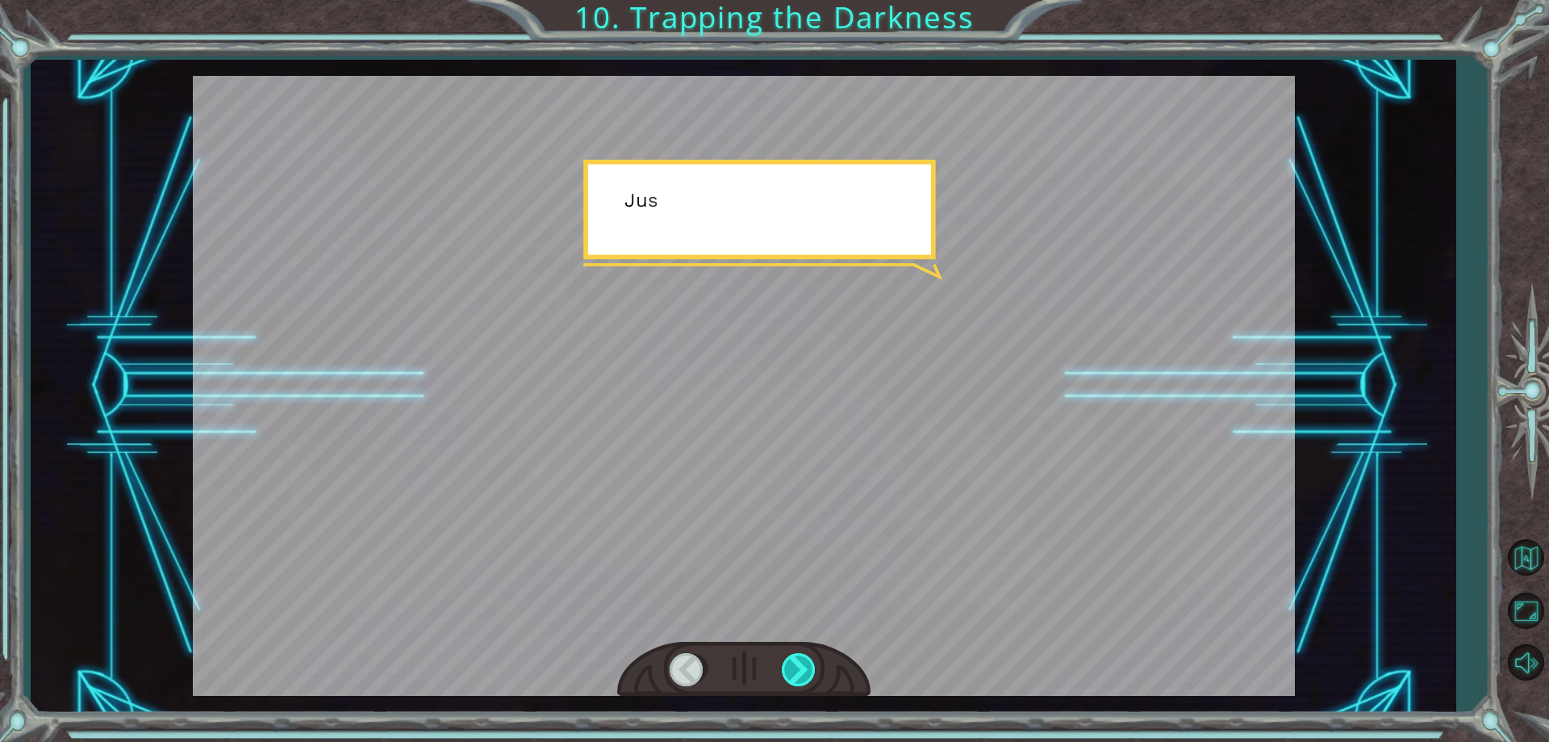
click at [801, 657] on div at bounding box center [800, 669] width 36 height 33
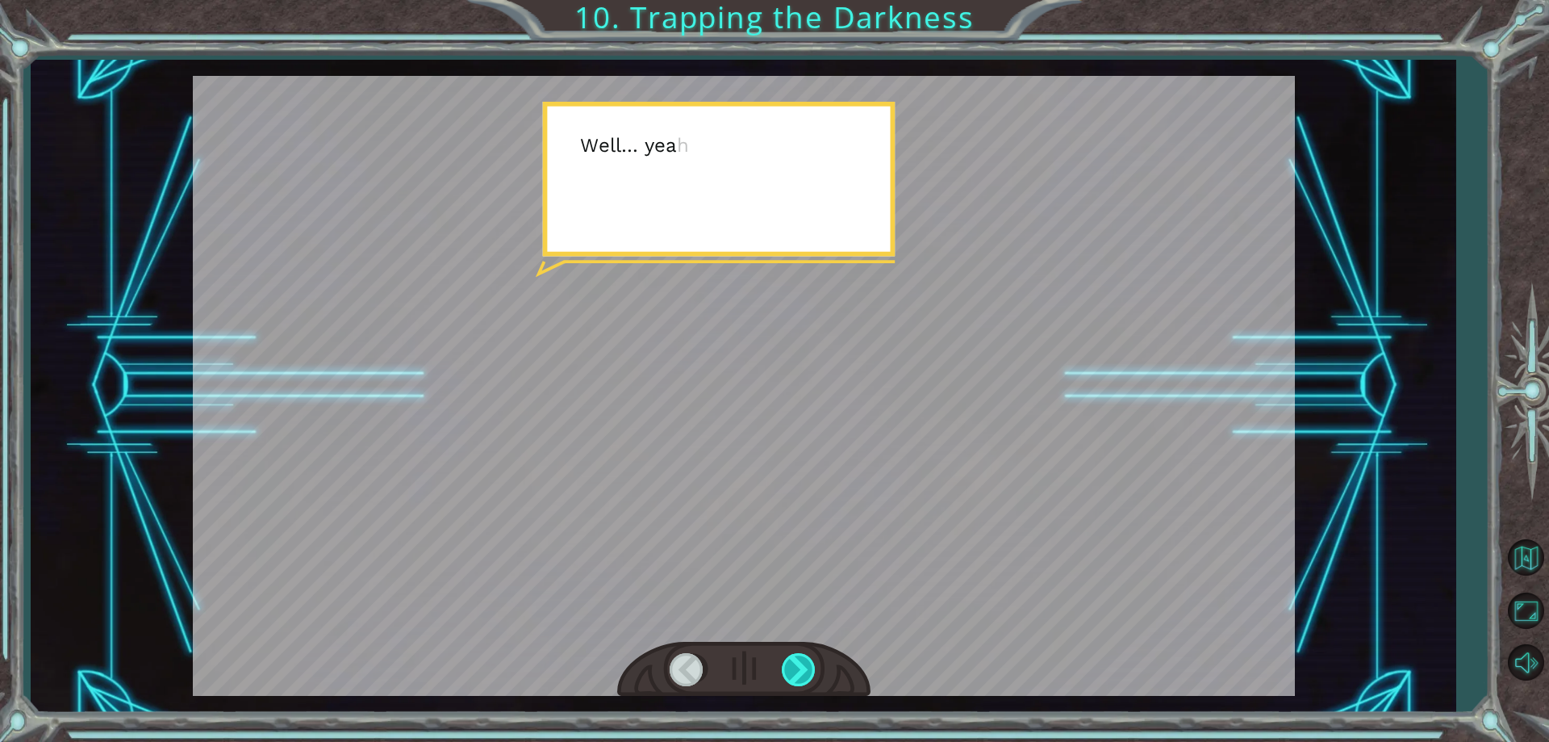
click at [801, 657] on div at bounding box center [800, 669] width 36 height 33
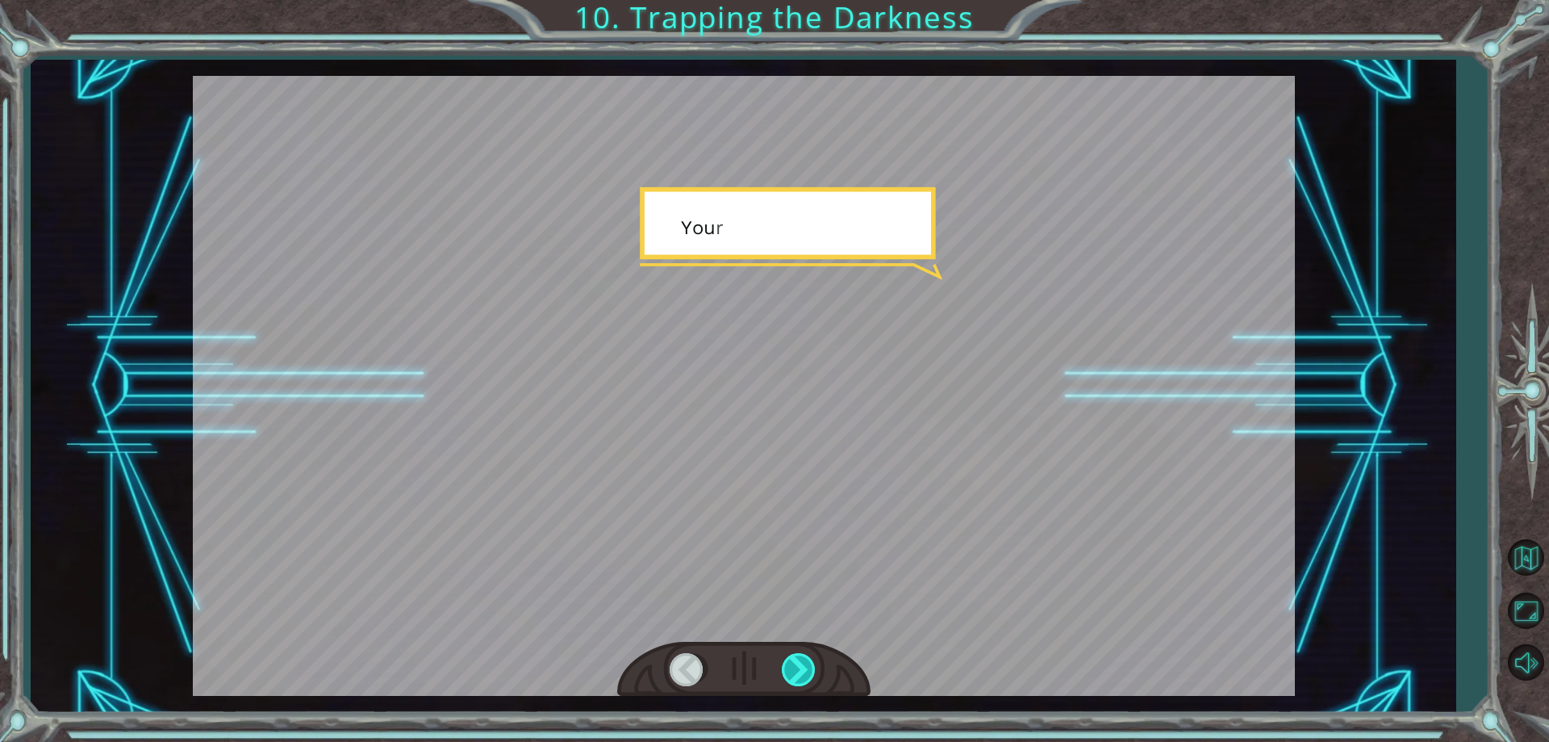
click at [801, 657] on div at bounding box center [800, 669] width 36 height 33
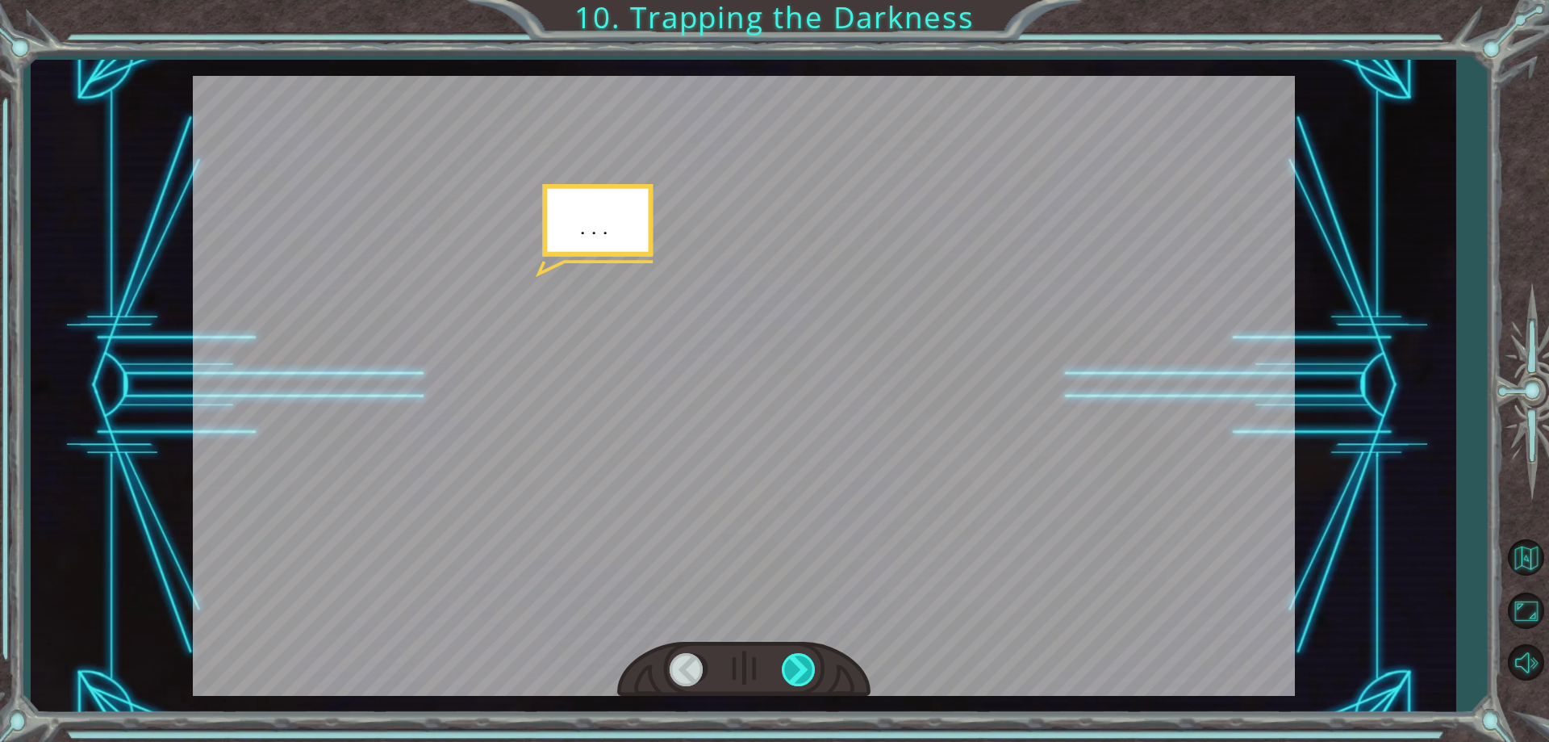
click at [801, 657] on div at bounding box center [800, 669] width 36 height 33
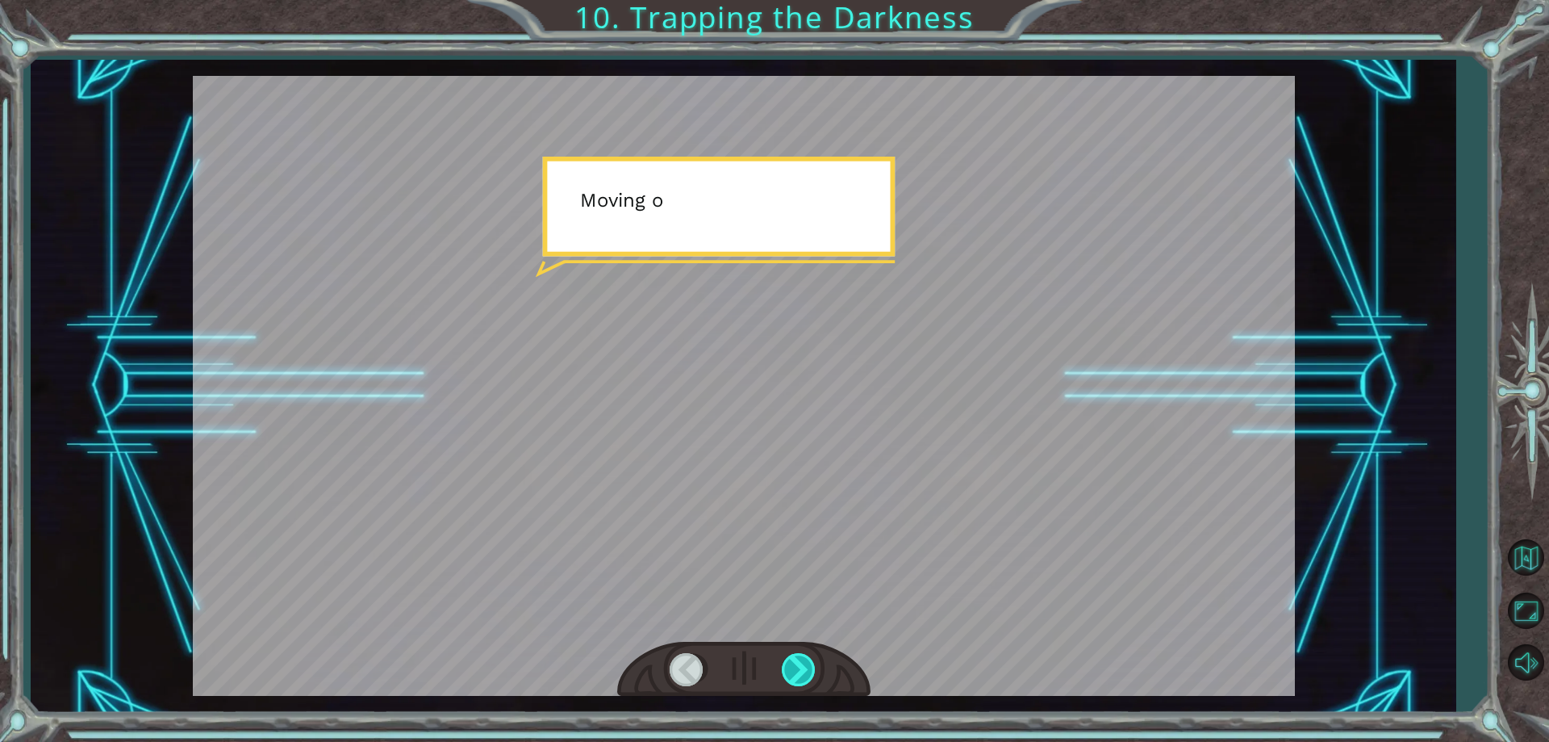
click at [801, 657] on div at bounding box center [800, 669] width 36 height 33
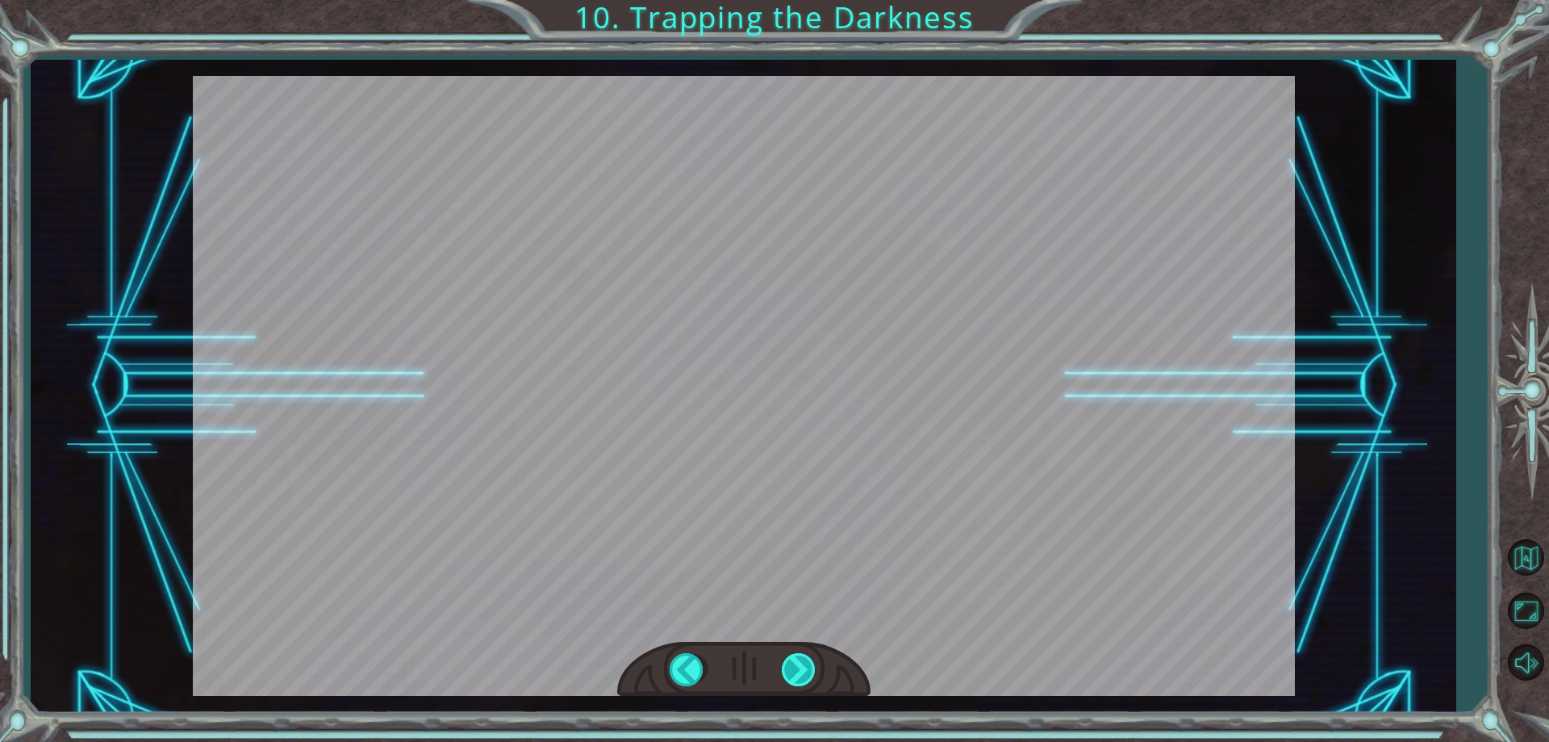
click at [801, 0] on div "hero . moveUp ( 2 ) B e f o r e w e c a n t r a p t h e D a r k n e s s w i t h…" at bounding box center [774, 0] width 1549 height 0
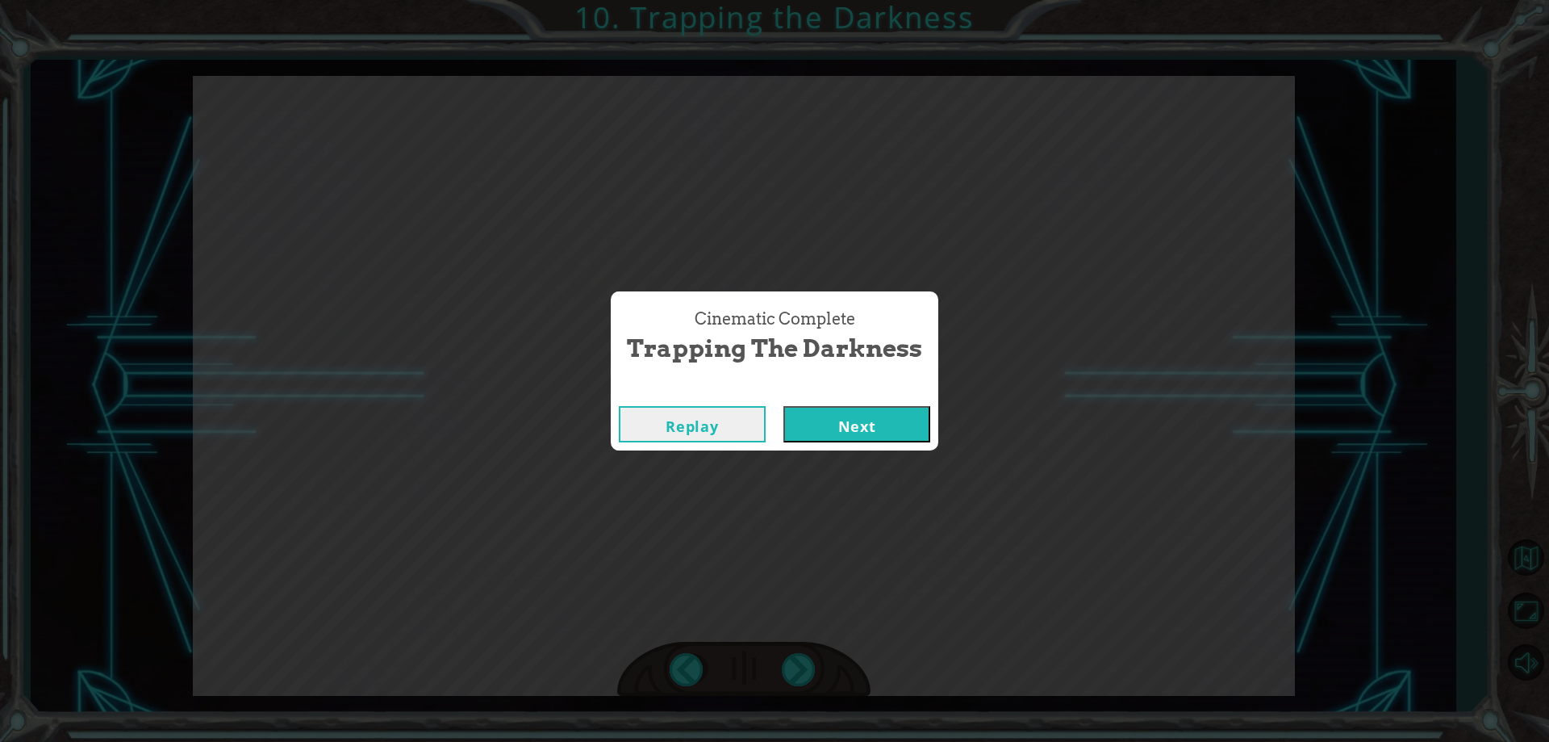
click at [869, 410] on button "Next" at bounding box center [857, 424] width 147 height 36
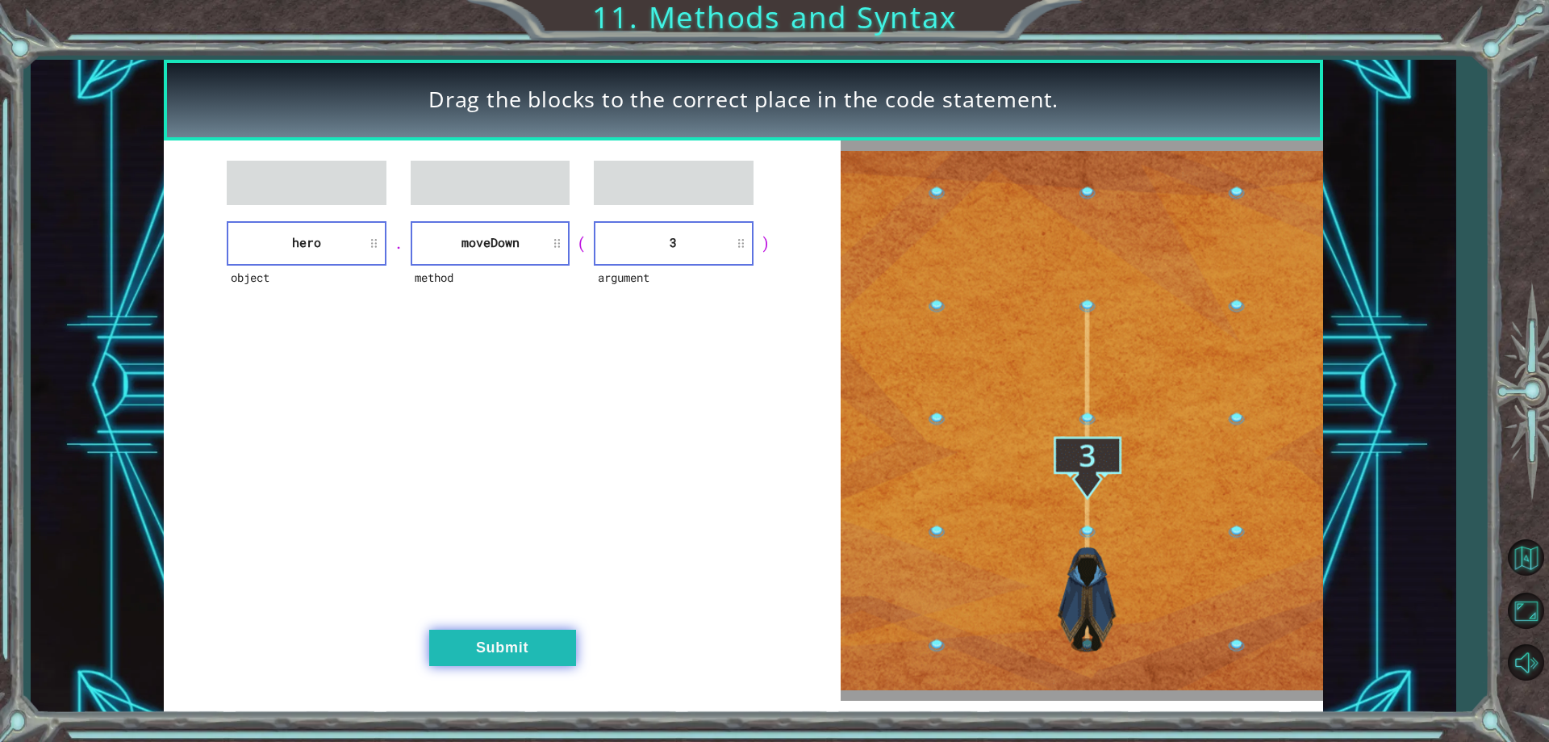
click at [525, 638] on button "Submit" at bounding box center [502, 647] width 147 height 36
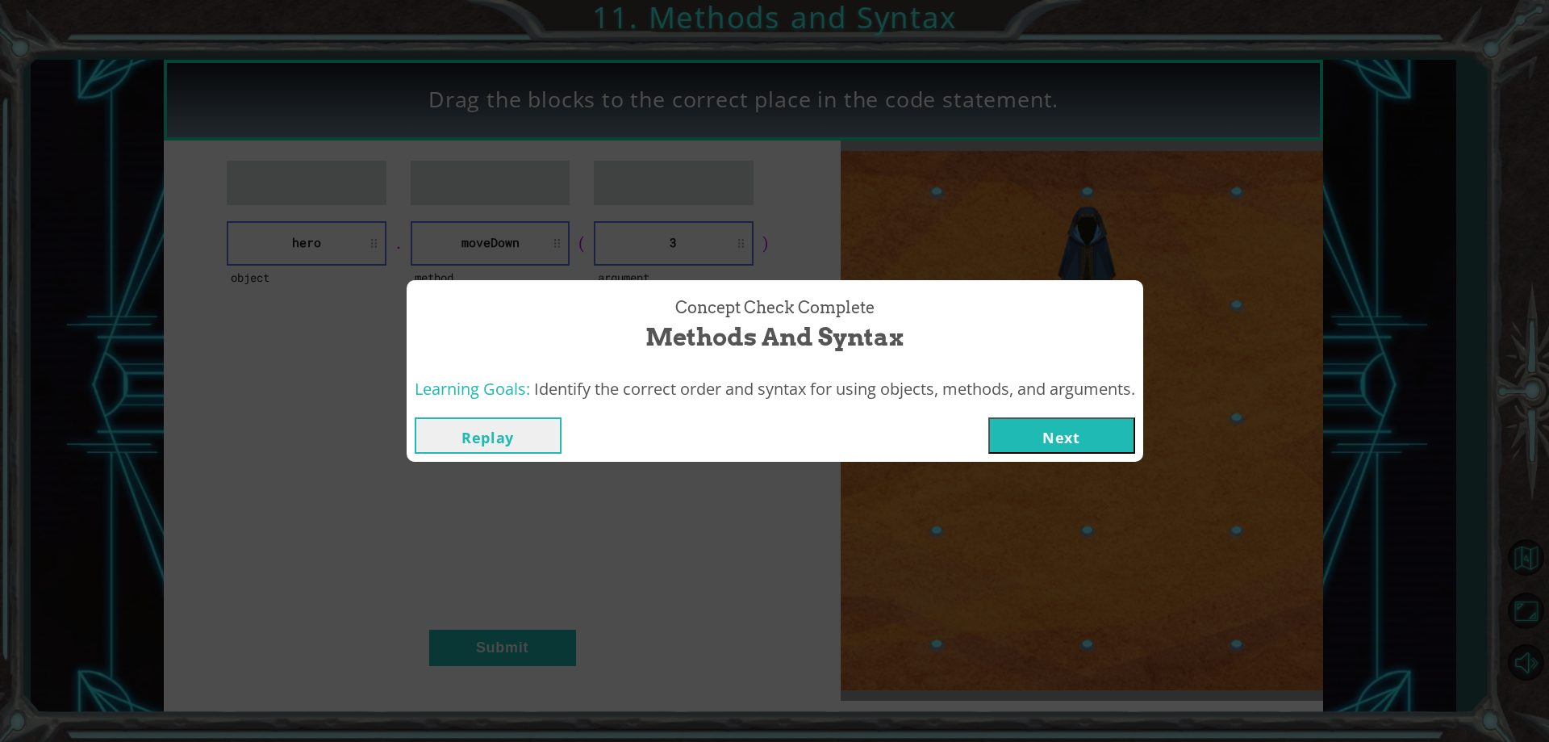
click at [1087, 432] on button "Next" at bounding box center [1062, 435] width 147 height 36
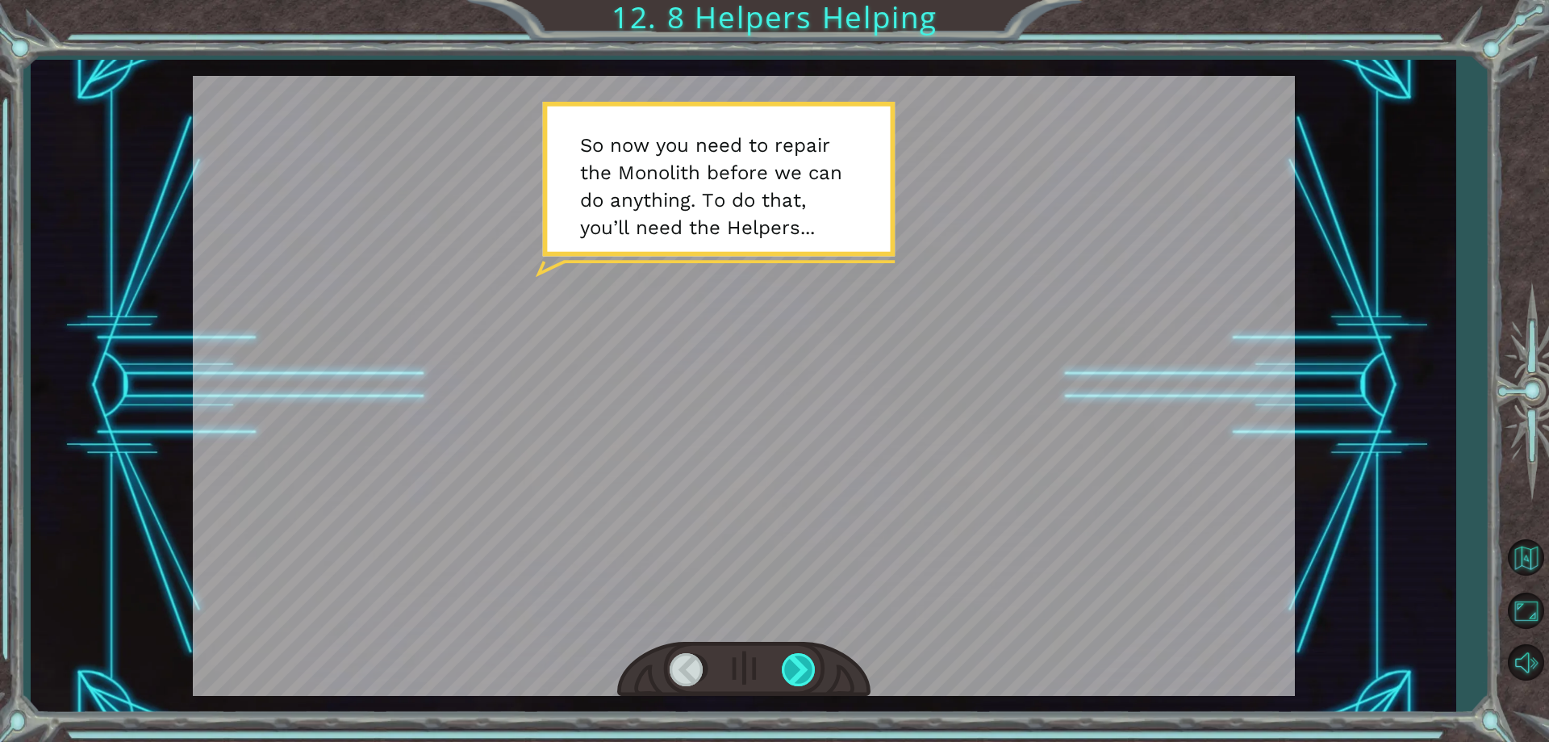
click at [802, 659] on div at bounding box center [800, 669] width 36 height 33
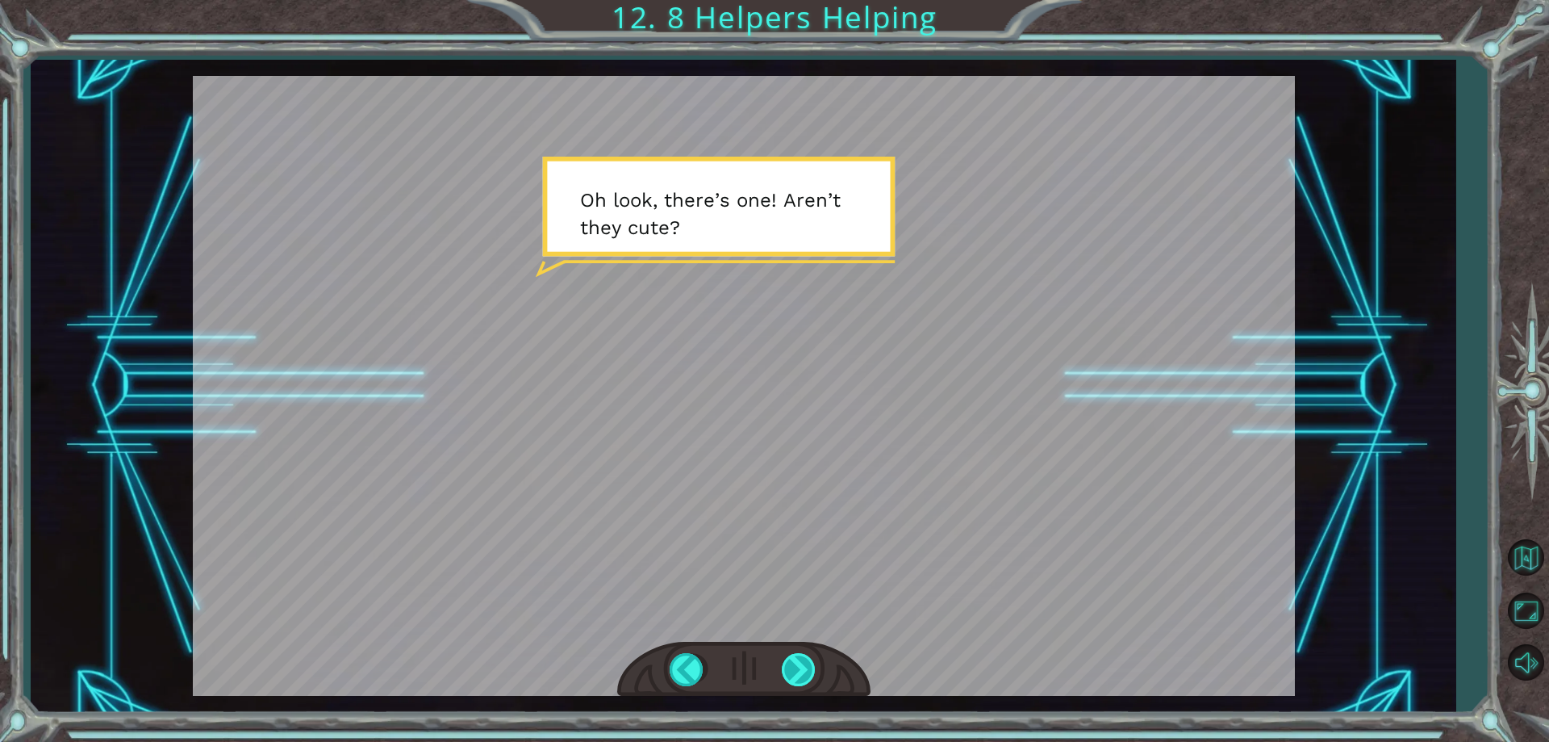
click at [802, 659] on div at bounding box center [800, 669] width 36 height 33
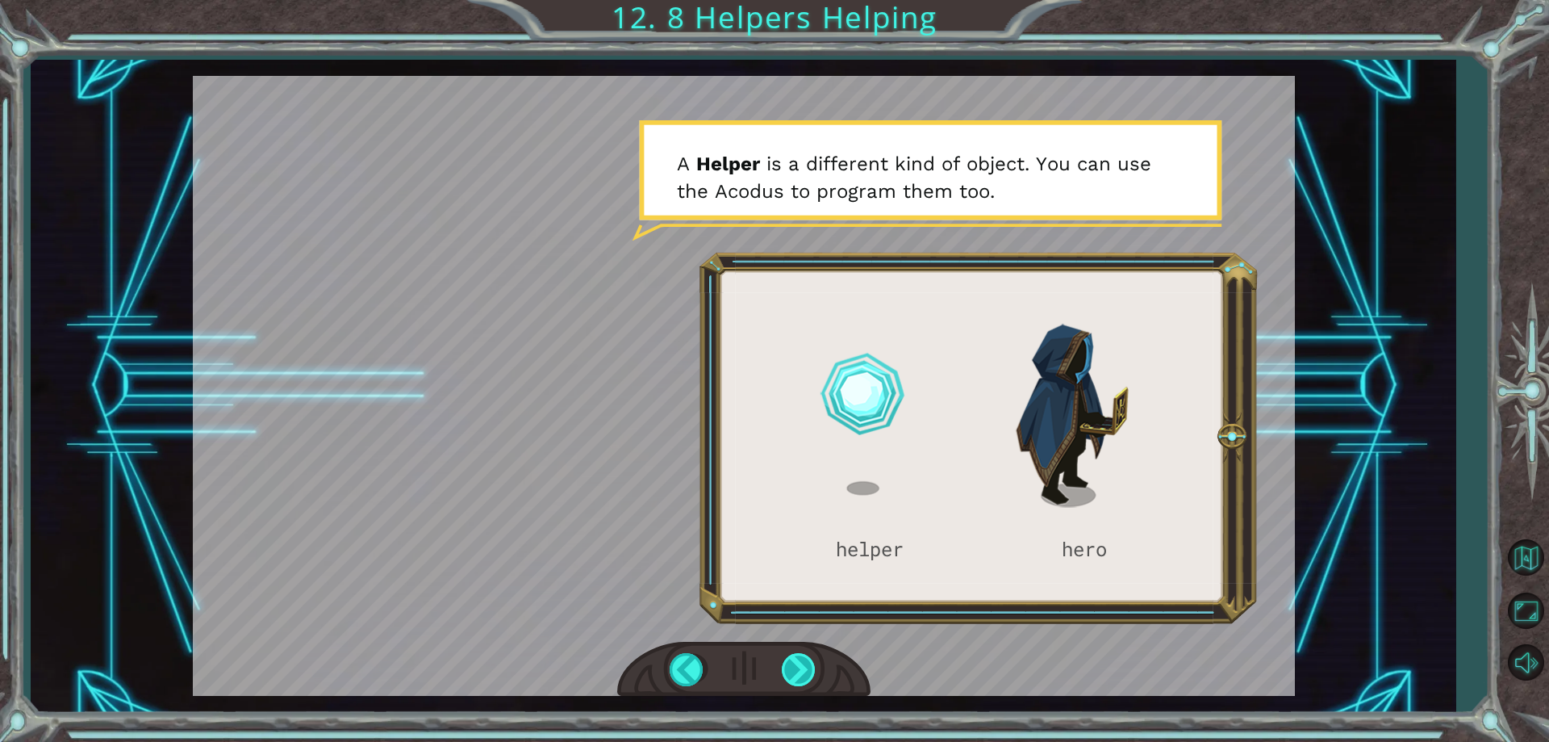
click at [802, 659] on div at bounding box center [800, 669] width 36 height 33
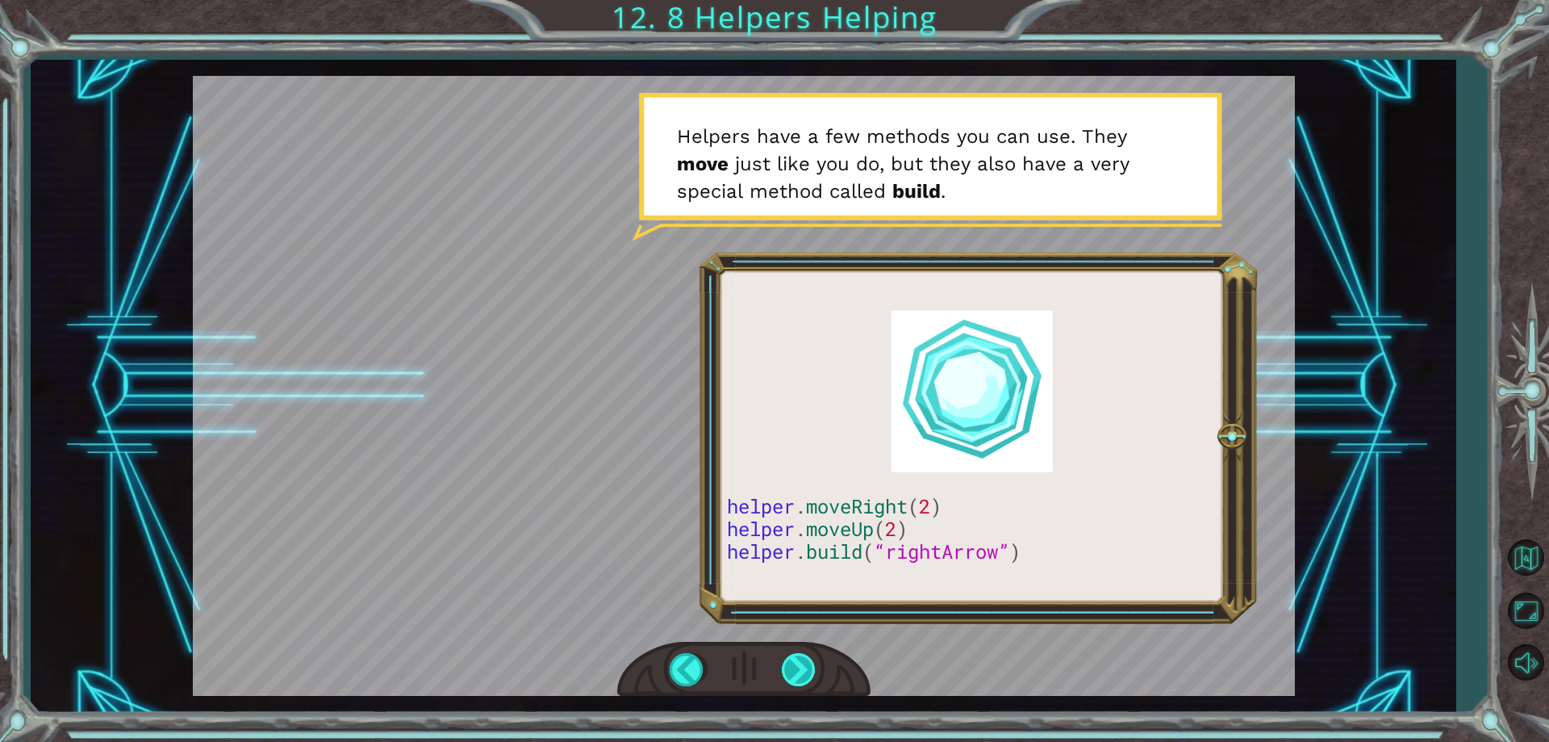
click at [802, 659] on div at bounding box center [800, 669] width 36 height 33
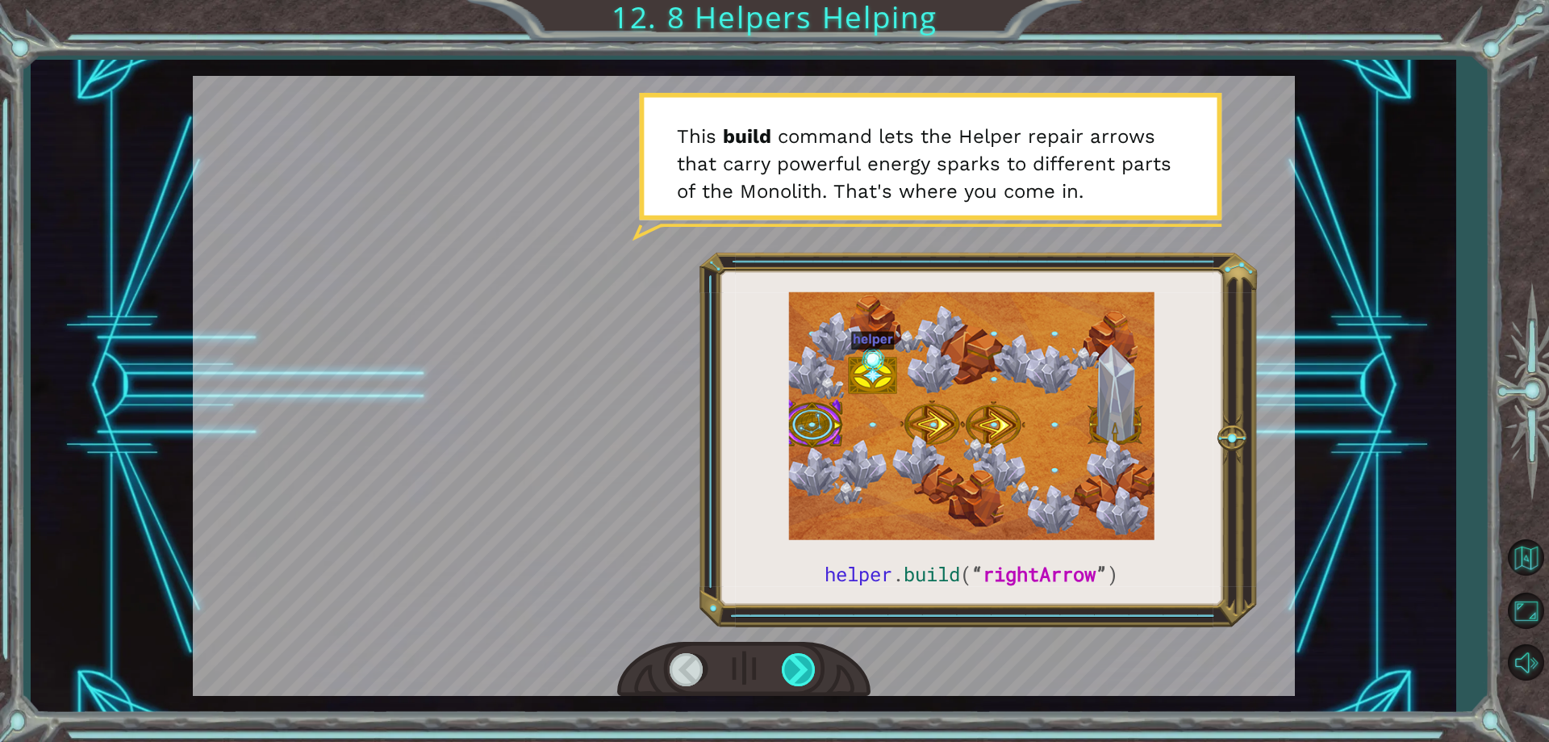
click at [802, 659] on div at bounding box center [800, 669] width 36 height 33
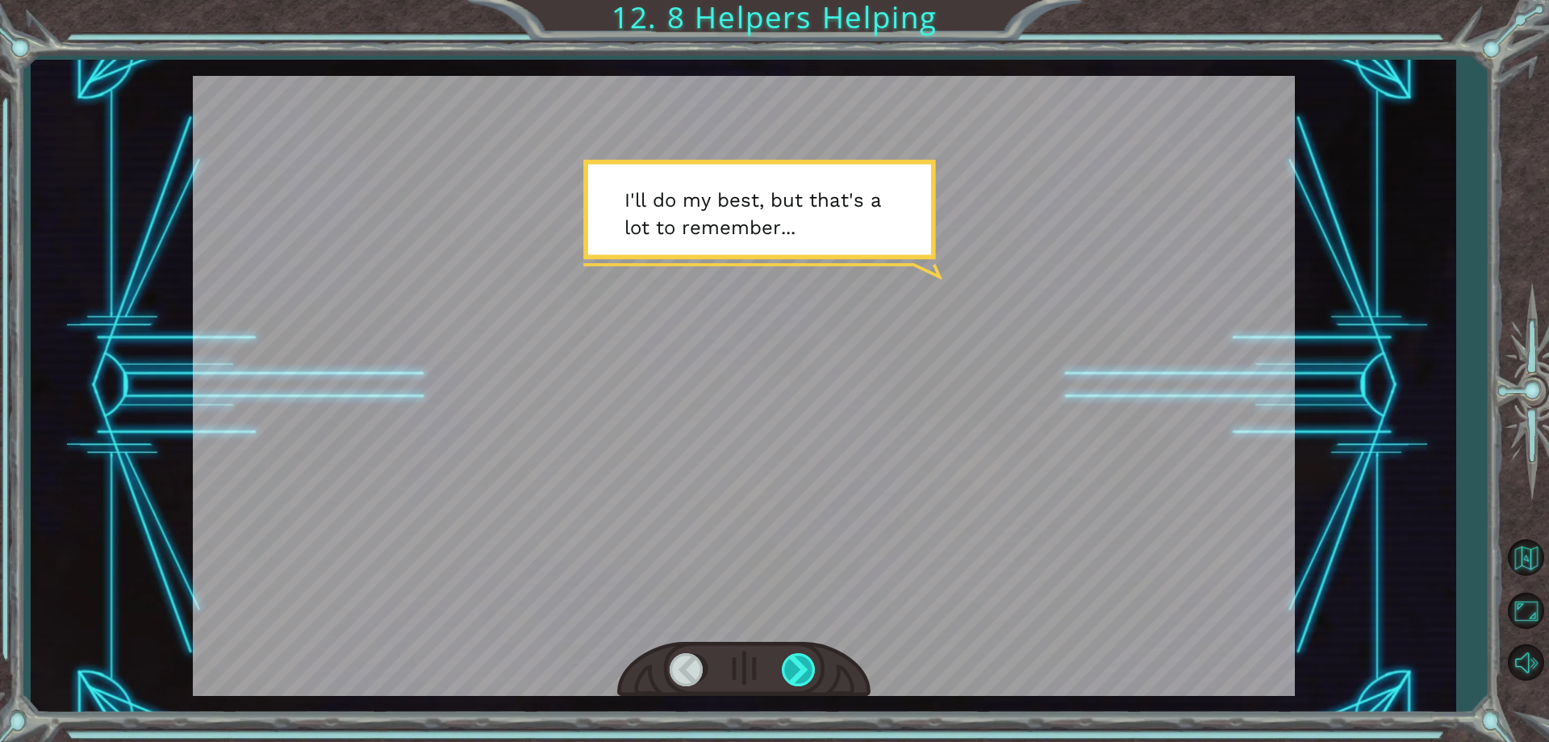
click at [802, 659] on div at bounding box center [800, 669] width 36 height 33
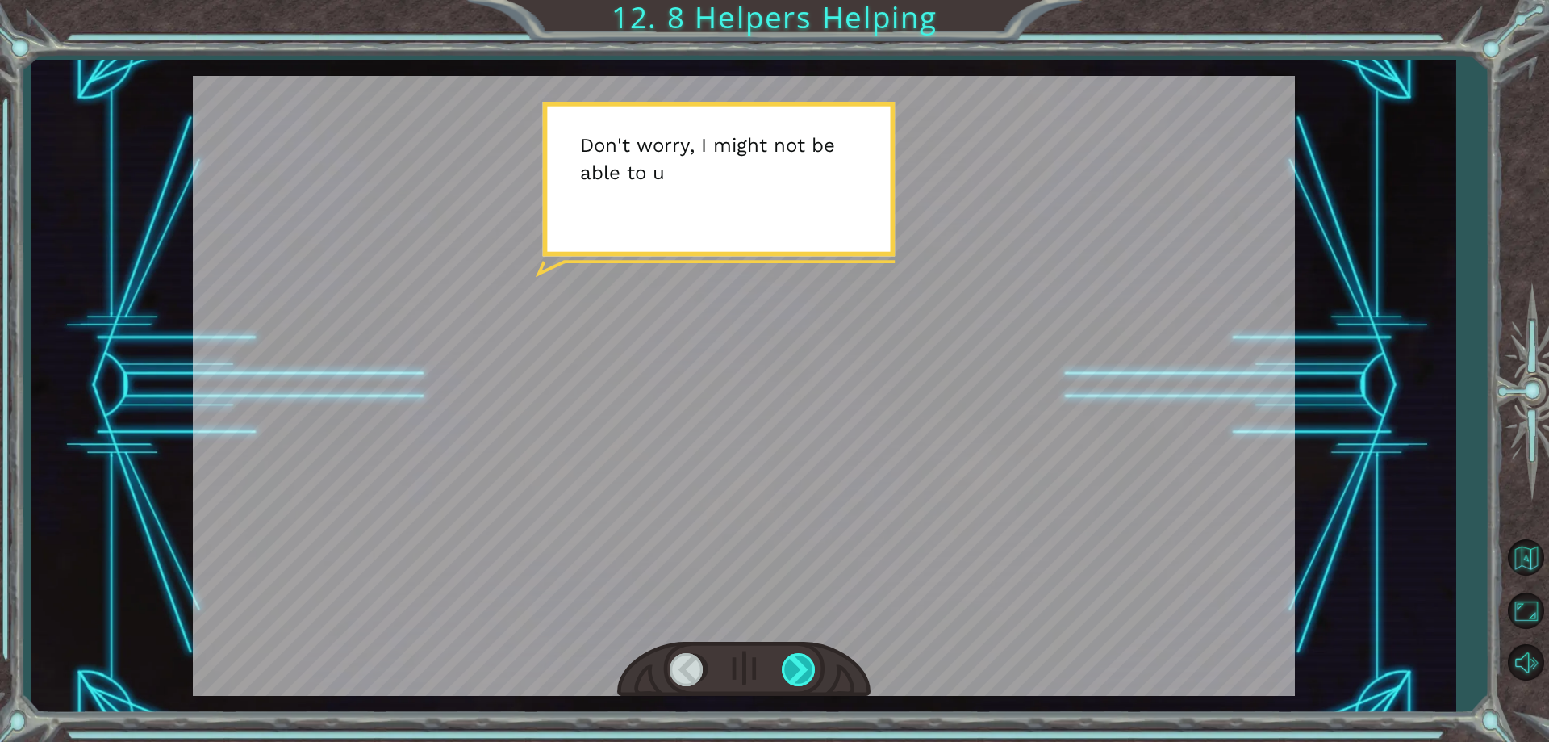
click at [802, 659] on div at bounding box center [800, 669] width 36 height 33
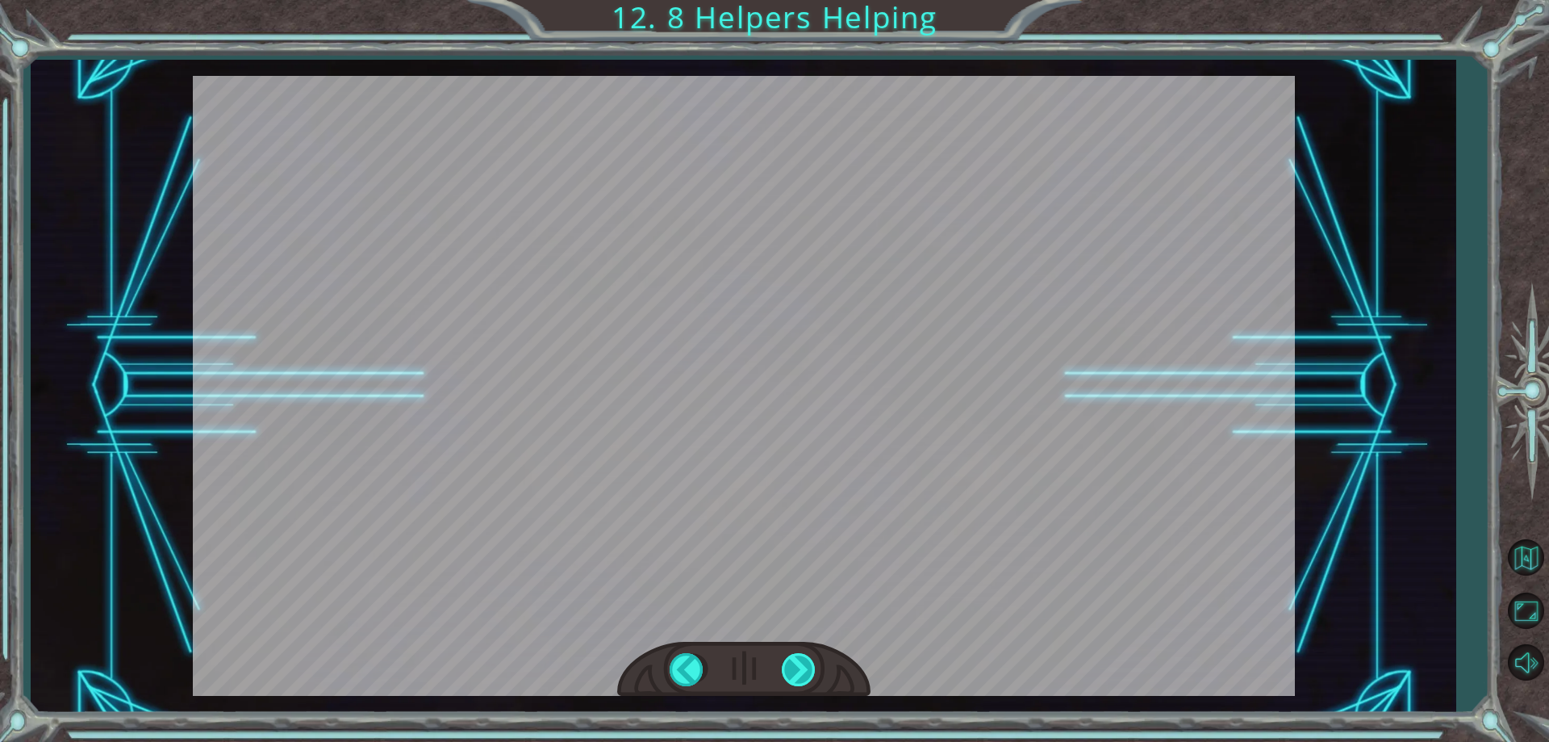
click at [802, 659] on div at bounding box center [800, 669] width 36 height 33
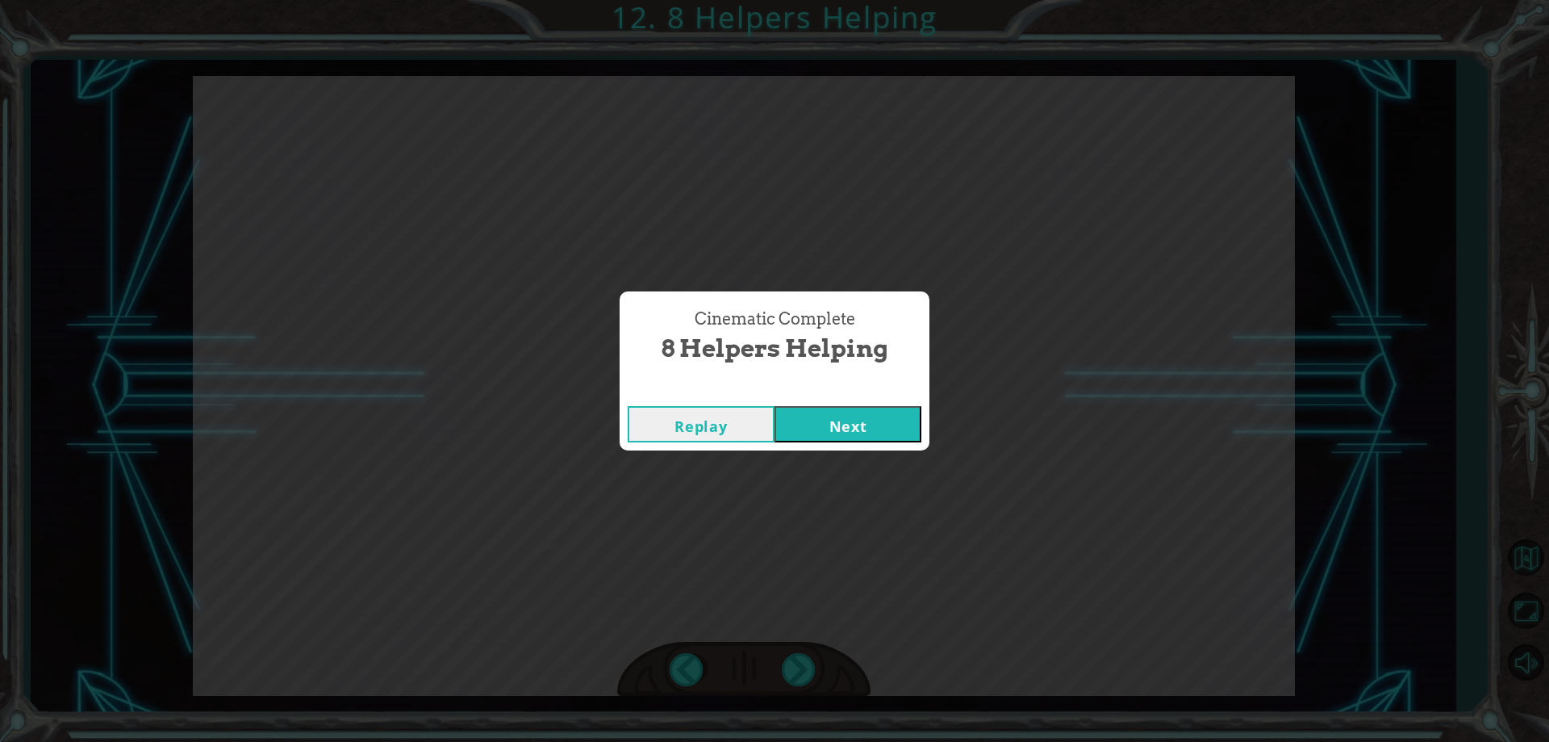
click at [858, 420] on button "Next" at bounding box center [848, 424] width 147 height 36
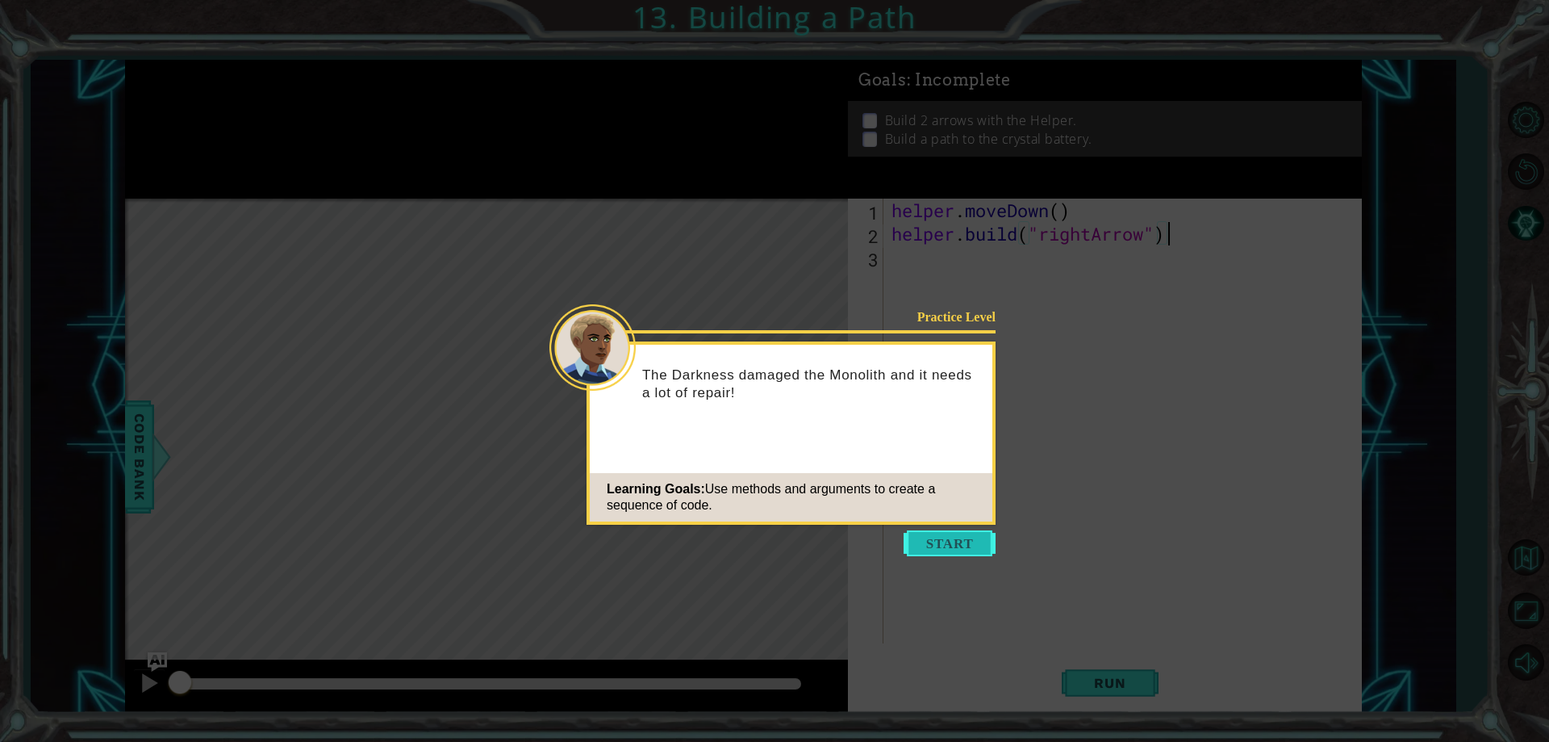
click at [942, 545] on button "Start" at bounding box center [950, 543] width 92 height 26
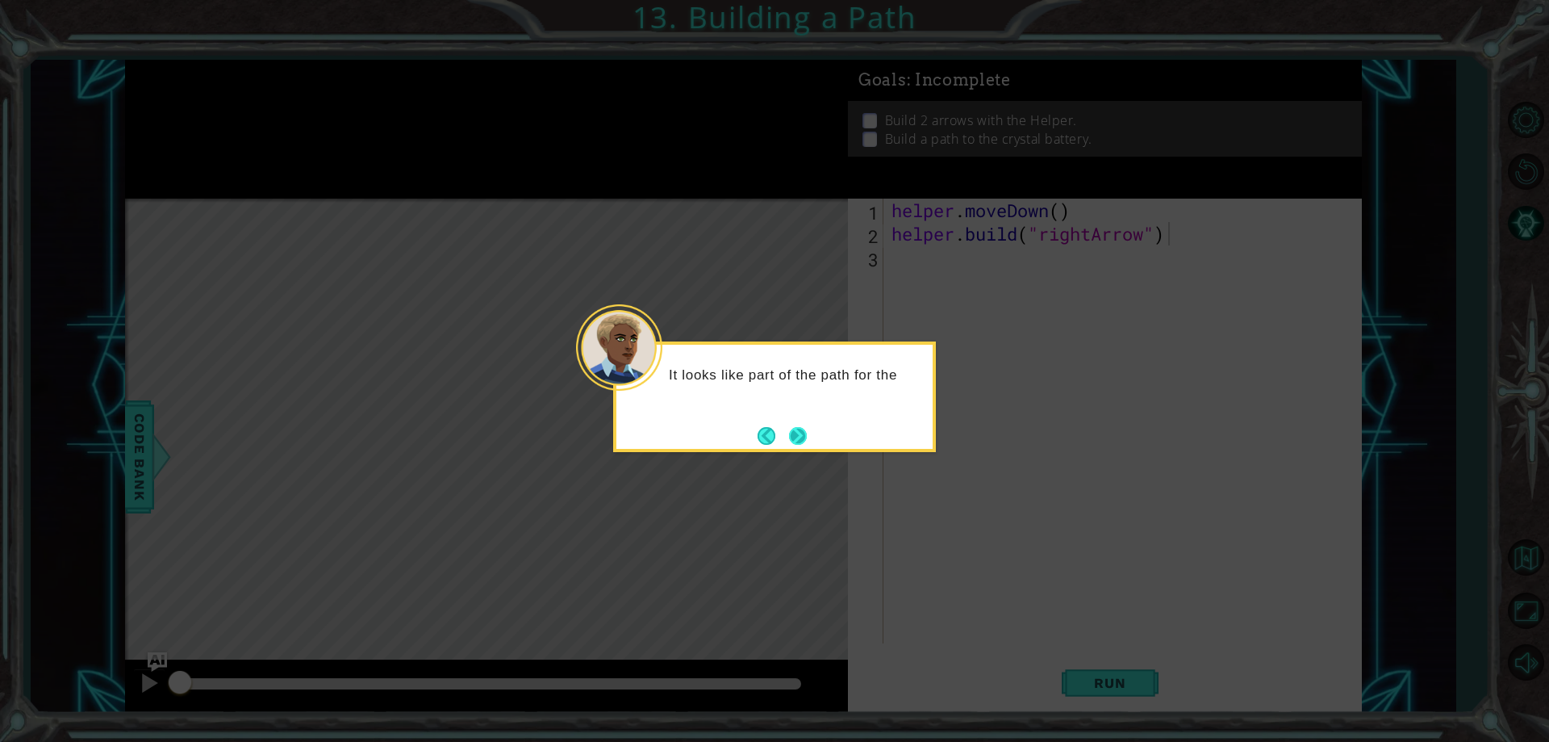
click at [789, 427] on button "Next" at bounding box center [798, 436] width 18 height 18
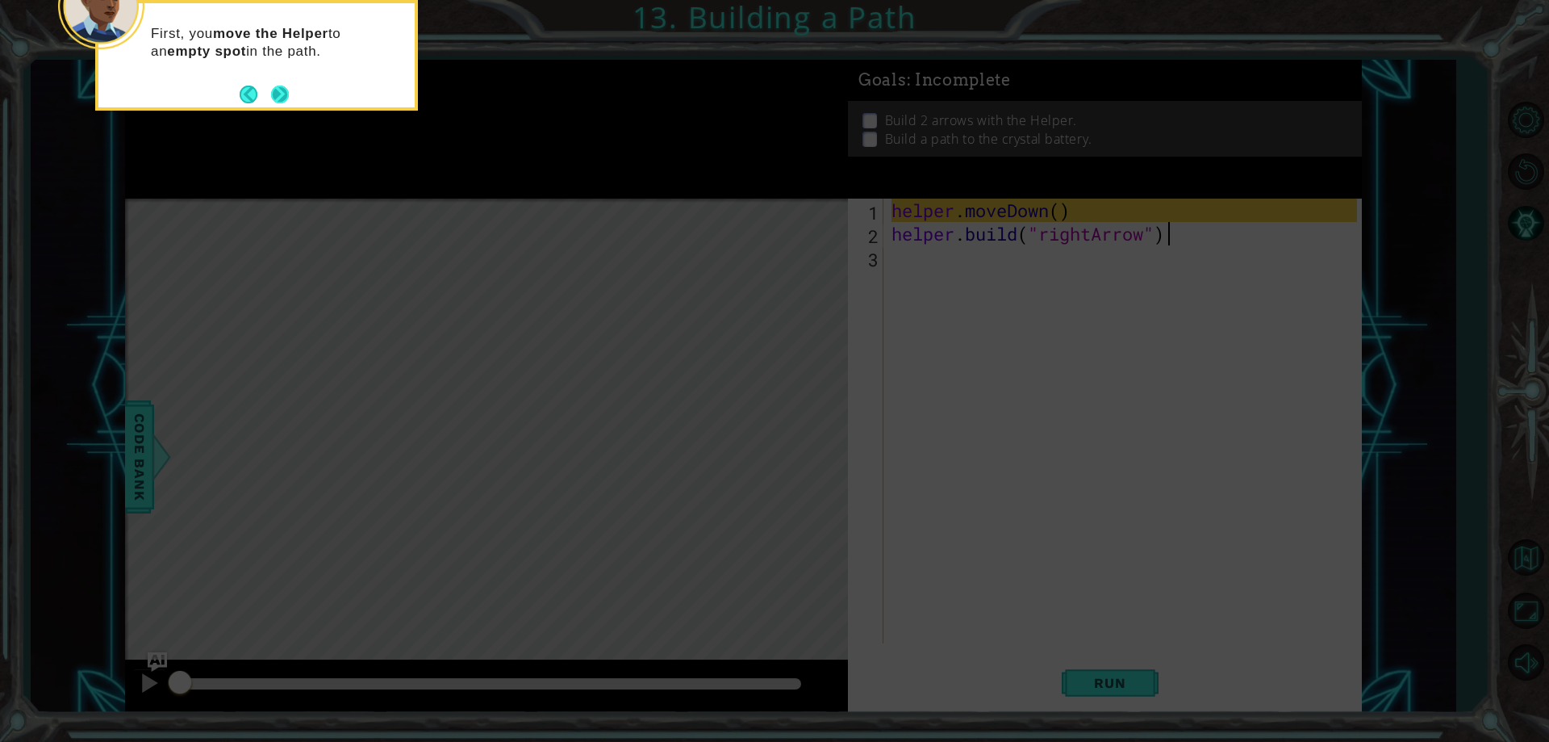
click at [278, 94] on button "Next" at bounding box center [280, 95] width 18 height 18
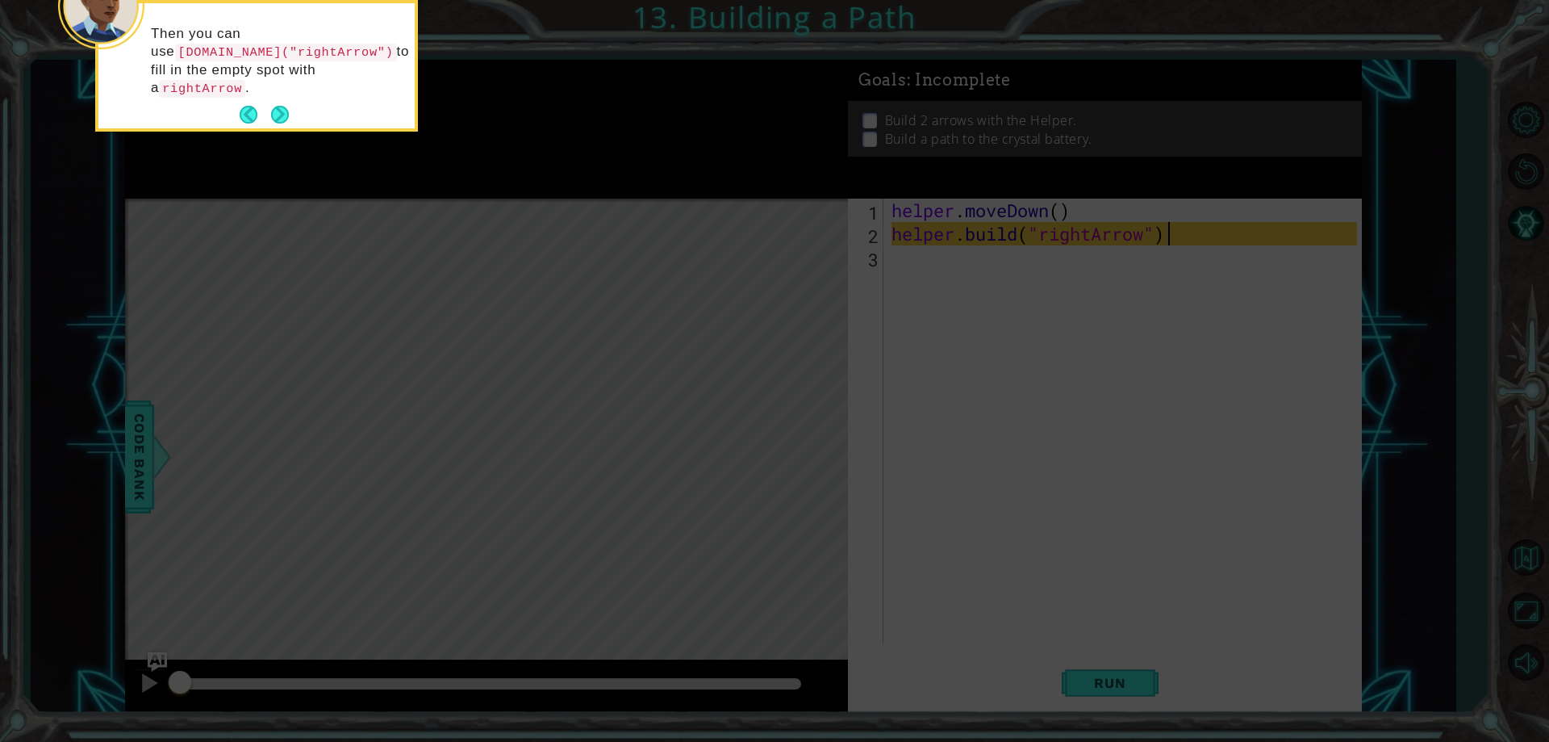
click at [278, 106] on button "Next" at bounding box center [280, 115] width 18 height 18
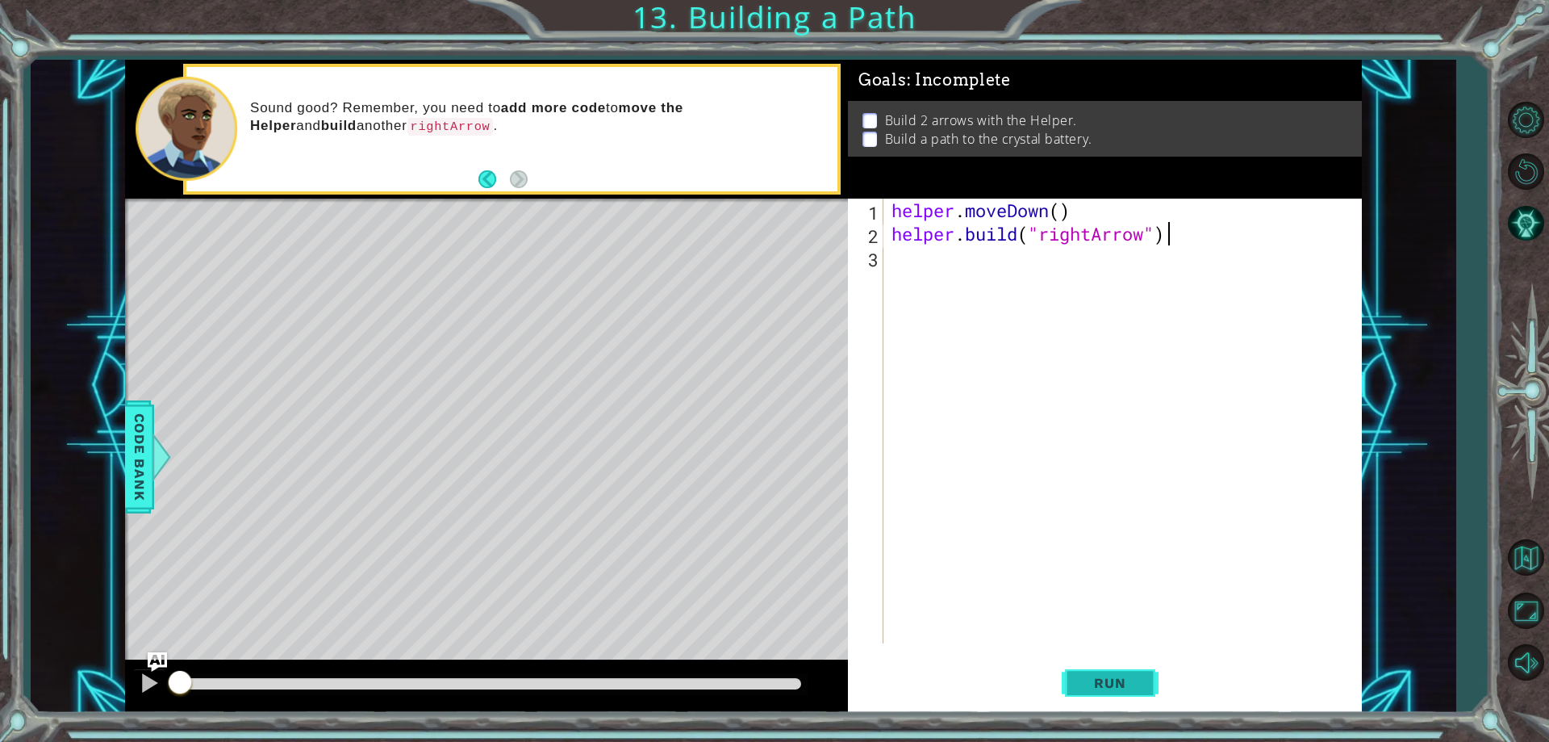
click at [1122, 685] on span "Run" at bounding box center [1110, 683] width 64 height 16
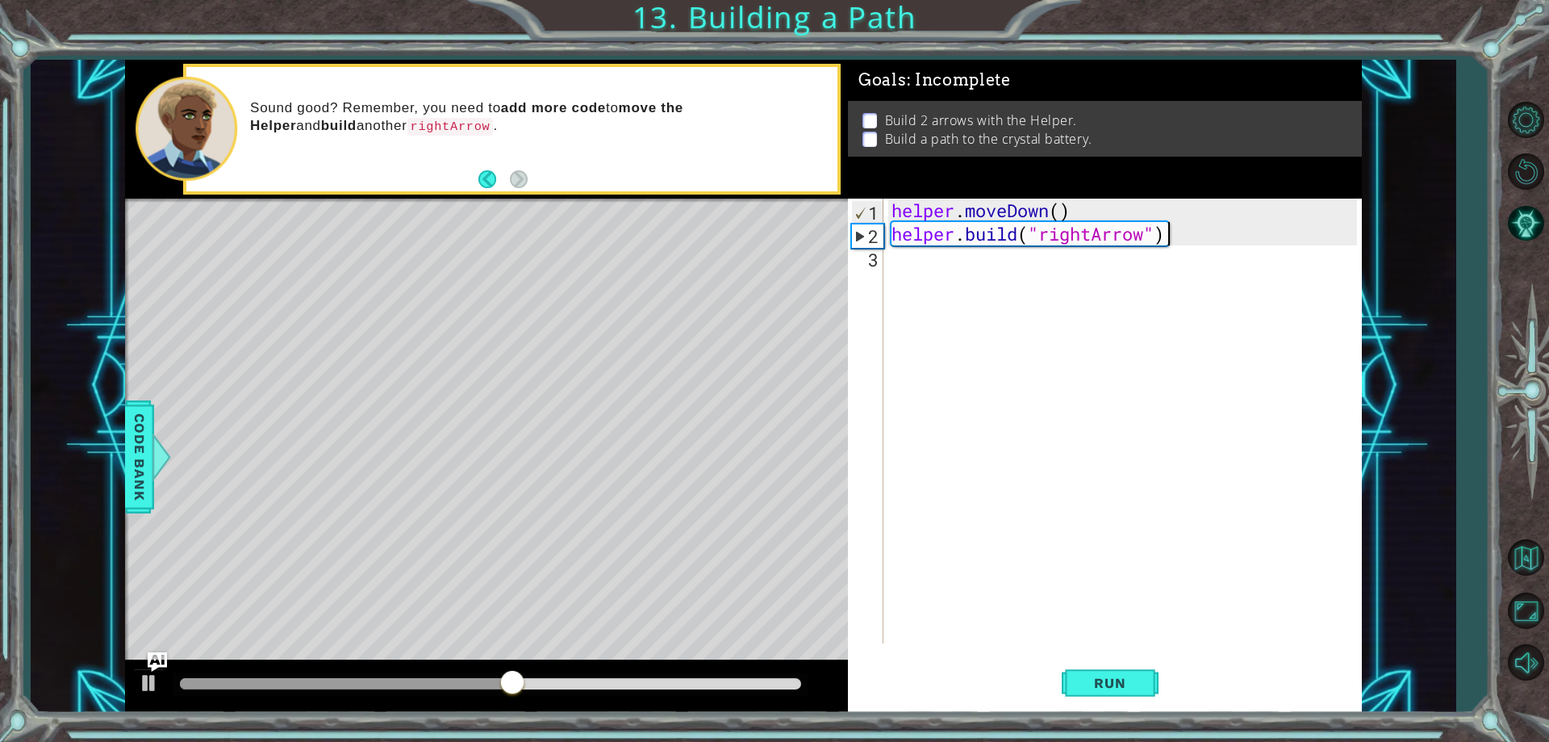
click at [493, 674] on div at bounding box center [491, 684] width 634 height 23
click at [885, 261] on div "helper.build("rightArrow") 1 2 3 helper . moveDown ( ) helper . build ( "rightA…" at bounding box center [1102, 421] width 508 height 445
click at [889, 257] on div "helper . moveDown ( ) helper . build ( "rightArrow" )" at bounding box center [1127, 444] width 476 height 491
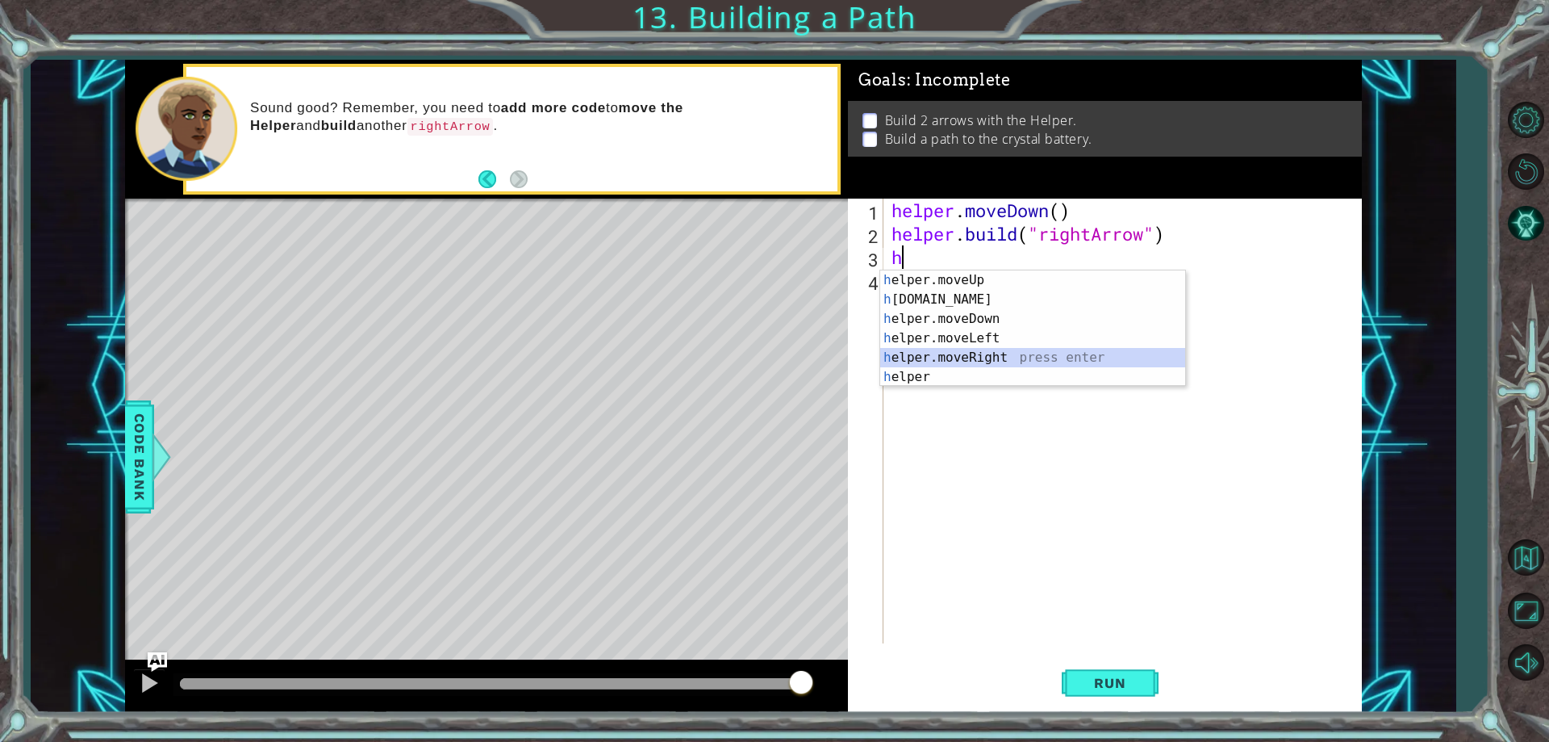
click at [929, 357] on div "h elper.moveUp press enter h elper.build press enter h elper.moveDown press ent…" at bounding box center [1032, 347] width 305 height 155
type textarea "helper.moveRight(1)"
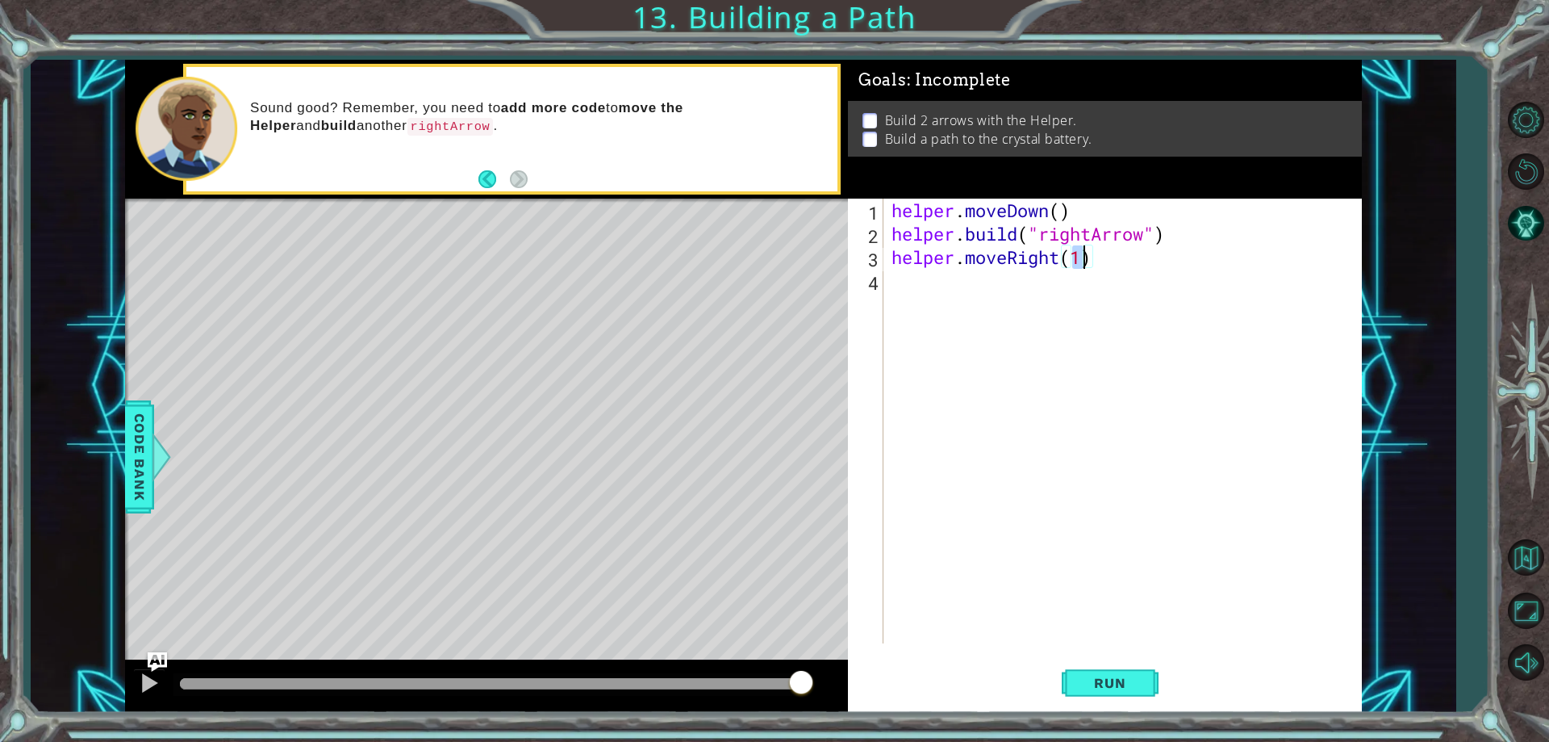
click at [889, 278] on div "helper . moveDown ( ) helper . build ( "rightArrow" ) helper . moveRight ( 1 )" at bounding box center [1127, 444] width 476 height 491
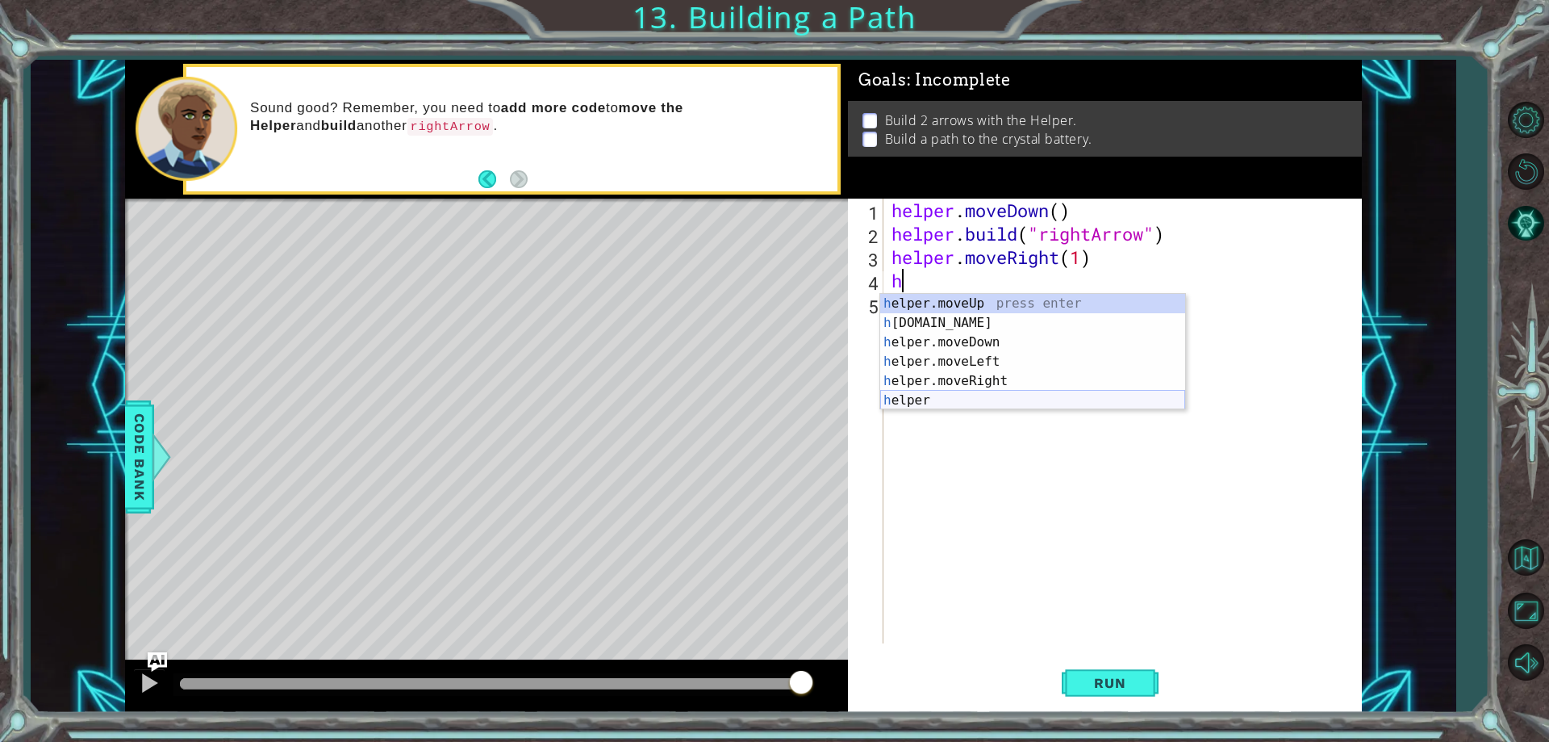
click at [941, 395] on div "h elper.moveUp press enter h elper.build press enter h elper.moveDown press ent…" at bounding box center [1032, 371] width 305 height 155
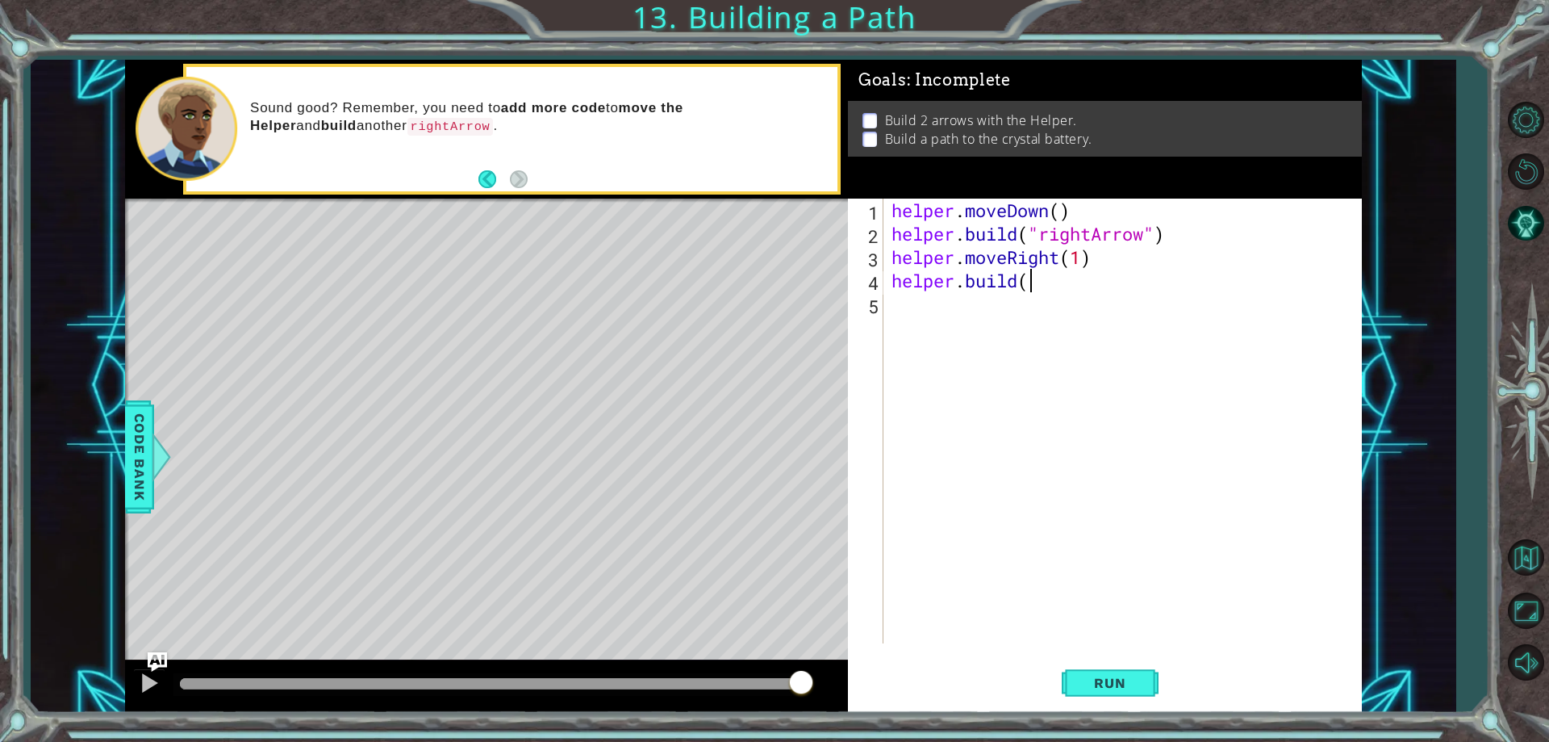
scroll to position [0, 6]
click at [1099, 302] on div "" rightArrow" press enter" at bounding box center [1171, 323] width 305 height 58
click at [1092, 675] on span "Run" at bounding box center [1110, 683] width 64 height 16
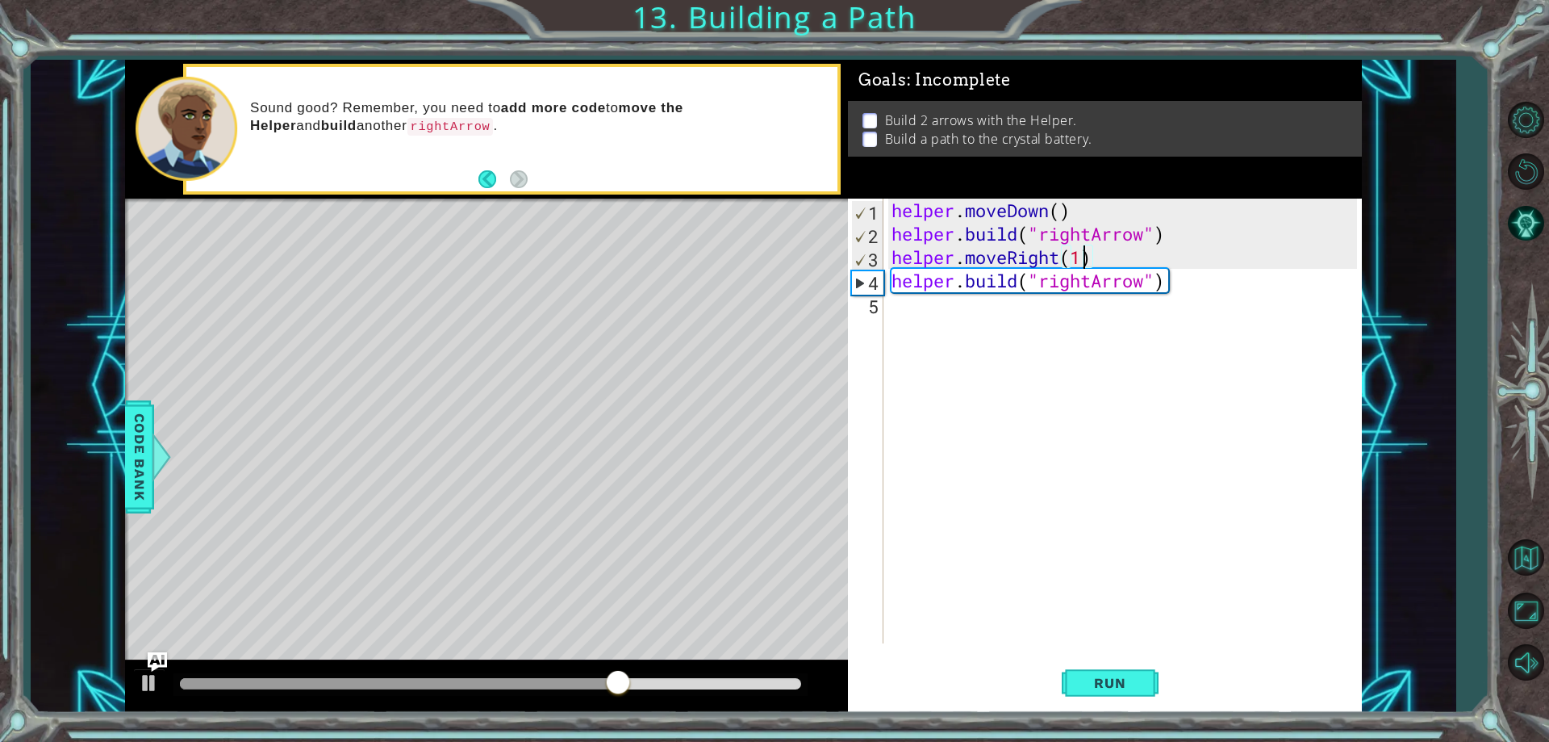
click at [1085, 257] on div "helper . moveDown ( ) helper . build ( "rightArrow" ) helper . moveRight ( 1 ) …" at bounding box center [1127, 444] width 476 height 491
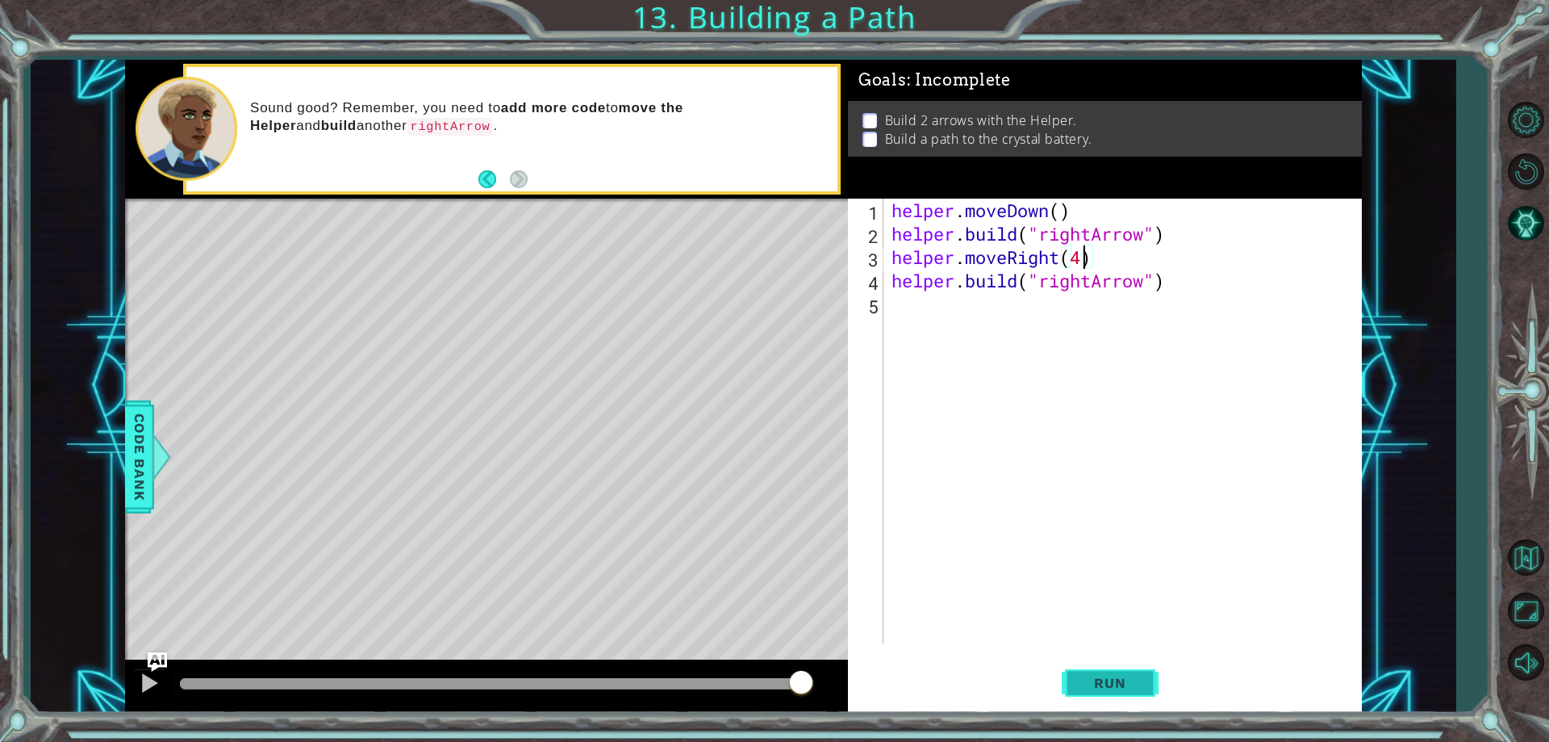
type textarea "helper.moveRight(4)"
click at [1113, 685] on span "Run" at bounding box center [1110, 683] width 64 height 16
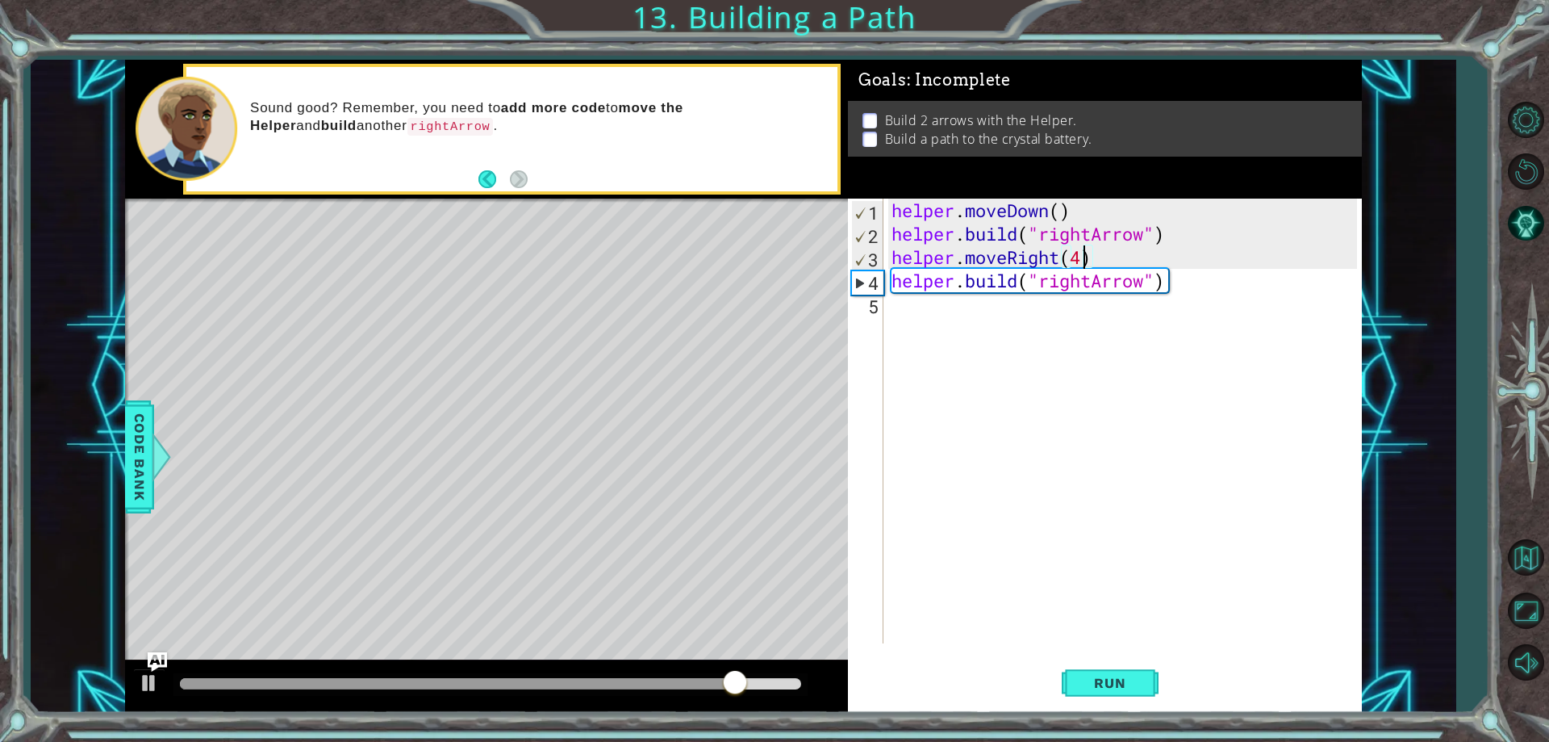
click at [900, 316] on div "helper . moveDown ( ) helper . build ( "rightArrow" ) helper . moveRight ( 4 ) …" at bounding box center [1127, 444] width 476 height 491
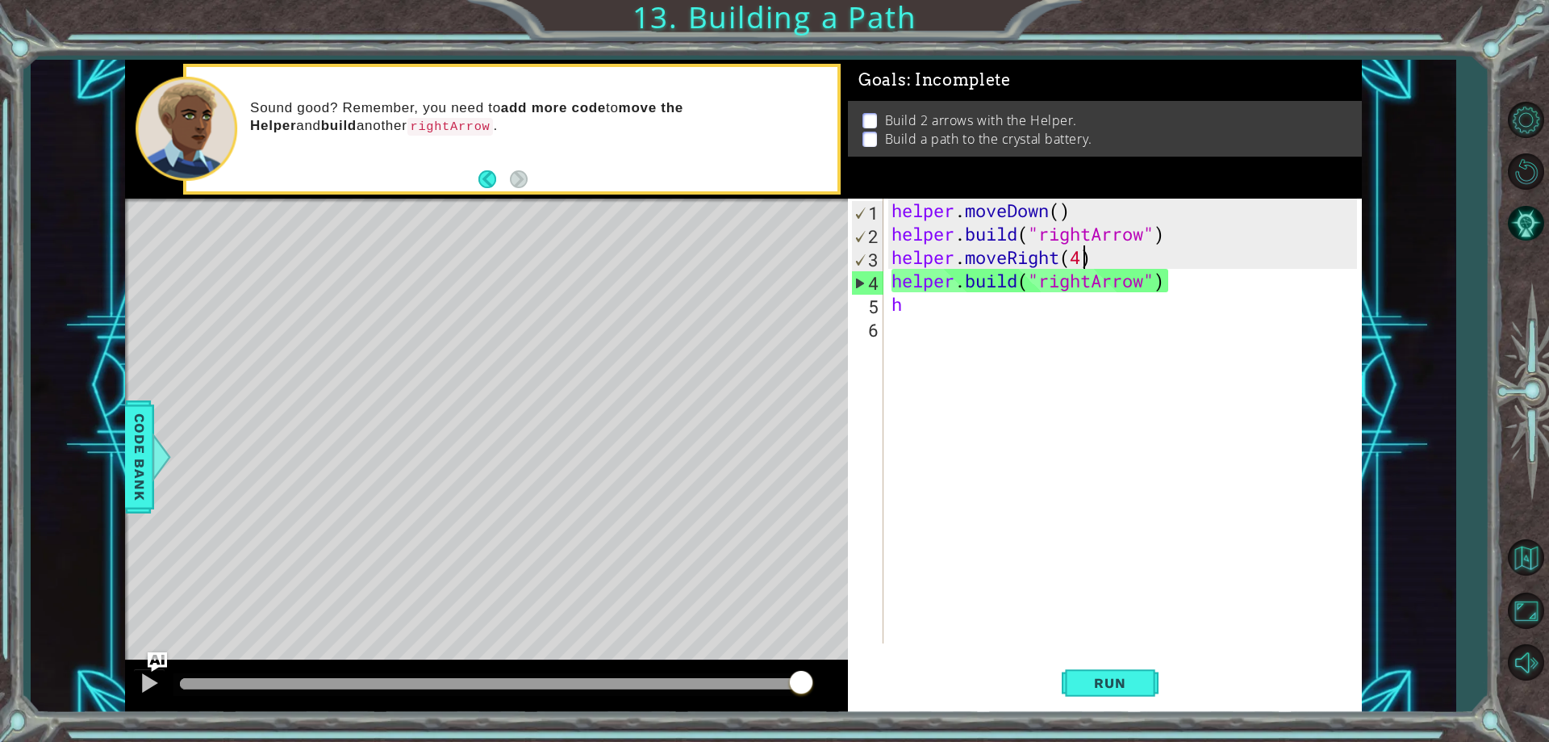
click at [1080, 257] on div "helper . moveDown ( ) helper . build ( "rightArrow" ) helper . moveRight ( 4 ) …" at bounding box center [1127, 444] width 476 height 491
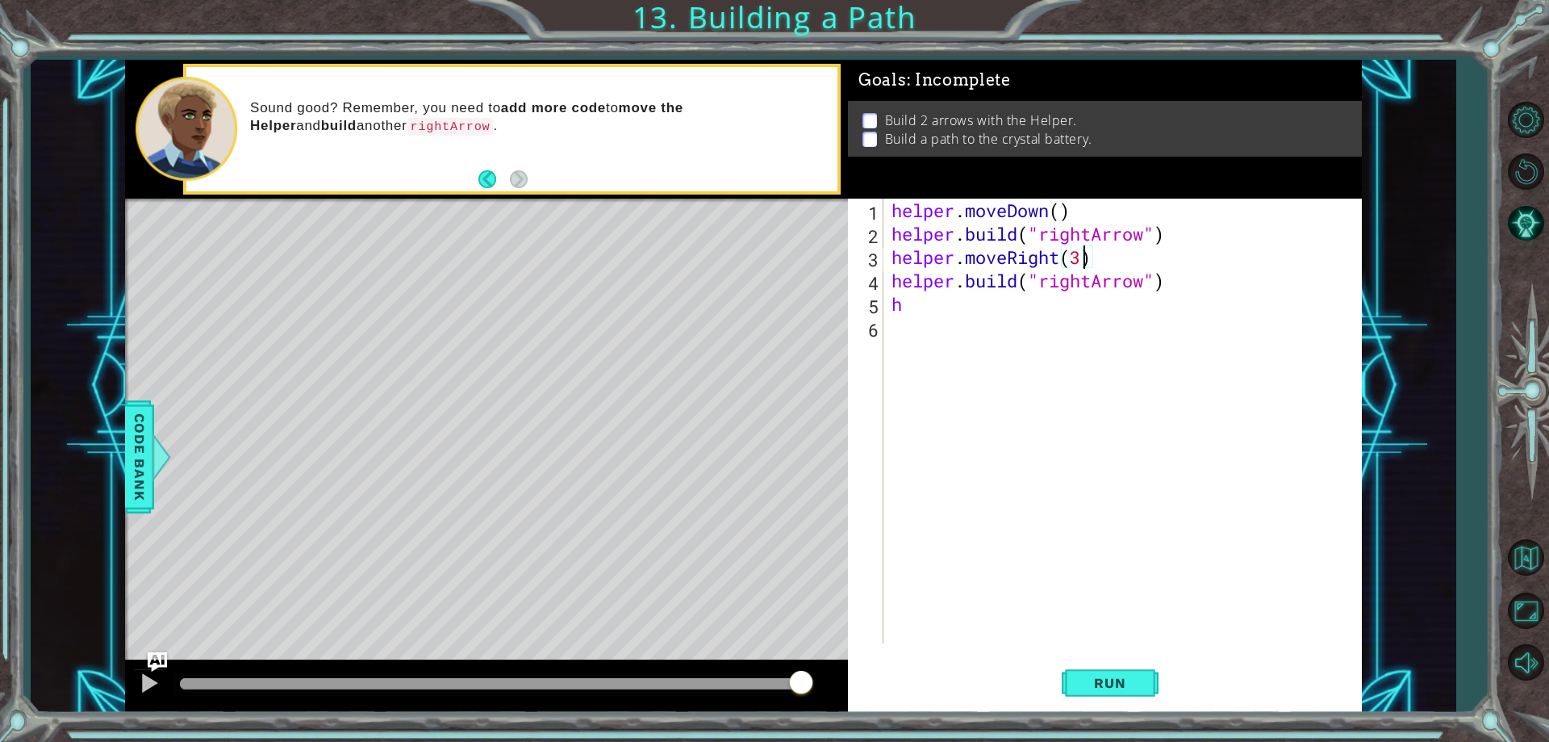
scroll to position [0, 8]
click at [1114, 669] on button "Run" at bounding box center [1110, 684] width 97 height 52
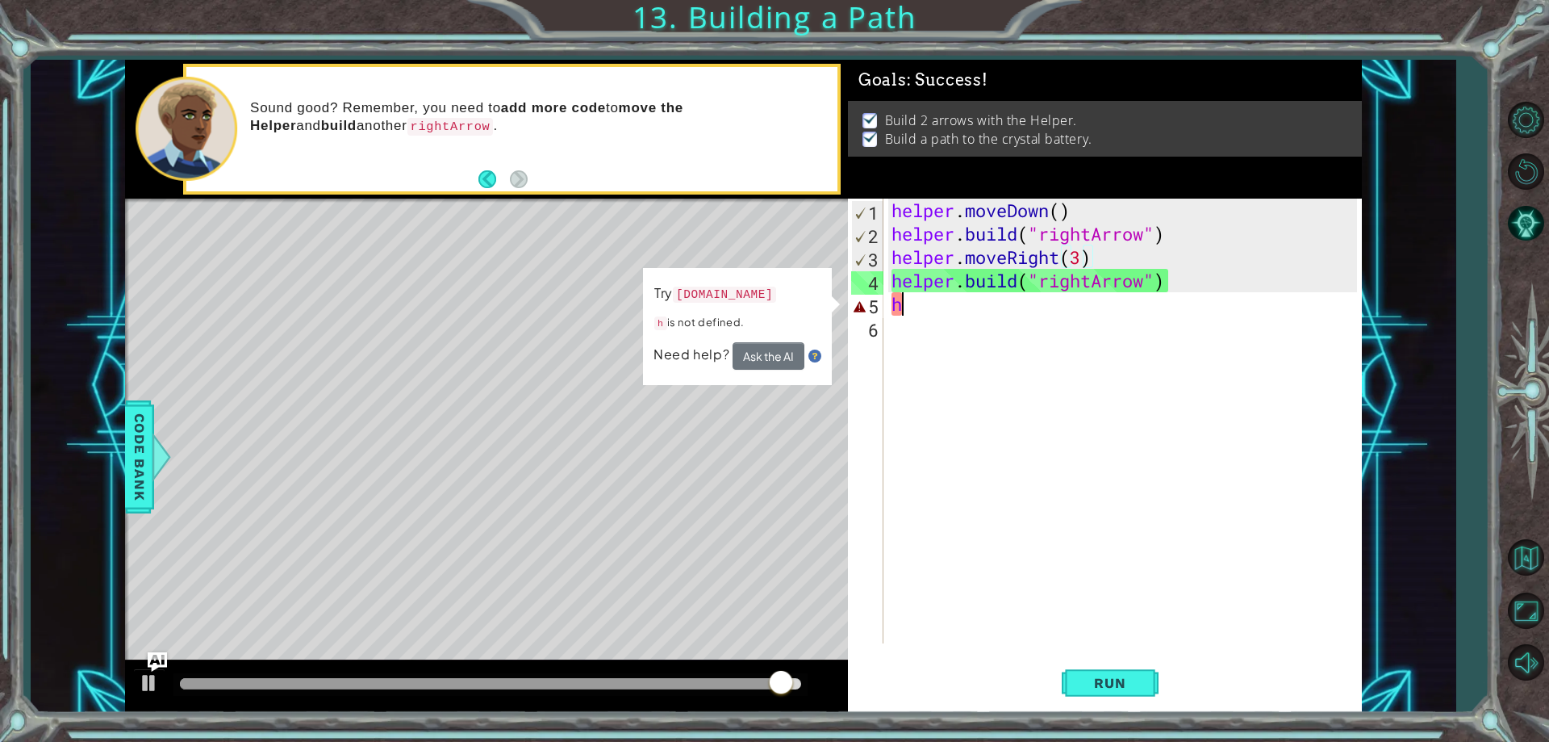
click at [945, 306] on div "helper . moveDown ( ) helper . build ( "rightArrow" ) helper . moveRight ( 3 ) …" at bounding box center [1127, 444] width 476 height 491
type textarea "h"
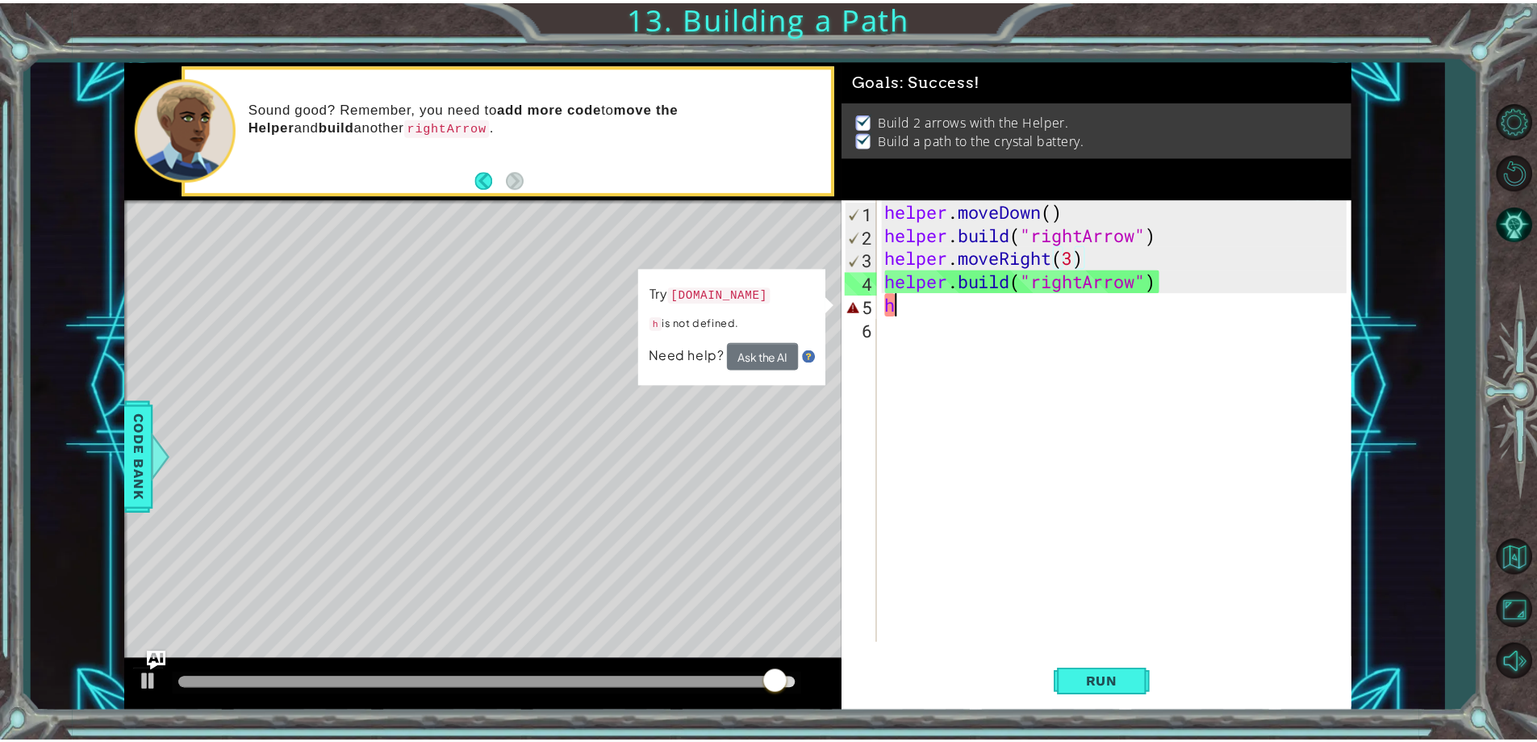
scroll to position [0, 0]
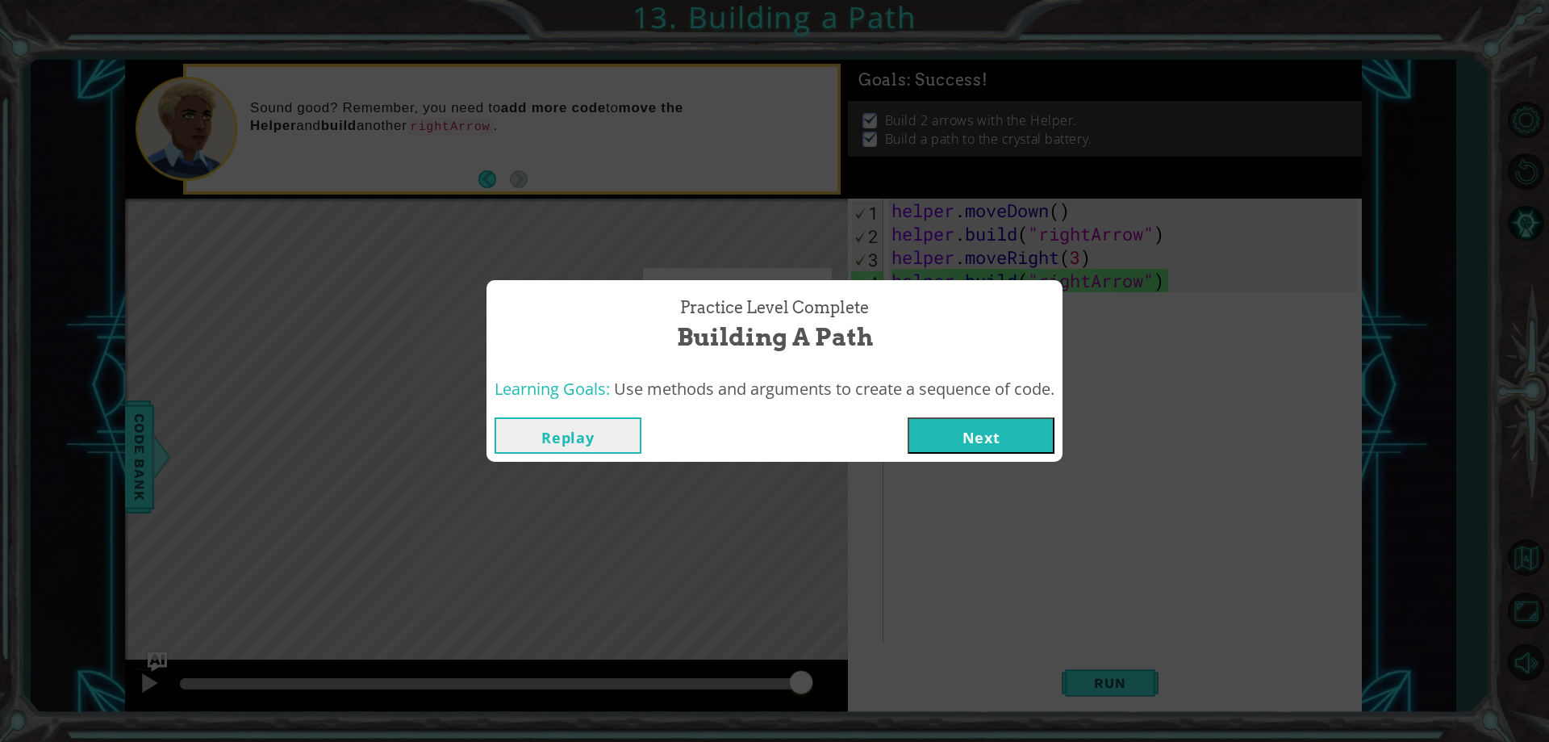
click at [961, 435] on button "Next" at bounding box center [981, 435] width 147 height 36
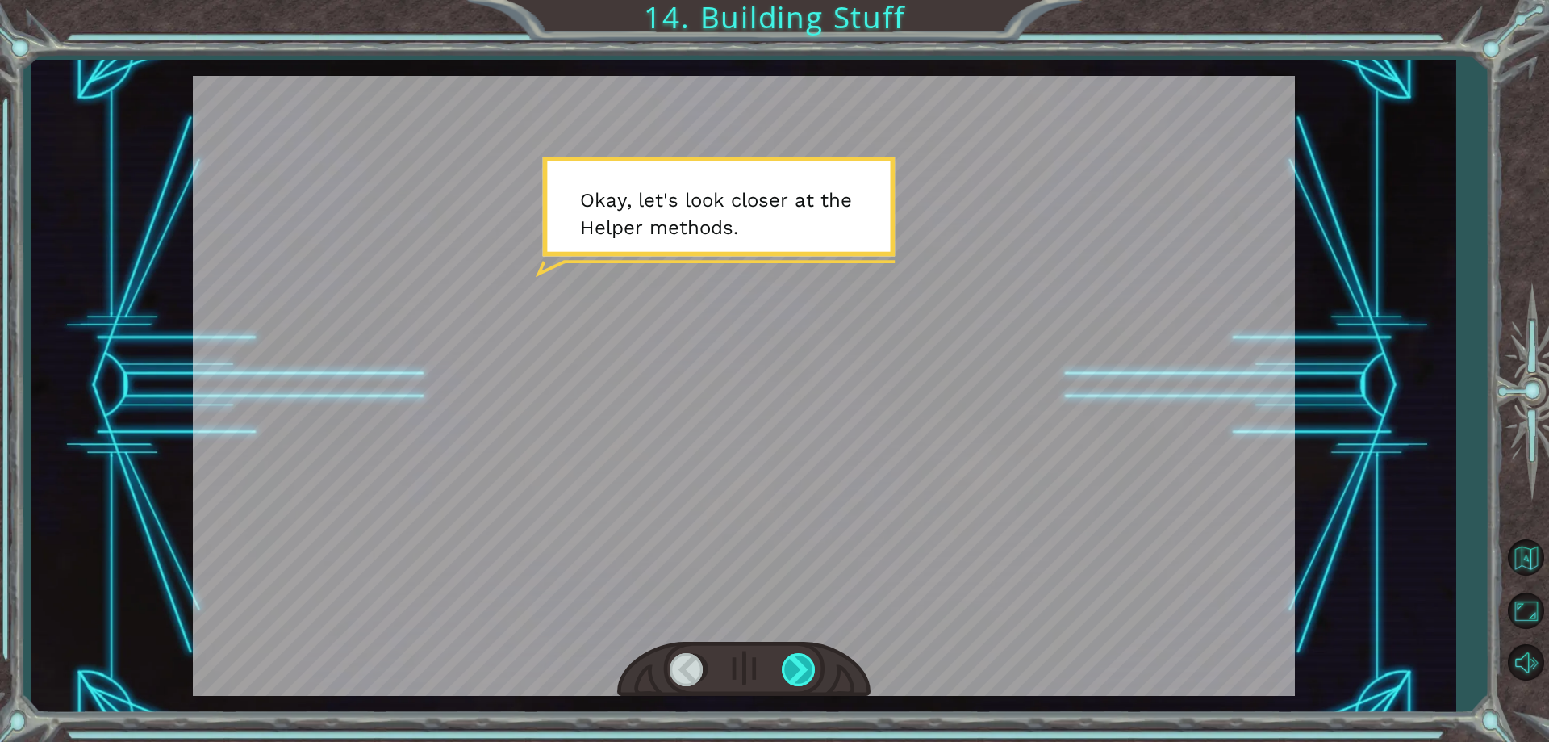
click at [798, 663] on div at bounding box center [800, 669] width 36 height 33
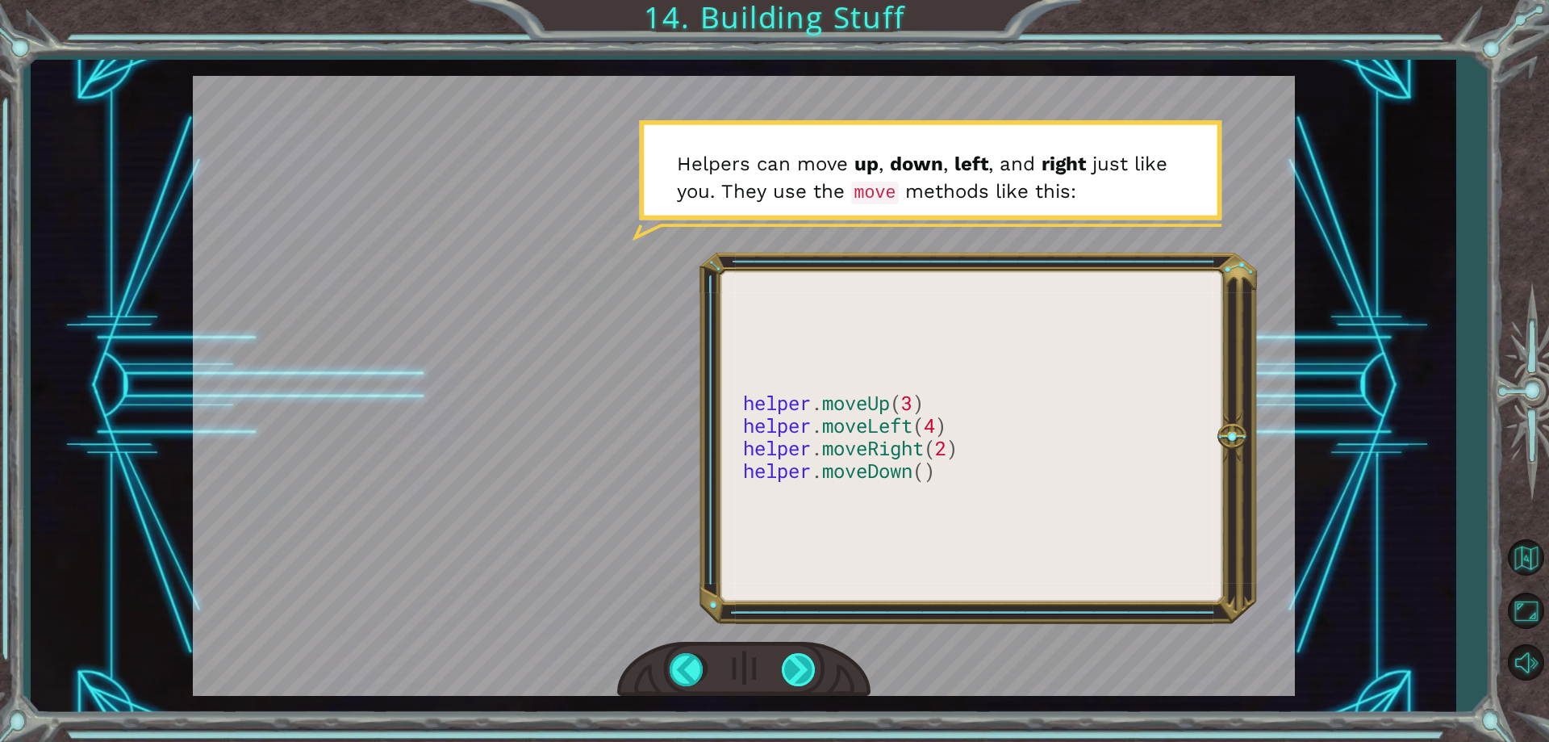
click at [806, 660] on div at bounding box center [800, 669] width 36 height 33
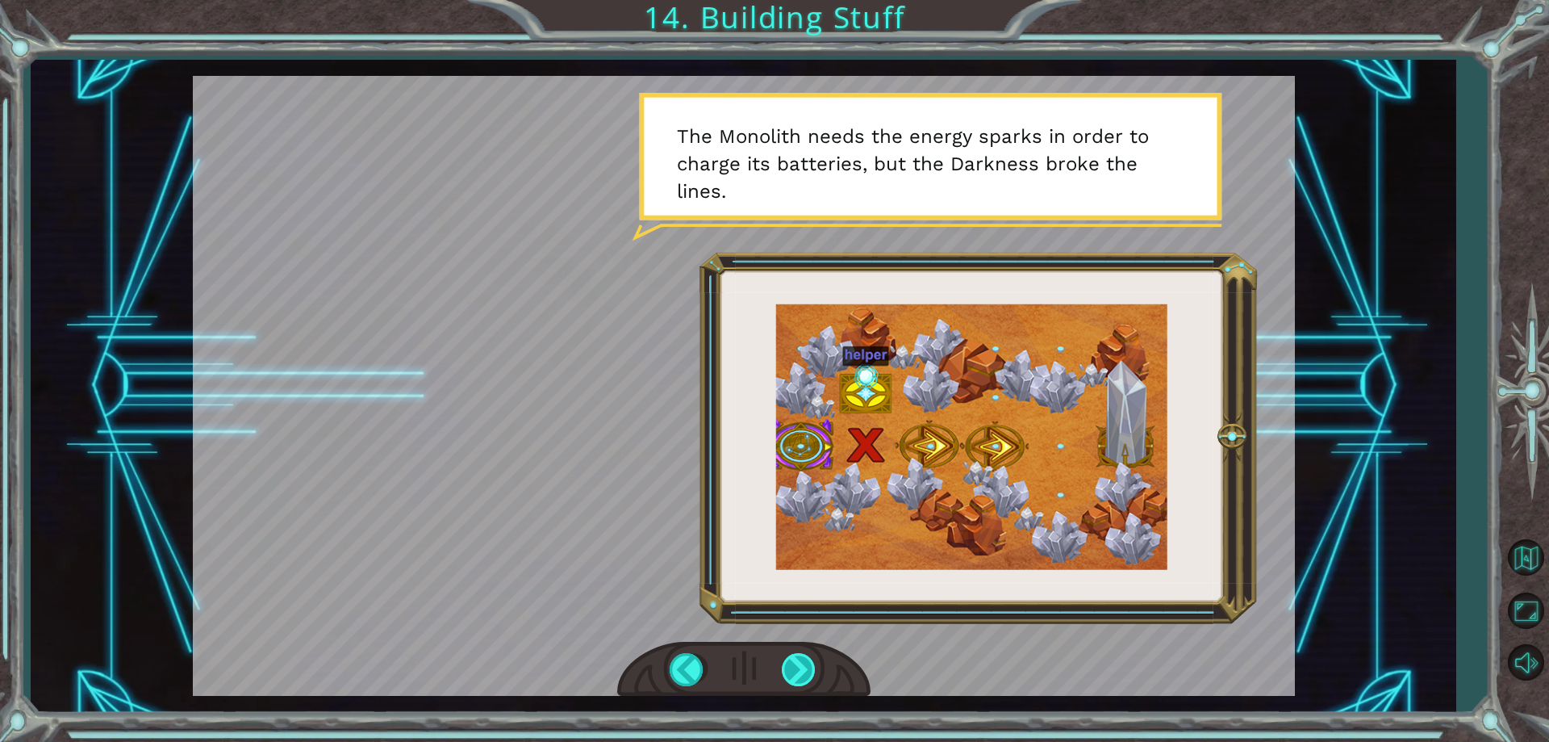
click at [806, 660] on div at bounding box center [800, 669] width 36 height 33
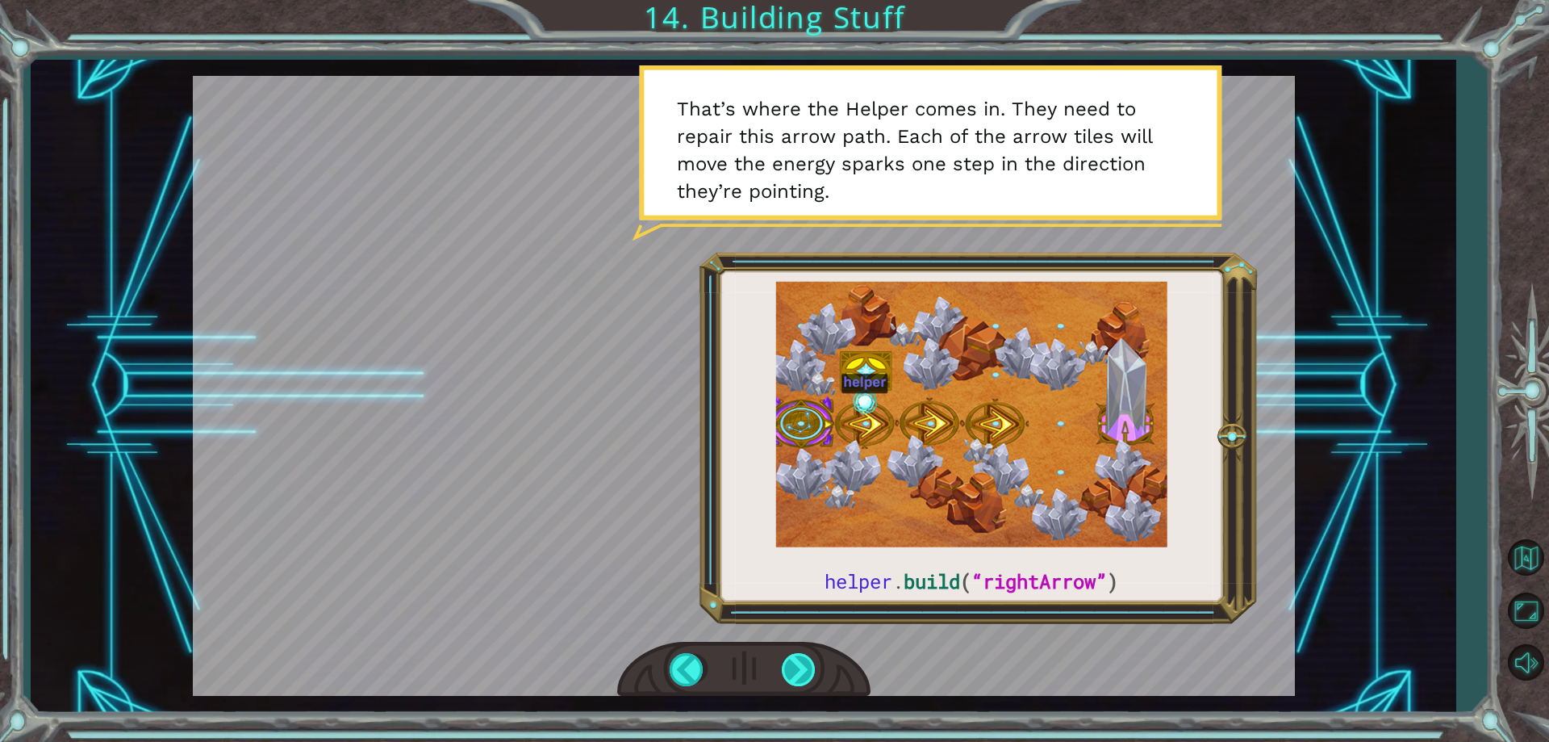
click at [785, 672] on div at bounding box center [800, 669] width 36 height 33
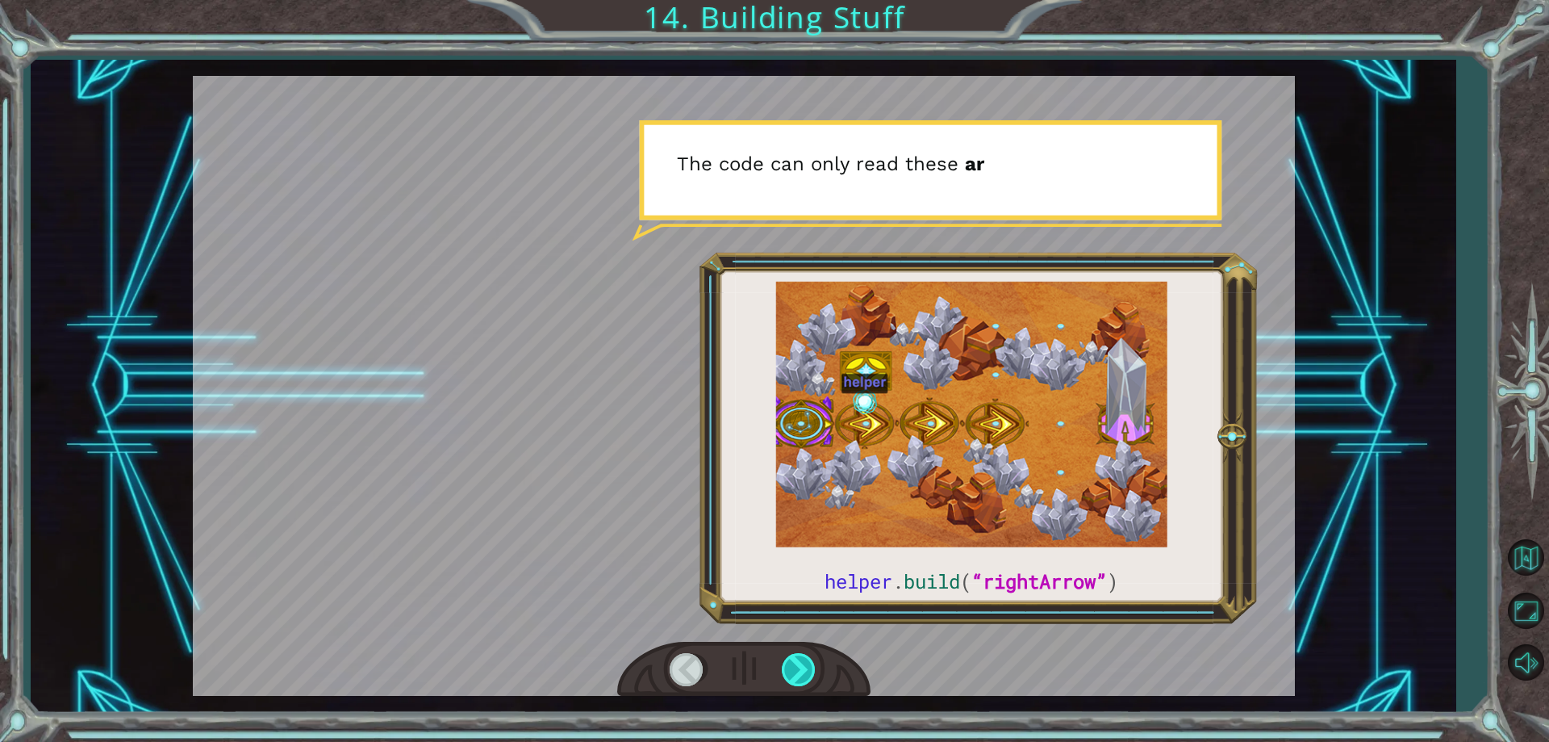
click at [785, 672] on div at bounding box center [800, 669] width 36 height 33
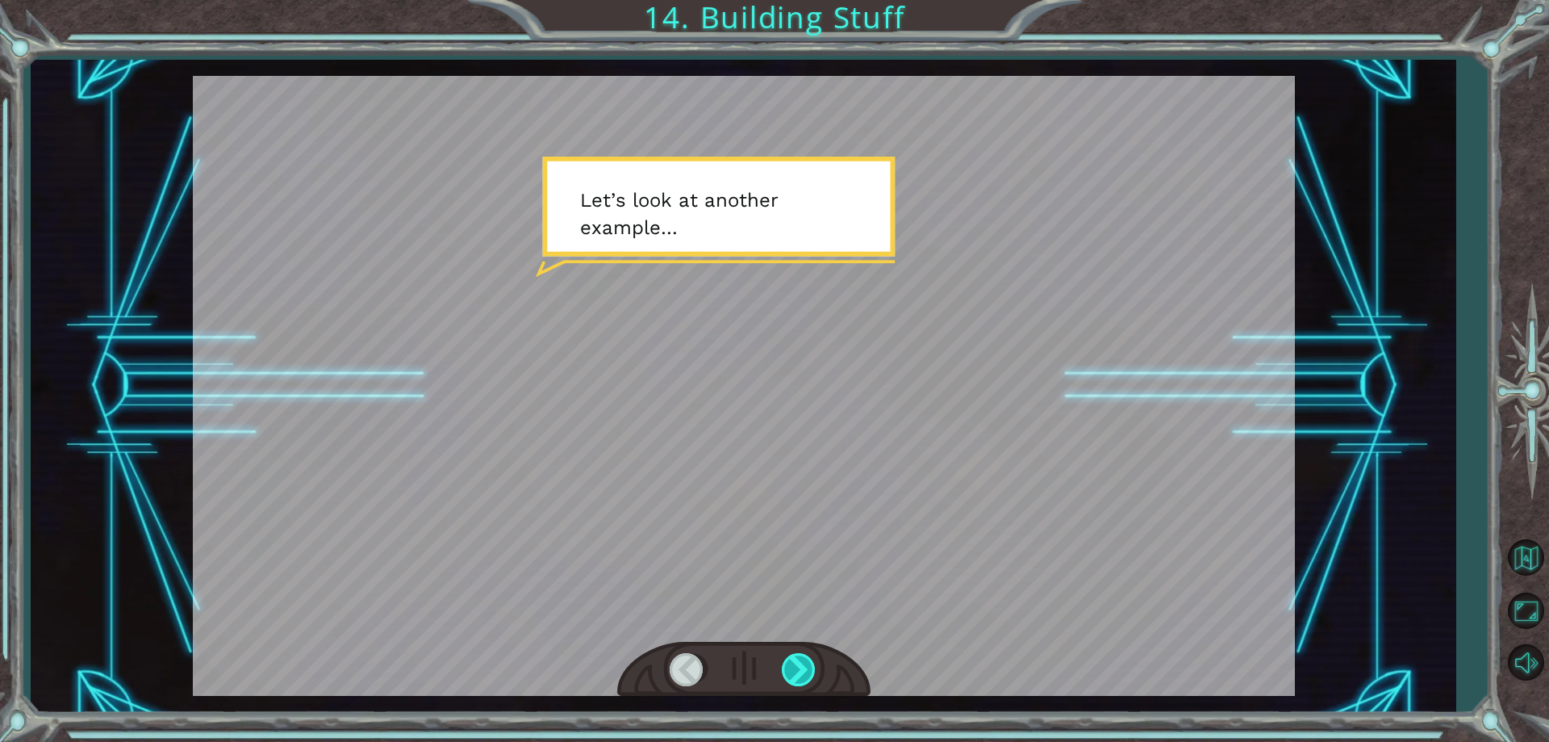
click at [785, 672] on div at bounding box center [800, 669] width 36 height 33
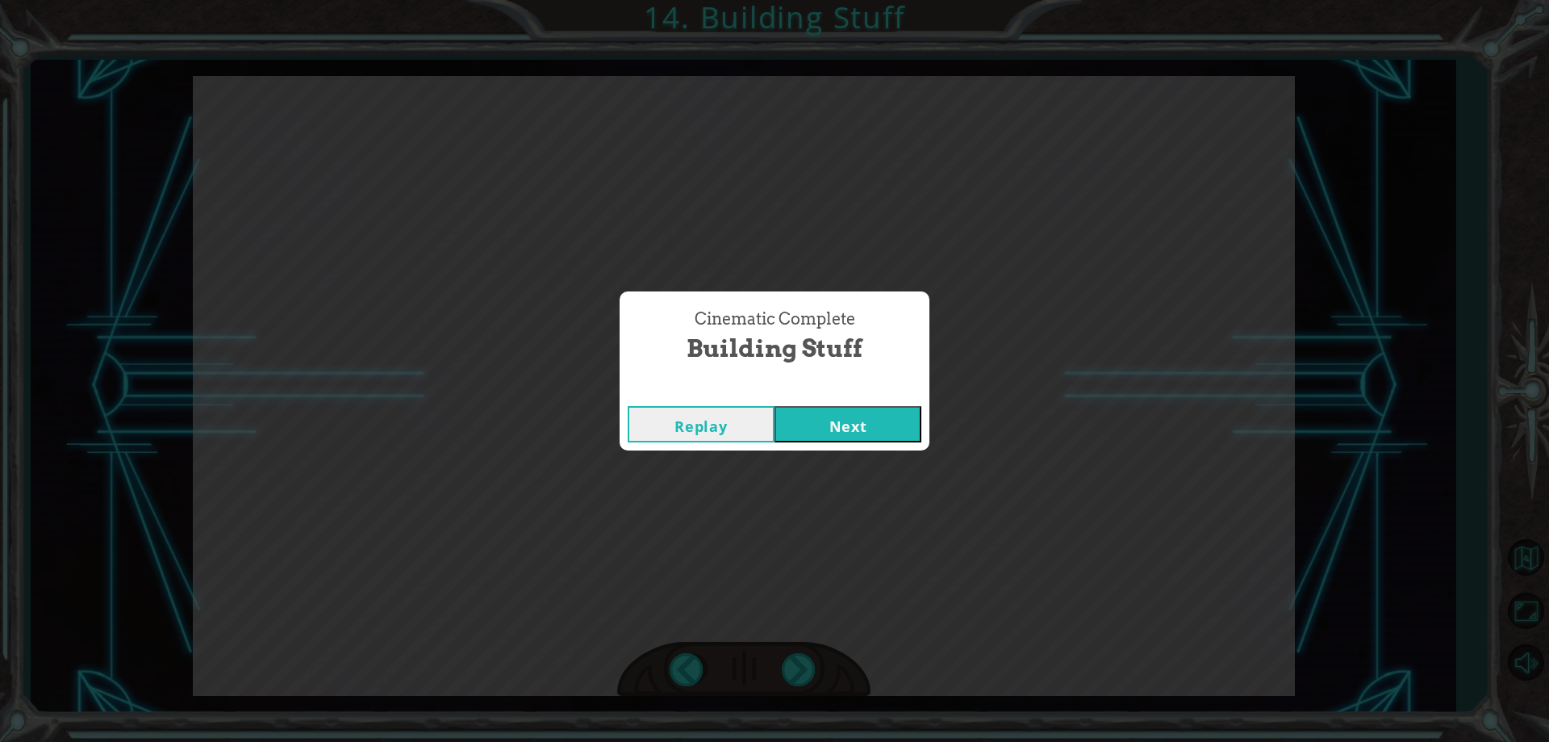
click at [893, 414] on button "Next" at bounding box center [848, 424] width 147 height 36
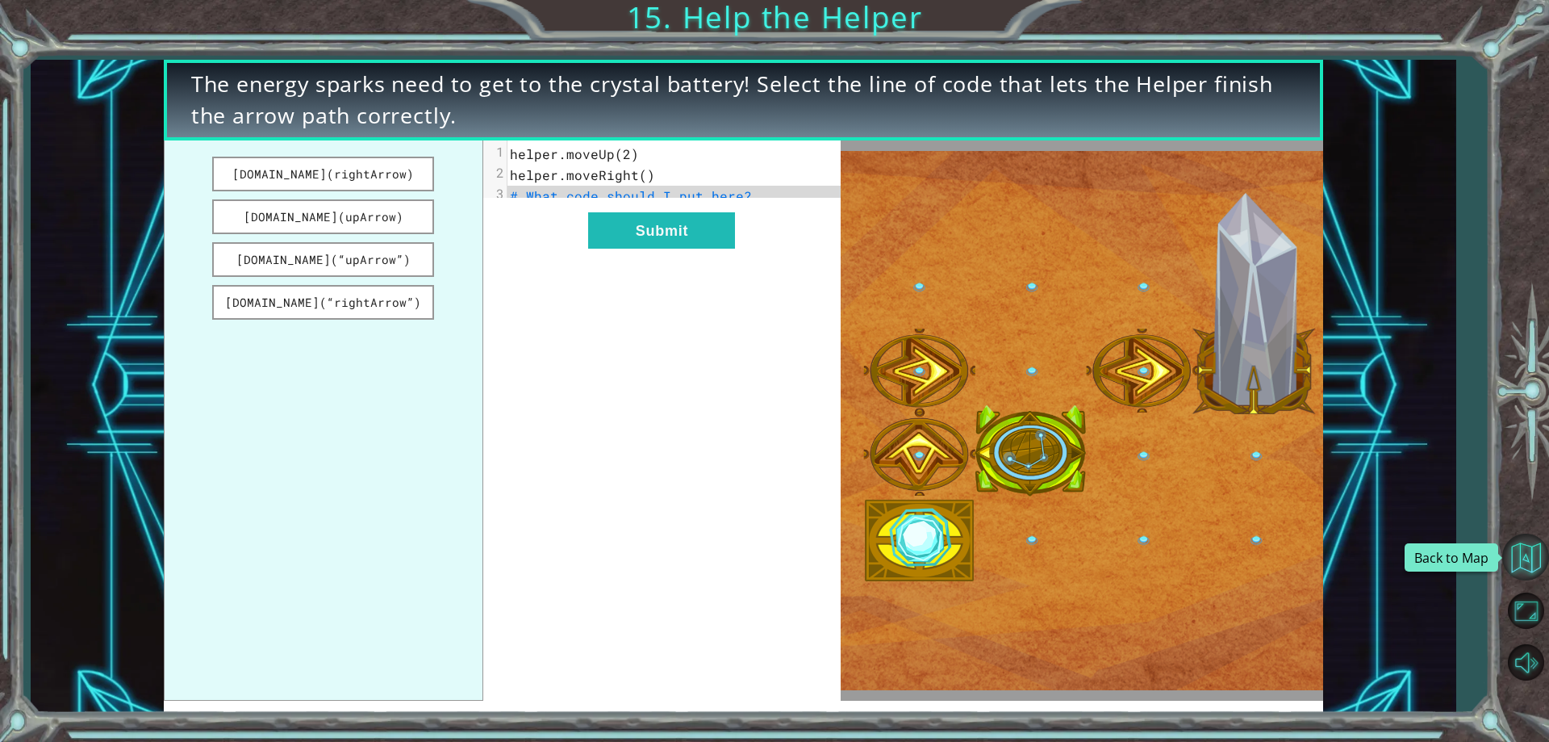
click at [1520, 542] on button "Back to Map" at bounding box center [1526, 556] width 47 height 47
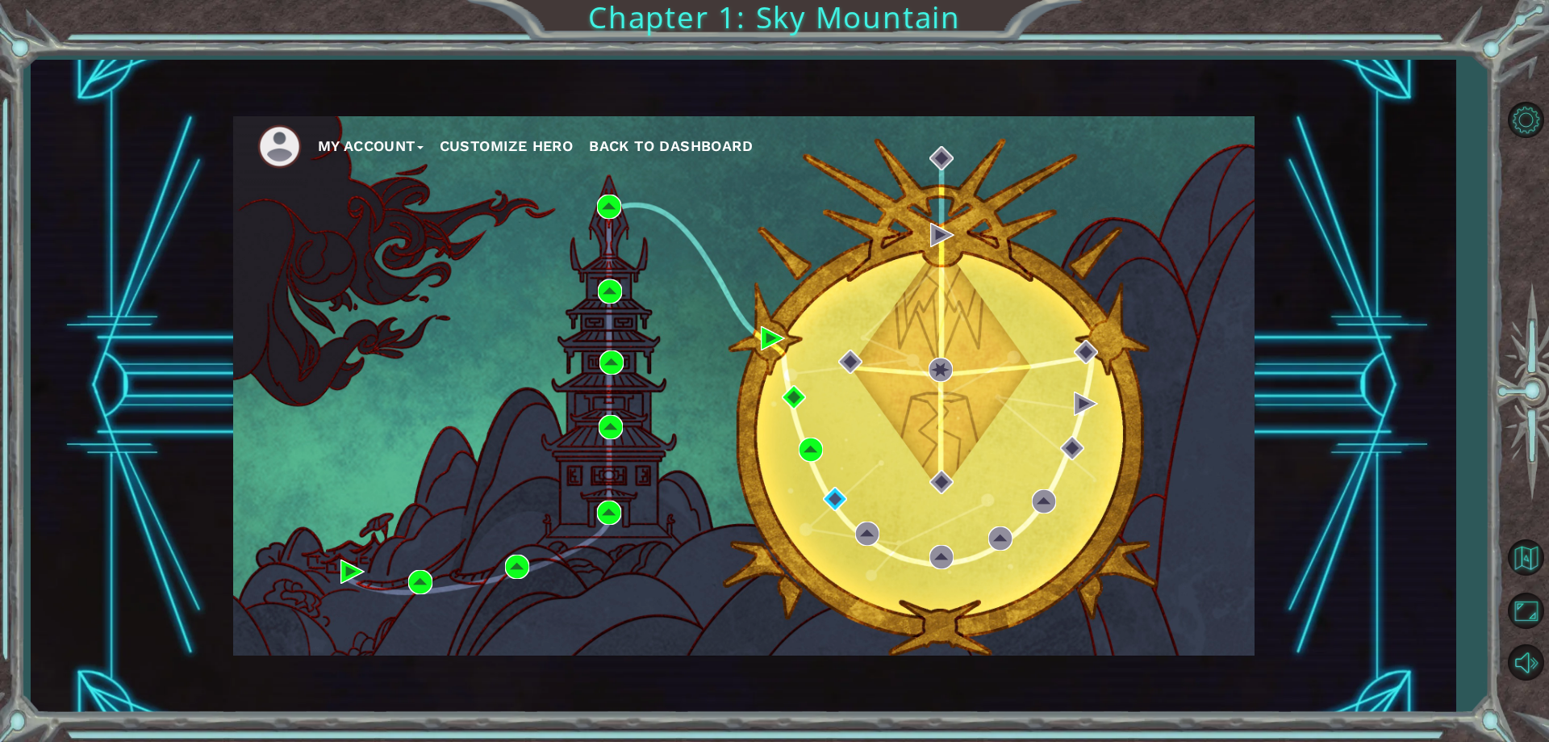
click at [326, 136] on button "My Account" at bounding box center [371, 146] width 106 height 24
click at [362, 203] on button "Logout" at bounding box center [357, 205] width 56 height 18
